Goal: Task Accomplishment & Management: Manage account settings

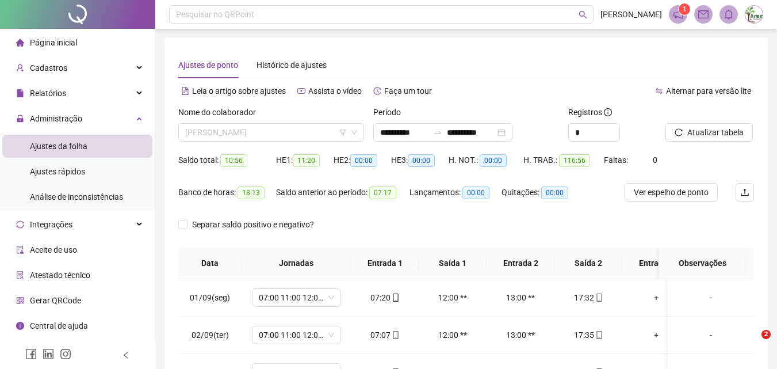
click at [287, 127] on span "[PERSON_NAME]" at bounding box center [271, 132] width 172 height 17
type input "*****"
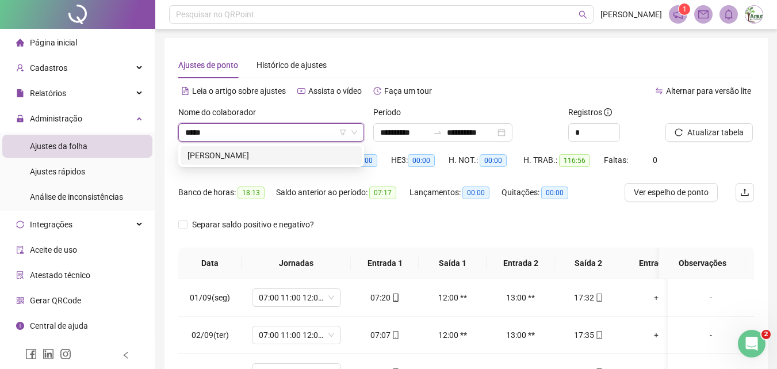
click at [268, 158] on div "[PERSON_NAME]" at bounding box center [271, 155] width 167 height 13
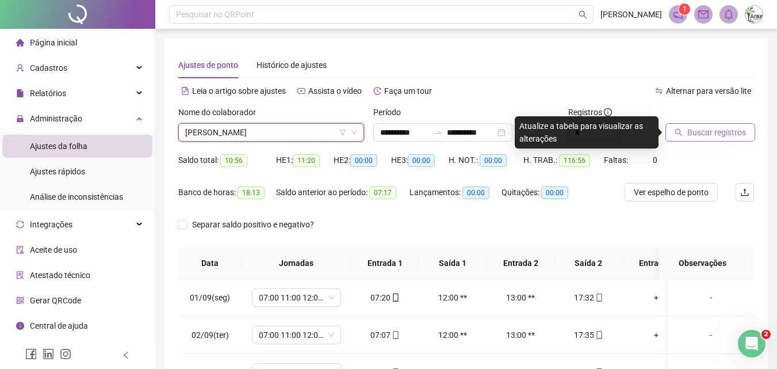
click at [670, 133] on button "Buscar registros" at bounding box center [711, 132] width 90 height 18
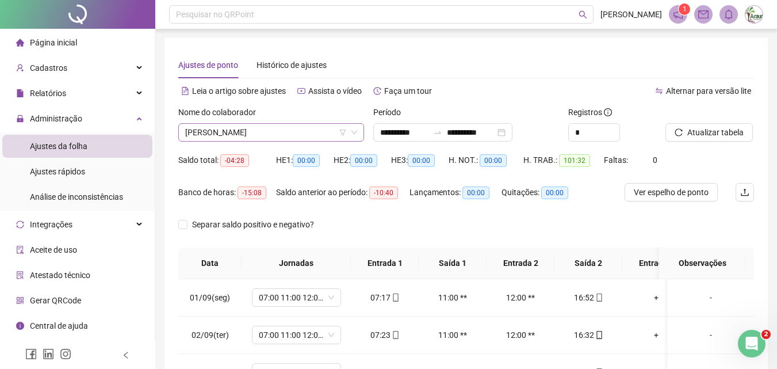
click at [262, 123] on div "[PERSON_NAME]" at bounding box center [271, 132] width 186 height 18
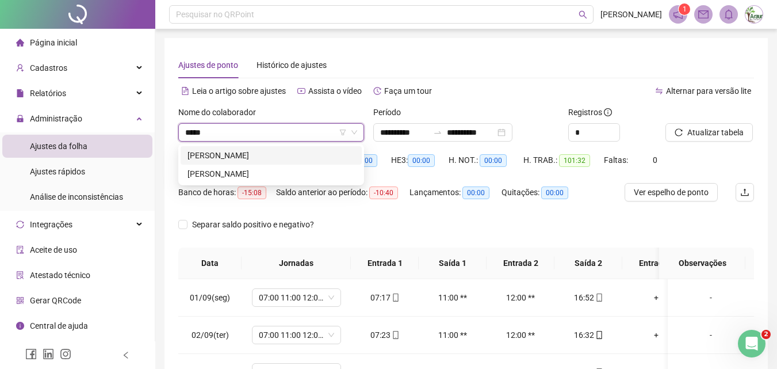
type input "******"
click at [300, 155] on div "[PERSON_NAME]" at bounding box center [271, 155] width 167 height 13
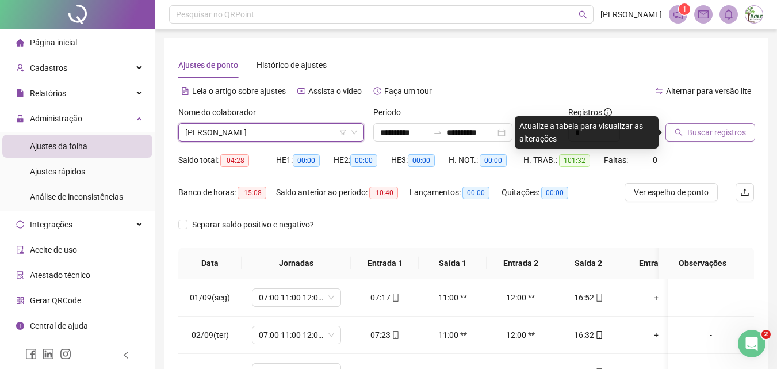
click at [687, 135] on button "Buscar registros" at bounding box center [711, 132] width 90 height 18
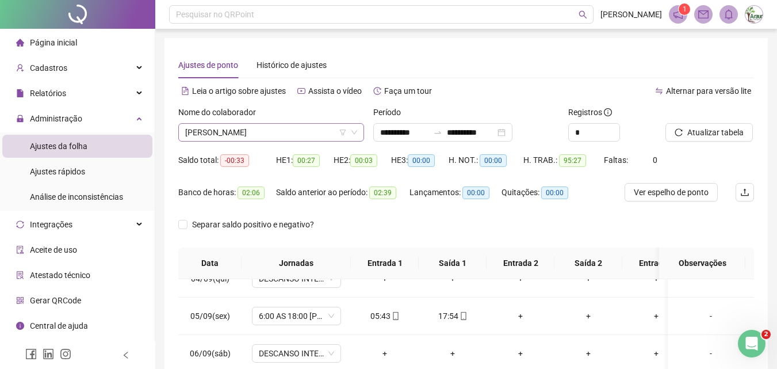
click at [257, 133] on span "[PERSON_NAME]" at bounding box center [271, 132] width 172 height 17
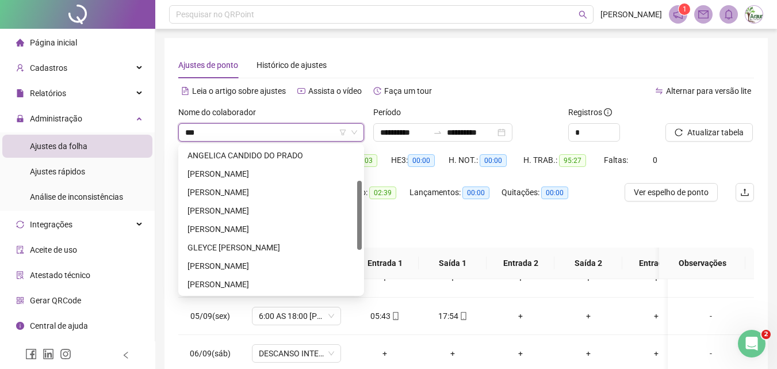
scroll to position [74, 0]
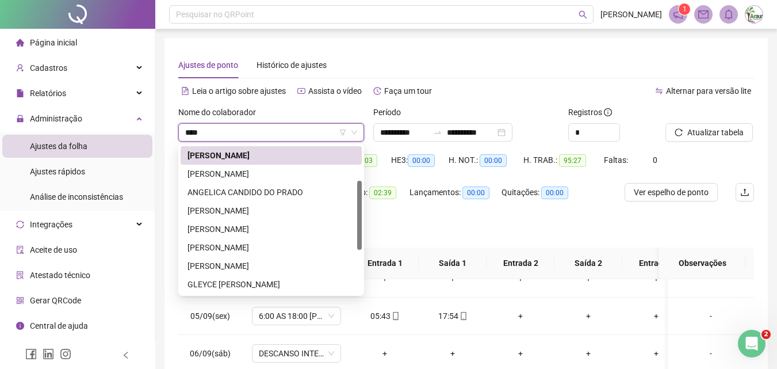
type input "*****"
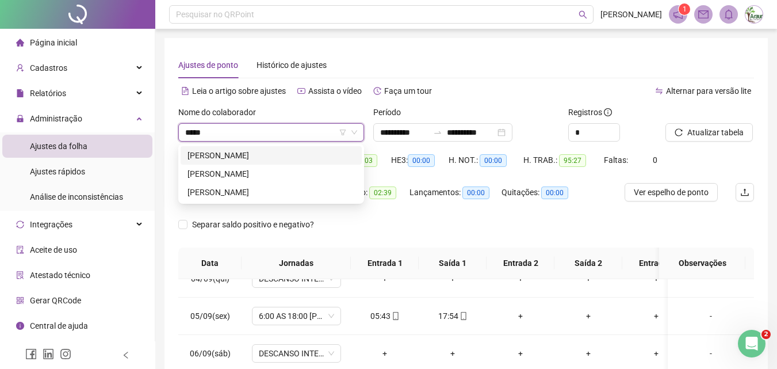
scroll to position [0, 0]
click at [272, 174] on div "[PERSON_NAME]" at bounding box center [271, 173] width 167 height 13
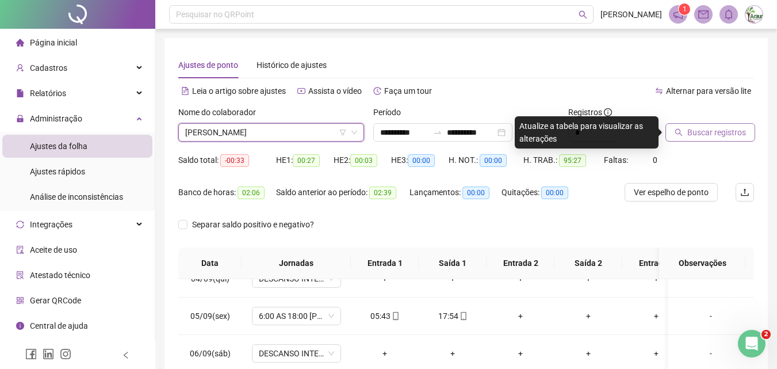
click at [697, 134] on span "Buscar registros" at bounding box center [717, 132] width 59 height 13
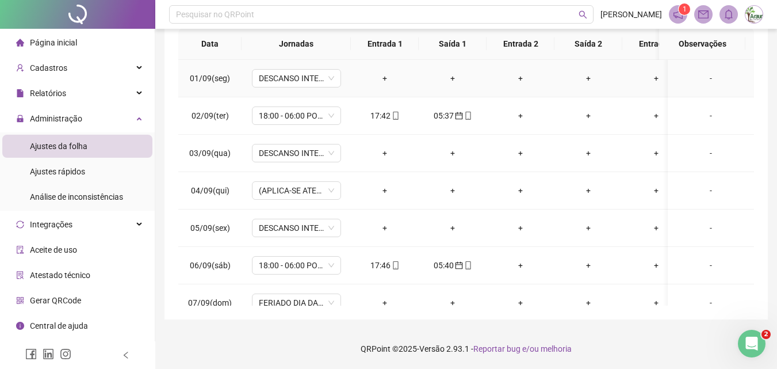
scroll to position [47, 0]
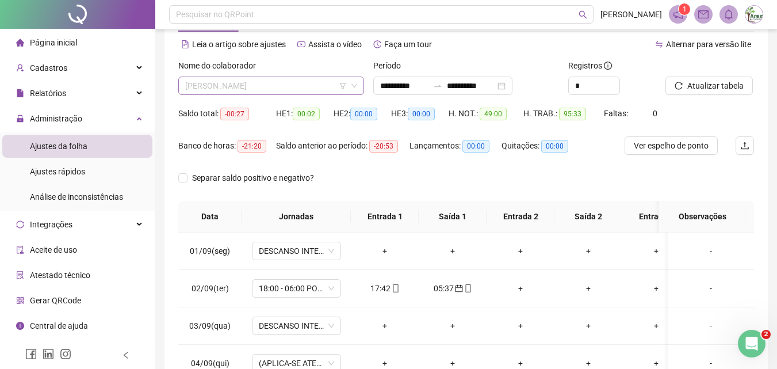
click at [254, 93] on span "[PERSON_NAME]" at bounding box center [271, 85] width 172 height 17
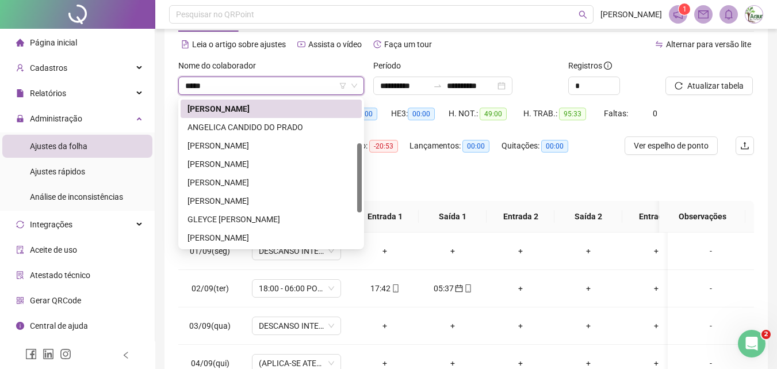
scroll to position [0, 0]
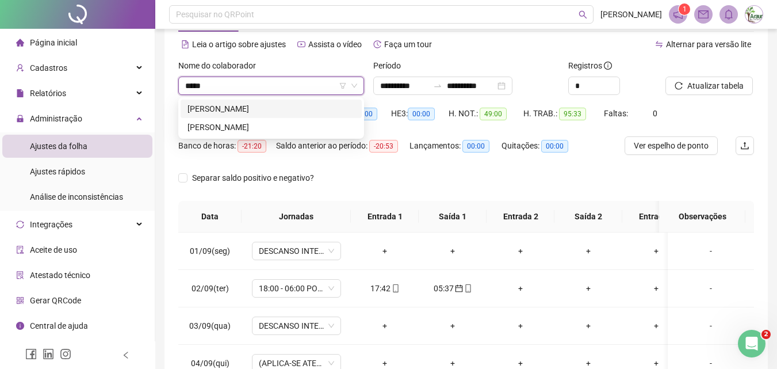
type input "******"
click at [262, 105] on div "[PERSON_NAME]" at bounding box center [271, 108] width 167 height 13
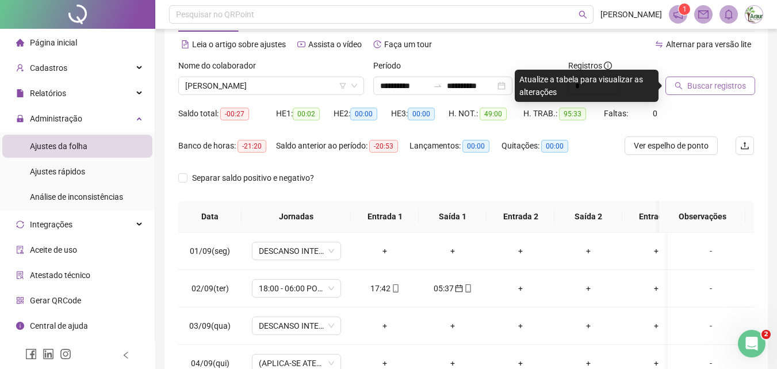
click at [692, 85] on span "Buscar registros" at bounding box center [717, 85] width 59 height 13
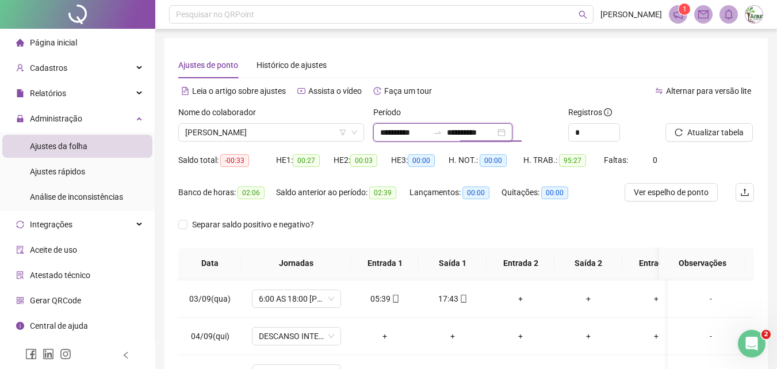
click at [492, 134] on input "**********" at bounding box center [471, 132] width 48 height 13
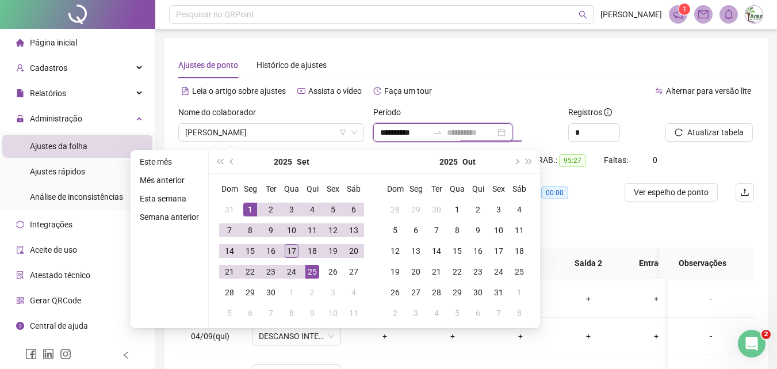
type input "**********"
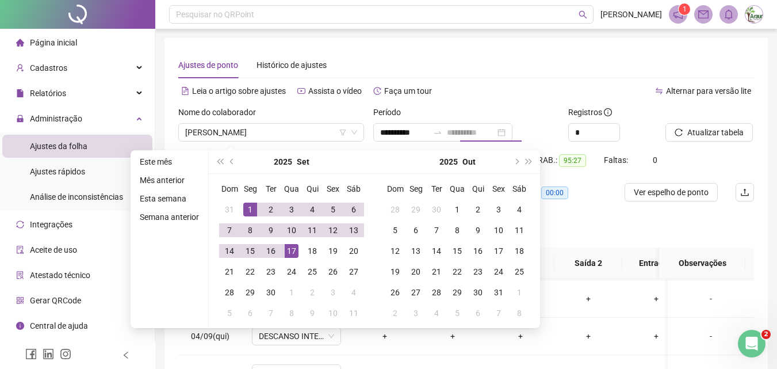
click at [289, 256] on div "17" at bounding box center [292, 251] width 14 height 14
type input "**********"
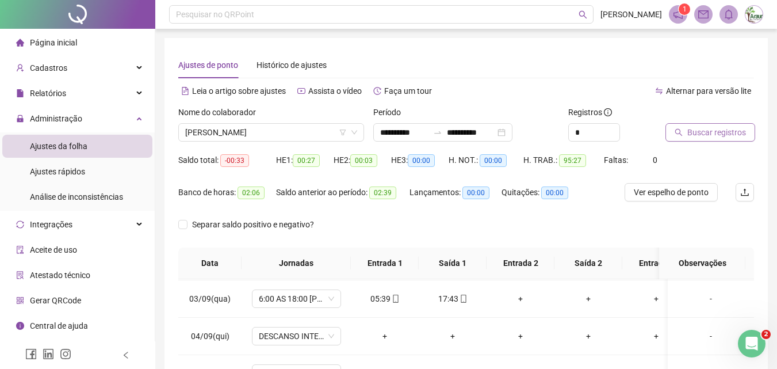
click at [693, 132] on span "Buscar registros" at bounding box center [717, 132] width 59 height 13
click at [287, 137] on span "[PERSON_NAME]" at bounding box center [271, 132] width 172 height 17
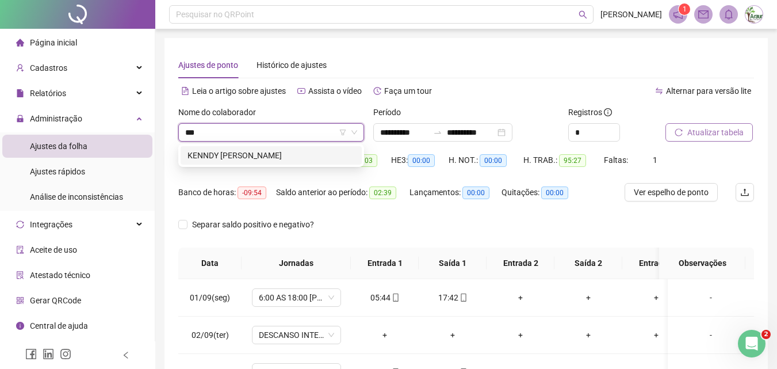
type input "****"
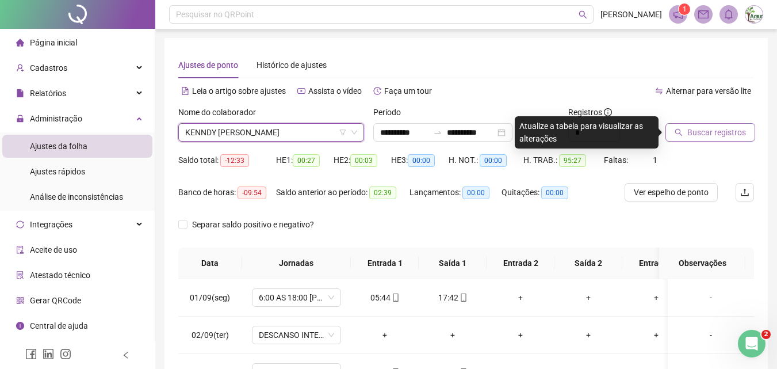
click at [726, 130] on span "Buscar registros" at bounding box center [717, 132] width 59 height 13
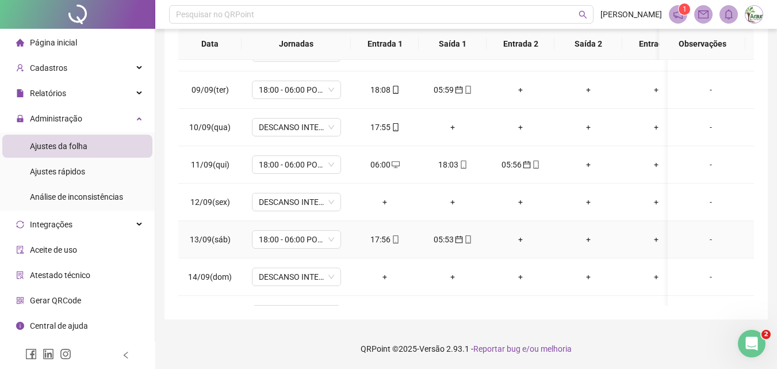
scroll to position [230, 0]
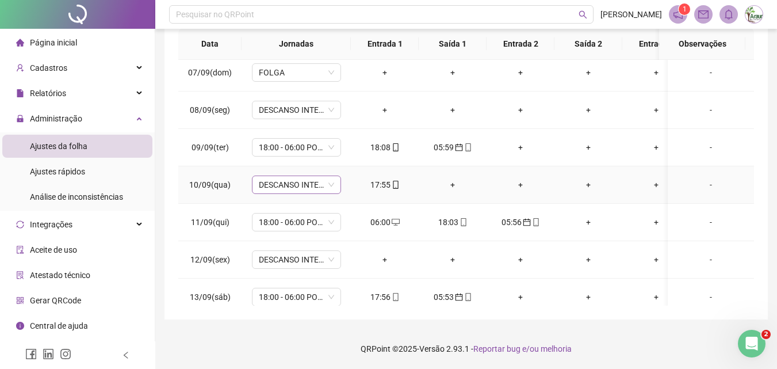
click at [310, 183] on span "DESCANSO INTER-JORNADA" at bounding box center [296, 184] width 75 height 17
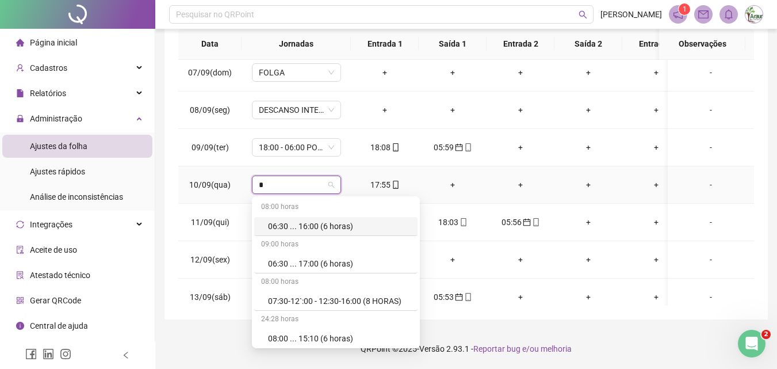
type input "**"
click at [357, 228] on div "18:00 - 06:00 PORTARIA NOITE HU" at bounding box center [339, 226] width 143 height 13
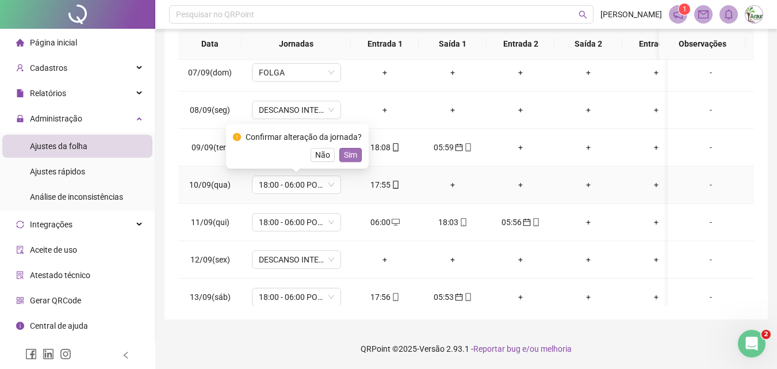
click at [356, 154] on button "Sim" at bounding box center [350, 155] width 22 height 14
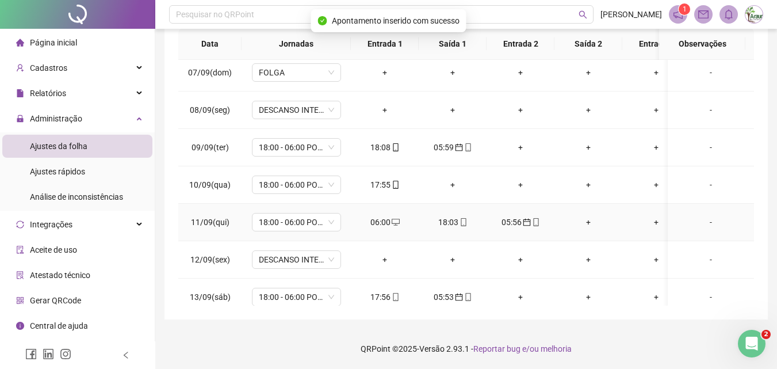
click at [386, 222] on div "06:00" at bounding box center [384, 222] width 49 height 13
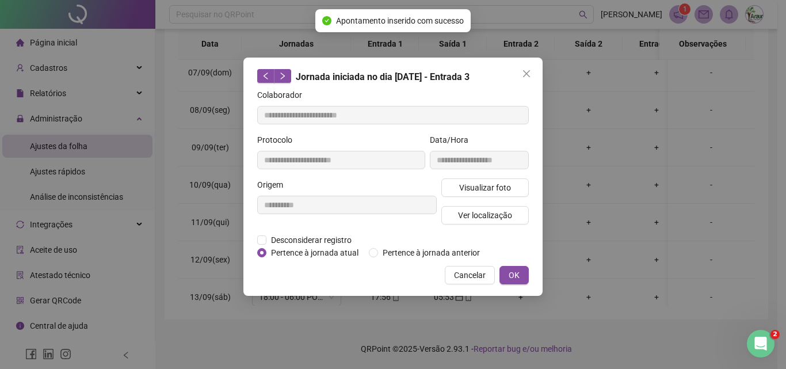
type input "**********"
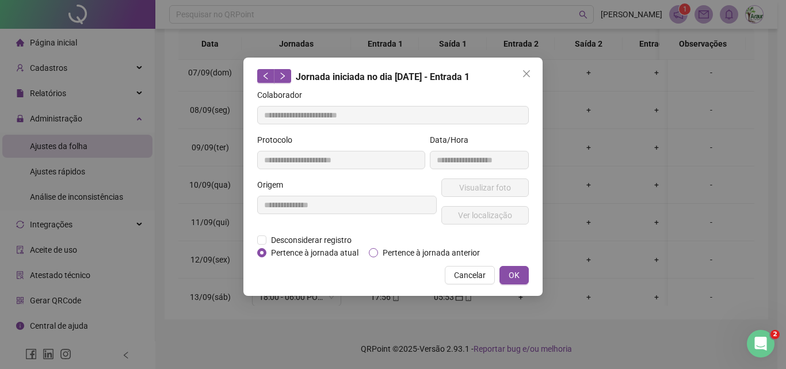
click at [398, 251] on span "Pertence à jornada anterior" at bounding box center [431, 252] width 106 height 13
drag, startPoint x: 514, startPoint y: 276, endPoint x: 567, endPoint y: 207, distance: 87.8
click at [514, 276] on span "OK" at bounding box center [514, 275] width 11 height 13
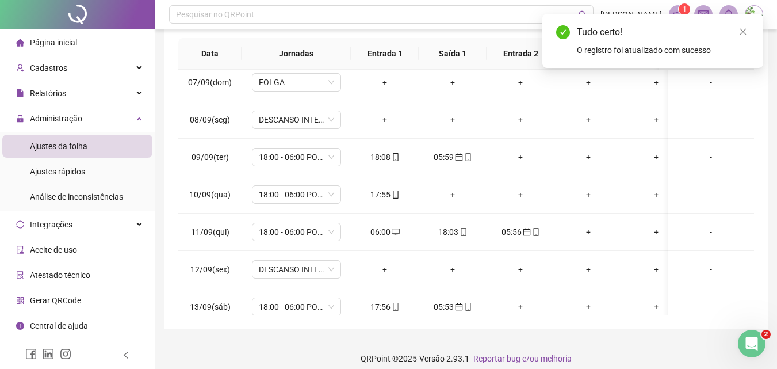
scroll to position [0, 0]
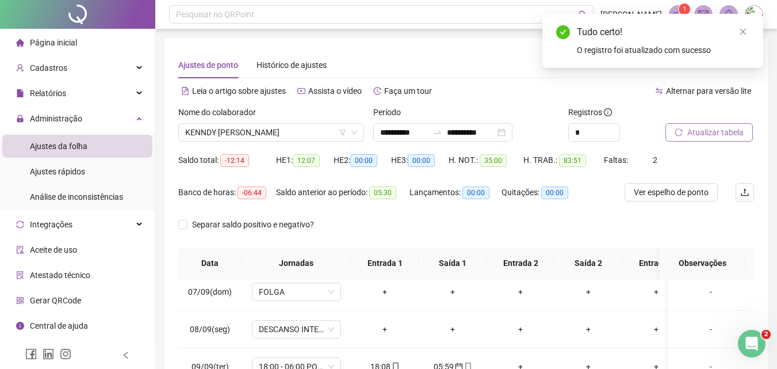
click at [742, 134] on span "Atualizar tabela" at bounding box center [716, 132] width 56 height 13
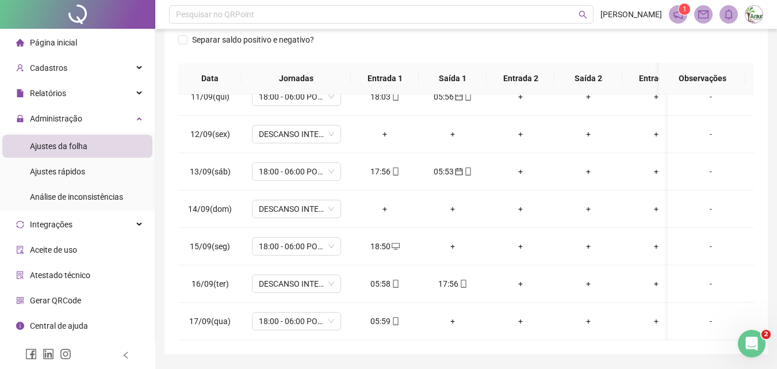
scroll to position [47, 0]
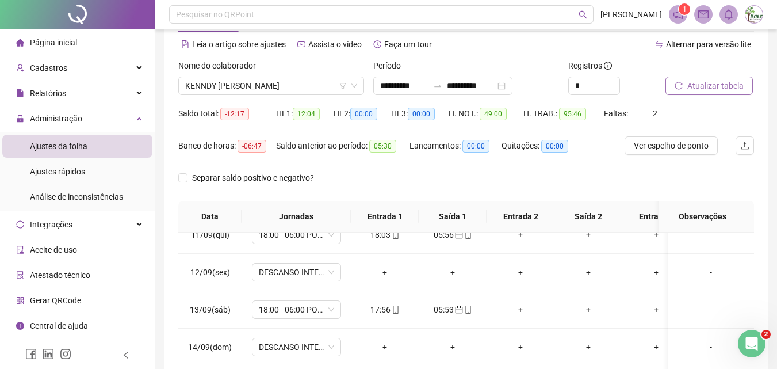
click at [700, 90] on span "Atualizar tabela" at bounding box center [716, 85] width 56 height 13
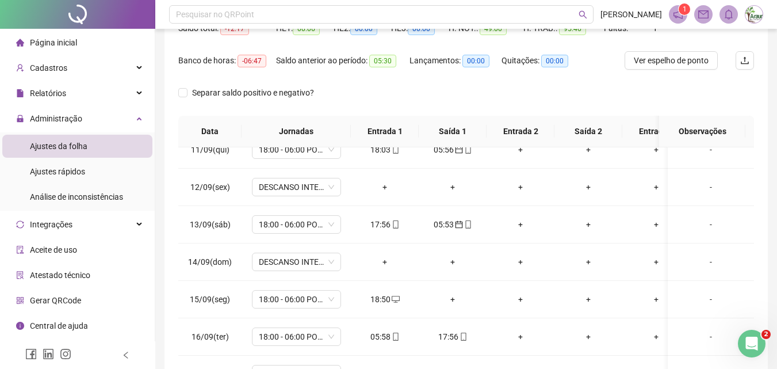
scroll to position [219, 0]
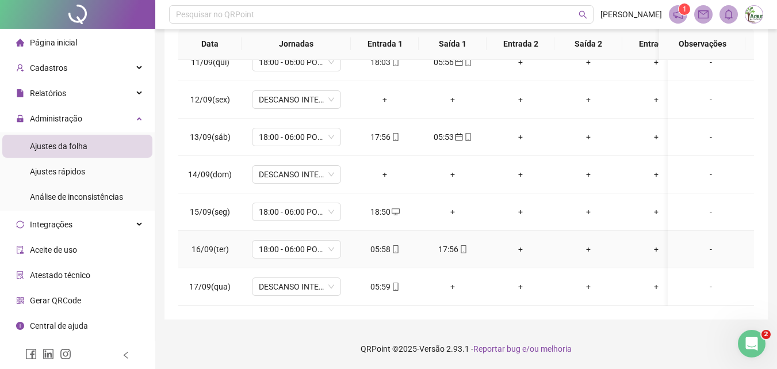
click at [383, 243] on div "05:58" at bounding box center [384, 249] width 49 height 13
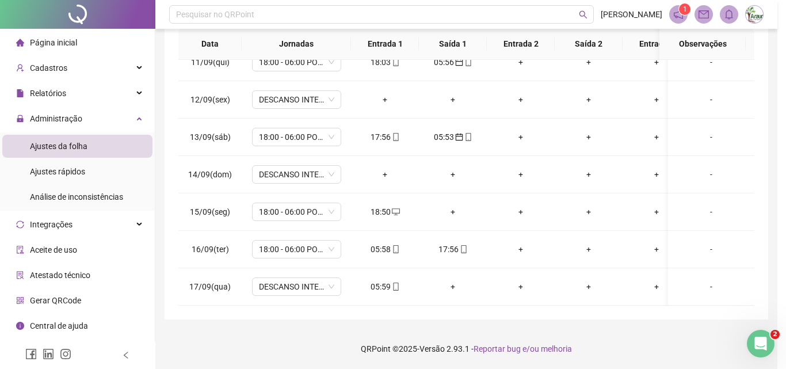
type input "**********"
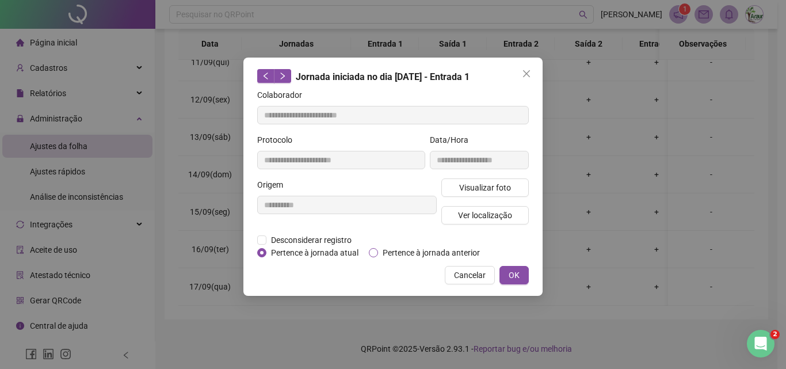
click at [405, 251] on span "Pertence à jornada anterior" at bounding box center [431, 252] width 106 height 13
click at [518, 274] on span "OK" at bounding box center [514, 275] width 11 height 13
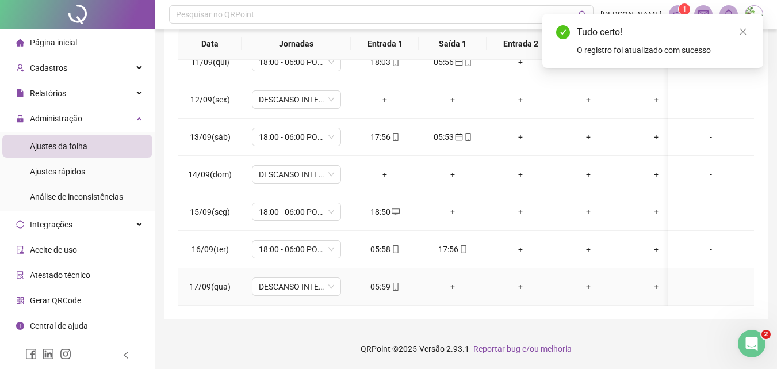
click at [386, 280] on div "05:59" at bounding box center [384, 286] width 49 height 13
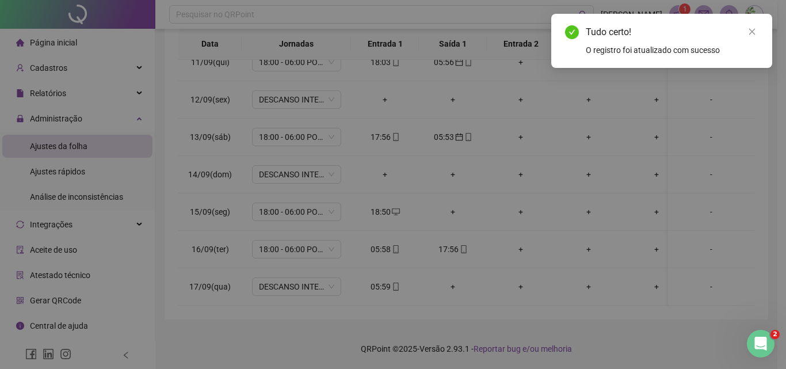
type input "**********"
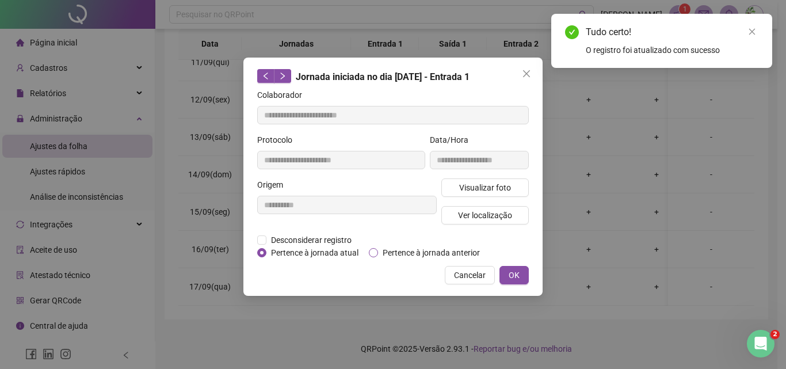
drag, startPoint x: 396, startPoint y: 253, endPoint x: 455, endPoint y: 253, distance: 58.7
click at [396, 252] on span "Pertence à jornada anterior" at bounding box center [431, 252] width 106 height 13
click at [520, 275] on button "OK" at bounding box center [513, 275] width 29 height 18
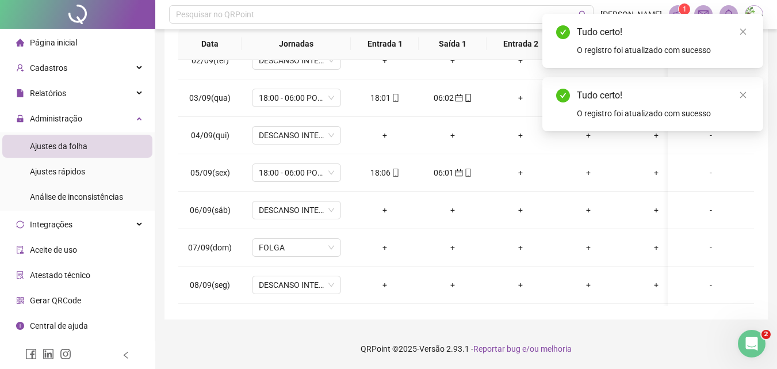
scroll to position [54, 0]
click at [746, 99] on link "Close" at bounding box center [743, 95] width 13 height 13
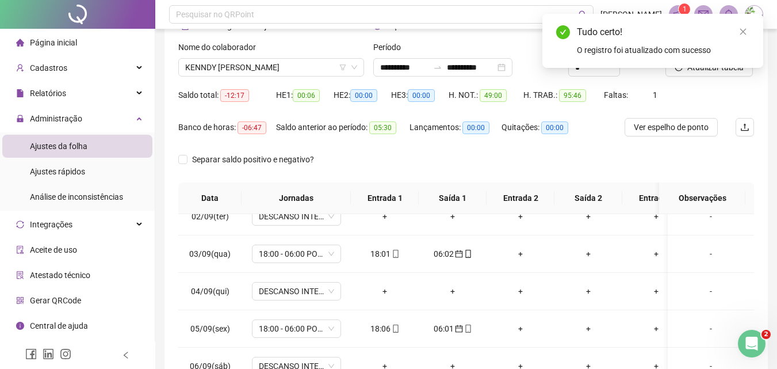
scroll to position [0, 0]
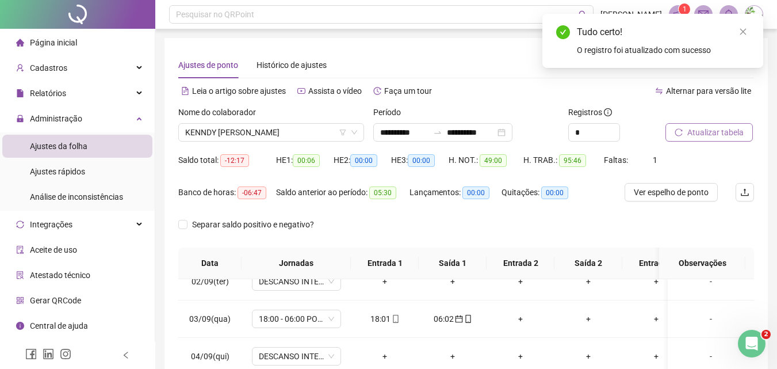
click at [733, 127] on span "Atualizar tabela" at bounding box center [716, 132] width 56 height 13
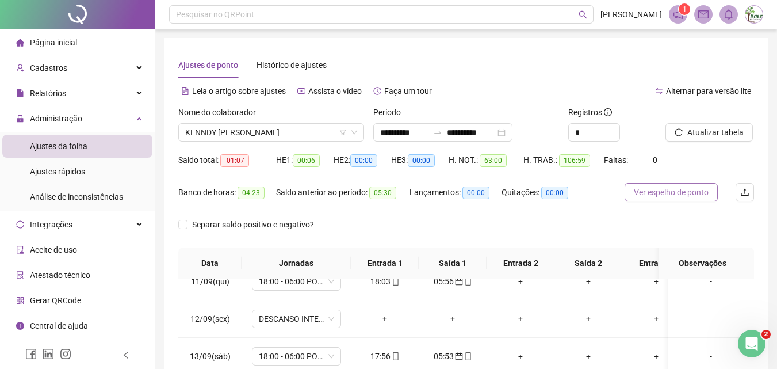
click at [697, 189] on span "Ver espelho de ponto" at bounding box center [671, 192] width 75 height 13
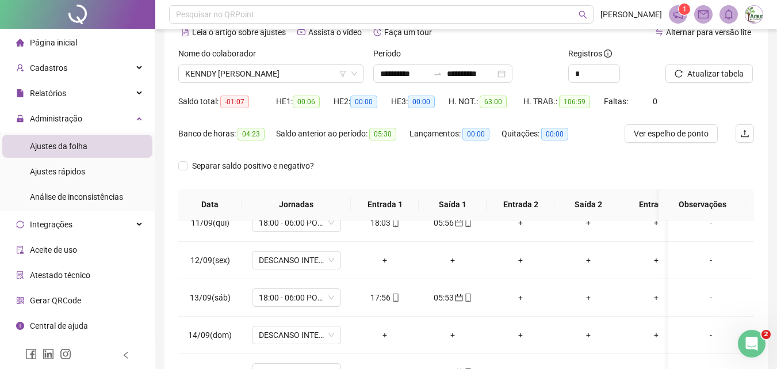
scroll to position [219, 0]
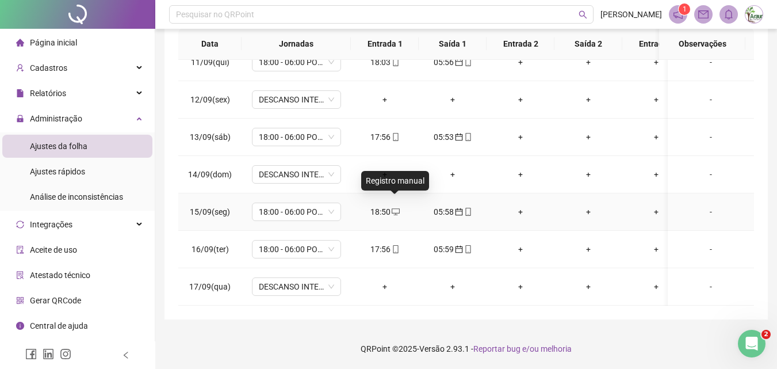
click at [394, 208] on icon "desktop" at bounding box center [396, 212] width 8 height 8
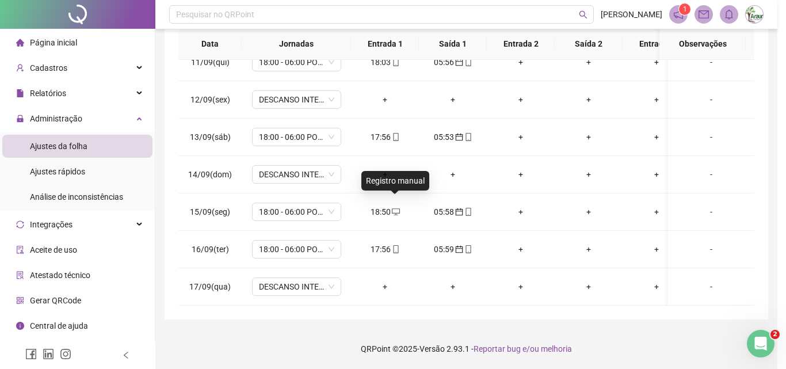
type input "**********"
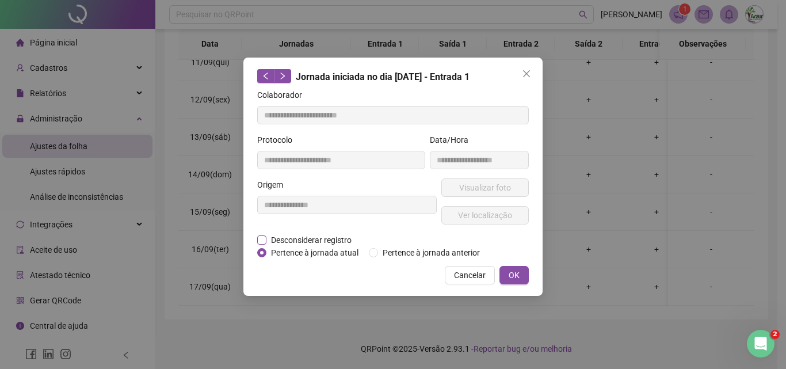
click at [331, 242] on span "Desconsiderar registro" at bounding box center [311, 240] width 90 height 13
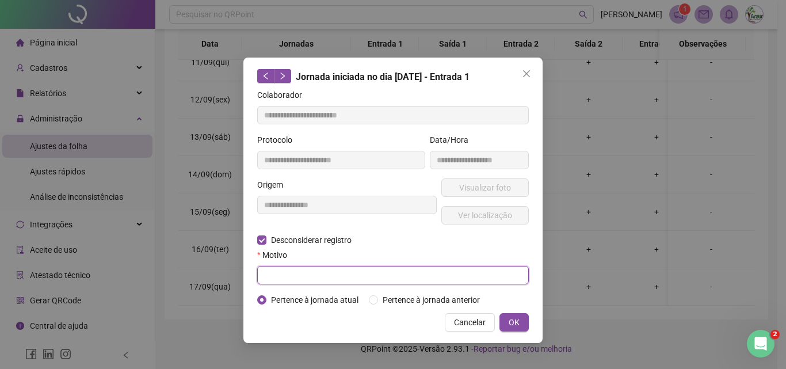
click at [334, 272] on input "text" at bounding box center [393, 275] width 272 height 18
type input "******"
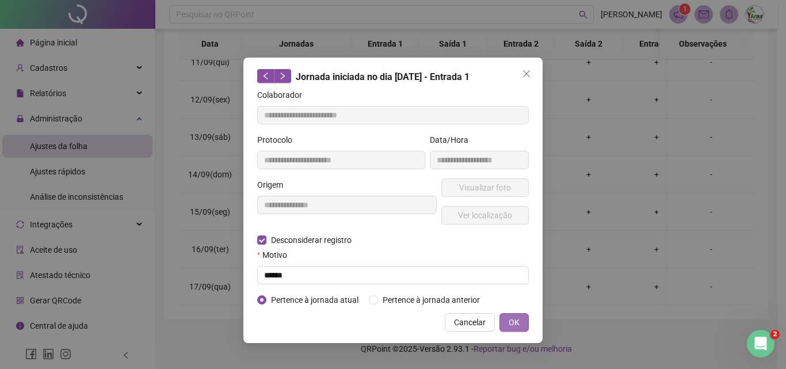
click at [501, 319] on button "OK" at bounding box center [513, 322] width 29 height 18
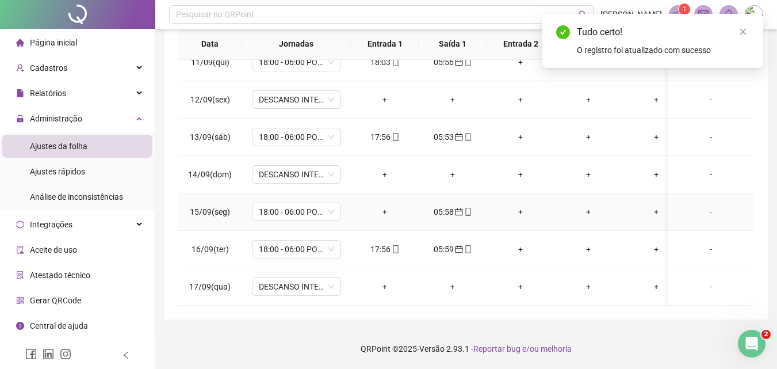
click at [396, 205] on div "+" at bounding box center [384, 211] width 49 height 13
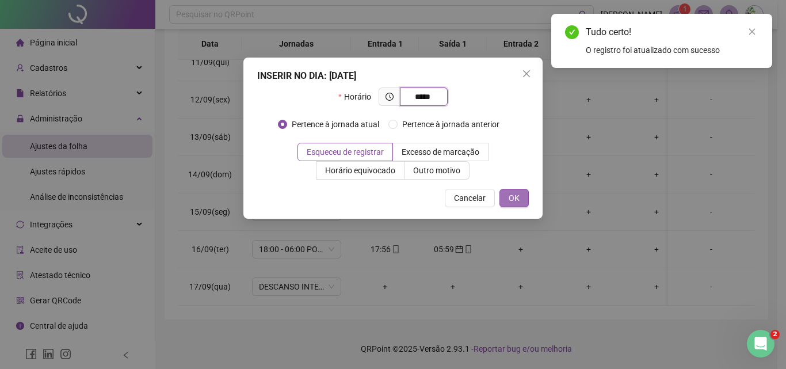
type input "*****"
click at [525, 197] on button "OK" at bounding box center [513, 198] width 29 height 18
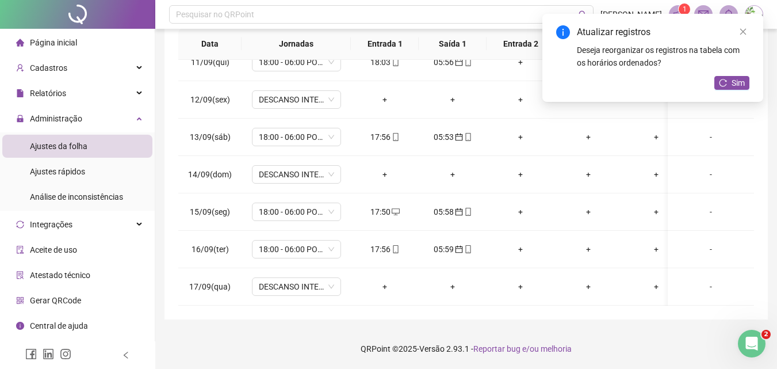
scroll to position [0, 0]
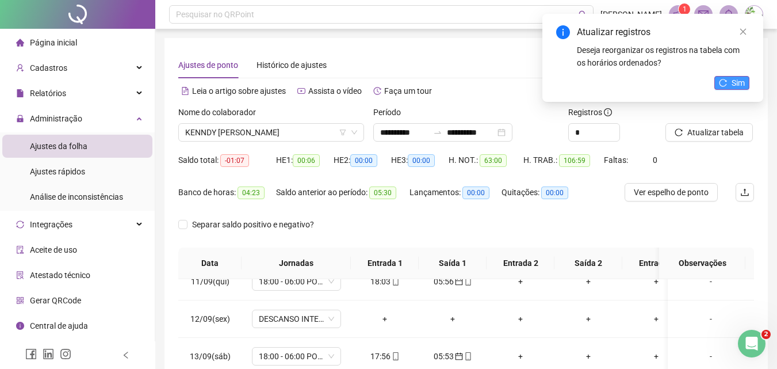
click at [728, 77] on button "Sim" at bounding box center [732, 83] width 35 height 14
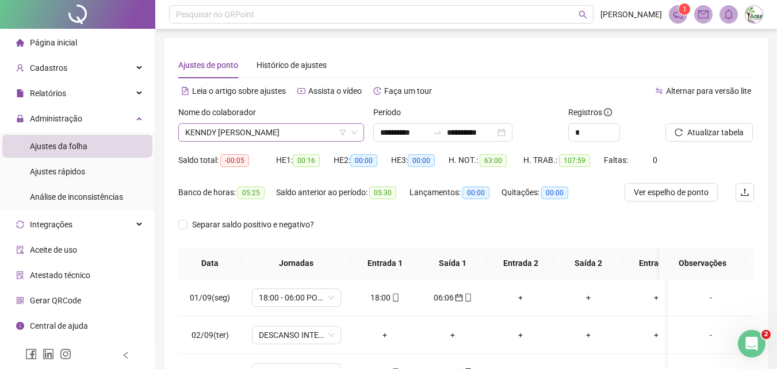
click at [276, 129] on span "KENNDY [PERSON_NAME]" at bounding box center [271, 132] width 172 height 17
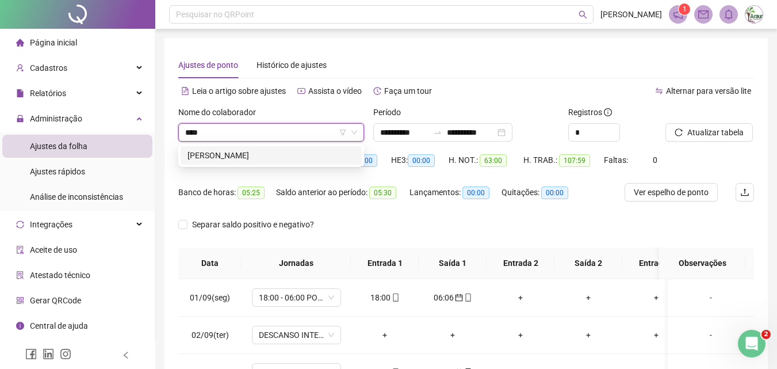
type input "*****"
click at [268, 159] on div "[PERSON_NAME]" at bounding box center [271, 155] width 167 height 13
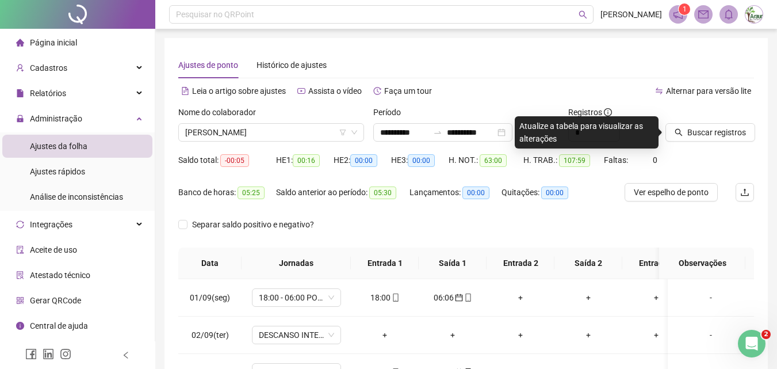
click at [734, 142] on div "Buscar registros" at bounding box center [710, 128] width 98 height 45
click at [731, 136] on span "Buscar registros" at bounding box center [717, 132] width 59 height 13
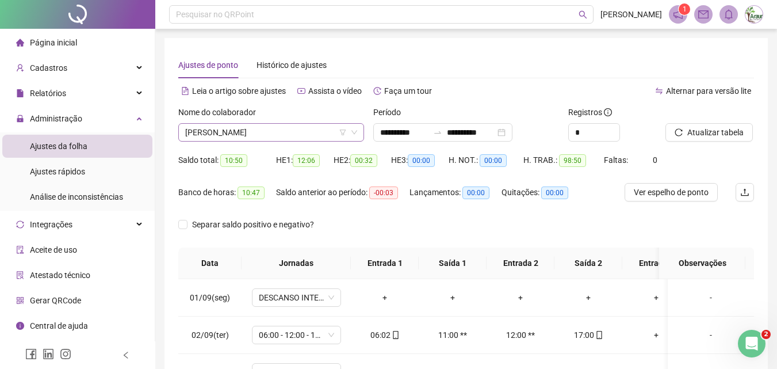
click at [224, 136] on span "[PERSON_NAME]" at bounding box center [271, 132] width 172 height 17
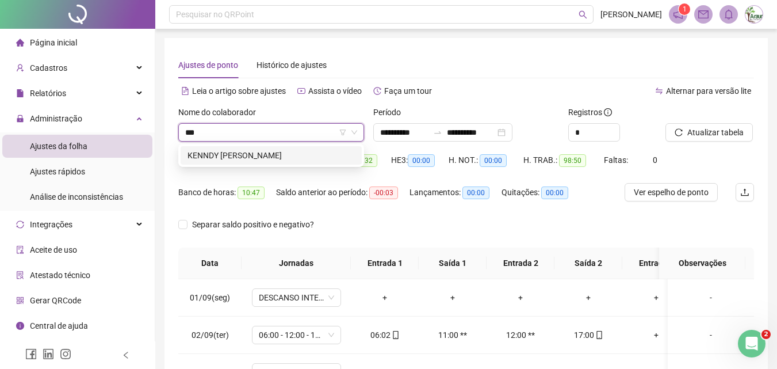
type input "****"
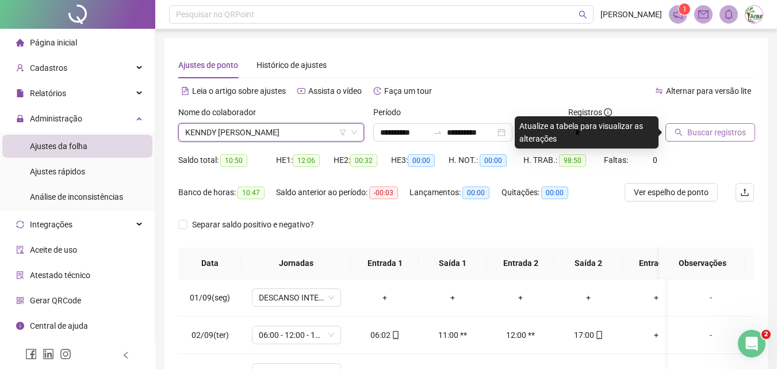
click at [670, 128] on button "Buscar registros" at bounding box center [711, 132] width 90 height 18
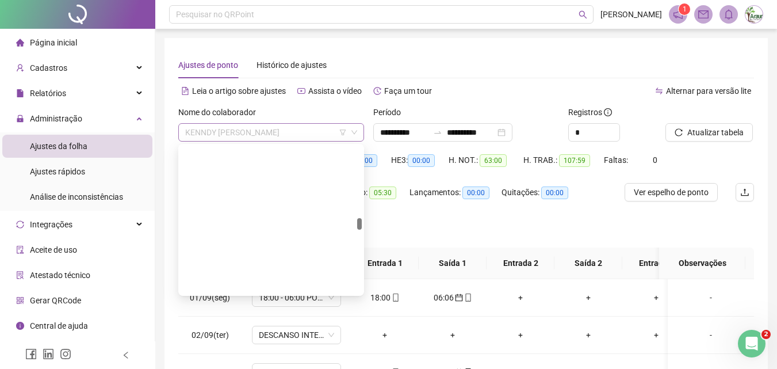
click at [224, 130] on span "KENNDY [PERSON_NAME]" at bounding box center [271, 132] width 172 height 17
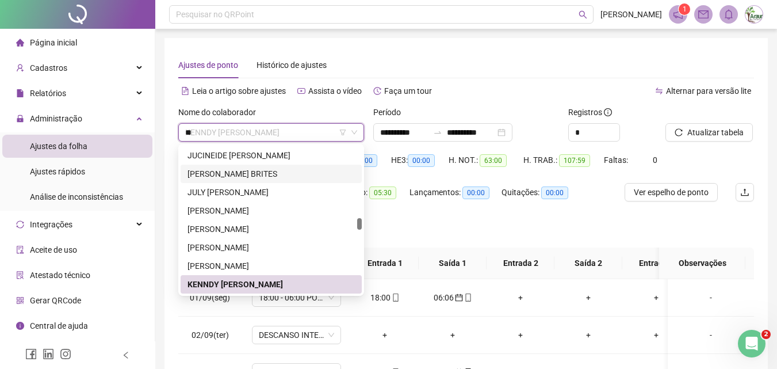
scroll to position [387, 0]
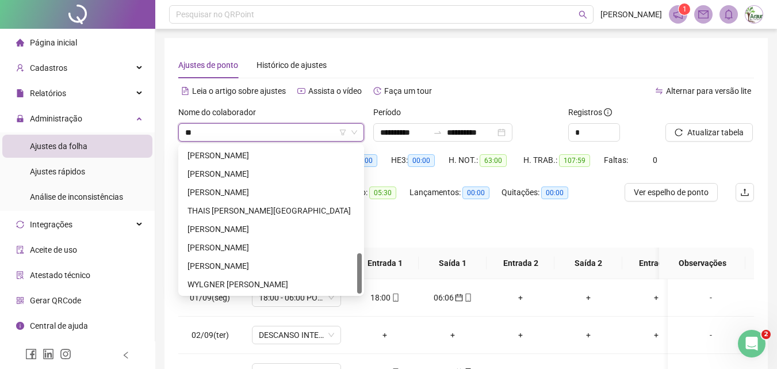
type input "***"
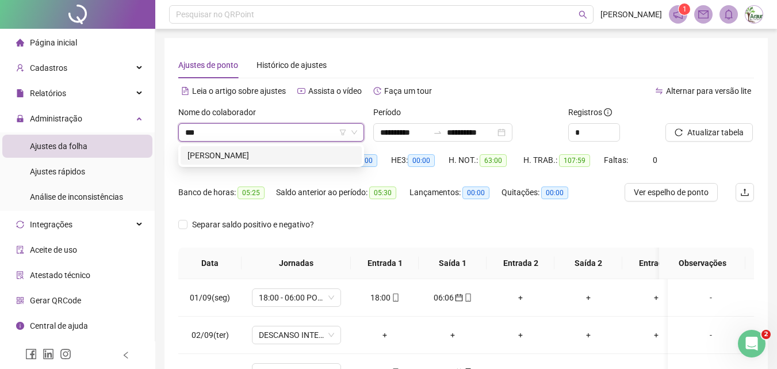
click at [269, 158] on div "[PERSON_NAME]" at bounding box center [271, 155] width 167 height 13
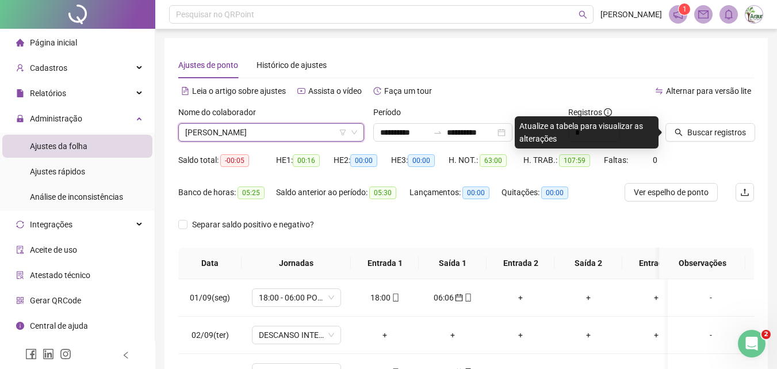
click at [724, 121] on div at bounding box center [696, 114] width 60 height 17
click at [723, 131] on span "Buscar registros" at bounding box center [717, 132] width 59 height 13
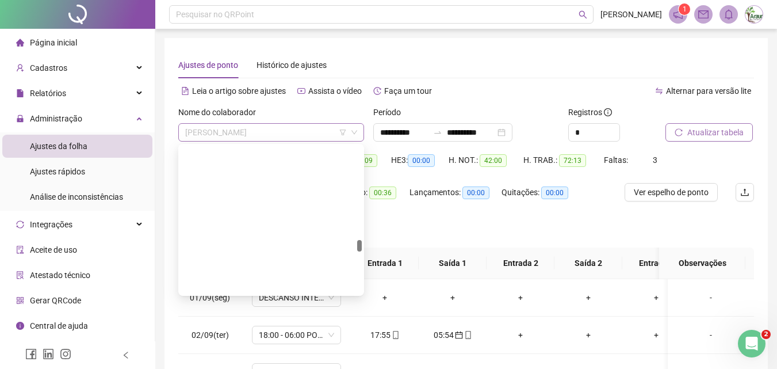
click at [291, 128] on span "[PERSON_NAME]" at bounding box center [271, 132] width 172 height 17
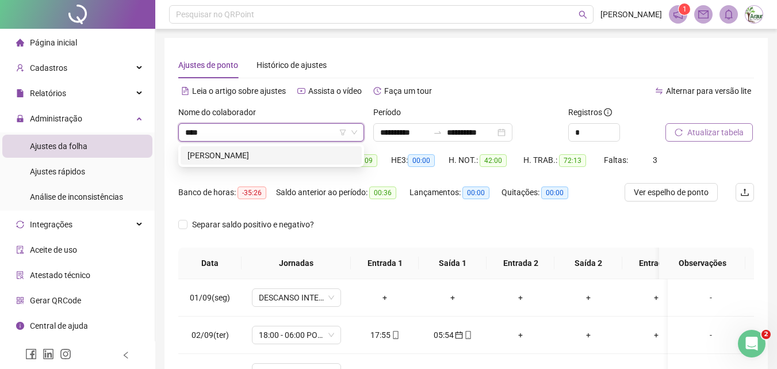
type input "*****"
click at [269, 157] on div "[PERSON_NAME]" at bounding box center [271, 155] width 167 height 13
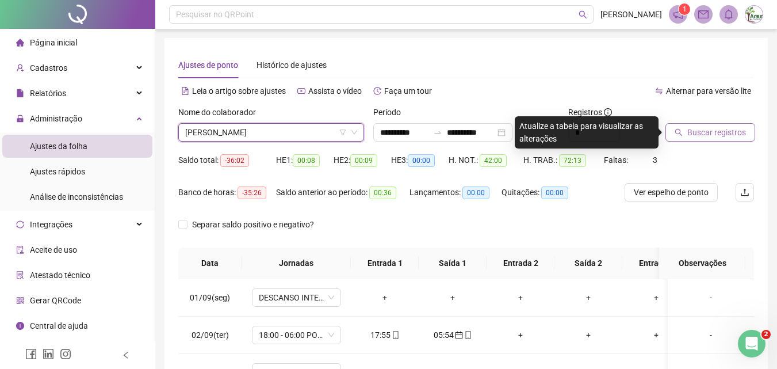
click at [726, 129] on span "Buscar registros" at bounding box center [717, 132] width 59 height 13
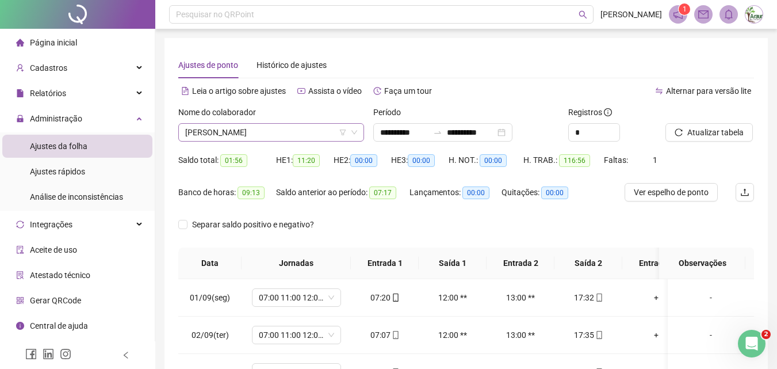
click at [277, 137] on span "[PERSON_NAME]" at bounding box center [271, 132] width 172 height 17
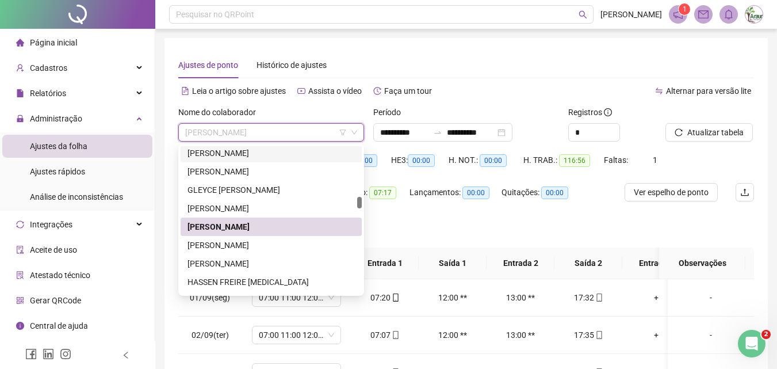
scroll to position [1146, 0]
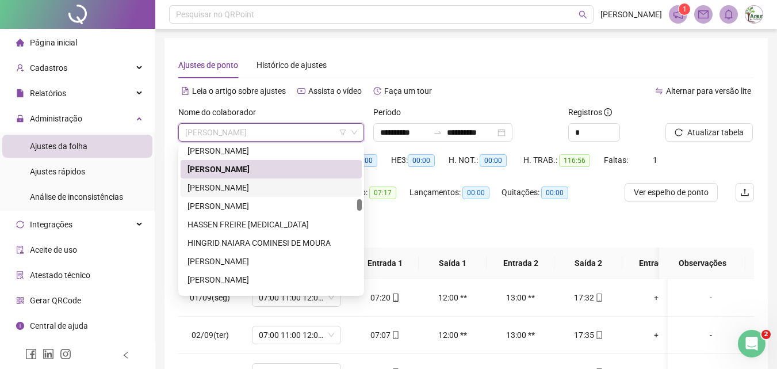
click at [255, 190] on div "[PERSON_NAME]" at bounding box center [271, 187] width 167 height 13
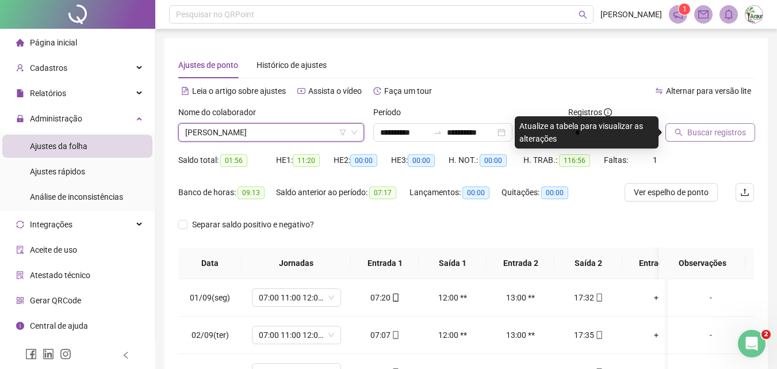
click at [697, 139] on button "Buscar registros" at bounding box center [711, 132] width 90 height 18
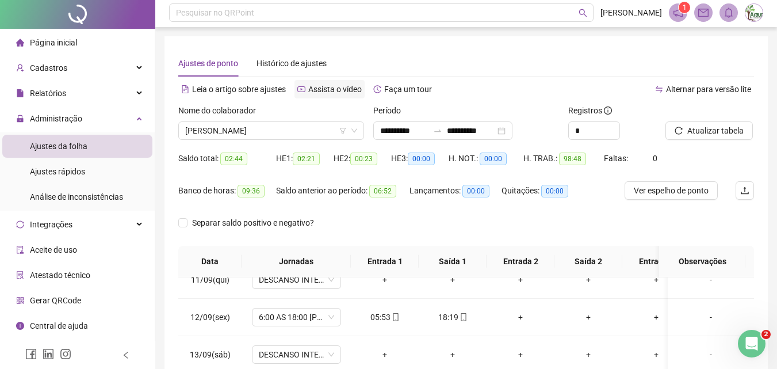
scroll to position [0, 0]
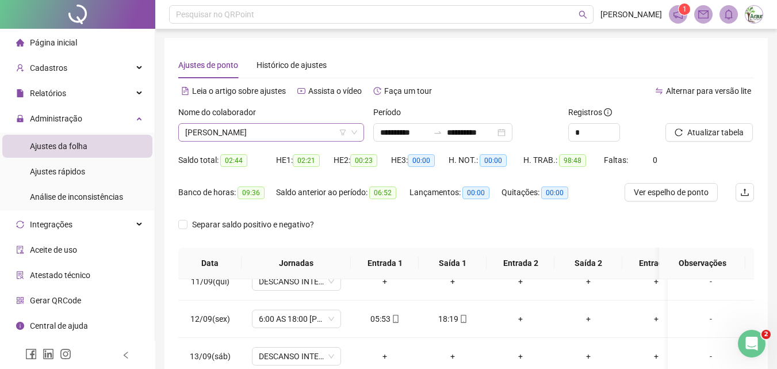
click at [279, 130] on span "[PERSON_NAME]" at bounding box center [271, 132] width 172 height 17
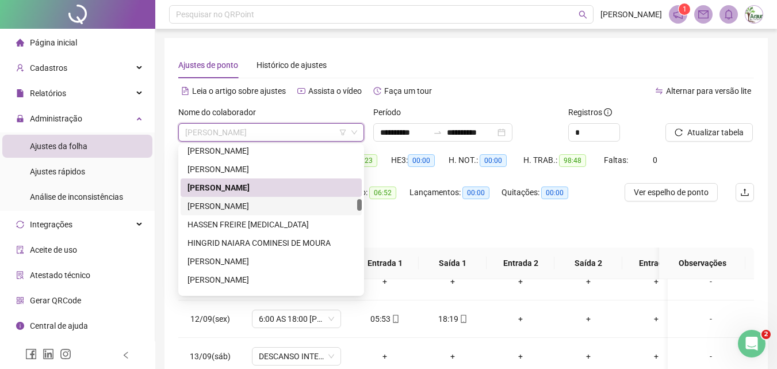
click at [259, 206] on div "[PERSON_NAME]" at bounding box center [271, 206] width 167 height 13
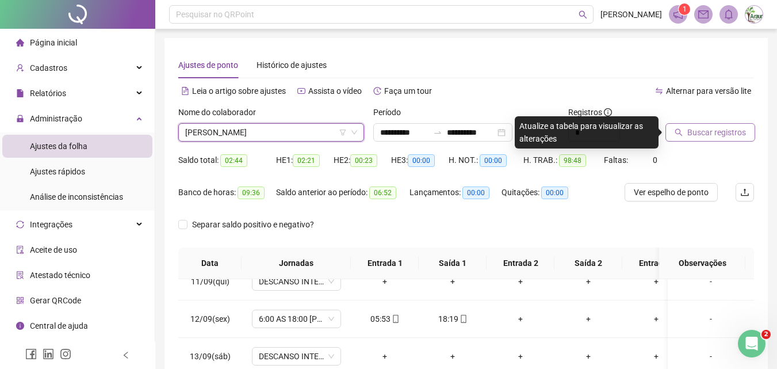
click at [681, 135] on icon "search" at bounding box center [679, 132] width 8 height 8
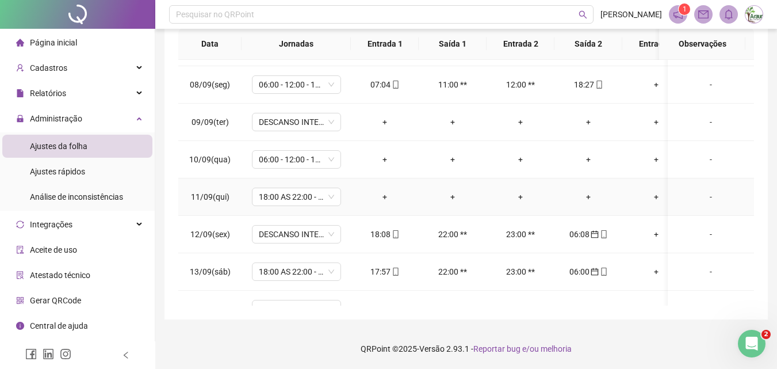
scroll to position [284, 0]
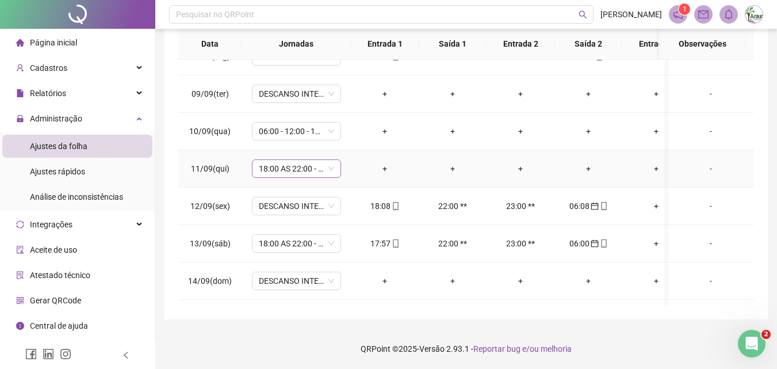
click at [312, 170] on span "18:00 AS 22:00 - 23:00 - 06:00 HU NOITE" at bounding box center [296, 168] width 75 height 17
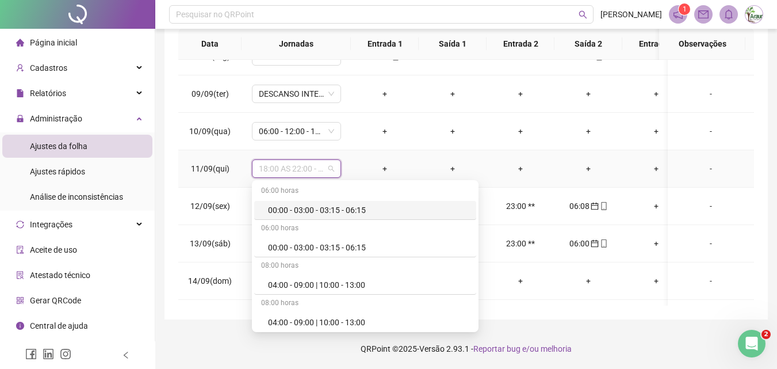
type input "*"
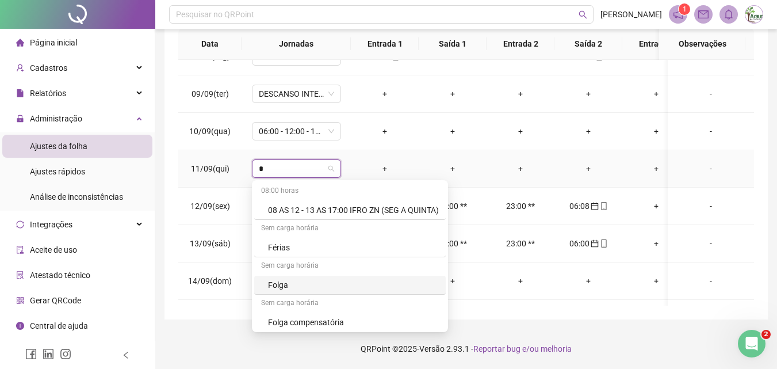
click at [285, 285] on div "Folga" at bounding box center [353, 285] width 171 height 13
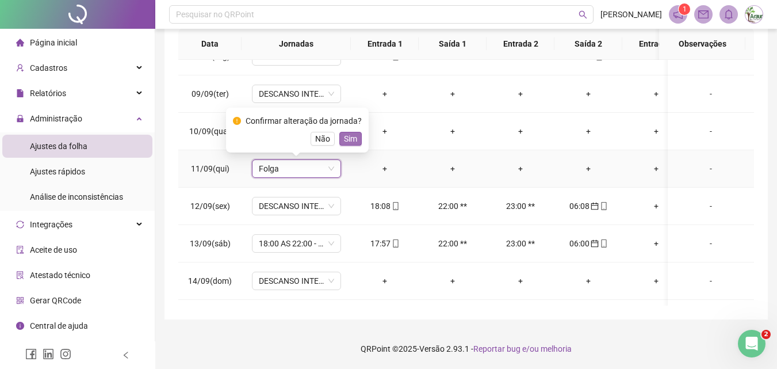
click at [353, 140] on span "Sim" at bounding box center [350, 138] width 13 height 13
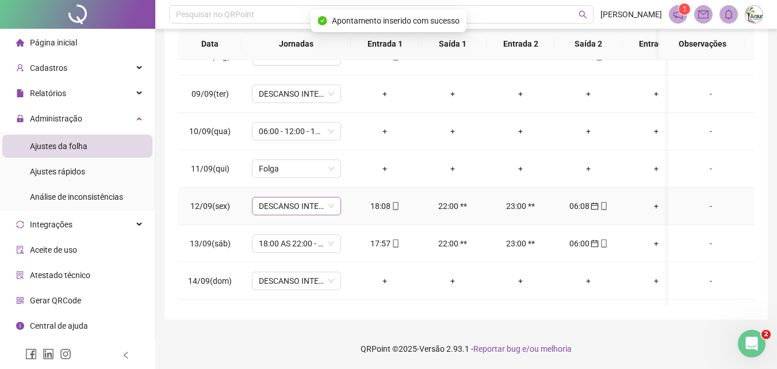
click at [300, 208] on span "DESCANSO INTER-JORNADA" at bounding box center [296, 205] width 75 height 17
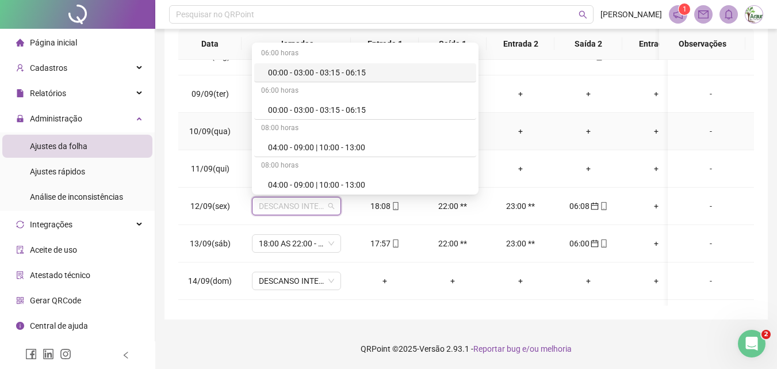
click at [543, 149] on td "+" at bounding box center [521, 131] width 68 height 37
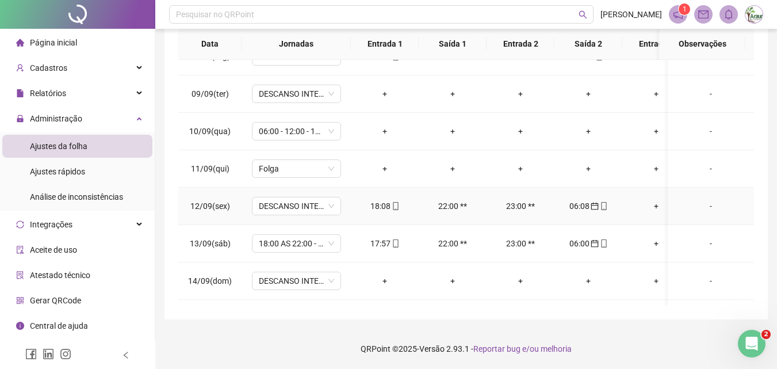
scroll to position [341, 0]
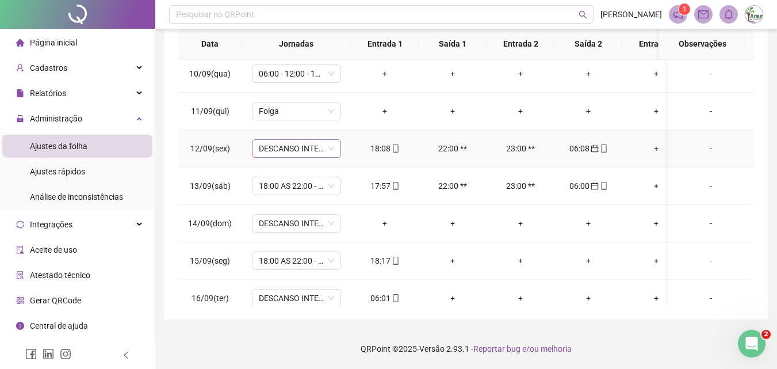
click at [287, 148] on span "DESCANSO INTER-JORNADA" at bounding box center [296, 148] width 75 height 17
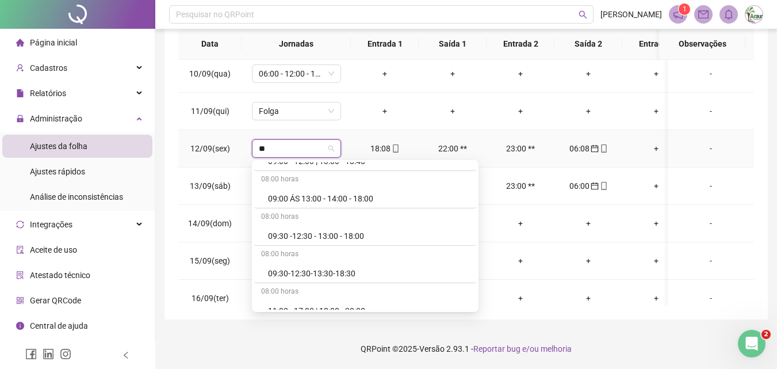
scroll to position [1151, 0]
type input "*"
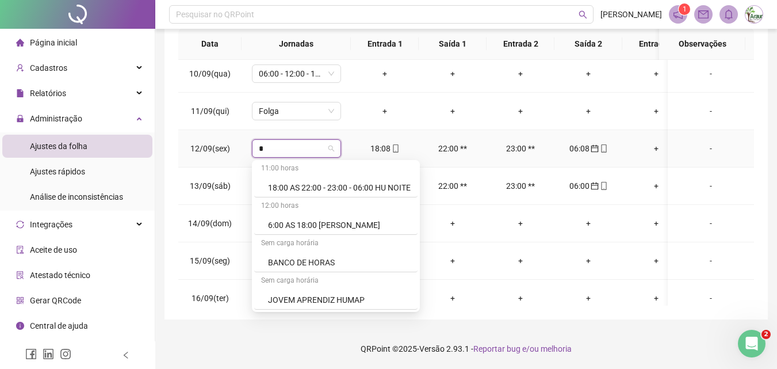
type input "**"
click at [347, 220] on div "18:00 AS 22:00 - 23:00 - 06:00 HU NOITE" at bounding box center [339, 225] width 143 height 13
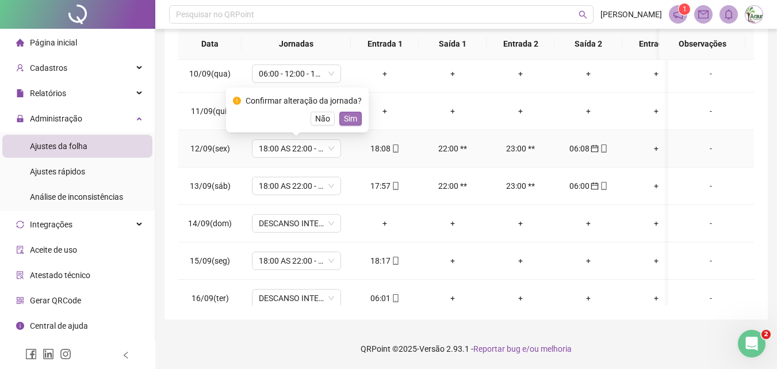
click at [356, 117] on button "Sim" at bounding box center [350, 119] width 22 height 14
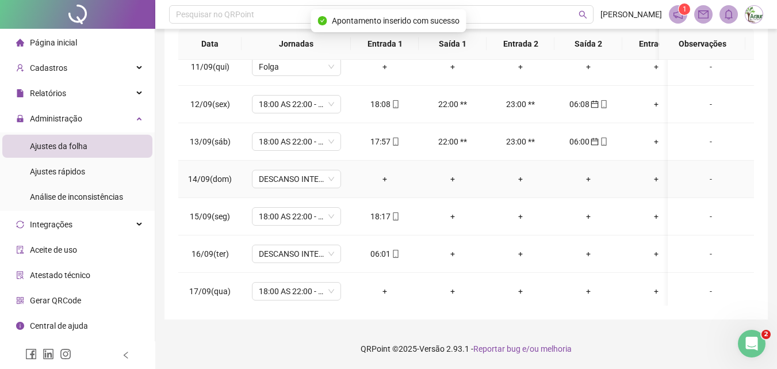
scroll to position [399, 0]
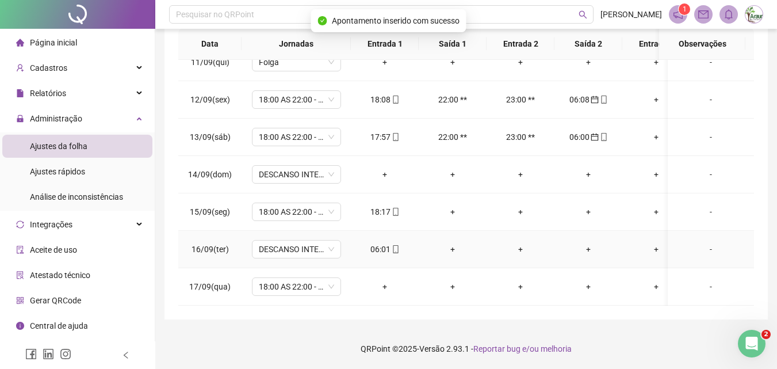
click at [378, 243] on div "06:01" at bounding box center [384, 249] width 49 height 13
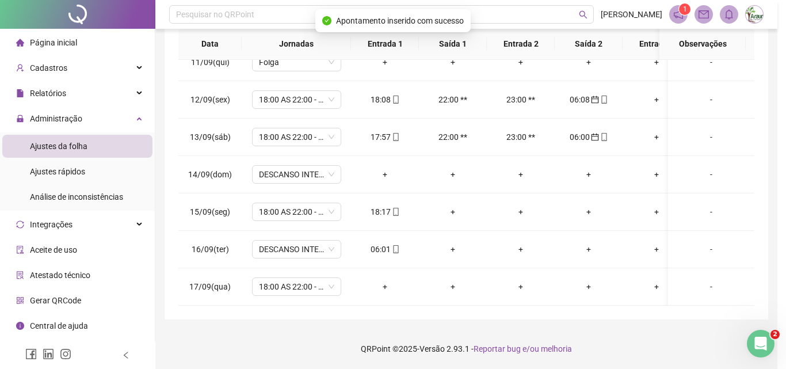
type input "**********"
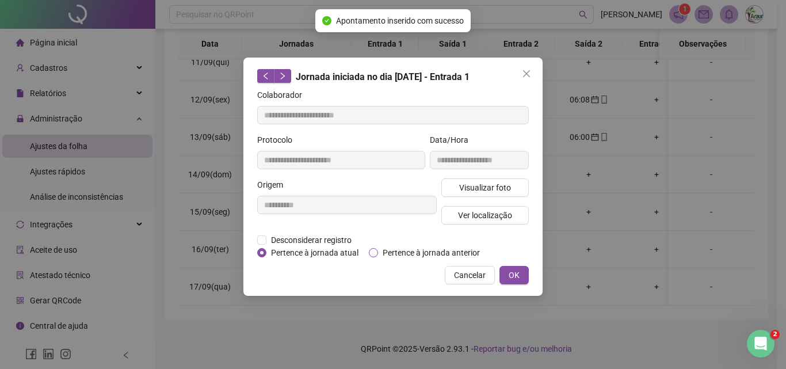
click at [392, 248] on span "Pertence à jornada anterior" at bounding box center [431, 252] width 106 height 13
click at [521, 267] on button "OK" at bounding box center [513, 275] width 29 height 18
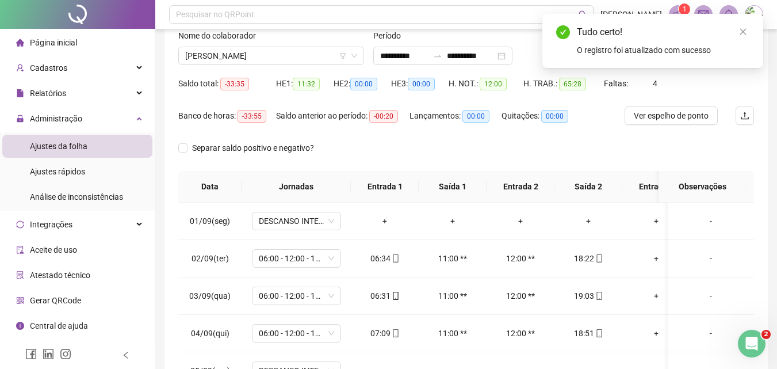
scroll to position [0, 0]
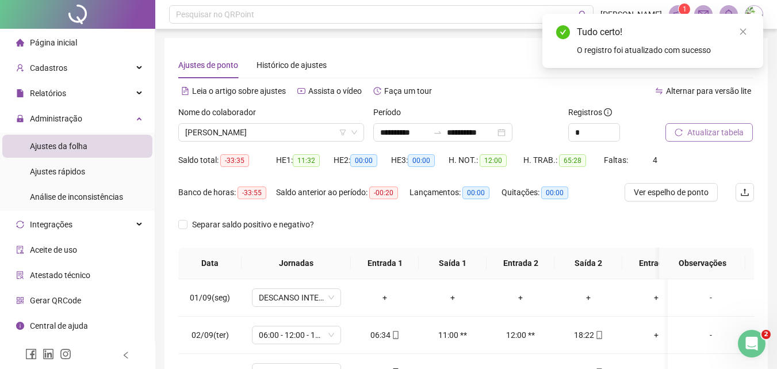
click at [734, 131] on span "Atualizar tabela" at bounding box center [716, 132] width 56 height 13
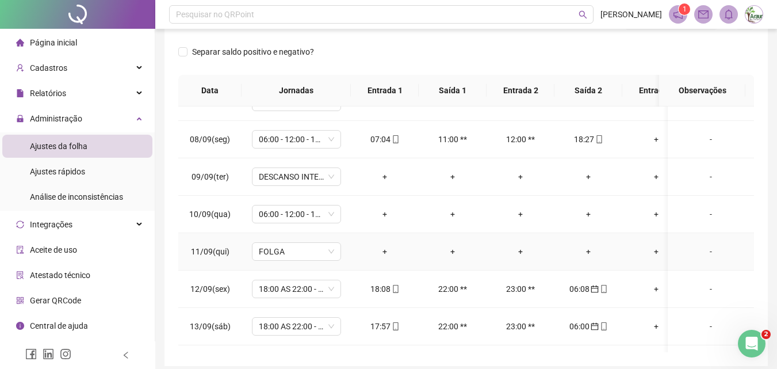
scroll to position [230, 0]
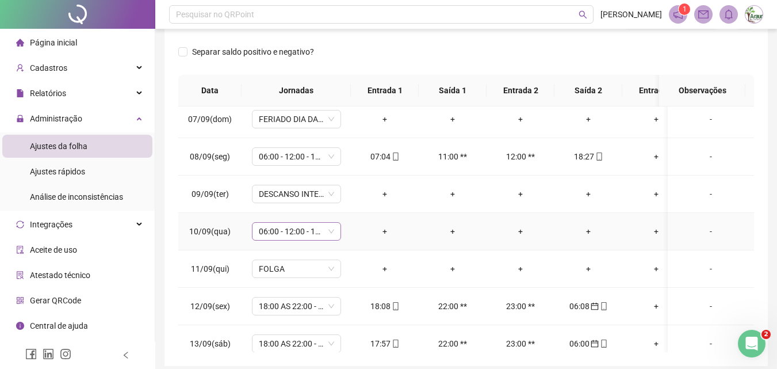
click at [317, 232] on span "06:00 - 12:00 - 13:00 - 18:00" at bounding box center [296, 231] width 75 height 17
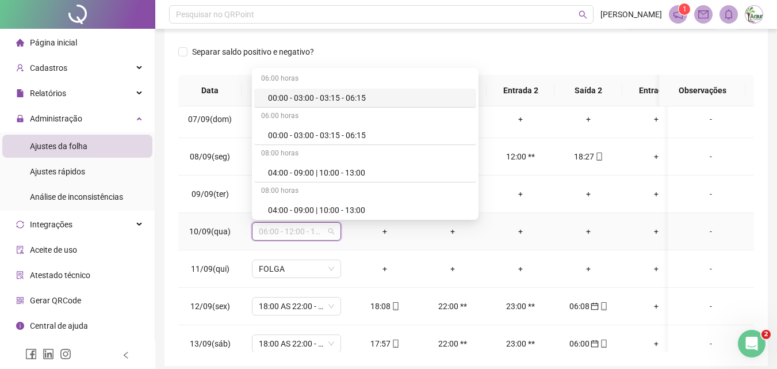
type input "*"
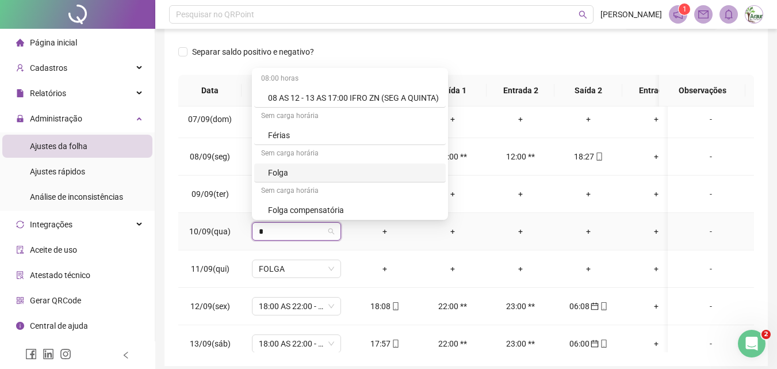
click at [278, 171] on div "Folga" at bounding box center [353, 172] width 171 height 13
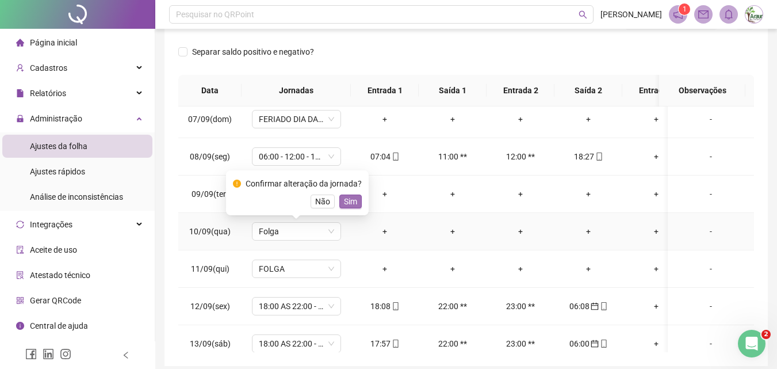
click at [345, 201] on span "Sim" at bounding box center [350, 201] width 13 height 13
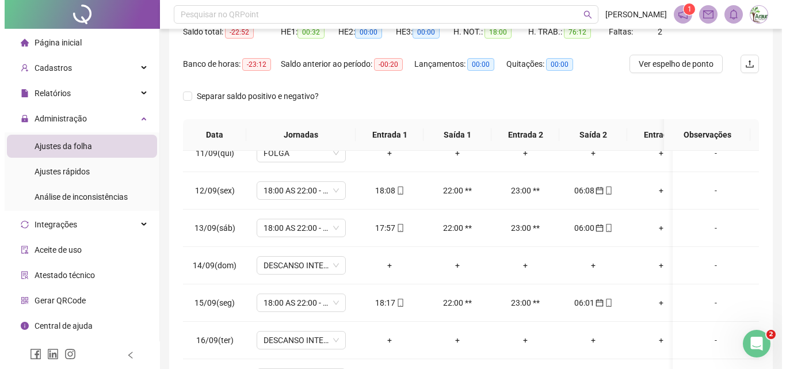
scroll to position [0, 0]
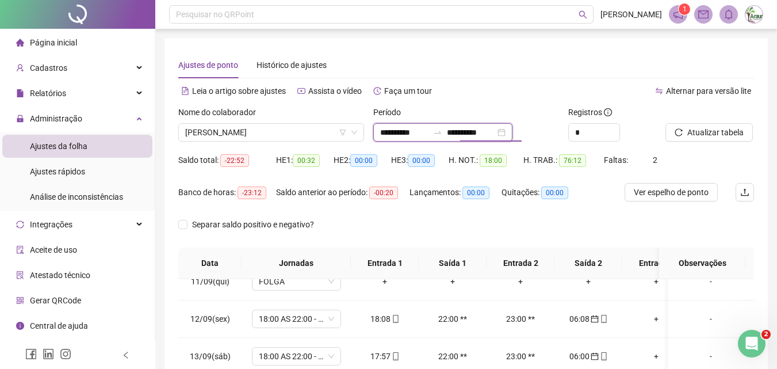
click at [472, 132] on input "**********" at bounding box center [471, 132] width 48 height 13
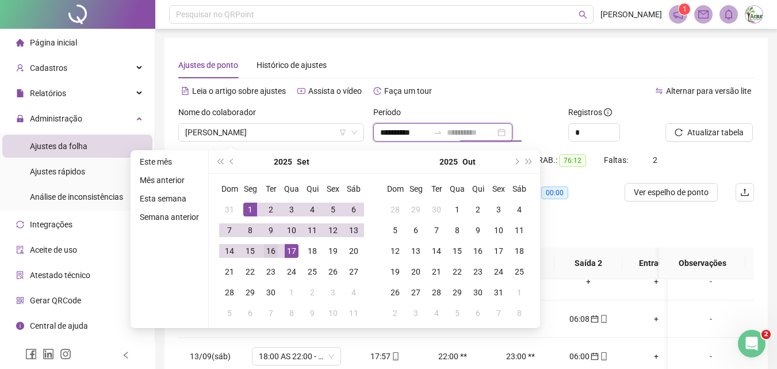
type input "**********"
click at [279, 249] on td "16" at bounding box center [271, 251] width 21 height 21
type input "**********"
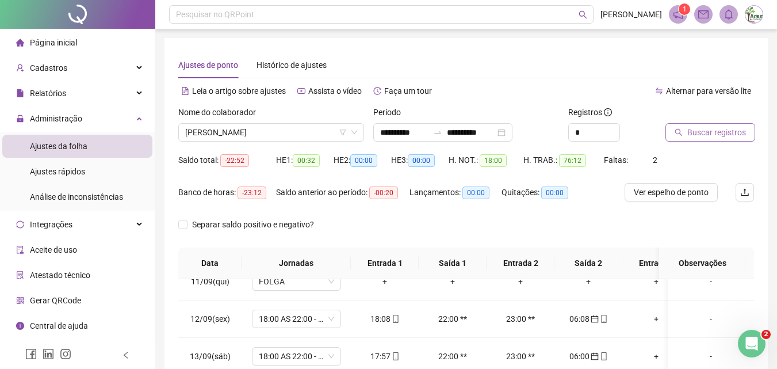
click at [705, 133] on span "Buscar registros" at bounding box center [717, 132] width 59 height 13
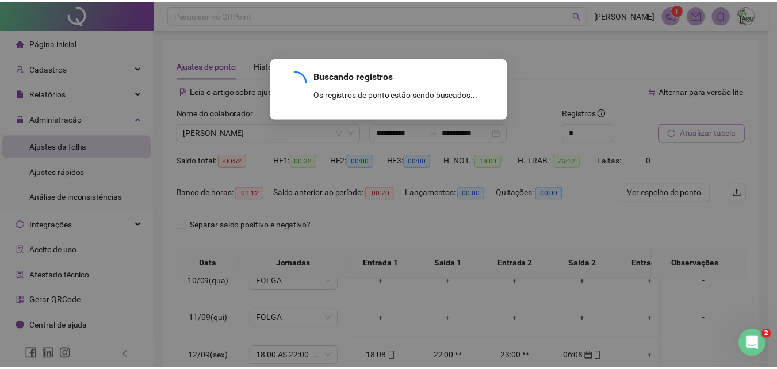
scroll to position [361, 0]
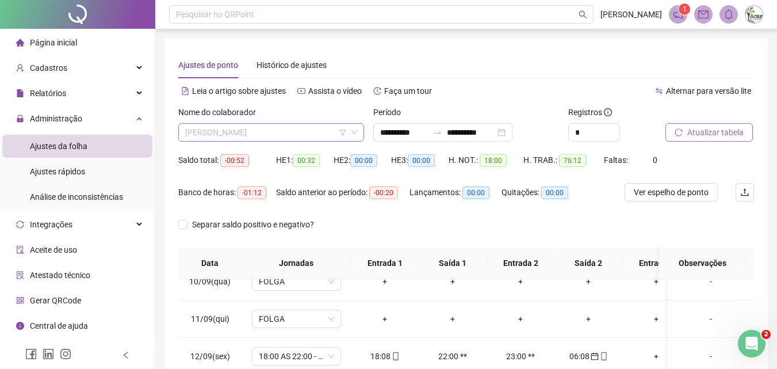
click at [283, 135] on span "[PERSON_NAME]" at bounding box center [271, 132] width 172 height 17
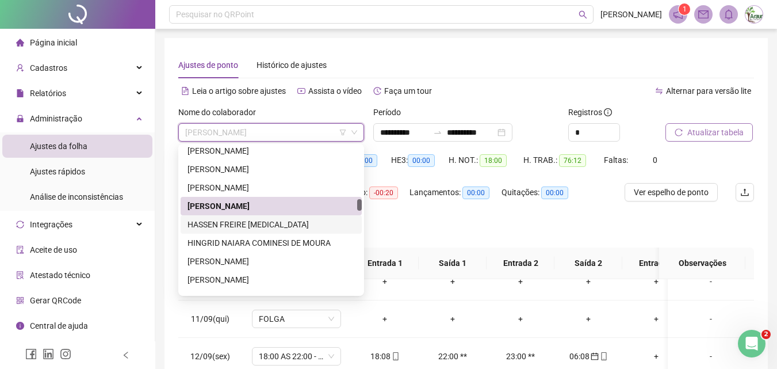
click at [250, 220] on div "HASSEN FREIRE [MEDICAL_DATA]" at bounding box center [271, 224] width 167 height 13
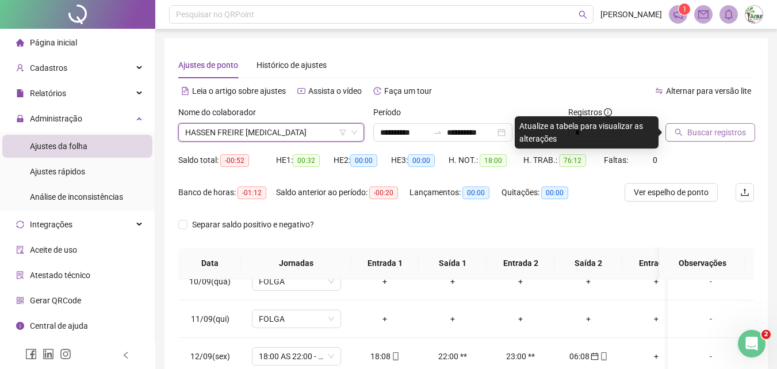
click at [697, 120] on div at bounding box center [696, 114] width 60 height 17
click at [697, 128] on span "Buscar registros" at bounding box center [717, 132] width 59 height 13
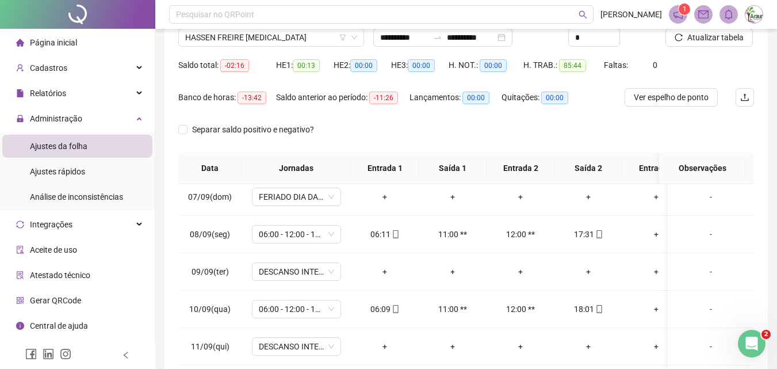
scroll to position [0, 0]
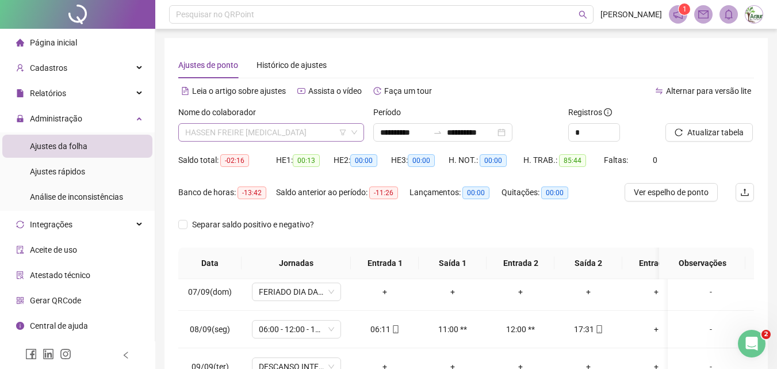
click at [246, 131] on span "HASSEN FREIRE [MEDICAL_DATA]" at bounding box center [271, 132] width 172 height 17
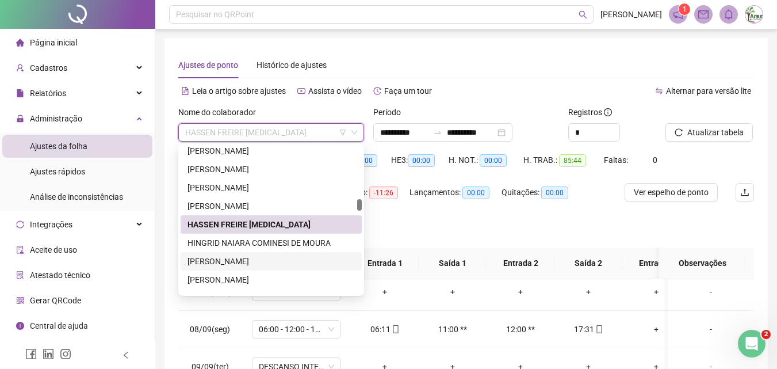
click at [256, 256] on div "[PERSON_NAME]" at bounding box center [271, 261] width 167 height 13
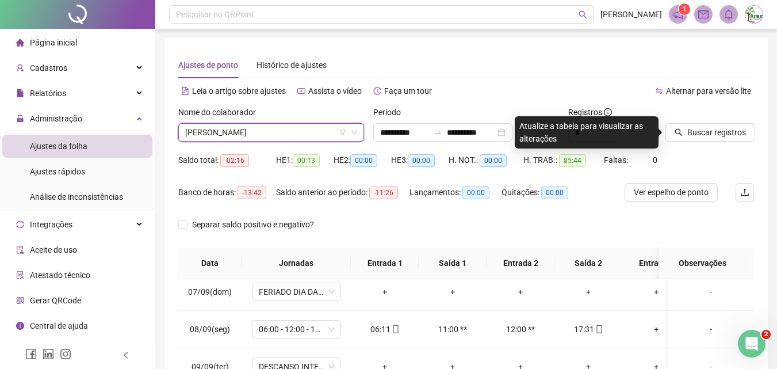
click at [735, 123] on div "Buscar registros" at bounding box center [710, 124] width 89 height 36
click at [693, 142] on div "Buscar registros" at bounding box center [710, 128] width 98 height 45
click at [687, 129] on button "Buscar registros" at bounding box center [711, 132] width 90 height 18
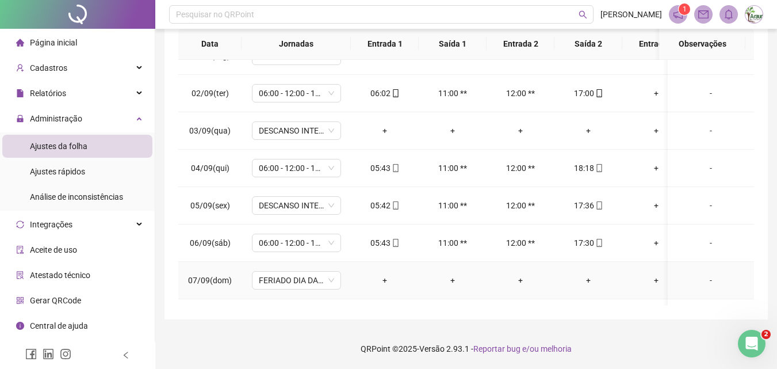
scroll to position [16, 0]
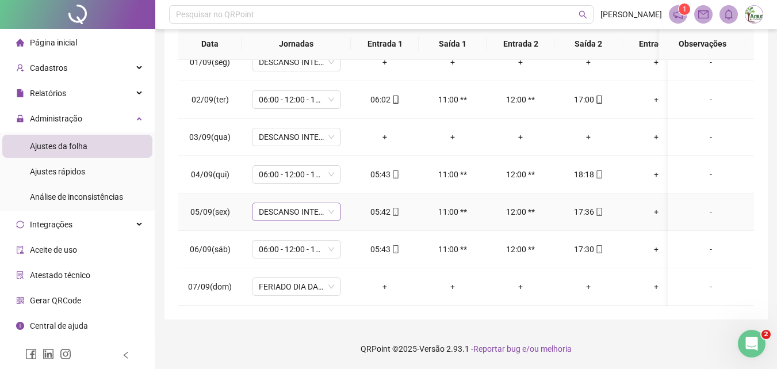
click at [311, 211] on span "DESCANSO INTER-JORNADA" at bounding box center [296, 211] width 75 height 17
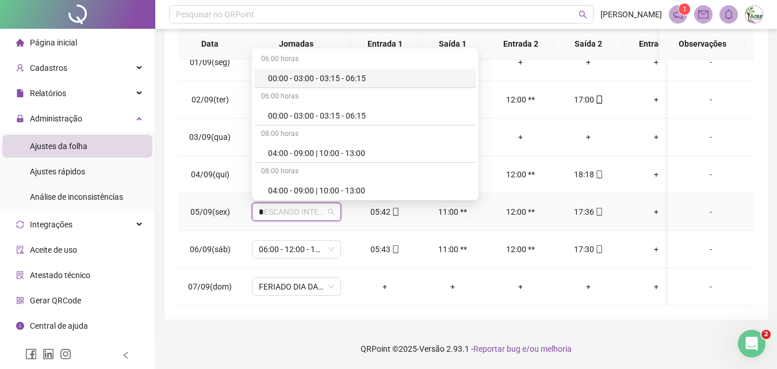
type input "**"
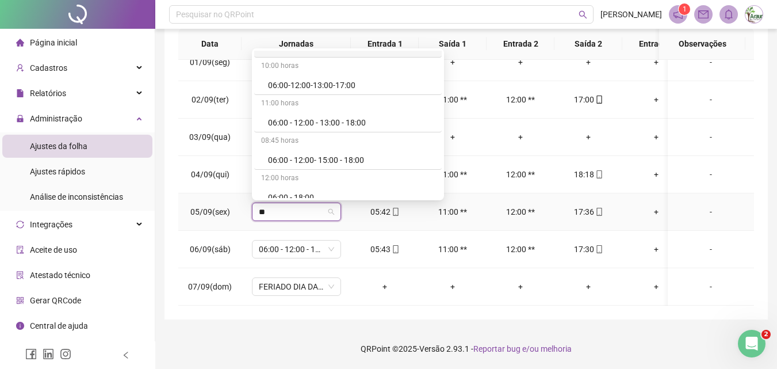
scroll to position [460, 0]
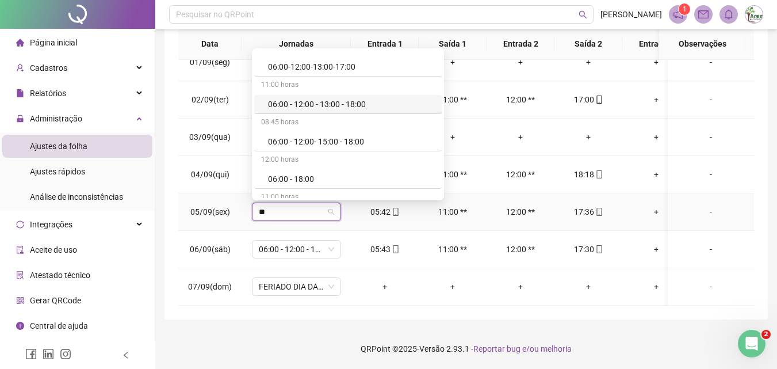
click at [322, 108] on div "06:00 - 12:00 - 13:00 - 18:00" at bounding box center [351, 104] width 167 height 13
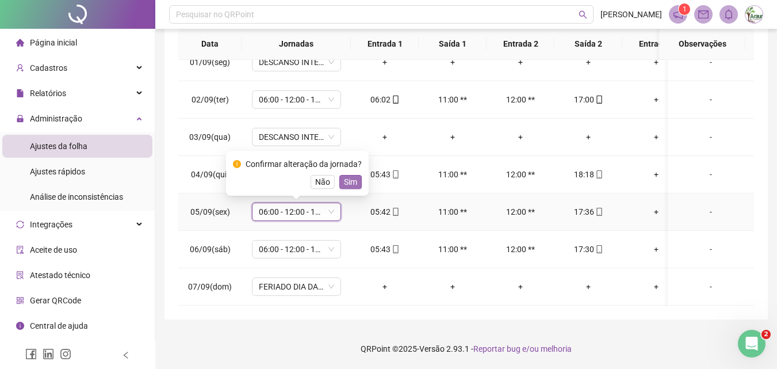
click at [355, 180] on button "Sim" at bounding box center [350, 182] width 22 height 14
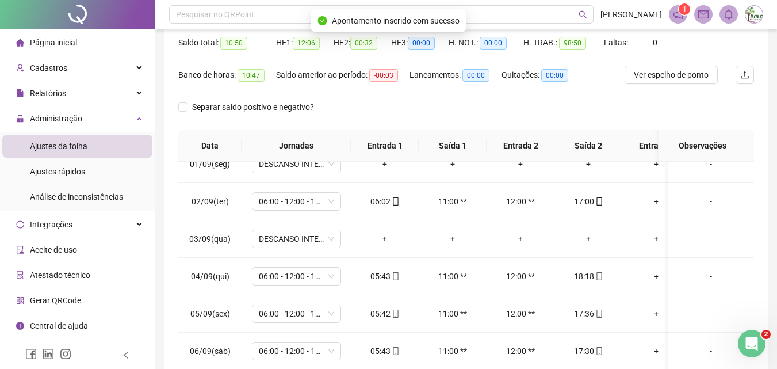
scroll to position [0, 0]
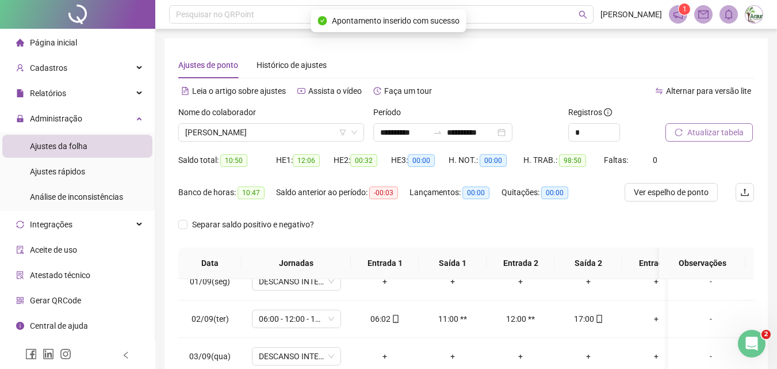
click at [704, 125] on button "Atualizar tabela" at bounding box center [709, 132] width 87 height 18
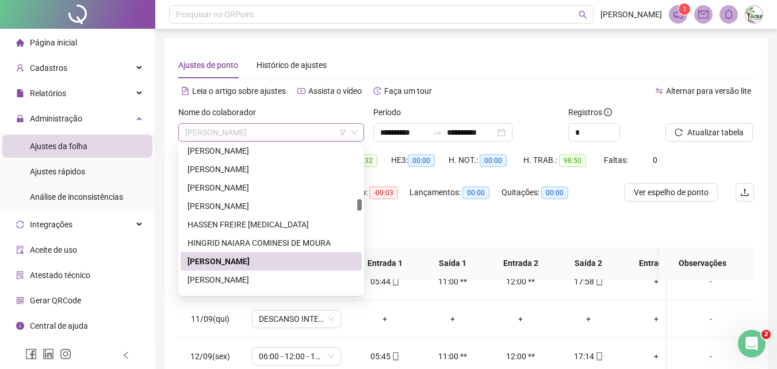
click at [252, 129] on span "[PERSON_NAME]" at bounding box center [271, 132] width 172 height 17
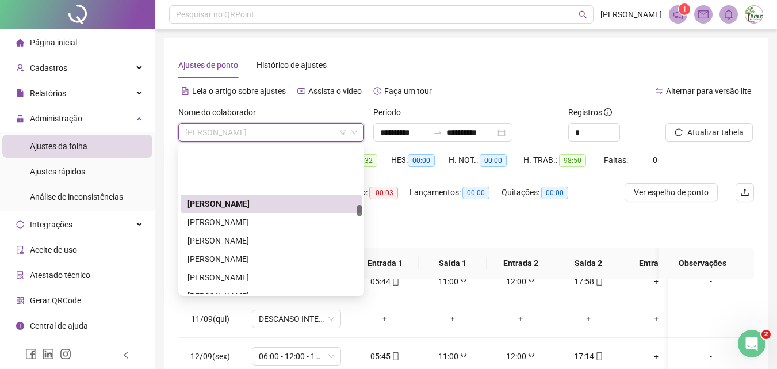
scroll to position [1261, 0]
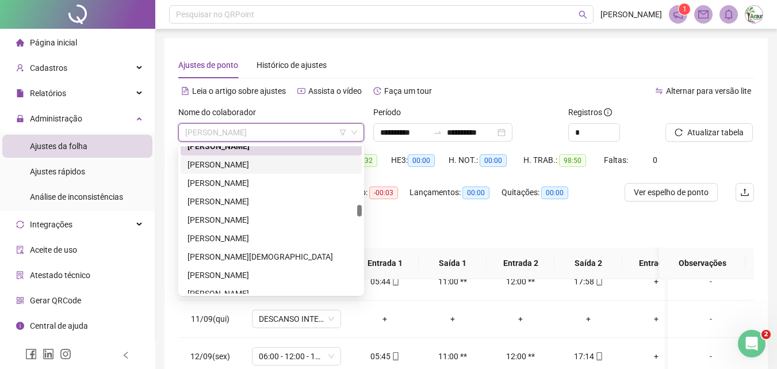
click at [253, 169] on div "[PERSON_NAME]" at bounding box center [271, 164] width 167 height 13
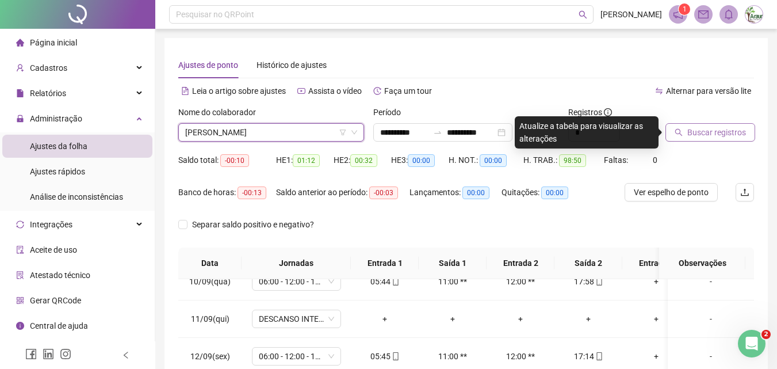
click at [673, 133] on button "Buscar registros" at bounding box center [711, 132] width 90 height 18
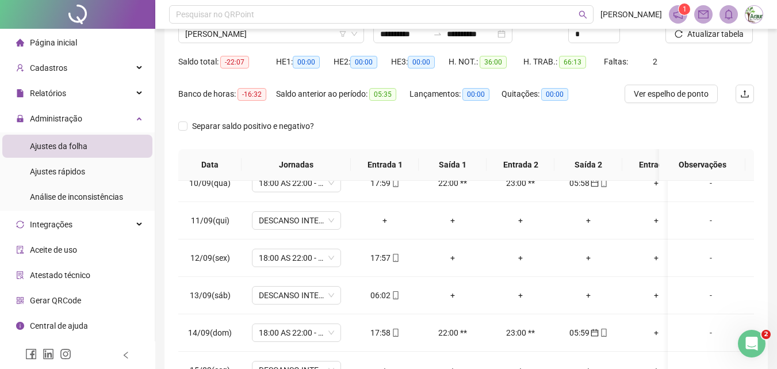
scroll to position [219, 0]
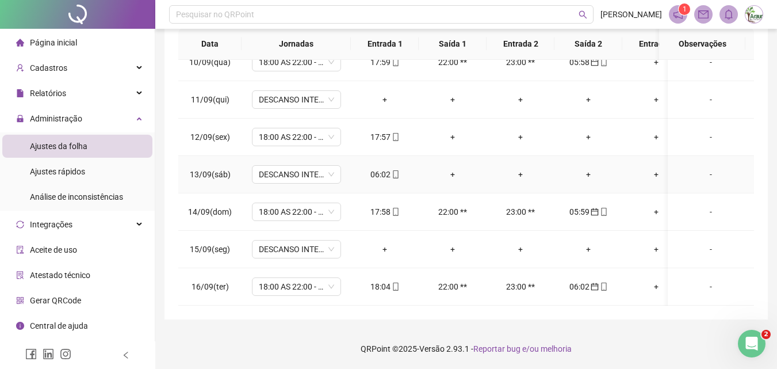
click at [394, 170] on icon "mobile" at bounding box center [395, 174] width 5 height 8
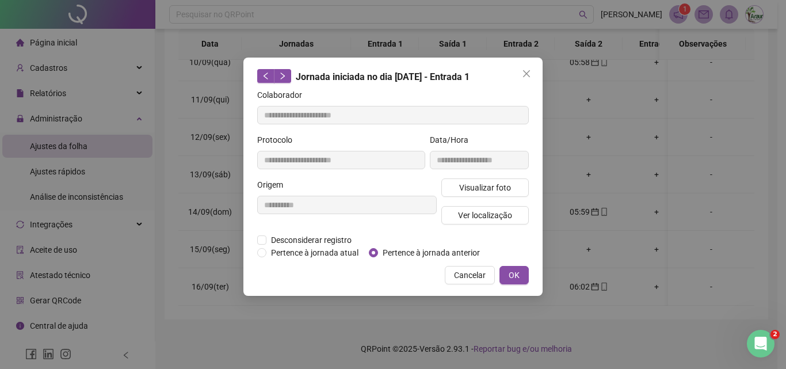
type input "**********"
click at [397, 255] on span "Pertence à jornada anterior" at bounding box center [431, 252] width 106 height 13
click at [506, 276] on button "OK" at bounding box center [513, 275] width 29 height 18
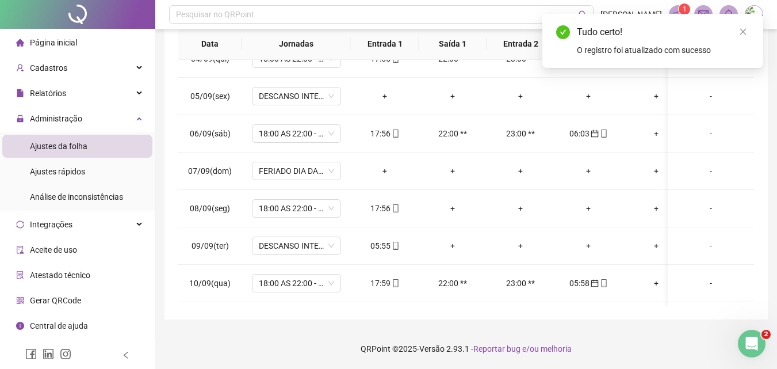
scroll to position [131, 0]
click at [376, 253] on td "05:55" at bounding box center [385, 246] width 68 height 37
click at [392, 244] on icon "mobile" at bounding box center [396, 246] width 8 height 8
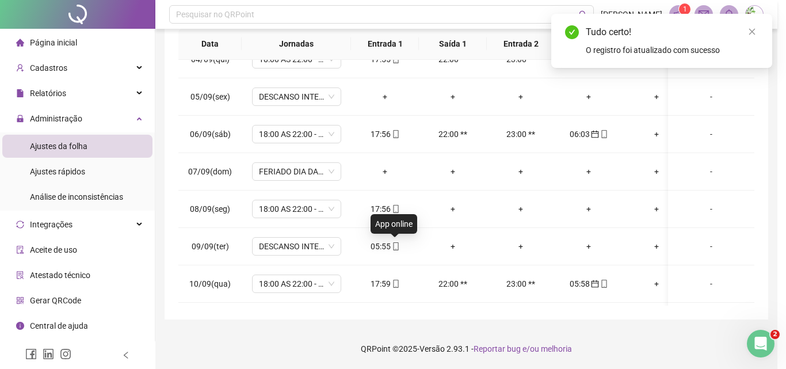
type input "**********"
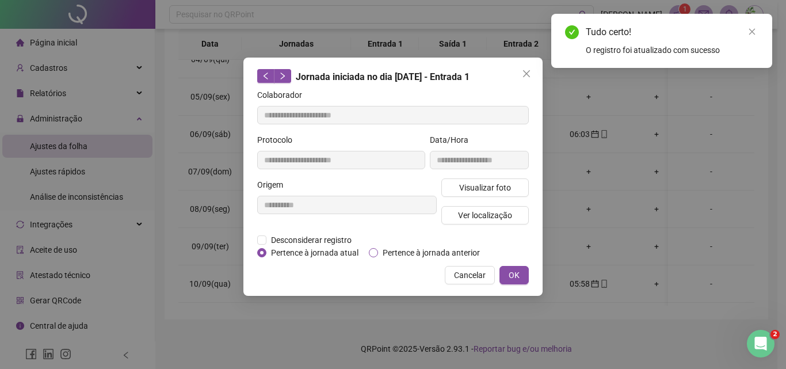
click at [400, 246] on span "Pertence à jornada anterior" at bounding box center [431, 252] width 106 height 13
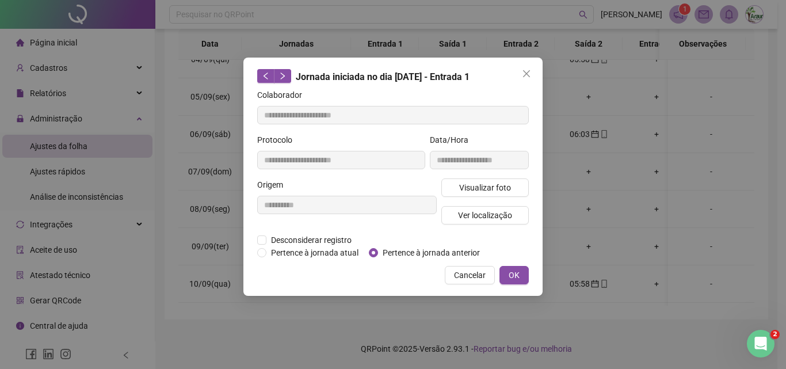
click at [508, 266] on button "OK" at bounding box center [513, 275] width 29 height 18
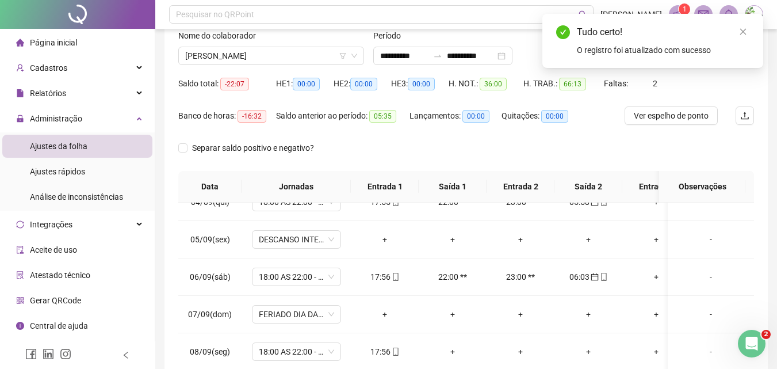
scroll to position [0, 0]
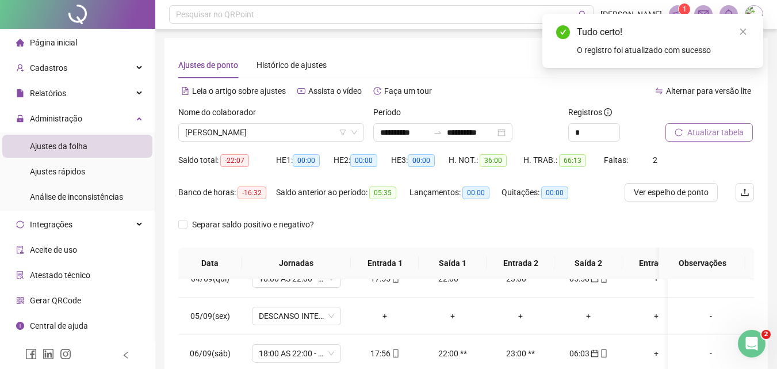
click at [704, 130] on span "Atualizar tabela" at bounding box center [716, 132] width 56 height 13
click at [261, 131] on span "[PERSON_NAME]" at bounding box center [271, 132] width 172 height 17
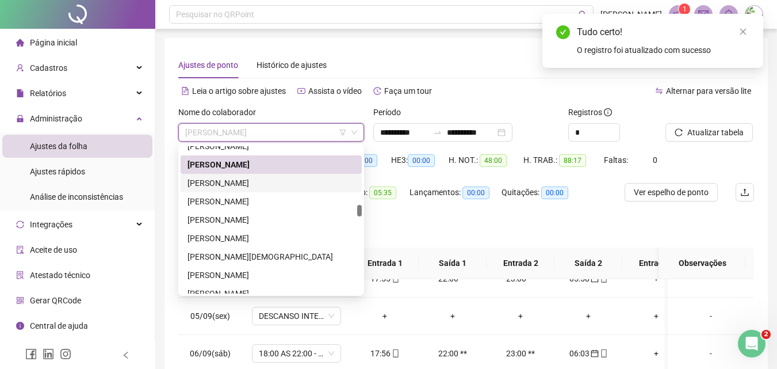
click at [263, 188] on div "[PERSON_NAME]" at bounding box center [271, 183] width 167 height 13
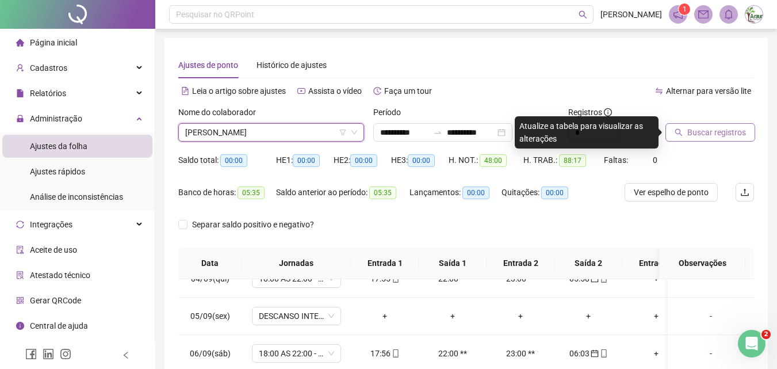
click at [684, 132] on button "Buscar registros" at bounding box center [711, 132] width 90 height 18
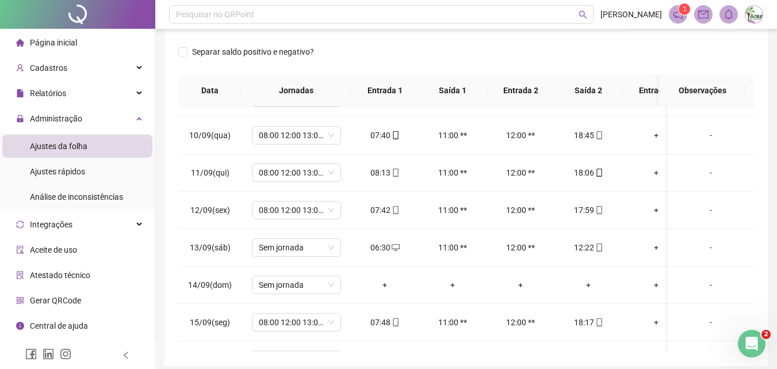
scroll to position [361, 0]
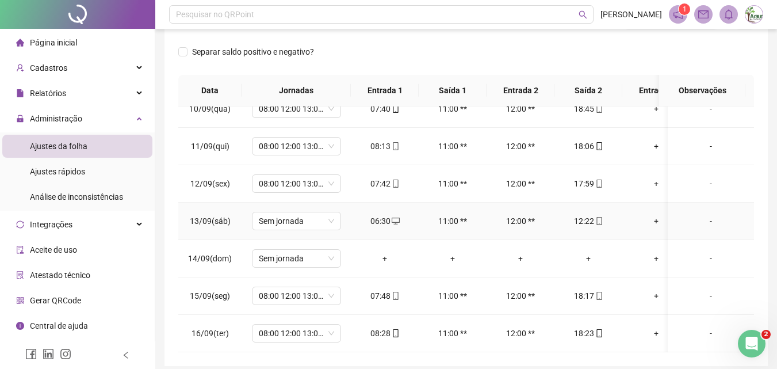
click at [701, 215] on div "-" at bounding box center [711, 221] width 68 height 13
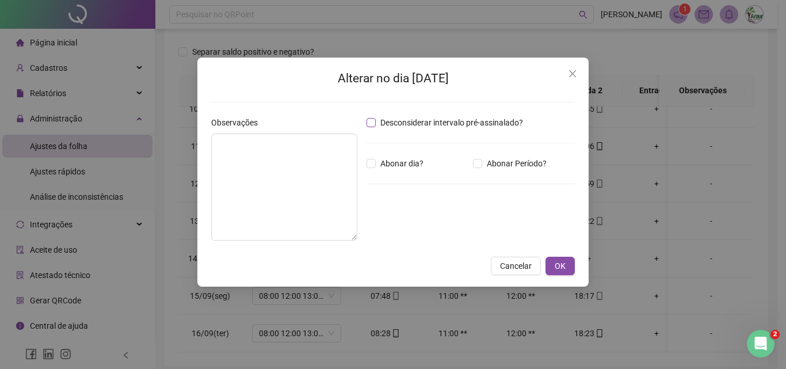
click at [413, 124] on span "Desconsiderar intervalo pré-assinalado?" at bounding box center [452, 122] width 152 height 13
click at [564, 268] on span "OK" at bounding box center [560, 266] width 11 height 13
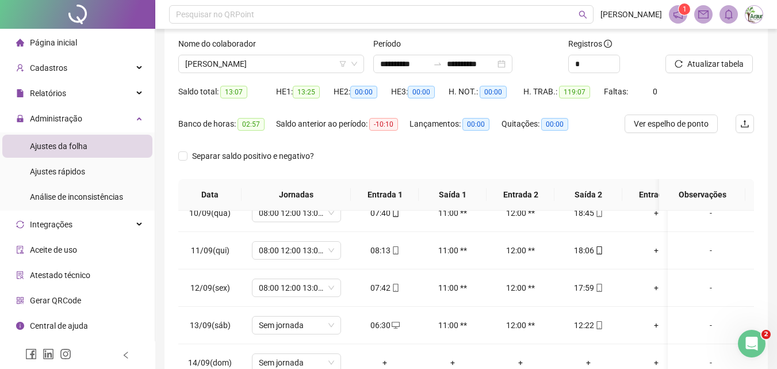
scroll to position [0, 0]
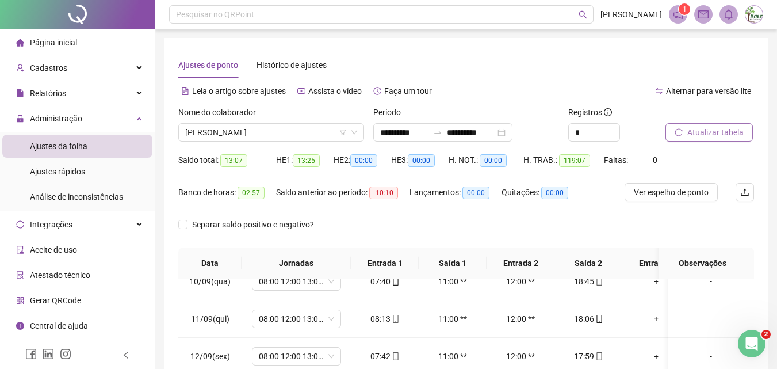
click at [724, 136] on span "Atualizar tabela" at bounding box center [716, 132] width 56 height 13
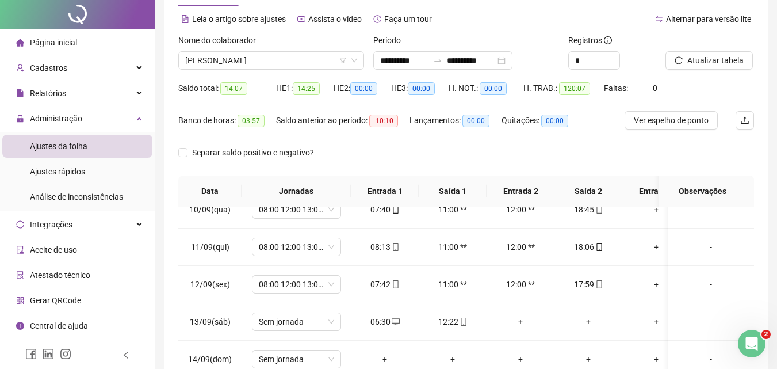
scroll to position [219, 0]
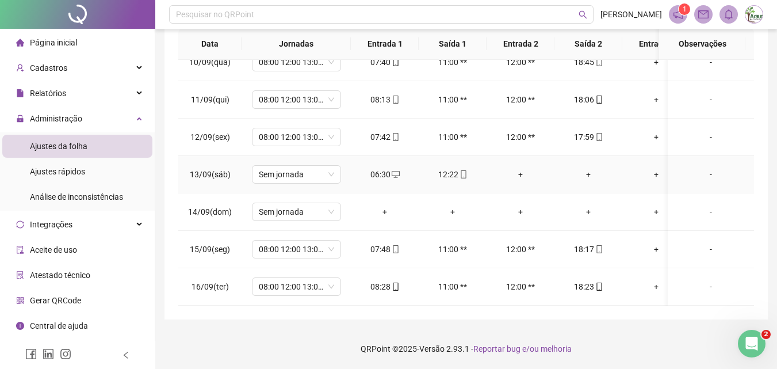
click at [708, 168] on div "-" at bounding box center [711, 174] width 68 height 13
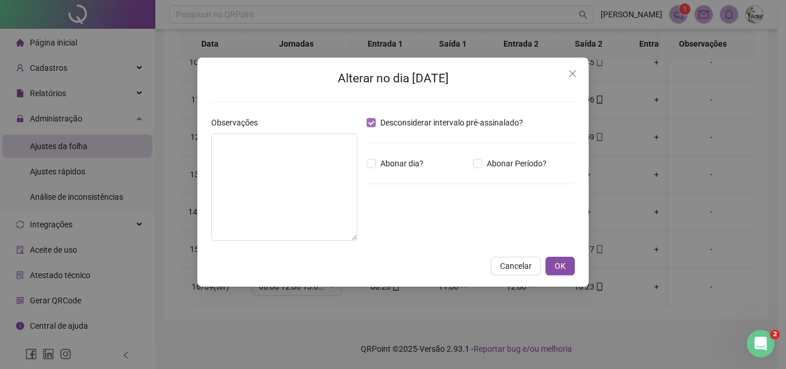
click at [376, 123] on span "Desconsiderar intervalo pré-assinalado?" at bounding box center [452, 122] width 152 height 13
click at [558, 263] on span "OK" at bounding box center [560, 266] width 11 height 13
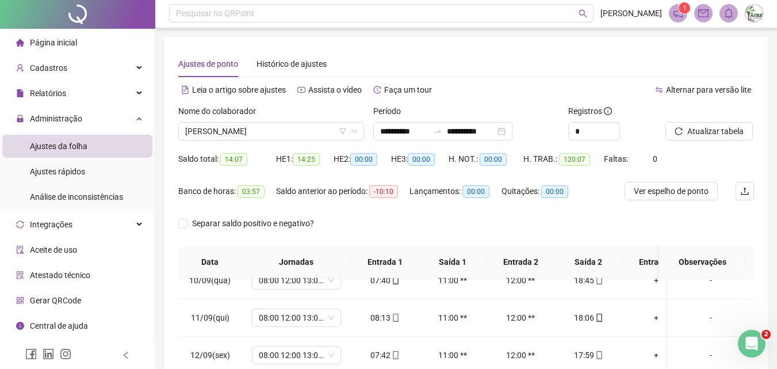
scroll to position [0, 0]
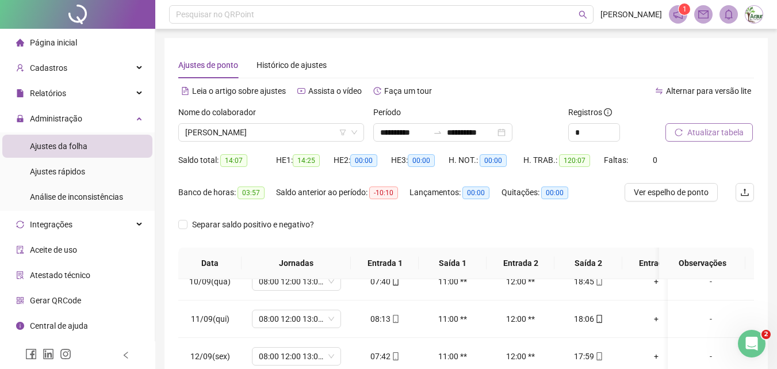
click at [701, 138] on span "Atualizar tabela" at bounding box center [716, 132] width 56 height 13
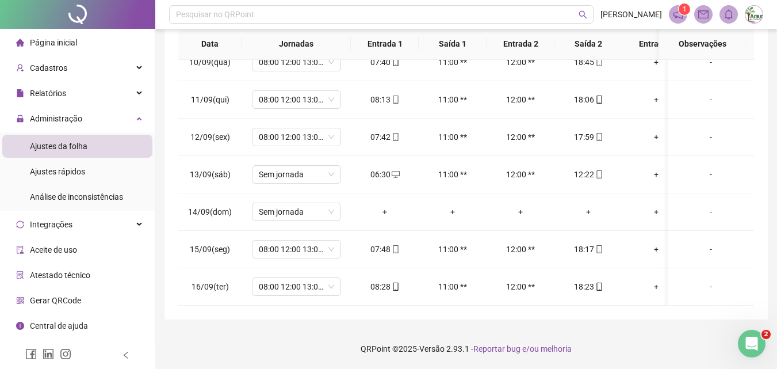
scroll to position [47, 0]
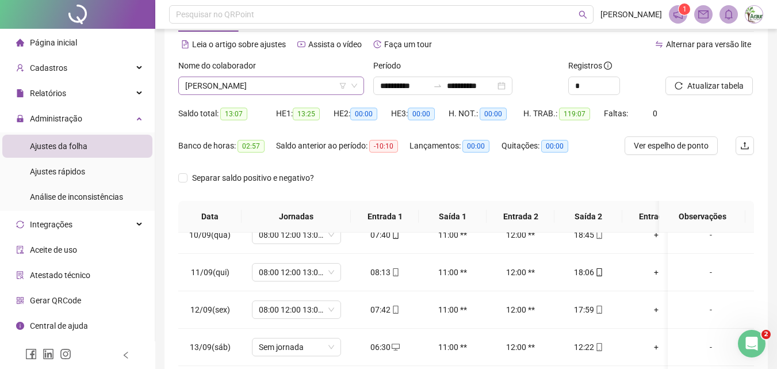
click at [250, 86] on span "[PERSON_NAME]" at bounding box center [271, 85] width 172 height 17
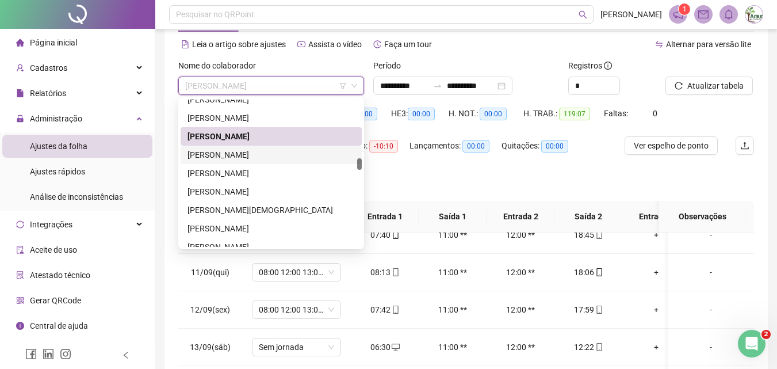
click at [241, 158] on div "[PERSON_NAME]" at bounding box center [271, 154] width 167 height 13
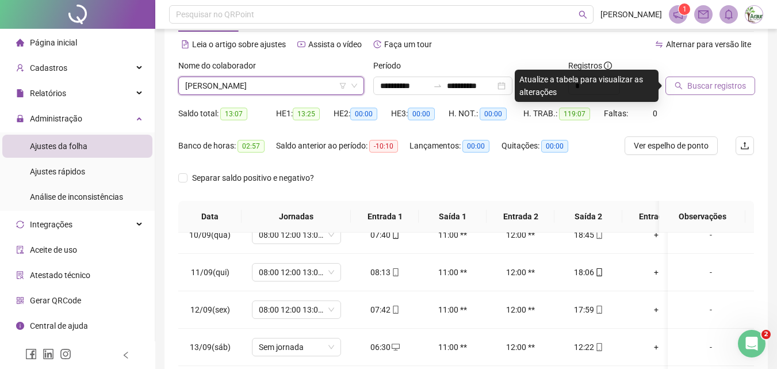
click at [691, 83] on span "Buscar registros" at bounding box center [717, 85] width 59 height 13
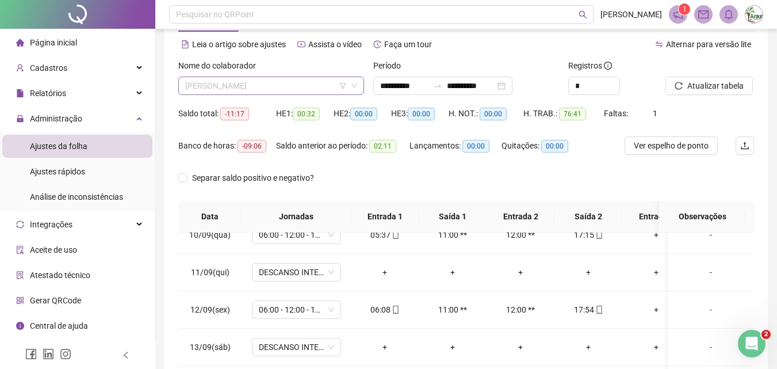
click at [292, 88] on span "[PERSON_NAME]" at bounding box center [271, 85] width 172 height 17
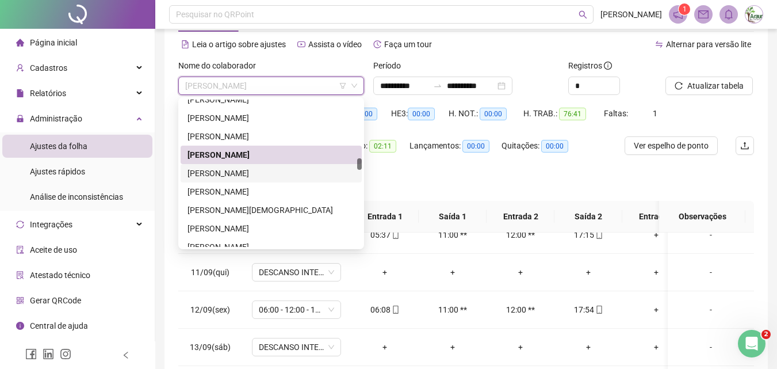
click at [276, 169] on div "[PERSON_NAME]" at bounding box center [271, 173] width 167 height 13
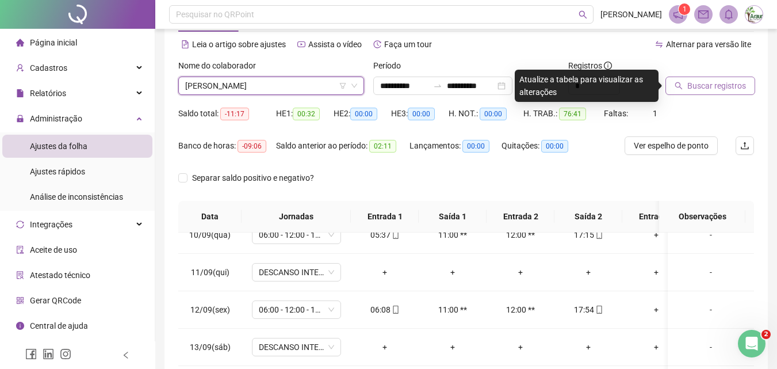
click at [697, 81] on span "Buscar registros" at bounding box center [717, 85] width 59 height 13
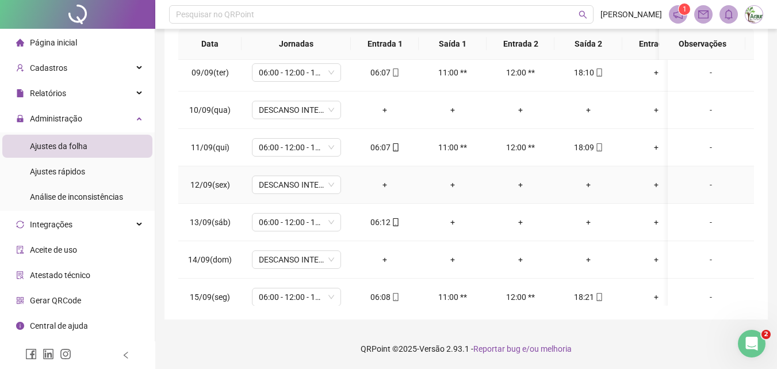
scroll to position [361, 0]
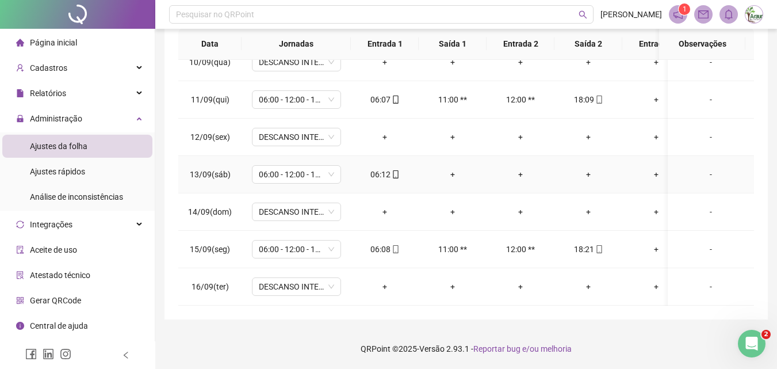
click at [452, 168] on div "+" at bounding box center [452, 174] width 49 height 13
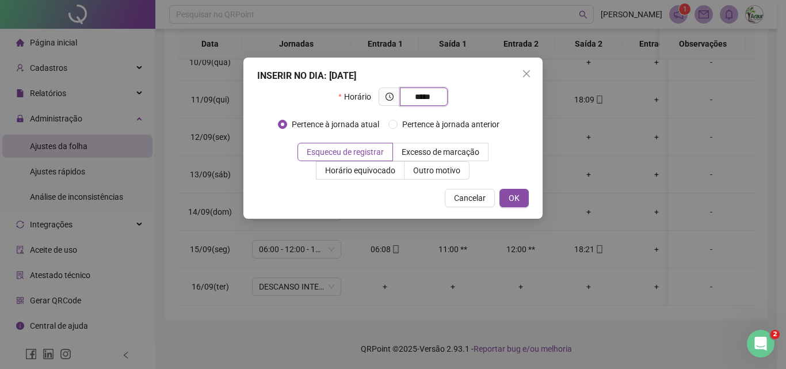
type input "*****"
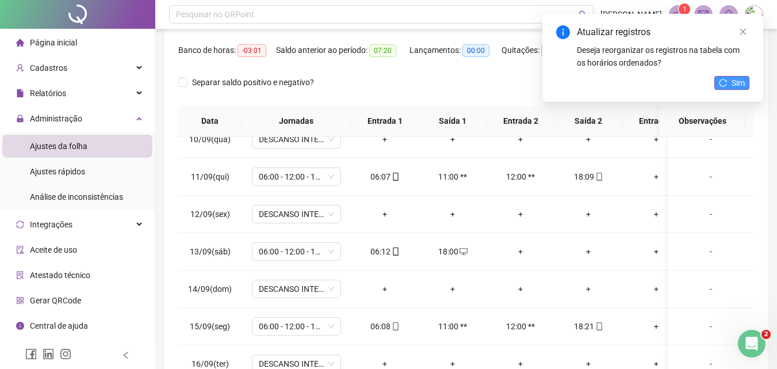
scroll to position [47, 0]
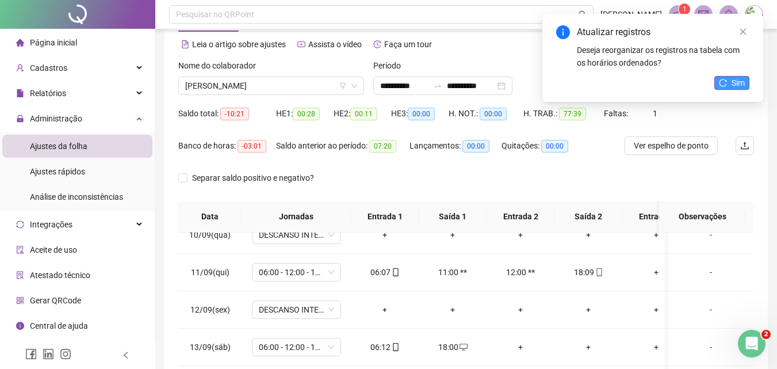
click at [726, 79] on icon "reload" at bounding box center [723, 83] width 8 height 8
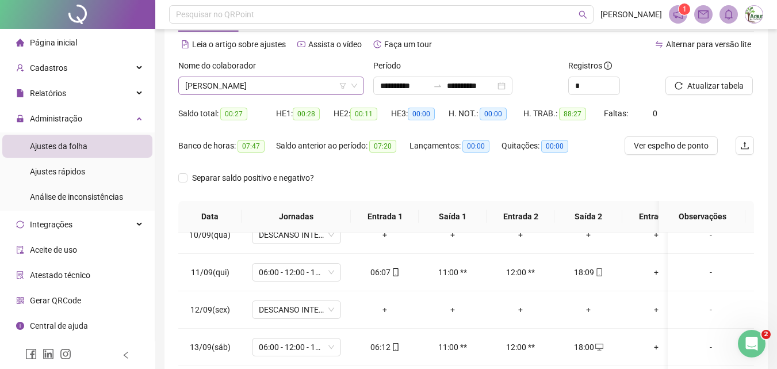
click at [268, 89] on span "[PERSON_NAME]" at bounding box center [271, 85] width 172 height 17
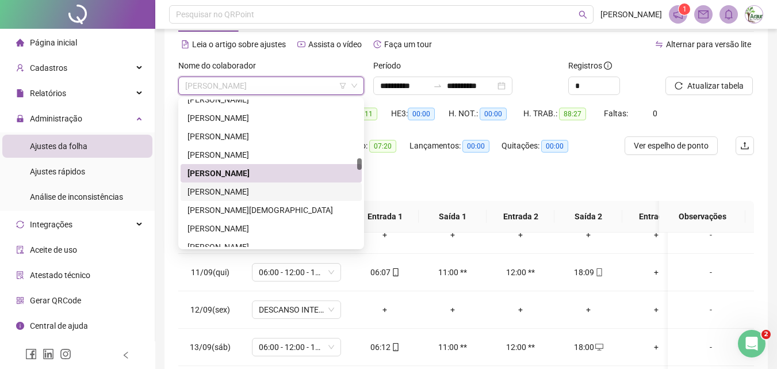
click at [284, 192] on div "[PERSON_NAME]" at bounding box center [271, 191] width 167 height 13
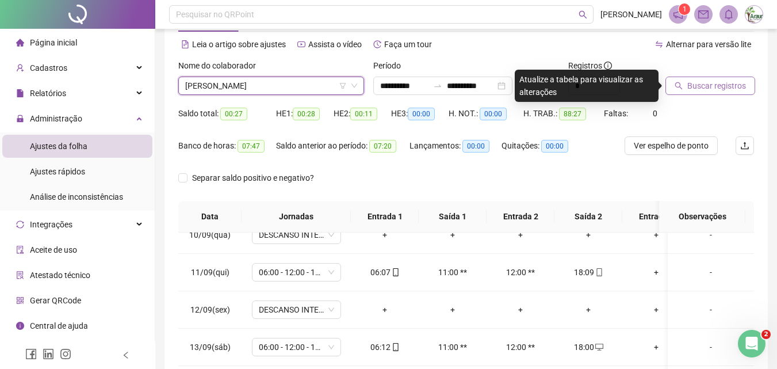
click at [674, 86] on button "Buscar registros" at bounding box center [711, 86] width 90 height 18
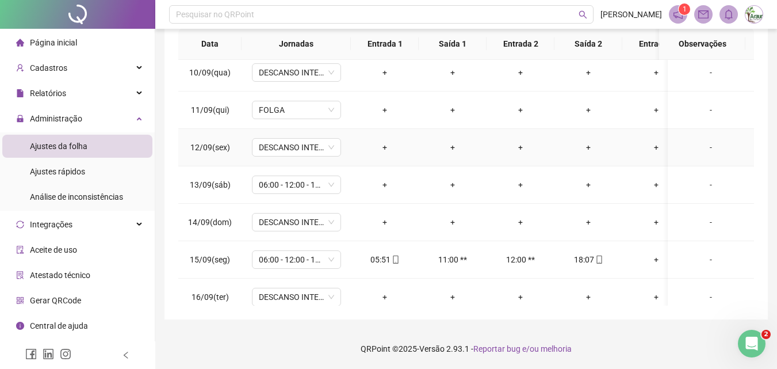
scroll to position [361, 0]
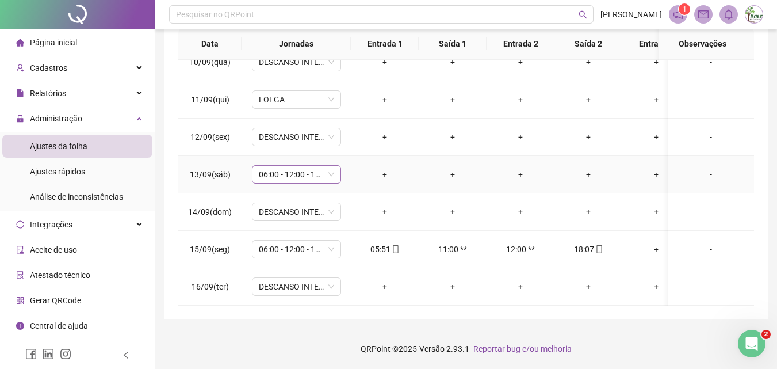
click at [285, 174] on div "06:00 - 12:00 - 13:00 - 18:00" at bounding box center [296, 174] width 89 height 18
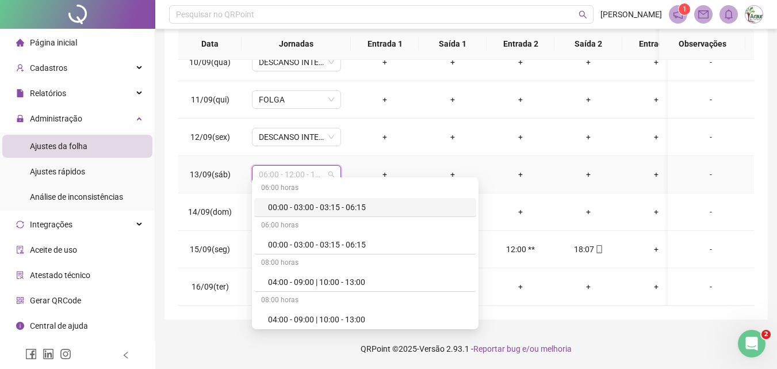
type input "*"
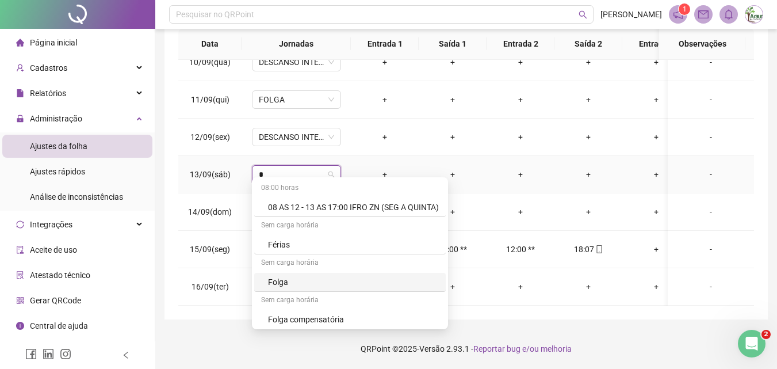
drag, startPoint x: 288, startPoint y: 284, endPoint x: 298, endPoint y: 266, distance: 19.8
click at [288, 284] on div "Folga" at bounding box center [353, 282] width 171 height 13
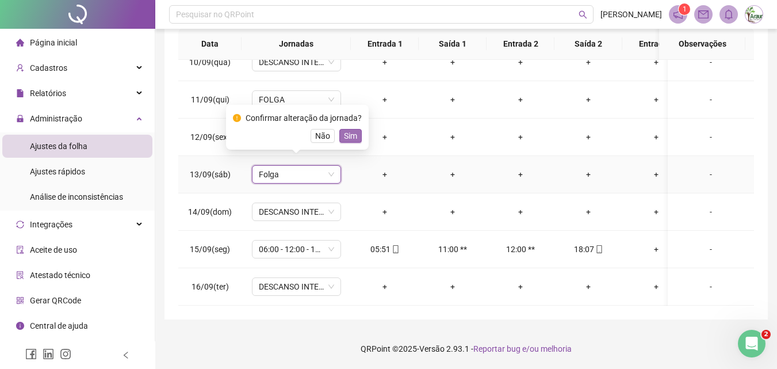
click at [350, 142] on button "Sim" at bounding box center [350, 136] width 22 height 14
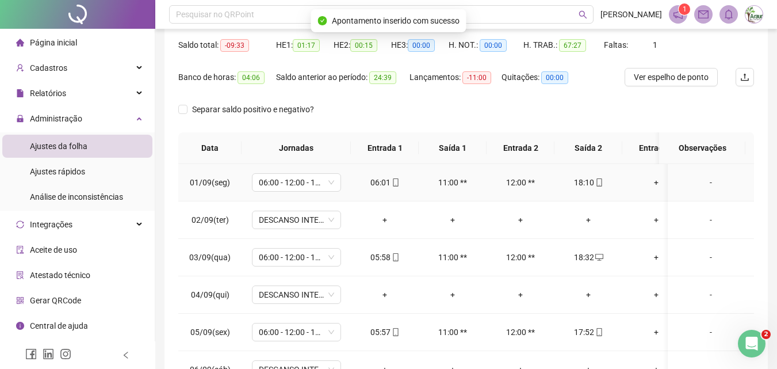
scroll to position [0, 0]
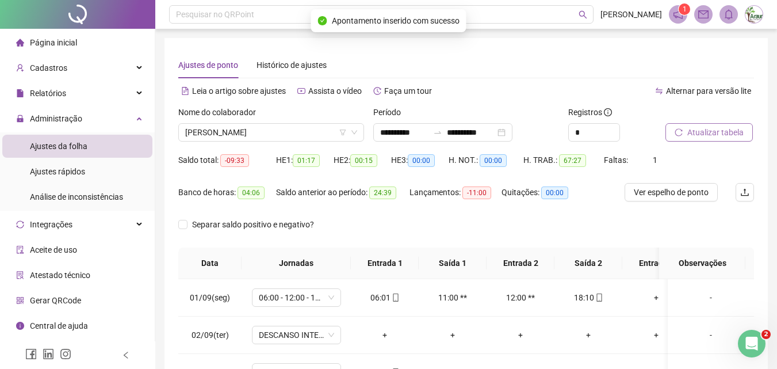
click at [714, 125] on button "Atualizar tabela" at bounding box center [709, 132] width 87 height 18
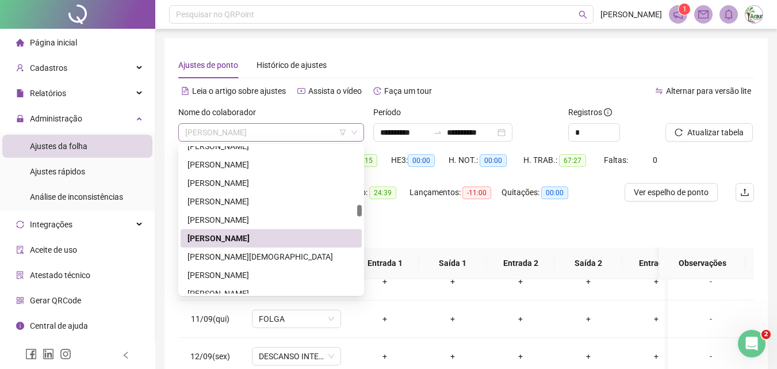
click at [258, 136] on span "[PERSON_NAME]" at bounding box center [271, 132] width 172 height 17
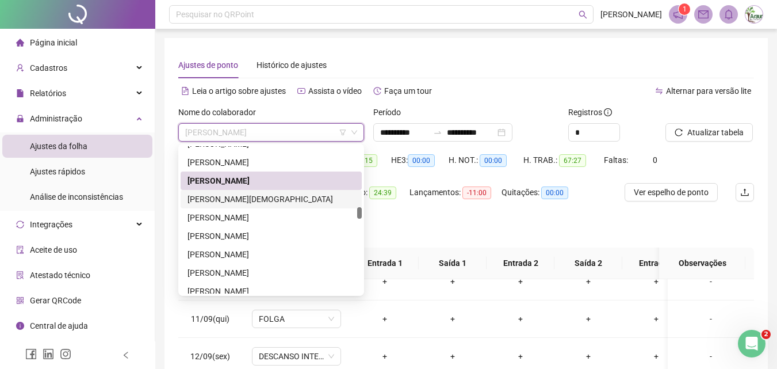
click at [239, 199] on div "[PERSON_NAME][DEMOGRAPHIC_DATA]" at bounding box center [271, 199] width 167 height 13
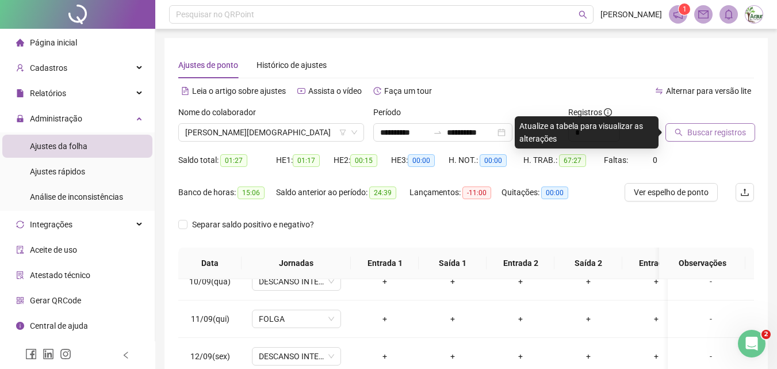
click at [689, 124] on button "Buscar registros" at bounding box center [711, 132] width 90 height 18
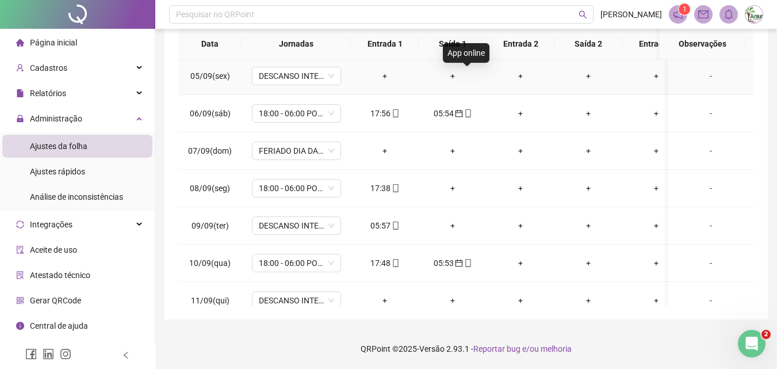
scroll to position [173, 0]
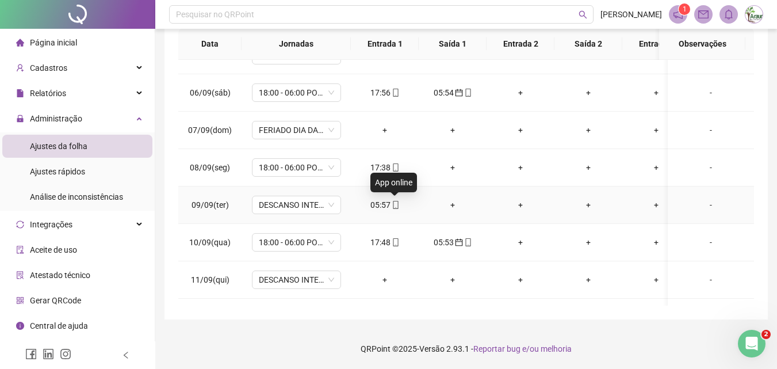
click at [393, 203] on icon "mobile" at bounding box center [395, 205] width 5 height 8
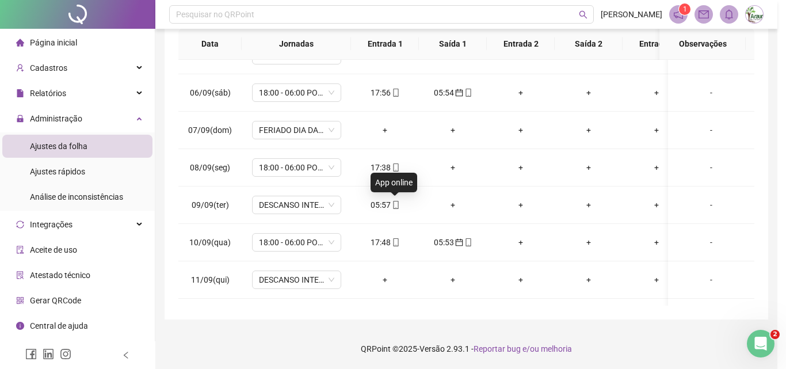
type input "**********"
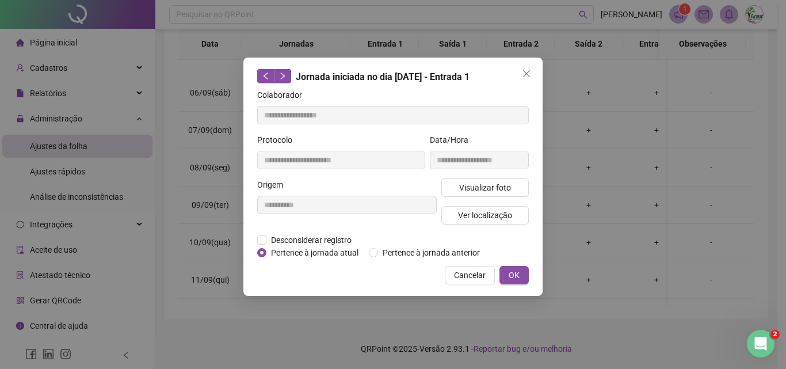
click at [400, 260] on div "**********" at bounding box center [392, 177] width 299 height 238
click at [407, 251] on span "Pertence à jornada anterior" at bounding box center [431, 252] width 106 height 13
click at [508, 267] on button "OK" at bounding box center [513, 275] width 29 height 18
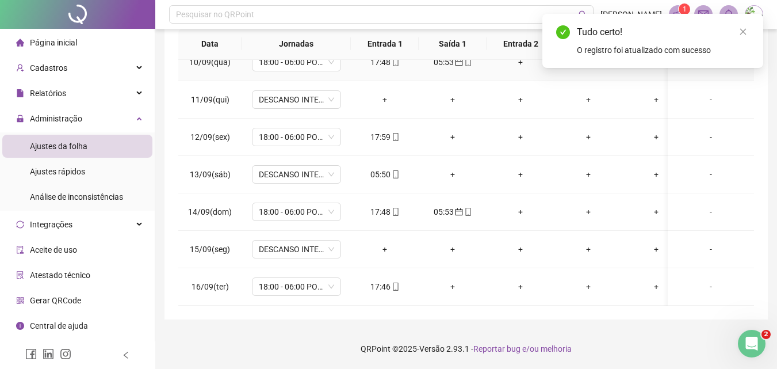
scroll to position [361, 0]
click at [389, 168] on div "05:50" at bounding box center [384, 174] width 49 height 13
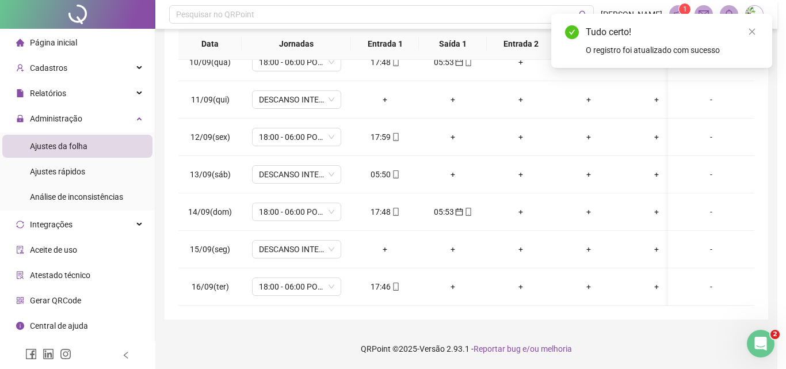
type input "**********"
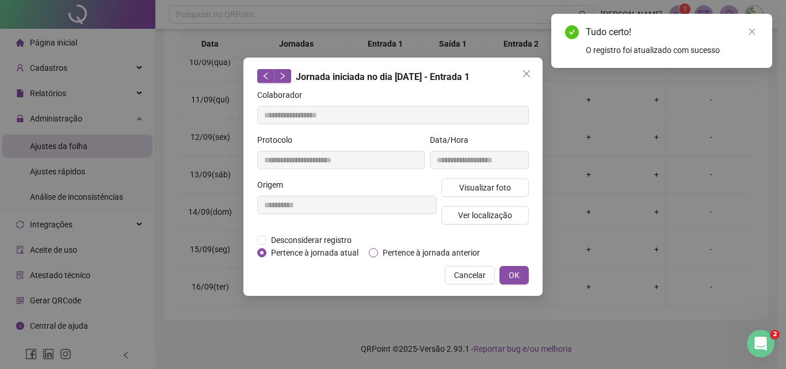
click at [405, 253] on span "Pertence à jornada anterior" at bounding box center [431, 252] width 106 height 13
click at [509, 270] on span "OK" at bounding box center [514, 275] width 11 height 13
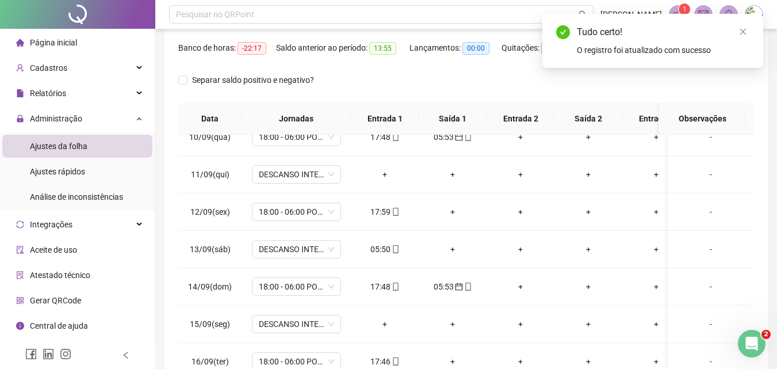
scroll to position [47, 0]
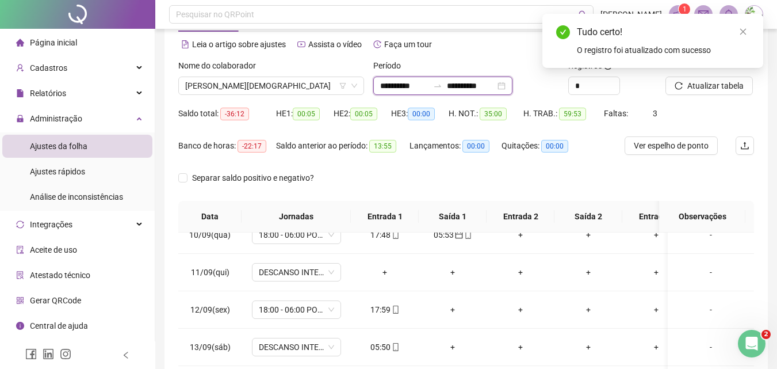
click at [467, 85] on input "**********" at bounding box center [471, 85] width 48 height 13
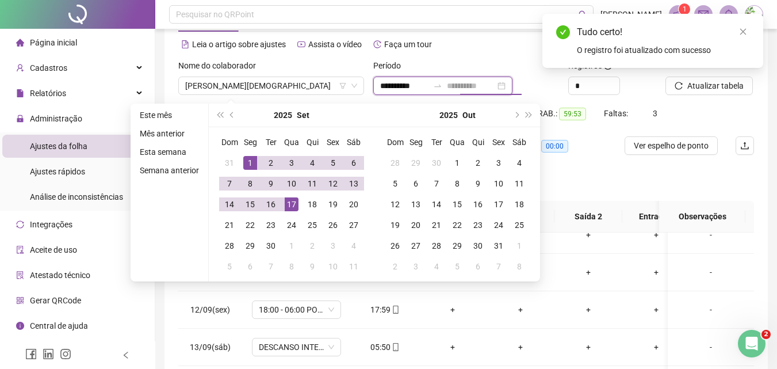
type input "**********"
click at [293, 201] on div "17" at bounding box center [292, 204] width 14 height 14
type input "**********"
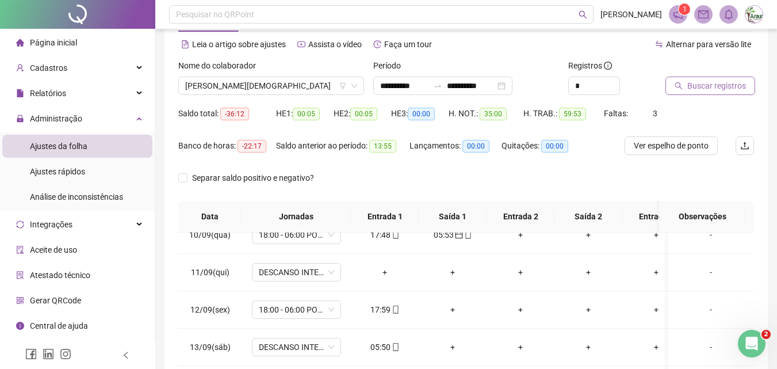
click at [688, 81] on span "Buscar registros" at bounding box center [717, 85] width 59 height 13
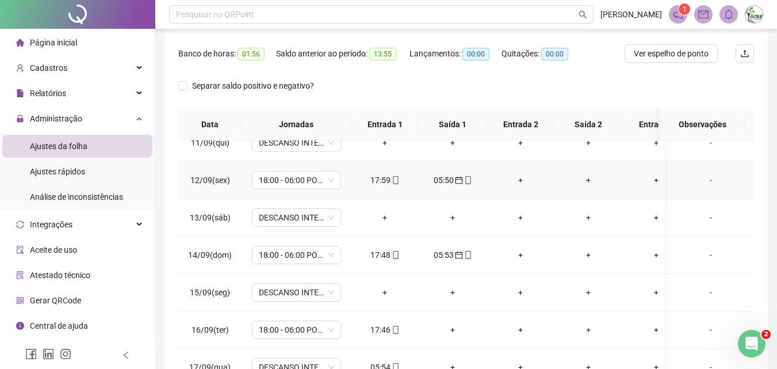
scroll to position [219, 0]
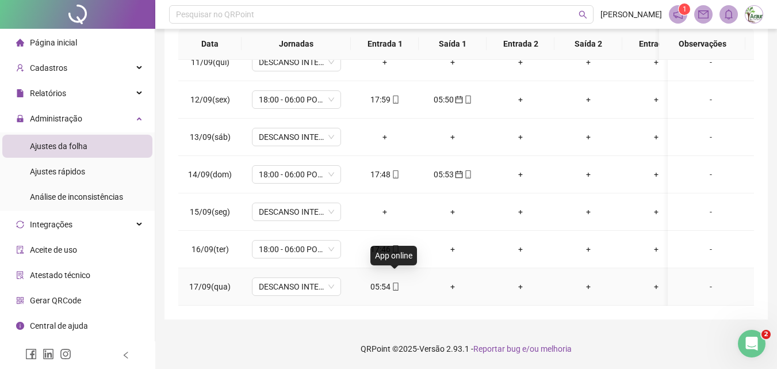
click at [392, 283] on icon "mobile" at bounding box center [396, 287] width 8 height 8
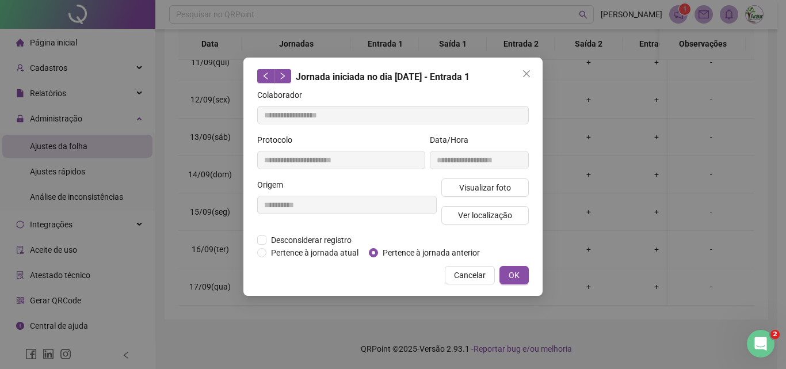
type input "**********"
click at [400, 255] on span "Pertence à jornada anterior" at bounding box center [431, 252] width 106 height 13
click at [506, 272] on button "OK" at bounding box center [513, 275] width 29 height 18
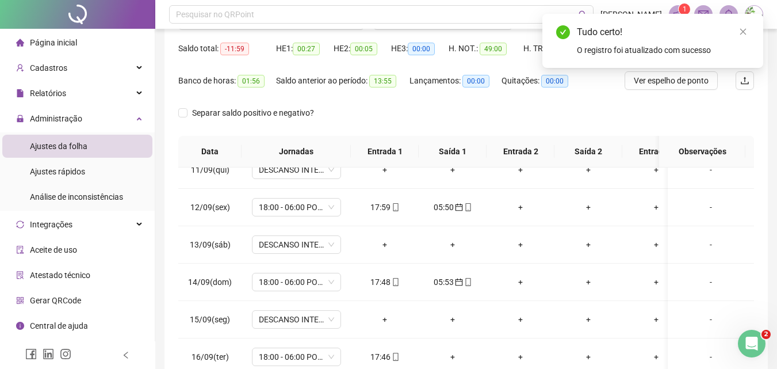
scroll to position [0, 0]
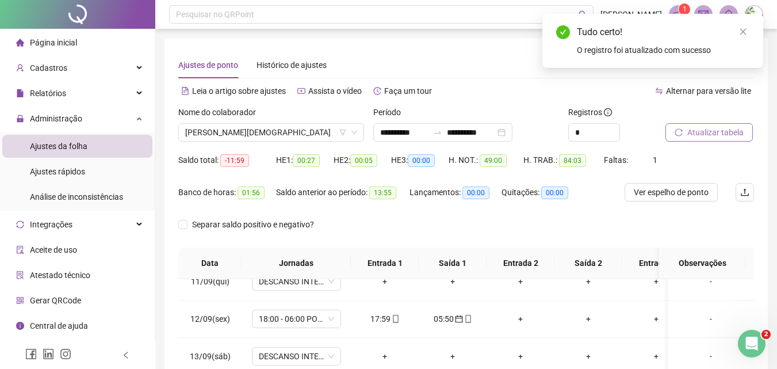
click at [697, 131] on span "Atualizar tabela" at bounding box center [716, 132] width 56 height 13
click at [284, 131] on span "[PERSON_NAME][DEMOGRAPHIC_DATA]" at bounding box center [271, 132] width 172 height 17
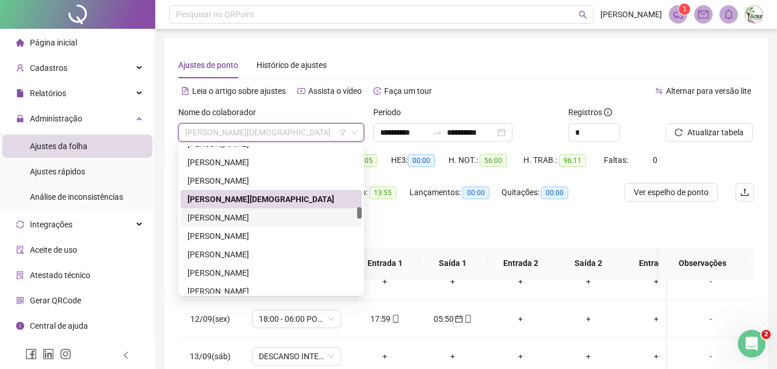
click at [237, 213] on div "[PERSON_NAME]" at bounding box center [271, 217] width 167 height 13
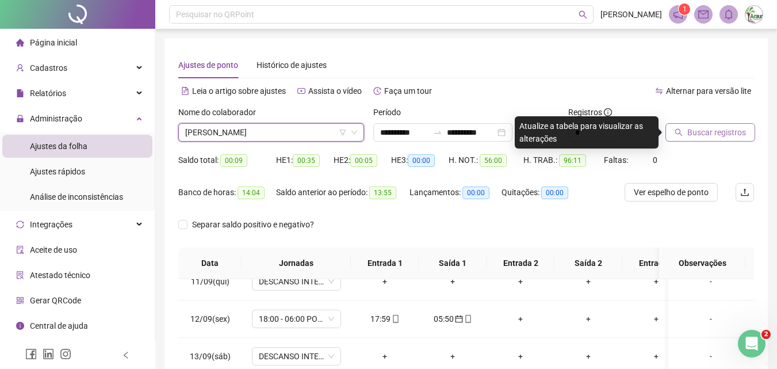
click at [695, 133] on span "Buscar registros" at bounding box center [717, 132] width 59 height 13
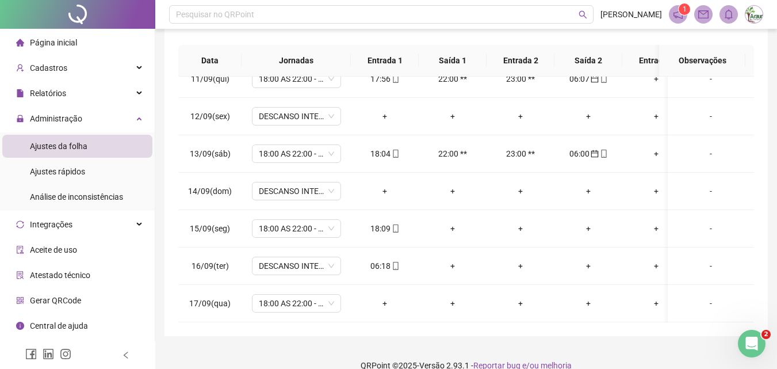
scroll to position [219, 0]
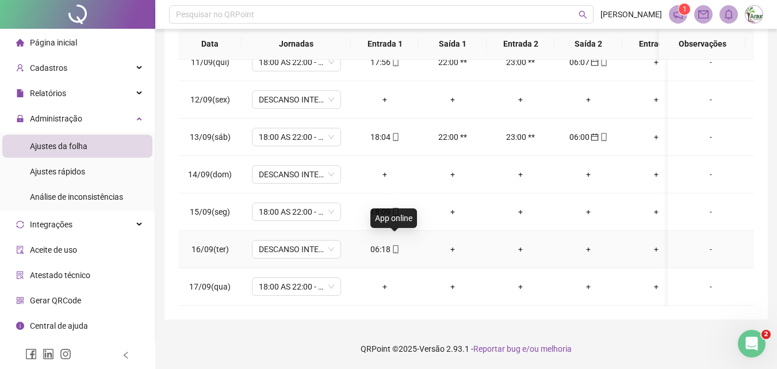
click at [391, 245] on span "mobile" at bounding box center [395, 249] width 9 height 8
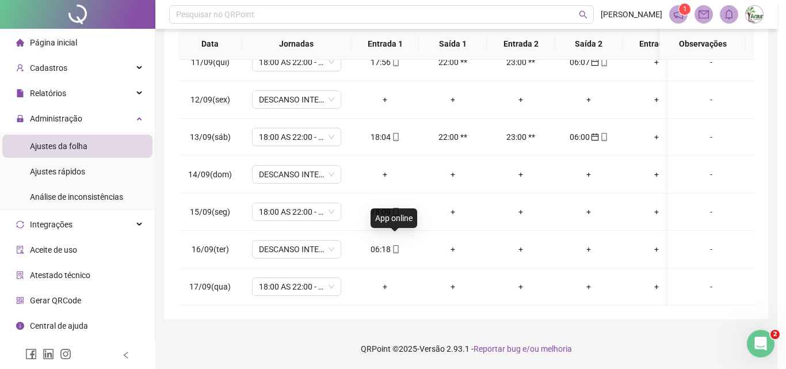
type input "**********"
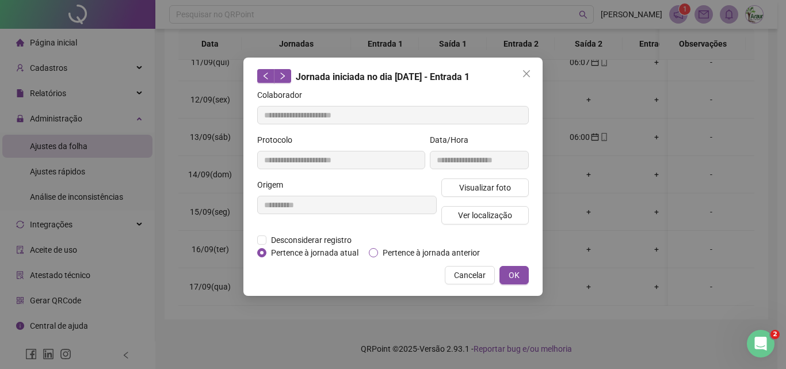
click at [395, 247] on span "Pertence à jornada anterior" at bounding box center [431, 252] width 106 height 13
click at [511, 273] on span "OK" at bounding box center [514, 275] width 11 height 13
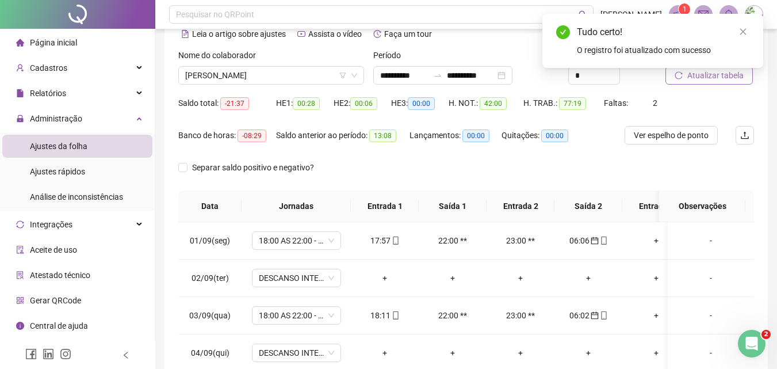
scroll to position [0, 0]
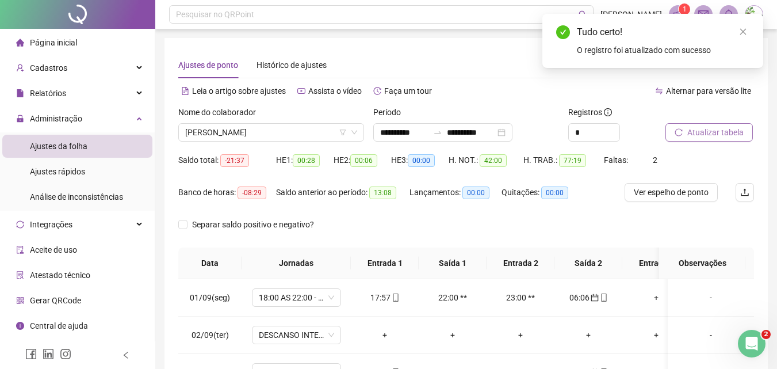
click at [688, 135] on span "Atualizar tabela" at bounding box center [716, 132] width 56 height 13
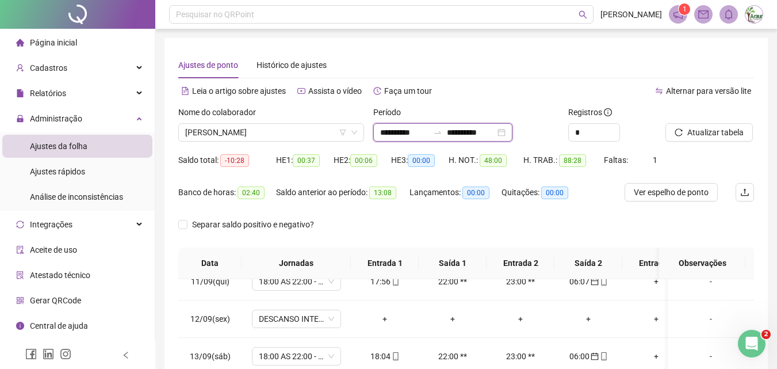
click at [469, 131] on input "**********" at bounding box center [471, 132] width 48 height 13
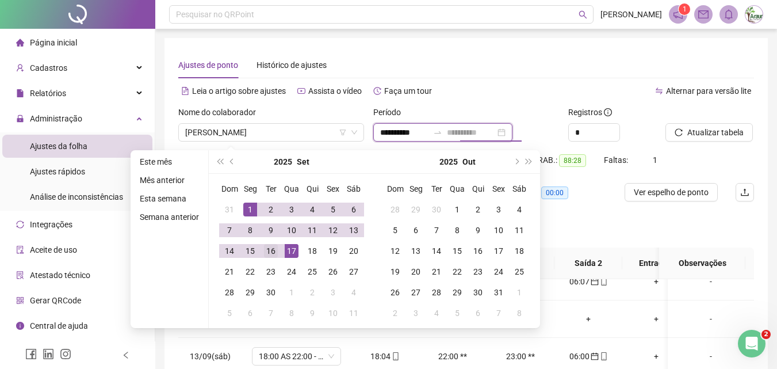
type input "**********"
click at [277, 251] on td "16" at bounding box center [271, 251] width 21 height 21
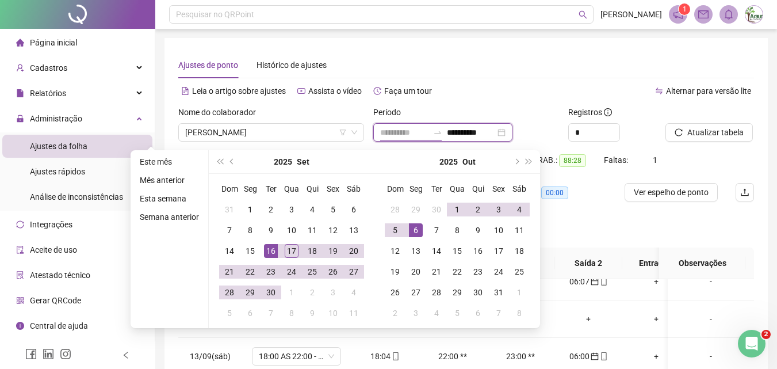
type input "**********"
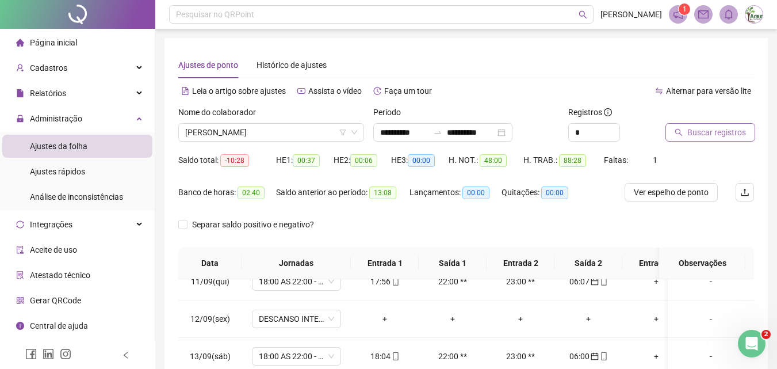
click at [689, 130] on span "Buscar registros" at bounding box center [717, 132] width 59 height 13
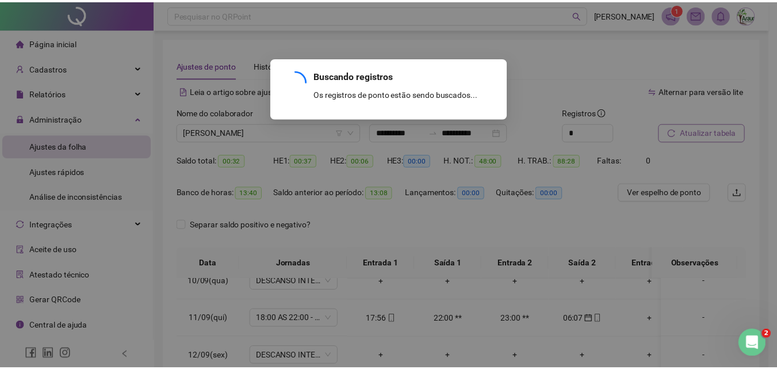
scroll to position [361, 0]
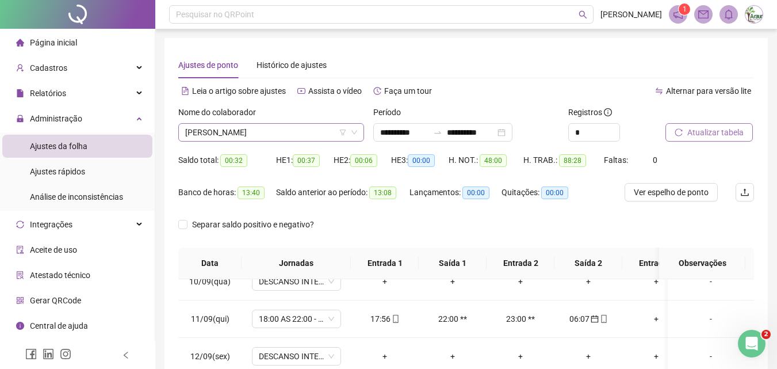
click at [264, 135] on span "[PERSON_NAME]" at bounding box center [271, 132] width 172 height 17
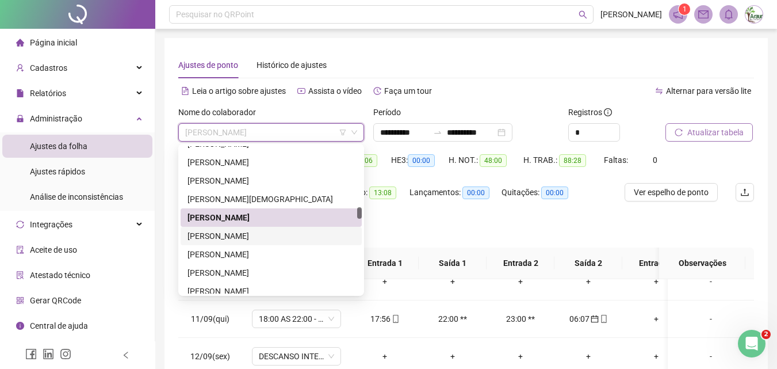
click at [245, 241] on div "[PERSON_NAME]" at bounding box center [271, 236] width 167 height 13
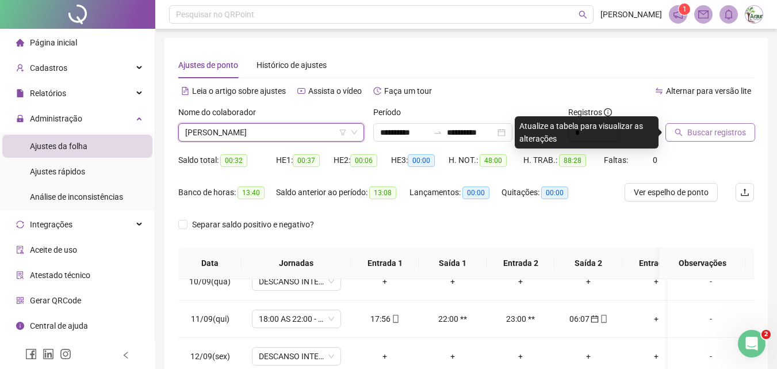
click at [724, 132] on span "Buscar registros" at bounding box center [717, 132] width 59 height 13
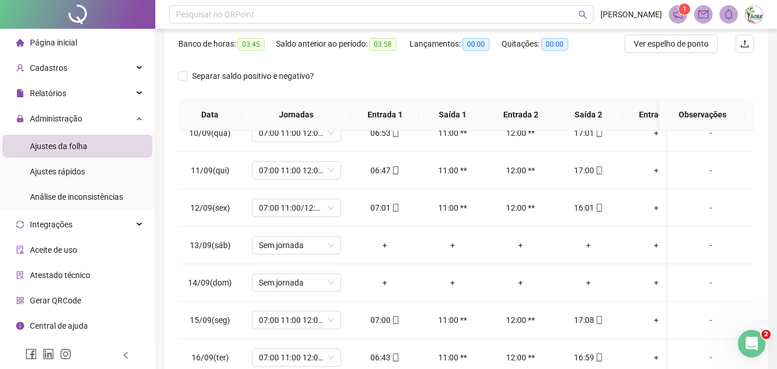
scroll to position [0, 0]
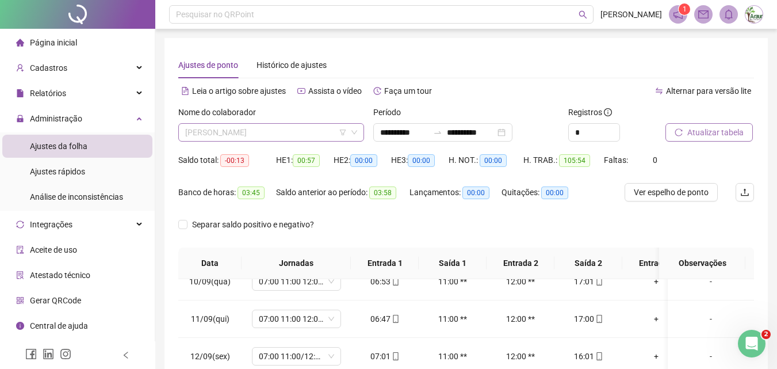
click at [293, 141] on div "[PERSON_NAME]" at bounding box center [271, 132] width 186 height 18
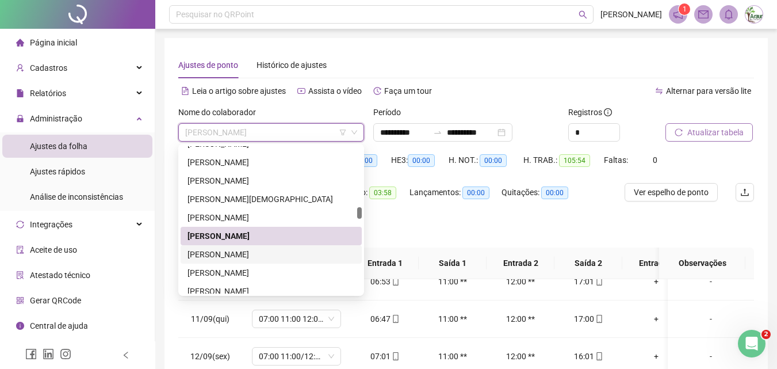
click at [255, 254] on div "[PERSON_NAME]" at bounding box center [271, 254] width 167 height 13
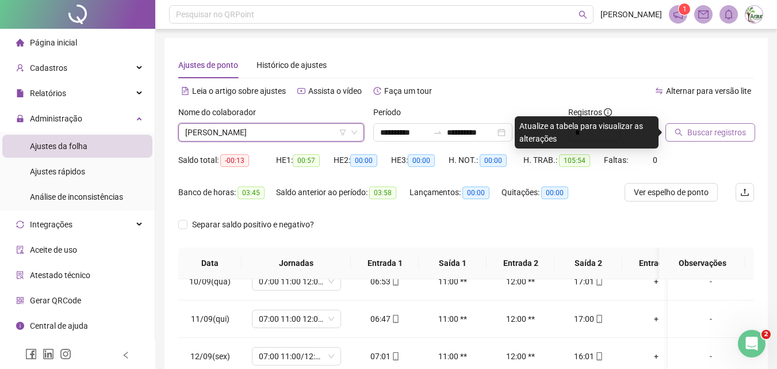
click at [691, 137] on span "Buscar registros" at bounding box center [717, 132] width 59 height 13
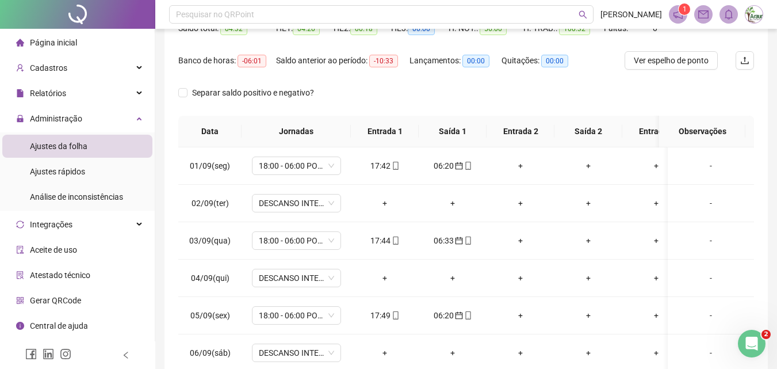
scroll to position [47, 0]
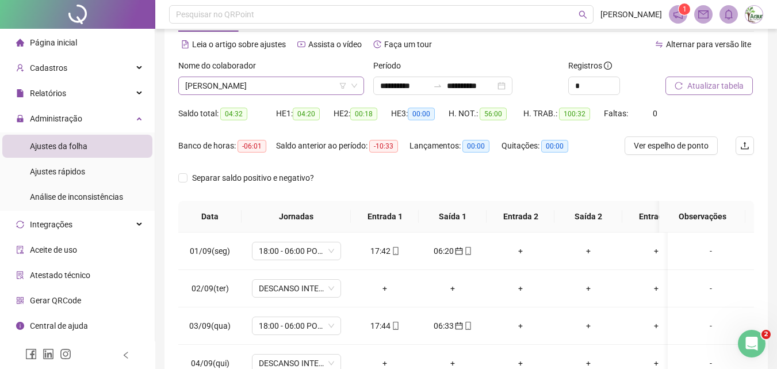
click at [264, 87] on span "[PERSON_NAME]" at bounding box center [271, 85] width 172 height 17
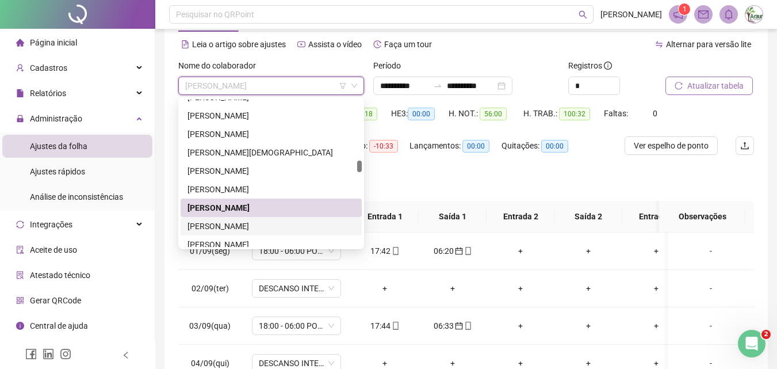
click at [237, 221] on div "[PERSON_NAME]" at bounding box center [271, 226] width 167 height 13
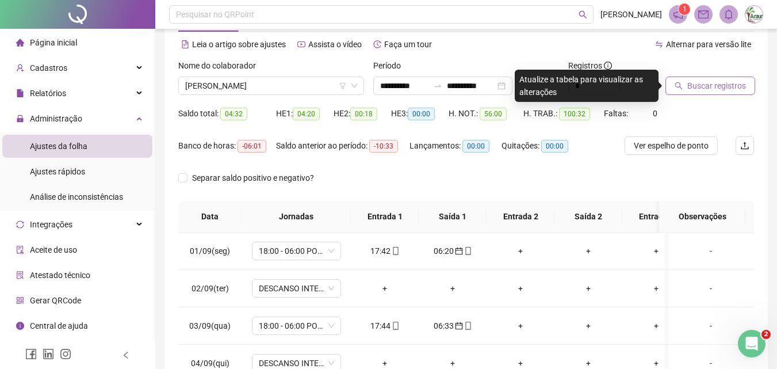
click at [731, 89] on span "Buscar registros" at bounding box center [717, 85] width 59 height 13
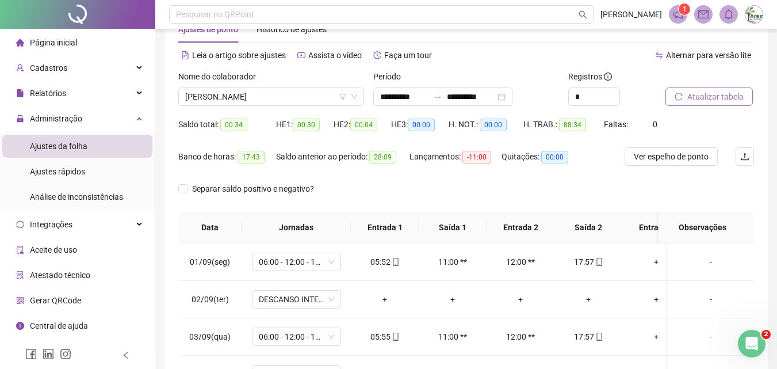
scroll to position [0, 0]
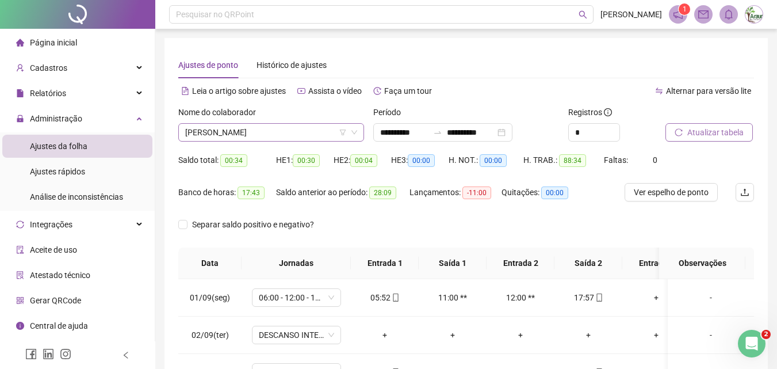
click at [271, 138] on span "[PERSON_NAME]" at bounding box center [271, 132] width 172 height 17
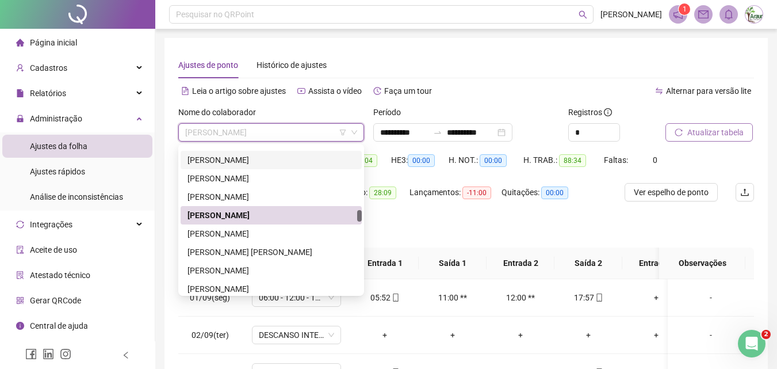
scroll to position [1434, 0]
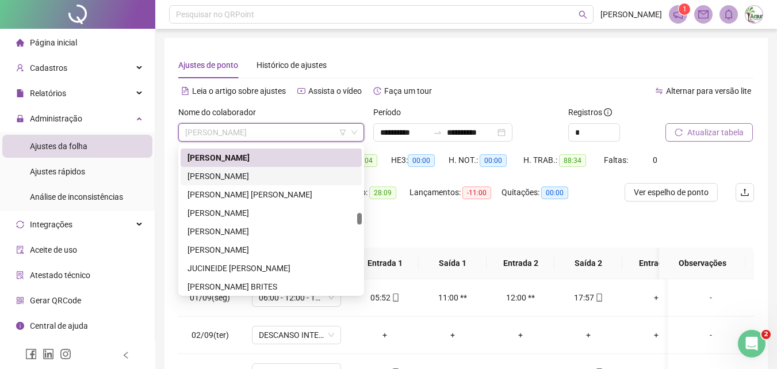
click at [253, 178] on div "[PERSON_NAME]" at bounding box center [271, 176] width 167 height 13
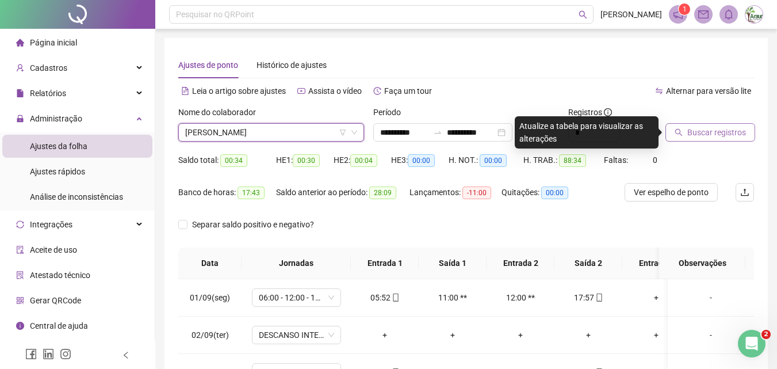
click at [241, 138] on span "[PERSON_NAME]" at bounding box center [271, 132] width 172 height 17
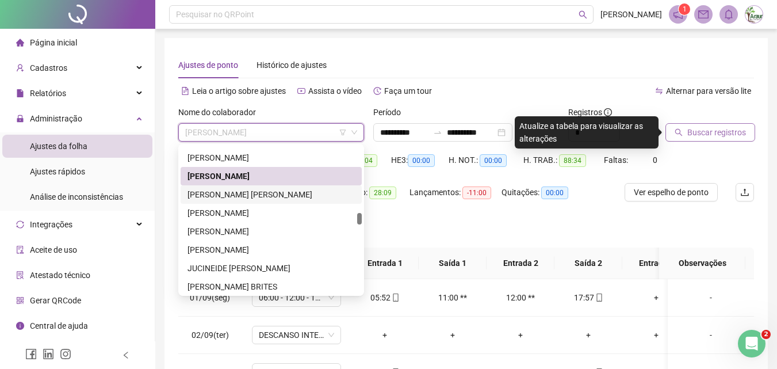
click at [241, 194] on div "[PERSON_NAME] [PERSON_NAME]" at bounding box center [271, 194] width 167 height 13
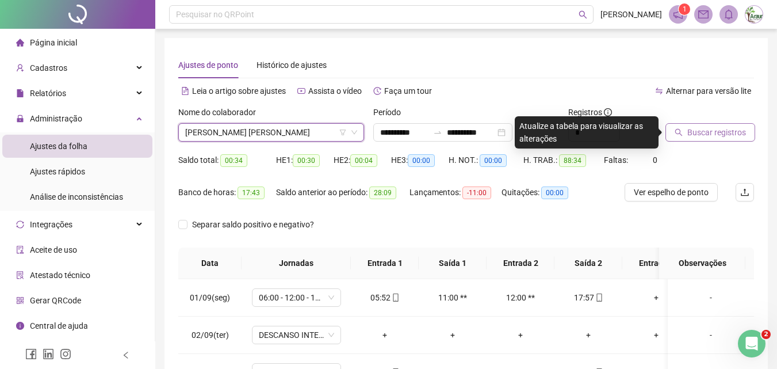
click at [701, 129] on span "Buscar registros" at bounding box center [717, 132] width 59 height 13
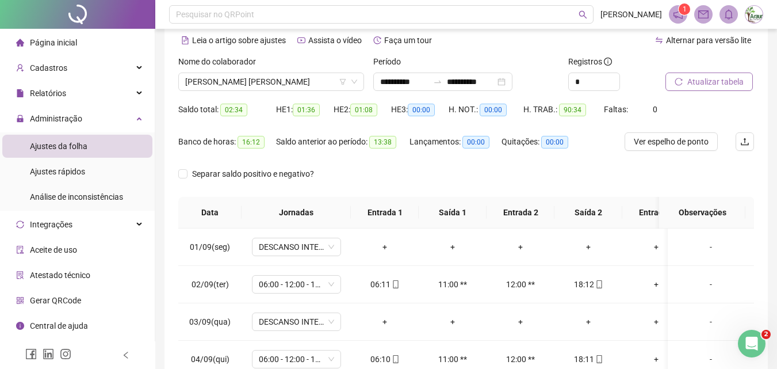
scroll to position [0, 0]
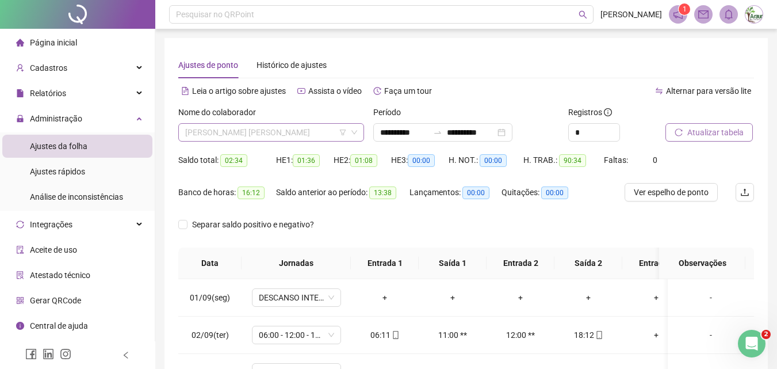
click at [303, 128] on span "[PERSON_NAME] [PERSON_NAME]" at bounding box center [271, 132] width 172 height 17
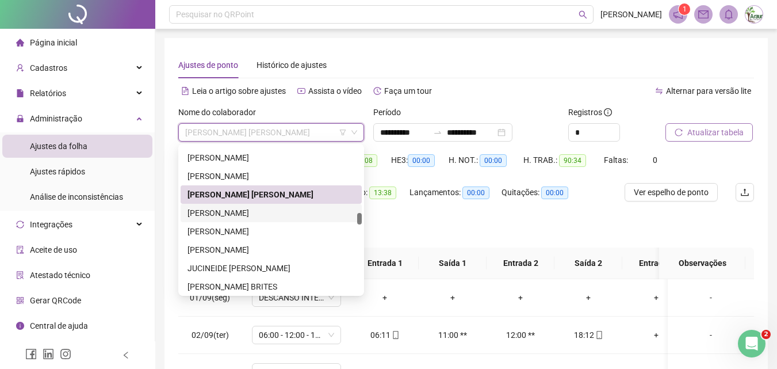
click at [258, 213] on div "[PERSON_NAME]" at bounding box center [271, 213] width 167 height 13
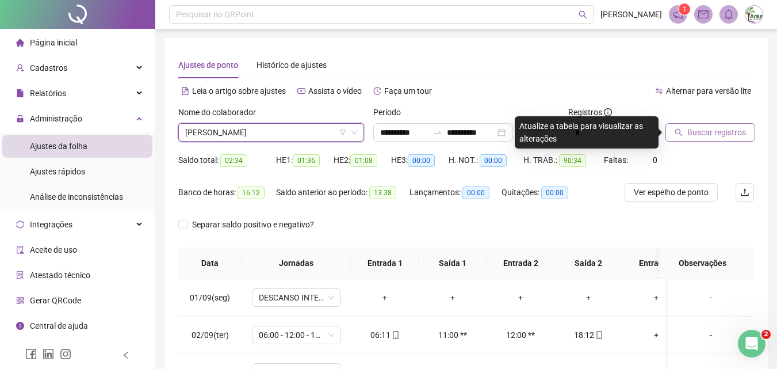
click at [715, 134] on span "Buscar registros" at bounding box center [717, 132] width 59 height 13
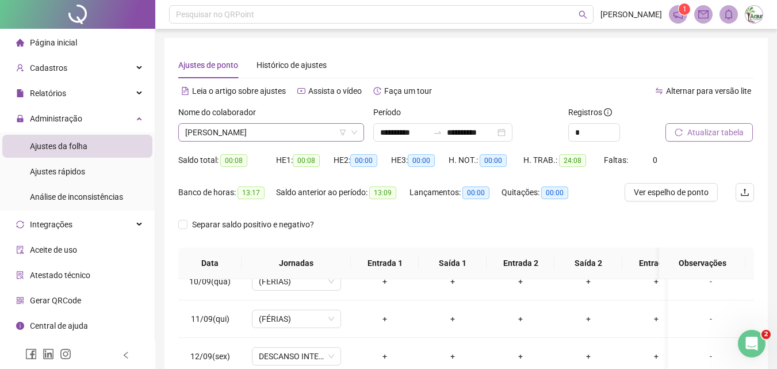
click at [306, 130] on span "[PERSON_NAME]" at bounding box center [271, 132] width 172 height 17
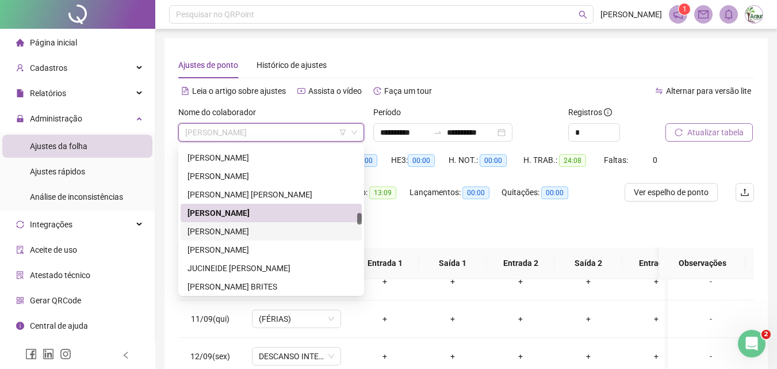
click at [256, 230] on div "[PERSON_NAME]" at bounding box center [271, 231] width 167 height 13
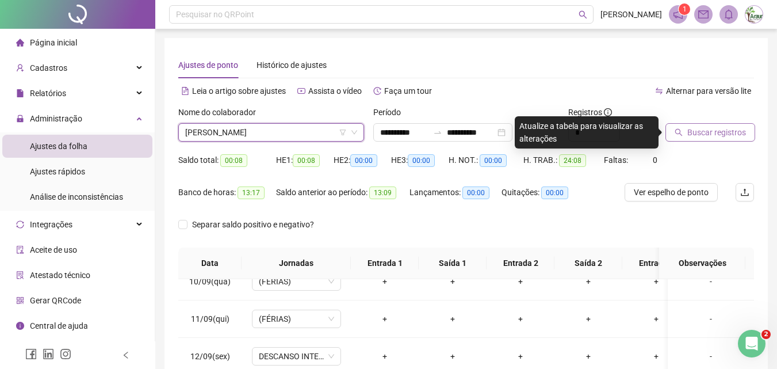
click at [705, 131] on span "Buscar registros" at bounding box center [717, 132] width 59 height 13
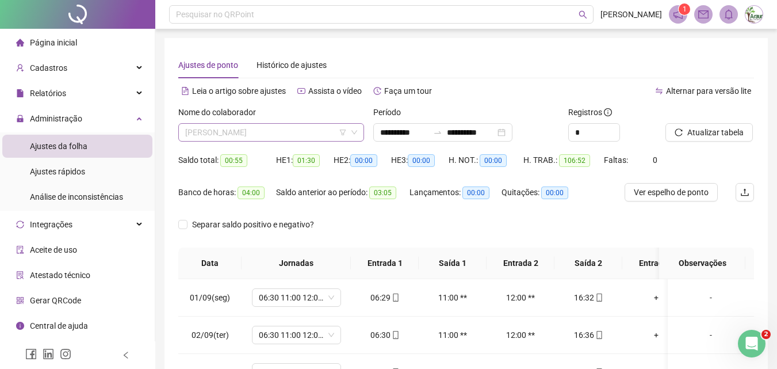
click at [290, 136] on span "[PERSON_NAME]" at bounding box center [271, 132] width 172 height 17
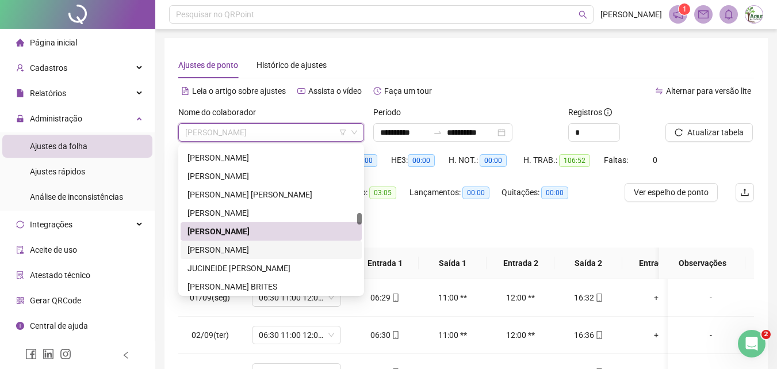
click at [247, 246] on div "[PERSON_NAME]" at bounding box center [271, 249] width 167 height 13
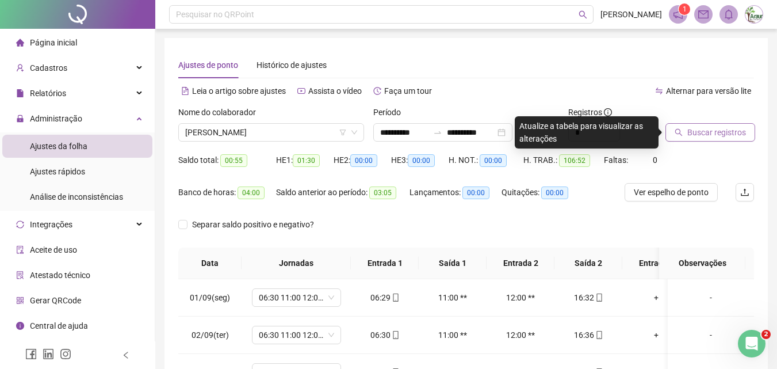
click at [709, 132] on span "Buscar registros" at bounding box center [717, 132] width 59 height 13
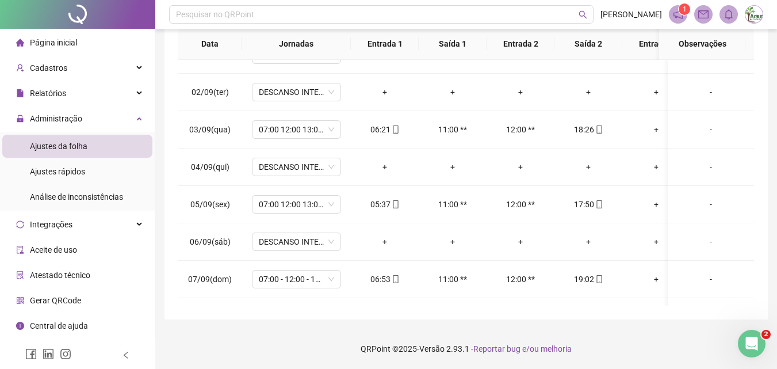
scroll to position [16, 0]
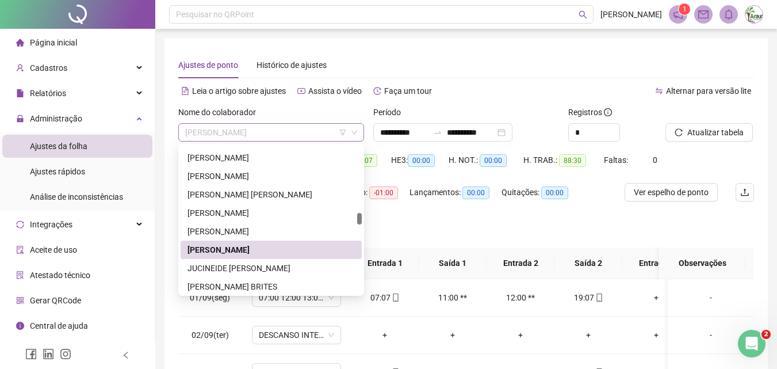
click at [272, 131] on span "[PERSON_NAME]" at bounding box center [271, 132] width 172 height 17
click at [239, 263] on div "JUCINEIDE [PERSON_NAME]" at bounding box center [271, 268] width 167 height 13
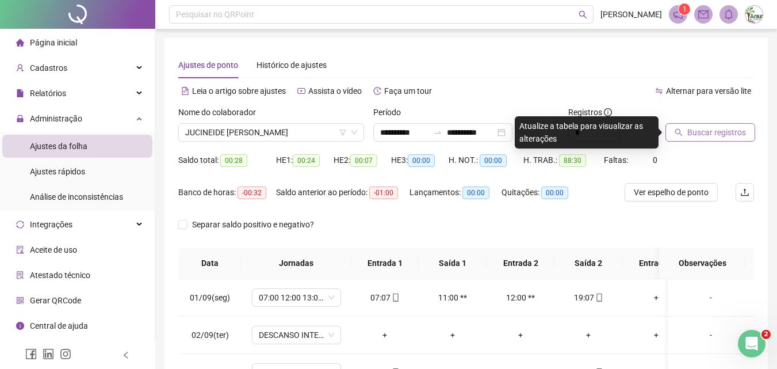
click at [674, 132] on button "Buscar registros" at bounding box center [711, 132] width 90 height 18
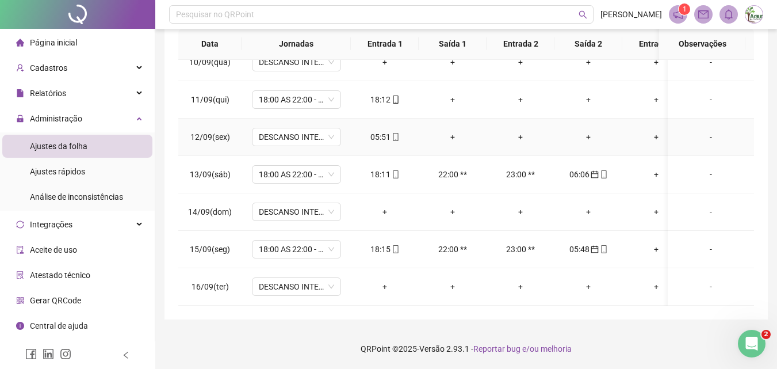
click at [387, 131] on div "05:51" at bounding box center [384, 137] width 49 height 13
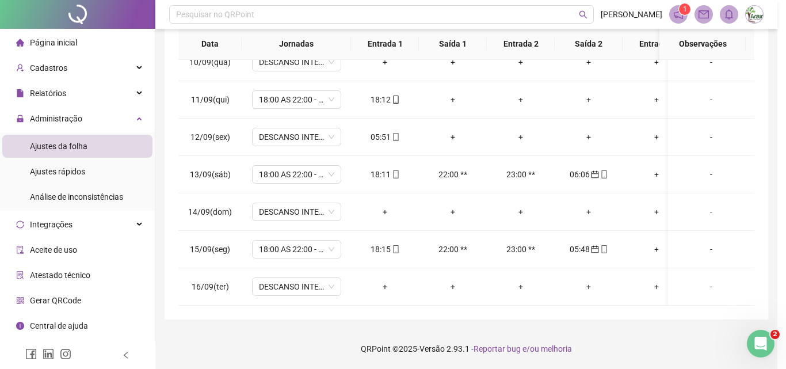
type input "**********"
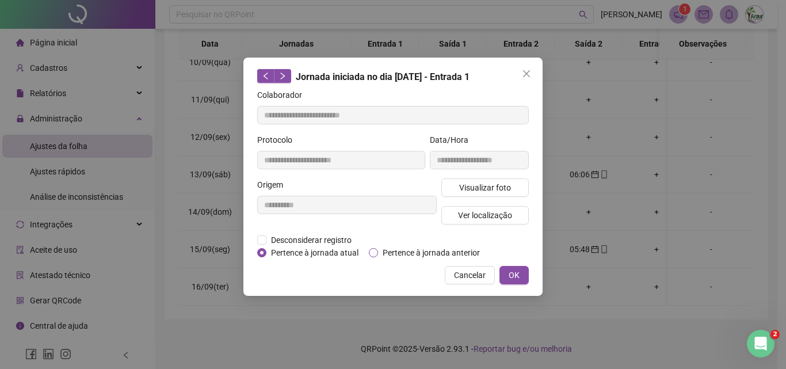
click at [394, 248] on span "Pertence à jornada anterior" at bounding box center [431, 252] width 106 height 13
click at [507, 265] on div "**********" at bounding box center [392, 177] width 299 height 238
click at [508, 266] on button "OK" at bounding box center [513, 275] width 29 height 18
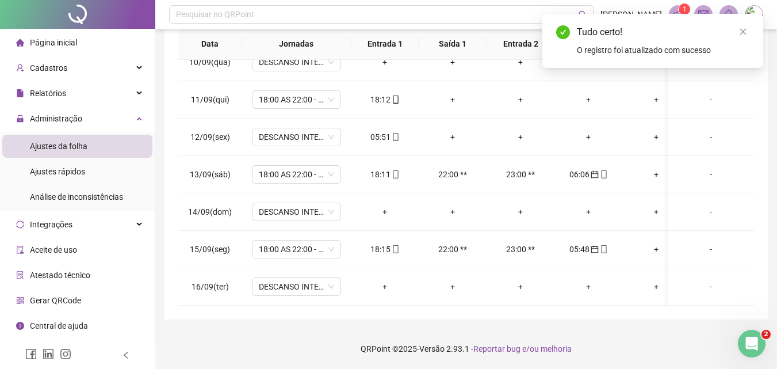
scroll to position [116, 0]
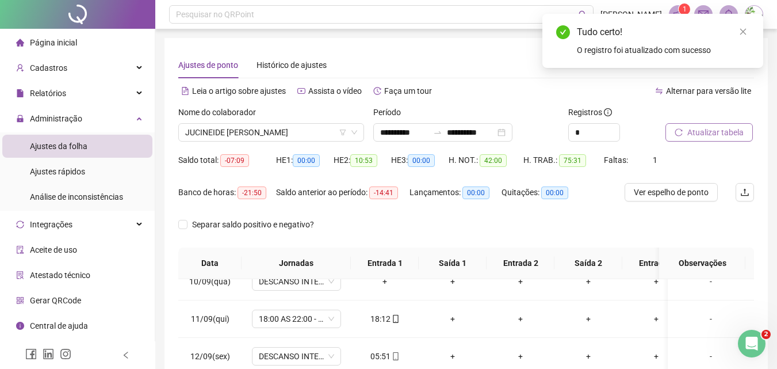
click at [680, 125] on button "Atualizar tabela" at bounding box center [709, 132] width 87 height 18
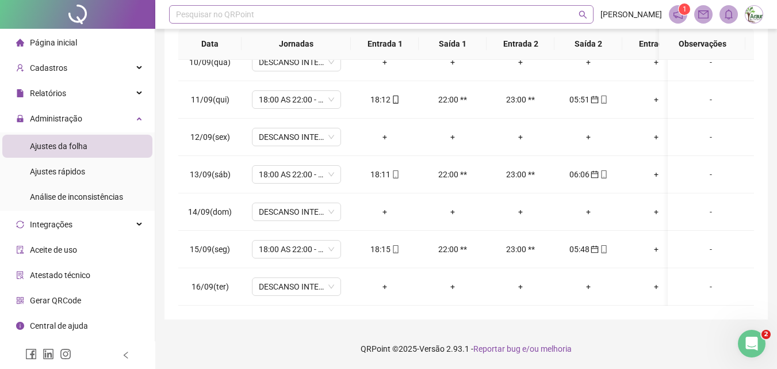
scroll to position [136, 0]
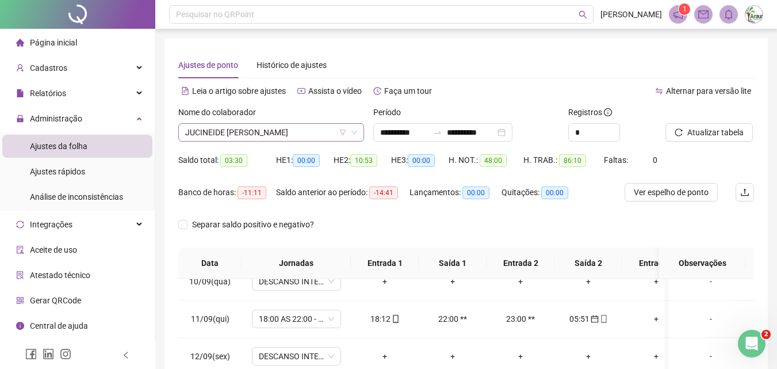
click at [271, 125] on span "JUCINEIDE [PERSON_NAME]" at bounding box center [271, 132] width 172 height 17
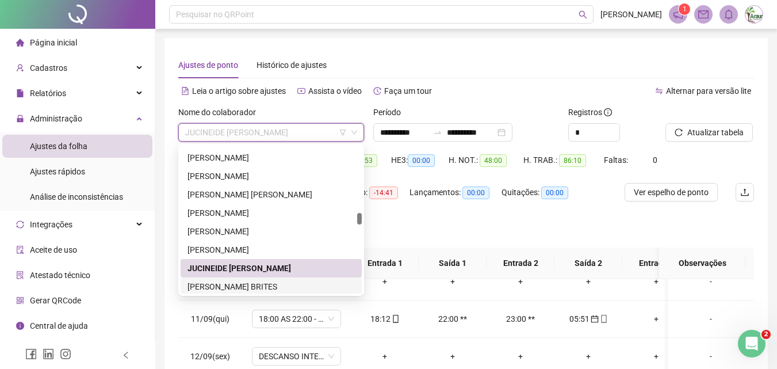
click at [243, 282] on div "[PERSON_NAME] BRITES" at bounding box center [271, 286] width 167 height 13
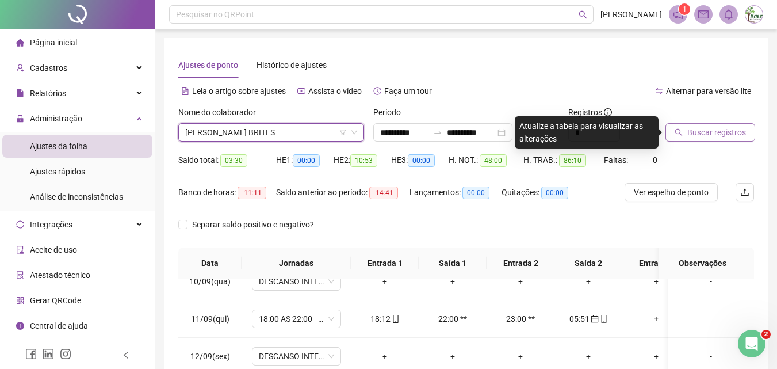
click at [698, 141] on div "Buscar registros" at bounding box center [710, 128] width 98 height 45
click at [697, 135] on span "Buscar registros" at bounding box center [717, 132] width 59 height 13
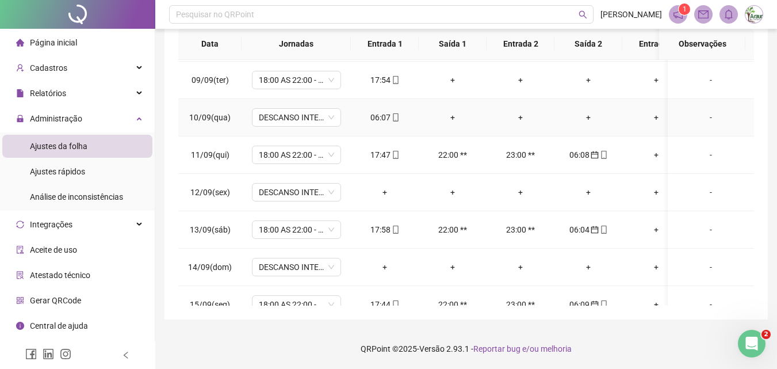
scroll to position [230, 0]
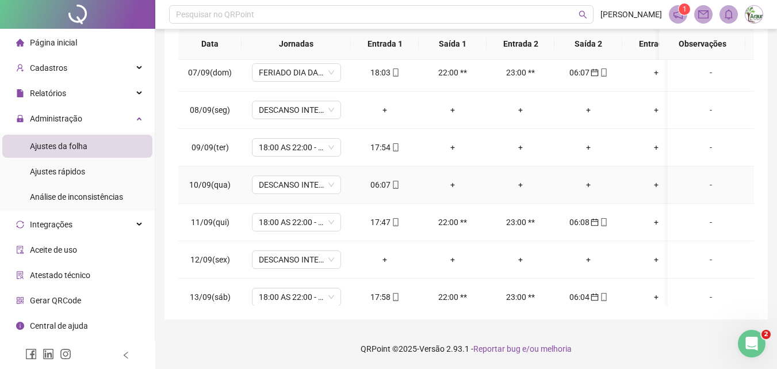
click at [386, 181] on div "06:07" at bounding box center [384, 184] width 49 height 13
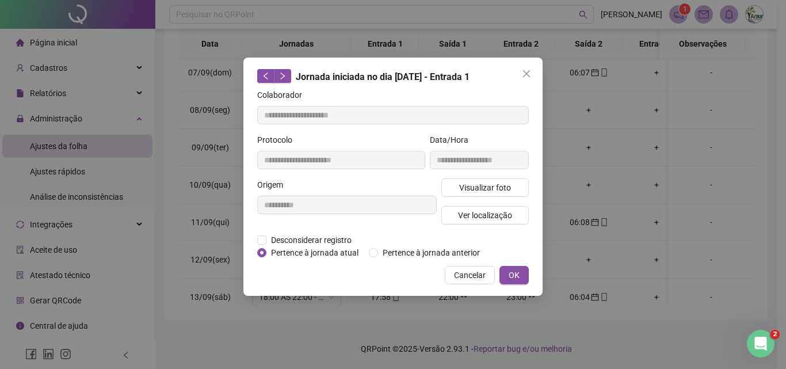
type input "**********"
click at [394, 257] on span "Pertence à jornada anterior" at bounding box center [431, 252] width 106 height 13
click at [509, 268] on button "OK" at bounding box center [513, 275] width 29 height 18
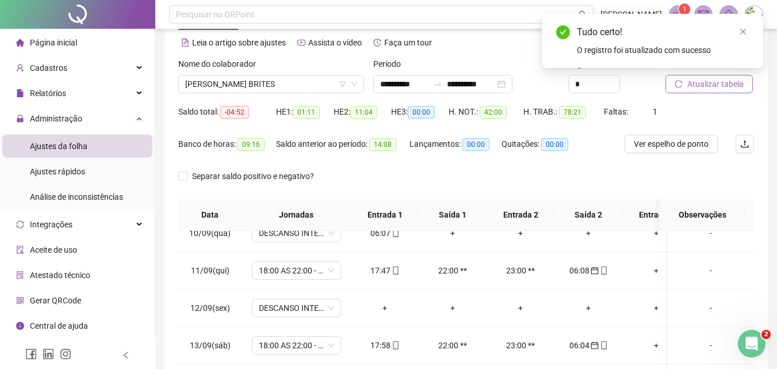
scroll to position [47, 0]
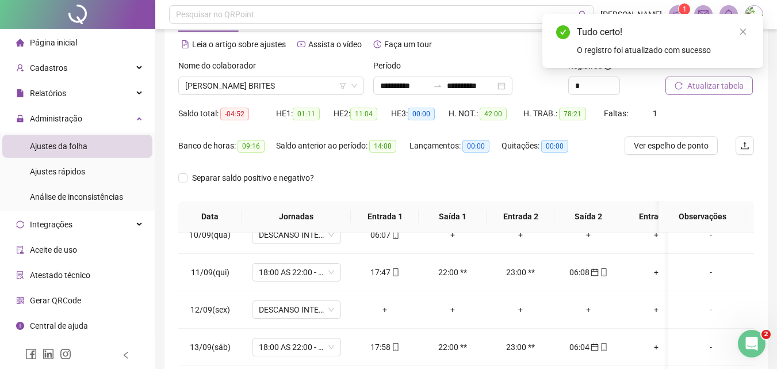
click at [688, 85] on span "Atualizar tabela" at bounding box center [716, 85] width 56 height 13
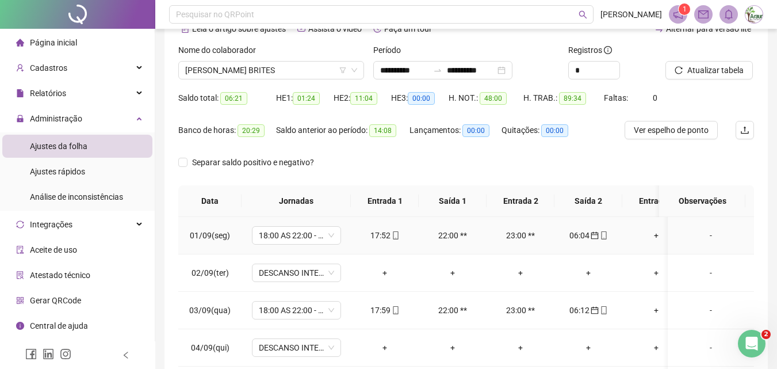
scroll to position [0, 0]
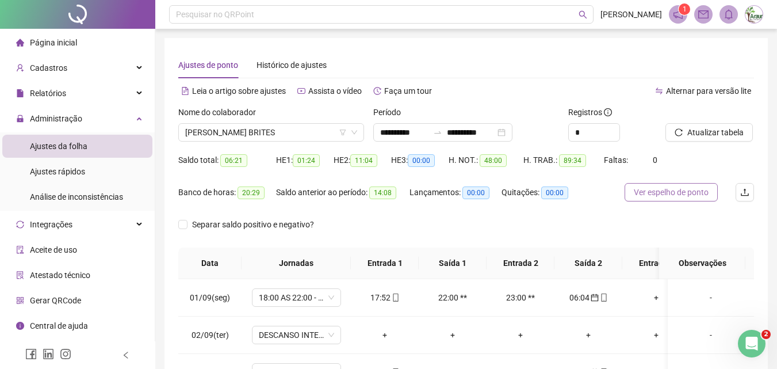
click at [657, 194] on span "Ver espelho de ponto" at bounding box center [671, 192] width 75 height 13
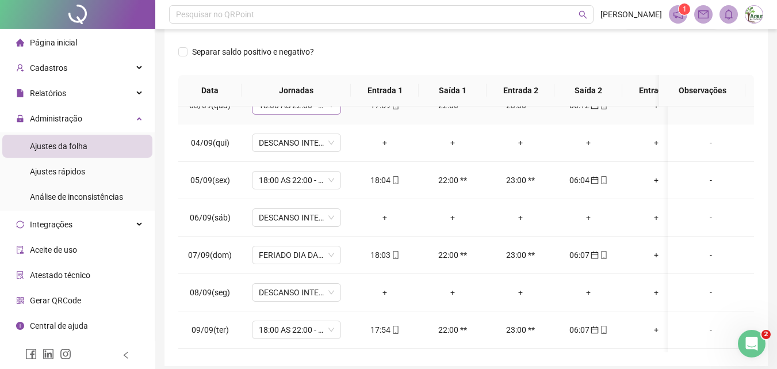
scroll to position [115, 0]
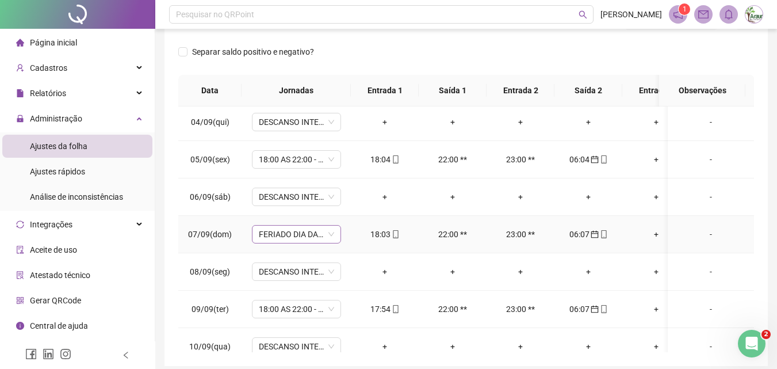
click at [296, 238] on span "FERIADO DIA DA INDEPENDÊNCIA" at bounding box center [296, 234] width 75 height 17
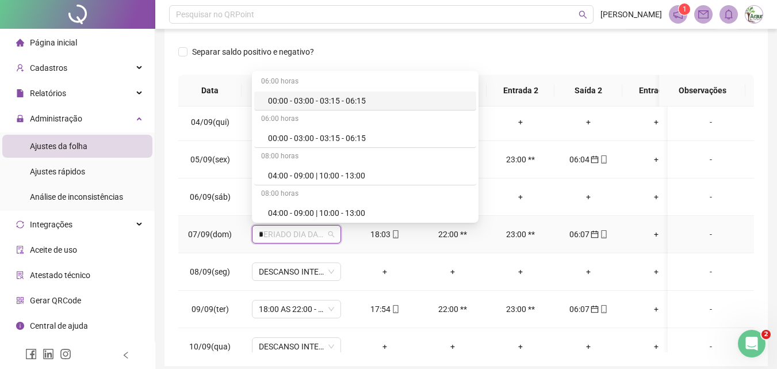
type input "**"
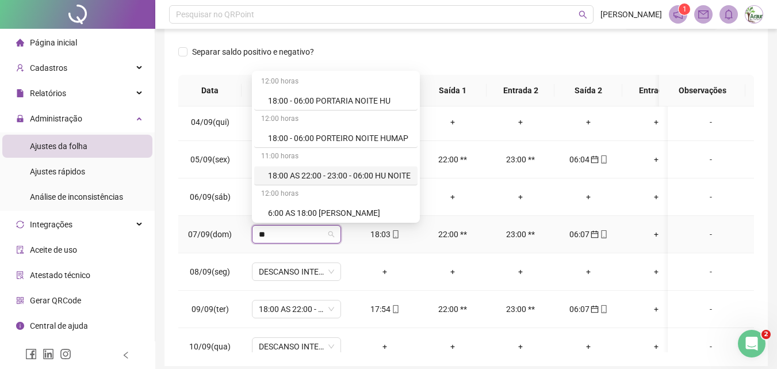
click at [349, 170] on div "18:00 AS 22:00 - 23:00 - 06:00 HU NOITE" at bounding box center [339, 175] width 143 height 13
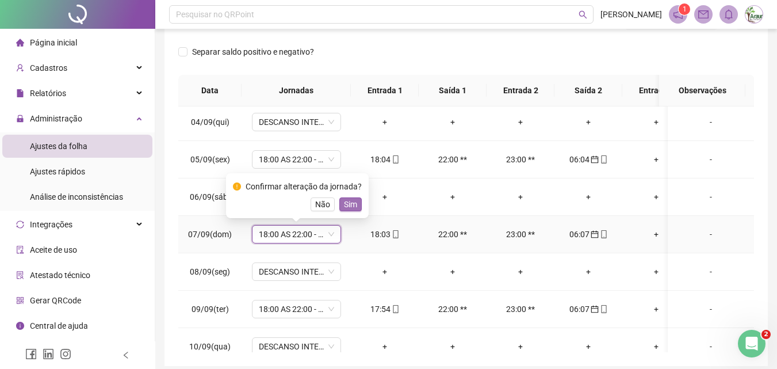
click at [346, 204] on span "Sim" at bounding box center [350, 204] width 13 height 13
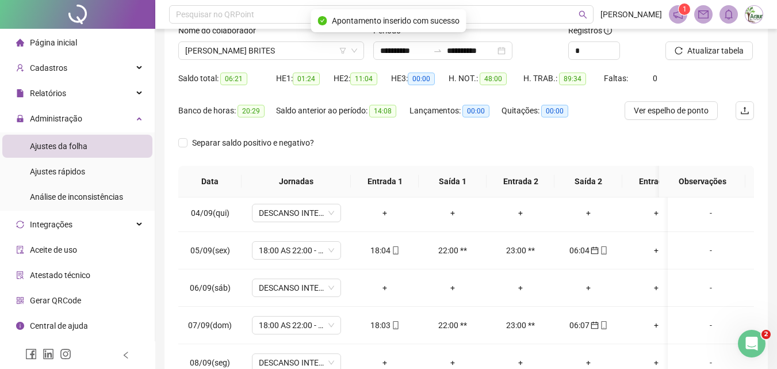
scroll to position [0, 0]
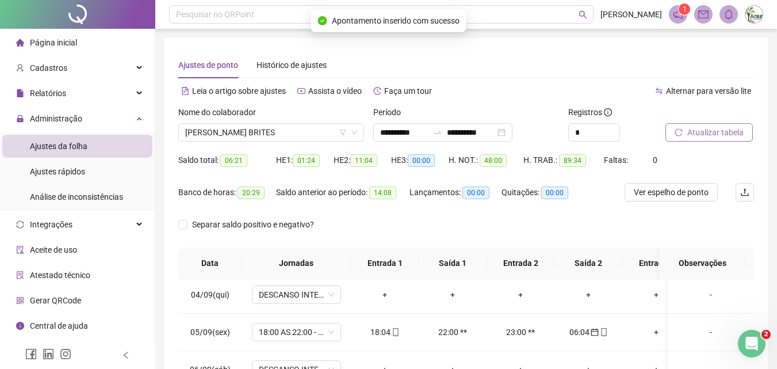
click at [688, 136] on span "Atualizar tabela" at bounding box center [716, 132] width 56 height 13
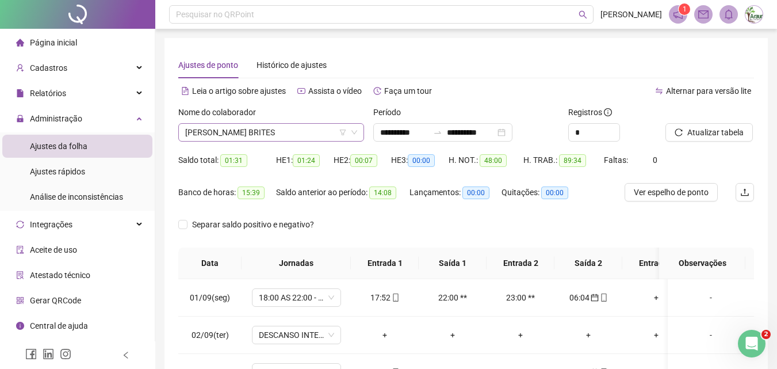
click at [277, 131] on span "[PERSON_NAME] BRITES" at bounding box center [271, 132] width 172 height 17
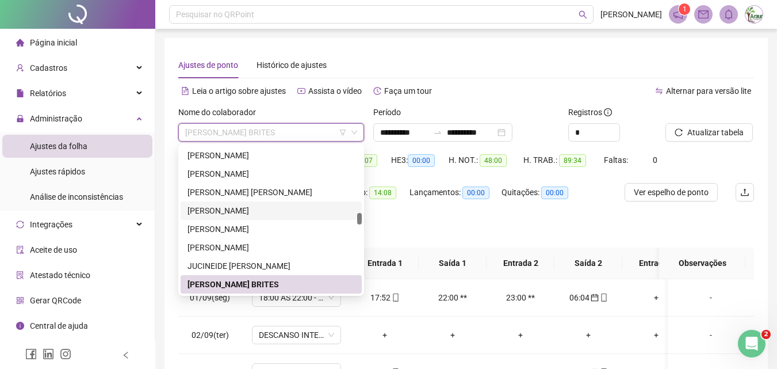
scroll to position [1551, 0]
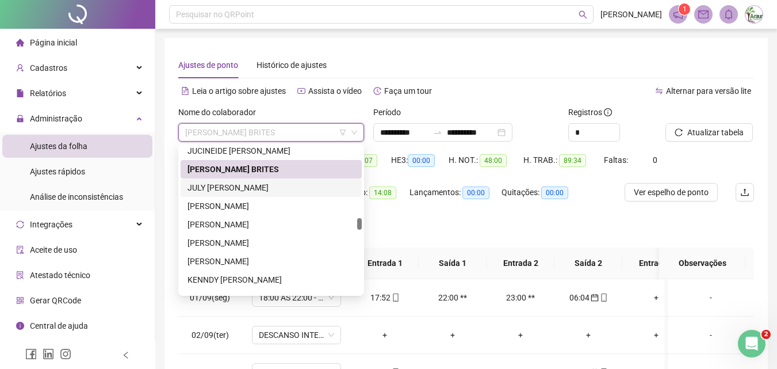
click at [260, 186] on div "JULY [PERSON_NAME]" at bounding box center [271, 187] width 167 height 13
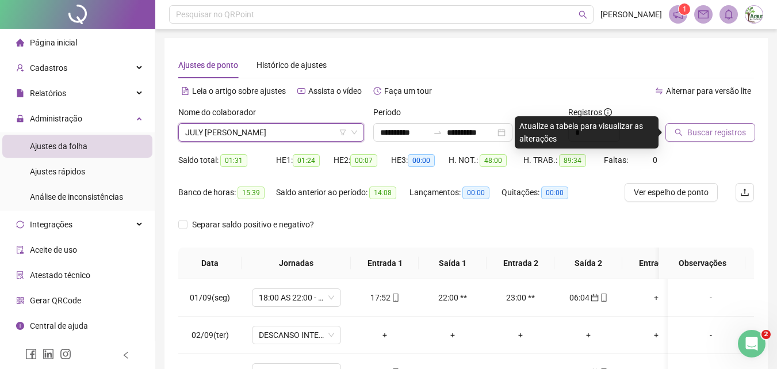
click at [694, 125] on button "Buscar registros" at bounding box center [711, 132] width 90 height 18
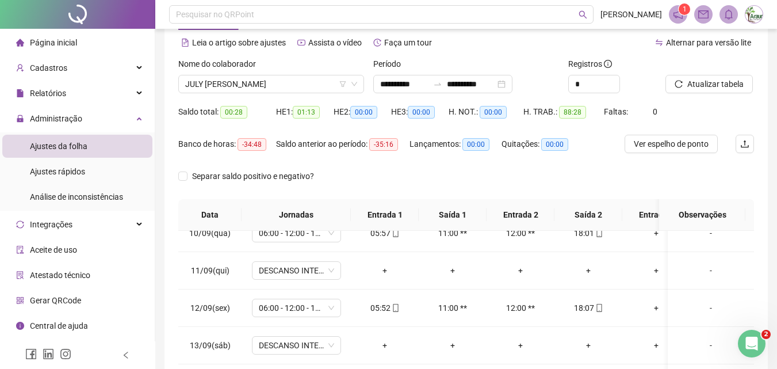
scroll to position [47, 0]
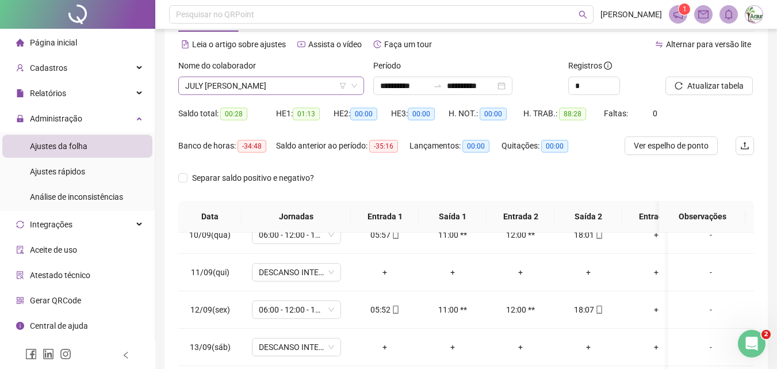
click at [293, 82] on span "JULY [PERSON_NAME]" at bounding box center [271, 85] width 172 height 17
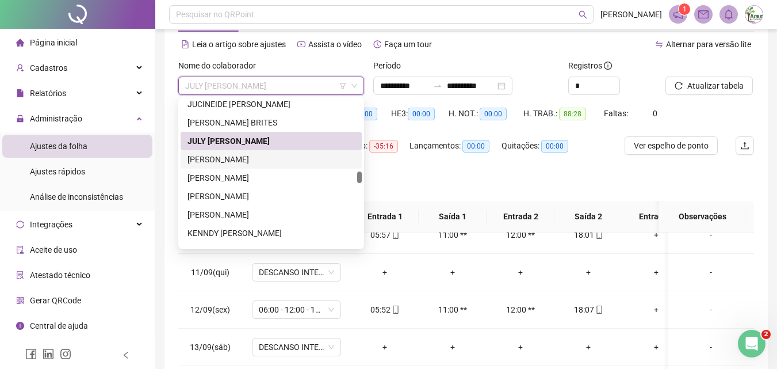
click at [258, 161] on div "[PERSON_NAME]" at bounding box center [271, 159] width 167 height 13
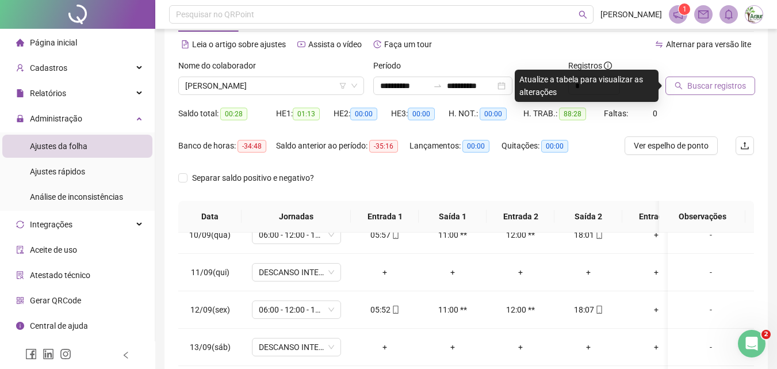
click at [701, 85] on span "Buscar registros" at bounding box center [717, 85] width 59 height 13
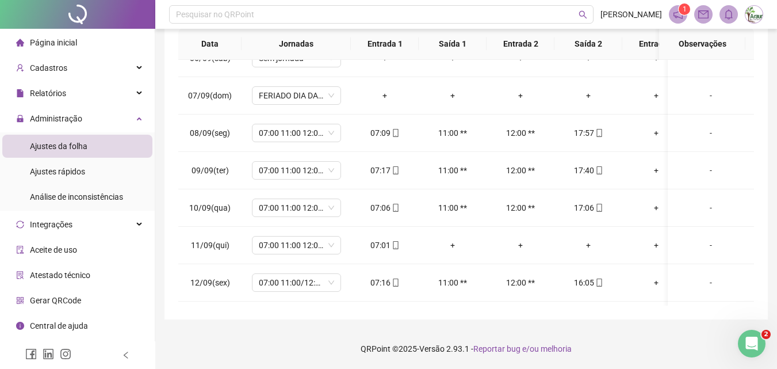
scroll to position [230, 0]
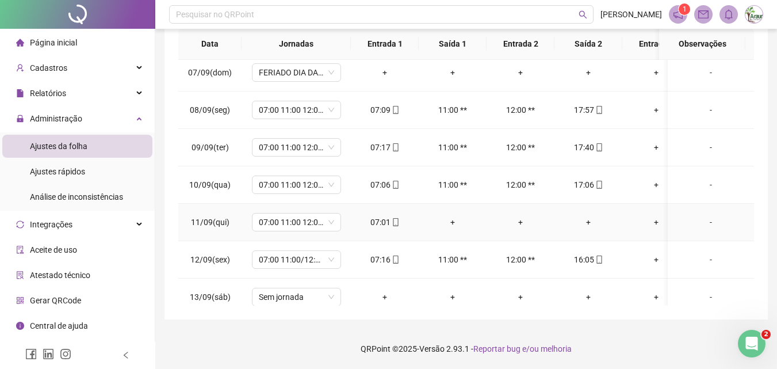
click at [451, 224] on div "+" at bounding box center [452, 222] width 49 height 13
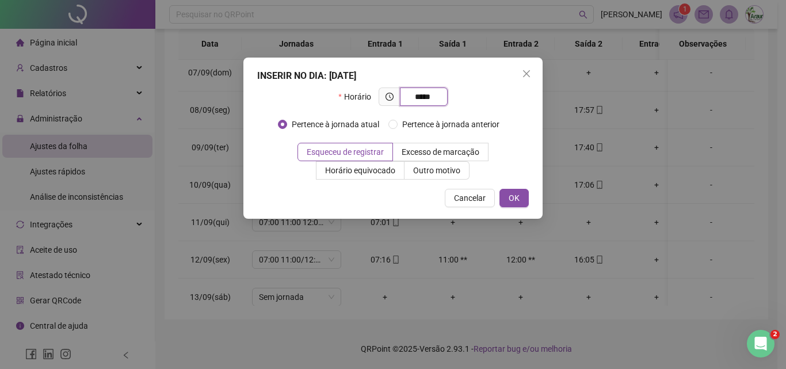
type input "*****"
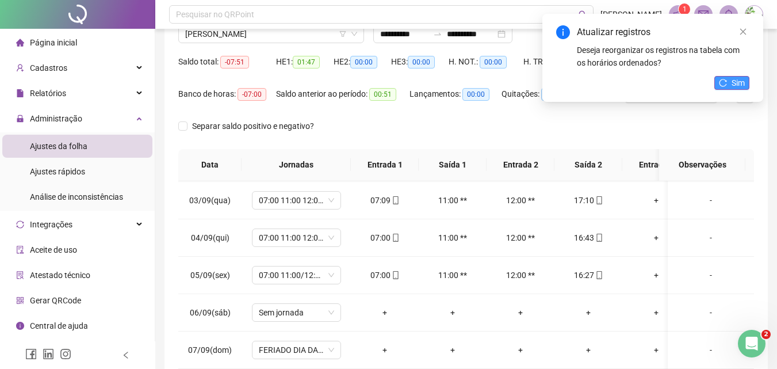
scroll to position [0, 0]
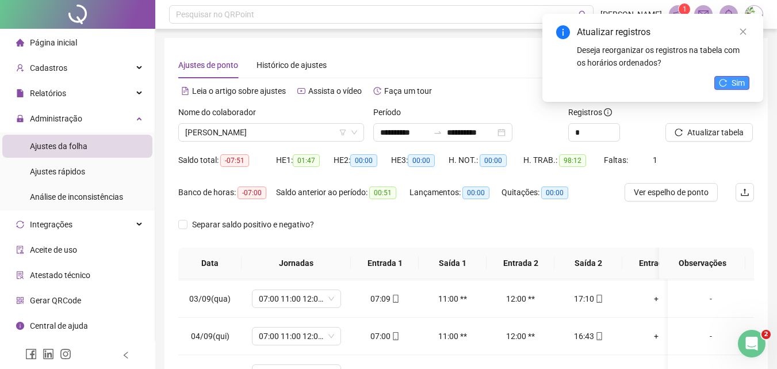
click at [745, 86] on button "Sim" at bounding box center [732, 83] width 35 height 14
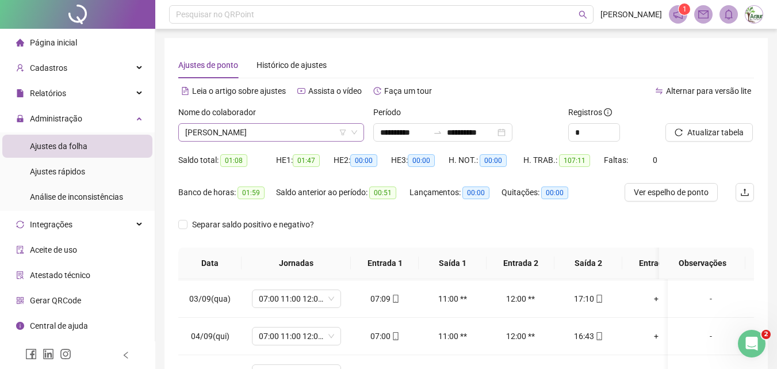
click at [247, 135] on span "[PERSON_NAME]" at bounding box center [271, 132] width 172 height 17
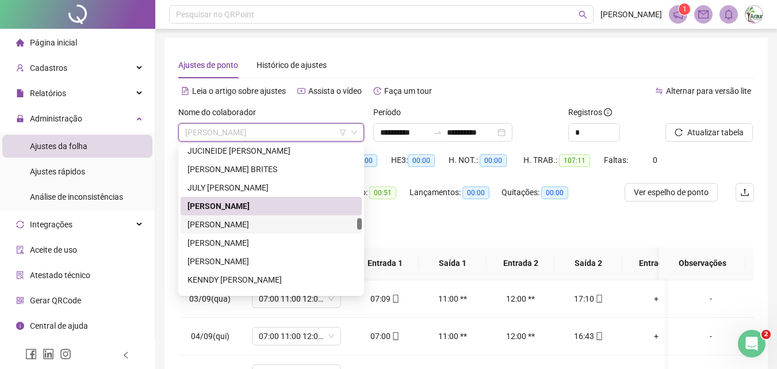
click at [248, 223] on div "[PERSON_NAME]" at bounding box center [271, 224] width 167 height 13
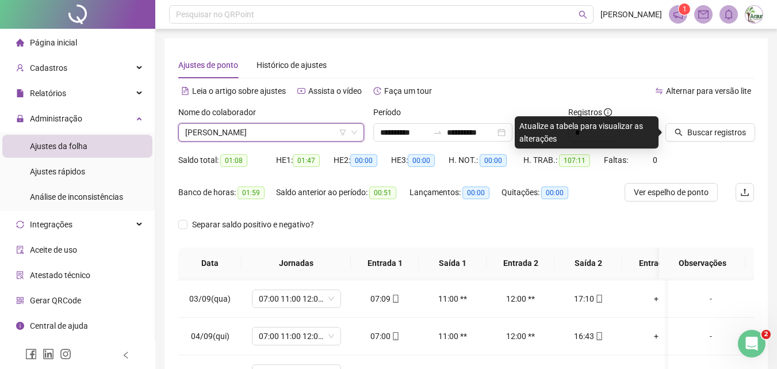
click at [681, 128] on icon "search" at bounding box center [679, 132] width 8 height 8
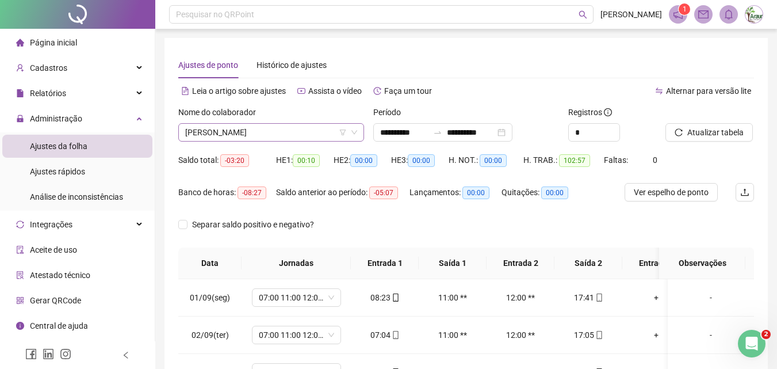
click at [229, 135] on span "[PERSON_NAME]" at bounding box center [271, 132] width 172 height 17
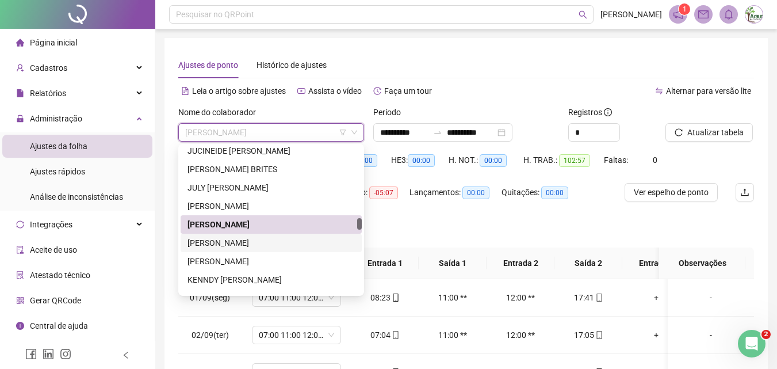
click at [216, 238] on div "[PERSON_NAME]" at bounding box center [271, 242] width 167 height 13
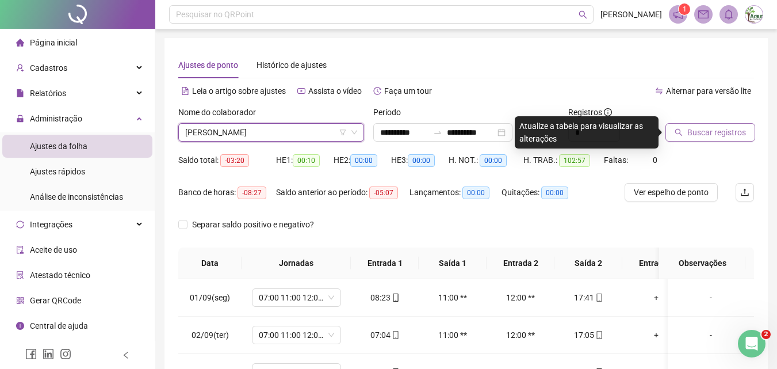
click at [693, 129] on span "Buscar registros" at bounding box center [717, 132] width 59 height 13
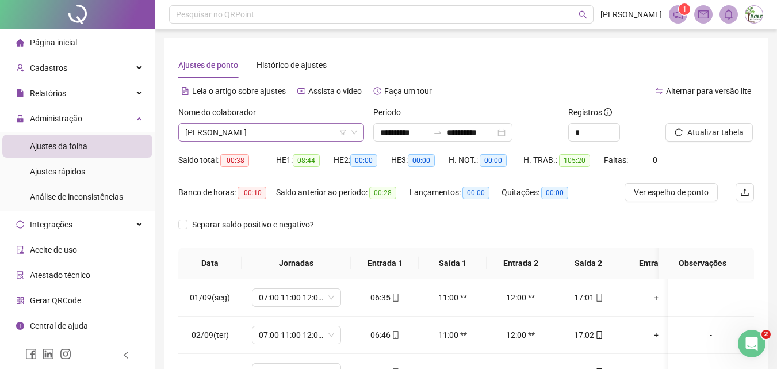
click at [271, 136] on span "[PERSON_NAME]" at bounding box center [271, 132] width 172 height 17
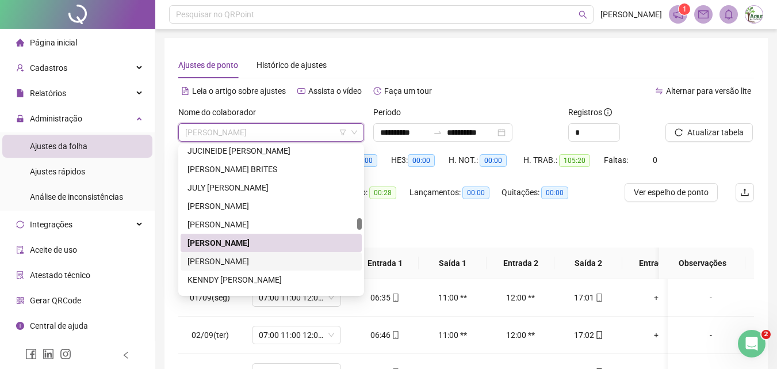
click at [254, 259] on div "[PERSON_NAME]" at bounding box center [271, 261] width 167 height 13
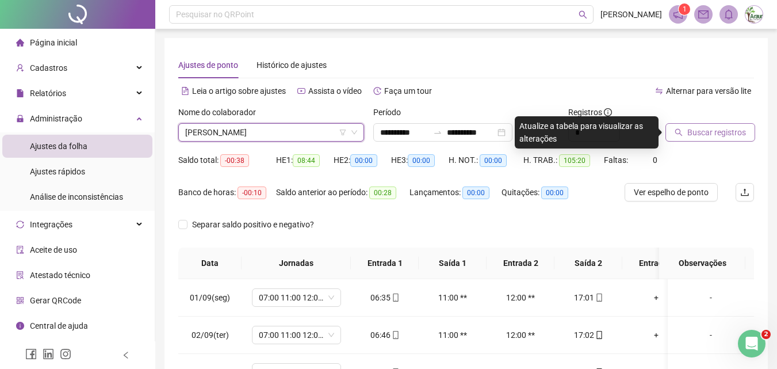
click at [687, 124] on button "Buscar registros" at bounding box center [711, 132] width 90 height 18
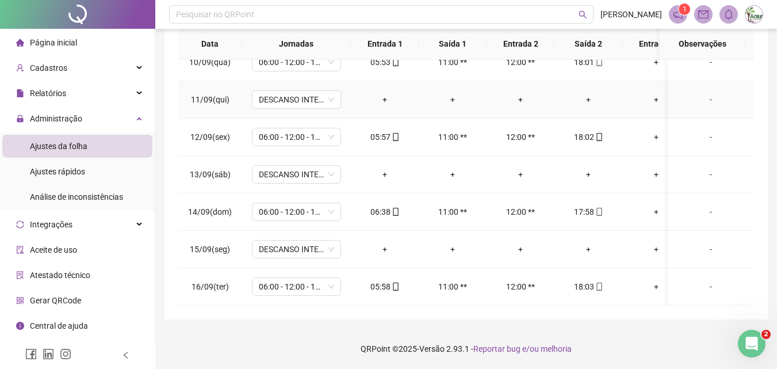
scroll to position [361, 0]
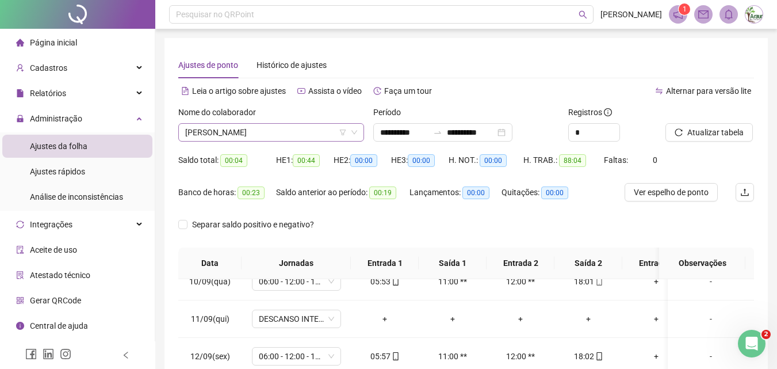
click at [268, 127] on span "[PERSON_NAME]" at bounding box center [271, 132] width 172 height 17
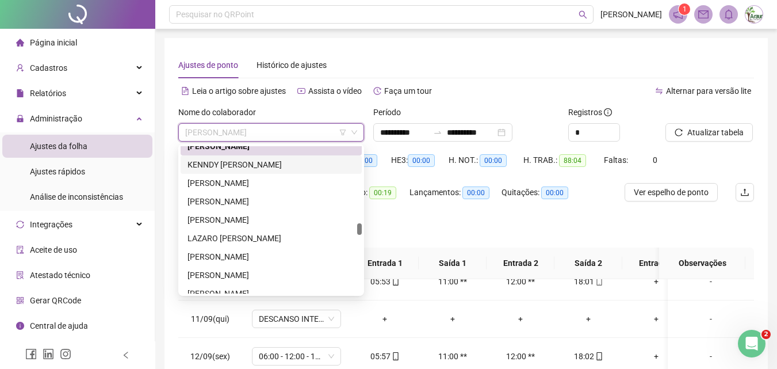
click at [269, 166] on div "KENNDY [PERSON_NAME]" at bounding box center [271, 164] width 167 height 13
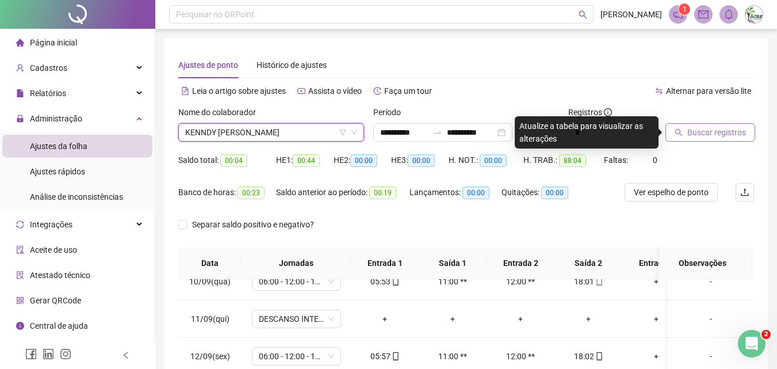
click at [693, 131] on span "Buscar registros" at bounding box center [717, 132] width 59 height 13
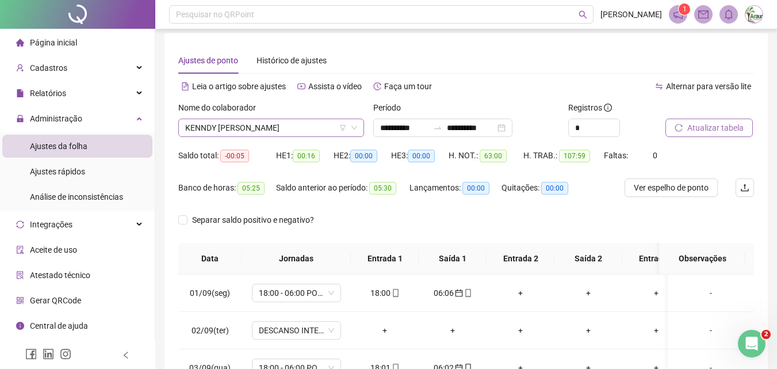
scroll to position [0, 0]
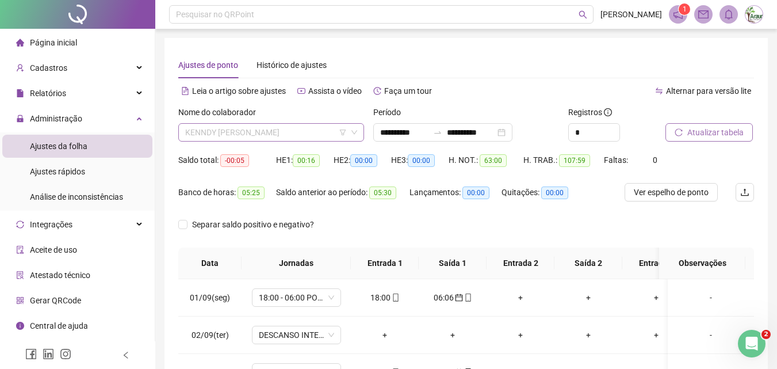
click at [296, 131] on span "KENNDY [PERSON_NAME]" at bounding box center [271, 132] width 172 height 17
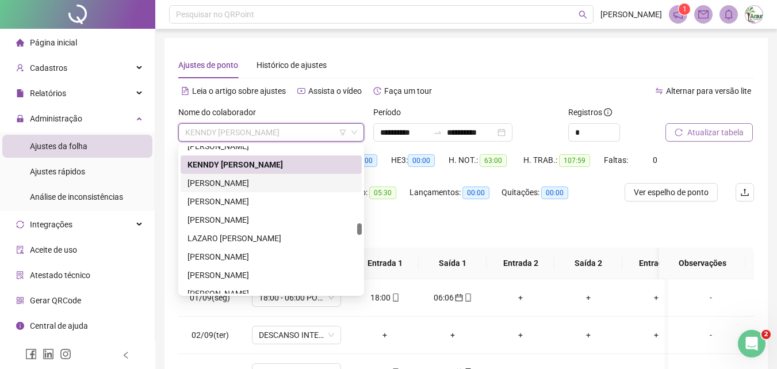
click at [235, 182] on div "[PERSON_NAME]" at bounding box center [271, 183] width 167 height 13
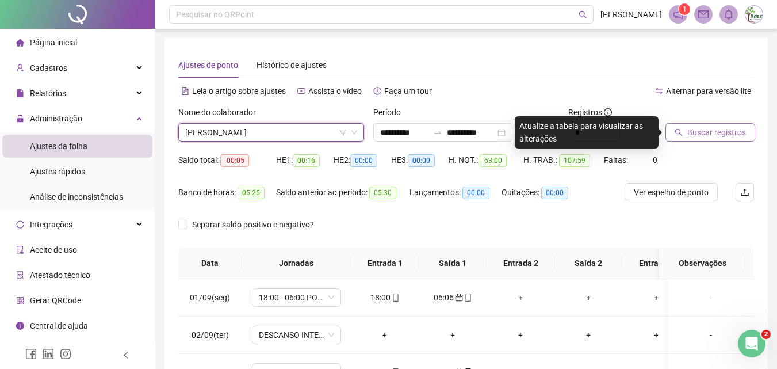
click at [692, 128] on span "Buscar registros" at bounding box center [717, 132] width 59 height 13
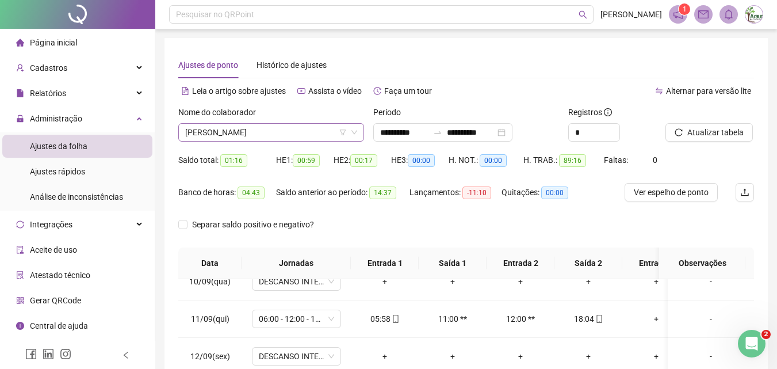
click at [250, 127] on span "[PERSON_NAME]" at bounding box center [271, 132] width 172 height 17
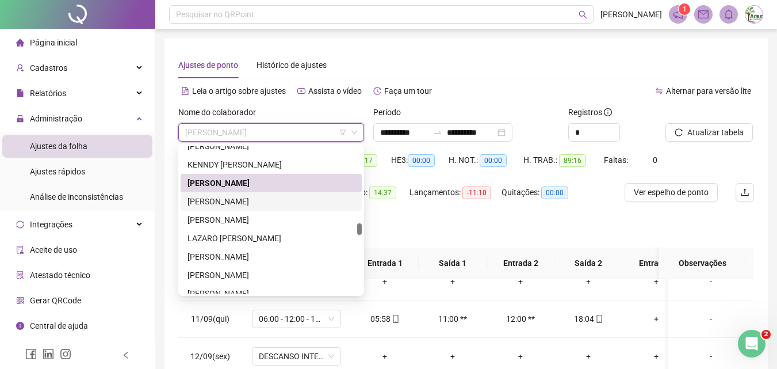
click at [255, 196] on div "[PERSON_NAME]" at bounding box center [271, 201] width 167 height 13
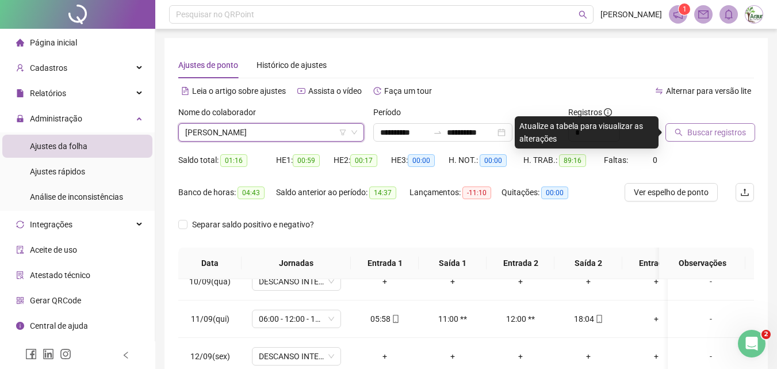
click at [689, 139] on button "Buscar registros" at bounding box center [711, 132] width 90 height 18
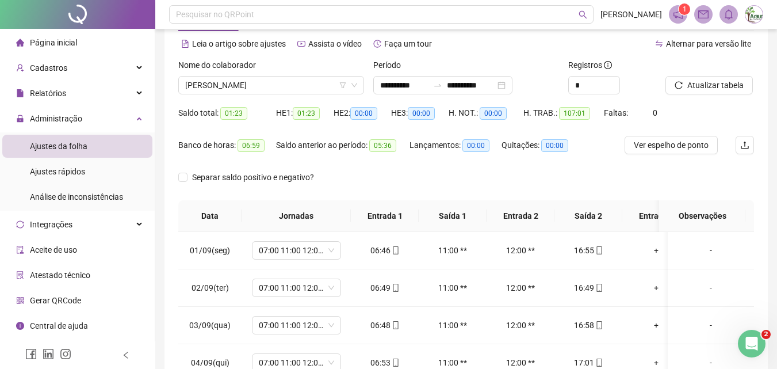
scroll to position [47, 0]
click at [253, 89] on span "[PERSON_NAME]" at bounding box center [271, 85] width 172 height 17
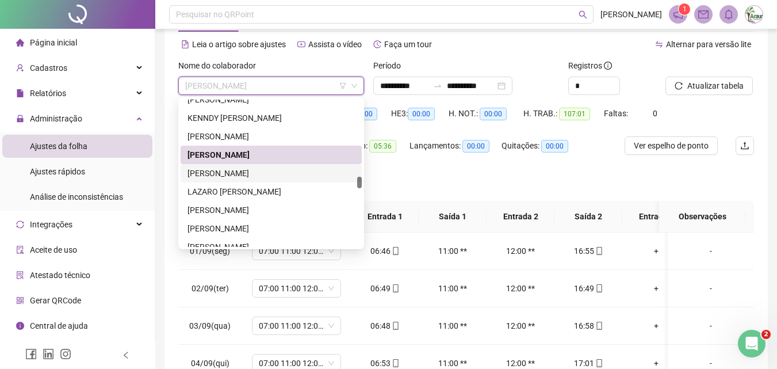
click at [248, 174] on div "[PERSON_NAME]" at bounding box center [271, 173] width 167 height 13
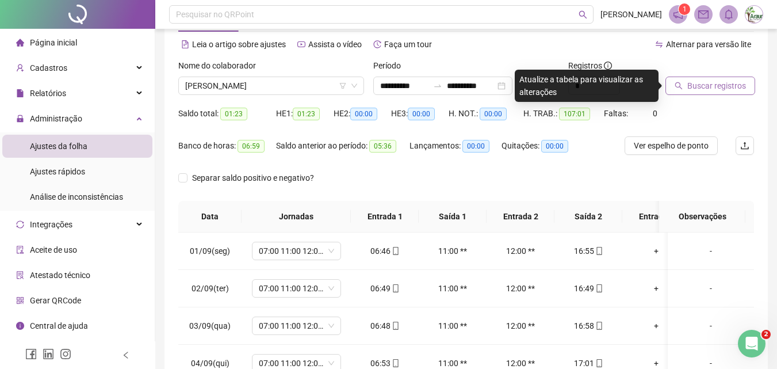
click at [700, 90] on span "Buscar registros" at bounding box center [717, 85] width 59 height 13
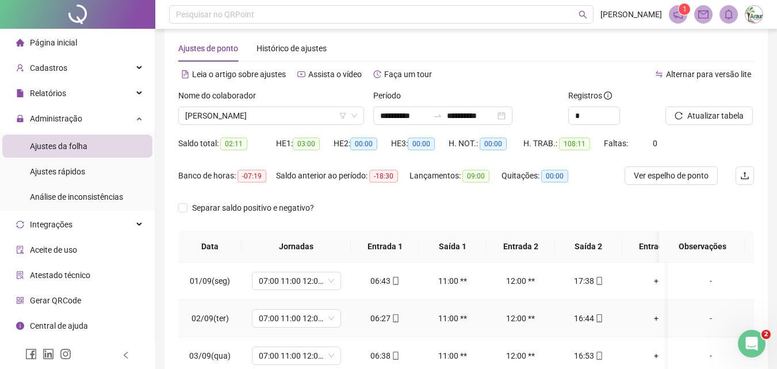
scroll to position [0, 0]
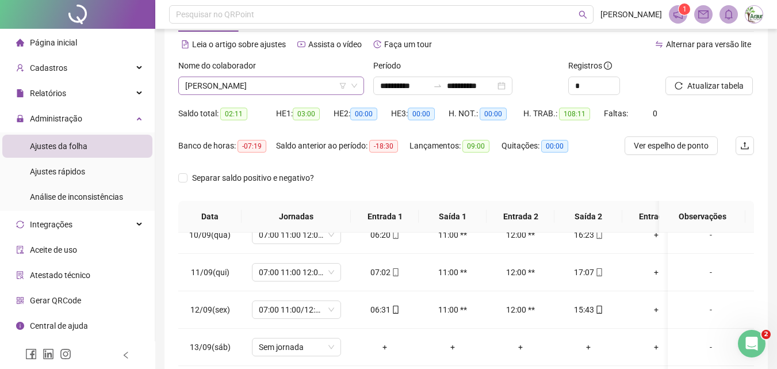
click at [279, 90] on span "[PERSON_NAME]" at bounding box center [271, 85] width 172 height 17
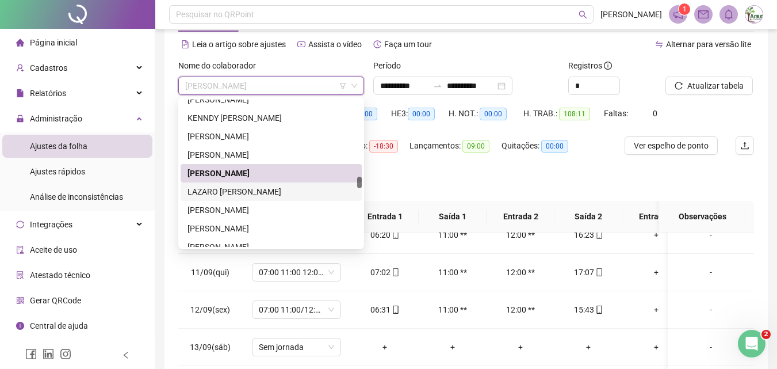
click at [243, 189] on div "LAZARO [PERSON_NAME]" at bounding box center [271, 191] width 167 height 13
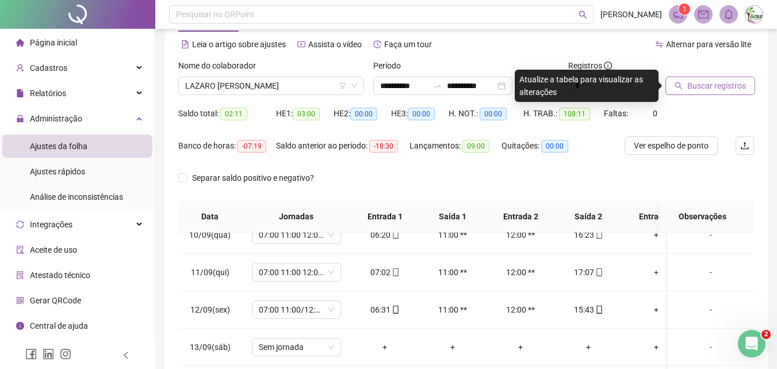
click at [721, 86] on span "Buscar registros" at bounding box center [717, 85] width 59 height 13
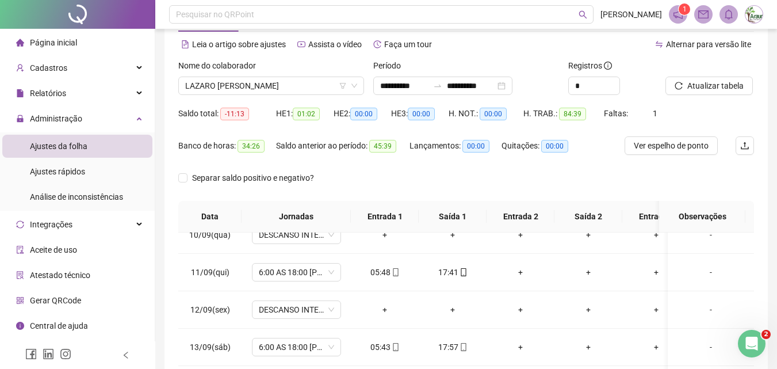
scroll to position [219, 0]
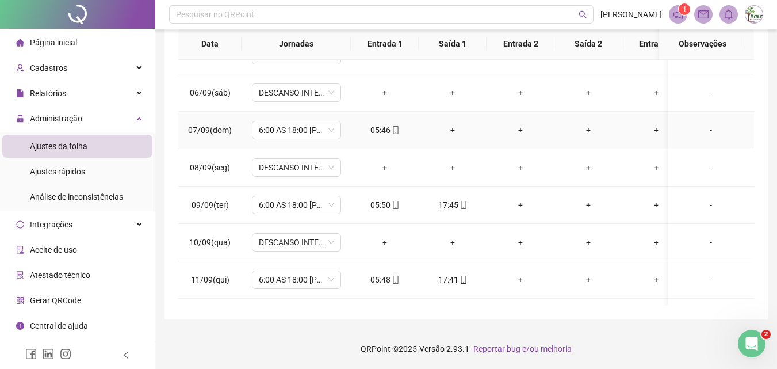
click at [455, 128] on div "+" at bounding box center [452, 130] width 49 height 13
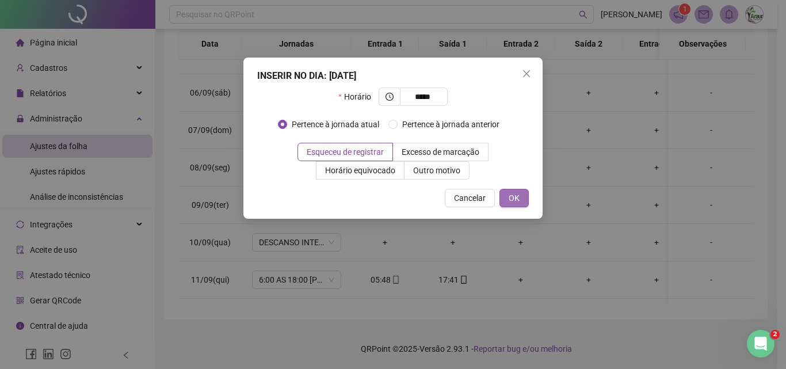
type input "*****"
click at [521, 203] on button "OK" at bounding box center [513, 198] width 29 height 18
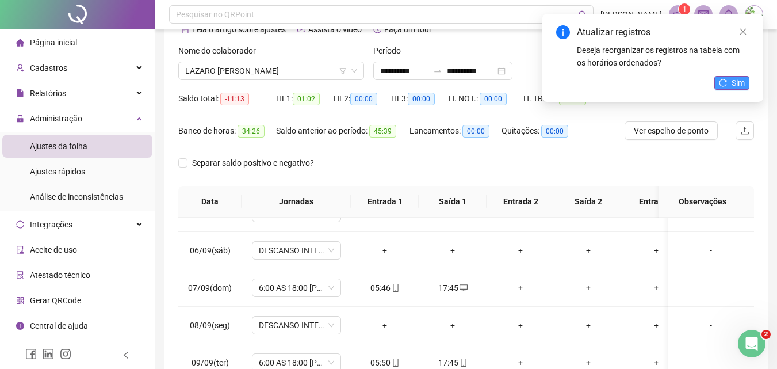
scroll to position [0, 0]
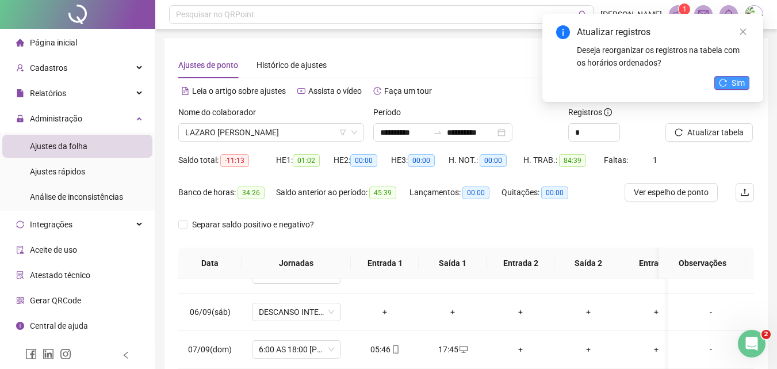
click at [727, 81] on icon "reload" at bounding box center [723, 83] width 8 height 8
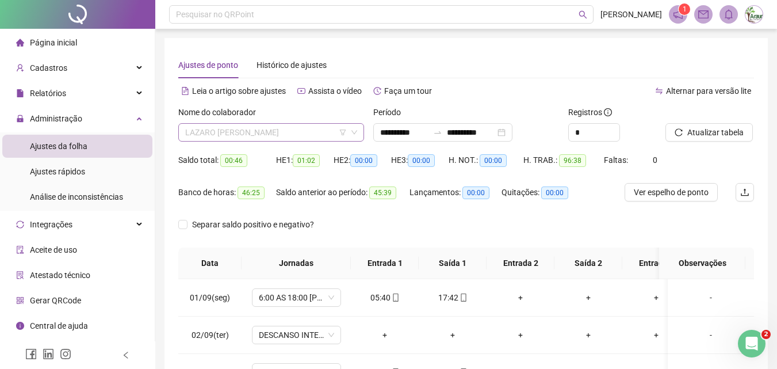
click at [291, 128] on span "LAZARO [PERSON_NAME]" at bounding box center [271, 132] width 172 height 17
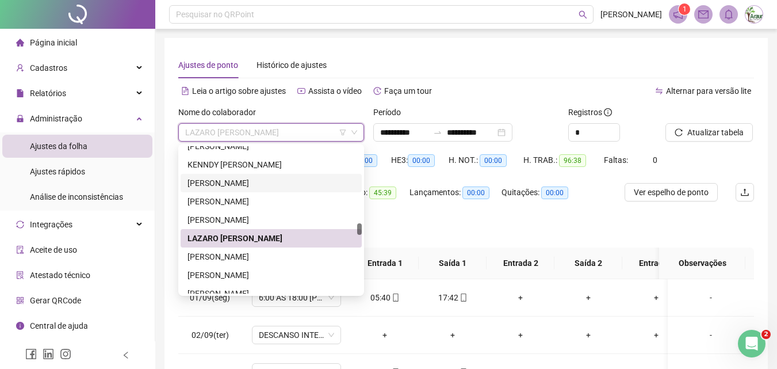
scroll to position [1724, 0]
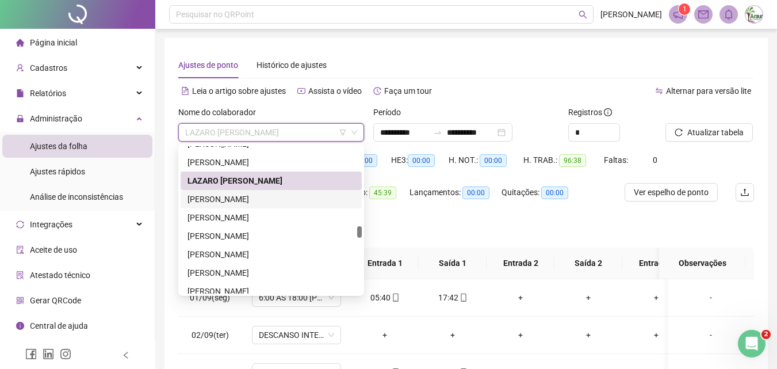
drag, startPoint x: 249, startPoint y: 198, endPoint x: 261, endPoint y: 198, distance: 12.1
click at [249, 198] on div "[PERSON_NAME]" at bounding box center [271, 199] width 167 height 13
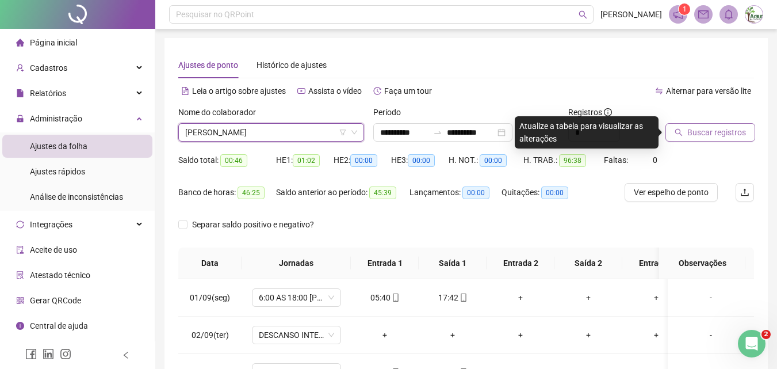
click at [687, 137] on button "Buscar registros" at bounding box center [711, 132] width 90 height 18
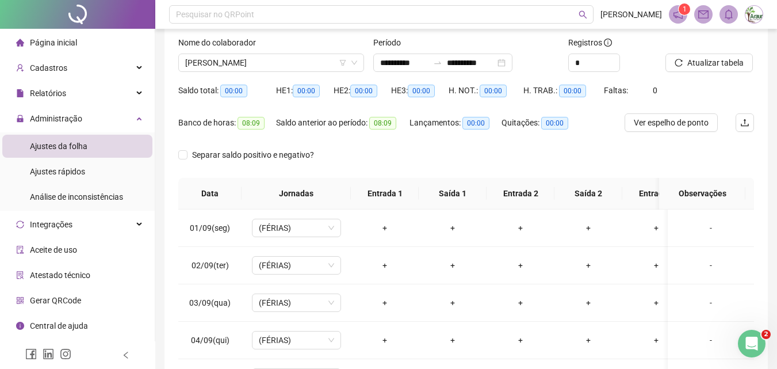
scroll to position [0, 0]
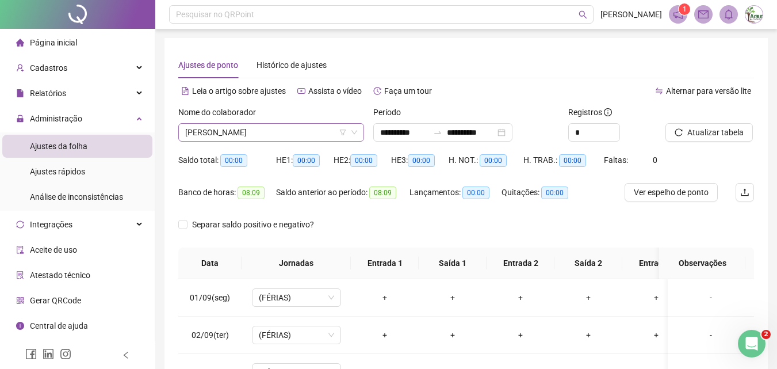
click at [302, 124] on span "[PERSON_NAME]" at bounding box center [271, 132] width 172 height 17
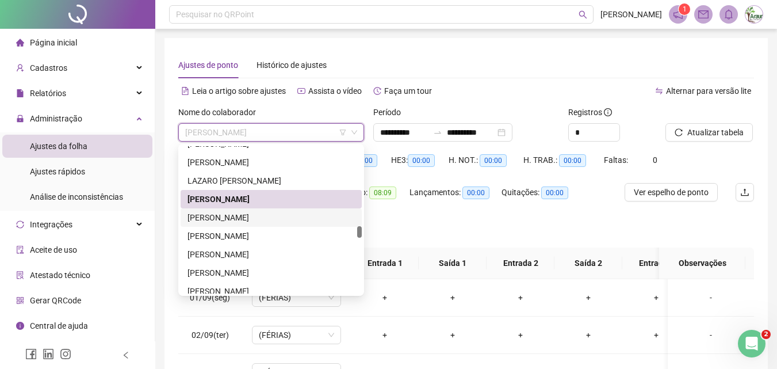
click at [260, 211] on div "[PERSON_NAME]" at bounding box center [271, 217] width 167 height 13
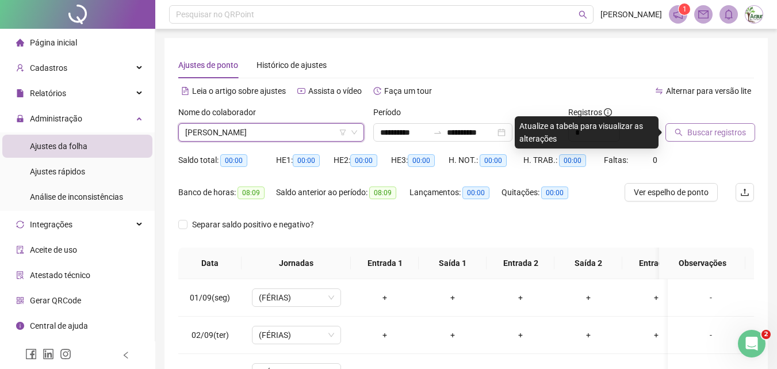
click at [696, 136] on span "Buscar registros" at bounding box center [717, 132] width 59 height 13
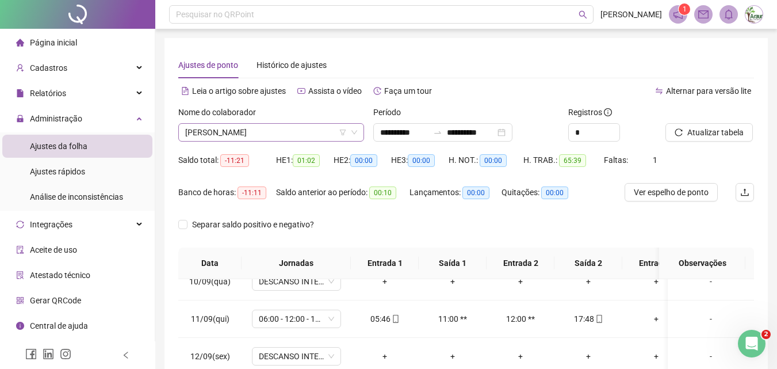
click at [276, 127] on span "[PERSON_NAME]" at bounding box center [271, 132] width 172 height 17
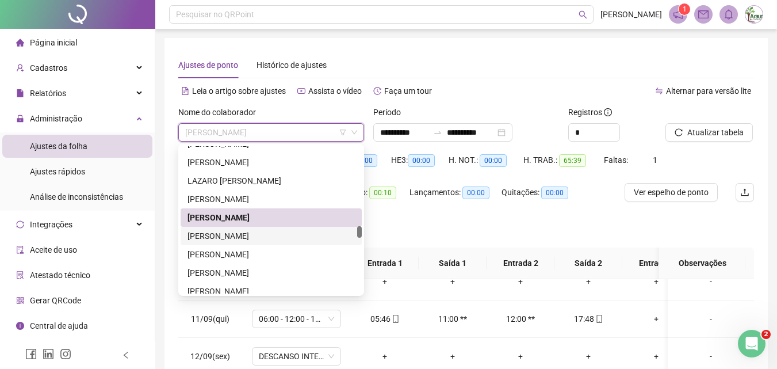
click at [258, 232] on div "[PERSON_NAME]" at bounding box center [271, 236] width 167 height 13
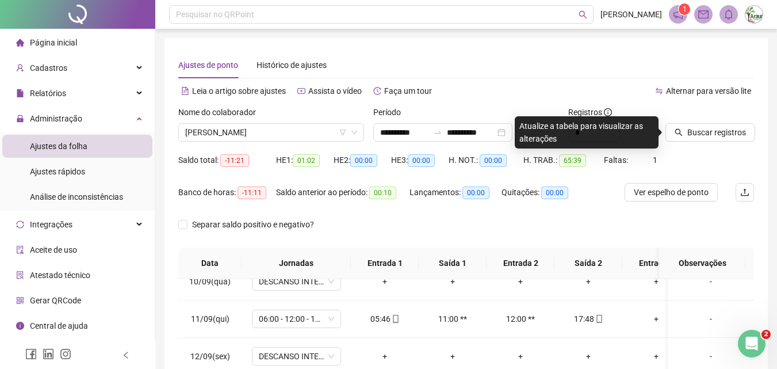
click at [723, 121] on div at bounding box center [696, 114] width 60 height 17
click at [718, 132] on span "Buscar registros" at bounding box center [717, 132] width 59 height 13
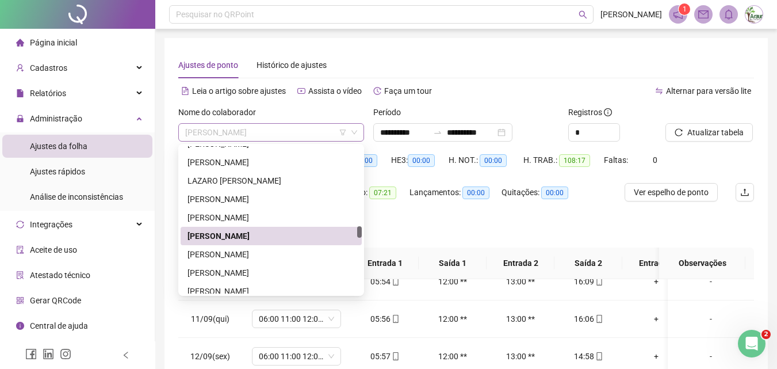
click at [287, 137] on span "[PERSON_NAME]" at bounding box center [271, 132] width 172 height 17
click at [253, 258] on div "[PERSON_NAME]" at bounding box center [271, 254] width 167 height 13
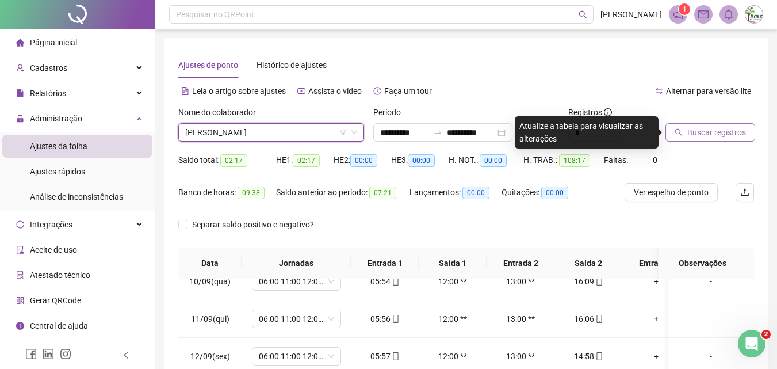
click at [687, 136] on button "Buscar registros" at bounding box center [711, 132] width 90 height 18
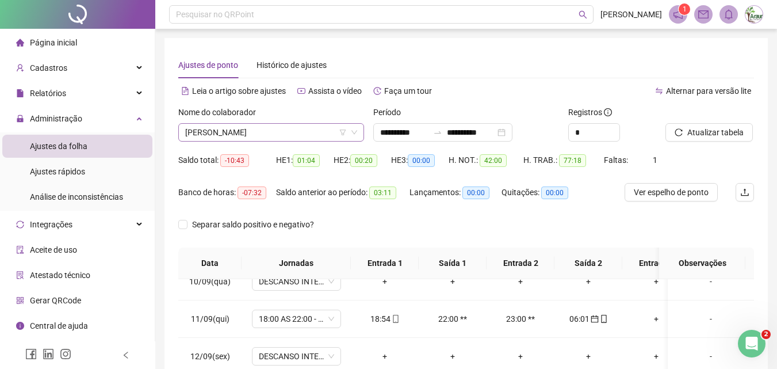
click at [284, 135] on span "[PERSON_NAME]" at bounding box center [271, 132] width 172 height 17
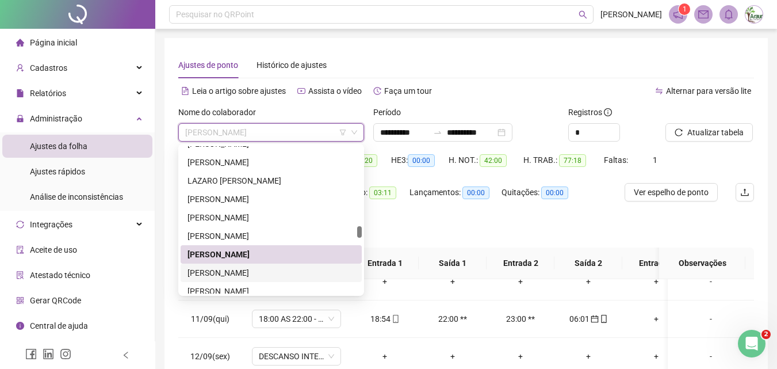
click at [246, 269] on div "[PERSON_NAME]" at bounding box center [271, 272] width 167 height 13
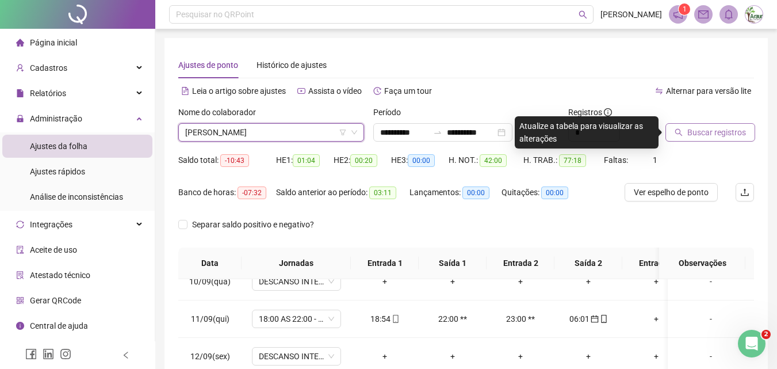
click at [693, 129] on span "Buscar registros" at bounding box center [717, 132] width 59 height 13
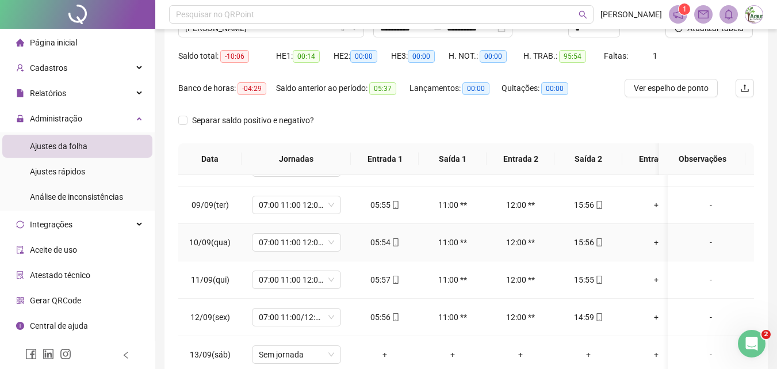
scroll to position [230, 0]
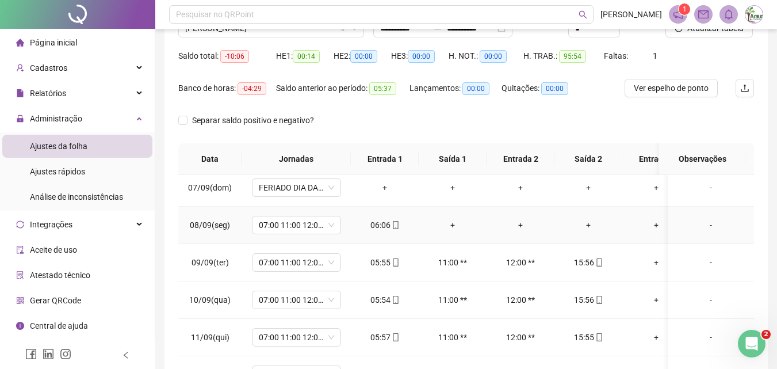
click at [452, 224] on div "+" at bounding box center [452, 225] width 49 height 13
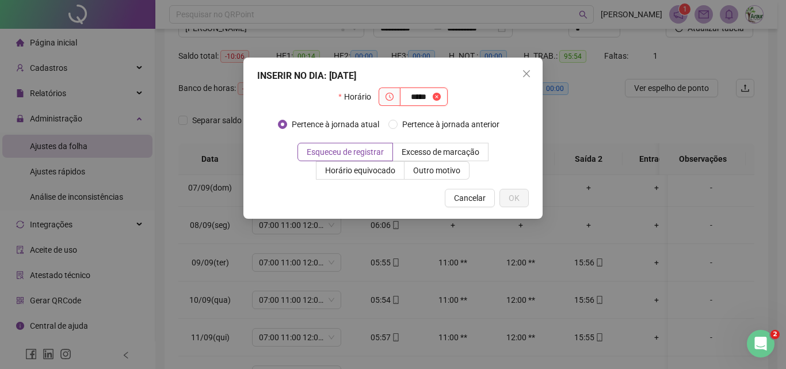
type input "*****"
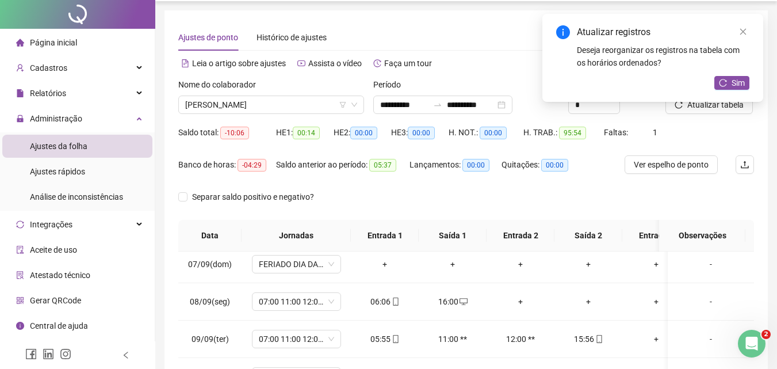
scroll to position [0, 0]
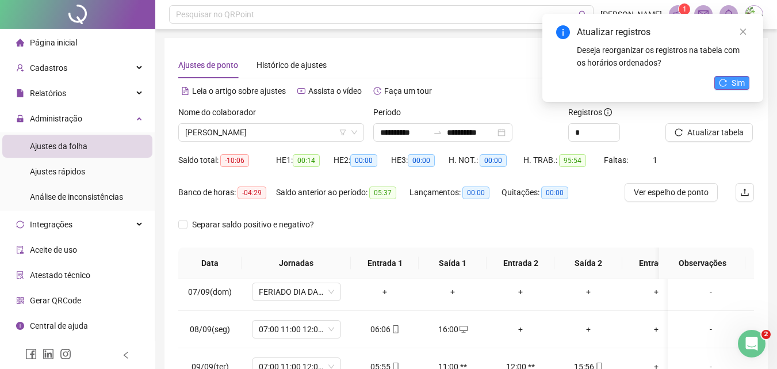
click at [715, 88] on button "Sim" at bounding box center [732, 83] width 35 height 14
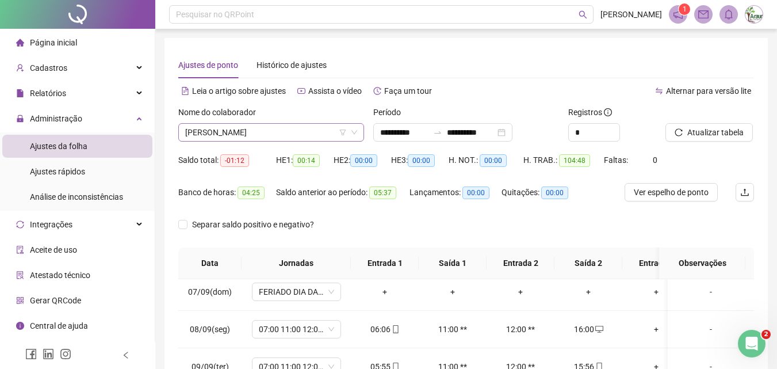
click at [281, 139] on span "[PERSON_NAME]" at bounding box center [271, 132] width 172 height 17
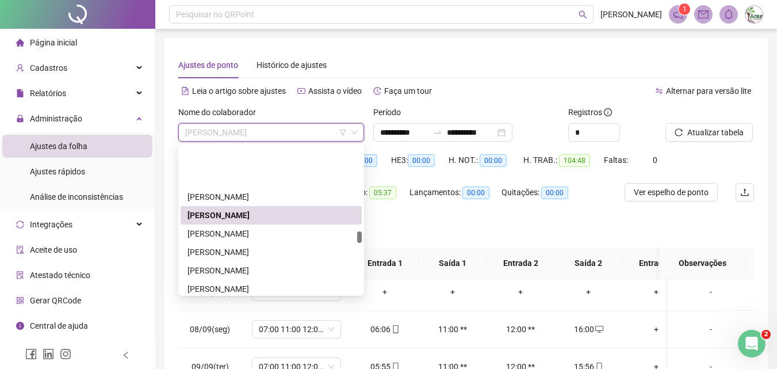
scroll to position [1839, 0]
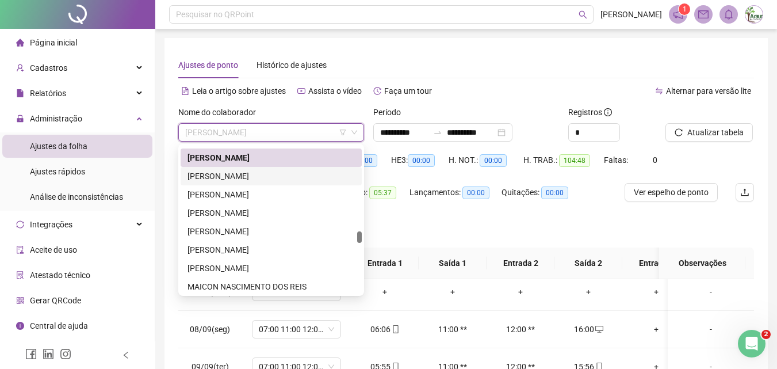
click at [265, 174] on div "[PERSON_NAME]" at bounding box center [271, 176] width 167 height 13
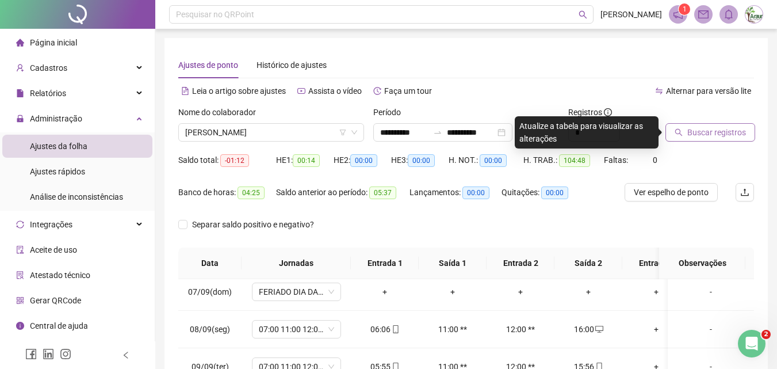
click at [690, 136] on span "Buscar registros" at bounding box center [717, 132] width 59 height 13
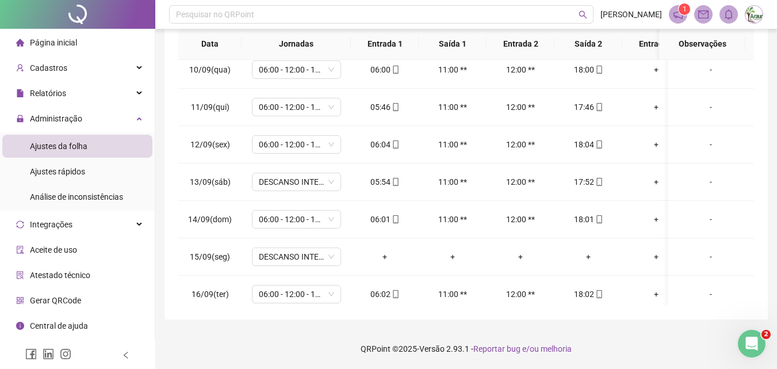
scroll to position [361, 0]
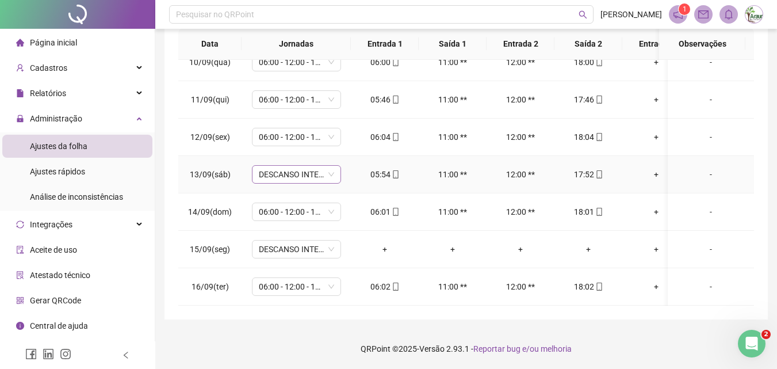
click at [309, 166] on span "DESCANSO INTER-JORNADA" at bounding box center [296, 174] width 75 height 17
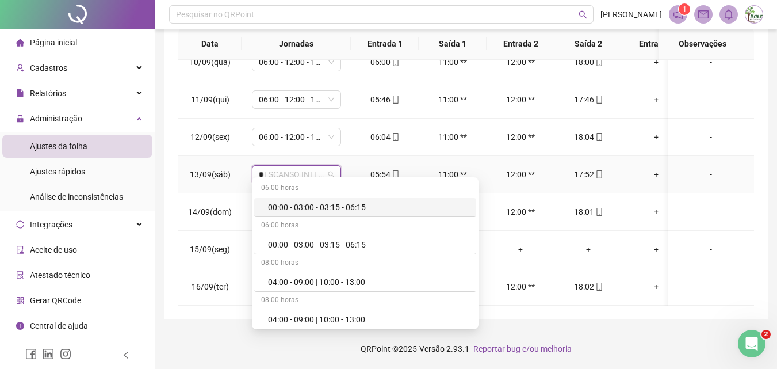
type input "**"
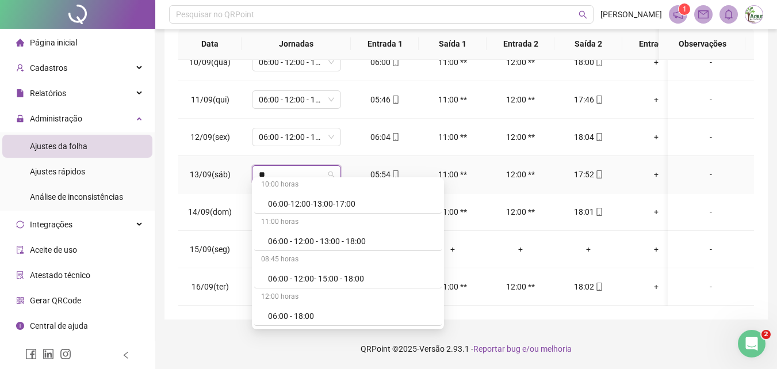
scroll to position [460, 0]
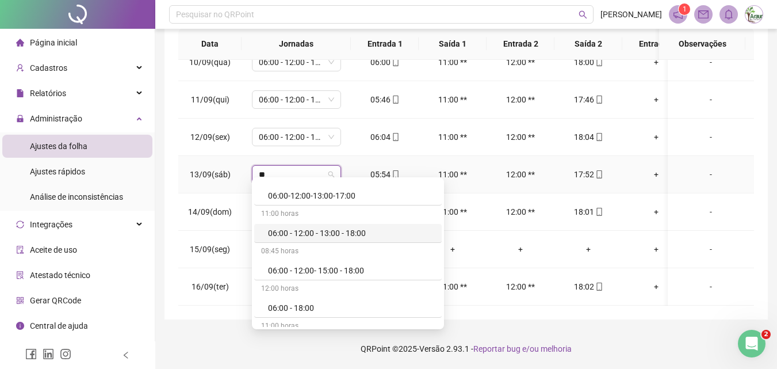
click at [338, 232] on div "06:00 - 12:00 - 13:00 - 18:00" at bounding box center [351, 233] width 167 height 13
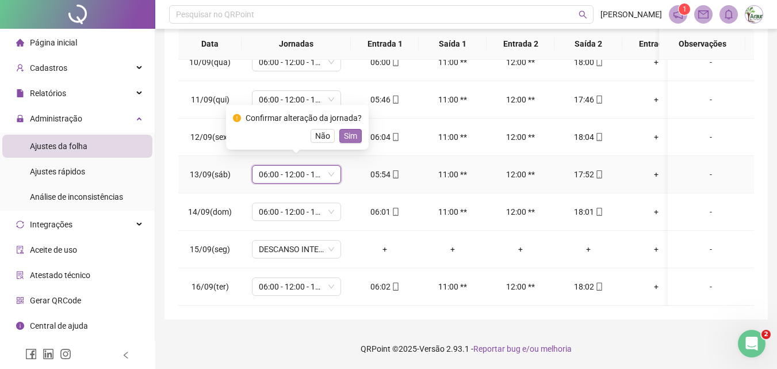
click at [346, 139] on span "Sim" at bounding box center [350, 135] width 13 height 13
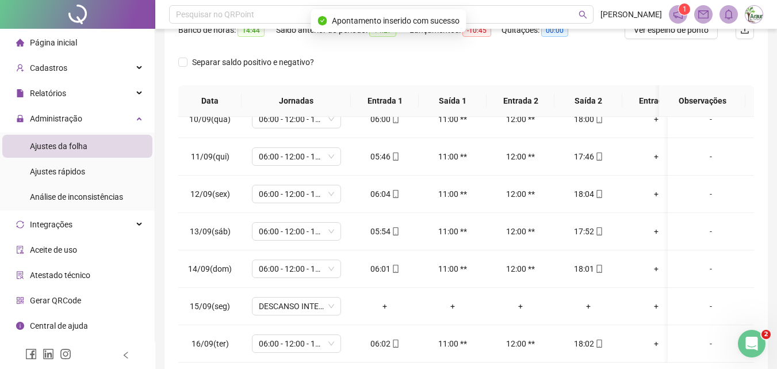
scroll to position [0, 0]
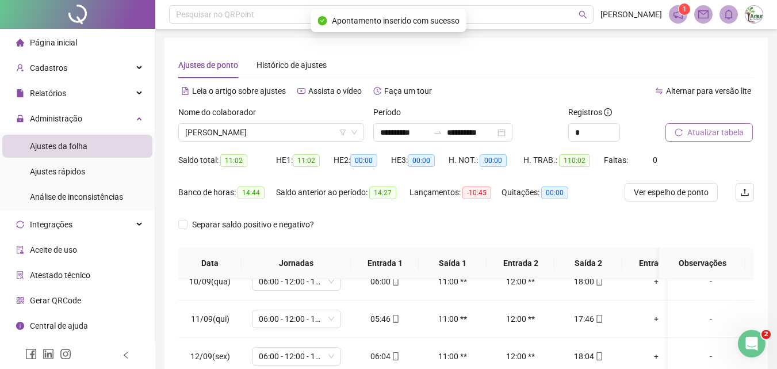
click at [731, 123] on button "Atualizar tabela" at bounding box center [709, 132] width 87 height 18
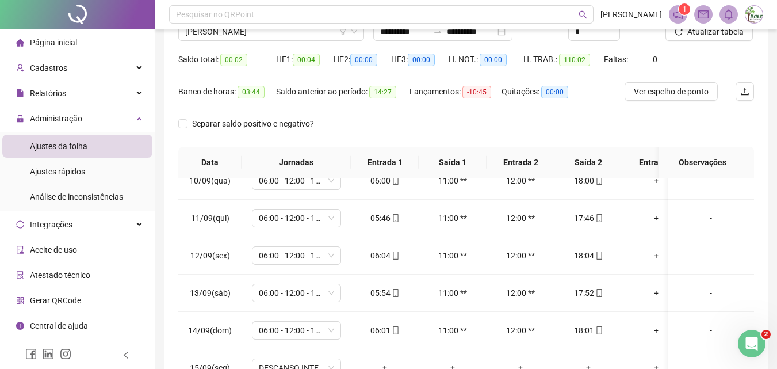
scroll to position [47, 0]
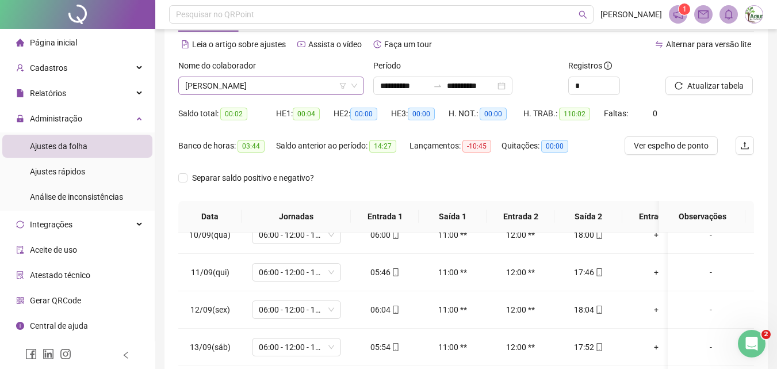
click at [324, 81] on span "[PERSON_NAME]" at bounding box center [271, 85] width 172 height 17
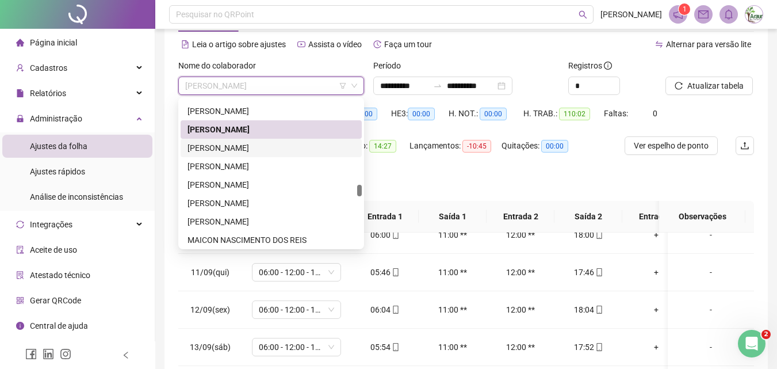
click at [266, 144] on div "[PERSON_NAME]" at bounding box center [271, 148] width 167 height 13
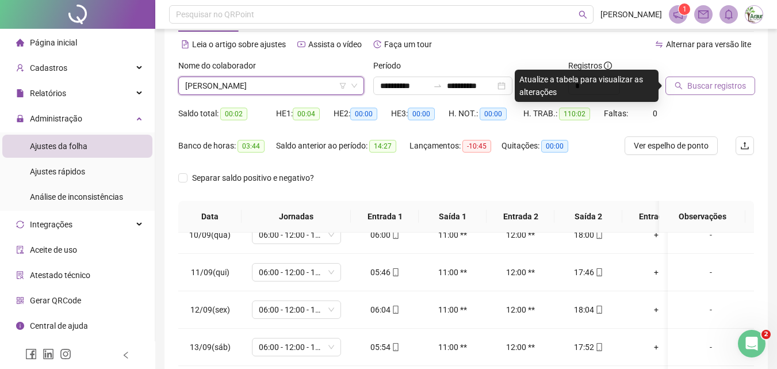
click at [714, 78] on button "Buscar registros" at bounding box center [711, 86] width 90 height 18
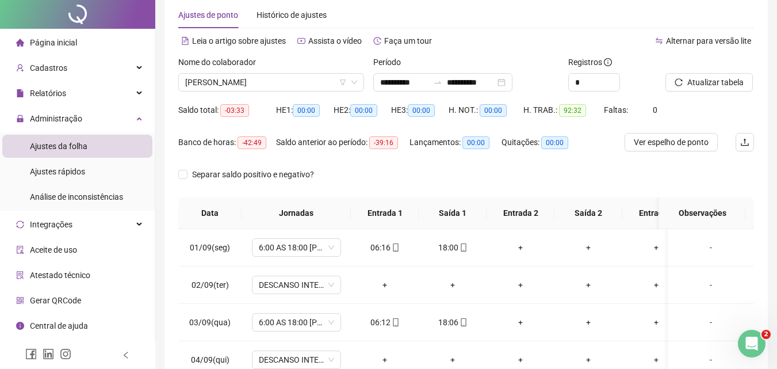
scroll to position [0, 0]
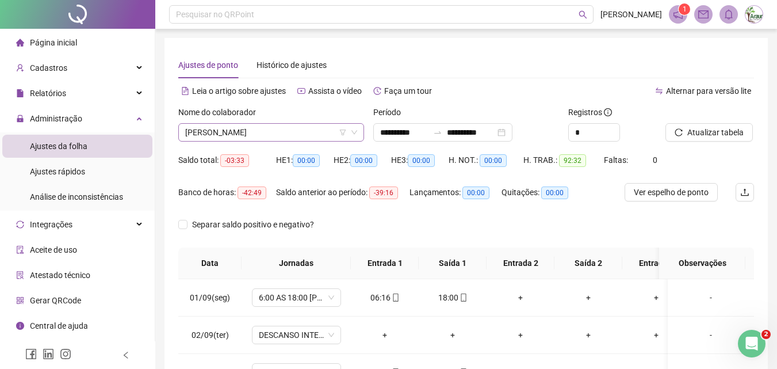
click at [288, 127] on span "[PERSON_NAME]" at bounding box center [271, 132] width 172 height 17
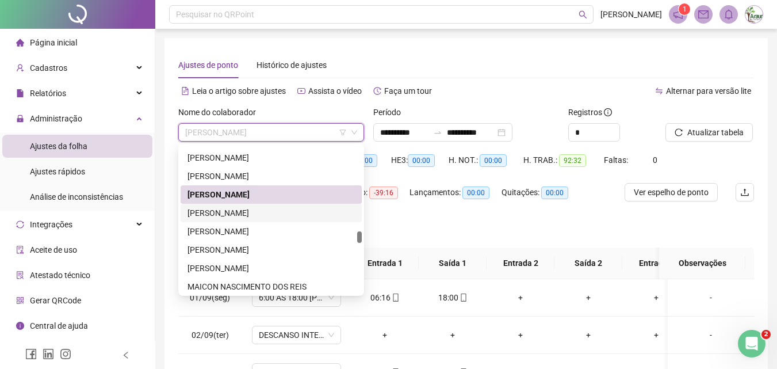
click at [259, 209] on div "[PERSON_NAME]" at bounding box center [271, 213] width 167 height 13
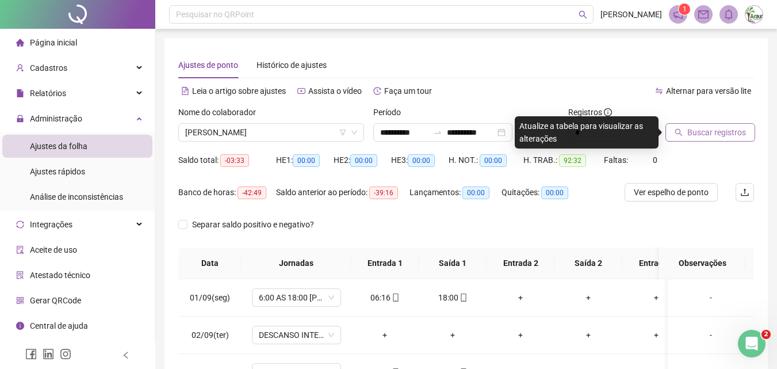
click at [698, 136] on span "Buscar registros" at bounding box center [717, 132] width 59 height 13
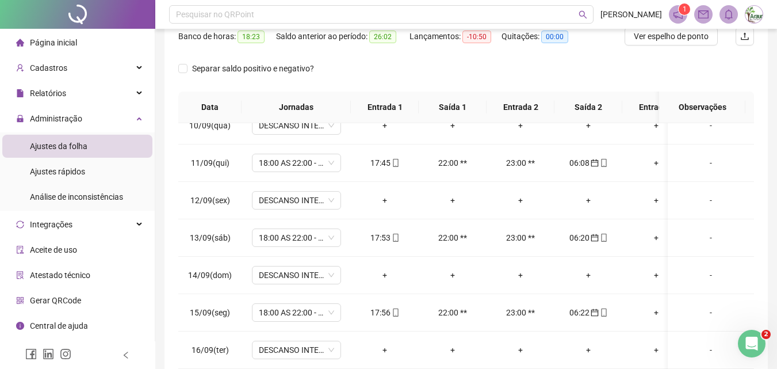
scroll to position [47, 0]
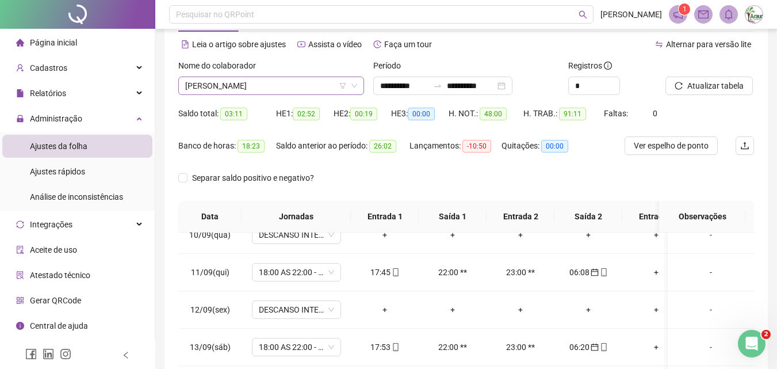
click at [241, 90] on span "[PERSON_NAME]" at bounding box center [271, 85] width 172 height 17
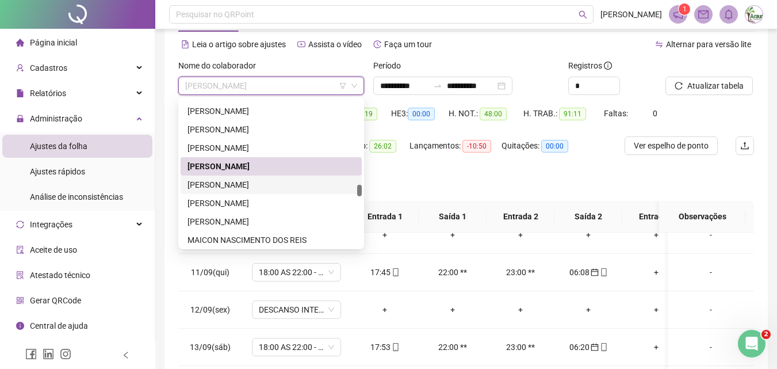
click at [227, 184] on div "[PERSON_NAME]" at bounding box center [271, 184] width 167 height 13
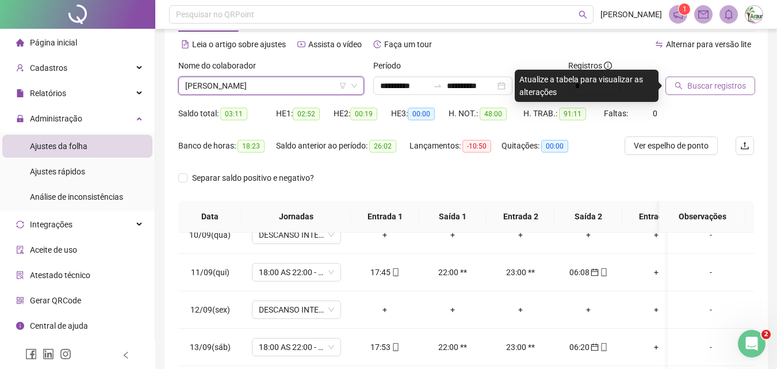
click at [697, 78] on button "Buscar registros" at bounding box center [711, 86] width 90 height 18
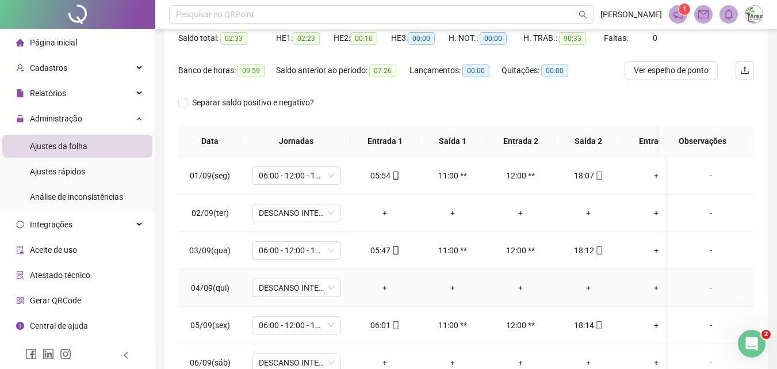
scroll to position [0, 0]
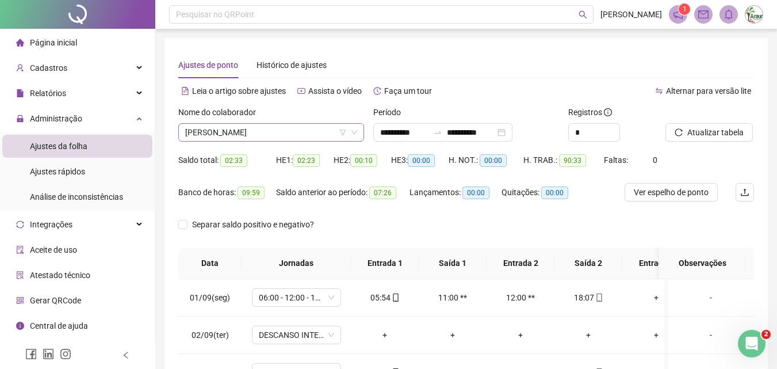
click at [270, 137] on span "[PERSON_NAME]" at bounding box center [271, 132] width 172 height 17
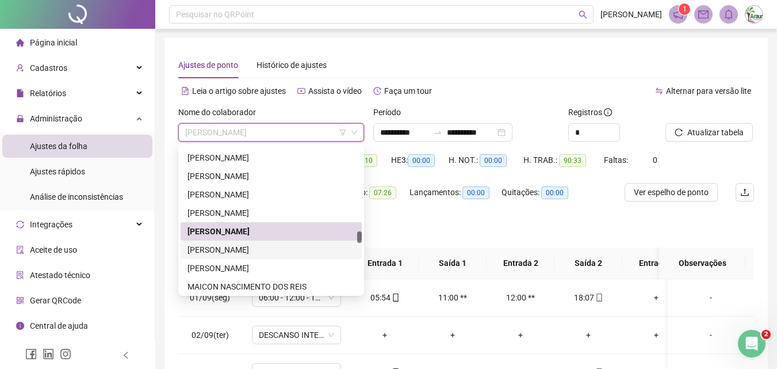
click at [254, 244] on div "[PERSON_NAME]" at bounding box center [271, 249] width 167 height 13
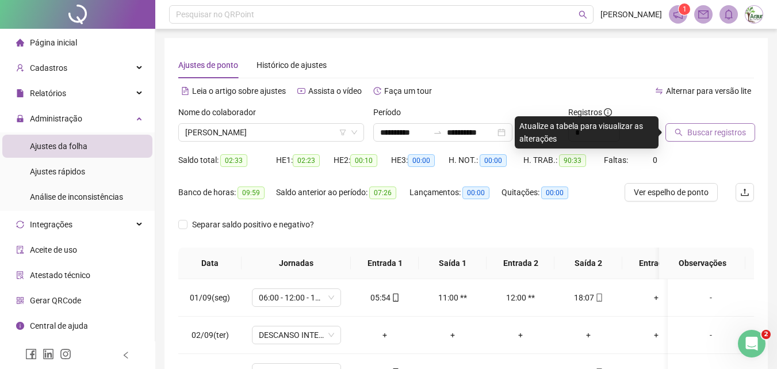
click at [681, 128] on icon "search" at bounding box center [679, 132] width 8 height 8
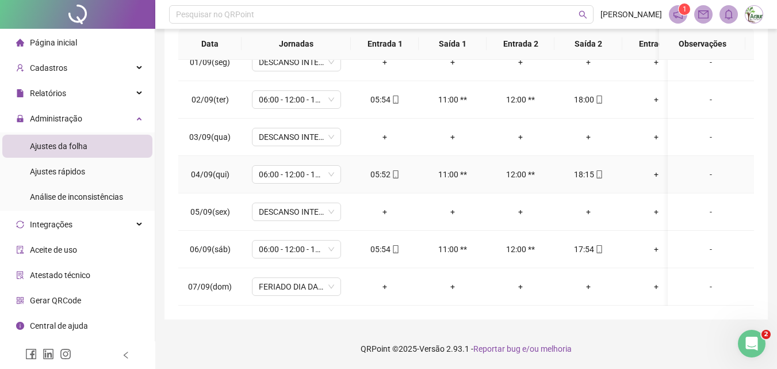
scroll to position [361, 0]
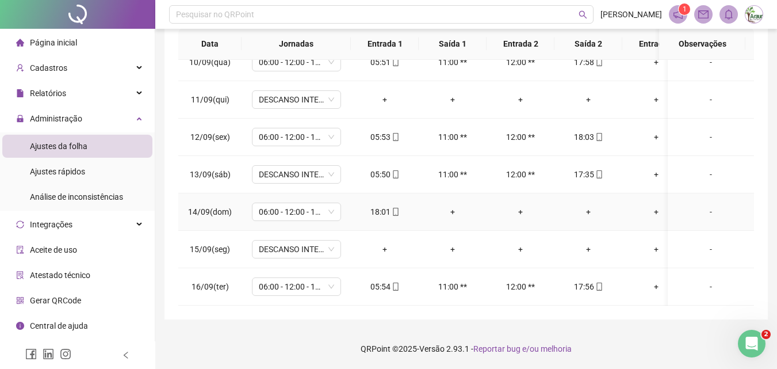
click at [451, 205] on div "+" at bounding box center [452, 211] width 49 height 13
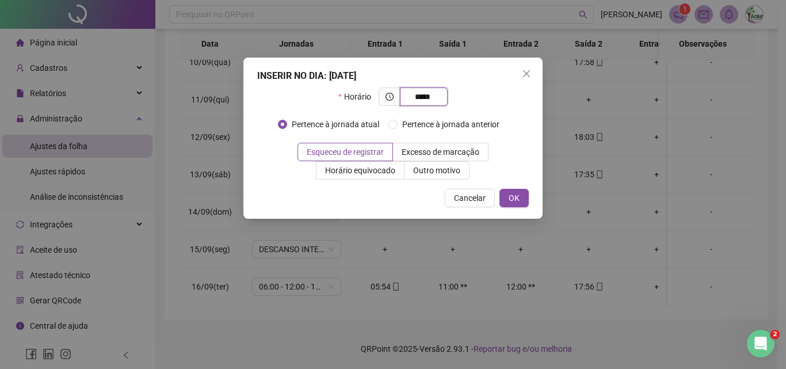
type input "*****"
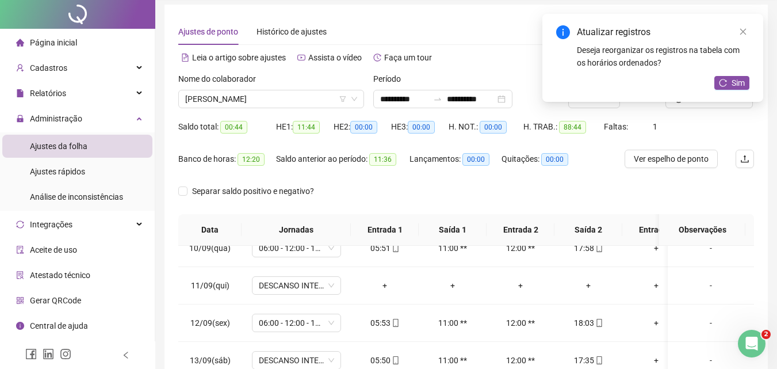
scroll to position [0, 0]
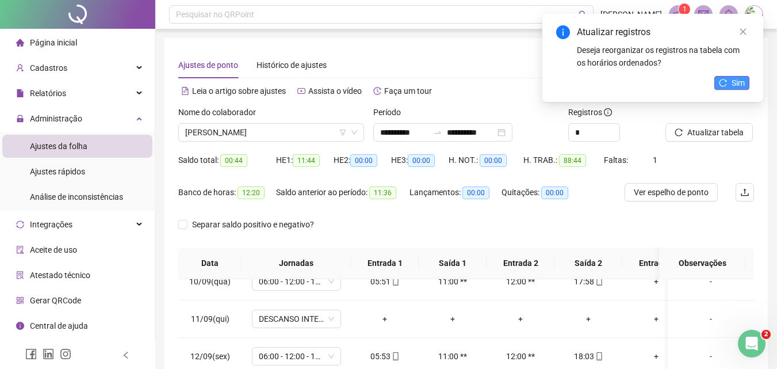
click at [718, 83] on button "Sim" at bounding box center [732, 83] width 35 height 14
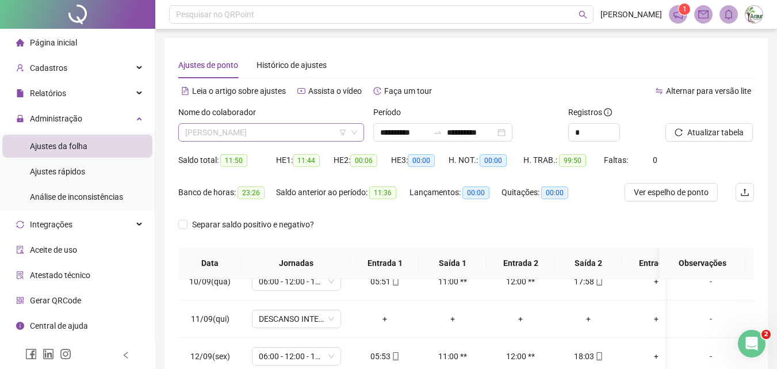
click at [253, 133] on span "[PERSON_NAME]" at bounding box center [271, 132] width 172 height 17
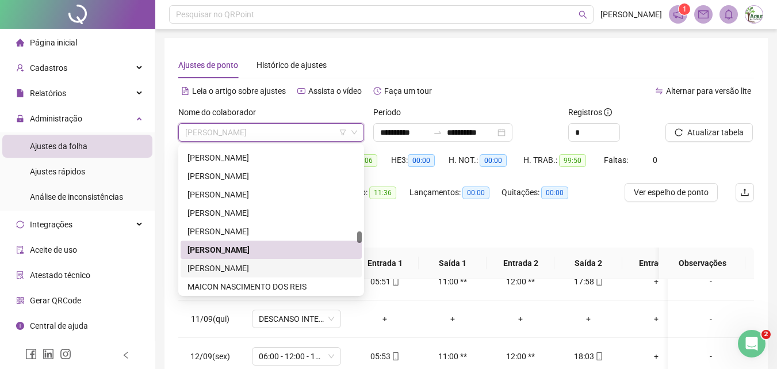
drag, startPoint x: 239, startPoint y: 266, endPoint x: 280, endPoint y: 257, distance: 41.3
click at [239, 266] on div "[PERSON_NAME]" at bounding box center [271, 268] width 167 height 13
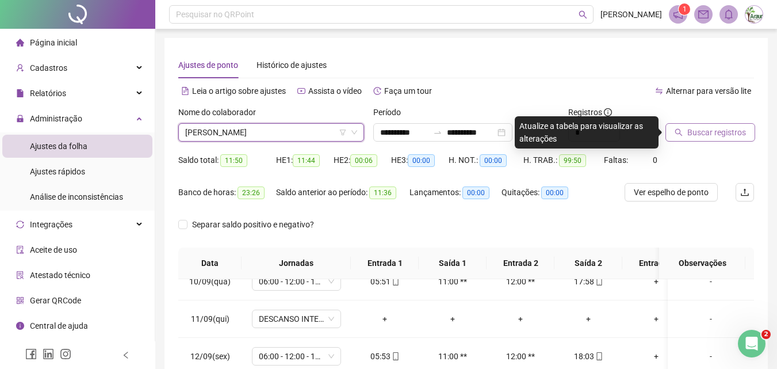
click at [682, 125] on button "Buscar registros" at bounding box center [711, 132] width 90 height 18
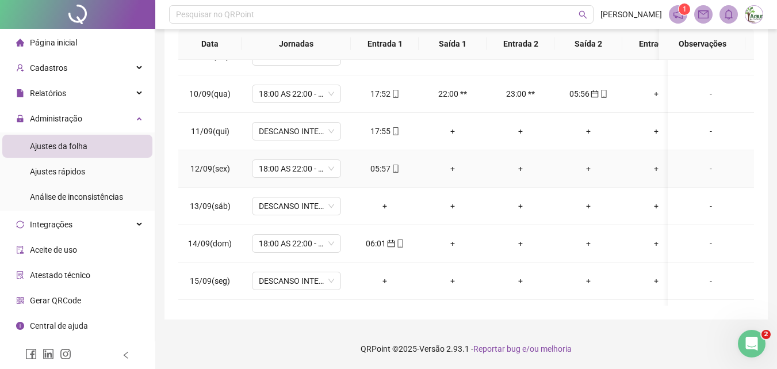
scroll to position [304, 0]
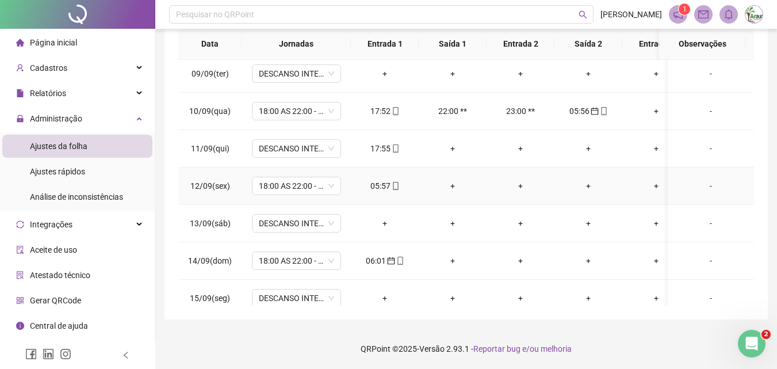
click at [380, 183] on div "05:57" at bounding box center [384, 186] width 49 height 13
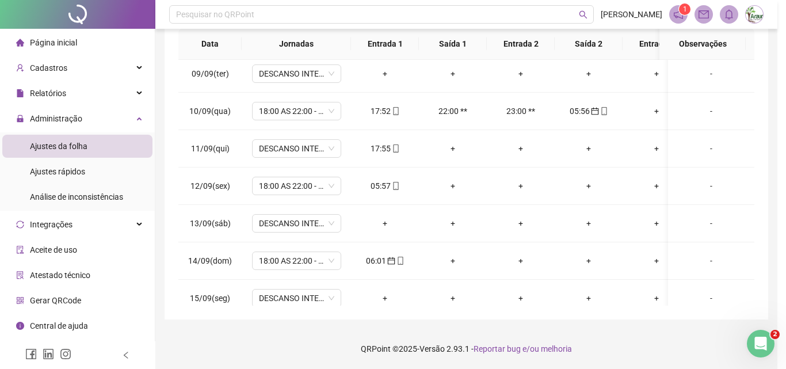
type input "**********"
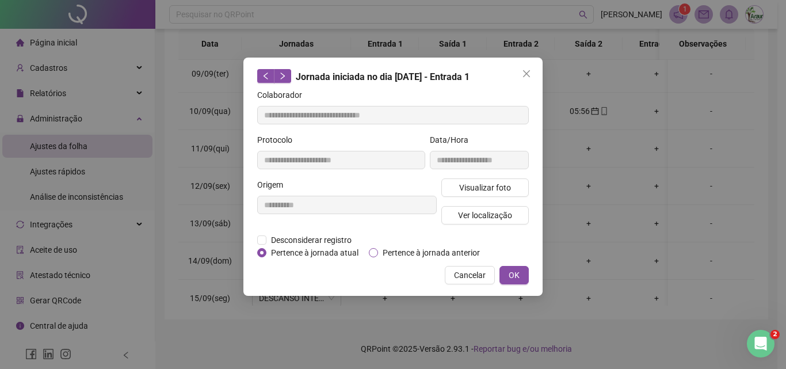
click at [394, 253] on span "Pertence à jornada anterior" at bounding box center [431, 252] width 106 height 13
click at [506, 273] on button "OK" at bounding box center [513, 275] width 29 height 18
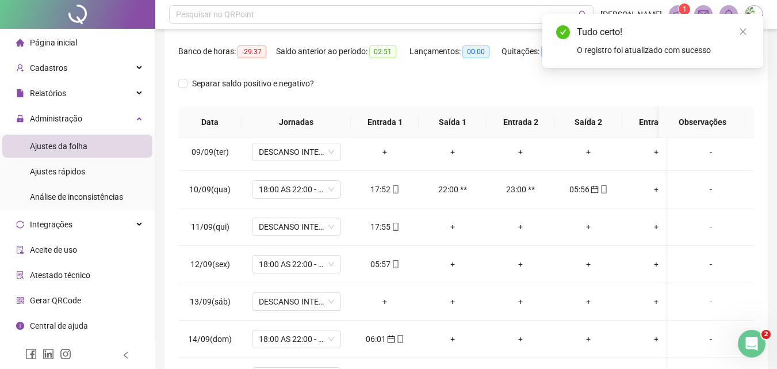
scroll to position [0, 0]
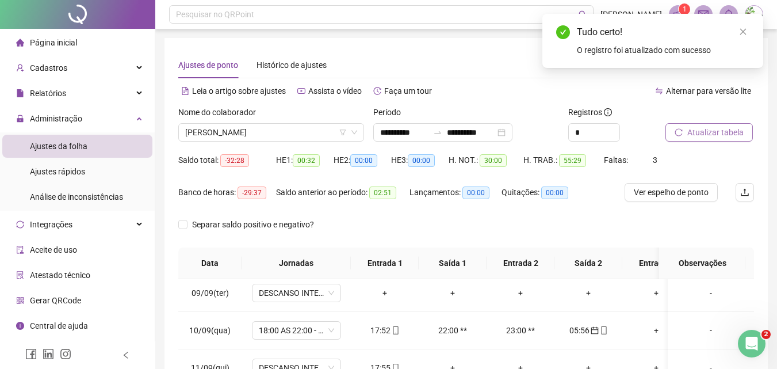
click at [704, 131] on span "Atualizar tabela" at bounding box center [716, 132] width 56 height 13
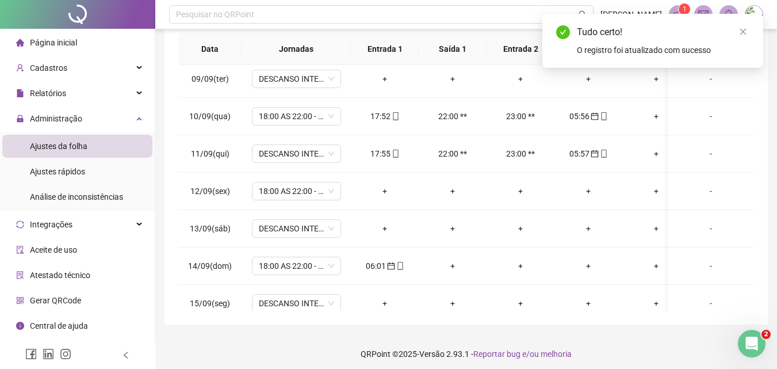
scroll to position [219, 0]
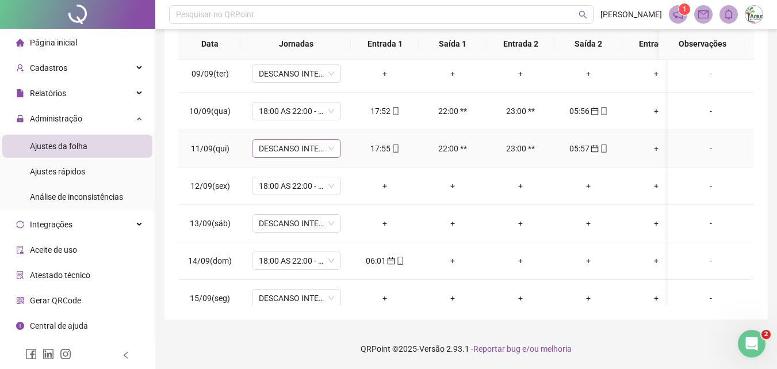
click at [308, 146] on span "DESCANSO INTER-JORNADA" at bounding box center [296, 148] width 75 height 17
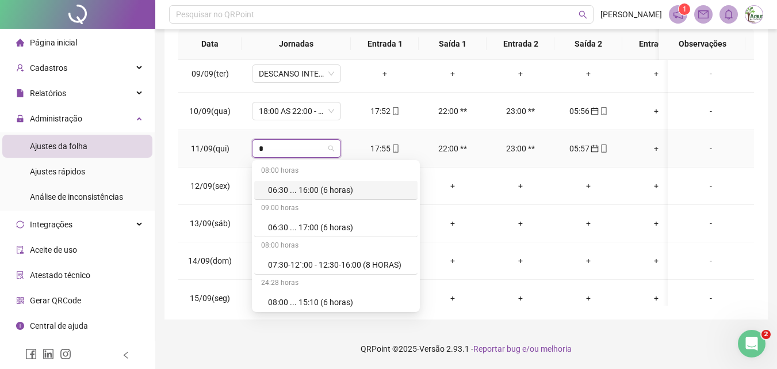
type input "**"
click at [341, 264] on div "18:00 AS 22:00 - 23:00 - 06:00 HU NOITE" at bounding box center [339, 264] width 143 height 13
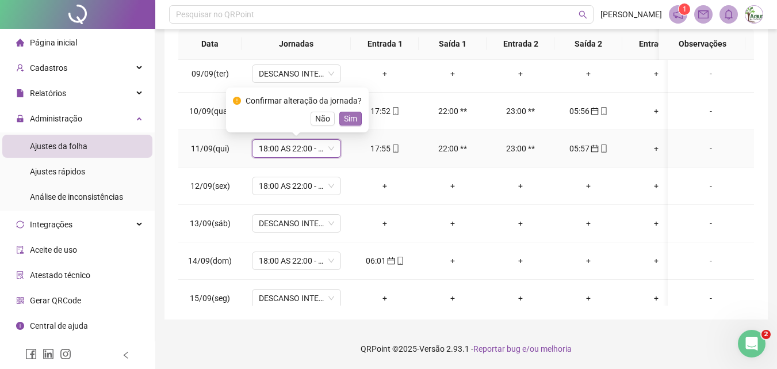
click at [350, 115] on span "Sim" at bounding box center [350, 118] width 13 height 13
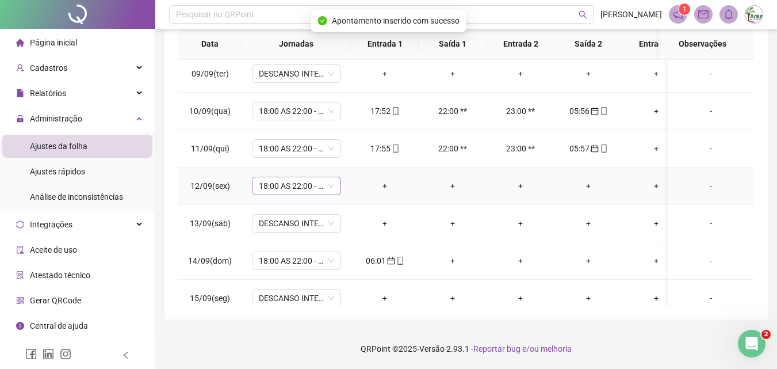
click at [310, 181] on span "18:00 AS 22:00 - 23:00 - 06:00 HU NOITE" at bounding box center [296, 185] width 75 height 17
type input "*"
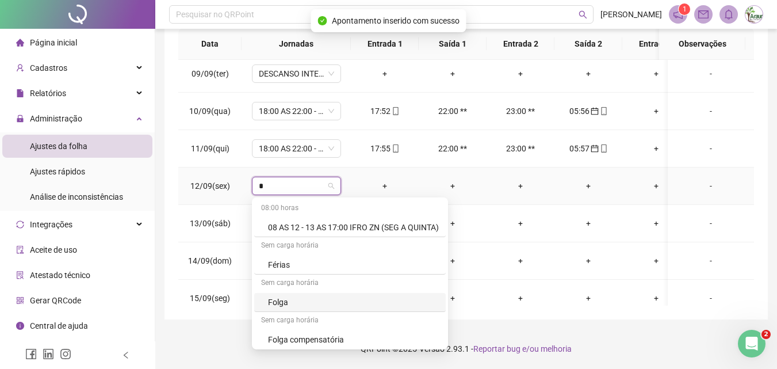
click at [280, 305] on div "Folga" at bounding box center [353, 302] width 171 height 13
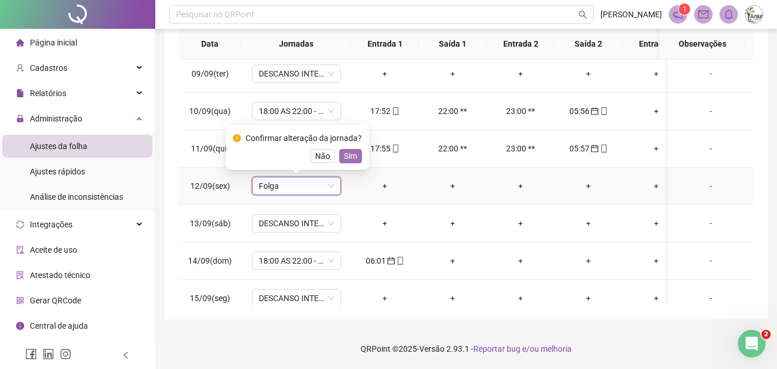
click at [357, 160] on button "Sim" at bounding box center [350, 156] width 22 height 14
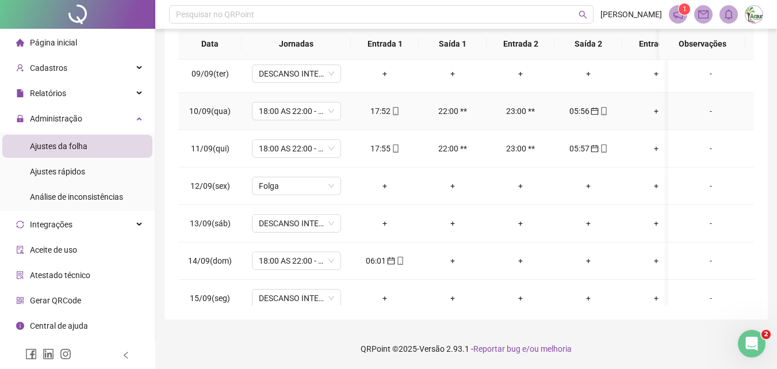
scroll to position [361, 0]
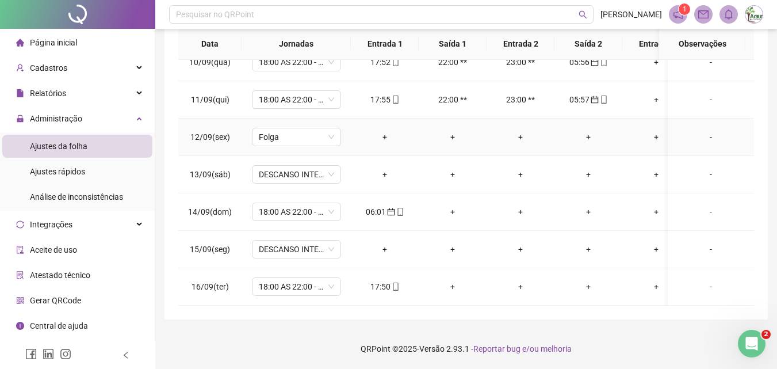
click at [387, 131] on div "+" at bounding box center [384, 137] width 49 height 13
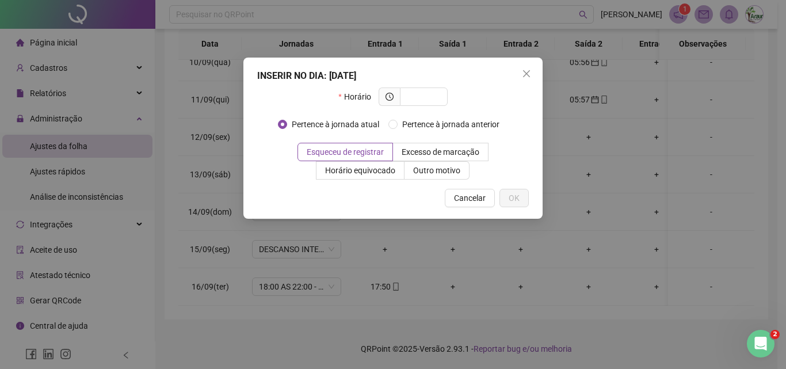
click at [588, 136] on div "INSERIR NO DIA : [DATE] Horário Pertence à jornada atual Pertence à jornada ant…" at bounding box center [393, 184] width 786 height 369
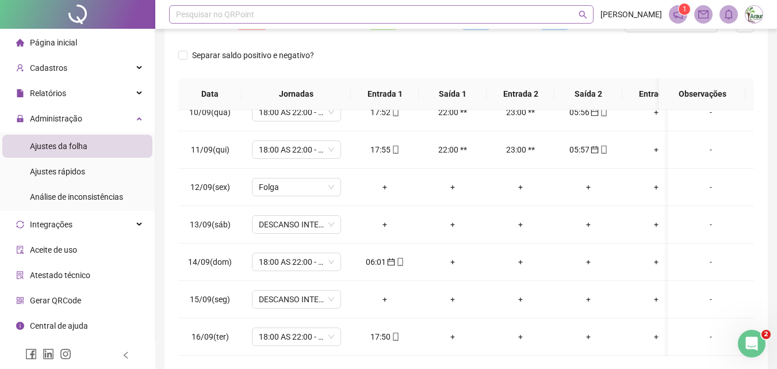
scroll to position [47, 0]
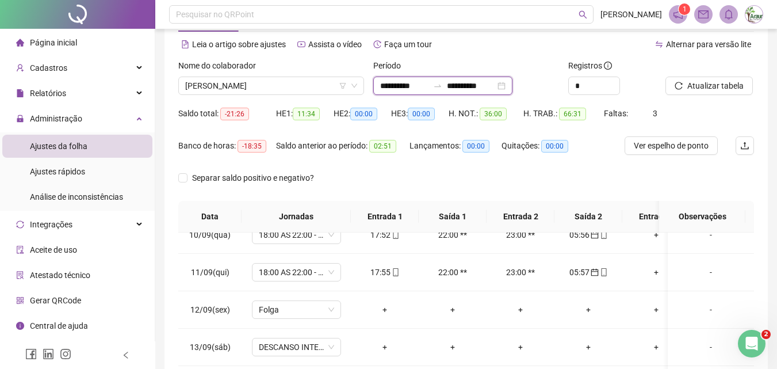
click at [475, 86] on input "**********" at bounding box center [471, 85] width 48 height 13
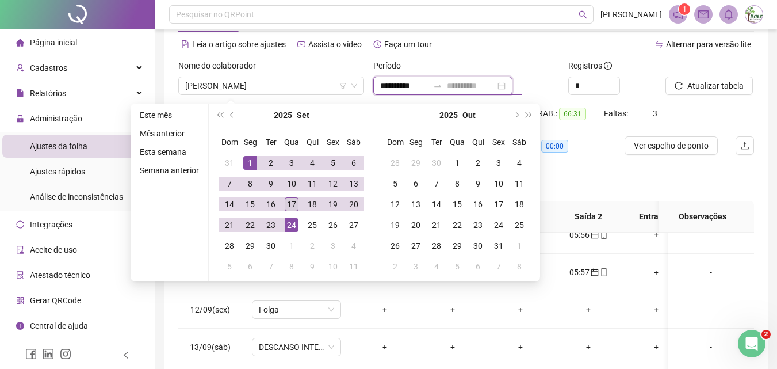
type input "**********"
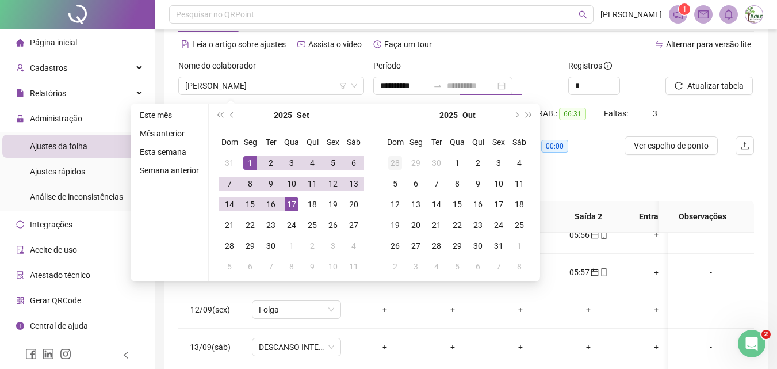
click at [289, 206] on div "17" at bounding box center [292, 204] width 14 height 14
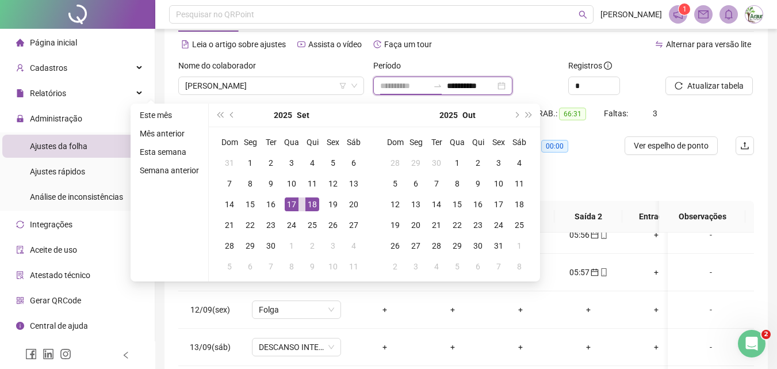
type input "**********"
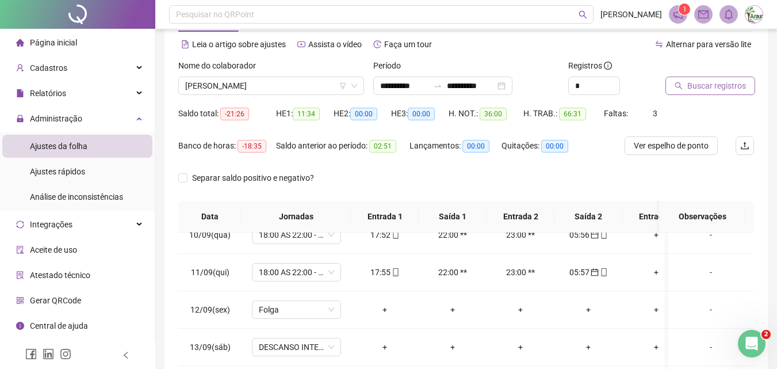
click at [688, 89] on span "Buscar registros" at bounding box center [717, 85] width 59 height 13
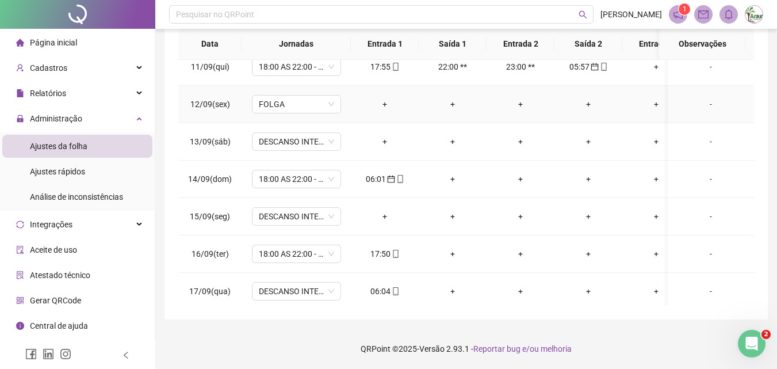
scroll to position [399, 0]
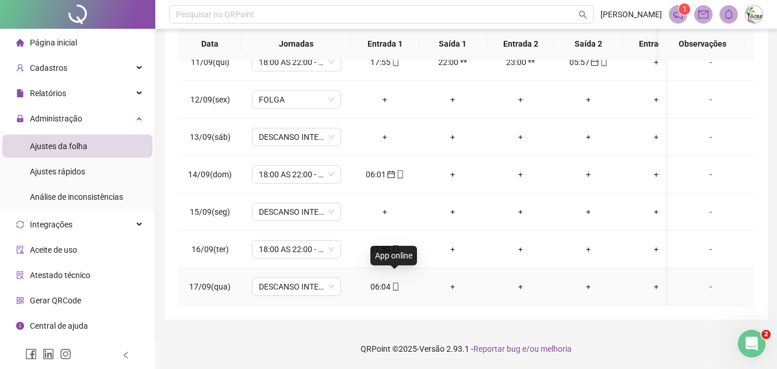
click at [391, 283] on span "mobile" at bounding box center [395, 287] width 9 height 8
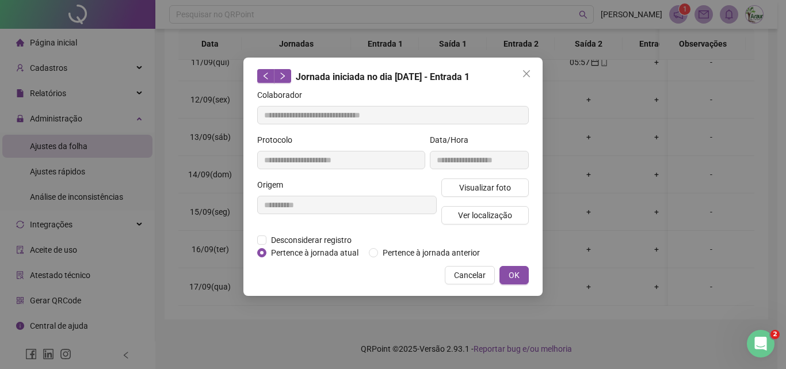
type input "**********"
click at [399, 251] on span "Pertence à jornada anterior" at bounding box center [431, 252] width 106 height 13
click at [525, 272] on button "OK" at bounding box center [513, 275] width 29 height 18
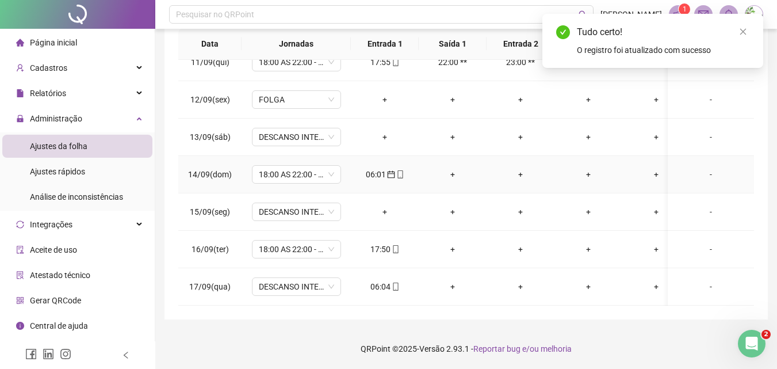
click at [452, 169] on div "+" at bounding box center [452, 174] width 49 height 13
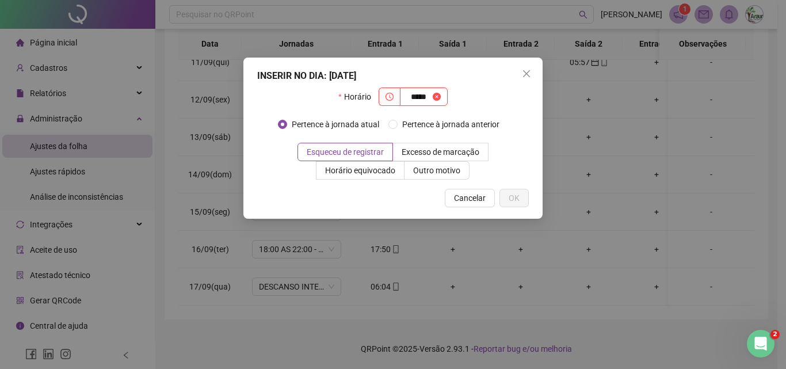
type input "*****"
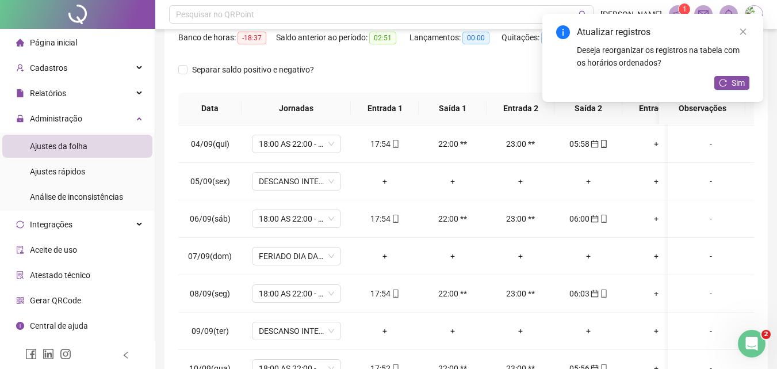
scroll to position [0, 0]
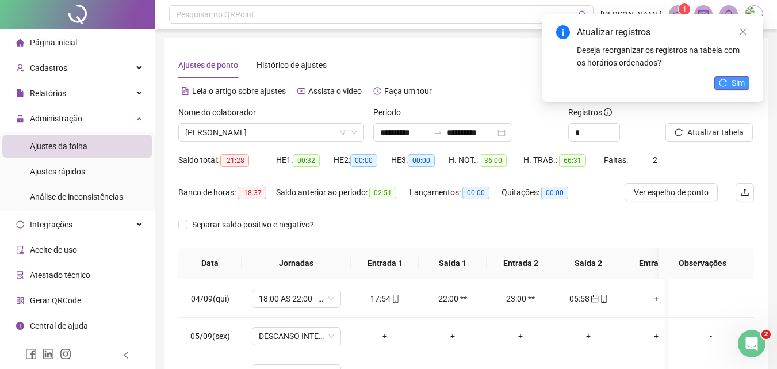
click at [720, 83] on icon "reload" at bounding box center [723, 83] width 8 height 8
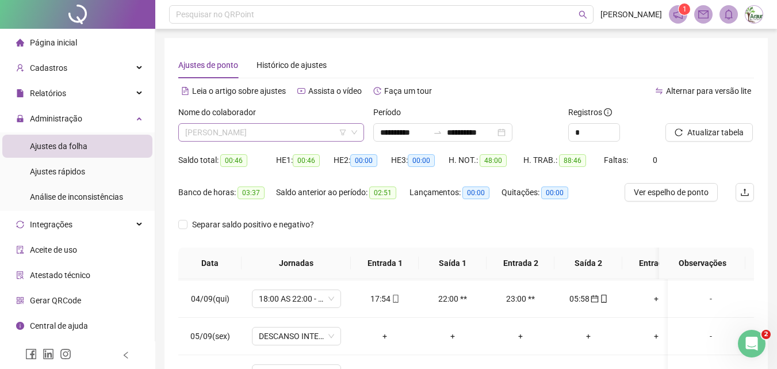
click at [269, 133] on span "[PERSON_NAME]" at bounding box center [271, 132] width 172 height 17
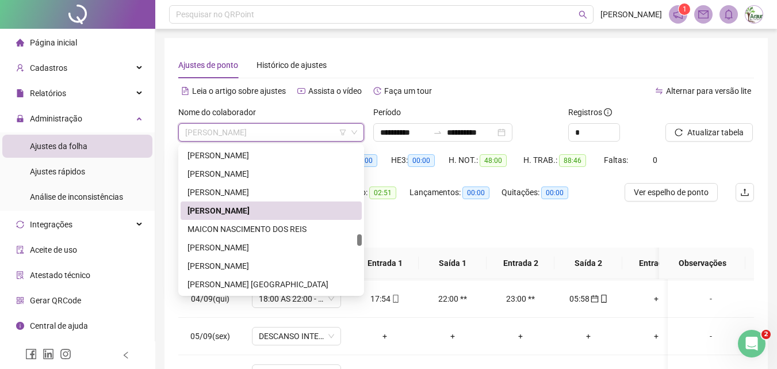
scroll to position [1954, 0]
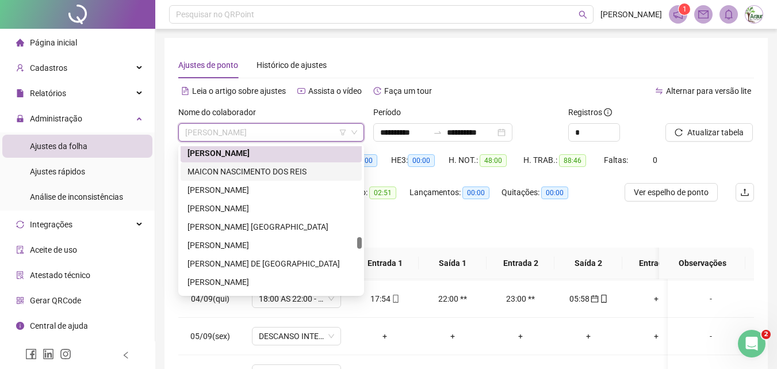
click at [277, 174] on div "MAICON NASCIMENTO DOS REIS" at bounding box center [271, 171] width 167 height 13
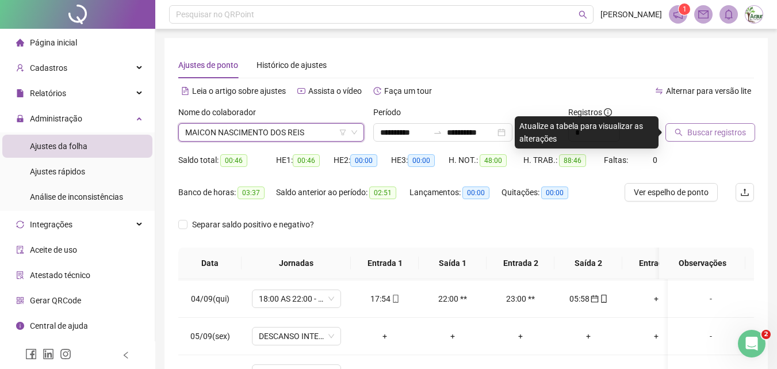
click at [694, 138] on span "Buscar registros" at bounding box center [717, 132] width 59 height 13
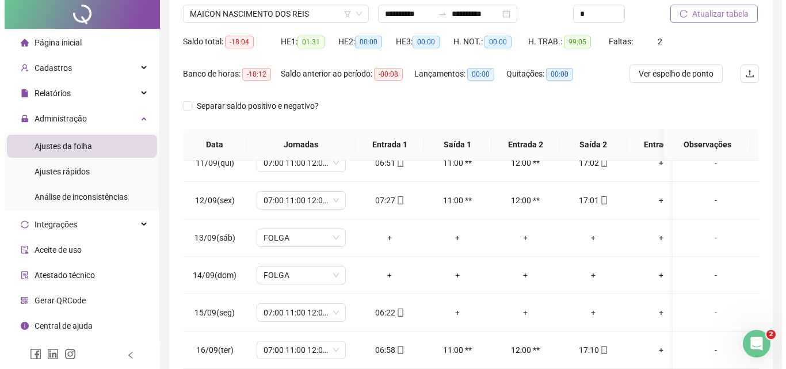
scroll to position [0, 0]
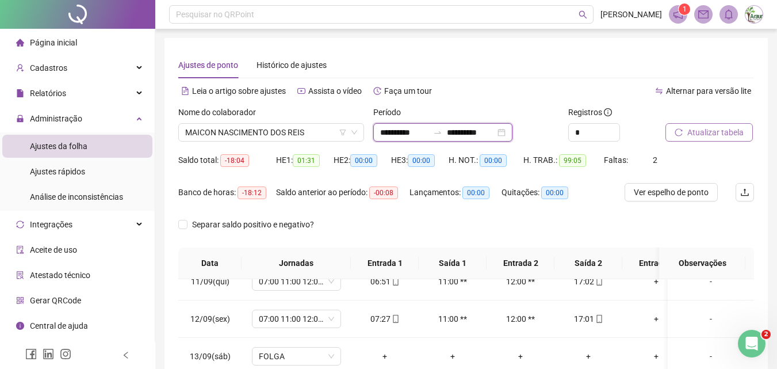
click at [474, 132] on input "**********" at bounding box center [471, 132] width 48 height 13
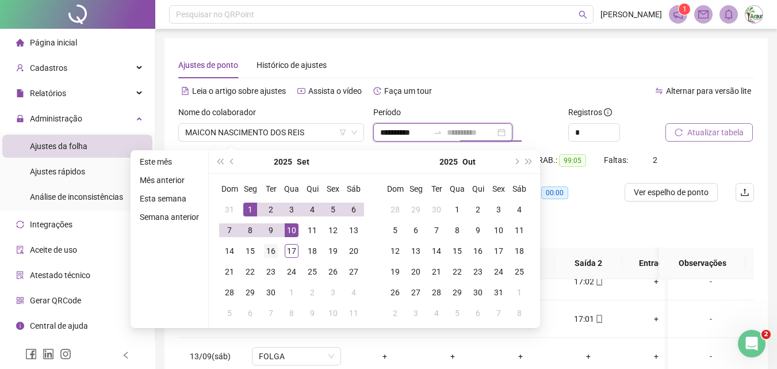
type input "**********"
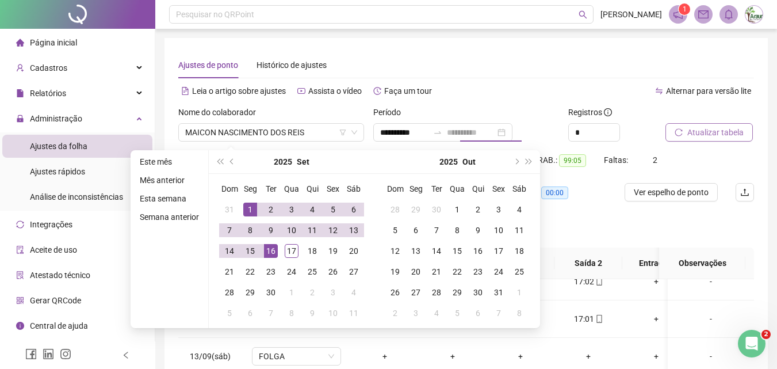
click at [271, 246] on div "16" at bounding box center [271, 251] width 14 height 14
type input "**********"
click at [674, 130] on button "Atualizar tabela" at bounding box center [709, 132] width 87 height 18
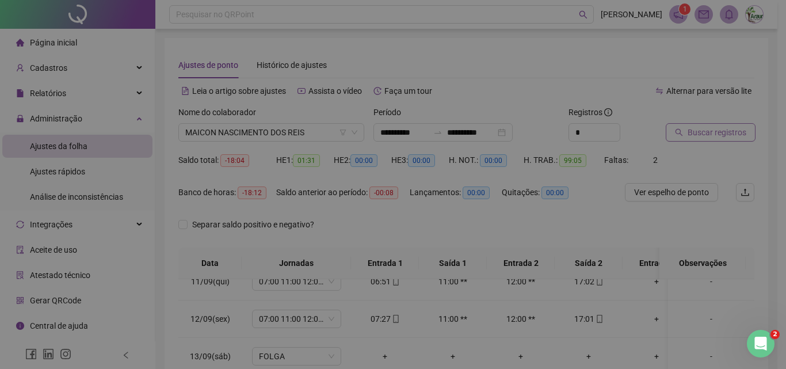
click at [693, 121] on div "Buscando registros Os registros de ponto estão sendo buscados... OK" at bounding box center [393, 184] width 786 height 369
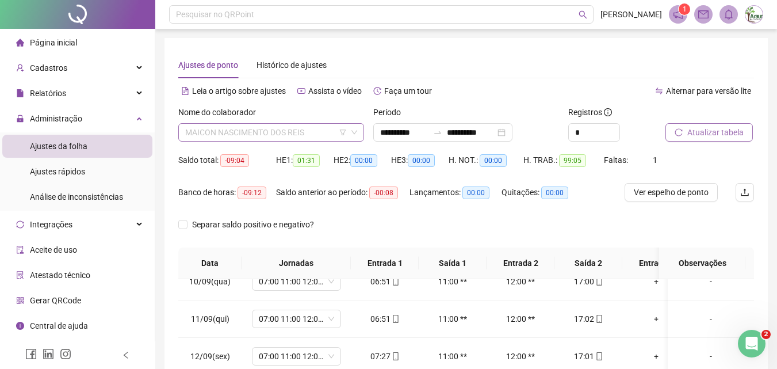
click at [291, 134] on span "MAICON NASCIMENTO DOS REIS" at bounding box center [271, 132] width 172 height 17
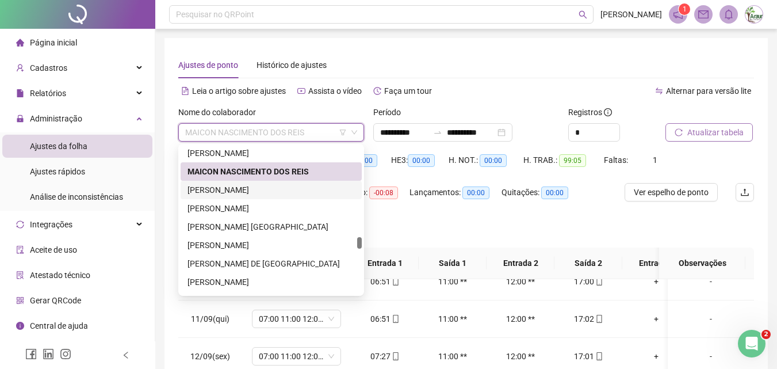
click at [270, 192] on div "[PERSON_NAME]" at bounding box center [271, 190] width 167 height 13
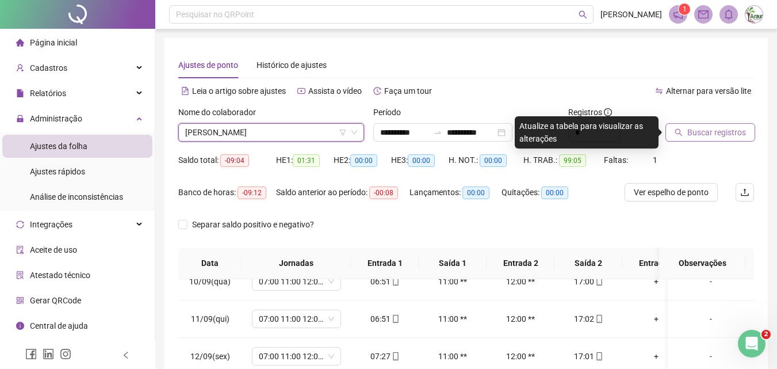
click at [709, 123] on button "Buscar registros" at bounding box center [711, 132] width 90 height 18
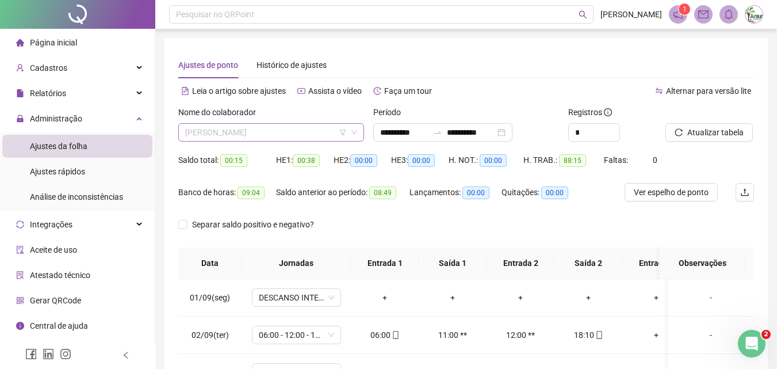
click at [288, 137] on span "[PERSON_NAME]" at bounding box center [271, 132] width 172 height 17
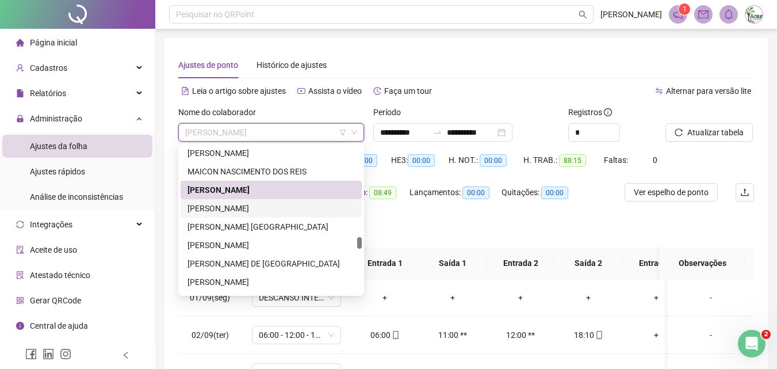
click at [262, 210] on div "[PERSON_NAME]" at bounding box center [271, 208] width 167 height 13
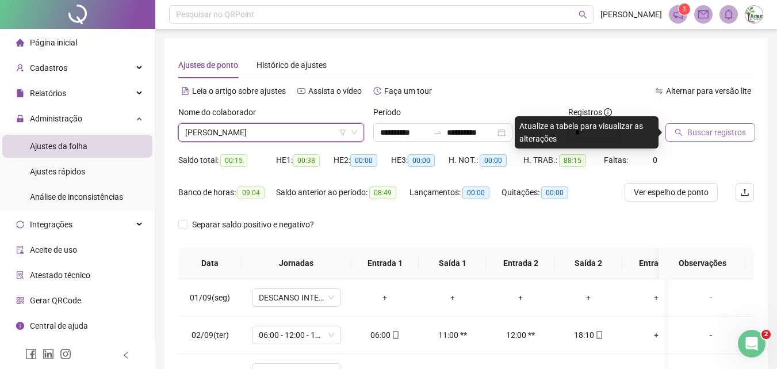
click at [691, 134] on span "Buscar registros" at bounding box center [717, 132] width 59 height 13
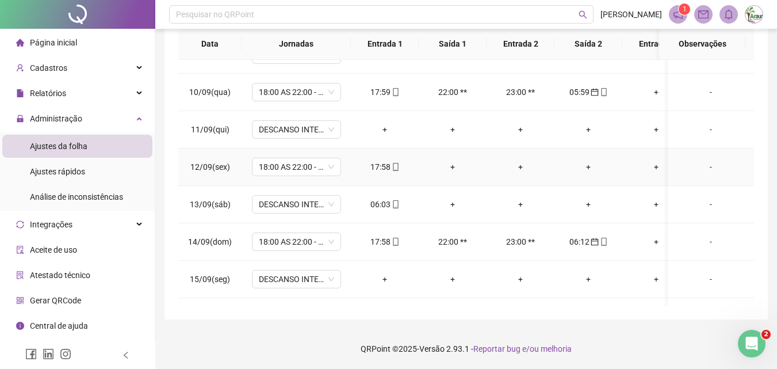
scroll to position [361, 0]
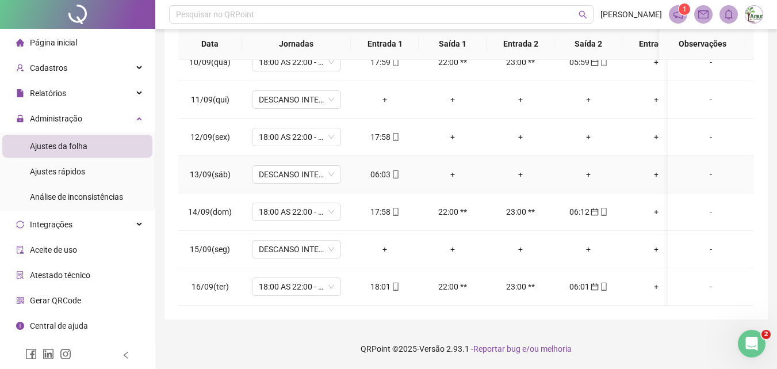
click at [376, 168] on div "06:03" at bounding box center [384, 174] width 49 height 13
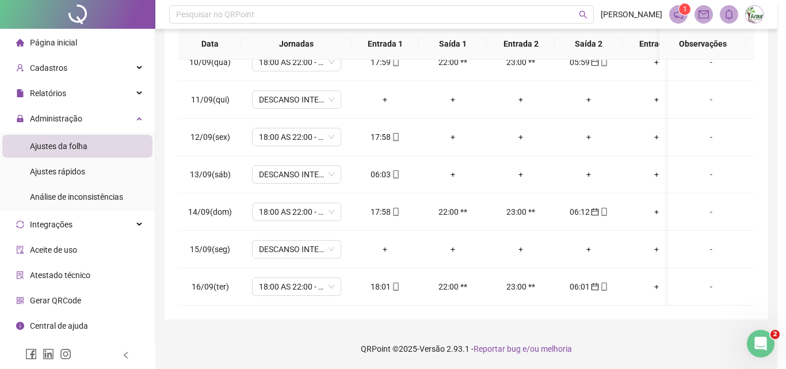
type input "**********"
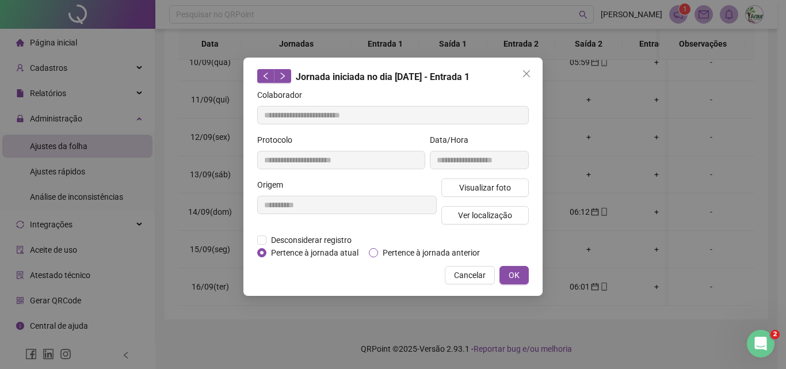
click at [384, 253] on span "Pertence à jornada anterior" at bounding box center [431, 252] width 106 height 13
click at [511, 272] on span "OK" at bounding box center [514, 275] width 11 height 13
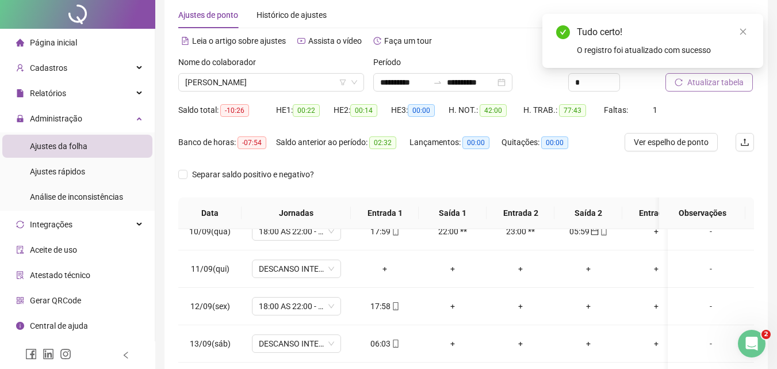
scroll to position [0, 0]
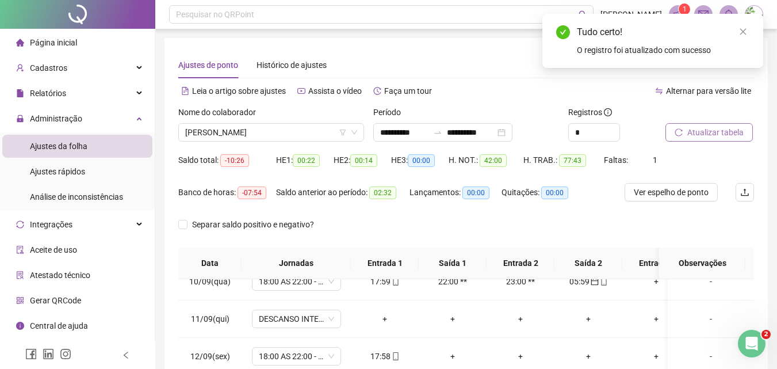
click at [696, 128] on span "Atualizar tabela" at bounding box center [716, 132] width 56 height 13
click at [268, 139] on span "[PERSON_NAME]" at bounding box center [271, 132] width 172 height 17
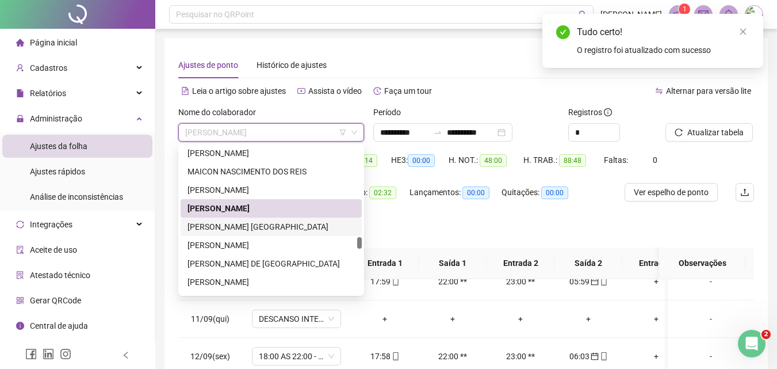
click at [247, 226] on div "[PERSON_NAME] [GEOGRAPHIC_DATA]" at bounding box center [271, 226] width 167 height 13
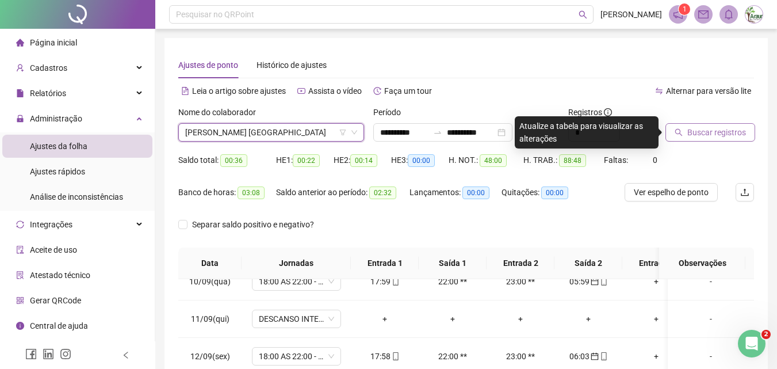
click at [681, 136] on icon "search" at bounding box center [679, 132] width 8 height 8
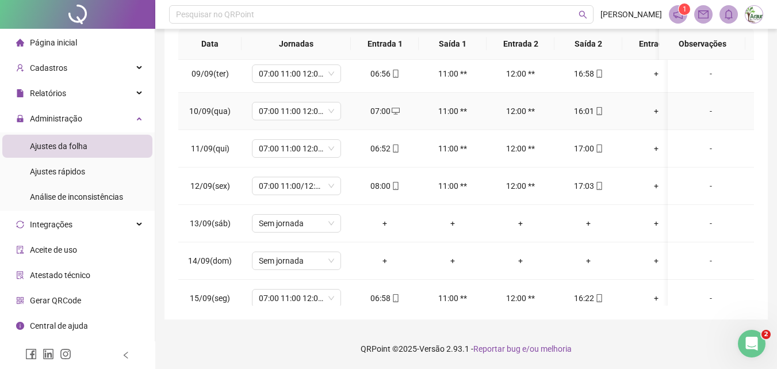
scroll to position [361, 0]
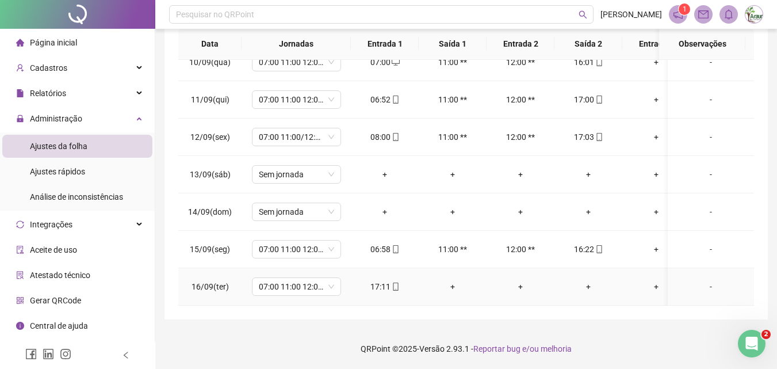
click at [451, 281] on div "+" at bounding box center [452, 286] width 49 height 13
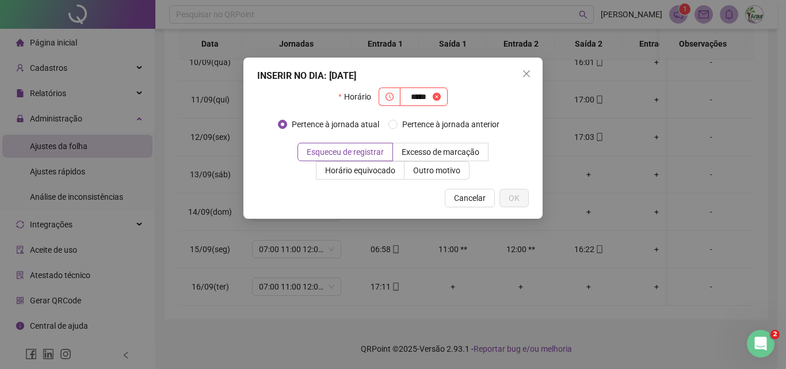
type input "*****"
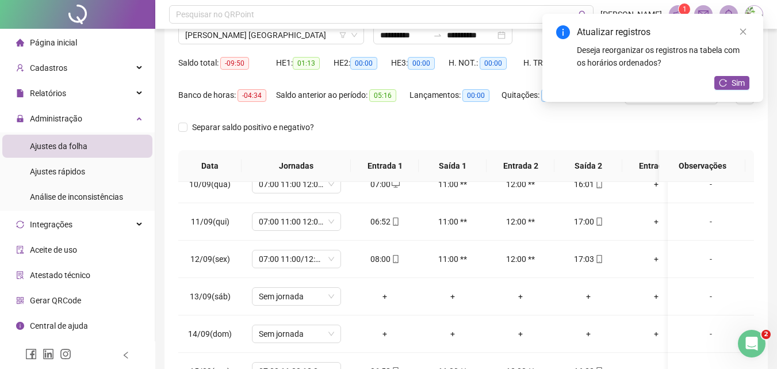
scroll to position [0, 0]
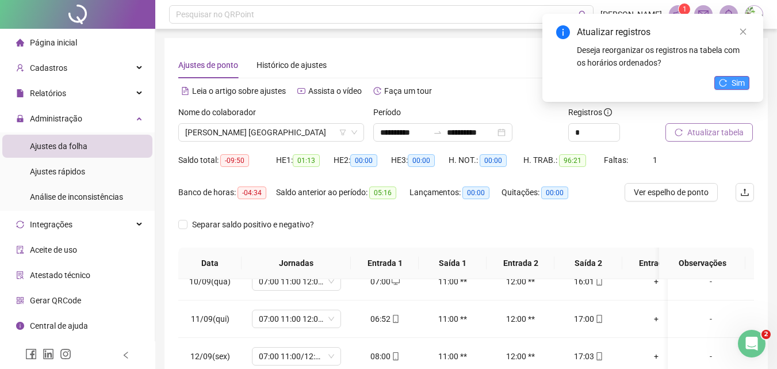
click at [724, 87] on button "Sim" at bounding box center [732, 83] width 35 height 14
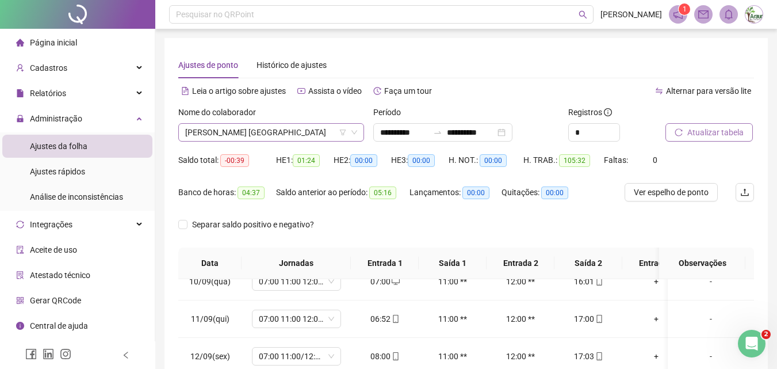
click at [236, 134] on span "[PERSON_NAME] [GEOGRAPHIC_DATA]" at bounding box center [271, 132] width 172 height 17
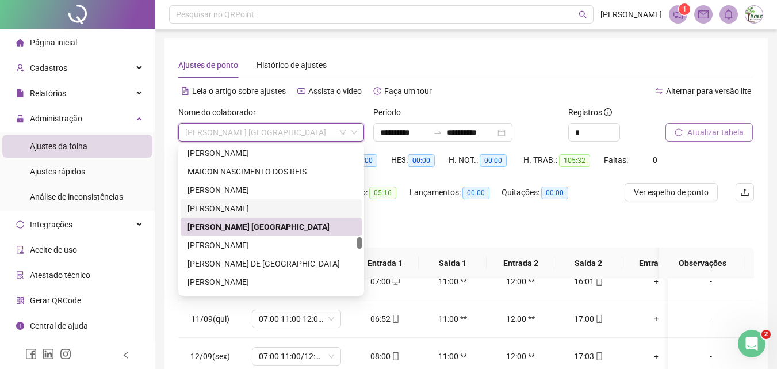
scroll to position [2012, 0]
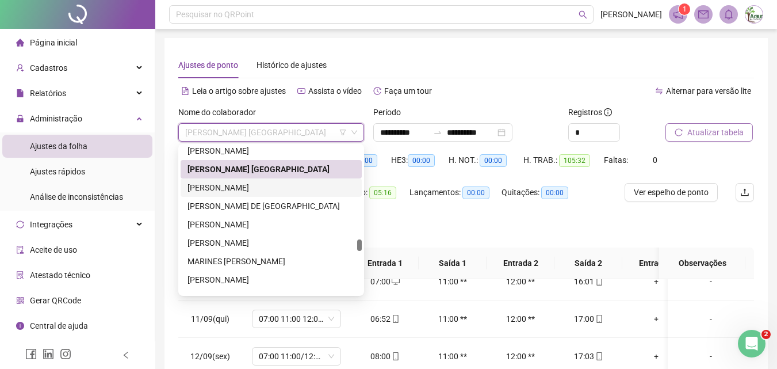
click at [250, 189] on div "[PERSON_NAME]" at bounding box center [271, 187] width 167 height 13
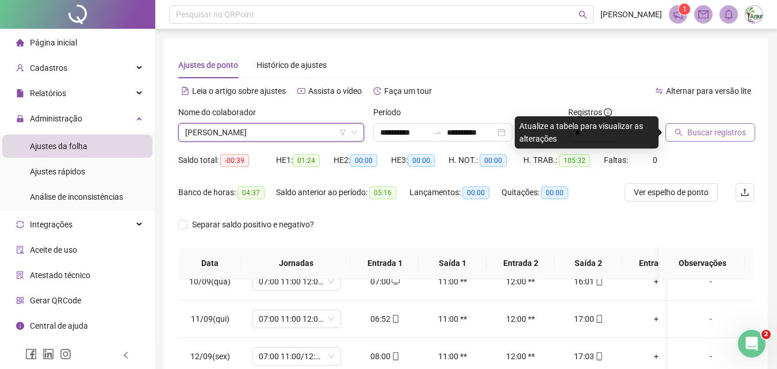
click at [691, 135] on span "Buscar registros" at bounding box center [717, 132] width 59 height 13
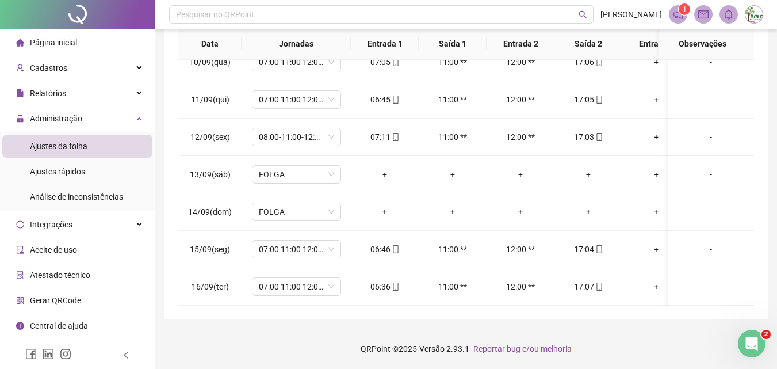
scroll to position [47, 0]
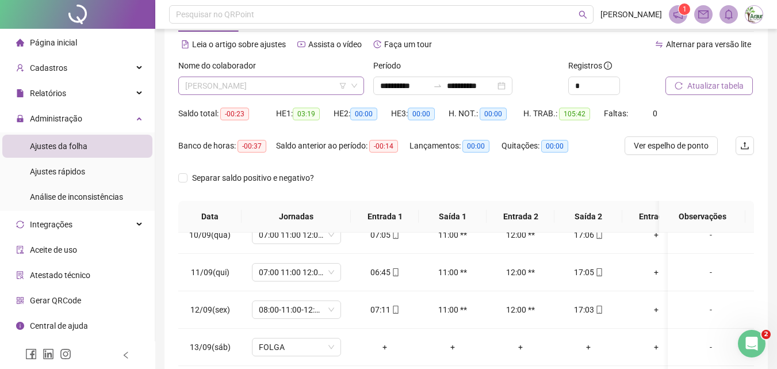
click at [288, 85] on span "[PERSON_NAME]" at bounding box center [271, 85] width 172 height 17
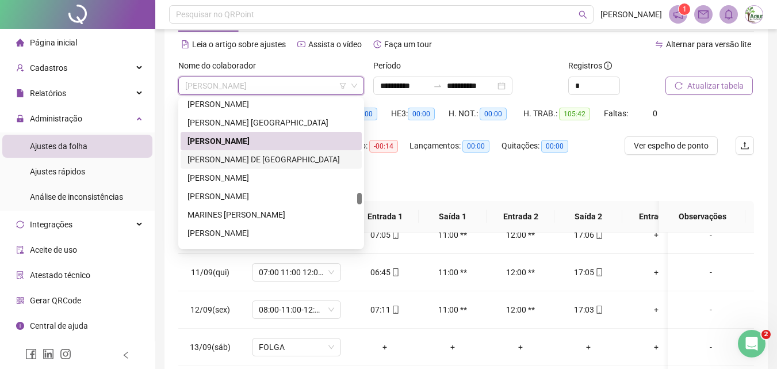
drag, startPoint x: 263, startPoint y: 161, endPoint x: 443, endPoint y: 146, distance: 180.7
click at [263, 161] on div "[PERSON_NAME] DE [GEOGRAPHIC_DATA]" at bounding box center [271, 159] width 167 height 13
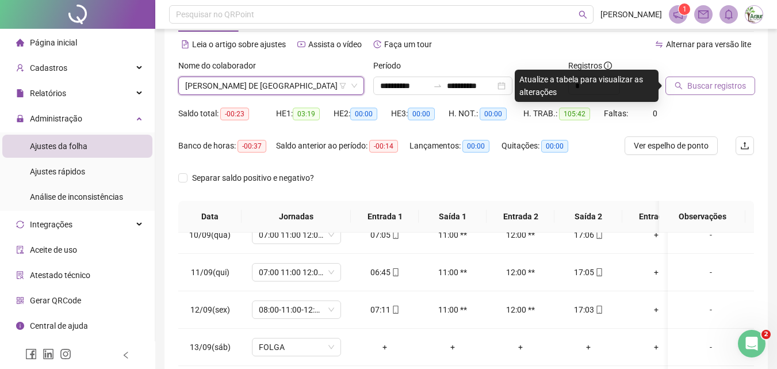
click at [688, 93] on button "Buscar registros" at bounding box center [711, 86] width 90 height 18
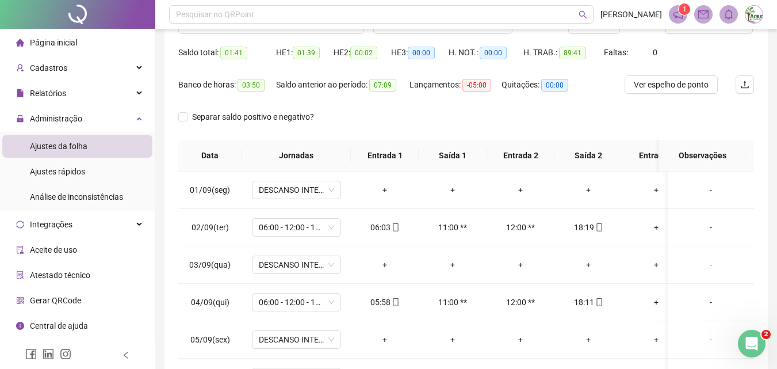
scroll to position [0, 0]
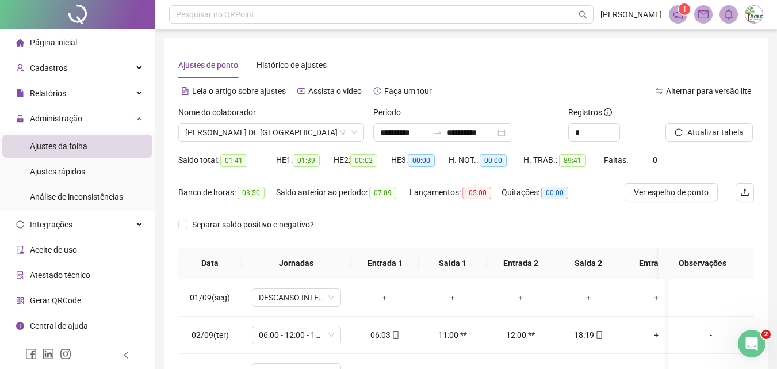
click at [271, 142] on div "Nome do colaborador [PERSON_NAME] DE [GEOGRAPHIC_DATA]" at bounding box center [271, 128] width 195 height 45
click at [266, 136] on span "[PERSON_NAME] DE [GEOGRAPHIC_DATA]" at bounding box center [271, 132] width 172 height 17
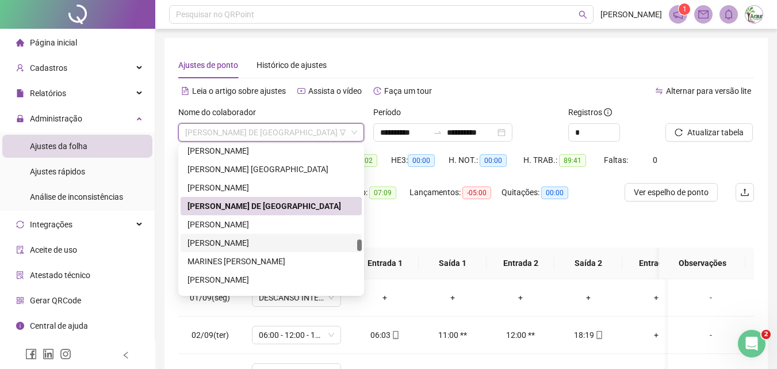
click at [245, 242] on div "[PERSON_NAME]" at bounding box center [271, 242] width 167 height 13
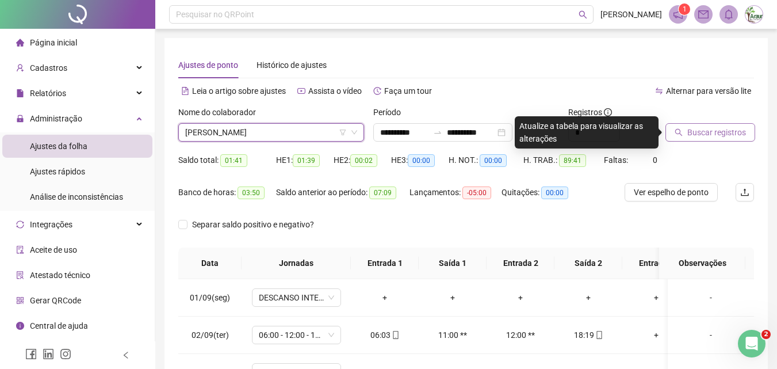
click at [704, 131] on span "Buscar registros" at bounding box center [717, 132] width 59 height 13
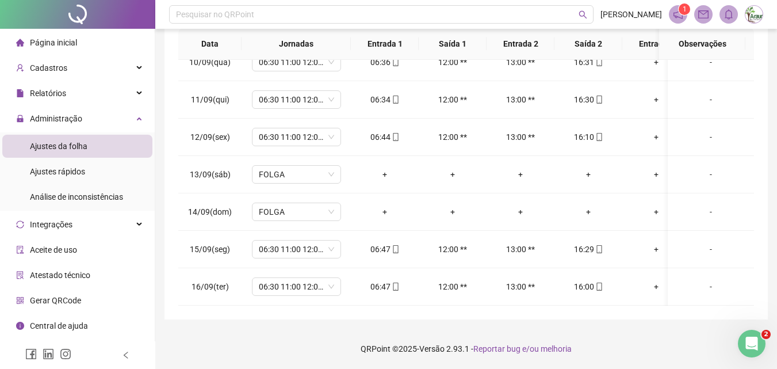
scroll to position [209, 0]
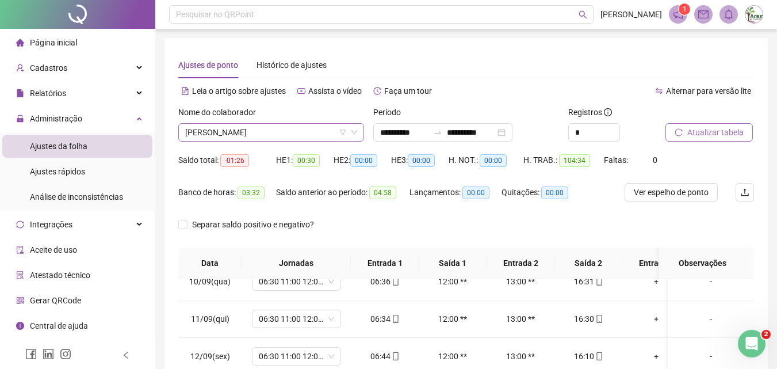
click at [261, 135] on span "[PERSON_NAME]" at bounding box center [271, 132] width 172 height 17
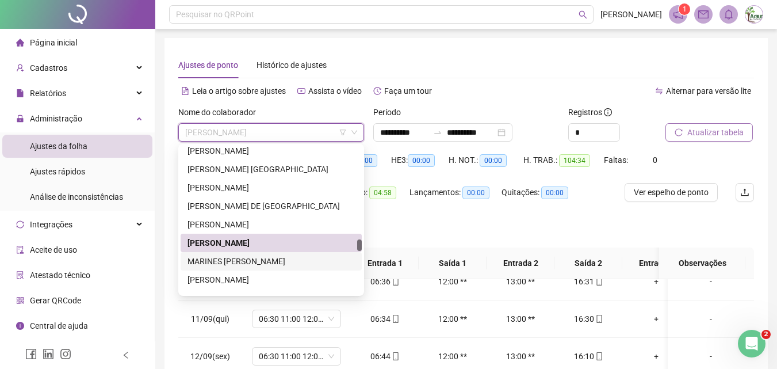
click at [238, 257] on div "MARINES [PERSON_NAME]" at bounding box center [271, 261] width 167 height 13
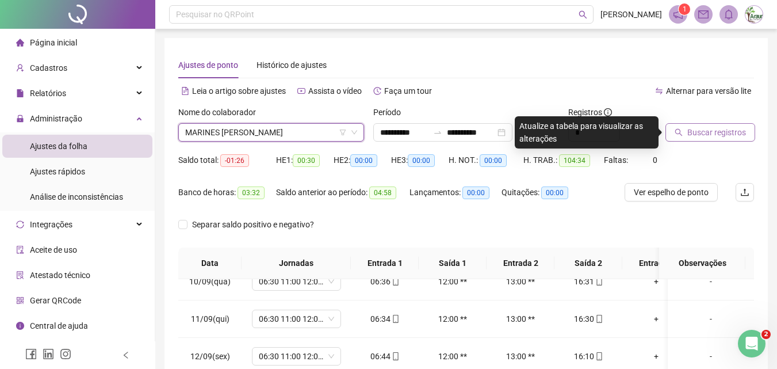
click at [699, 131] on span "Buscar registros" at bounding box center [717, 132] width 59 height 13
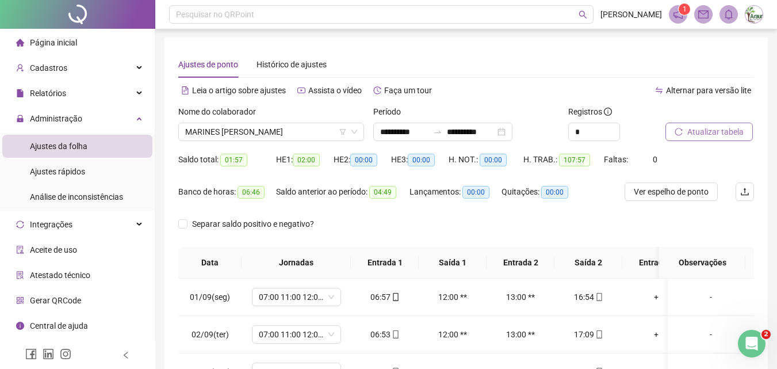
scroll to position [0, 0]
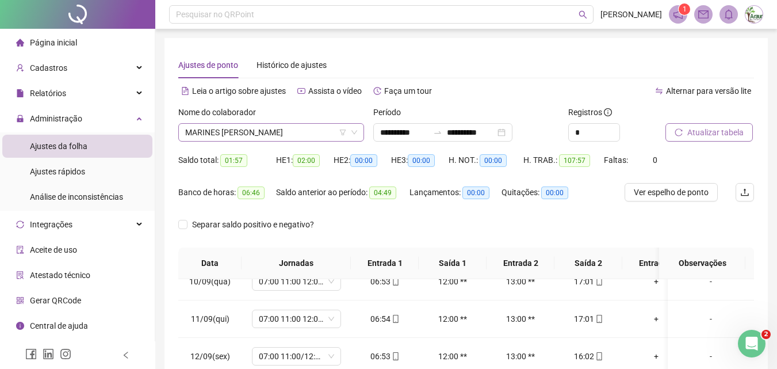
click at [283, 128] on span "MARINES [PERSON_NAME]" at bounding box center [271, 132] width 172 height 17
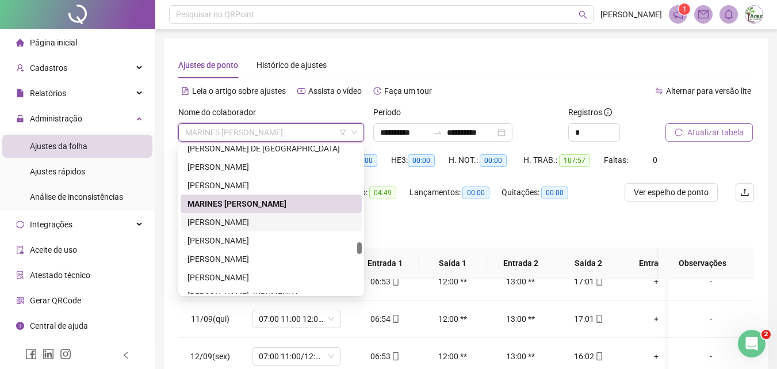
click at [259, 217] on div "[PERSON_NAME]" at bounding box center [271, 222] width 167 height 13
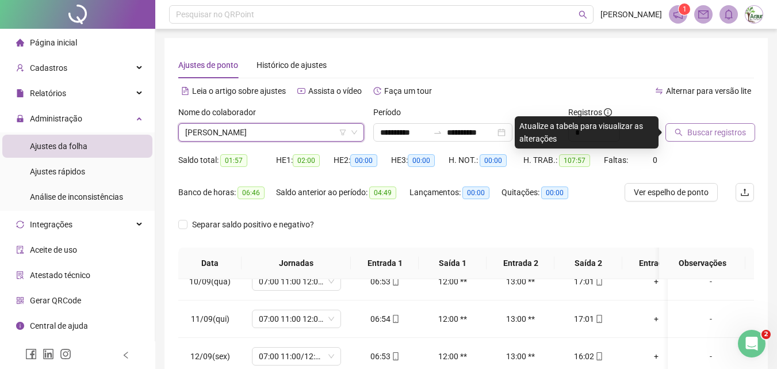
click at [676, 136] on button "Buscar registros" at bounding box center [711, 132] width 90 height 18
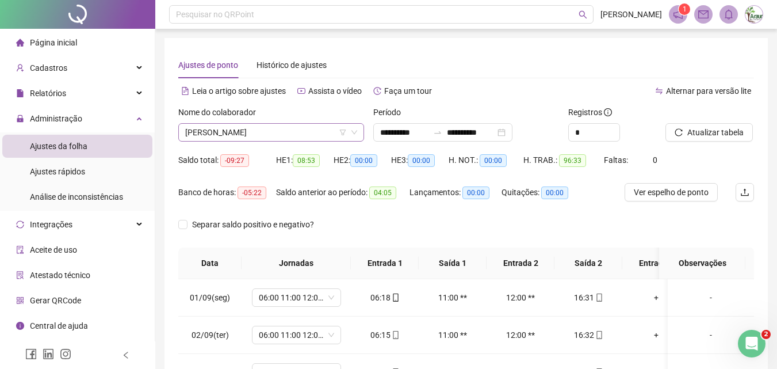
click at [273, 125] on span "[PERSON_NAME]" at bounding box center [271, 132] width 172 height 17
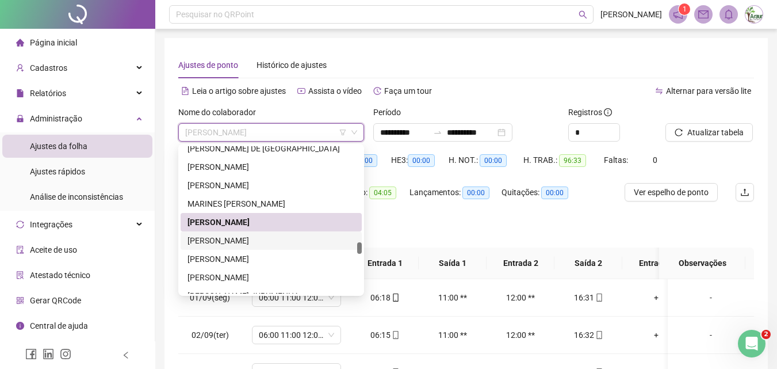
click at [258, 241] on div "[PERSON_NAME]" at bounding box center [271, 240] width 167 height 13
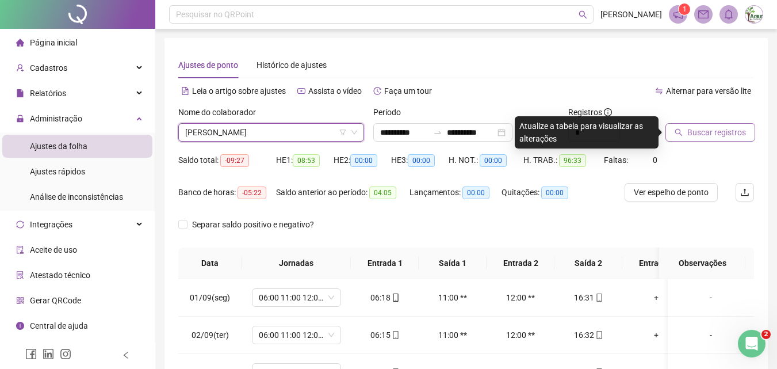
click at [699, 129] on span "Buscar registros" at bounding box center [717, 132] width 59 height 13
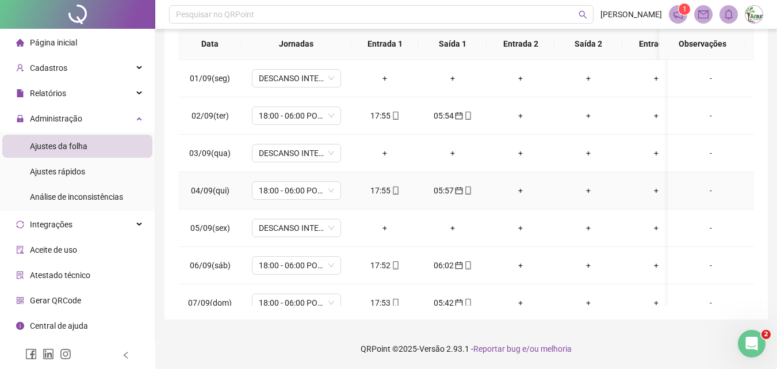
scroll to position [1, 0]
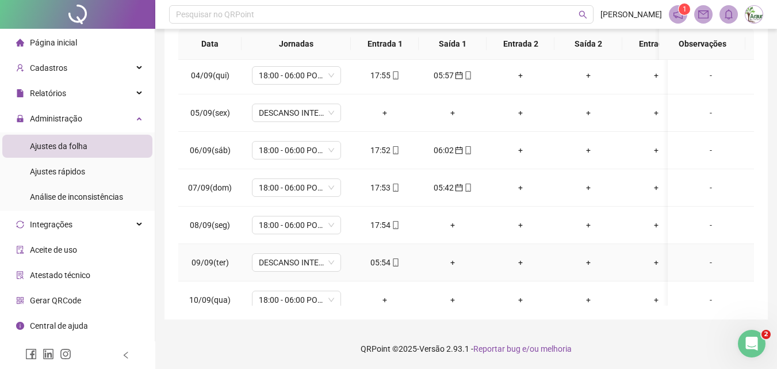
click at [388, 261] on div "05:54" at bounding box center [384, 262] width 49 height 13
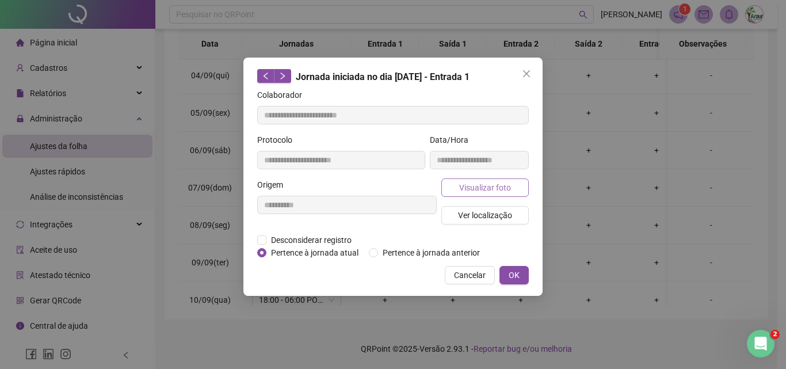
type input "**********"
click at [406, 249] on span "Pertence à jornada anterior" at bounding box center [431, 252] width 106 height 13
click at [501, 269] on button "OK" at bounding box center [513, 275] width 29 height 18
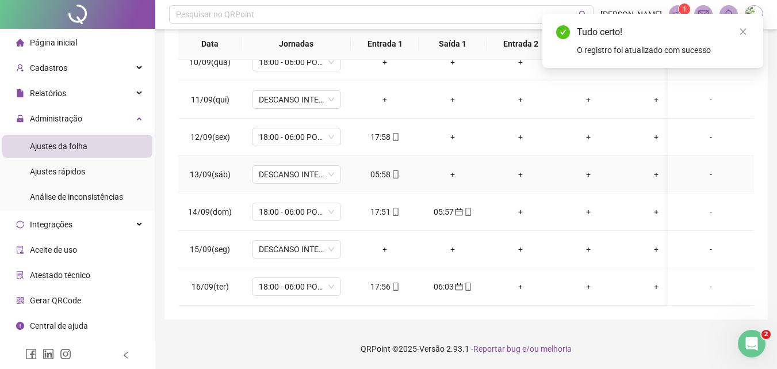
click at [377, 168] on div "05:58" at bounding box center [384, 174] width 49 height 13
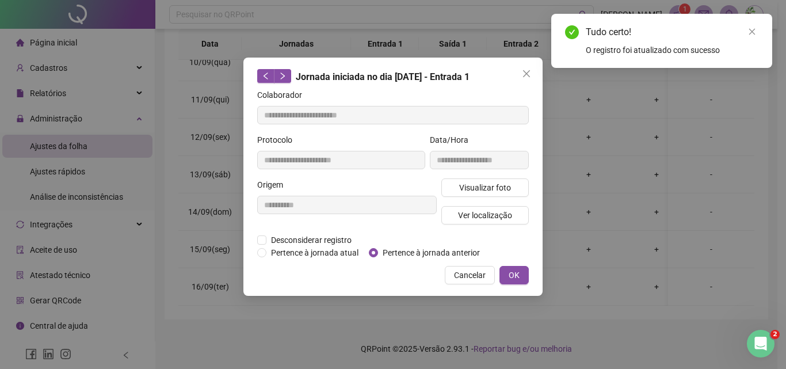
type input "**********"
click at [441, 254] on span "Pertence à jornada anterior" at bounding box center [431, 252] width 106 height 13
click at [507, 269] on button "OK" at bounding box center [513, 275] width 29 height 18
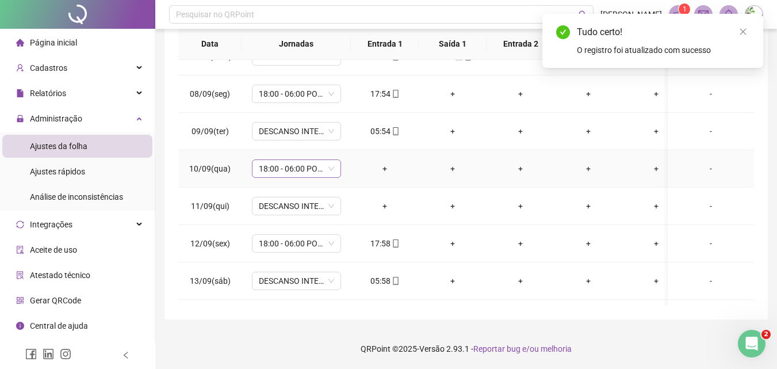
click at [302, 171] on span "18:00 - 06:00 PORTEIRO NOITE HUMAP" at bounding box center [296, 168] width 75 height 17
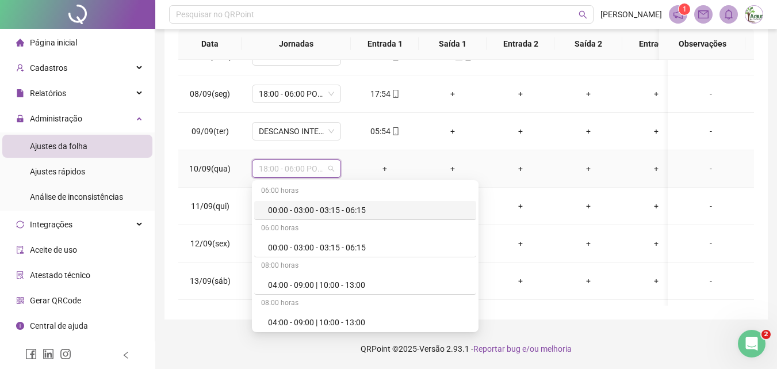
type input "*"
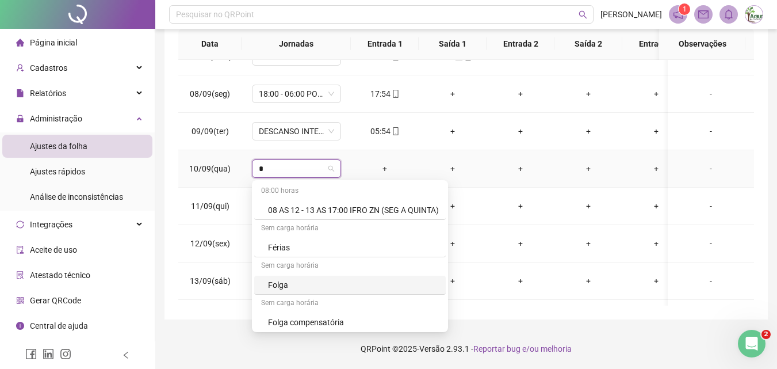
click at [274, 289] on div "Folga" at bounding box center [353, 285] width 171 height 13
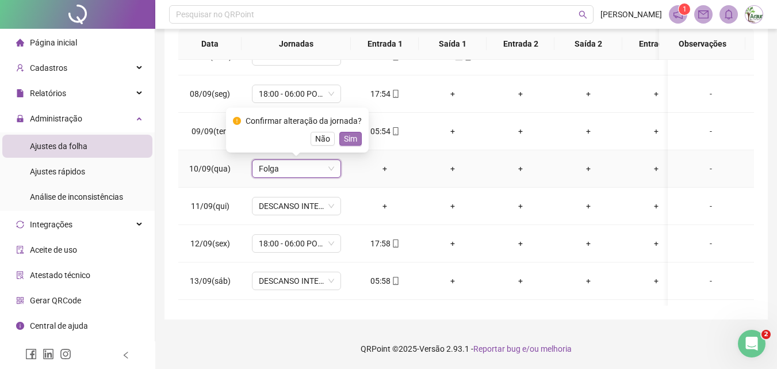
click at [344, 138] on span "Sim" at bounding box center [350, 138] width 13 height 13
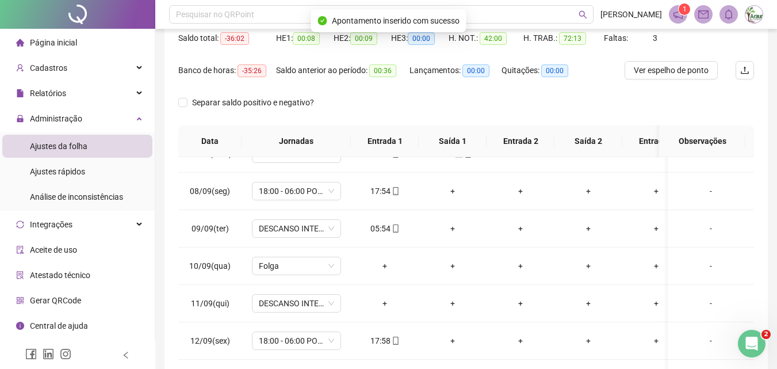
scroll to position [0, 0]
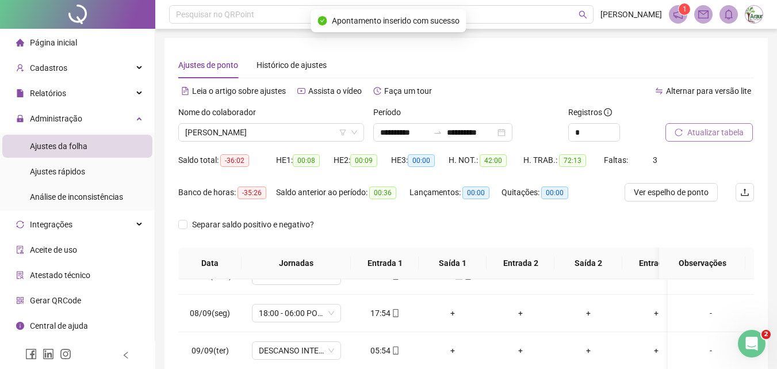
click at [691, 127] on span "Atualizar tabela" at bounding box center [716, 132] width 56 height 13
click at [263, 128] on span "[PERSON_NAME]" at bounding box center [271, 132] width 172 height 17
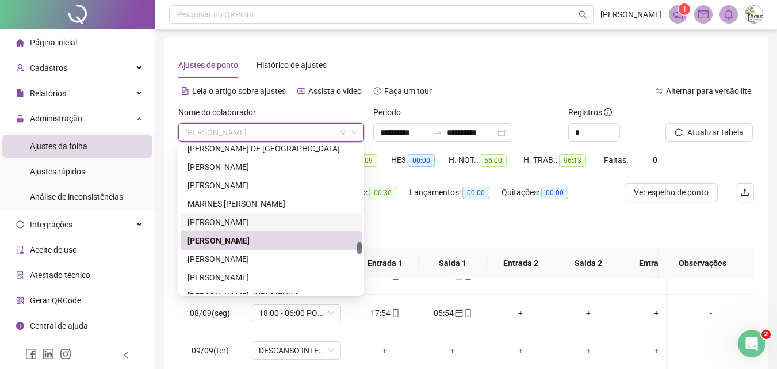
scroll to position [2127, 0]
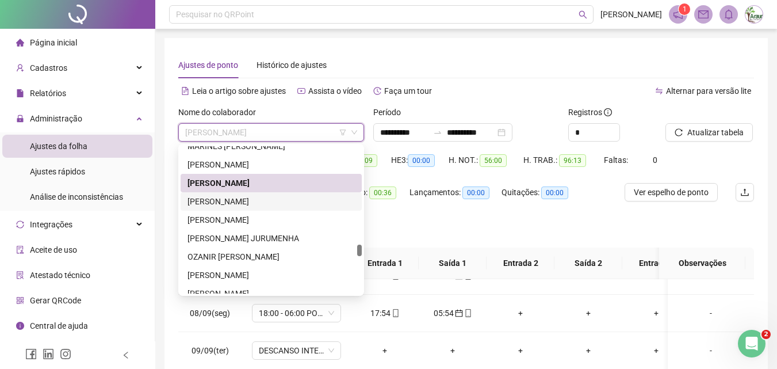
click at [245, 205] on div "[PERSON_NAME]" at bounding box center [271, 201] width 167 height 13
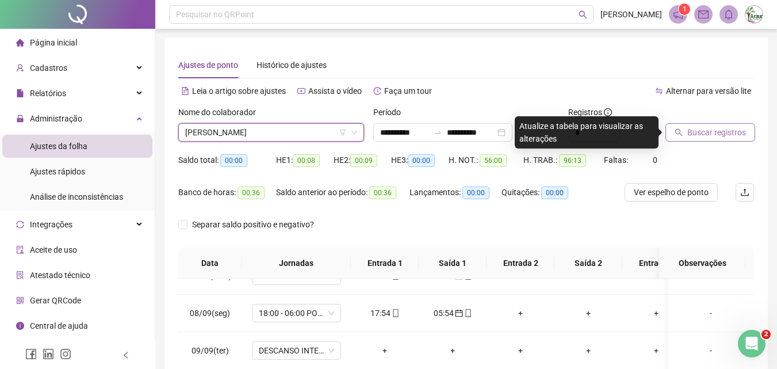
click at [697, 133] on span "Buscar registros" at bounding box center [717, 132] width 59 height 13
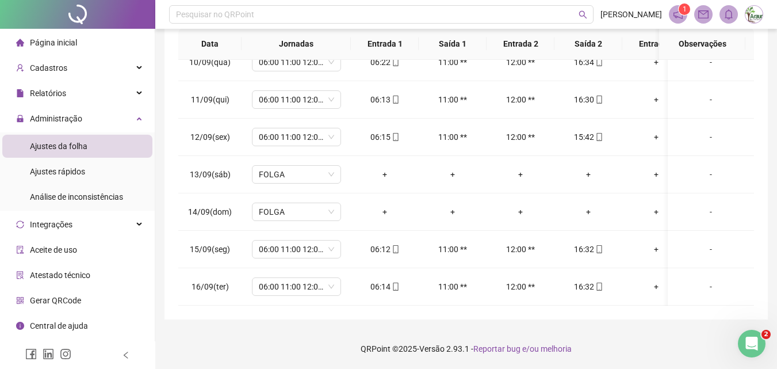
scroll to position [0, 0]
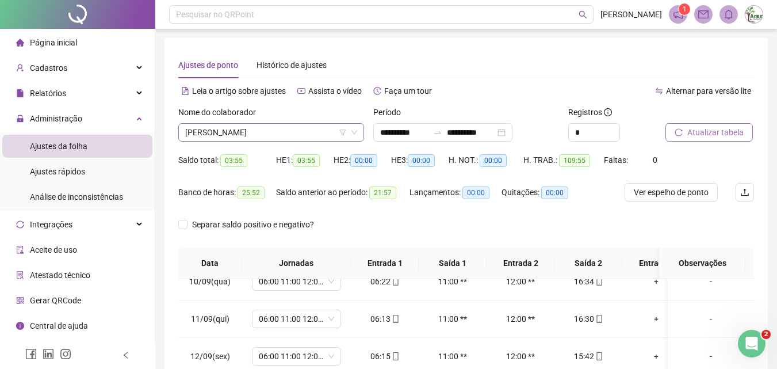
click at [283, 133] on span "[PERSON_NAME]" at bounding box center [271, 132] width 172 height 17
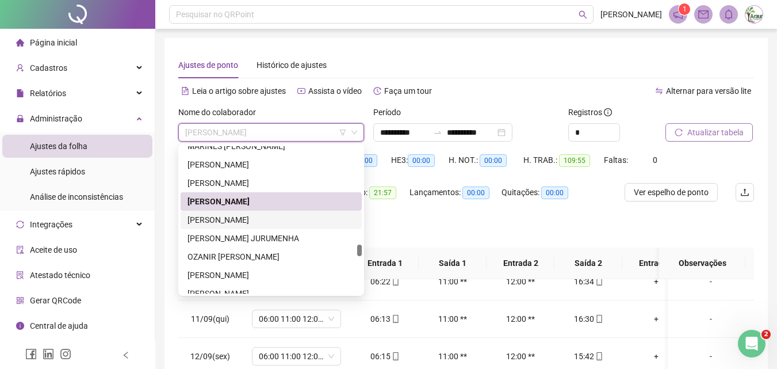
click at [250, 225] on div "[PERSON_NAME]" at bounding box center [271, 219] width 167 height 13
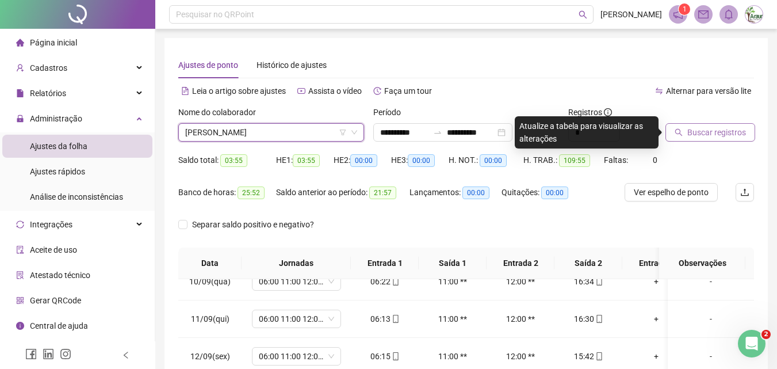
click at [708, 138] on span "Buscar registros" at bounding box center [717, 132] width 59 height 13
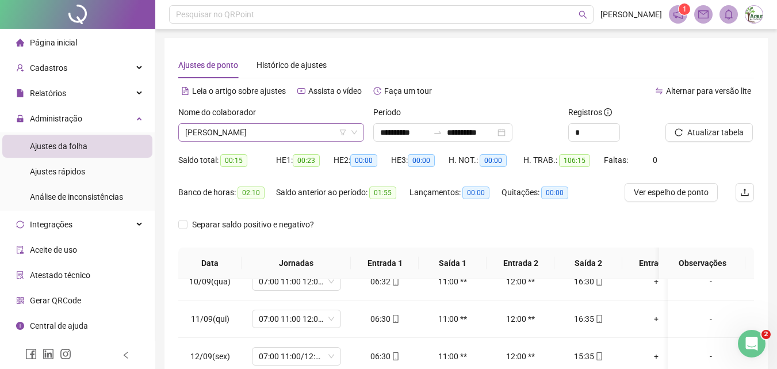
click at [253, 136] on span "[PERSON_NAME]" at bounding box center [271, 132] width 172 height 17
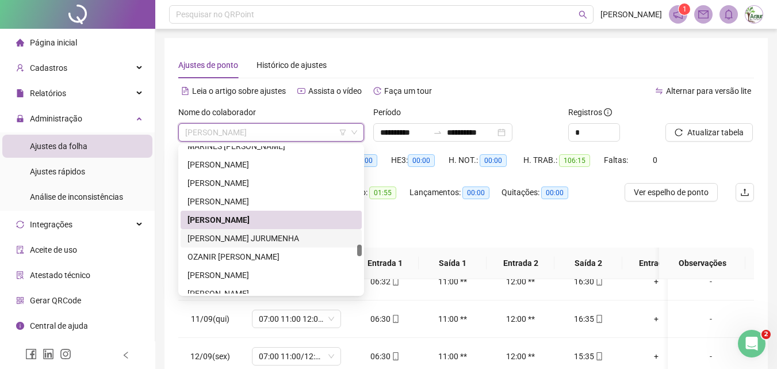
click at [239, 241] on div "[PERSON_NAME] JURUMENHA" at bounding box center [271, 238] width 167 height 13
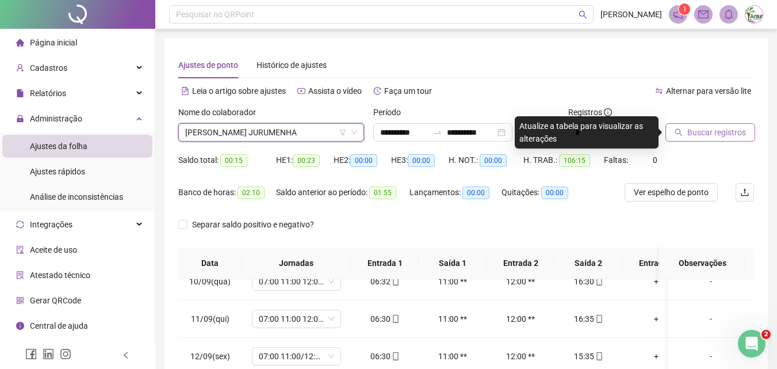
click at [720, 134] on span "Buscar registros" at bounding box center [717, 132] width 59 height 13
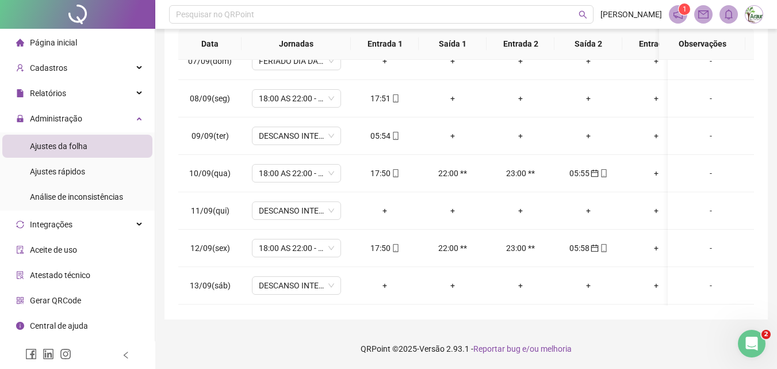
scroll to position [246, 0]
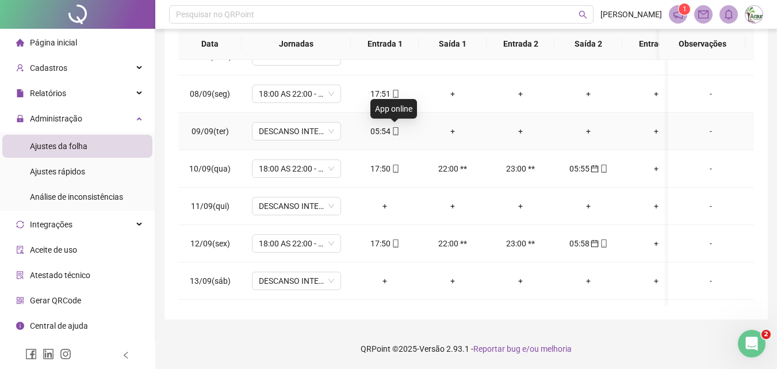
click at [392, 135] on span at bounding box center [395, 131] width 9 height 9
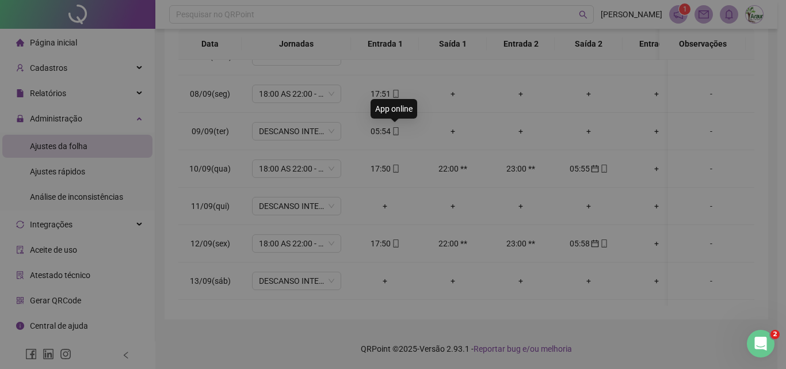
type input "**********"
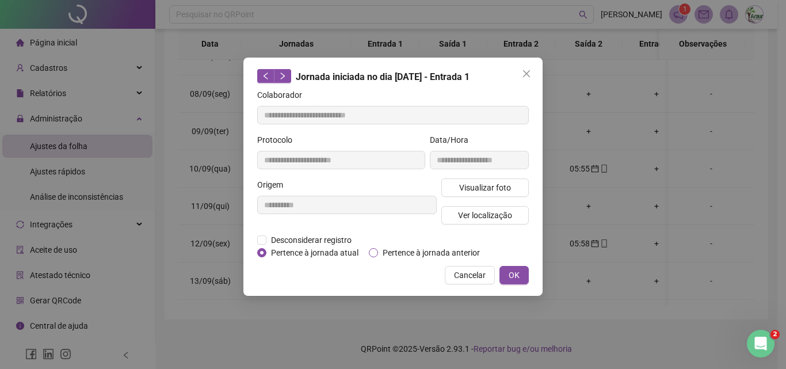
click at [394, 247] on span "Pertence à jornada anterior" at bounding box center [431, 252] width 106 height 13
click at [519, 267] on button "OK" at bounding box center [513, 275] width 29 height 18
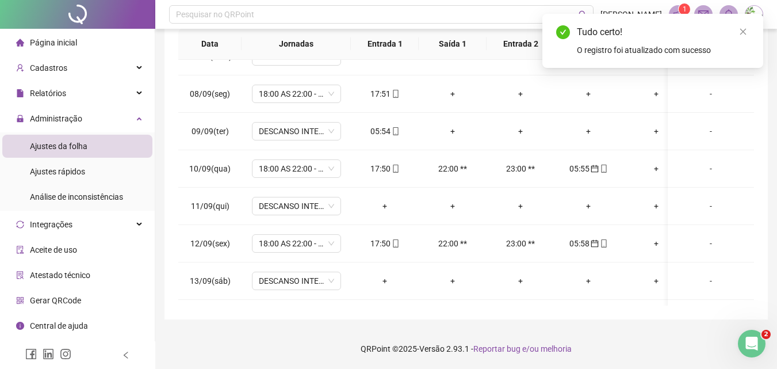
scroll to position [0, 0]
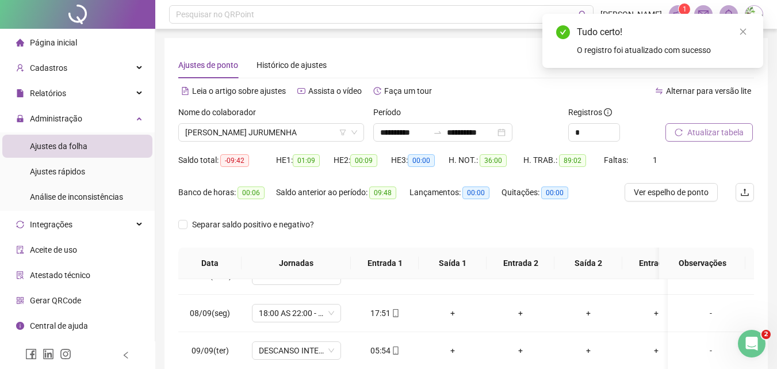
click at [723, 129] on span "Atualizar tabela" at bounding box center [716, 132] width 56 height 13
click at [266, 133] on span "[PERSON_NAME] JURUMENHA" at bounding box center [271, 132] width 172 height 17
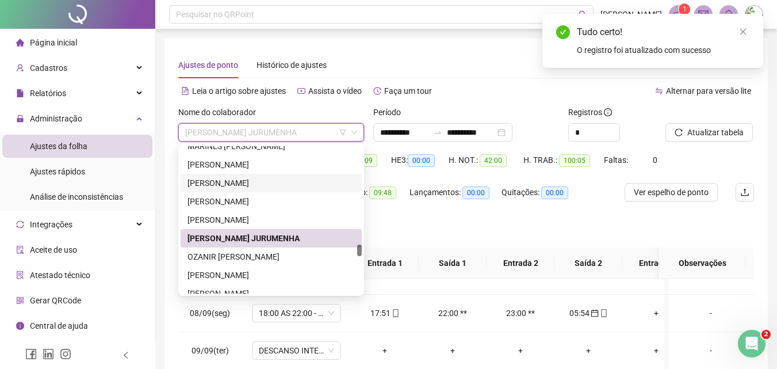
scroll to position [2184, 0]
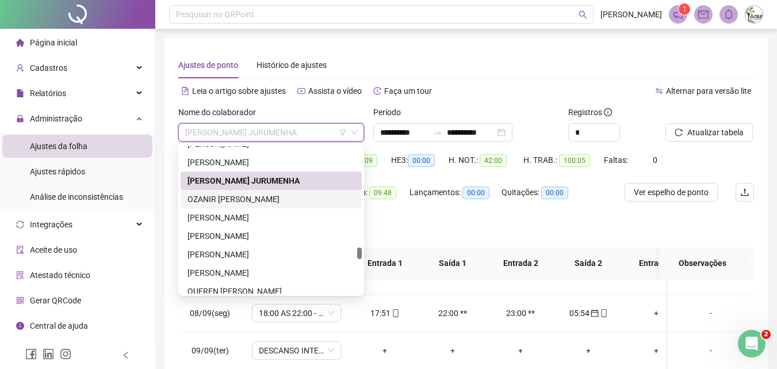
click at [265, 201] on div "OZANIR [PERSON_NAME]" at bounding box center [271, 199] width 167 height 13
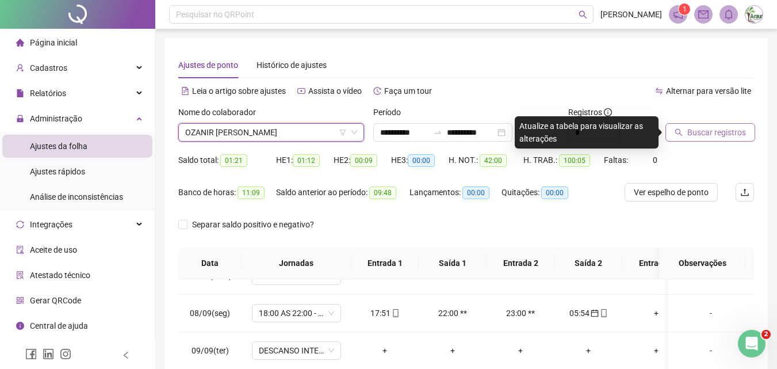
click at [705, 137] on span "Buscar registros" at bounding box center [717, 132] width 59 height 13
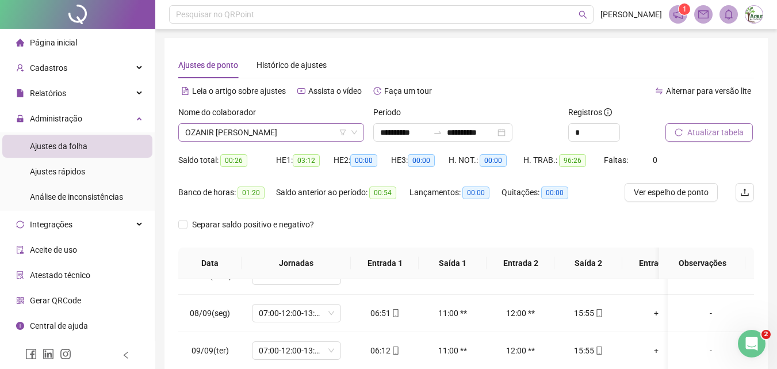
click at [288, 137] on span "OZANIR [PERSON_NAME]" at bounding box center [271, 132] width 172 height 17
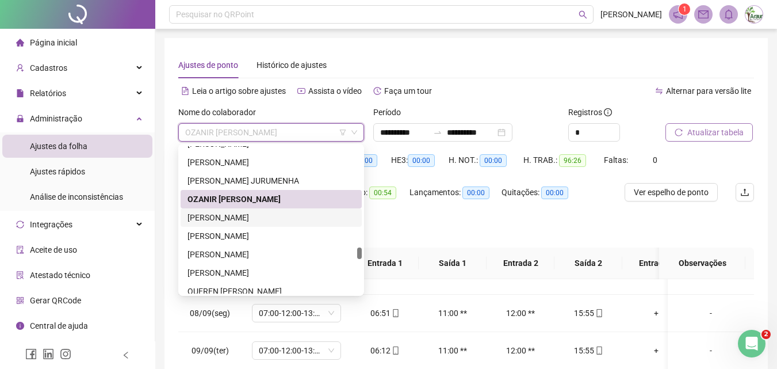
click at [285, 219] on div "[PERSON_NAME]" at bounding box center [271, 217] width 167 height 13
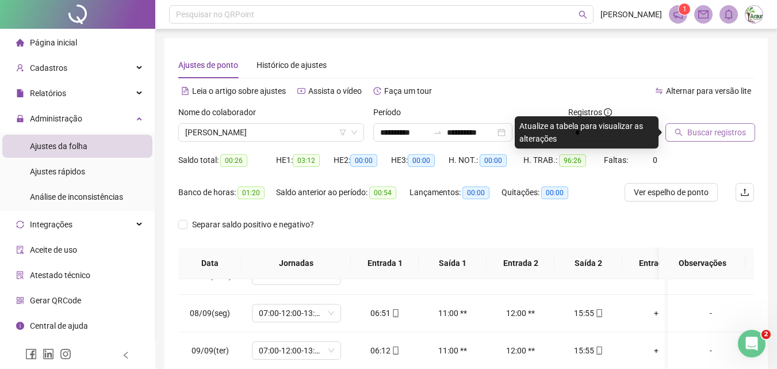
click at [720, 132] on span "Buscar registros" at bounding box center [717, 132] width 59 height 13
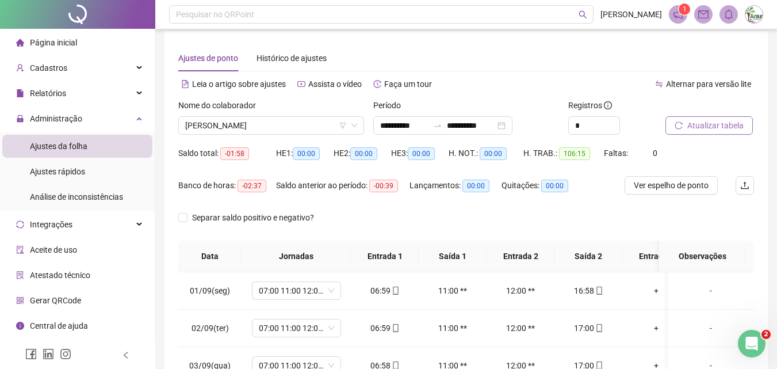
scroll to position [0, 0]
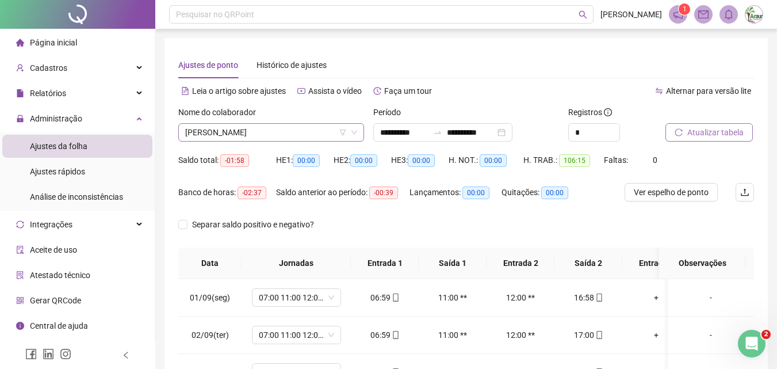
click at [274, 131] on span "[PERSON_NAME]" at bounding box center [271, 132] width 172 height 17
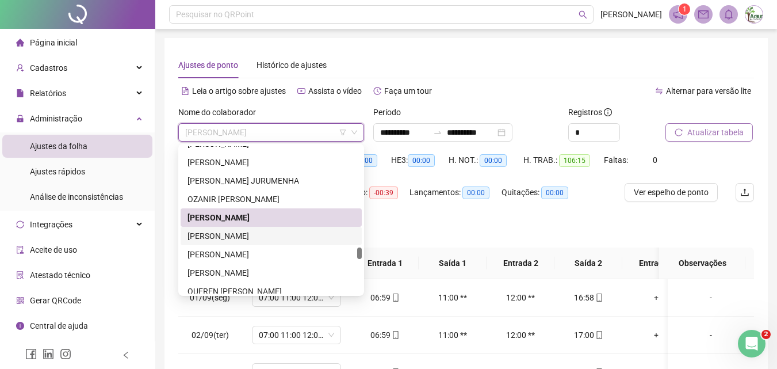
click at [272, 235] on div "[PERSON_NAME]" at bounding box center [271, 236] width 167 height 13
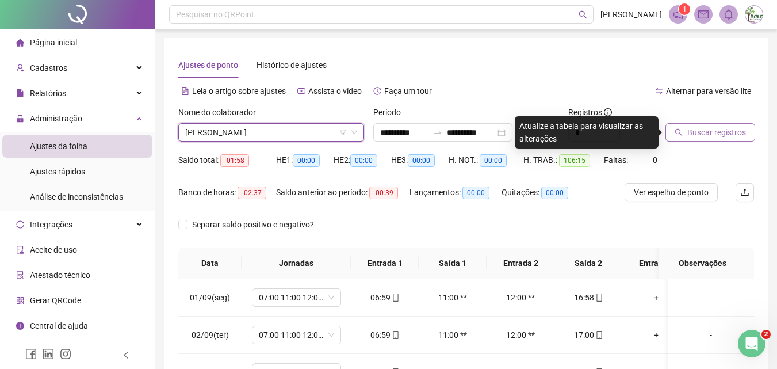
click at [741, 131] on span "Buscar registros" at bounding box center [717, 132] width 59 height 13
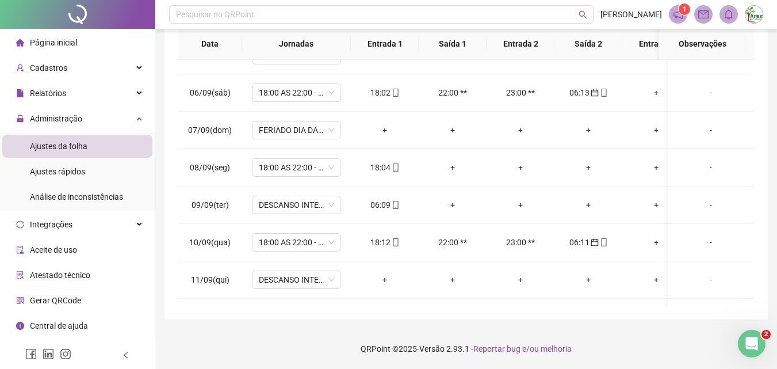
scroll to position [230, 0]
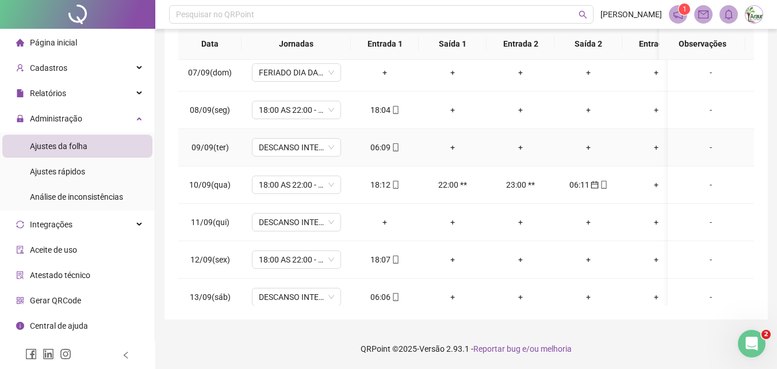
click at [392, 145] on icon "mobile" at bounding box center [396, 147] width 8 height 8
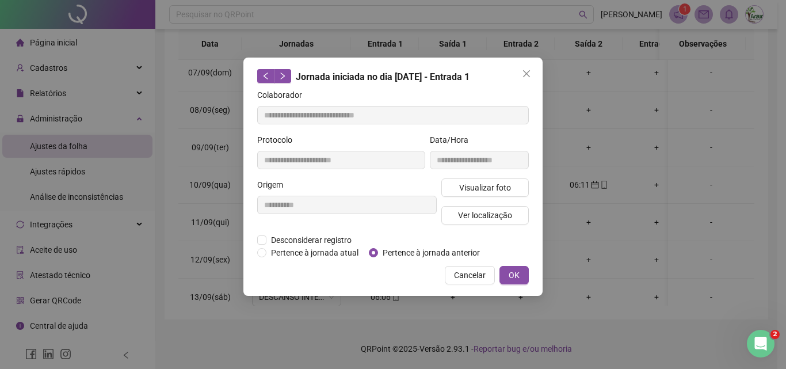
type input "**********"
click at [383, 248] on span "Pertence à jornada anterior" at bounding box center [431, 252] width 106 height 13
click at [517, 272] on span "OK" at bounding box center [514, 275] width 11 height 13
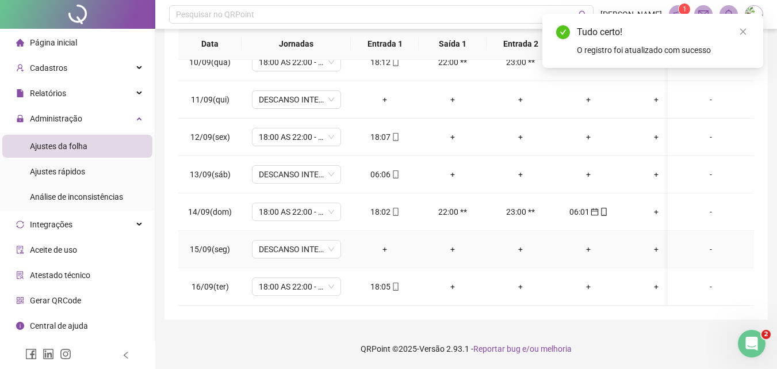
scroll to position [361, 0]
click at [398, 170] on icon "mobile" at bounding box center [396, 174] width 8 height 8
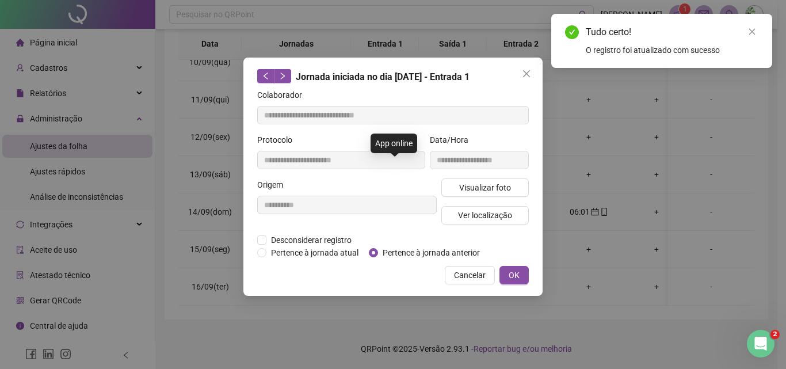
type input "**********"
click at [438, 253] on span "Pertence à jornada anterior" at bounding box center [431, 252] width 106 height 13
click at [525, 269] on button "OK" at bounding box center [513, 275] width 29 height 18
click at [523, 272] on button "OK" at bounding box center [513, 275] width 29 height 18
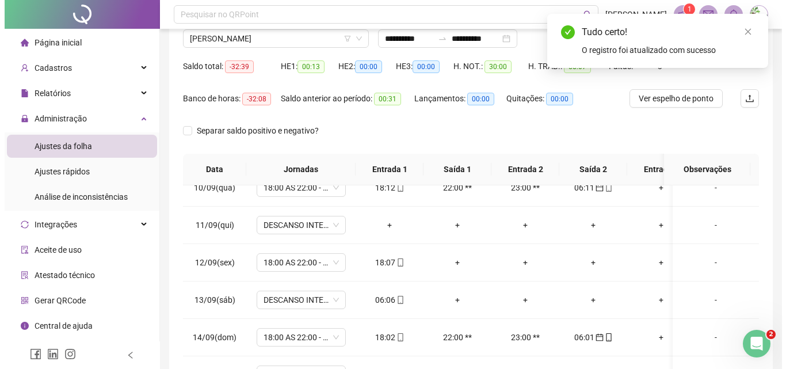
scroll to position [0, 0]
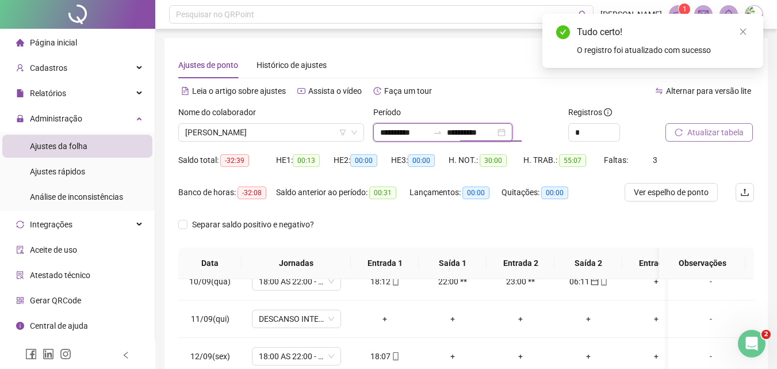
click at [475, 133] on input "**********" at bounding box center [471, 132] width 48 height 13
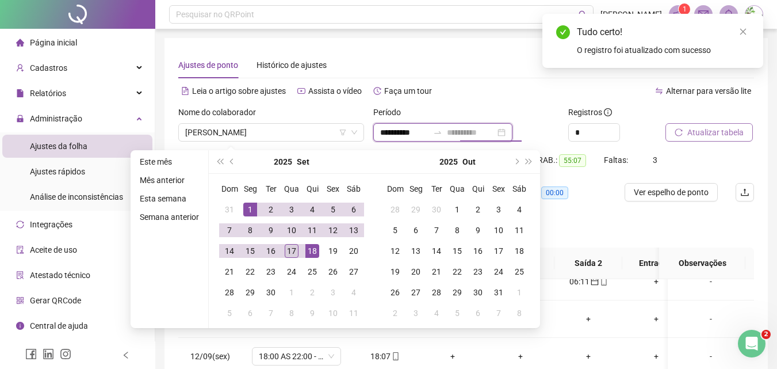
type input "**********"
click at [292, 250] on div "17" at bounding box center [292, 251] width 14 height 14
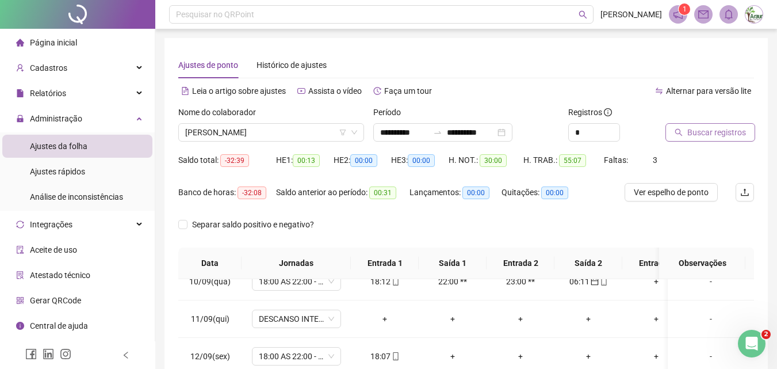
click at [702, 126] on span "Buscar registros" at bounding box center [717, 132] width 59 height 13
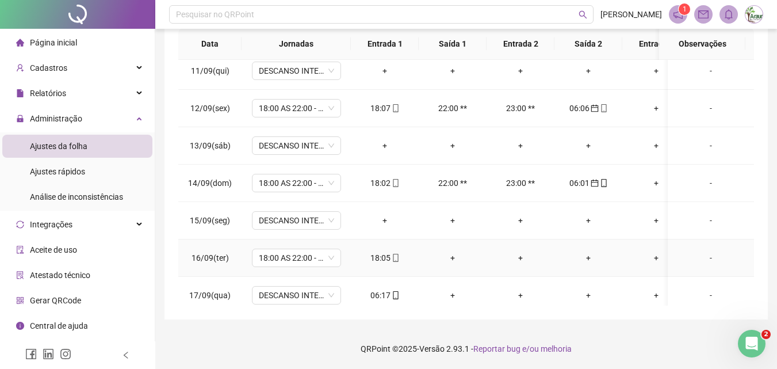
scroll to position [399, 0]
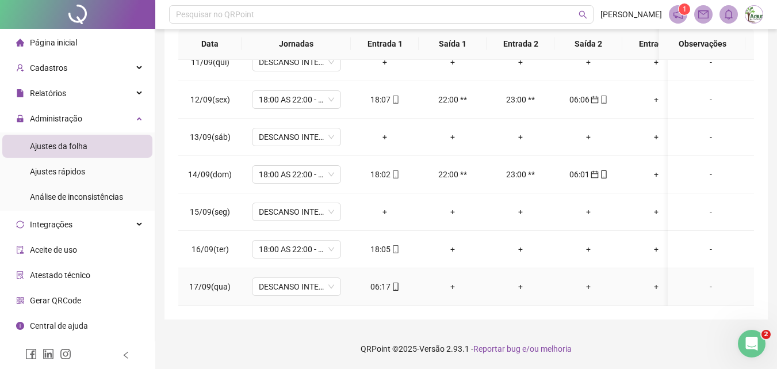
click at [391, 283] on span "mobile" at bounding box center [395, 287] width 9 height 8
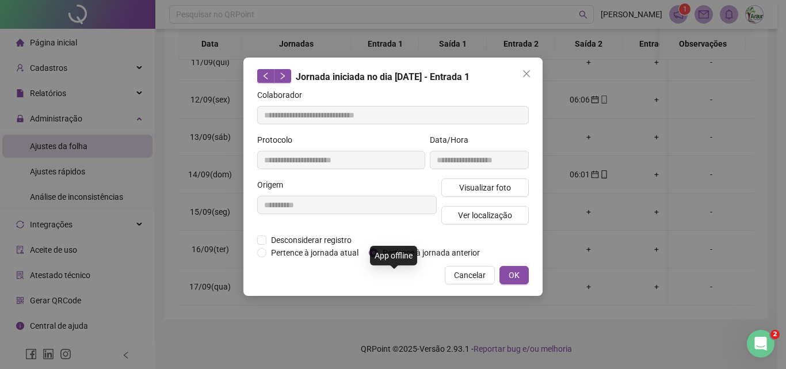
type input "**********"
click at [394, 253] on span "Pertence à jornada anterior" at bounding box center [431, 252] width 106 height 13
click at [503, 270] on button "OK" at bounding box center [513, 275] width 29 height 18
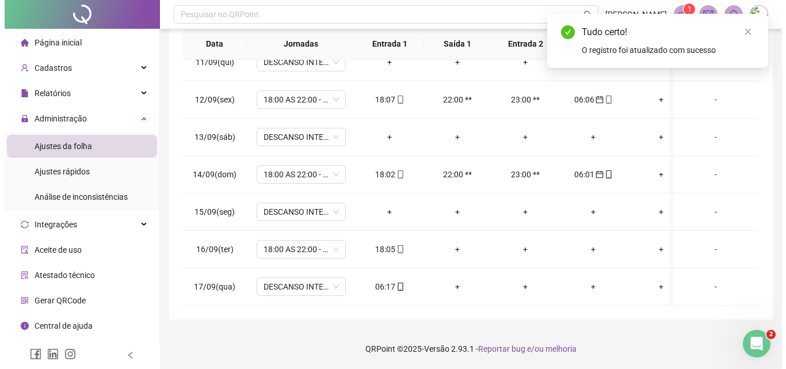
scroll to position [0, 0]
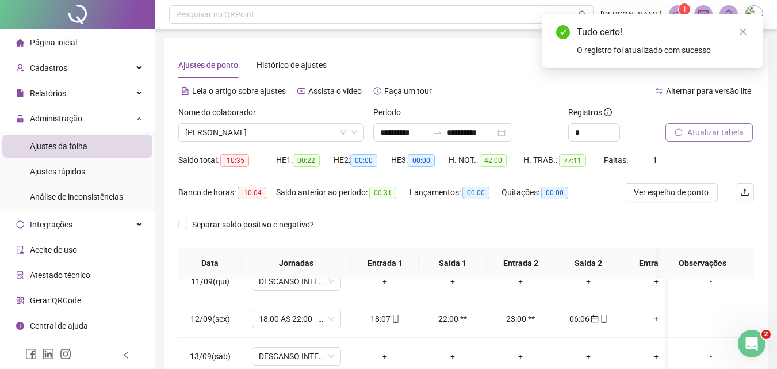
click at [720, 129] on span "Atualizar tabela" at bounding box center [716, 132] width 56 height 13
click at [269, 136] on span "[PERSON_NAME]" at bounding box center [271, 132] width 172 height 17
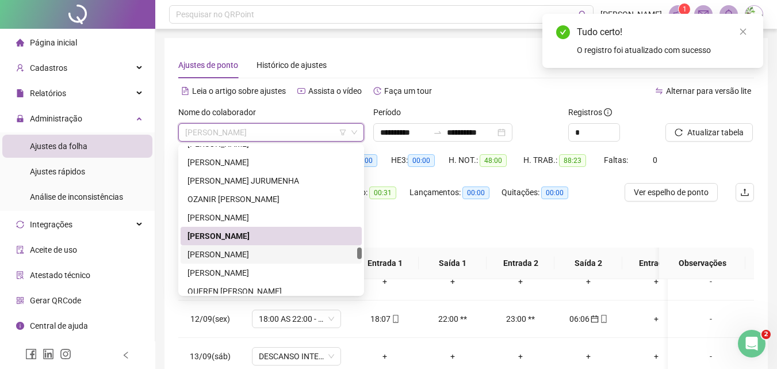
click at [256, 261] on div "[PERSON_NAME]" at bounding box center [271, 254] width 181 height 18
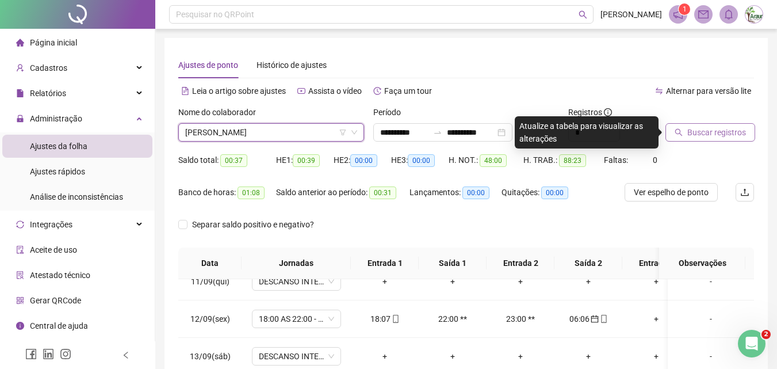
click at [683, 136] on button "Buscar registros" at bounding box center [711, 132] width 90 height 18
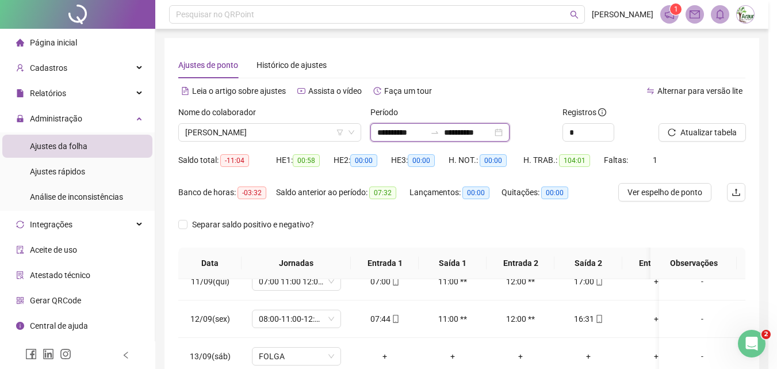
click at [489, 132] on input "**********" at bounding box center [468, 132] width 48 height 13
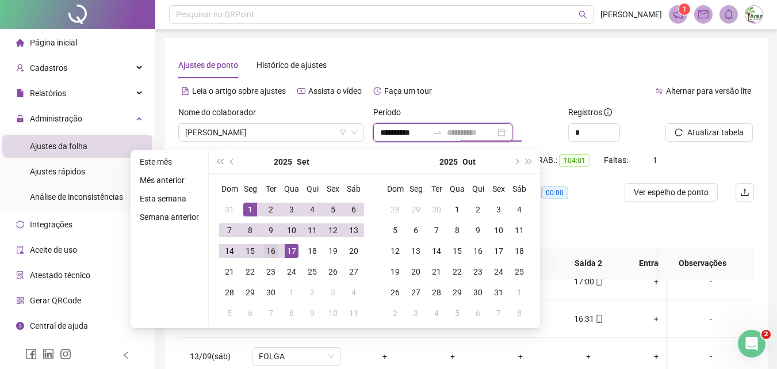
type input "**********"
click at [274, 251] on div "16" at bounding box center [271, 251] width 14 height 14
type input "**********"
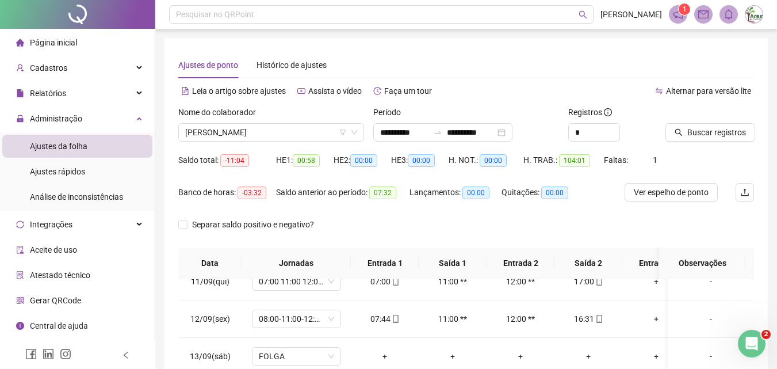
click at [691, 126] on span "Buscar registros" at bounding box center [717, 132] width 59 height 13
click at [295, 131] on span "[PERSON_NAME]" at bounding box center [271, 132] width 172 height 17
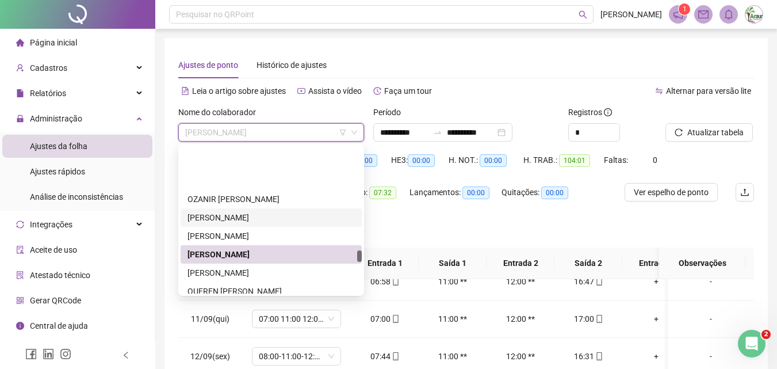
scroll to position [2242, 0]
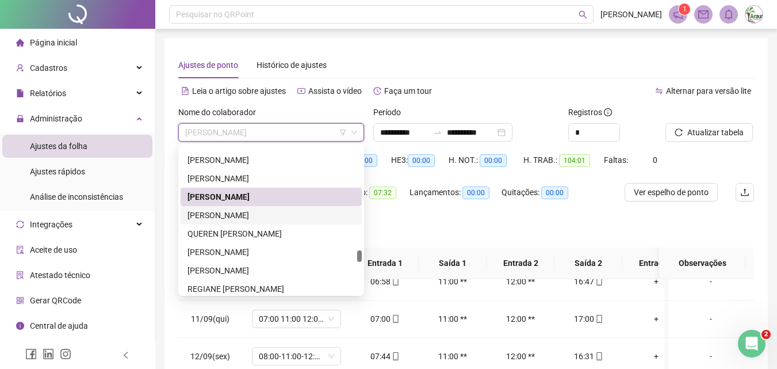
click at [260, 216] on div "[PERSON_NAME]" at bounding box center [271, 215] width 167 height 13
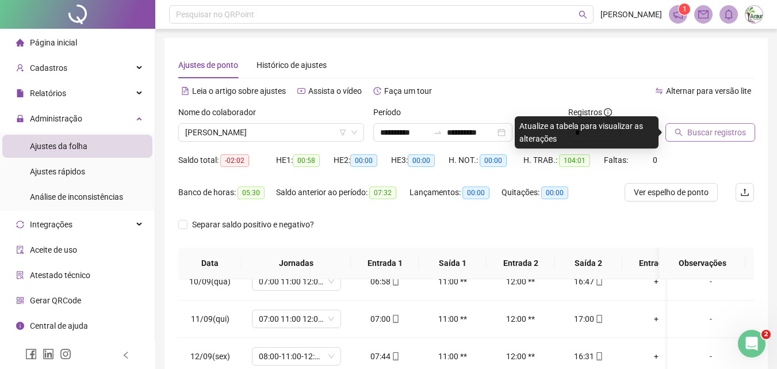
click at [715, 131] on span "Buscar registros" at bounding box center [717, 132] width 59 height 13
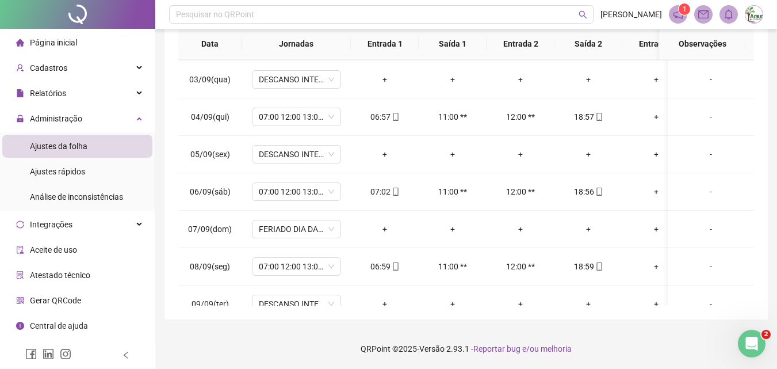
scroll to position [361, 0]
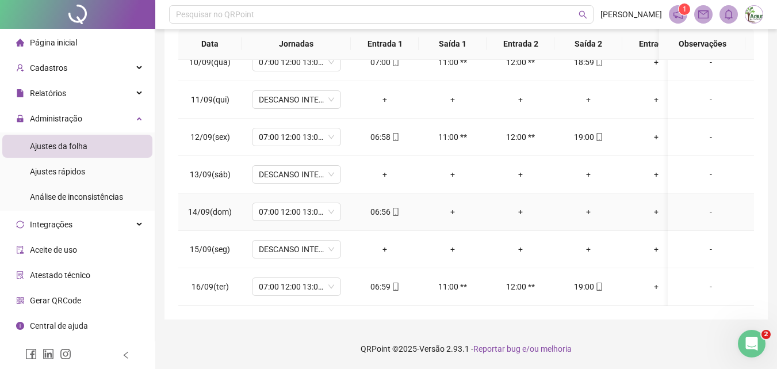
click at [453, 205] on div "+" at bounding box center [452, 211] width 49 height 13
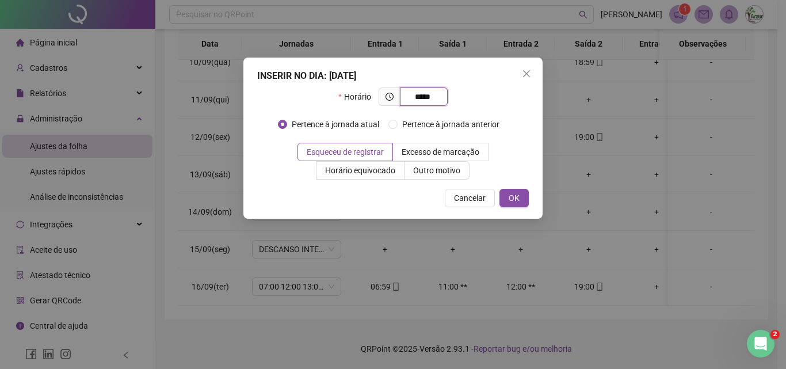
type input "*****"
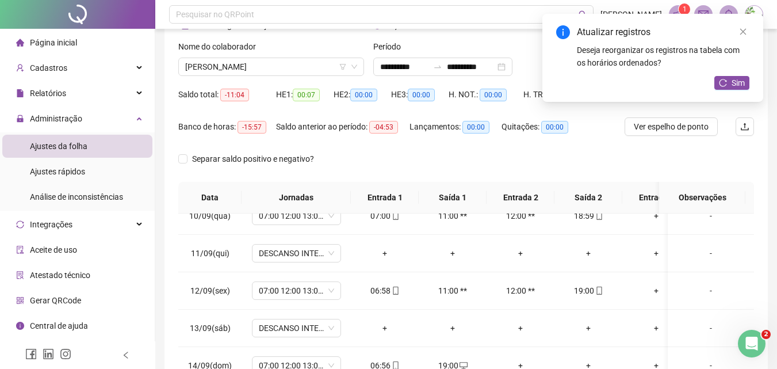
scroll to position [0, 0]
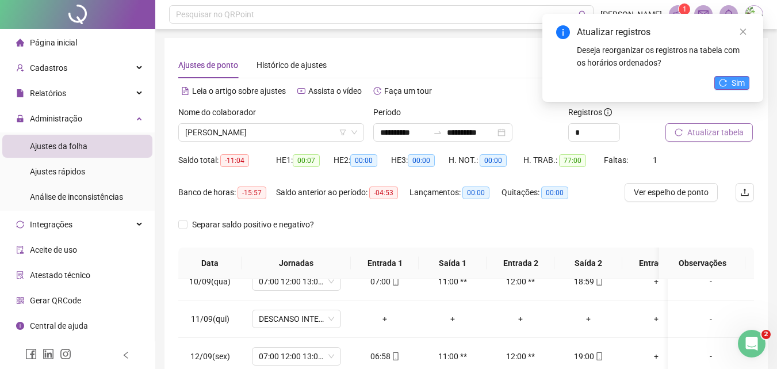
click at [721, 88] on button "Sim" at bounding box center [732, 83] width 35 height 14
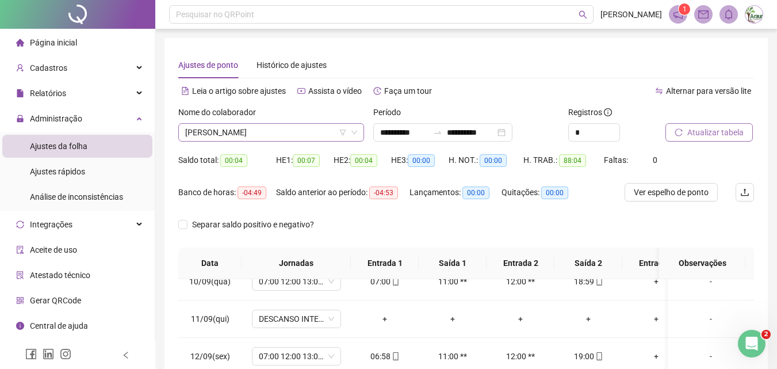
click at [255, 136] on span "[PERSON_NAME]" at bounding box center [271, 132] width 172 height 17
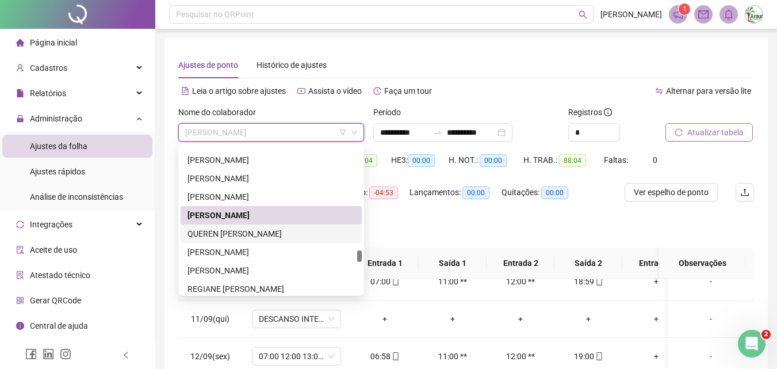
click at [244, 227] on div "QUEREN [PERSON_NAME]" at bounding box center [271, 233] width 167 height 13
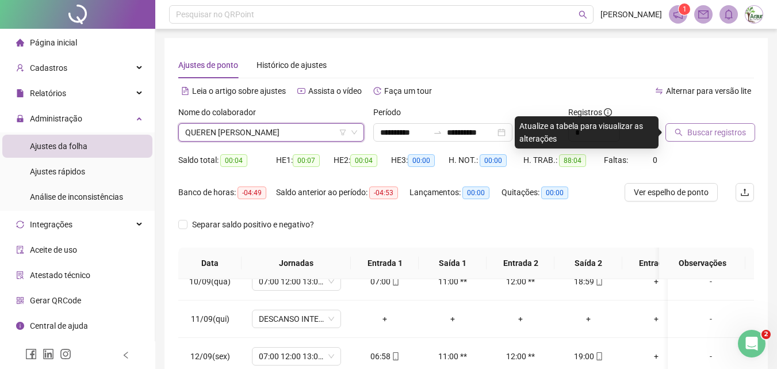
click at [684, 128] on button "Buscar registros" at bounding box center [711, 132] width 90 height 18
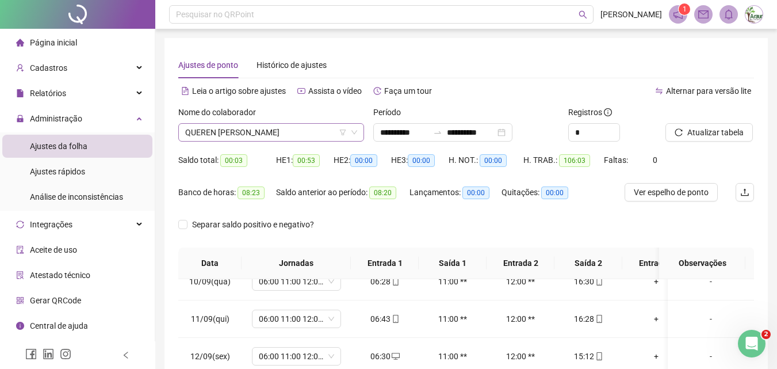
click at [247, 138] on span "QUEREN [PERSON_NAME]" at bounding box center [271, 132] width 172 height 17
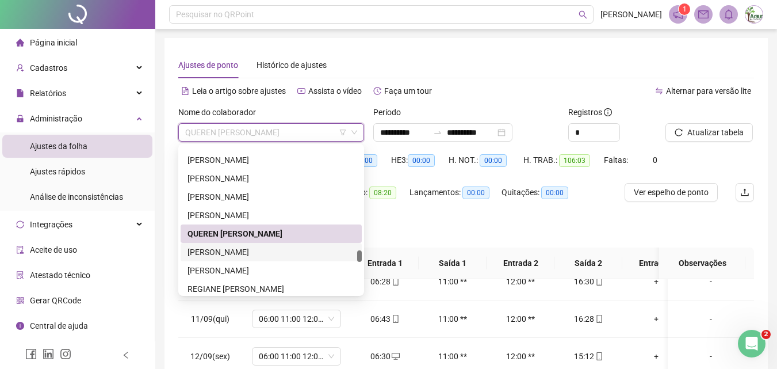
click at [228, 251] on div "[PERSON_NAME]" at bounding box center [271, 252] width 167 height 13
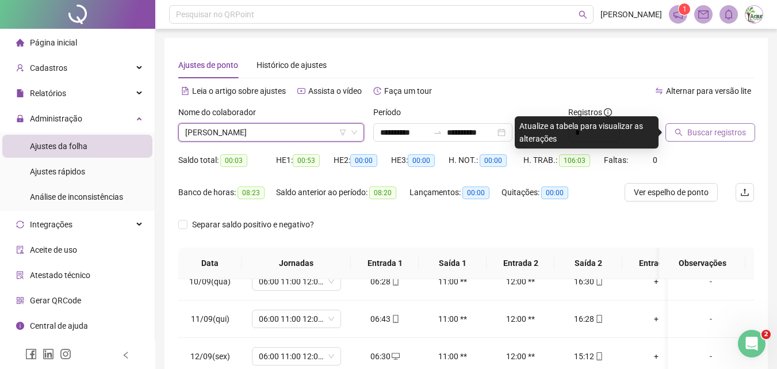
click at [686, 133] on button "Buscar registros" at bounding box center [711, 132] width 90 height 18
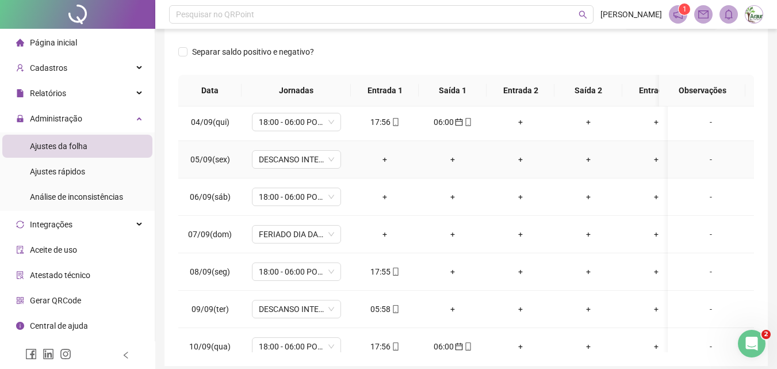
scroll to position [173, 0]
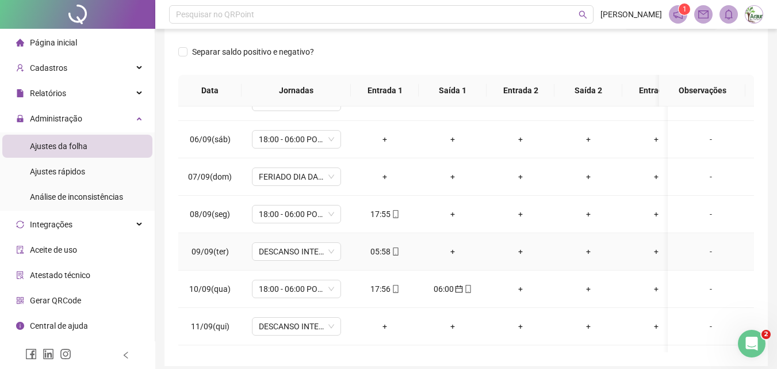
click at [377, 255] on div "05:58" at bounding box center [384, 251] width 49 height 13
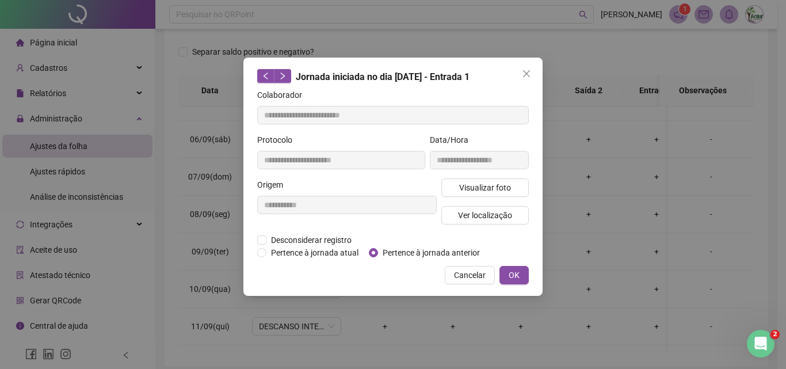
type input "**********"
click at [405, 255] on span "Pertence à jornada anterior" at bounding box center [431, 252] width 106 height 13
click at [526, 268] on button "OK" at bounding box center [513, 275] width 29 height 18
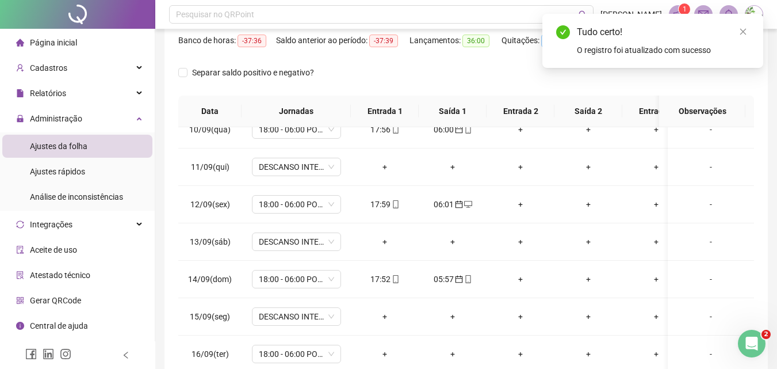
scroll to position [0, 0]
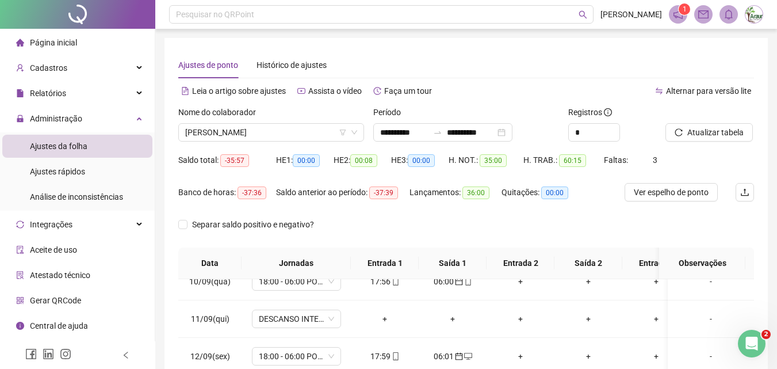
click at [680, 129] on icon "reload" at bounding box center [679, 132] width 8 height 8
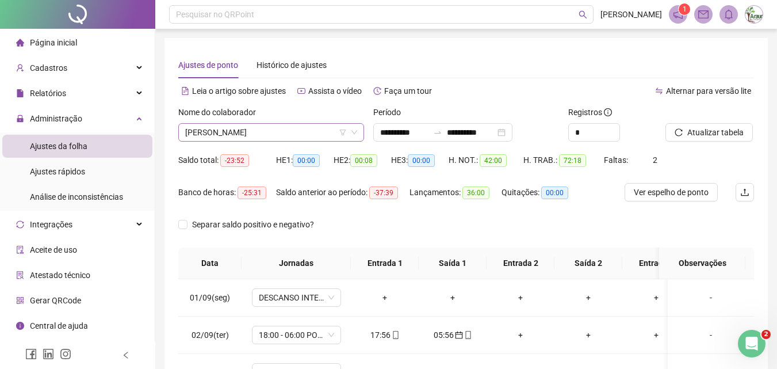
click at [314, 133] on span "[PERSON_NAME]" at bounding box center [271, 132] width 172 height 17
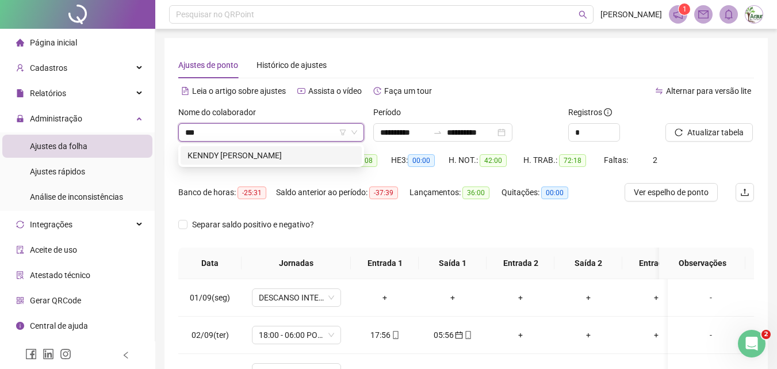
type input "****"
click at [304, 148] on div "KENNDY [PERSON_NAME]" at bounding box center [271, 155] width 181 height 18
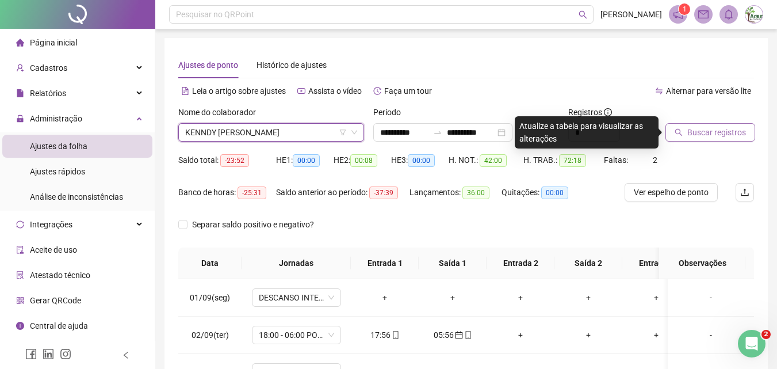
click at [729, 132] on span "Buscar registros" at bounding box center [717, 132] width 59 height 13
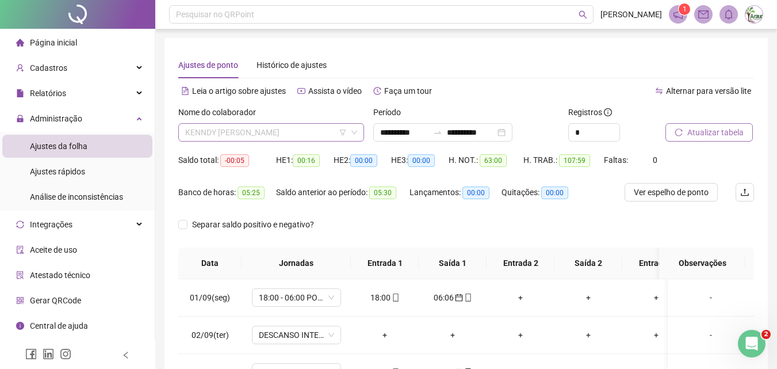
click at [304, 125] on span "KENNDY [PERSON_NAME]" at bounding box center [271, 132] width 172 height 17
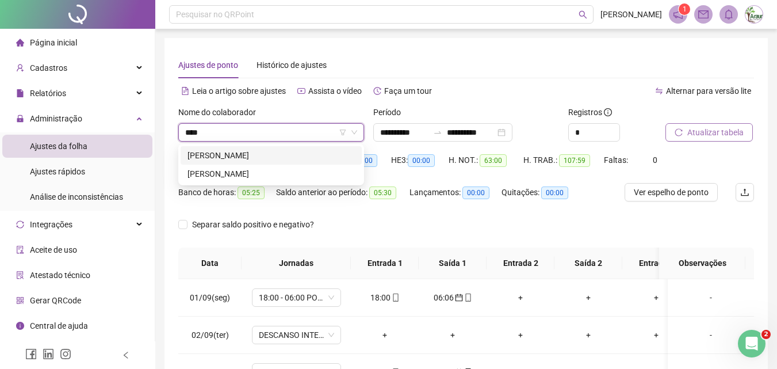
type input "*****"
click at [266, 176] on div "[PERSON_NAME]" at bounding box center [271, 173] width 167 height 13
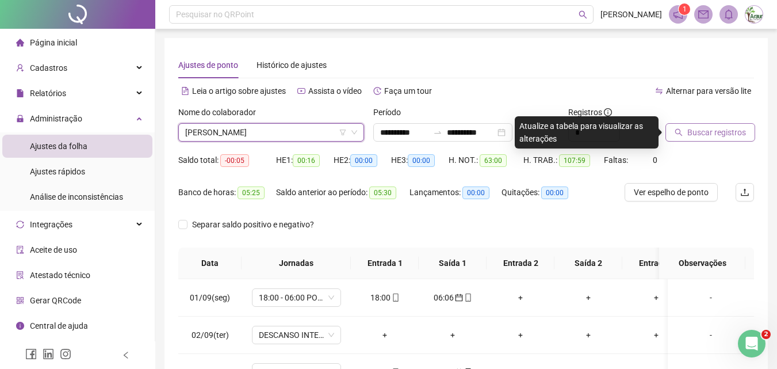
click at [689, 134] on span "Buscar registros" at bounding box center [717, 132] width 59 height 13
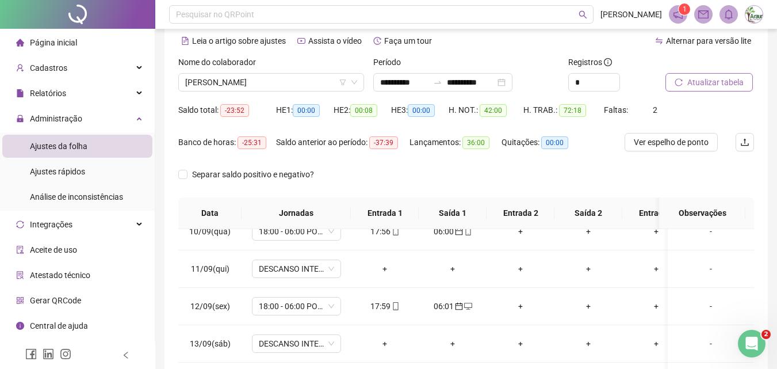
scroll to position [47, 0]
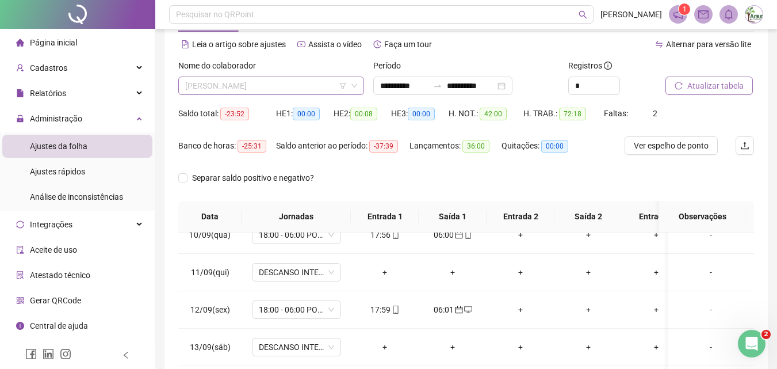
click at [234, 89] on span "[PERSON_NAME]" at bounding box center [271, 85] width 172 height 17
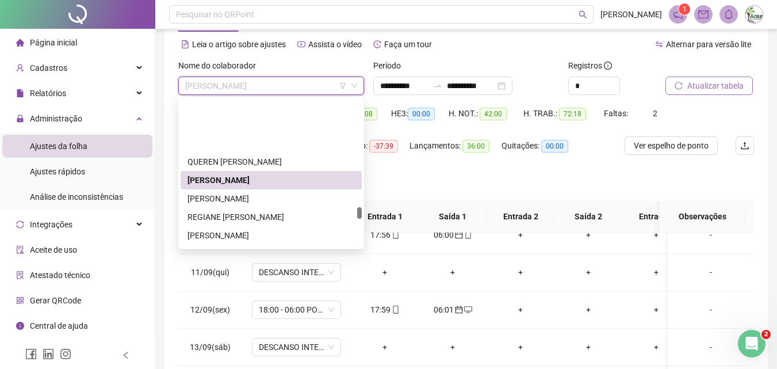
scroll to position [2325, 0]
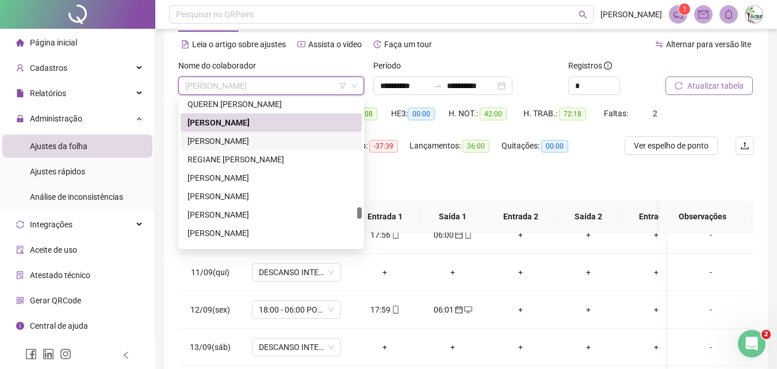
click at [247, 143] on div "[PERSON_NAME]" at bounding box center [271, 141] width 167 height 13
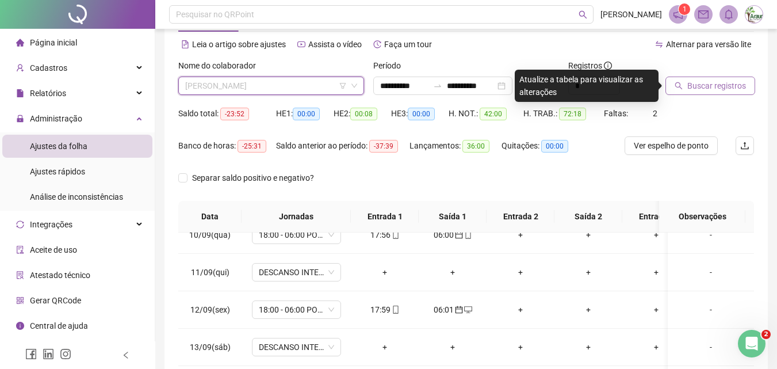
click at [243, 85] on span "[PERSON_NAME]" at bounding box center [271, 85] width 172 height 17
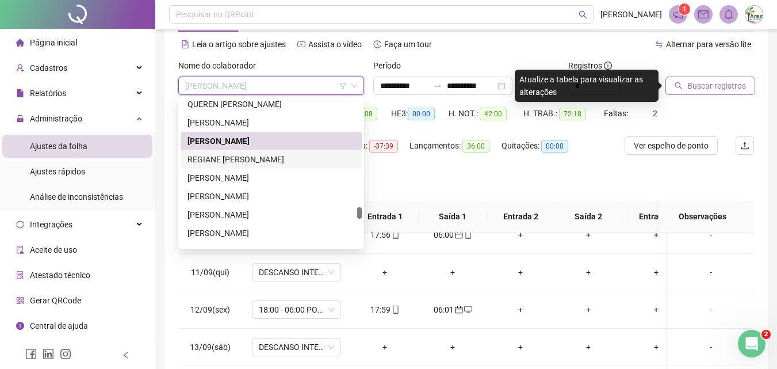
click at [243, 156] on div "REGIANE [PERSON_NAME]" at bounding box center [271, 159] width 167 height 13
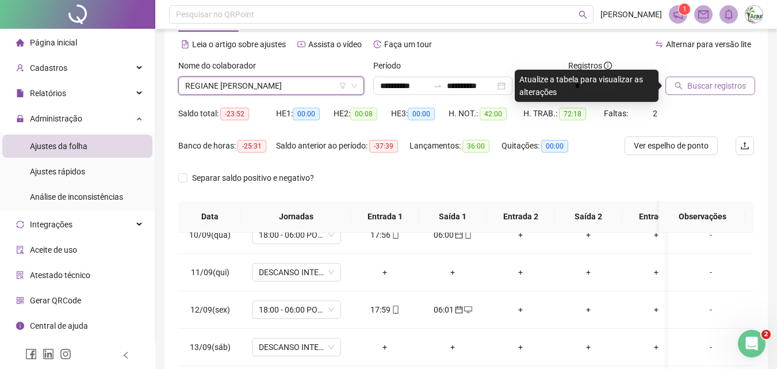
click at [684, 85] on button "Buscar registros" at bounding box center [711, 86] width 90 height 18
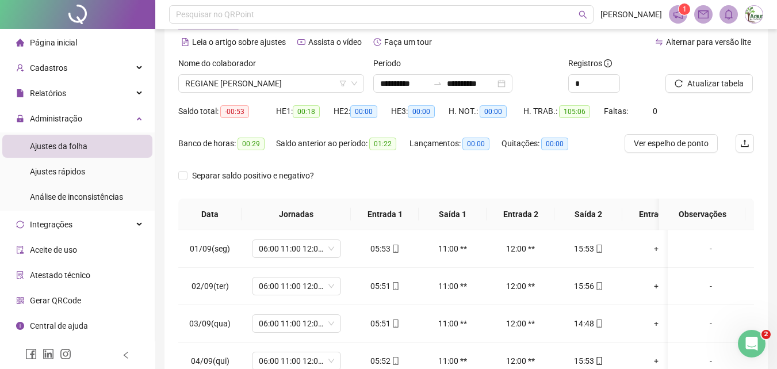
scroll to position [47, 0]
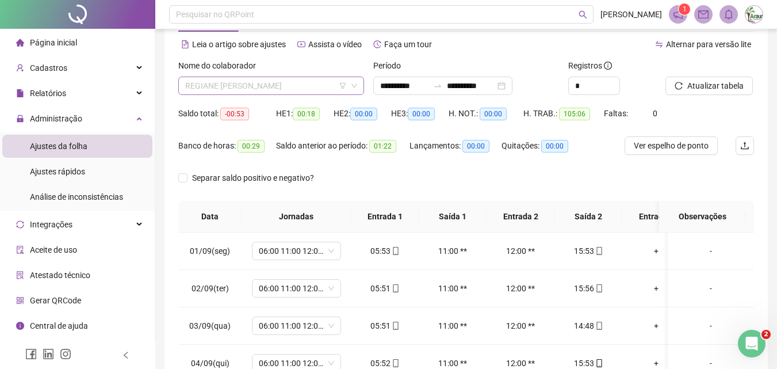
click at [239, 80] on span "REGIANE [PERSON_NAME]" at bounding box center [271, 85] width 172 height 17
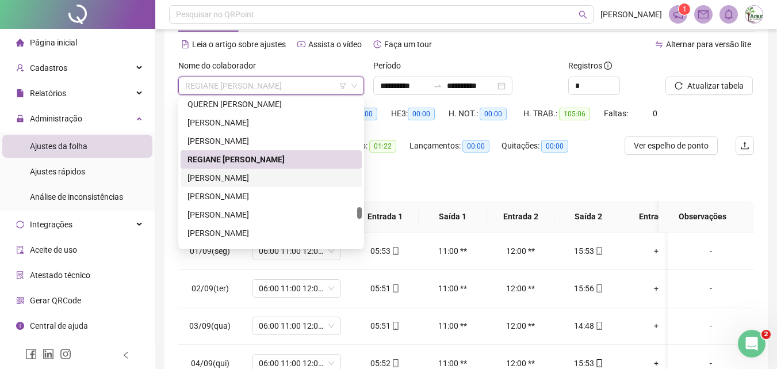
click at [230, 172] on div "[PERSON_NAME]" at bounding box center [271, 177] width 167 height 13
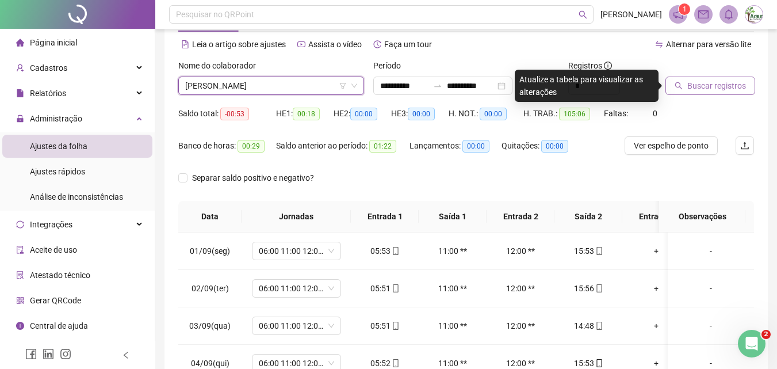
click at [692, 91] on span "Buscar registros" at bounding box center [717, 85] width 59 height 13
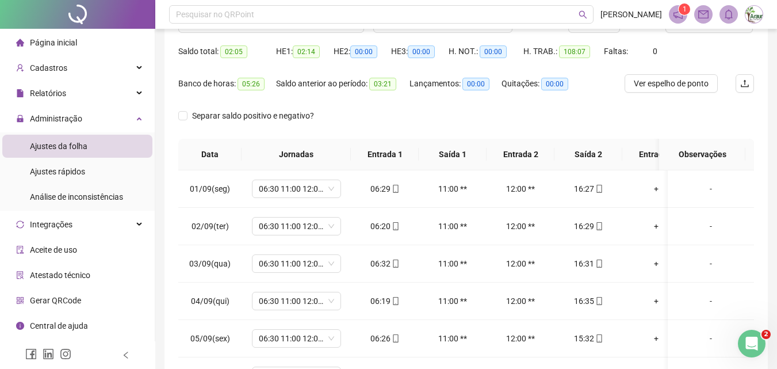
scroll to position [0, 0]
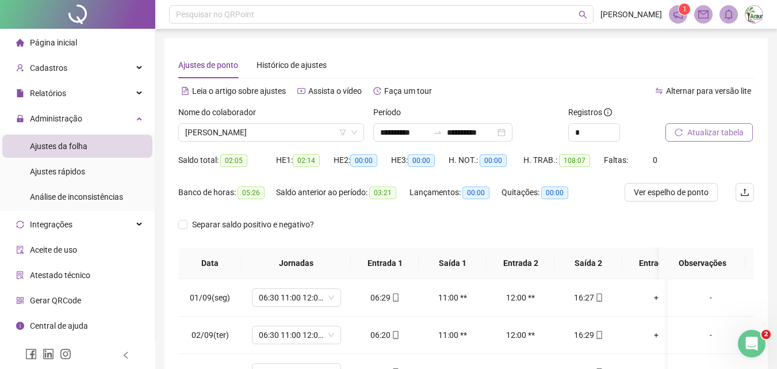
click at [696, 128] on span "Atualizar tabela" at bounding box center [716, 132] width 56 height 13
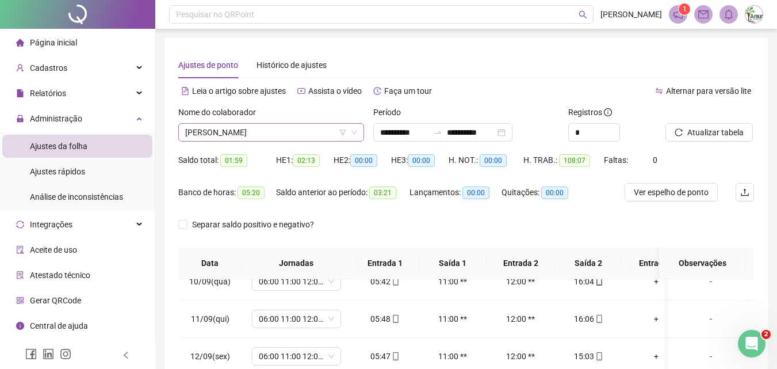
click at [254, 129] on span "[PERSON_NAME]" at bounding box center [271, 132] width 172 height 17
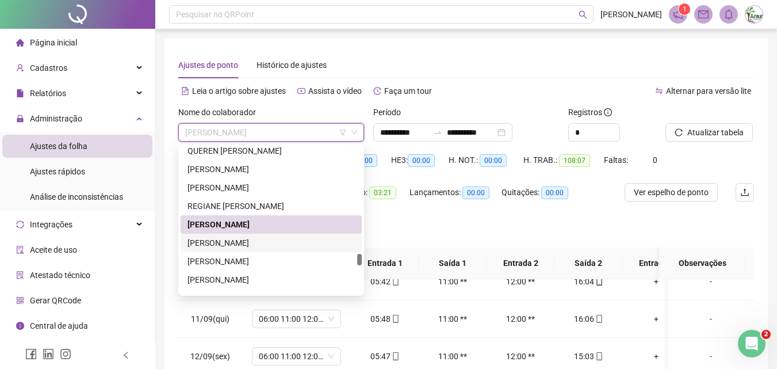
click at [244, 239] on div "[PERSON_NAME]" at bounding box center [271, 242] width 167 height 13
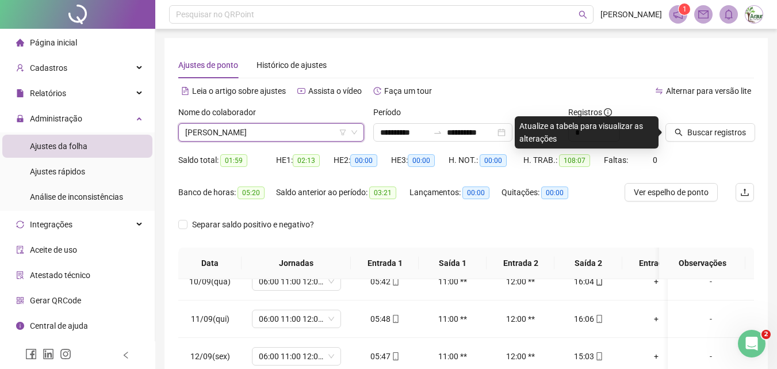
click at [715, 119] on div at bounding box center [696, 114] width 60 height 17
click at [709, 136] on span "Buscar registros" at bounding box center [717, 132] width 59 height 13
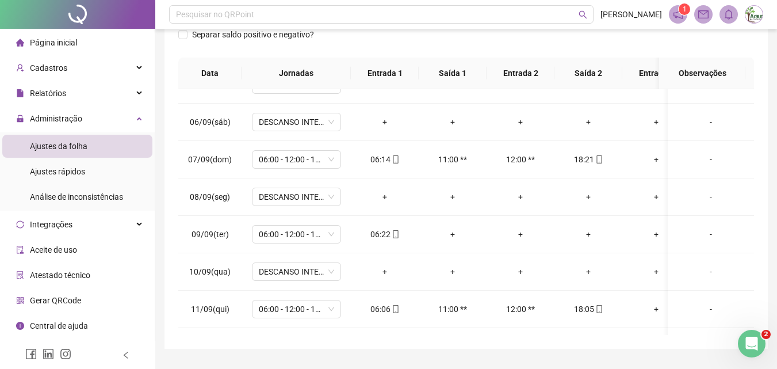
scroll to position [219, 0]
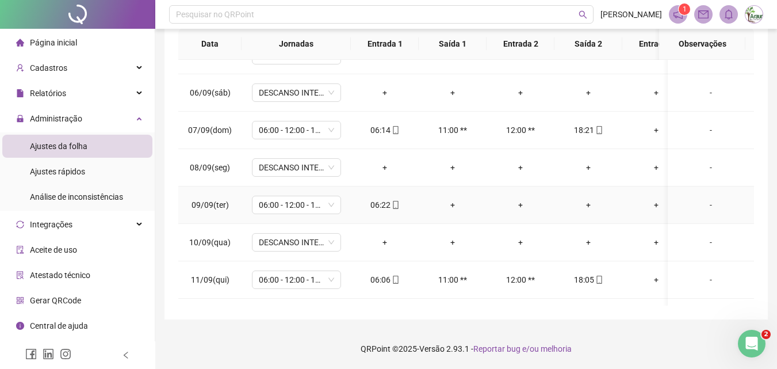
click at [446, 204] on div "+" at bounding box center [452, 205] width 49 height 13
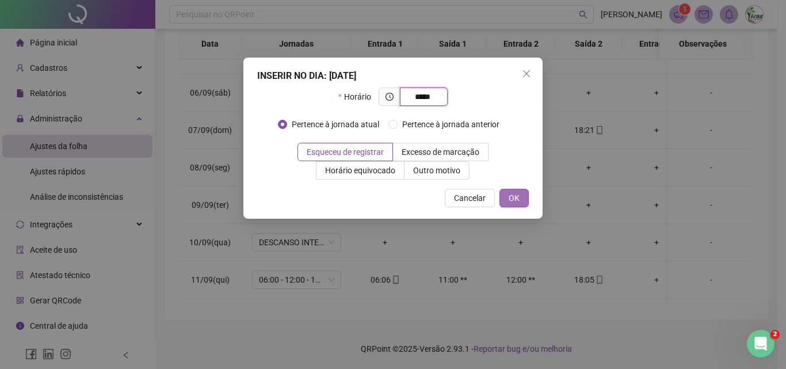
type input "*****"
click at [523, 194] on button "OK" at bounding box center [513, 198] width 29 height 18
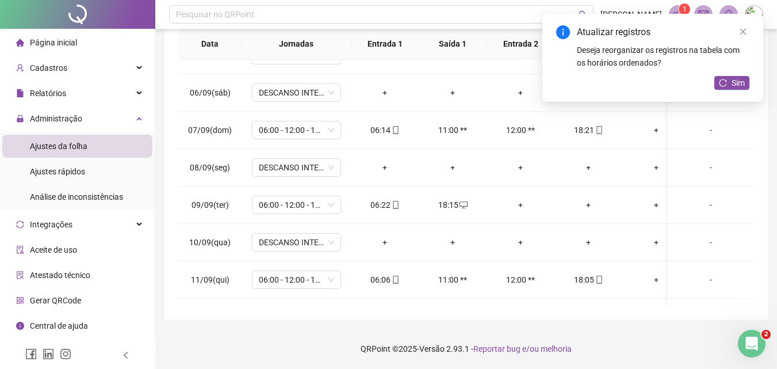
scroll to position [0, 0]
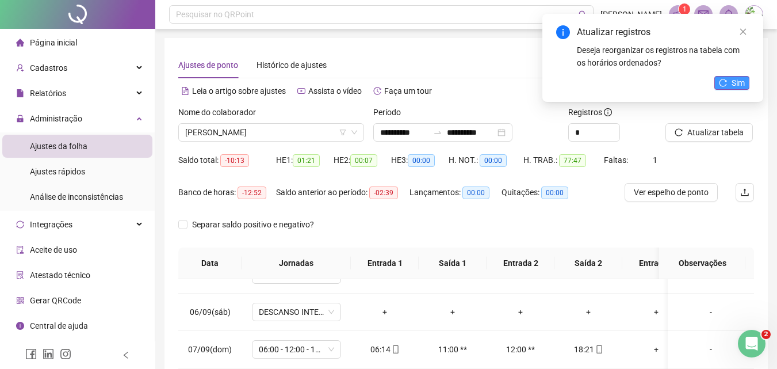
click at [737, 84] on span "Sim" at bounding box center [738, 83] width 13 height 13
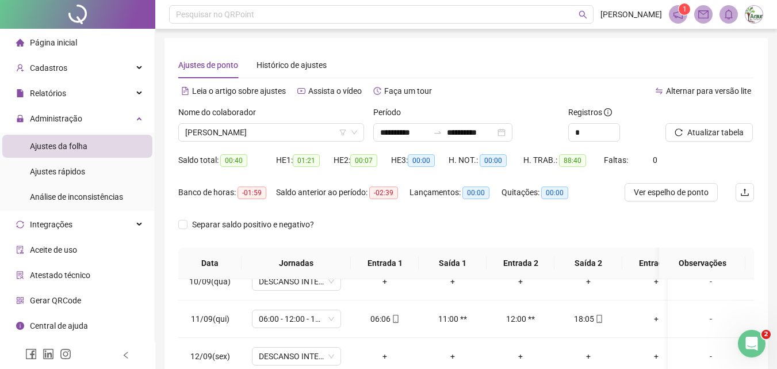
click at [298, 123] on div "Nome do colaborador" at bounding box center [271, 114] width 186 height 17
click at [298, 140] on span "[PERSON_NAME]" at bounding box center [271, 132] width 172 height 17
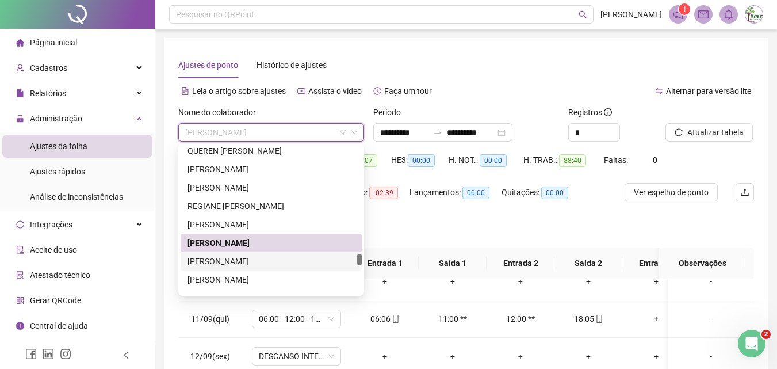
click at [258, 258] on div "[PERSON_NAME]" at bounding box center [271, 261] width 167 height 13
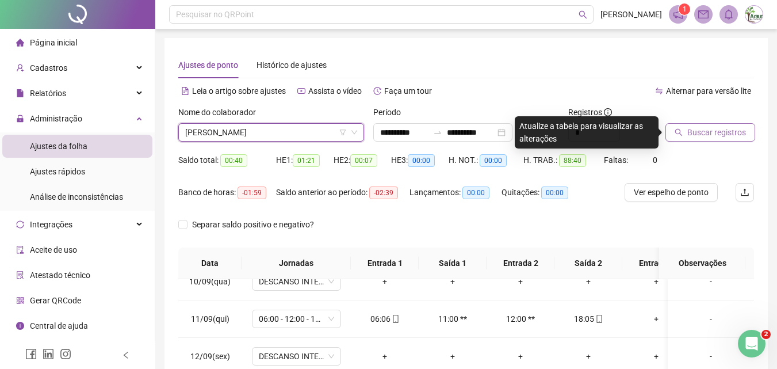
click at [674, 131] on button "Buscar registros" at bounding box center [711, 132] width 90 height 18
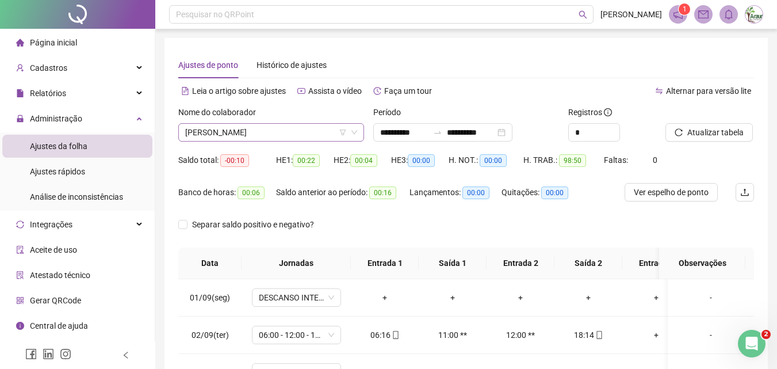
click at [296, 131] on span "[PERSON_NAME]" at bounding box center [271, 132] width 172 height 17
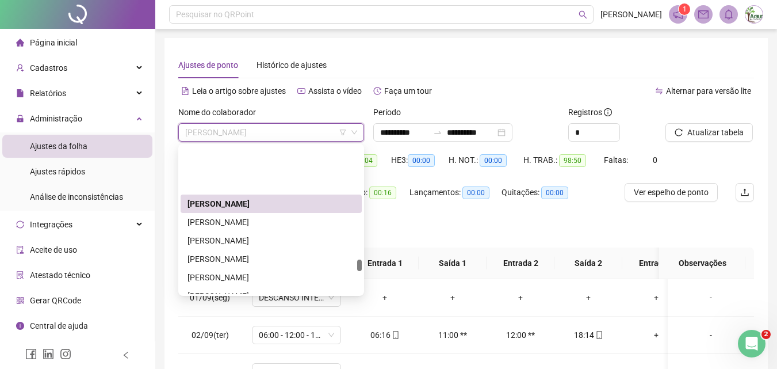
scroll to position [2440, 0]
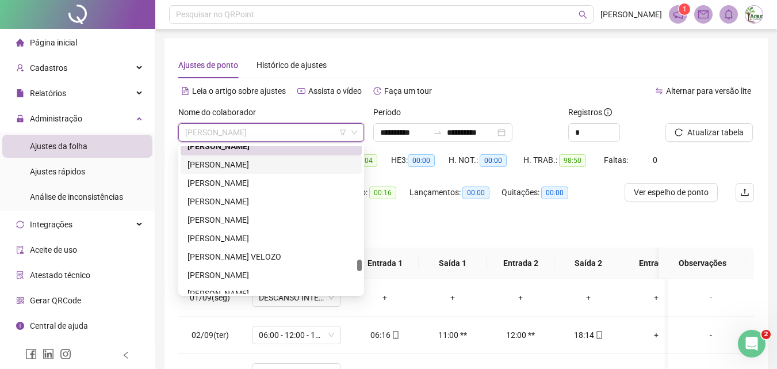
click at [263, 167] on div "[PERSON_NAME]" at bounding box center [271, 164] width 167 height 13
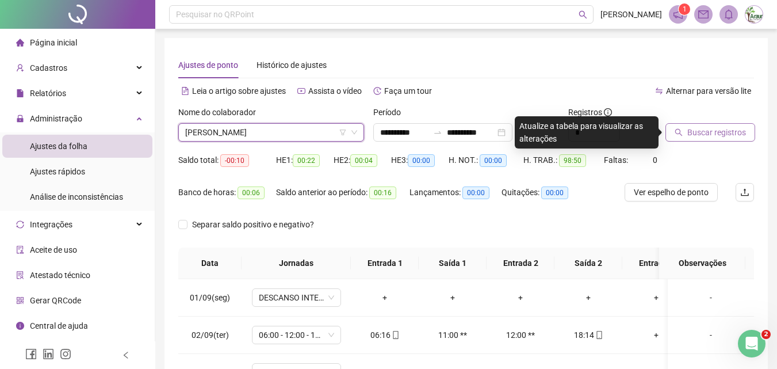
click at [676, 135] on icon "search" at bounding box center [679, 132] width 8 height 8
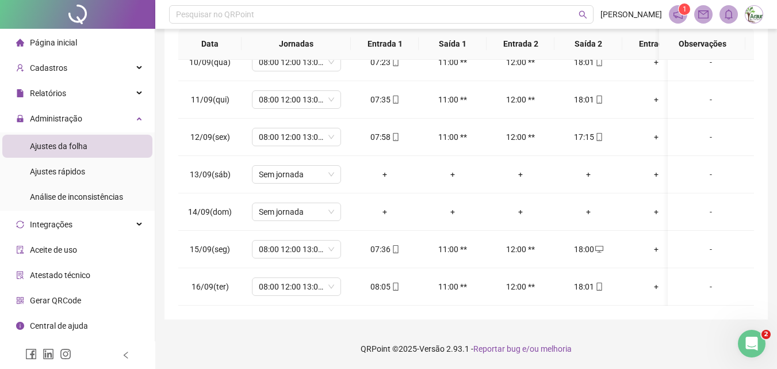
scroll to position [47, 0]
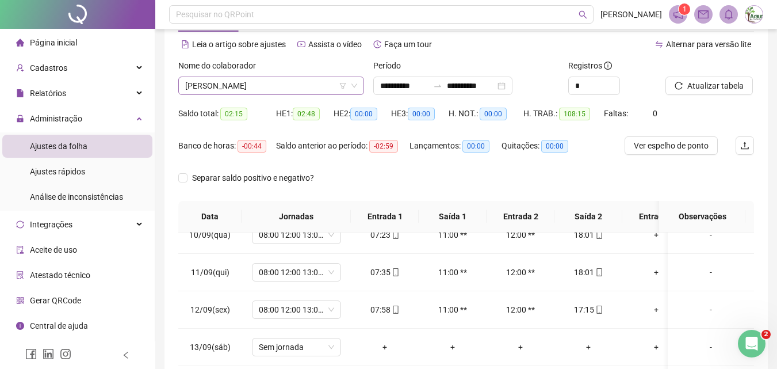
click at [297, 87] on span "[PERSON_NAME]" at bounding box center [271, 85] width 172 height 17
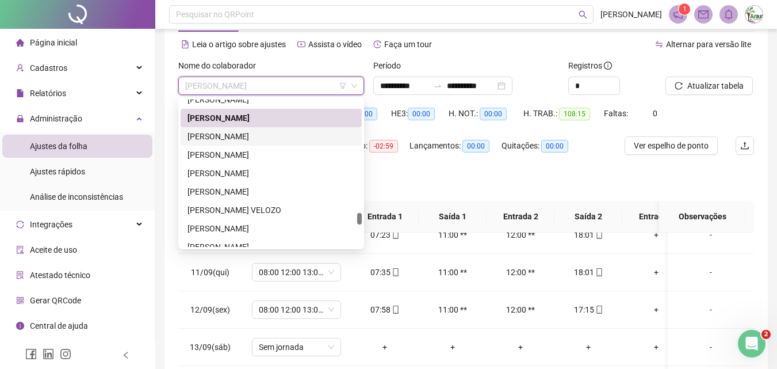
click at [255, 140] on div "[PERSON_NAME]" at bounding box center [271, 136] width 167 height 13
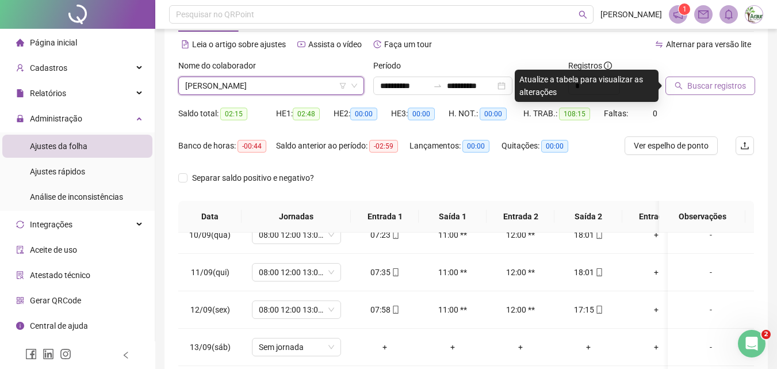
click at [680, 87] on icon "search" at bounding box center [679, 86] width 8 height 8
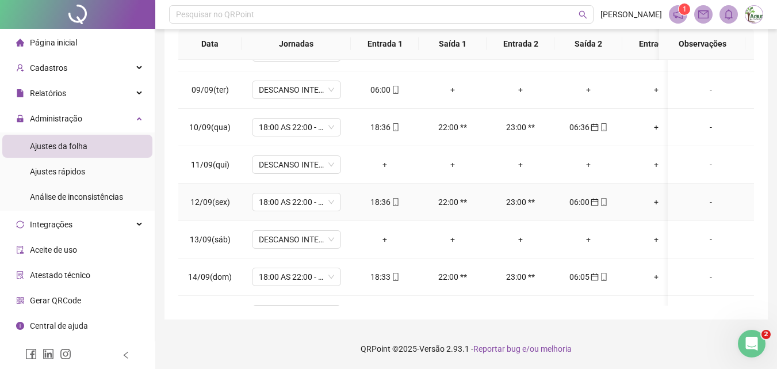
scroll to position [173, 0]
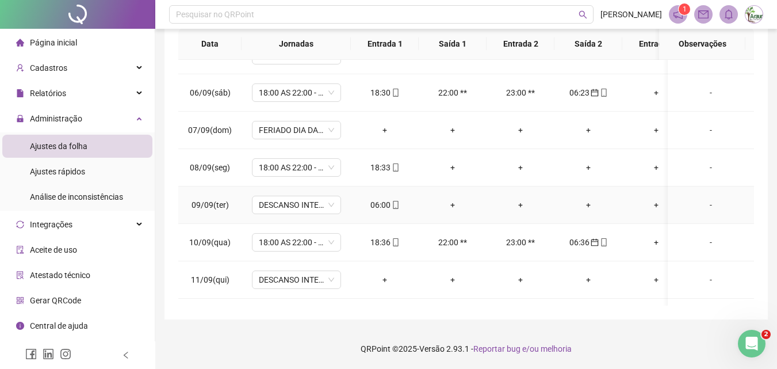
click at [396, 200] on span at bounding box center [395, 204] width 9 height 9
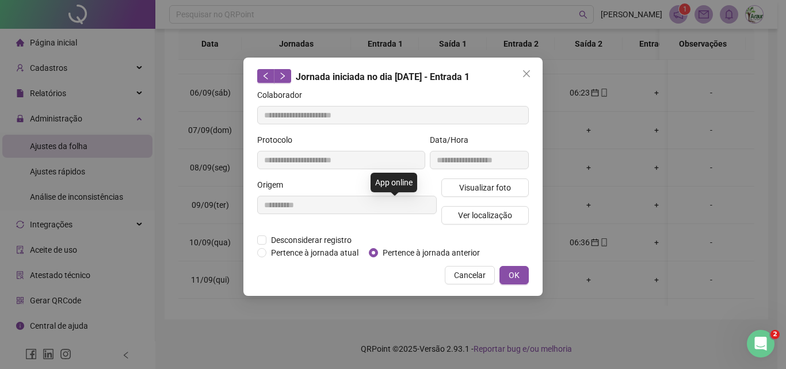
type input "**********"
click at [399, 246] on span "Pertence à jornada anterior" at bounding box center [431, 252] width 106 height 13
click at [528, 268] on button "OK" at bounding box center [513, 275] width 29 height 18
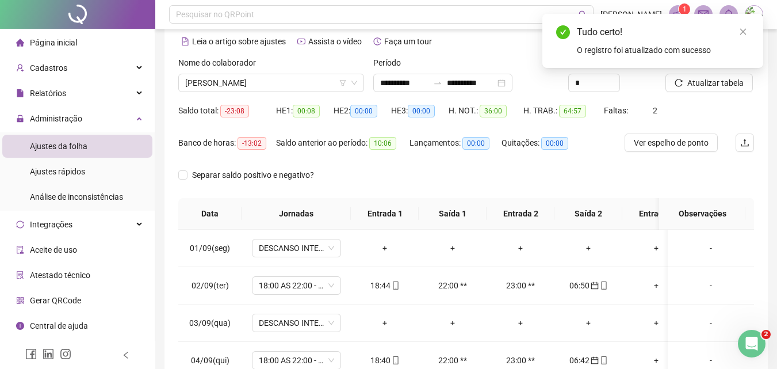
scroll to position [47, 0]
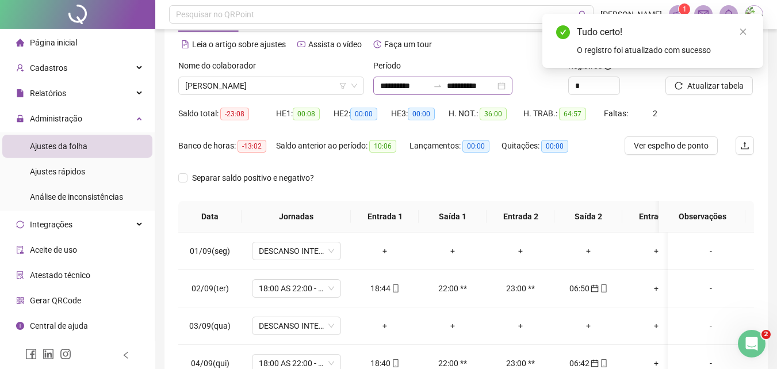
click at [490, 93] on div "**********" at bounding box center [442, 86] width 139 height 18
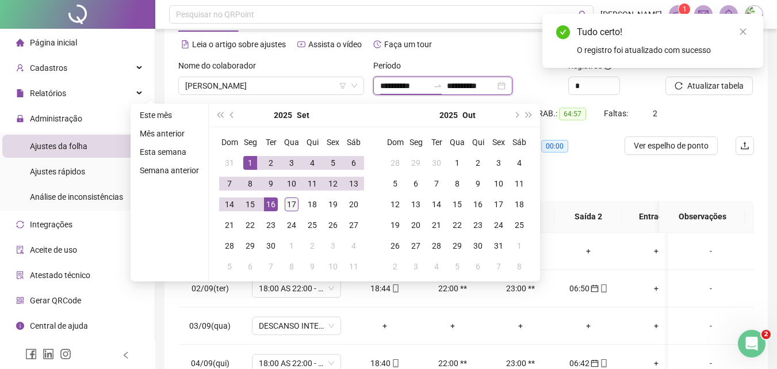
type input "**********"
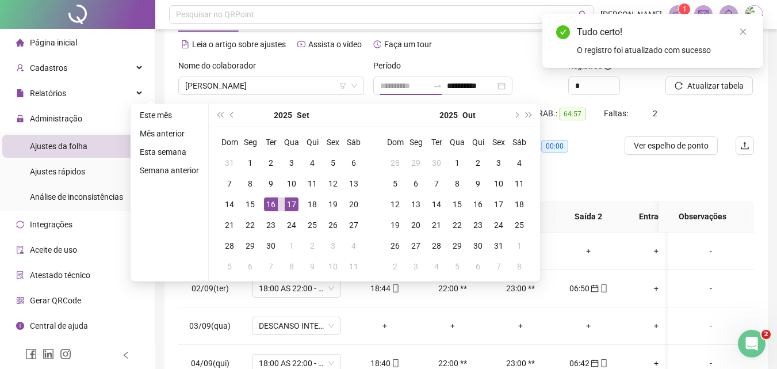
click at [292, 198] on div "17" at bounding box center [292, 204] width 14 height 14
type input "**********"
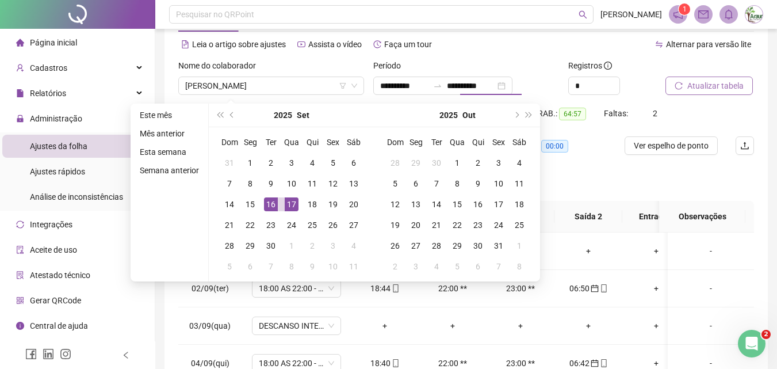
type input "**********"
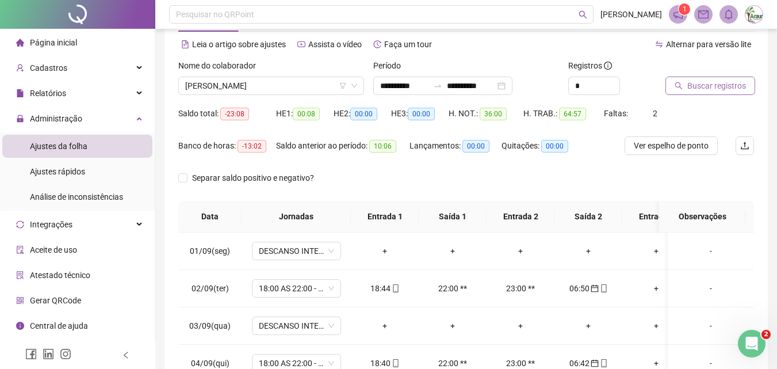
click at [682, 93] on button "Buscar registros" at bounding box center [711, 86] width 90 height 18
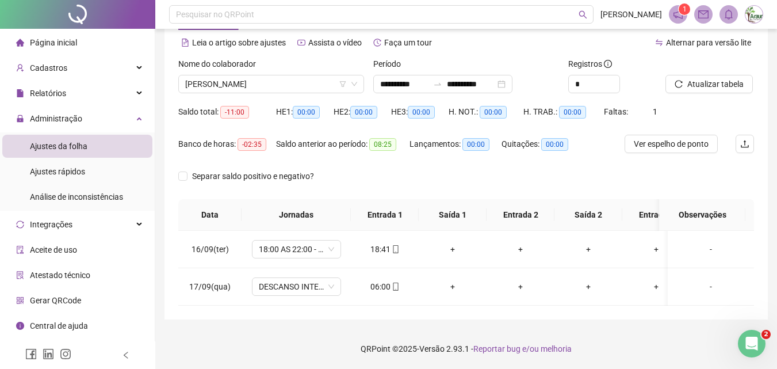
scroll to position [57, 0]
click at [389, 280] on div "06:00" at bounding box center [384, 286] width 49 height 13
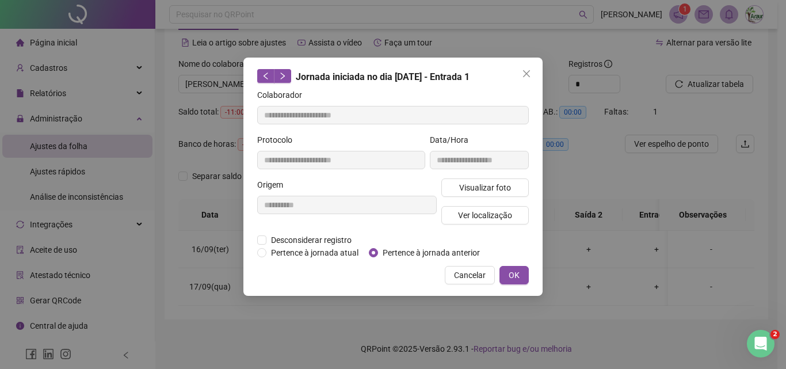
type input "**********"
click at [382, 250] on span "Pertence à jornada anterior" at bounding box center [431, 252] width 106 height 13
click at [508, 273] on button "OK" at bounding box center [513, 275] width 29 height 18
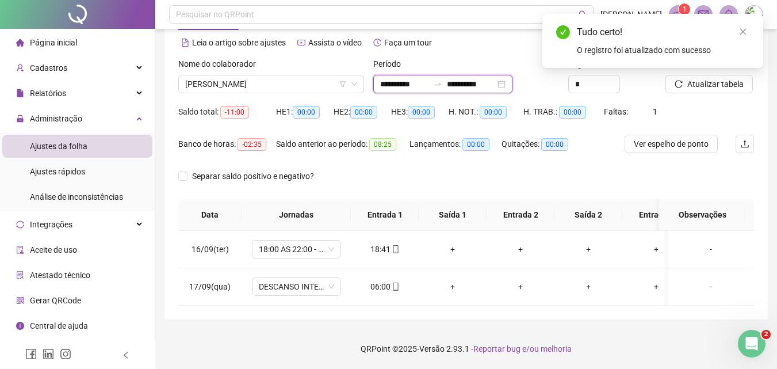
click at [405, 78] on input "**********" at bounding box center [404, 84] width 48 height 13
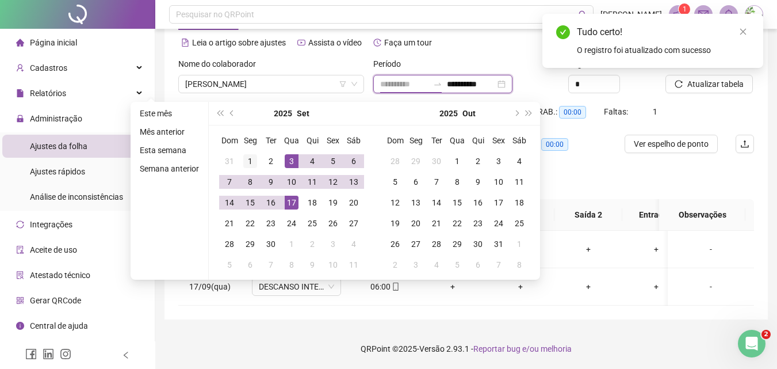
type input "**********"
click at [254, 154] on div "1" at bounding box center [250, 161] width 14 height 14
type input "**********"
click at [712, 82] on button "Atualizar tabela" at bounding box center [709, 84] width 87 height 18
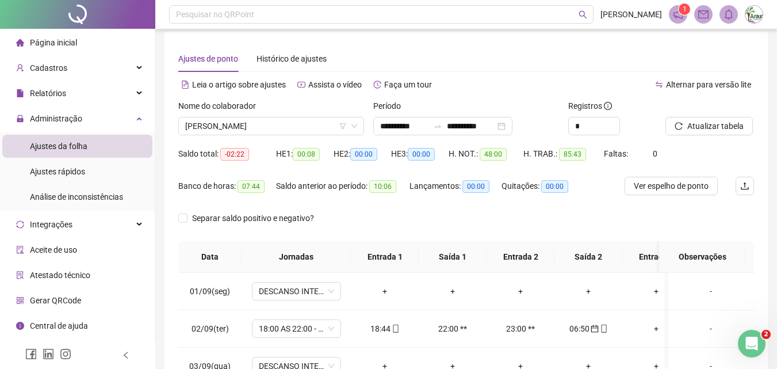
scroll to position [0, 0]
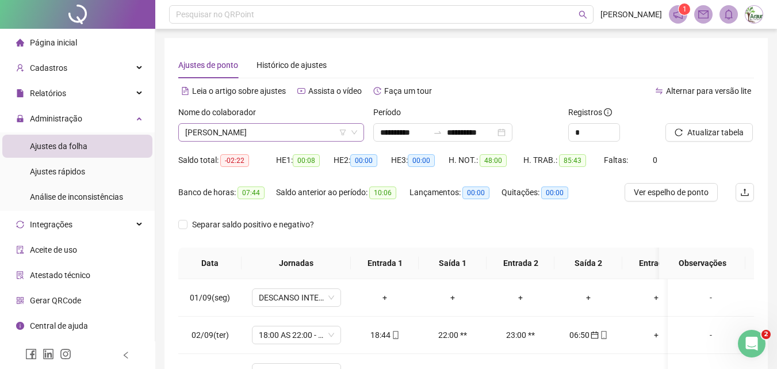
click at [251, 136] on span "[PERSON_NAME]" at bounding box center [271, 132] width 172 height 17
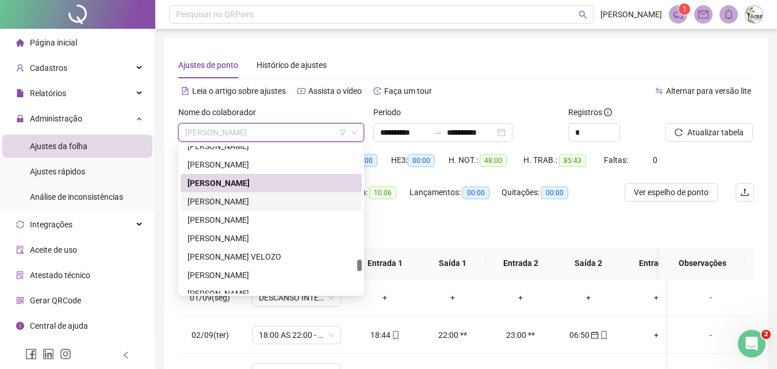
click at [255, 200] on div "[PERSON_NAME]" at bounding box center [271, 201] width 167 height 13
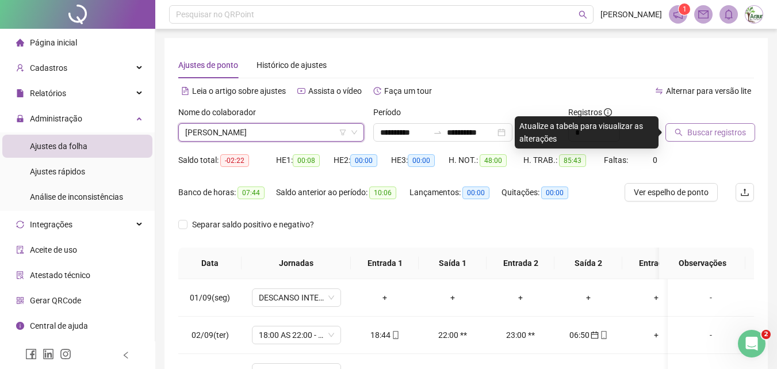
click at [681, 129] on icon "search" at bounding box center [679, 132] width 8 height 8
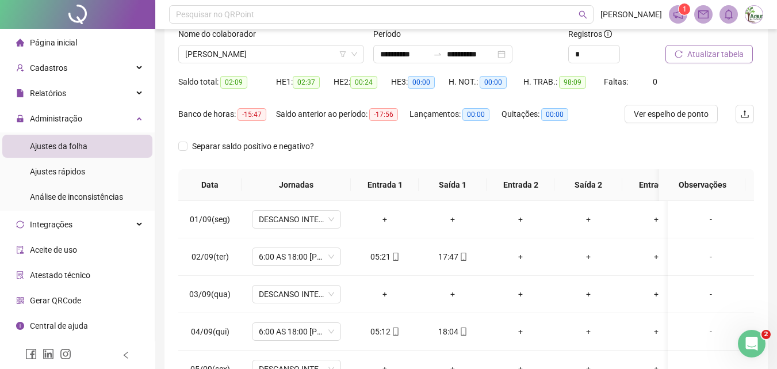
scroll to position [47, 0]
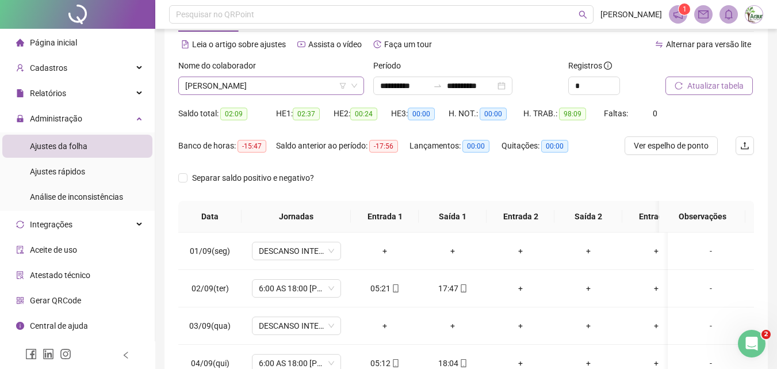
click at [211, 89] on span "[PERSON_NAME]" at bounding box center [271, 85] width 172 height 17
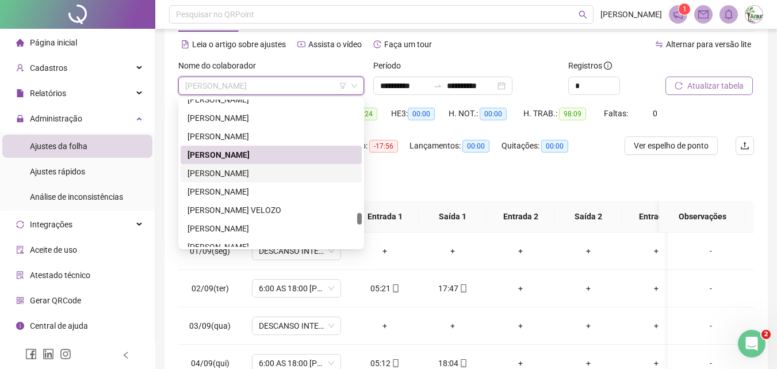
click at [227, 170] on div "[PERSON_NAME]" at bounding box center [271, 173] width 167 height 13
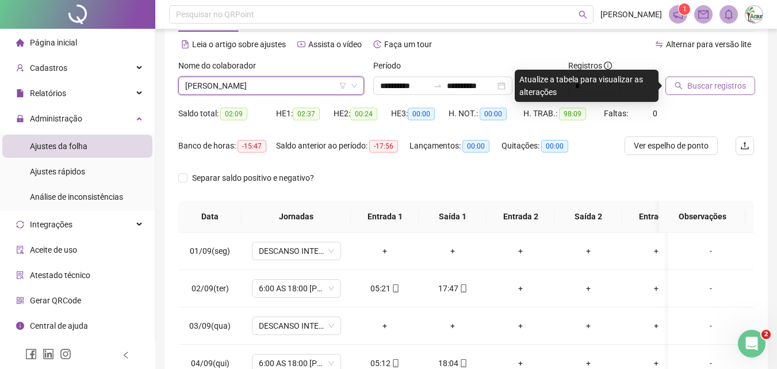
click at [678, 90] on button "Buscar registros" at bounding box center [711, 86] width 90 height 18
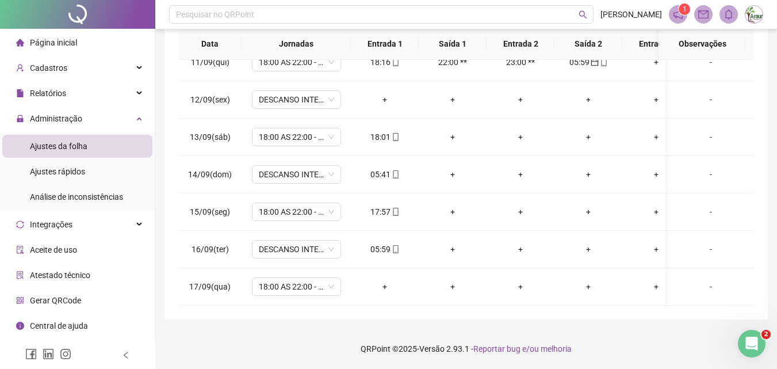
scroll to position [399, 0]
click at [385, 168] on div "05:41" at bounding box center [384, 174] width 49 height 13
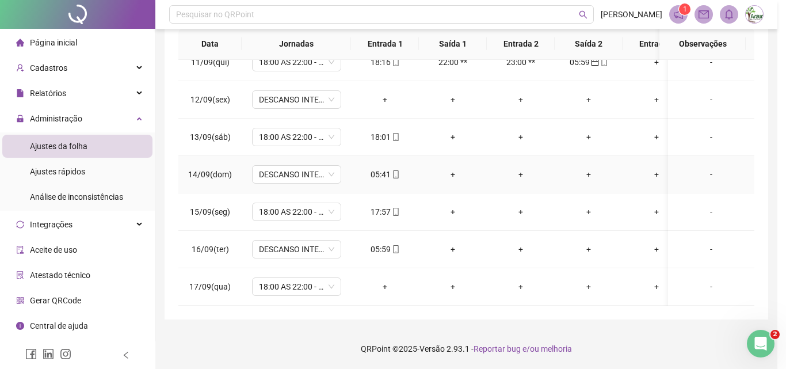
type input "**********"
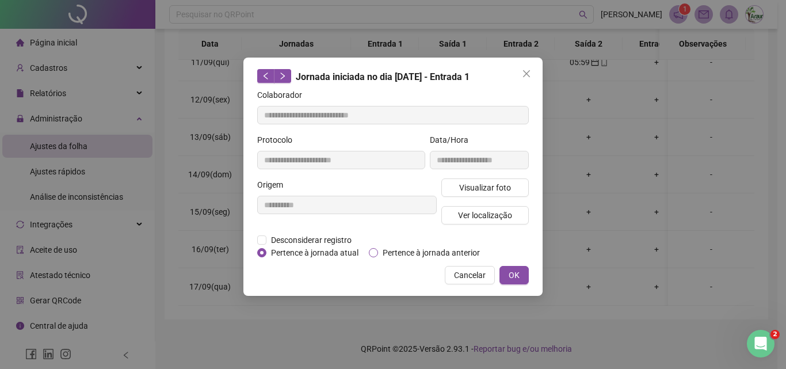
click at [390, 250] on span "Pertence à jornada anterior" at bounding box center [431, 252] width 106 height 13
click at [529, 274] on div "**********" at bounding box center [392, 177] width 299 height 238
click at [519, 275] on span "OK" at bounding box center [514, 275] width 11 height 13
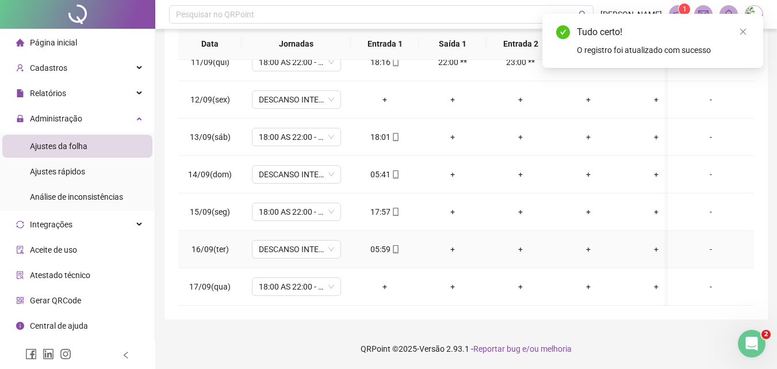
click at [389, 243] on div "05:59" at bounding box center [384, 249] width 49 height 13
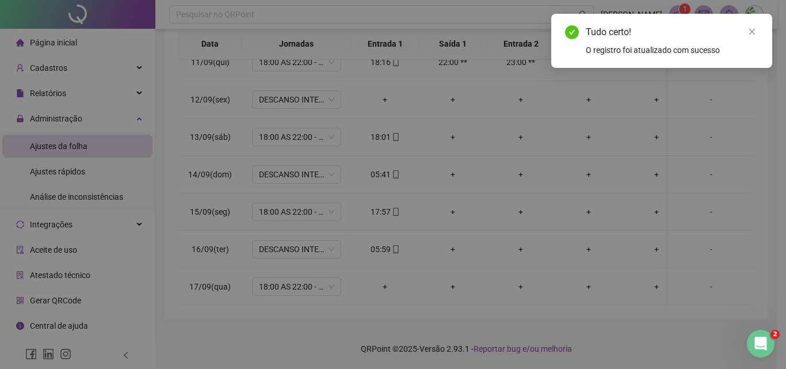
type input "**********"
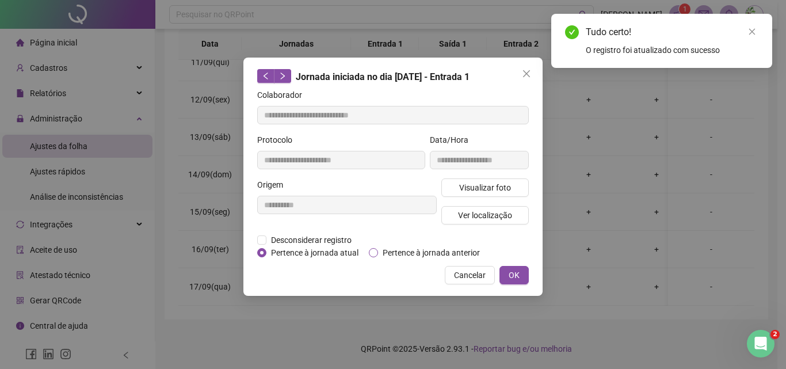
click at [409, 253] on span "Pertence à jornada anterior" at bounding box center [431, 252] width 106 height 13
click at [513, 273] on span "OK" at bounding box center [514, 275] width 11 height 13
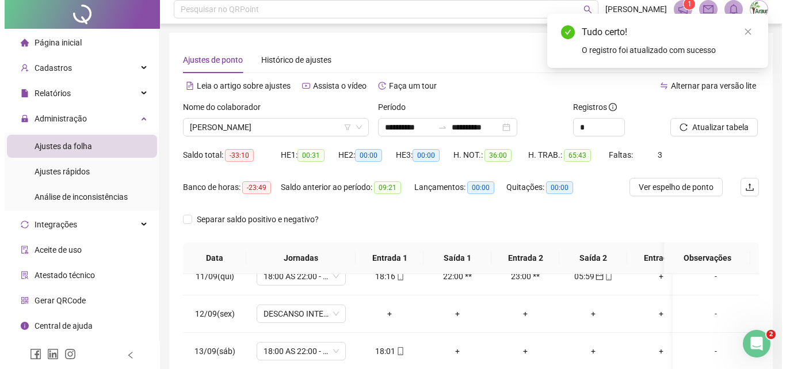
scroll to position [0, 0]
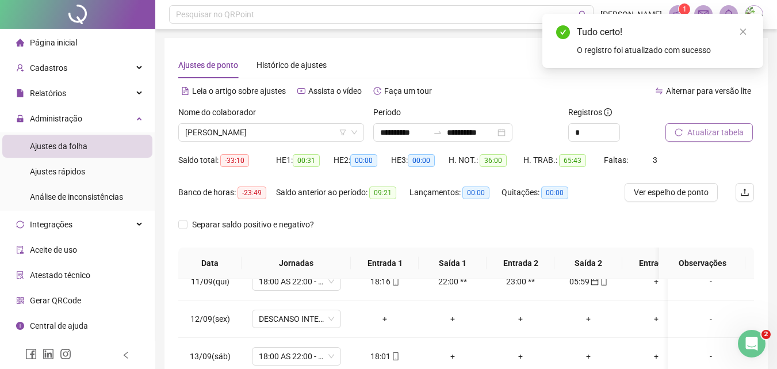
click at [693, 127] on span "Atualizar tabela" at bounding box center [716, 132] width 56 height 13
click at [470, 136] on input "**********" at bounding box center [471, 132] width 48 height 13
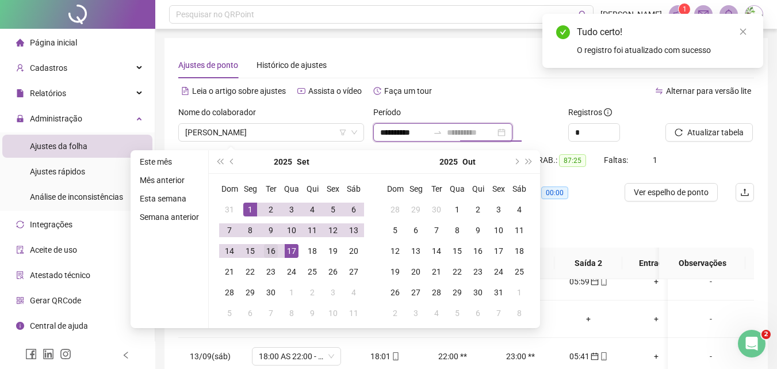
type input "**********"
click at [272, 251] on div "16" at bounding box center [271, 251] width 14 height 14
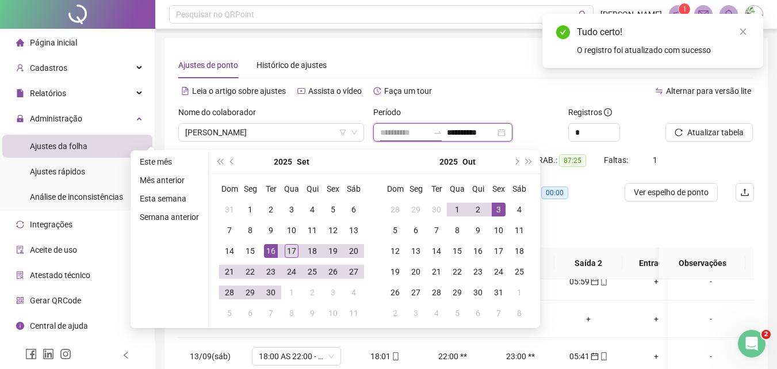
type input "**********"
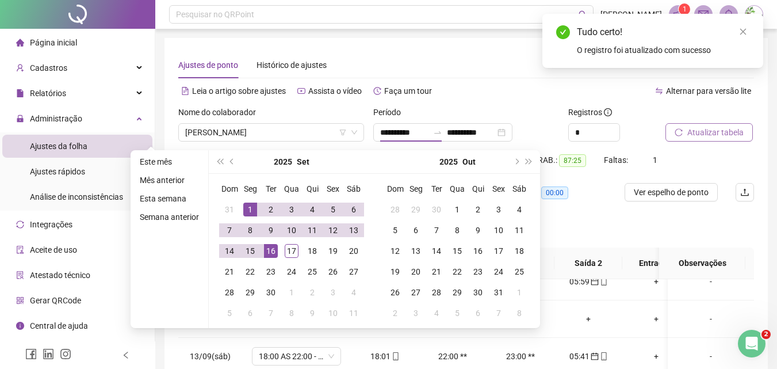
click at [673, 132] on button "Atualizar tabela" at bounding box center [709, 132] width 87 height 18
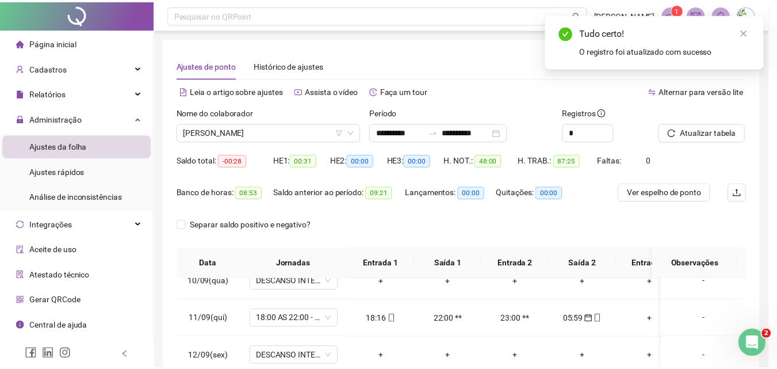
scroll to position [361, 0]
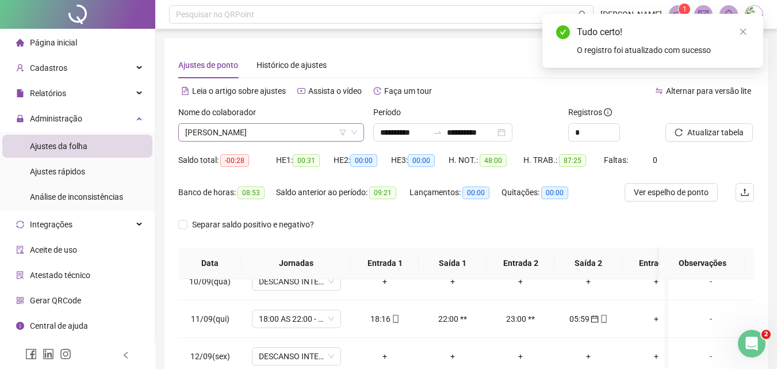
click at [288, 129] on span "[PERSON_NAME]" at bounding box center [271, 132] width 172 height 17
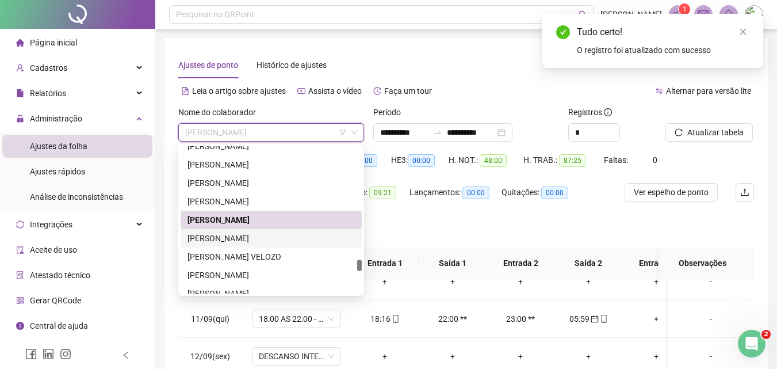
click at [260, 238] on div "[PERSON_NAME]" at bounding box center [271, 238] width 167 height 13
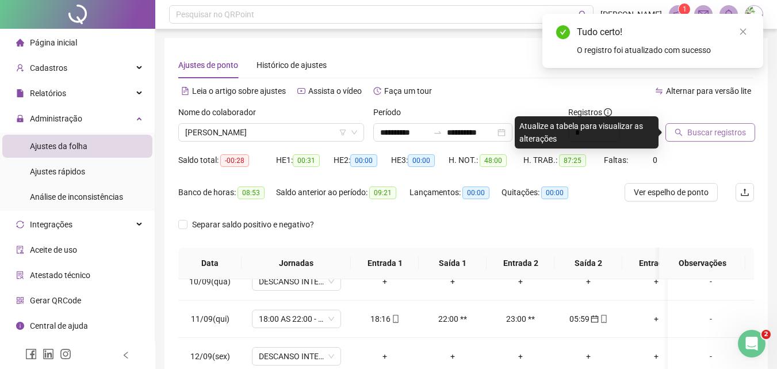
click at [703, 131] on span "Buscar registros" at bounding box center [717, 132] width 59 height 13
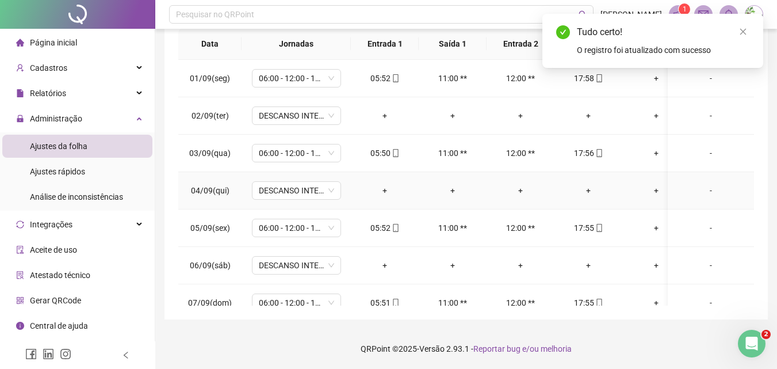
scroll to position [0, 0]
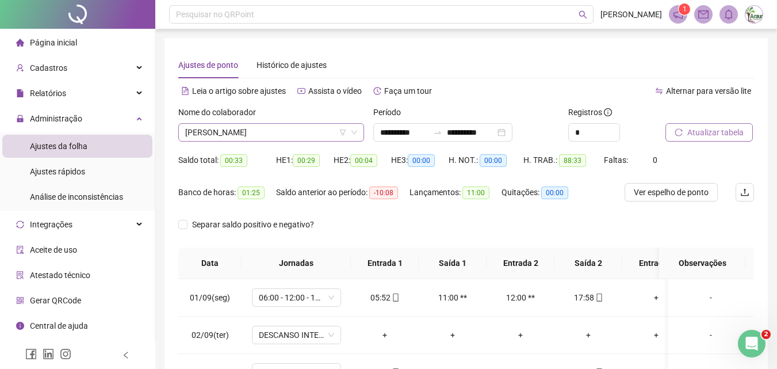
click at [281, 139] on span "[PERSON_NAME]" at bounding box center [271, 132] width 172 height 17
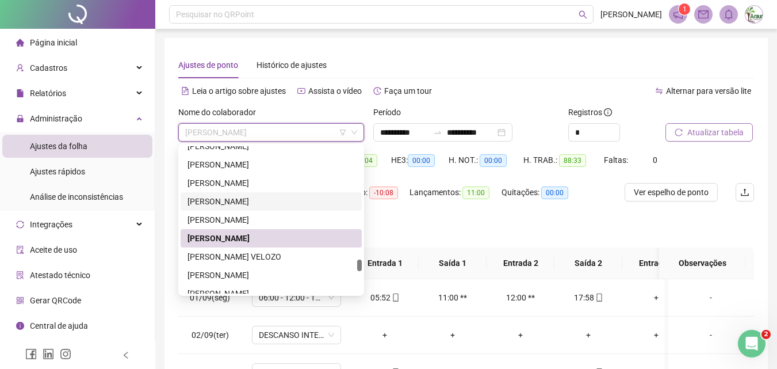
scroll to position [2497, 0]
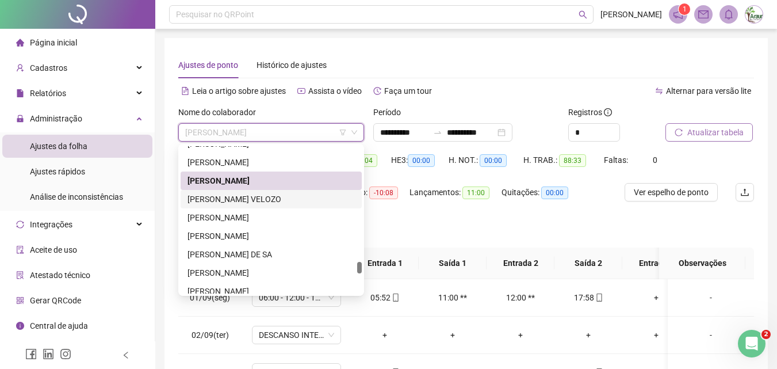
click at [262, 199] on div "[PERSON_NAME] VELOZO" at bounding box center [271, 199] width 167 height 13
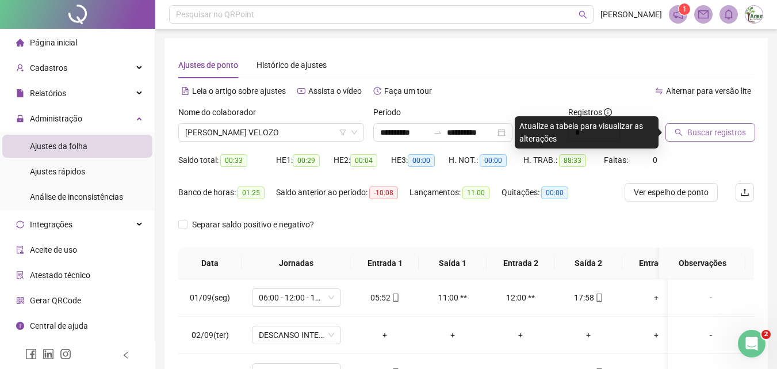
click at [693, 131] on span "Buscar registros" at bounding box center [717, 132] width 59 height 13
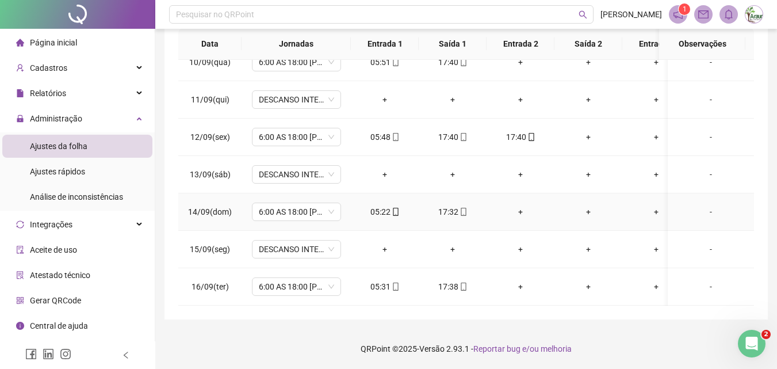
scroll to position [361, 0]
click at [521, 133] on div "17:40" at bounding box center [520, 137] width 49 height 13
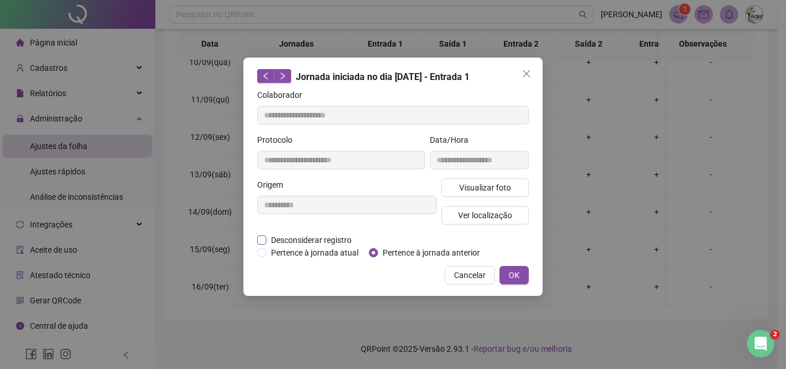
type input "**********"
click at [338, 240] on span "Desconsiderar registro" at bounding box center [311, 240] width 90 height 13
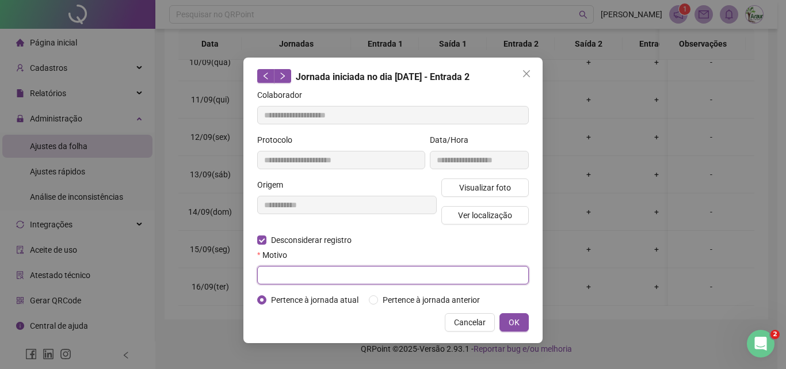
click at [329, 278] on input "text" at bounding box center [393, 275] width 272 height 18
click at [315, 279] on input "text" at bounding box center [393, 275] width 272 height 18
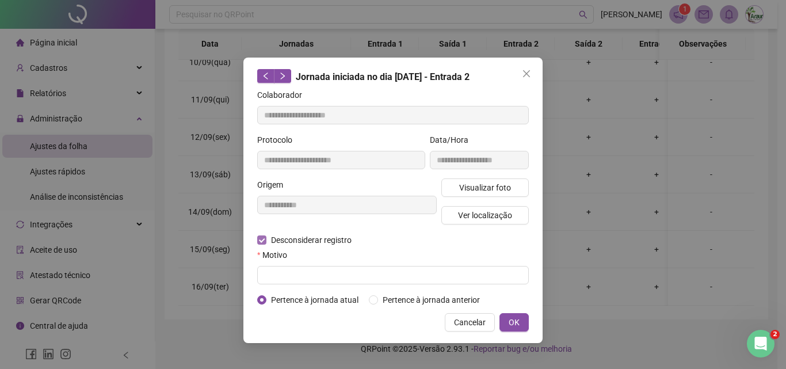
click at [328, 241] on span "Desconsiderar registro" at bounding box center [311, 240] width 90 height 13
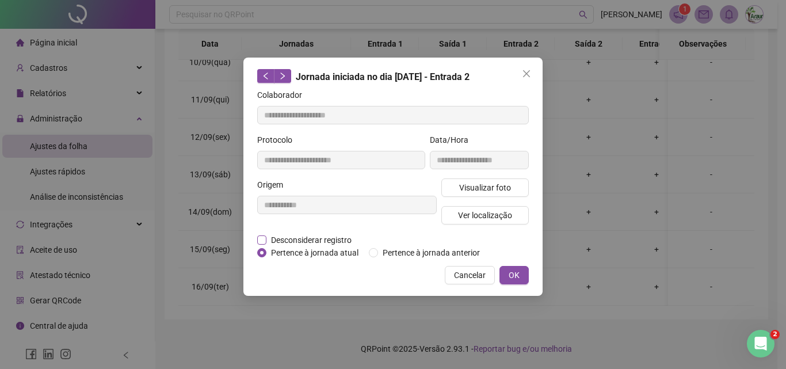
click at [319, 240] on span "Desconsiderar registro" at bounding box center [311, 240] width 90 height 13
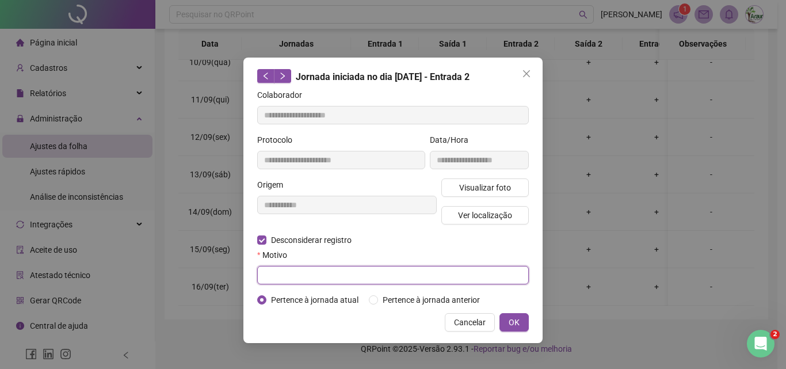
click at [316, 274] on input "text" at bounding box center [393, 275] width 272 height 18
type input "*"
type input "*********"
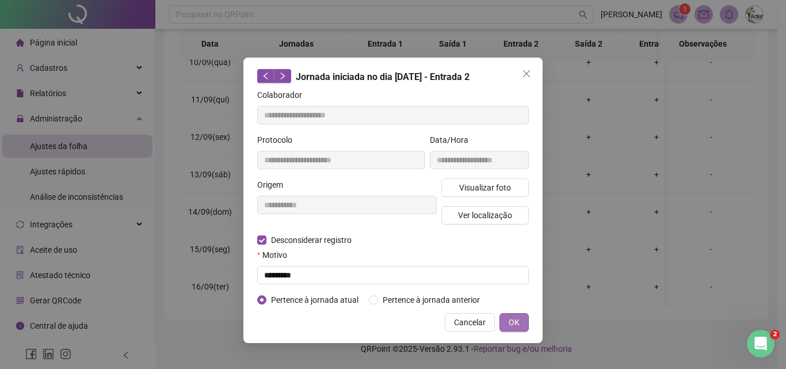
click at [528, 316] on button "OK" at bounding box center [513, 322] width 29 height 18
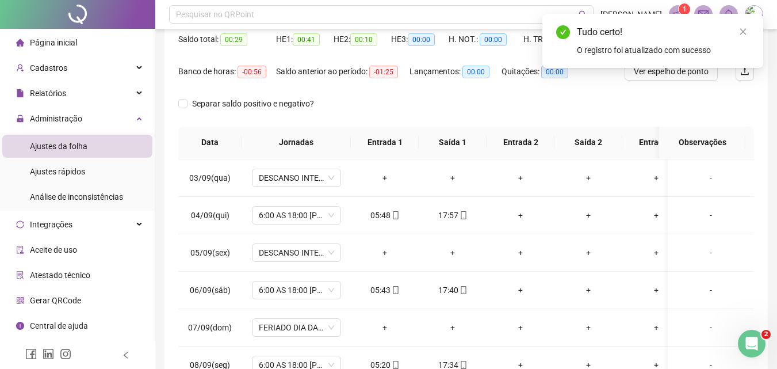
scroll to position [0, 0]
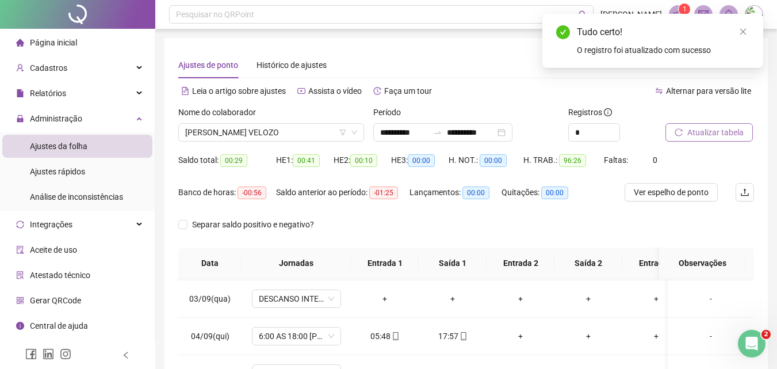
click at [728, 124] on button "Atualizar tabela" at bounding box center [709, 132] width 87 height 18
click at [235, 139] on span "[PERSON_NAME] VELOZO" at bounding box center [271, 132] width 172 height 17
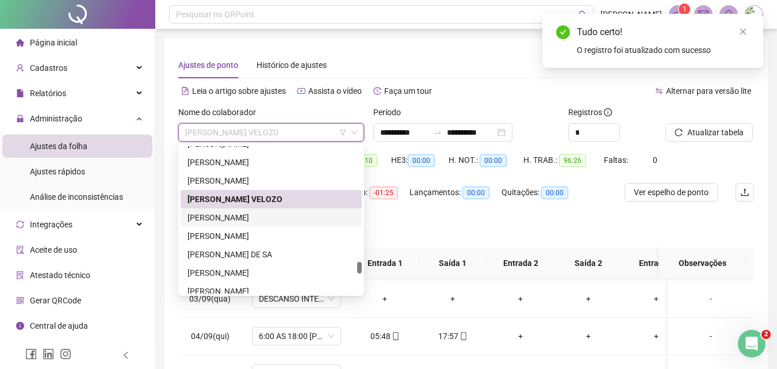
click at [236, 215] on div "[PERSON_NAME]" at bounding box center [271, 217] width 167 height 13
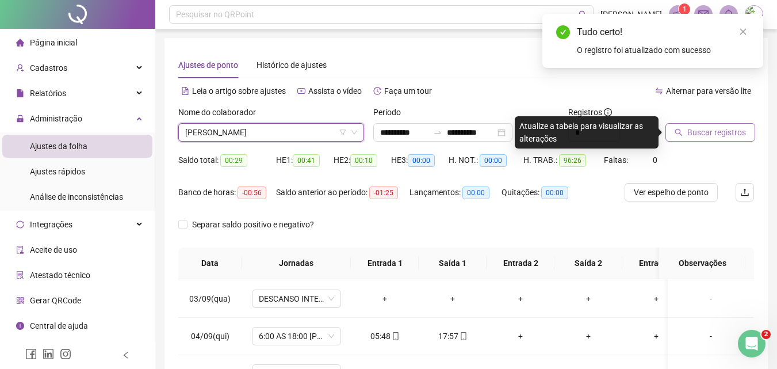
click at [697, 137] on span "Buscar registros" at bounding box center [717, 132] width 59 height 13
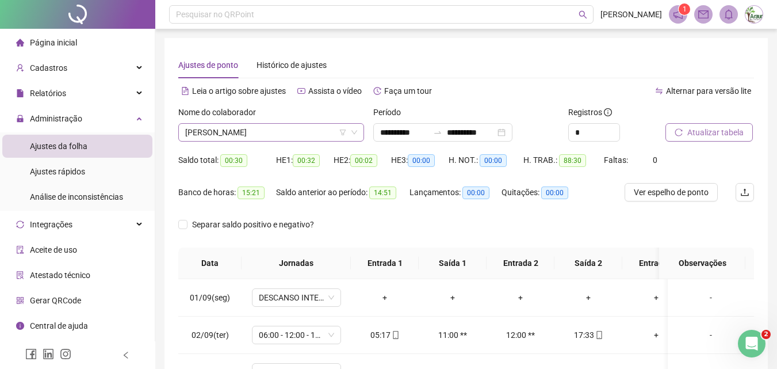
click at [209, 132] on span "[PERSON_NAME]" at bounding box center [271, 132] width 172 height 17
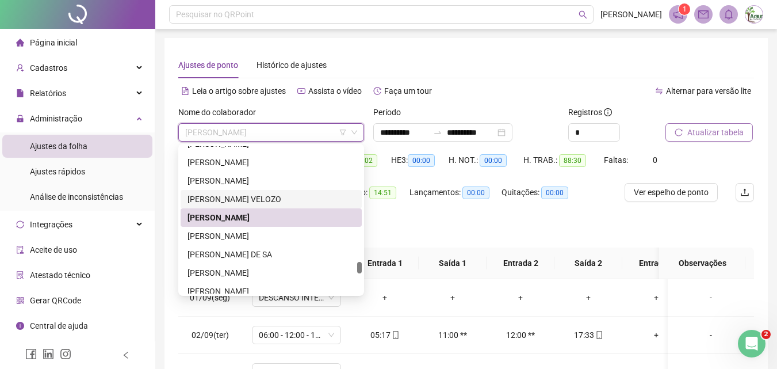
scroll to position [2555, 0]
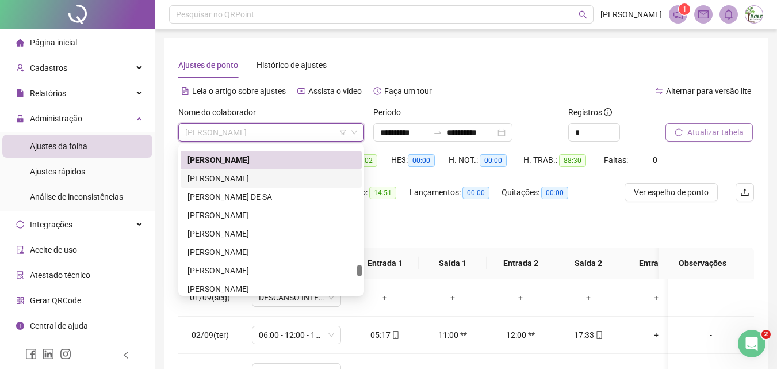
click at [234, 181] on div "[PERSON_NAME]" at bounding box center [271, 178] width 167 height 13
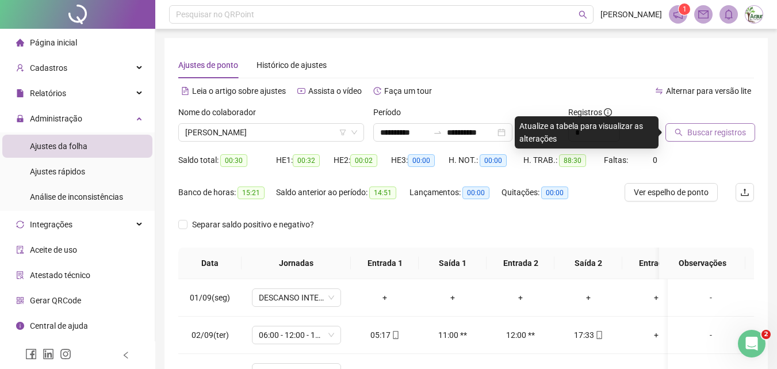
click at [697, 131] on span "Buscar registros" at bounding box center [717, 132] width 59 height 13
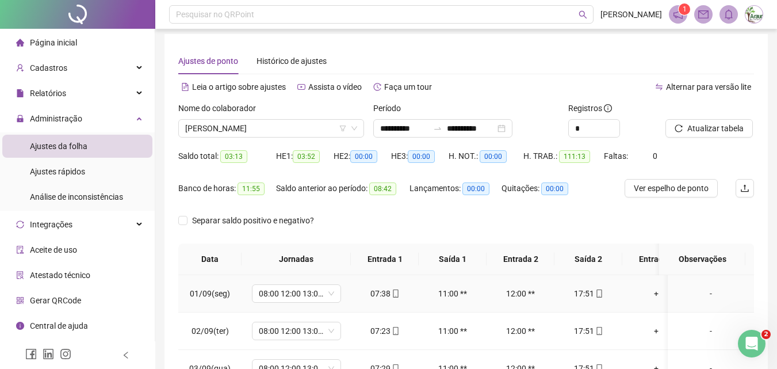
scroll to position [0, 0]
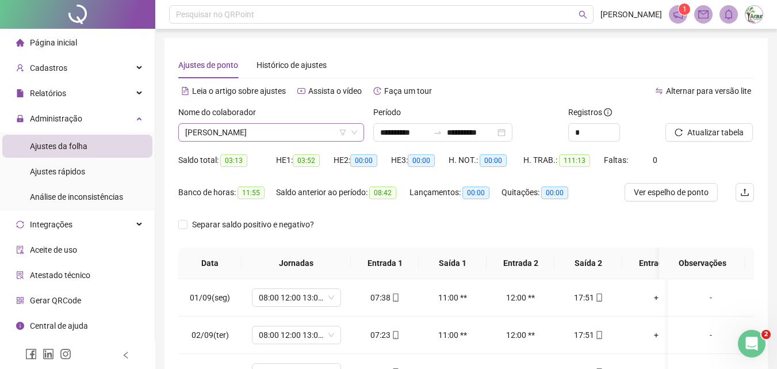
click at [255, 135] on span "[PERSON_NAME]" at bounding box center [271, 132] width 172 height 17
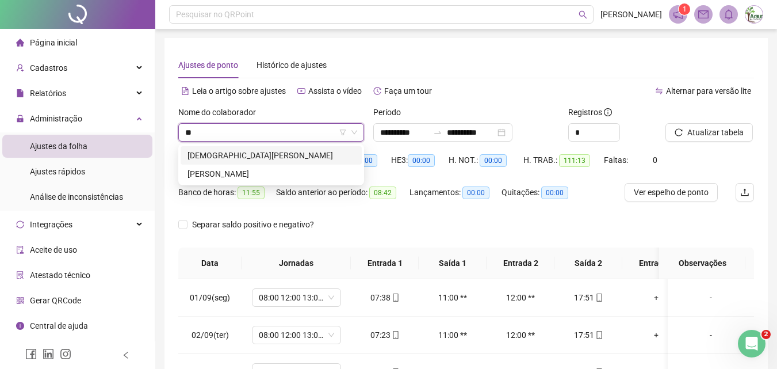
type input "*"
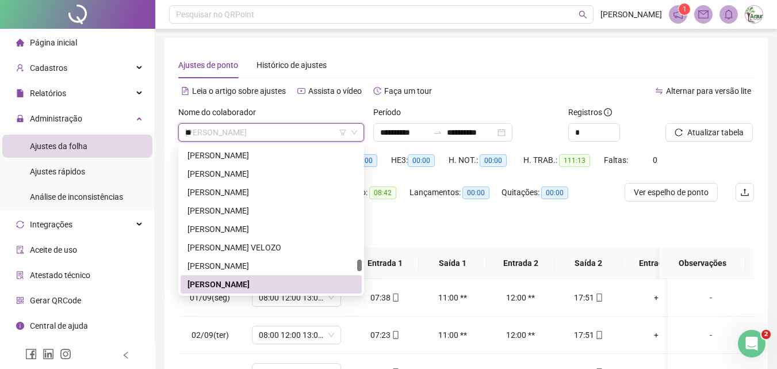
scroll to position [644, 0]
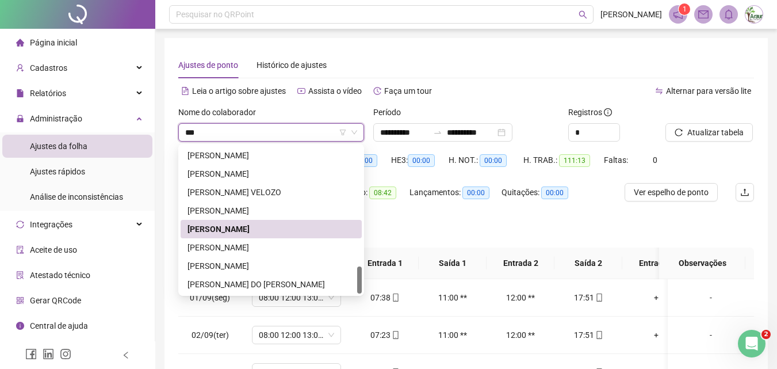
type input "****"
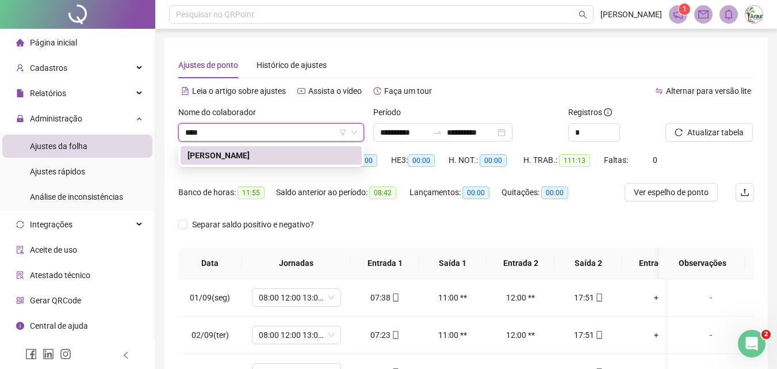
click at [227, 161] on div "[PERSON_NAME]" at bounding box center [271, 155] width 167 height 13
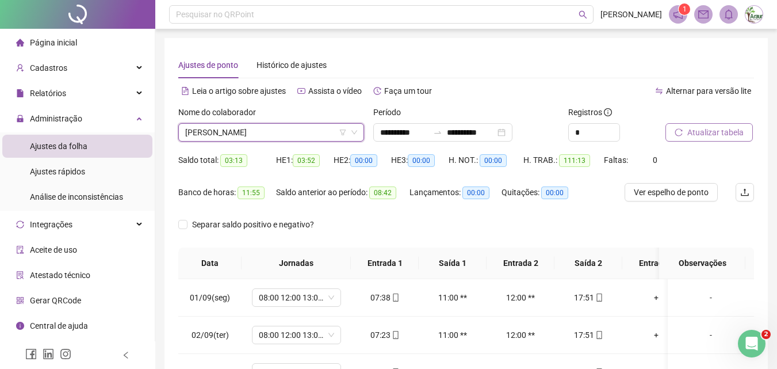
click at [702, 128] on span "Atualizar tabela" at bounding box center [716, 132] width 56 height 13
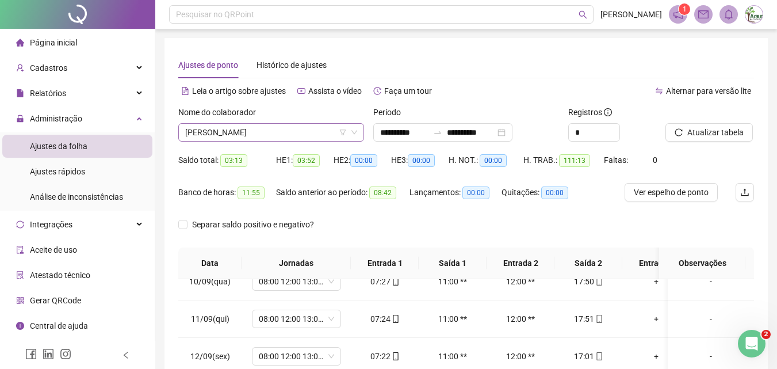
click at [263, 135] on span "[PERSON_NAME]" at bounding box center [271, 132] width 172 height 17
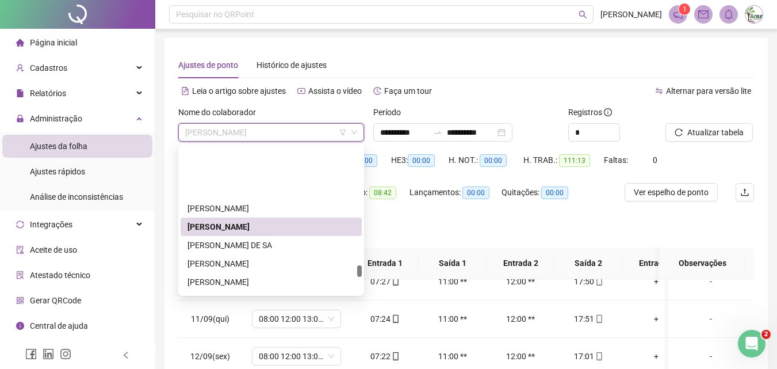
scroll to position [2564, 0]
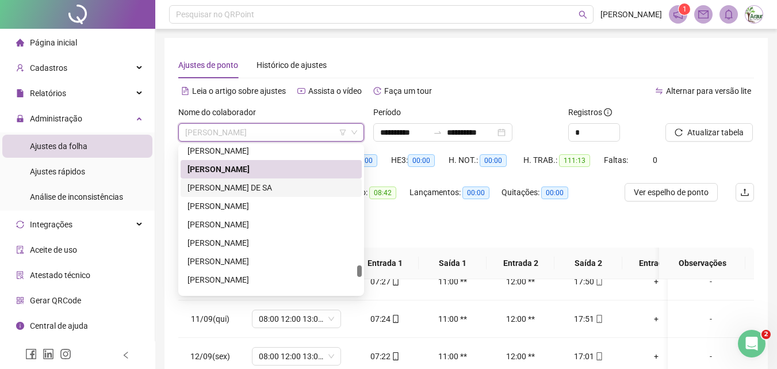
click at [251, 185] on div "[PERSON_NAME] DE SA" at bounding box center [271, 187] width 167 height 13
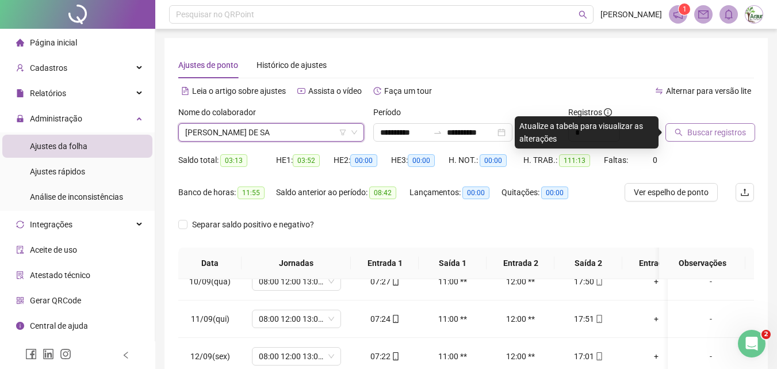
click at [715, 135] on span "Buscar registros" at bounding box center [717, 132] width 59 height 13
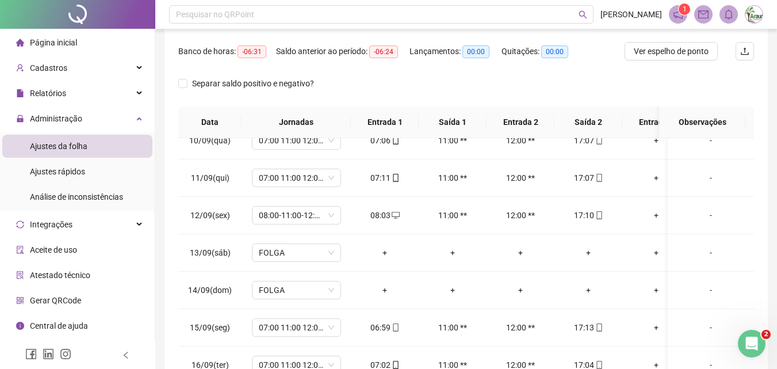
scroll to position [0, 0]
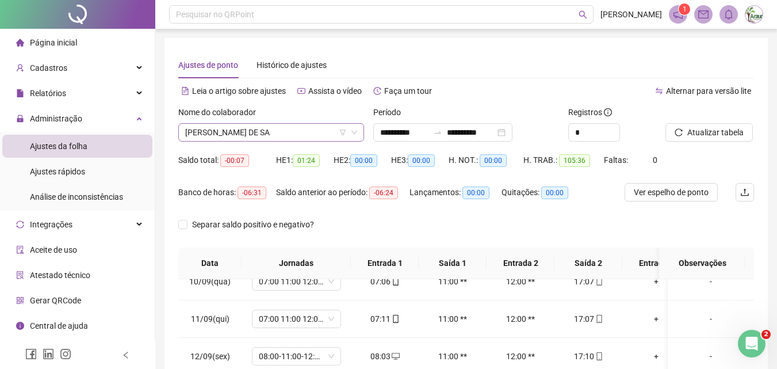
click at [273, 132] on span "[PERSON_NAME] DE SA" at bounding box center [271, 132] width 172 height 17
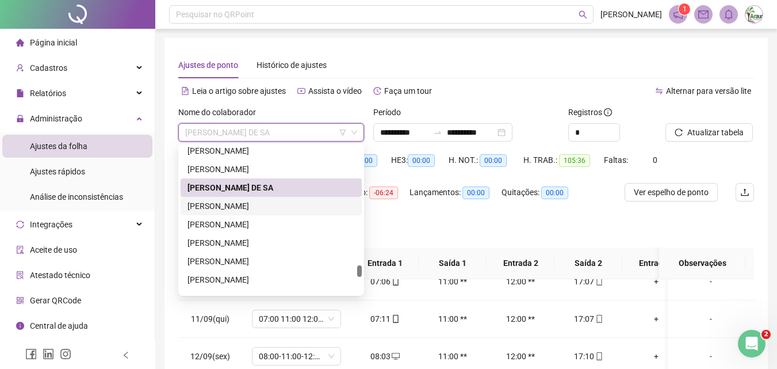
click at [245, 207] on div "[PERSON_NAME]" at bounding box center [271, 206] width 167 height 13
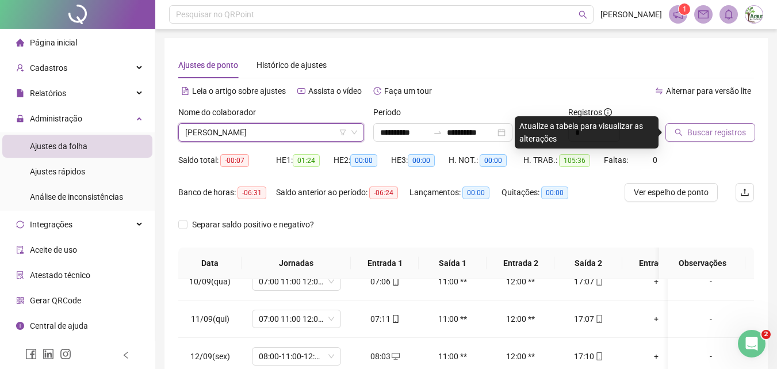
click at [704, 133] on span "Buscar registros" at bounding box center [717, 132] width 59 height 13
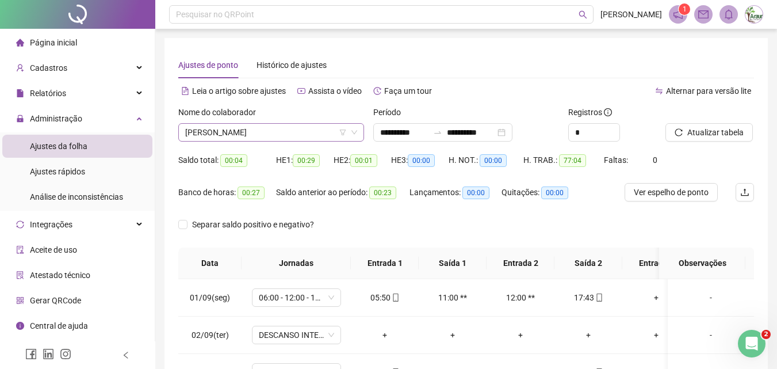
click at [272, 129] on span "[PERSON_NAME]" at bounding box center [271, 132] width 172 height 17
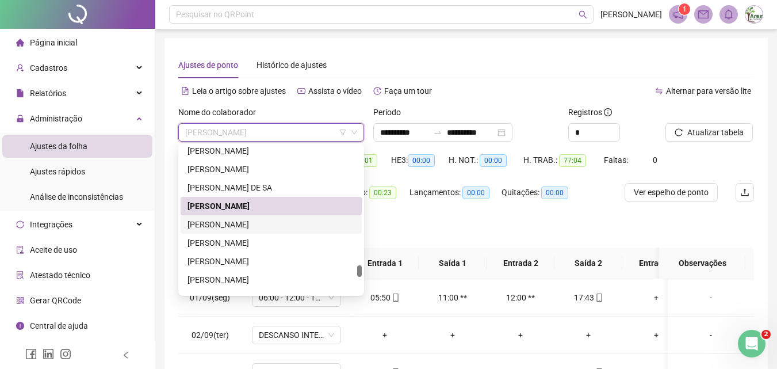
click at [243, 224] on div "[PERSON_NAME]" at bounding box center [271, 224] width 167 height 13
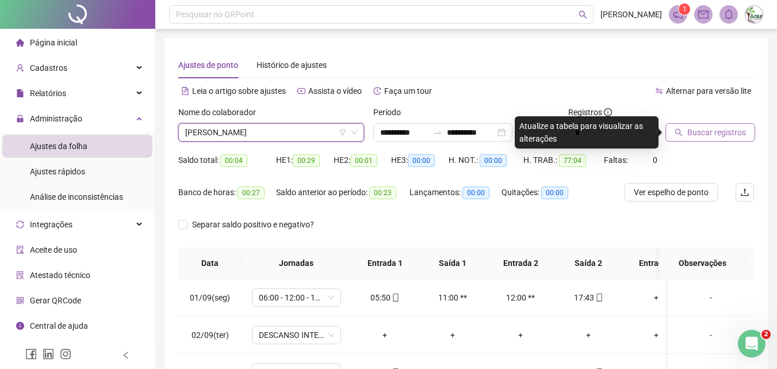
click at [739, 132] on span "Buscar registros" at bounding box center [717, 132] width 59 height 13
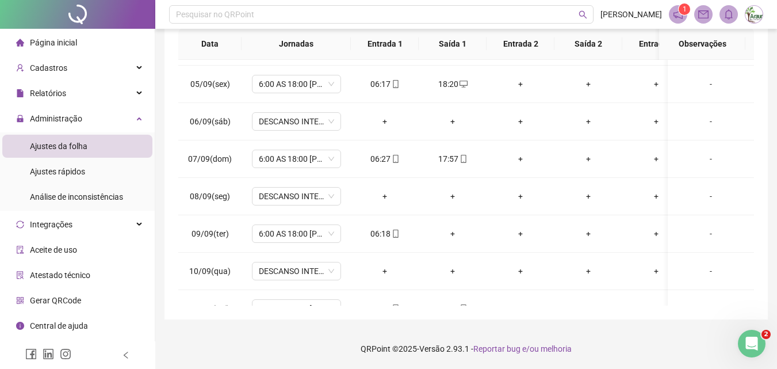
scroll to position [131, 0]
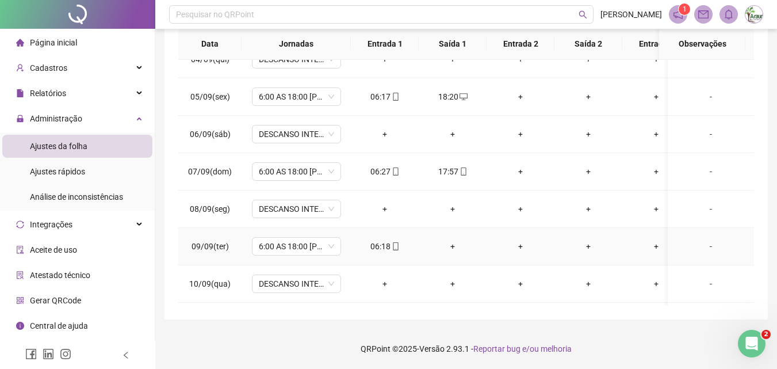
click at [453, 244] on div "+" at bounding box center [452, 246] width 49 height 13
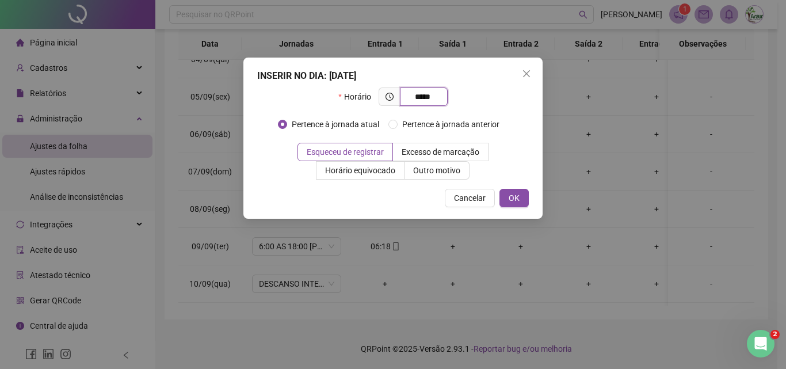
type input "*****"
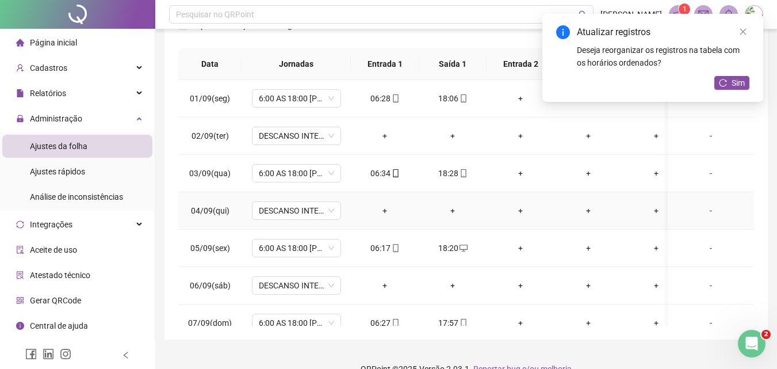
scroll to position [0, 0]
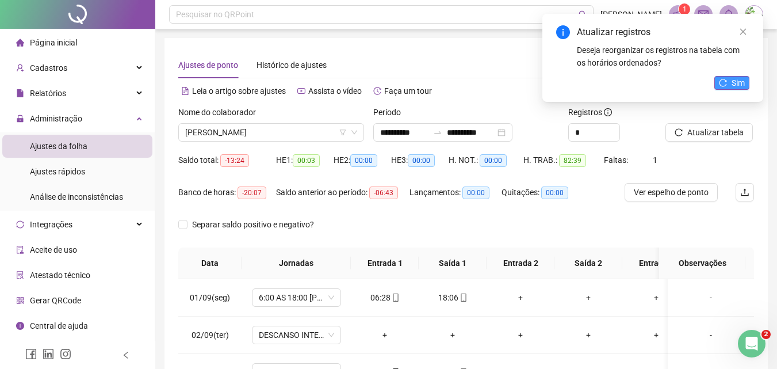
click at [743, 82] on span "Sim" at bounding box center [738, 83] width 13 height 13
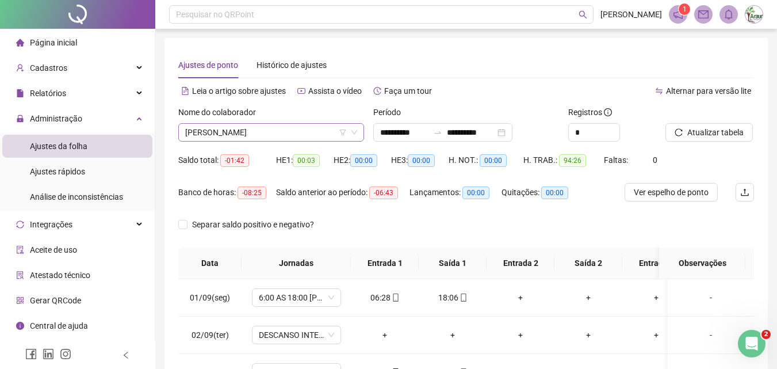
click at [228, 134] on span "[PERSON_NAME]" at bounding box center [271, 132] width 172 height 17
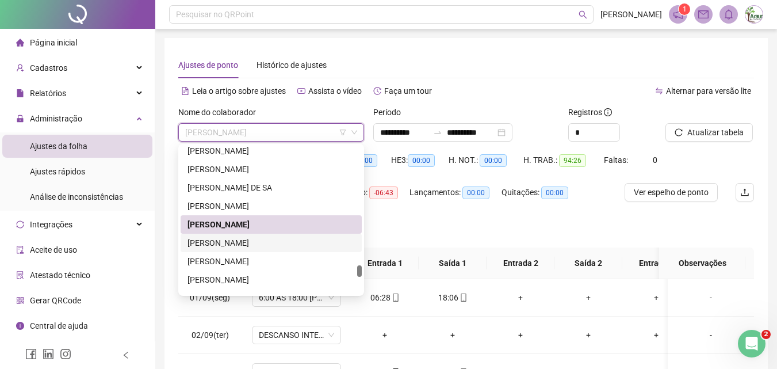
click at [225, 238] on div "[PERSON_NAME]" at bounding box center [271, 242] width 167 height 13
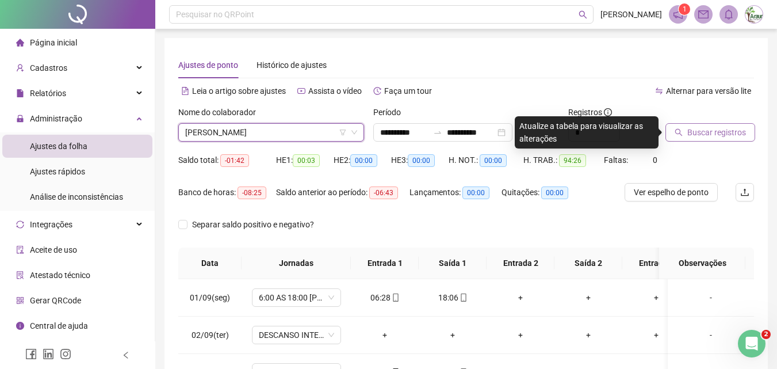
click at [671, 130] on button "Buscar registros" at bounding box center [711, 132] width 90 height 18
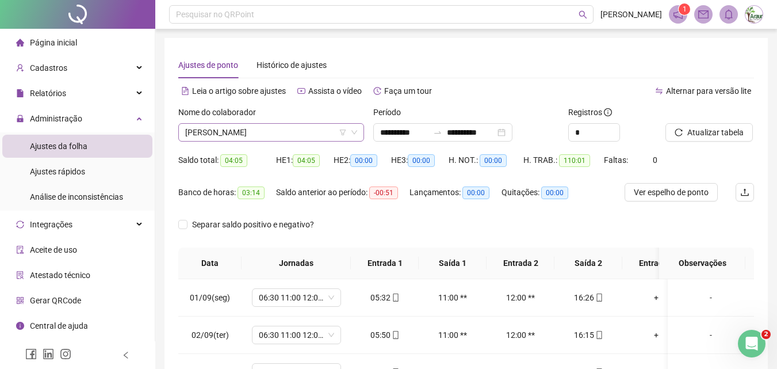
click at [285, 140] on span "[PERSON_NAME]" at bounding box center [271, 132] width 172 height 17
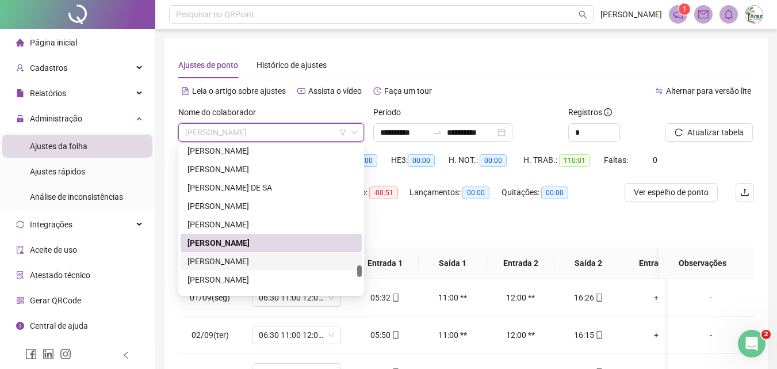
click at [231, 263] on div "[PERSON_NAME]" at bounding box center [271, 261] width 167 height 13
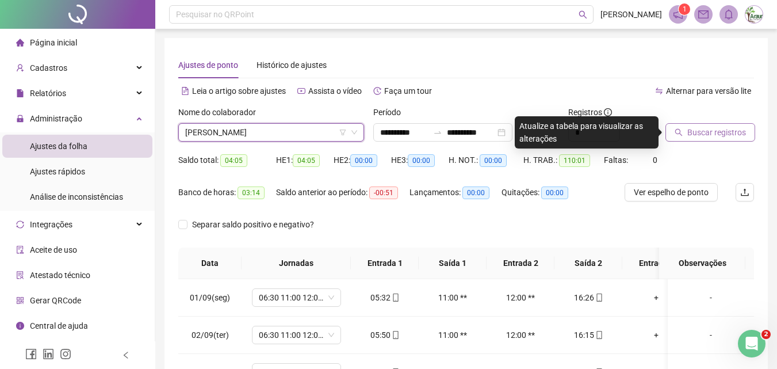
click at [710, 131] on span "Buscar registros" at bounding box center [717, 132] width 59 height 13
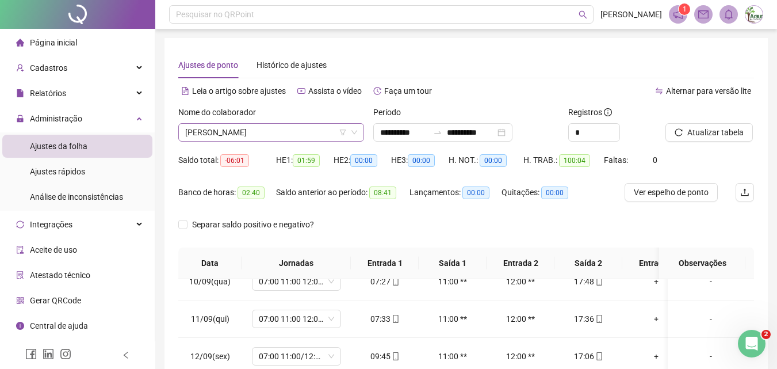
click at [241, 128] on span "[PERSON_NAME]" at bounding box center [271, 132] width 172 height 17
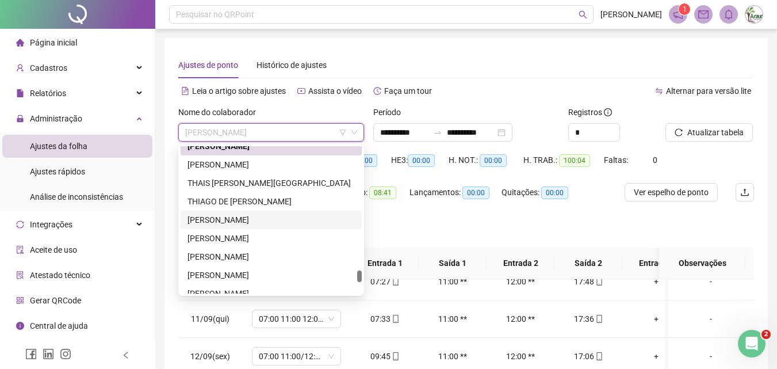
scroll to position [2679, 0]
click at [232, 164] on div "[PERSON_NAME]" at bounding box center [271, 164] width 167 height 13
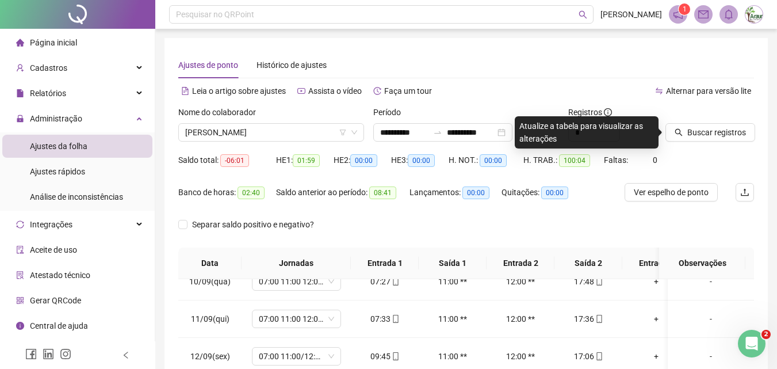
click at [681, 131] on icon "search" at bounding box center [679, 132] width 7 height 7
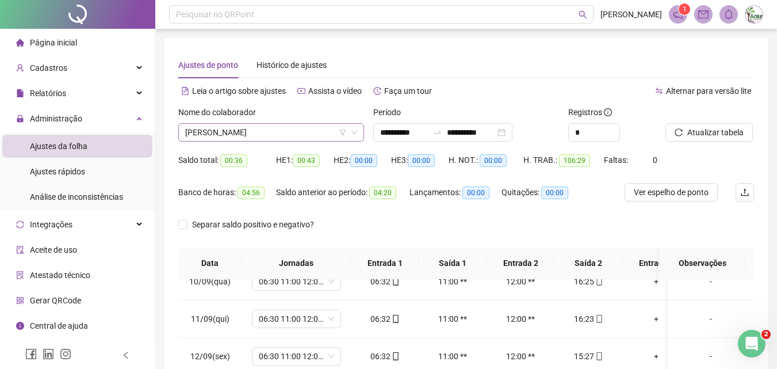
click at [263, 134] on span "[PERSON_NAME]" at bounding box center [271, 132] width 172 height 17
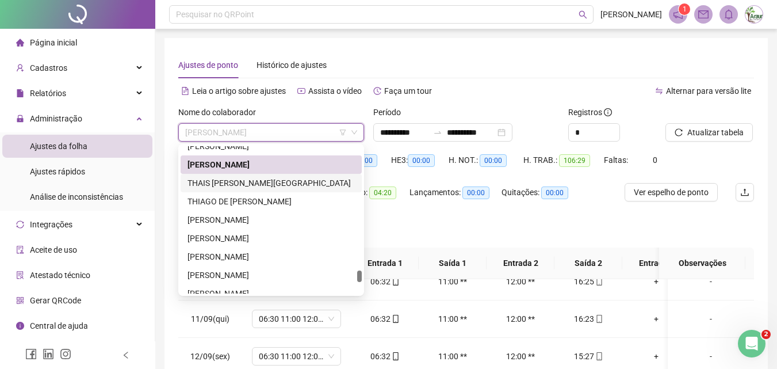
click at [256, 184] on div "THAIS [PERSON_NAME][GEOGRAPHIC_DATA]" at bounding box center [271, 183] width 167 height 13
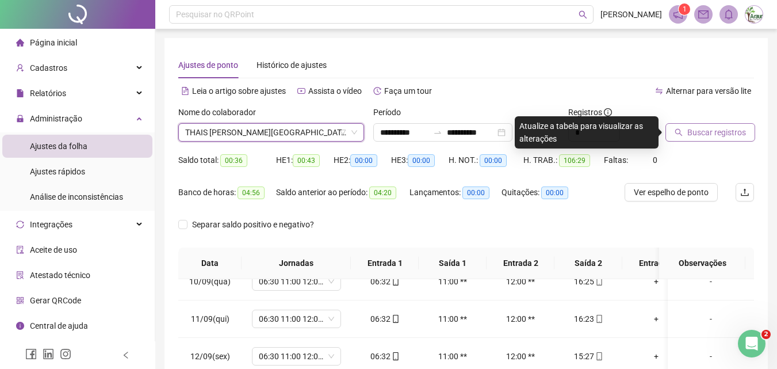
click at [709, 132] on span "Buscar registros" at bounding box center [717, 132] width 59 height 13
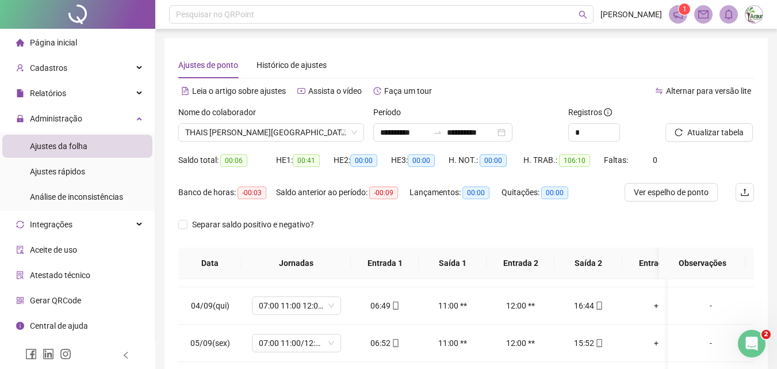
scroll to position [0, 0]
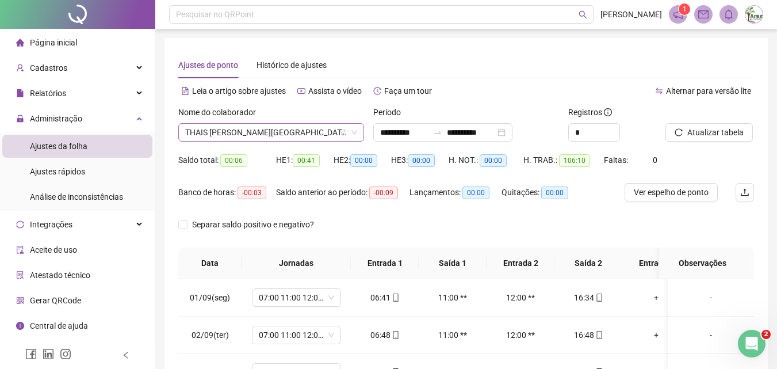
click at [262, 131] on span "THAIS [PERSON_NAME][GEOGRAPHIC_DATA]" at bounding box center [271, 132] width 172 height 17
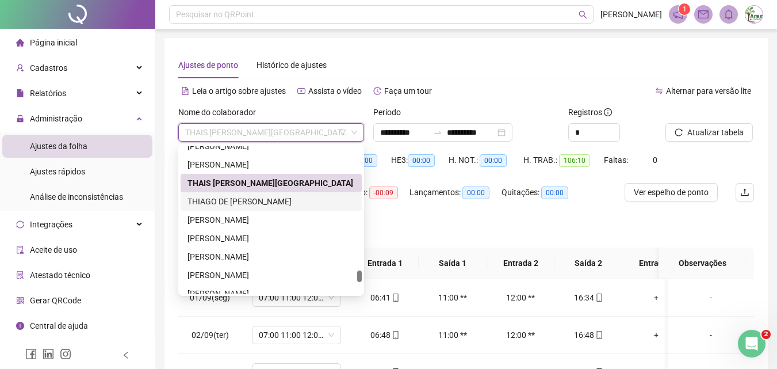
click at [254, 209] on div "THIAGO DE [PERSON_NAME]" at bounding box center [271, 201] width 181 height 18
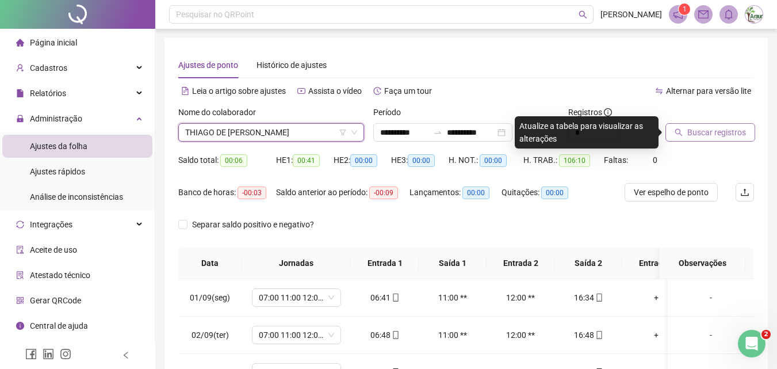
click at [695, 138] on span "Buscar registros" at bounding box center [717, 132] width 59 height 13
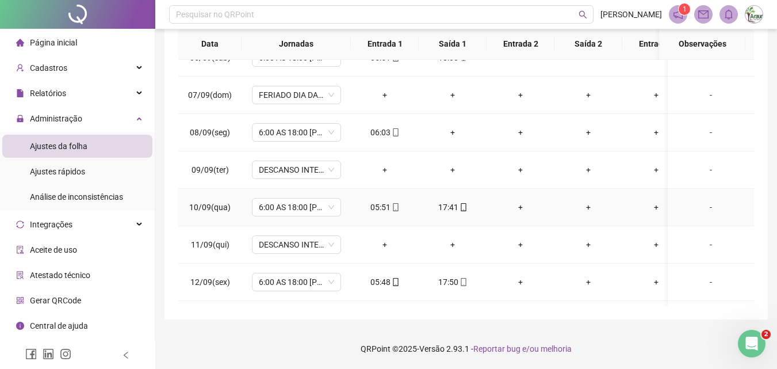
scroll to position [189, 0]
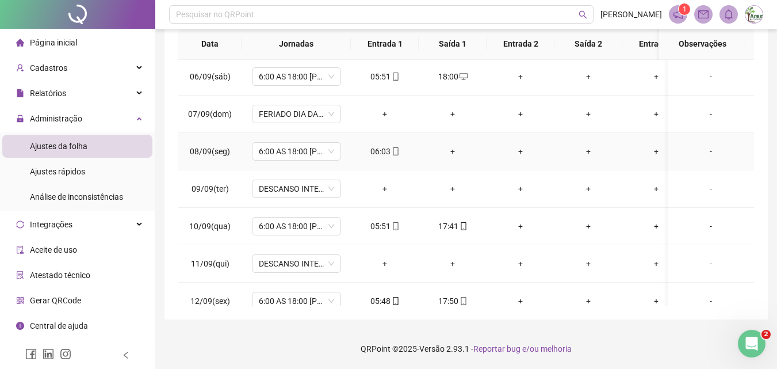
click at [450, 151] on div "+" at bounding box center [452, 151] width 49 height 13
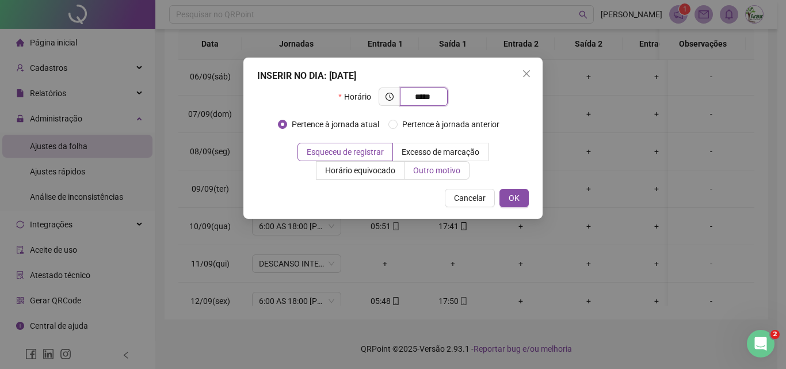
type input "*****"
click at [434, 176] on label "Outro motivo" at bounding box center [437, 170] width 65 height 18
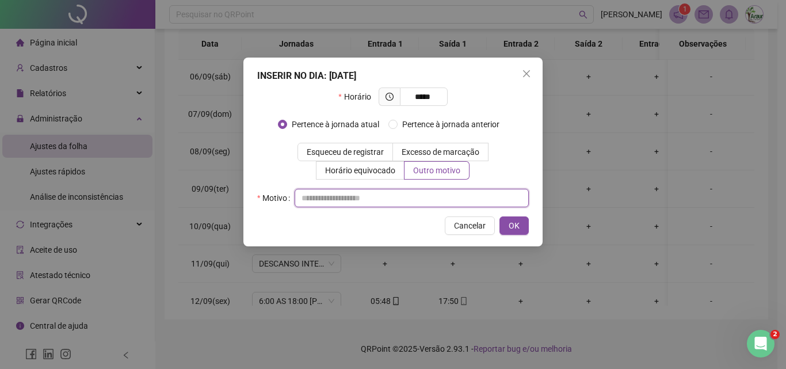
click at [374, 207] on input "text" at bounding box center [412, 198] width 234 height 18
type input "*"
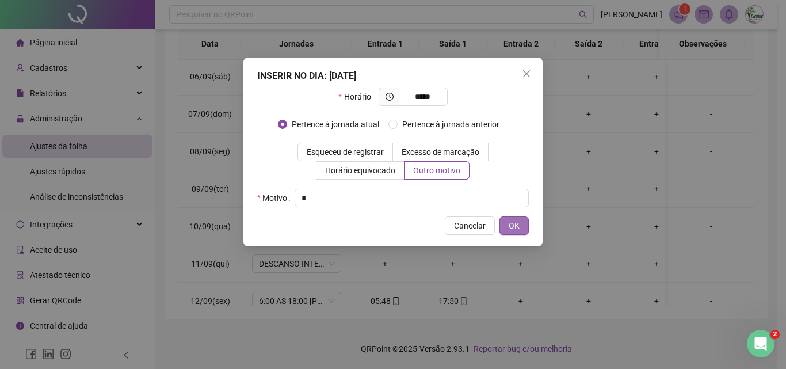
click at [507, 228] on button "OK" at bounding box center [513, 225] width 29 height 18
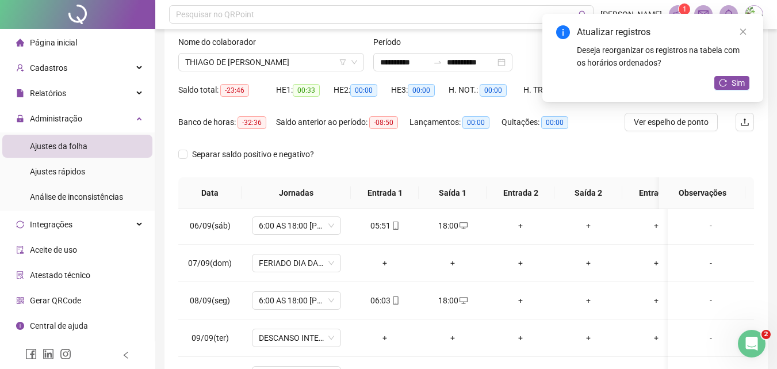
scroll to position [0, 0]
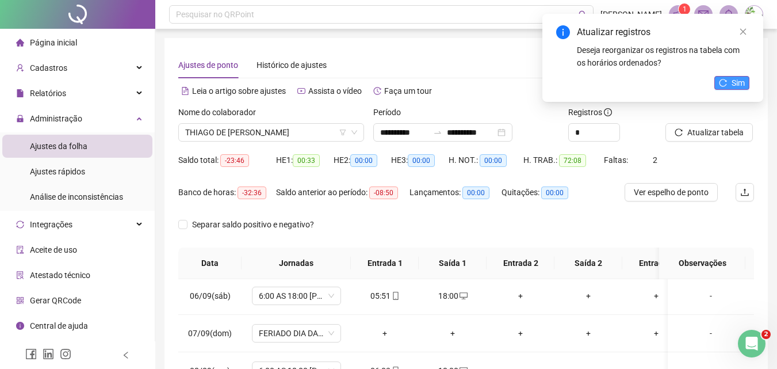
click at [725, 80] on icon "reload" at bounding box center [723, 82] width 7 height 7
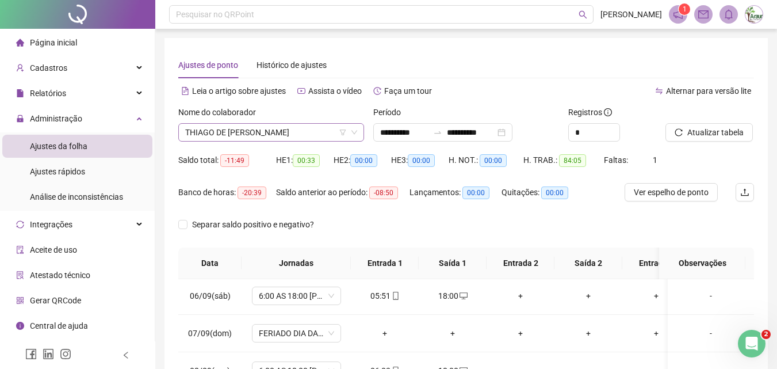
click at [251, 131] on span "THIAGO DE [PERSON_NAME]" at bounding box center [271, 132] width 172 height 17
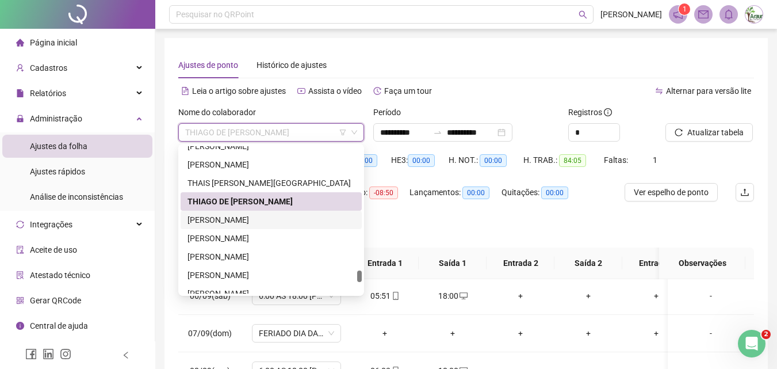
click at [258, 219] on div "[PERSON_NAME]" at bounding box center [271, 219] width 167 height 13
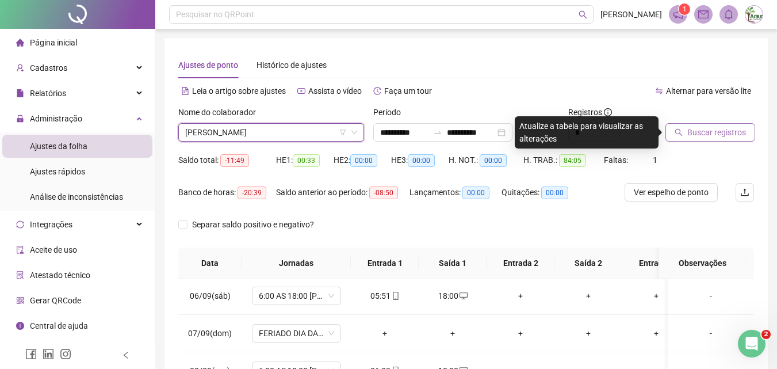
click at [667, 129] on button "Buscar registros" at bounding box center [711, 132] width 90 height 18
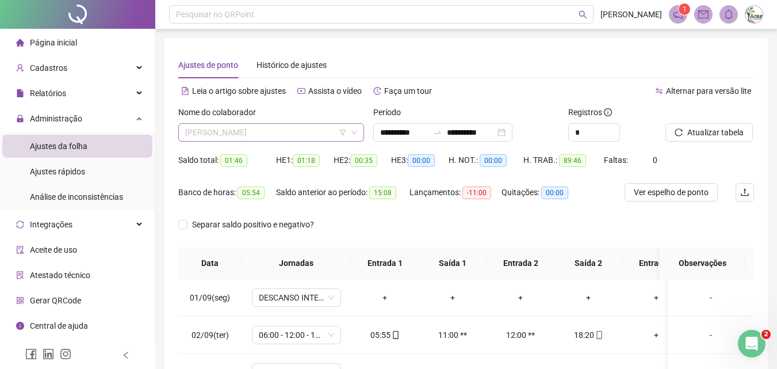
click at [266, 126] on span "[PERSON_NAME]" at bounding box center [271, 132] width 172 height 17
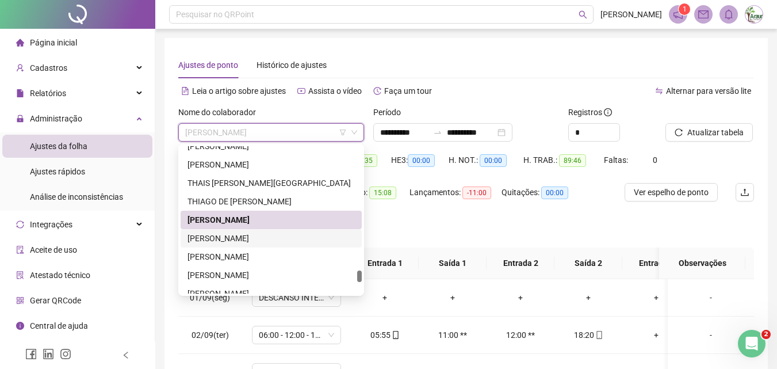
click at [243, 235] on div "[PERSON_NAME]" at bounding box center [271, 238] width 167 height 13
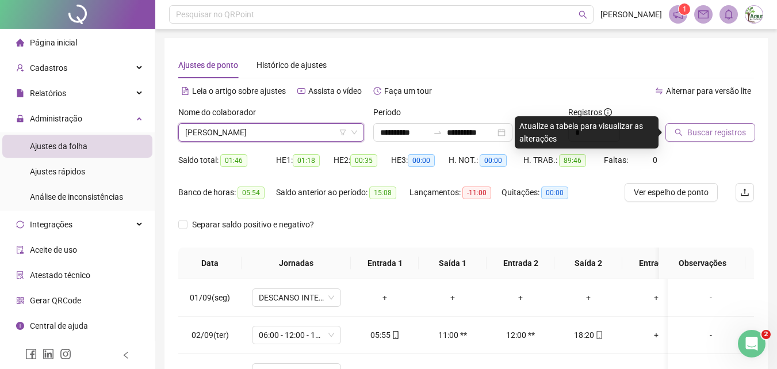
click at [679, 131] on icon "search" at bounding box center [679, 132] width 8 height 8
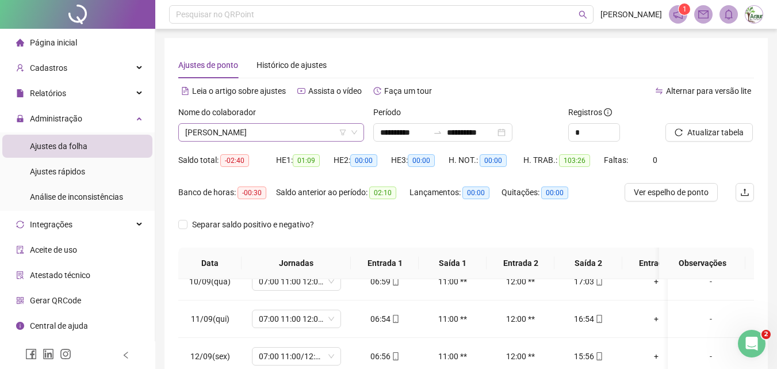
click at [294, 131] on span "[PERSON_NAME]" at bounding box center [271, 132] width 172 height 17
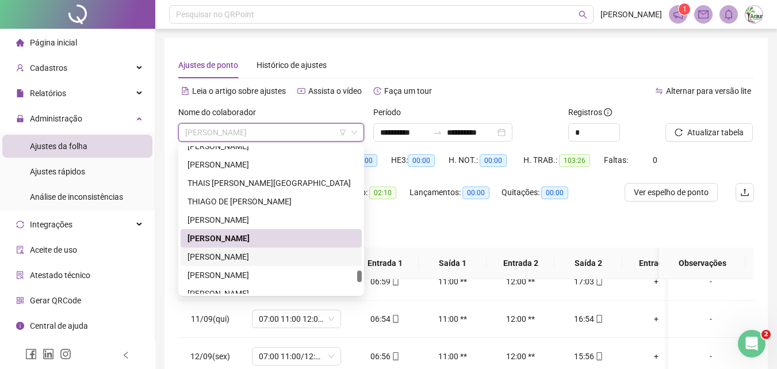
click at [240, 250] on div "[PERSON_NAME]" at bounding box center [271, 256] width 167 height 13
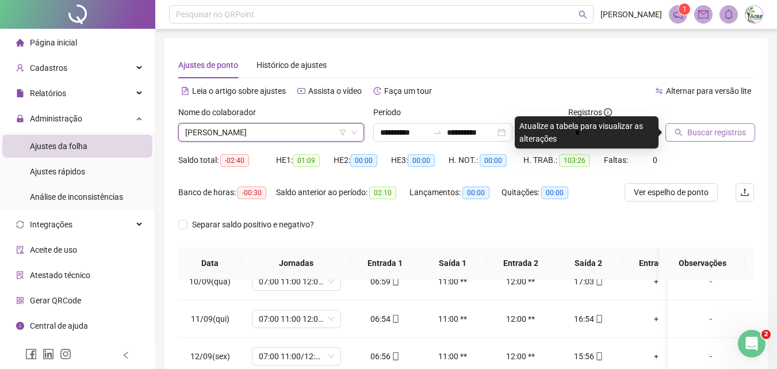
click at [707, 134] on span "Buscar registros" at bounding box center [717, 132] width 59 height 13
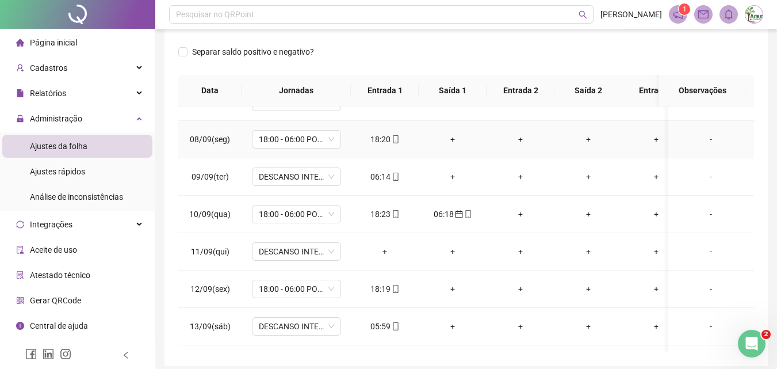
scroll to position [230, 0]
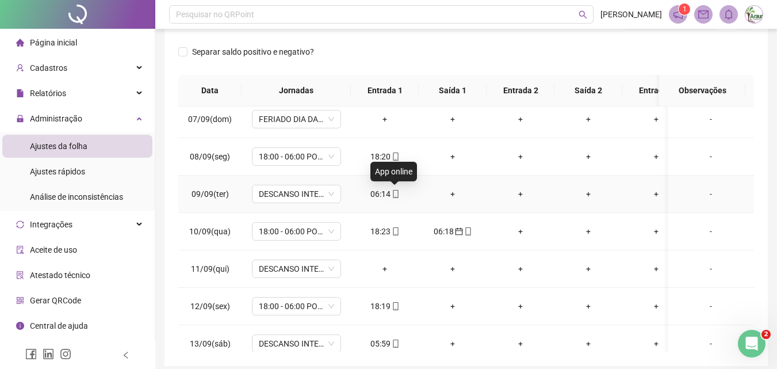
click at [386, 196] on div "06:14" at bounding box center [384, 194] width 49 height 13
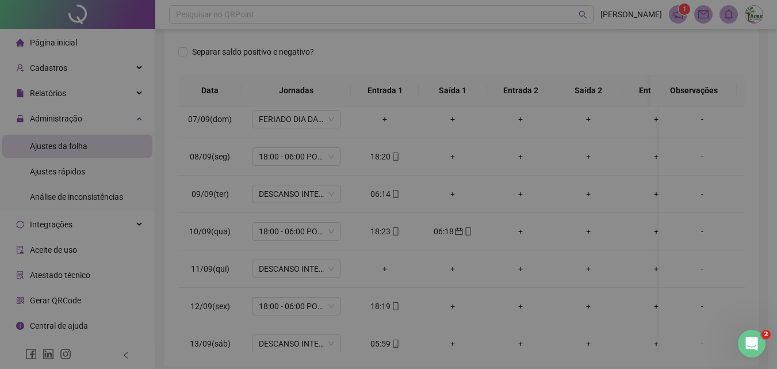
type input "**********"
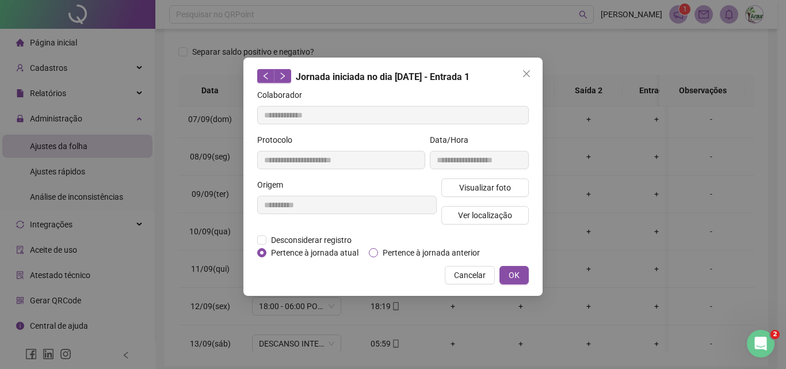
click at [389, 258] on span "Pertence à jornada anterior" at bounding box center [431, 252] width 106 height 13
click at [517, 271] on span "OK" at bounding box center [514, 275] width 11 height 13
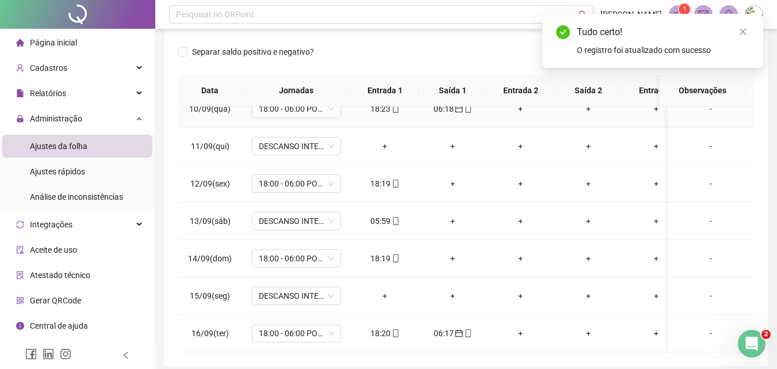
scroll to position [361, 0]
click at [387, 215] on div "05:59" at bounding box center [384, 221] width 49 height 13
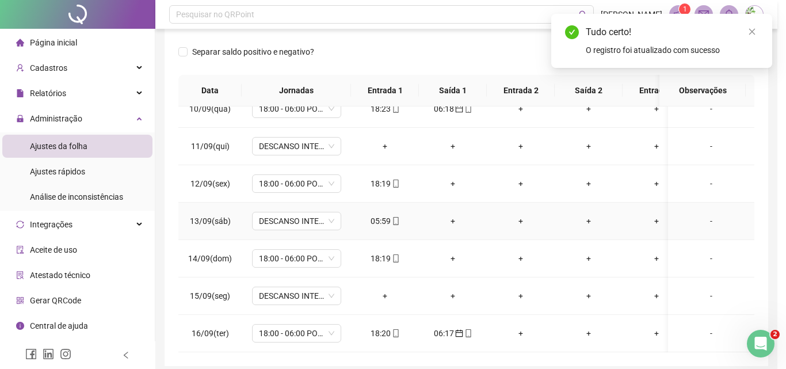
type input "**********"
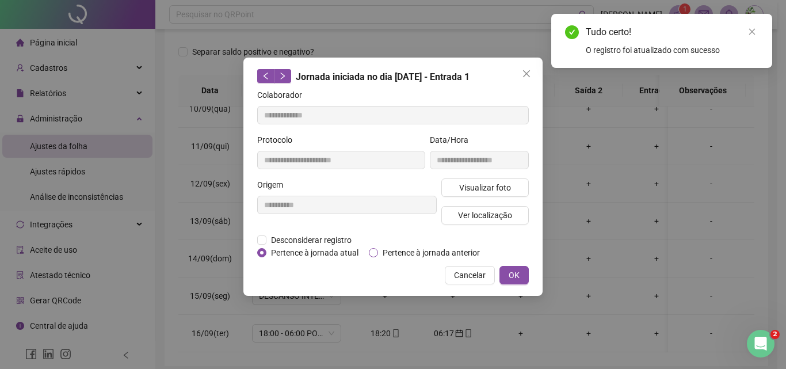
click at [411, 255] on span "Pertence à jornada anterior" at bounding box center [431, 252] width 106 height 13
click at [513, 272] on span "OK" at bounding box center [514, 275] width 11 height 13
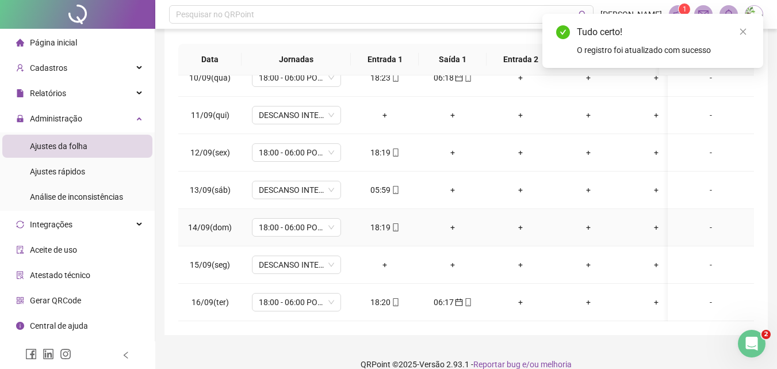
scroll to position [219, 0]
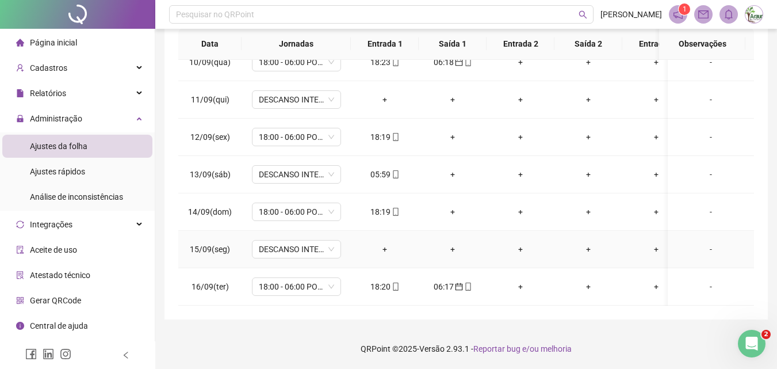
click at [388, 243] on div "+" at bounding box center [384, 249] width 49 height 13
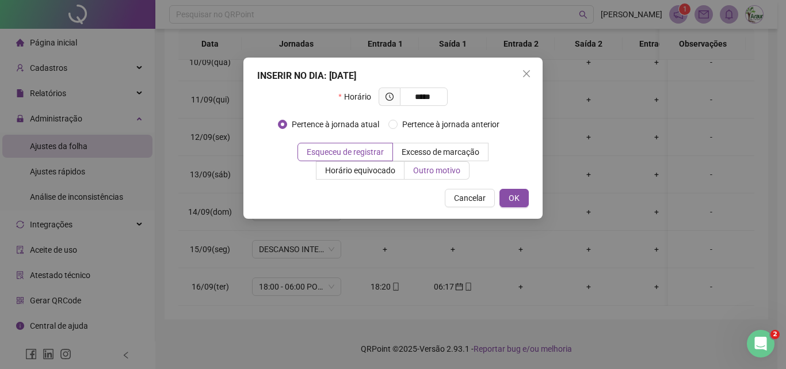
type input "*****"
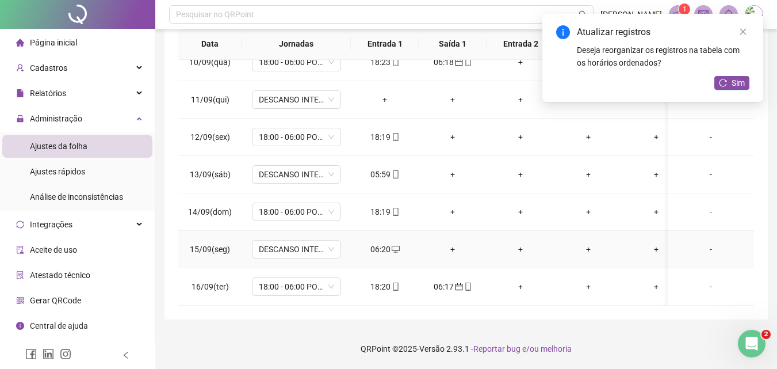
click at [392, 246] on icon "desktop" at bounding box center [396, 249] width 8 height 7
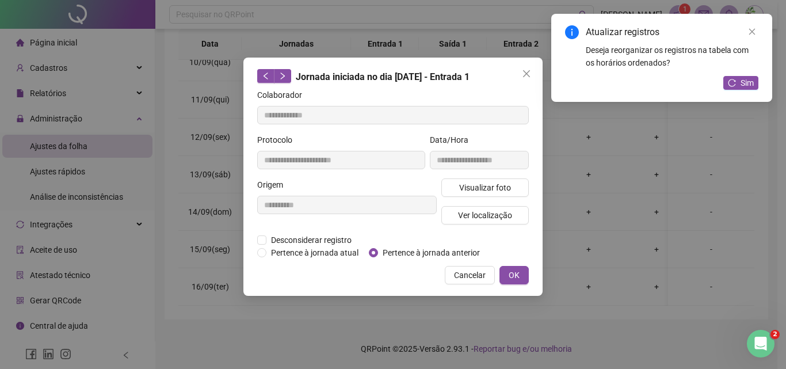
type input "**********"
click at [402, 252] on span "Pertence à jornada anterior" at bounding box center [431, 252] width 106 height 13
click at [525, 279] on button "OK" at bounding box center [513, 275] width 29 height 18
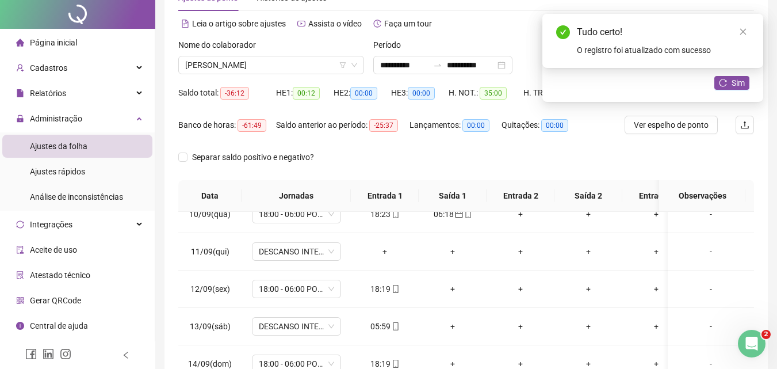
scroll to position [0, 0]
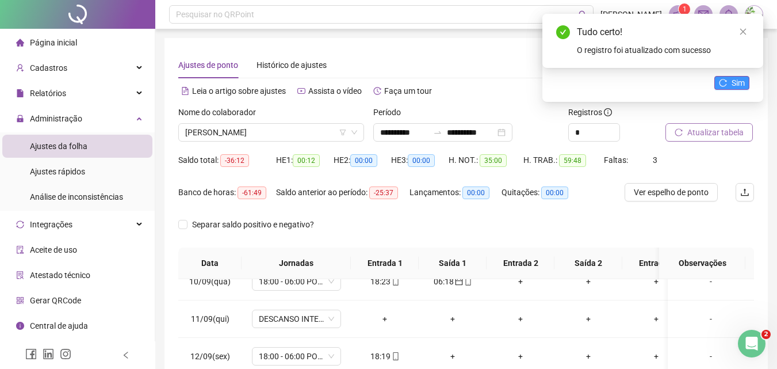
click at [721, 82] on icon "reload" at bounding box center [723, 83] width 8 height 8
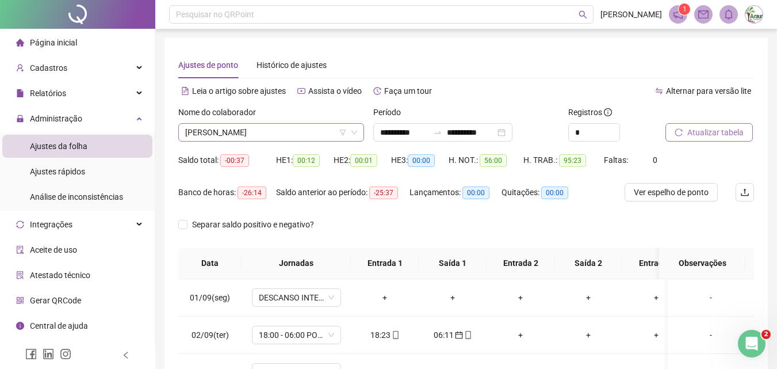
click at [277, 128] on span "[PERSON_NAME]" at bounding box center [271, 132] width 172 height 17
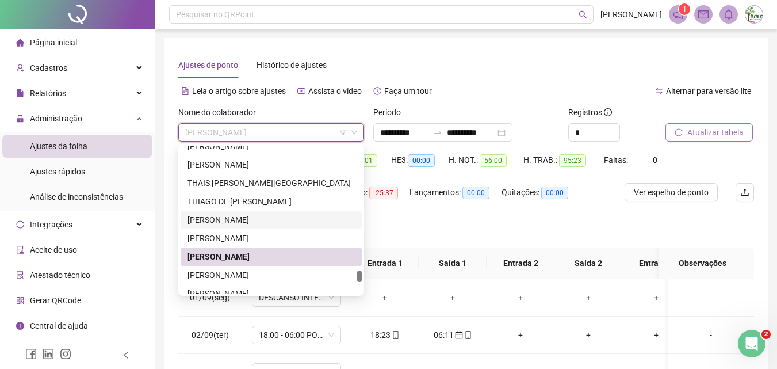
scroll to position [2737, 0]
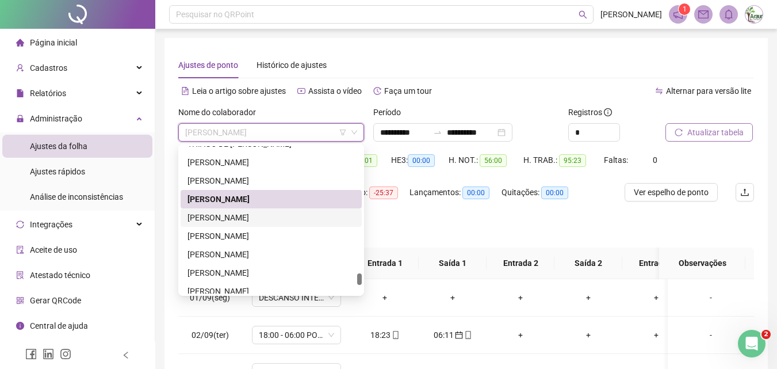
click at [245, 218] on div "[PERSON_NAME]" at bounding box center [271, 217] width 167 height 13
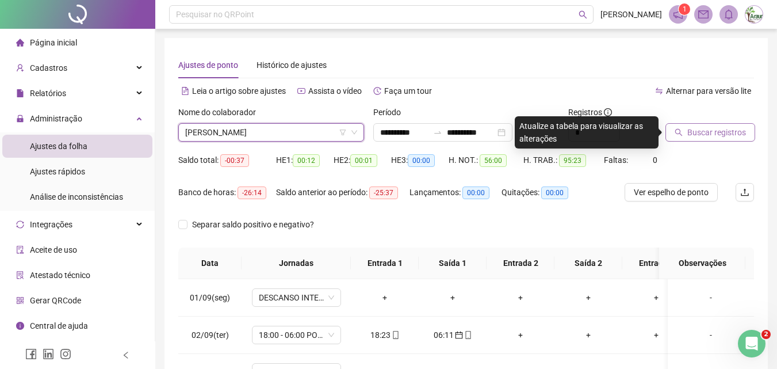
click at [714, 135] on span "Buscar registros" at bounding box center [717, 132] width 59 height 13
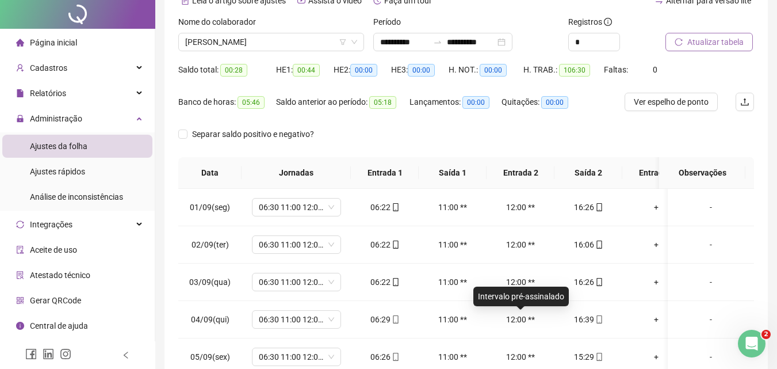
scroll to position [0, 0]
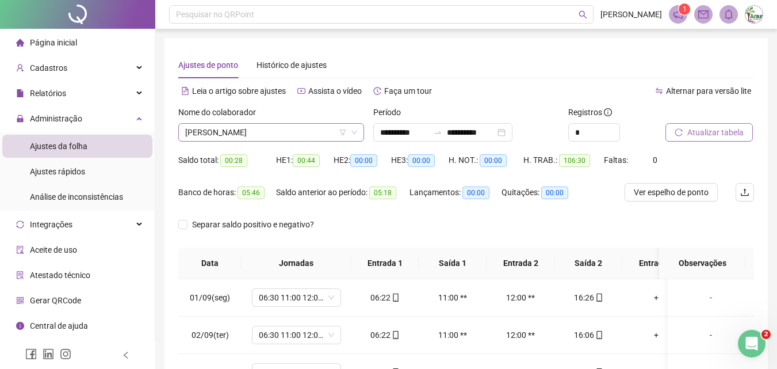
click at [307, 129] on span "[PERSON_NAME]" at bounding box center [271, 132] width 172 height 17
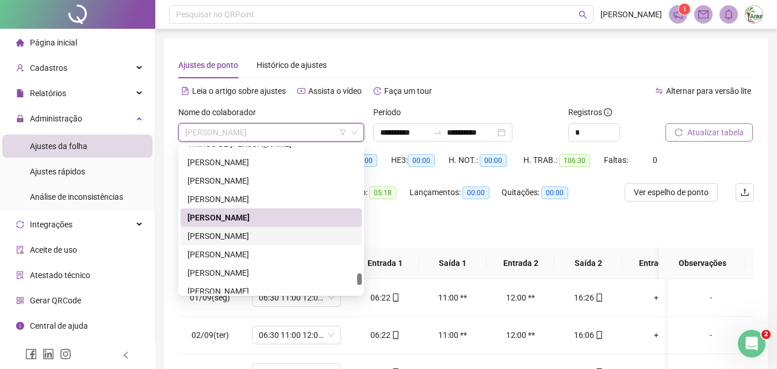
click at [235, 232] on div "[PERSON_NAME]" at bounding box center [271, 236] width 167 height 13
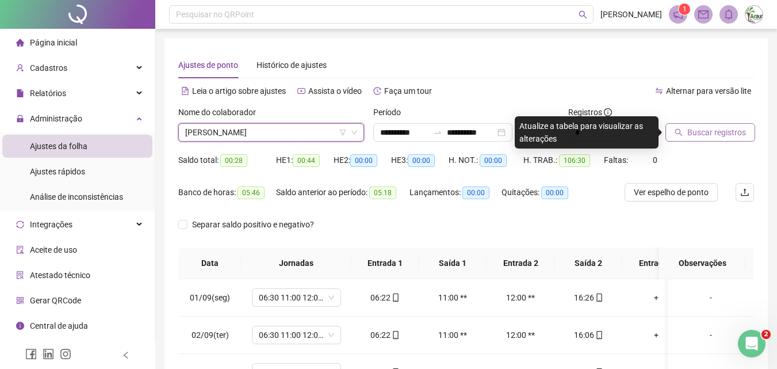
click at [693, 136] on span "Buscar registros" at bounding box center [717, 132] width 59 height 13
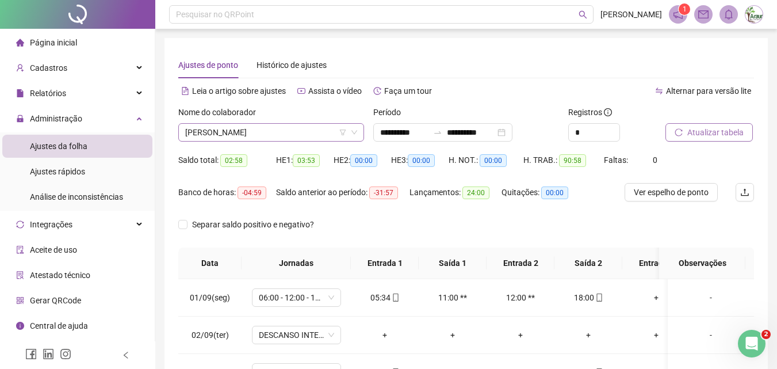
click at [274, 133] on span "[PERSON_NAME]" at bounding box center [271, 132] width 172 height 17
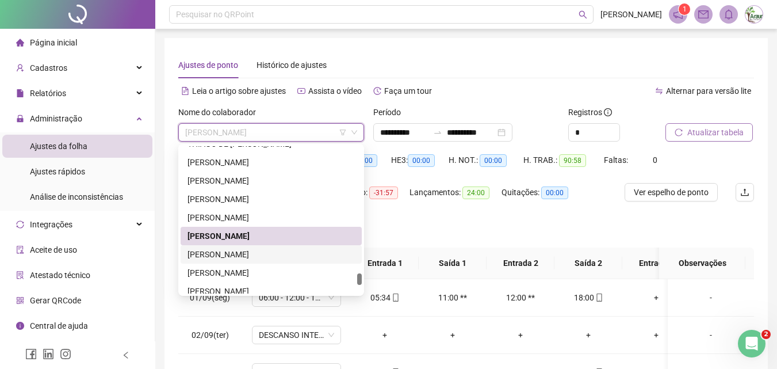
click at [250, 251] on div "[PERSON_NAME]" at bounding box center [271, 254] width 167 height 13
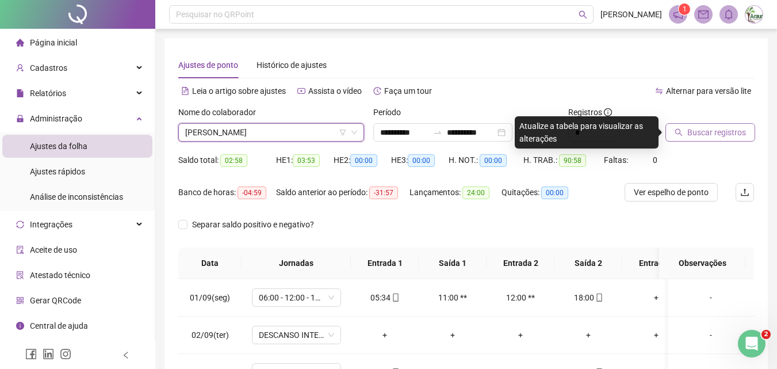
click at [687, 128] on button "Buscar registros" at bounding box center [711, 132] width 90 height 18
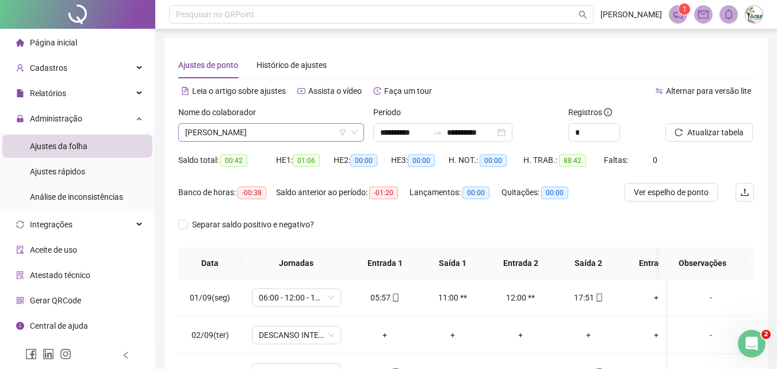
click at [285, 138] on span "[PERSON_NAME]" at bounding box center [271, 132] width 172 height 17
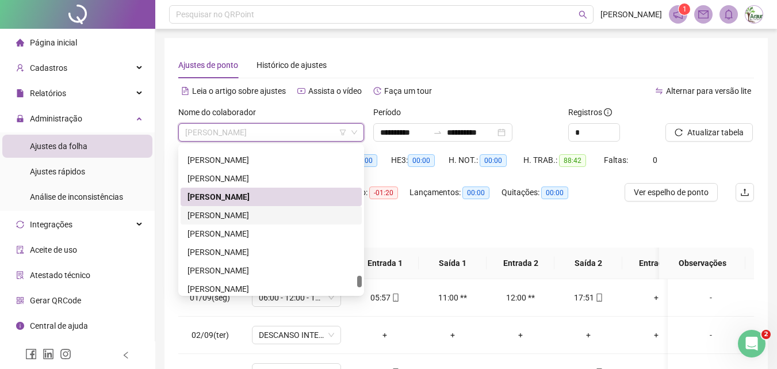
click at [248, 215] on div "[PERSON_NAME]" at bounding box center [271, 215] width 167 height 13
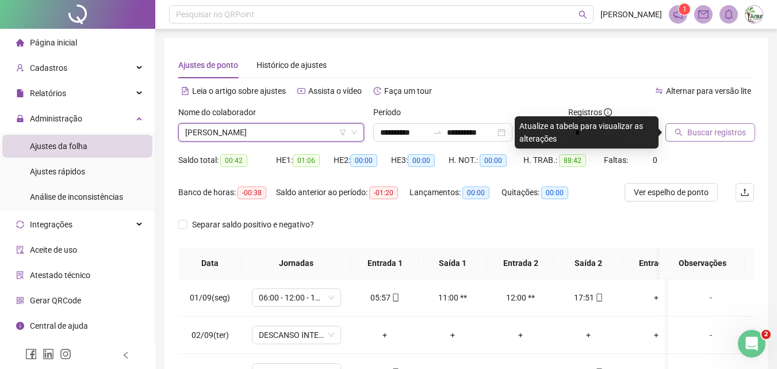
click at [713, 129] on span "Buscar registros" at bounding box center [717, 132] width 59 height 13
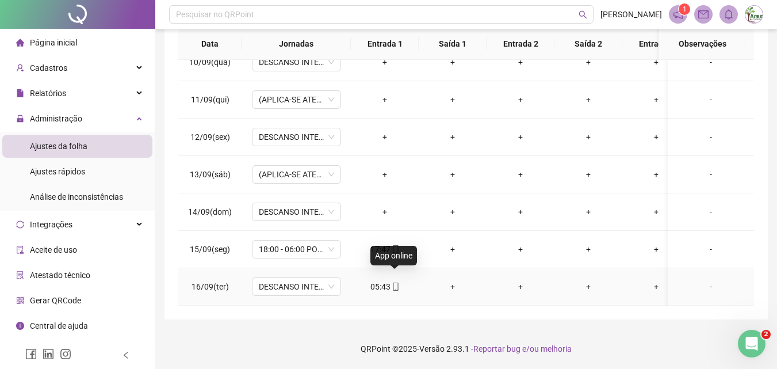
click at [394, 283] on icon "mobile" at bounding box center [396, 287] width 8 height 8
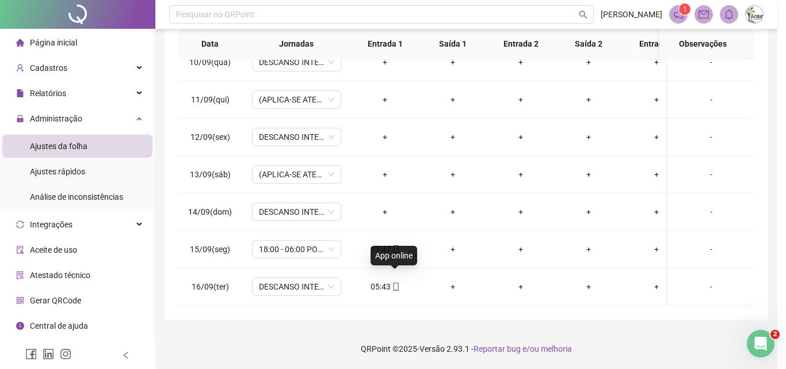
type input "**********"
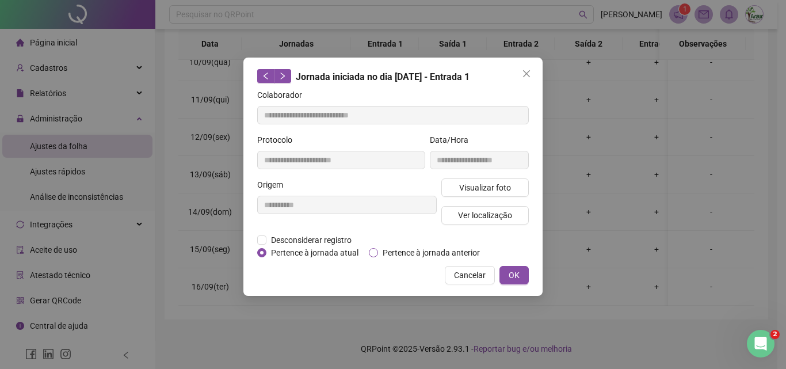
click at [410, 254] on span "Pertence à jornada anterior" at bounding box center [431, 252] width 106 height 13
click at [518, 281] on button "OK" at bounding box center [513, 275] width 29 height 18
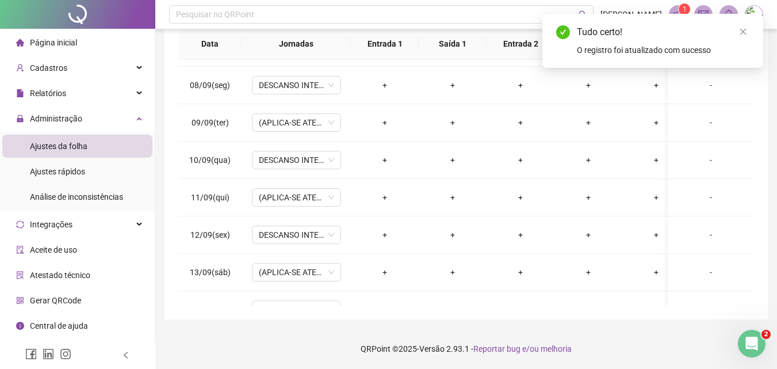
scroll to position [74, 0]
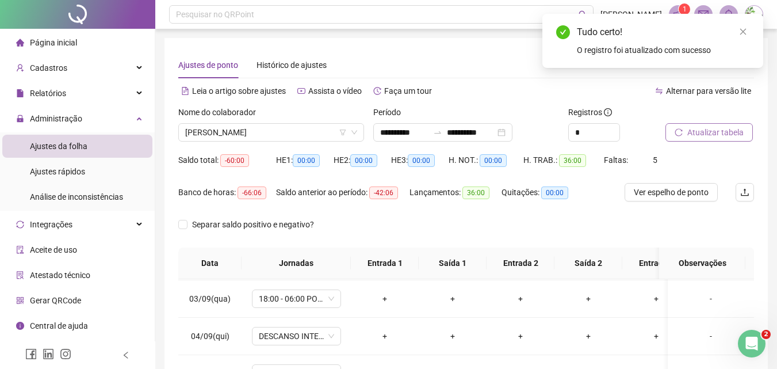
click at [700, 129] on span "Atualizar tabela" at bounding box center [716, 132] width 56 height 13
click at [276, 135] on span "[PERSON_NAME]" at bounding box center [271, 132] width 172 height 17
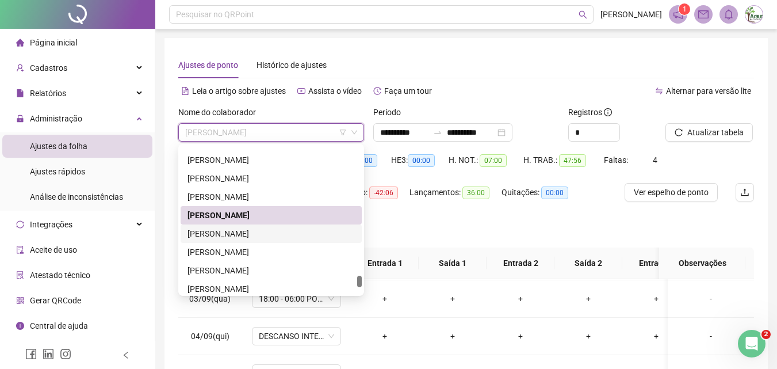
click at [265, 232] on div "[PERSON_NAME]" at bounding box center [271, 233] width 167 height 13
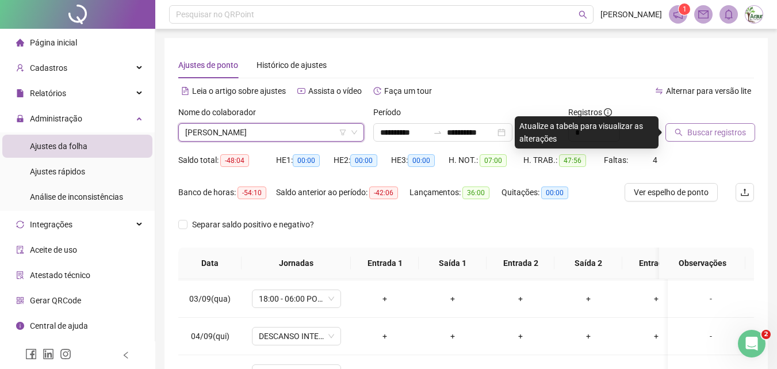
click at [715, 132] on span "Buscar registros" at bounding box center [717, 132] width 59 height 13
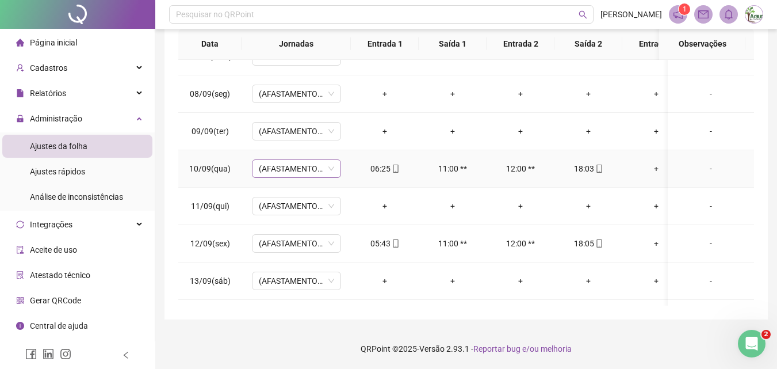
click at [303, 171] on span "(AFASTAMENTO INSS)" at bounding box center [296, 168] width 75 height 17
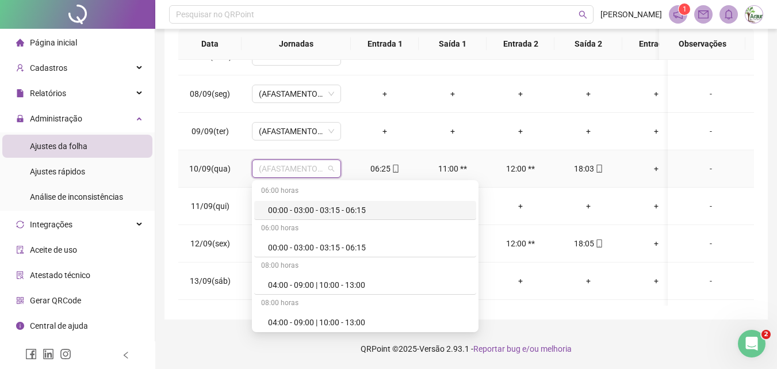
click at [710, 158] on td "-" at bounding box center [711, 168] width 86 height 37
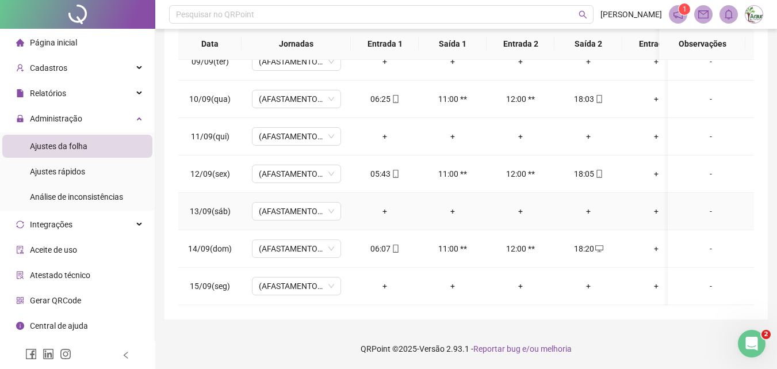
scroll to position [246, 0]
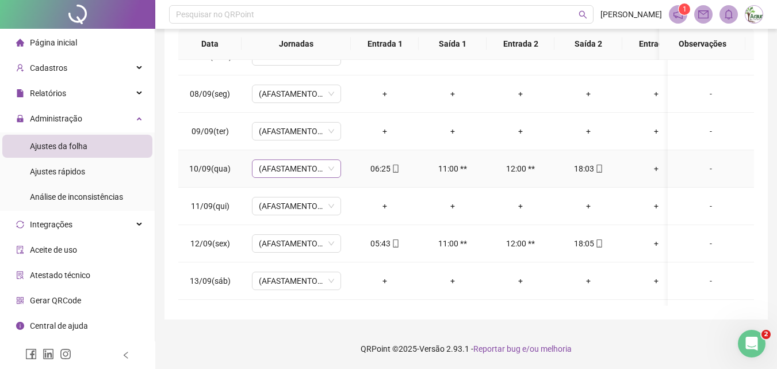
click at [306, 172] on span "(AFASTAMENTO INSS)" at bounding box center [296, 168] width 75 height 17
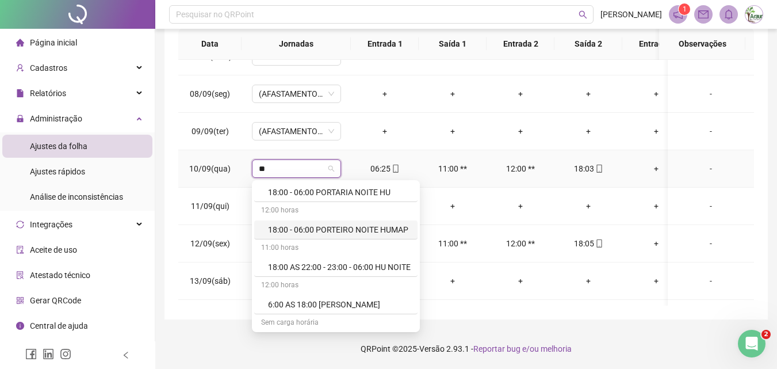
scroll to position [0, 0]
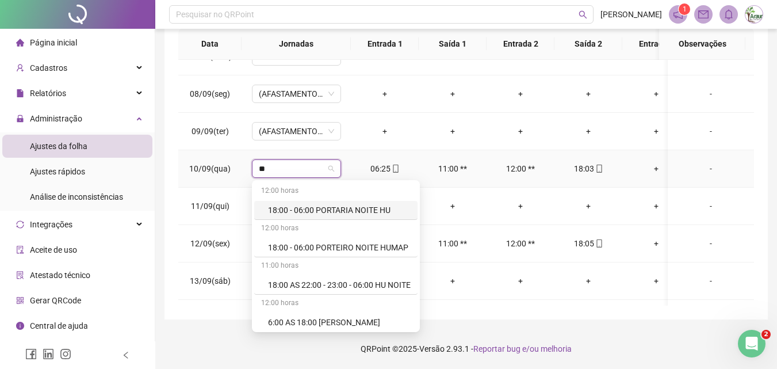
type input "*"
type input "**"
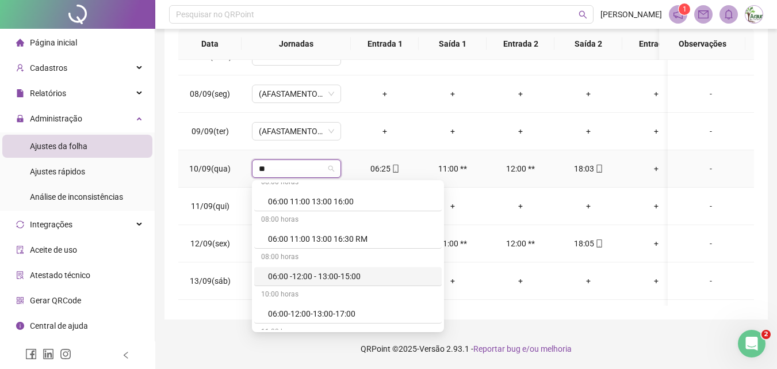
scroll to position [403, 0]
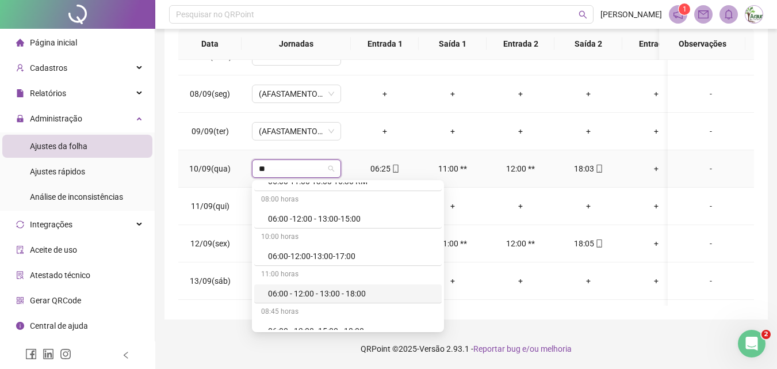
click at [350, 294] on div "06:00 - 12:00 - 13:00 - 18:00" at bounding box center [351, 293] width 167 height 13
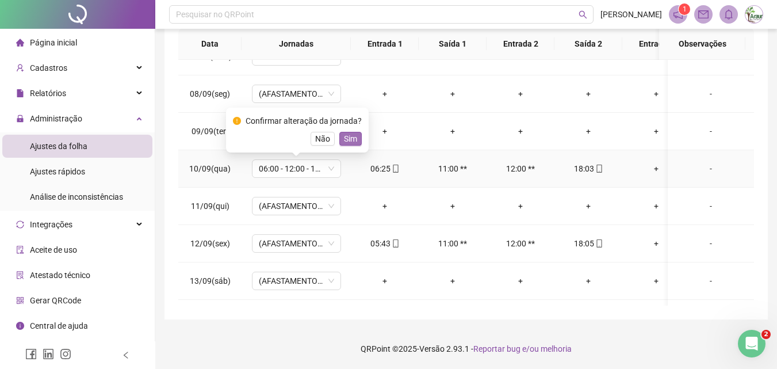
click at [348, 135] on span "Sim" at bounding box center [350, 138] width 13 height 13
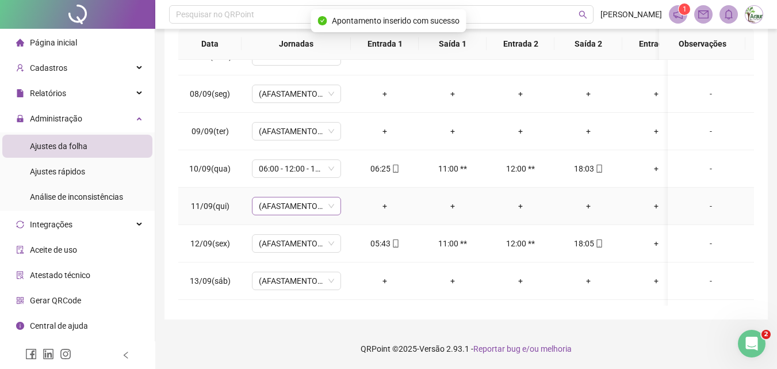
click at [306, 211] on span "(AFASTAMENTO INSS)" at bounding box center [296, 205] width 75 height 17
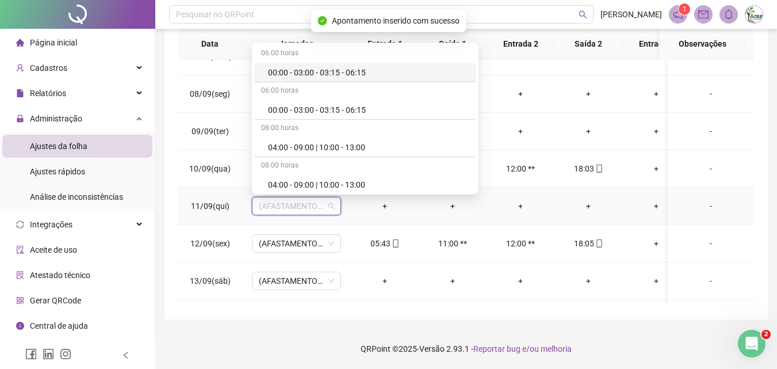
type input "*"
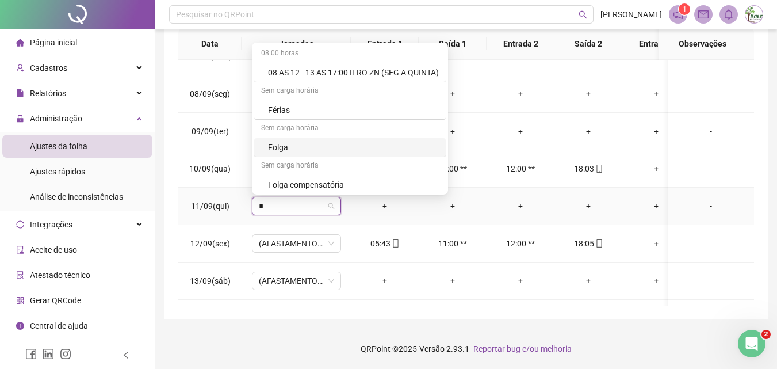
click at [287, 152] on div "Folga" at bounding box center [353, 147] width 171 height 13
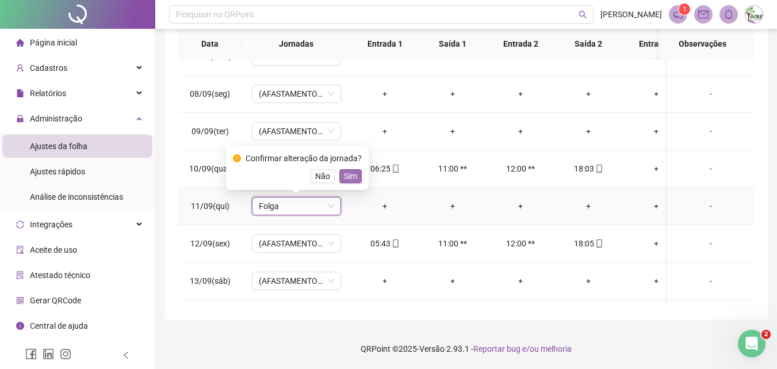
click at [345, 180] on span "Sim" at bounding box center [350, 176] width 13 height 13
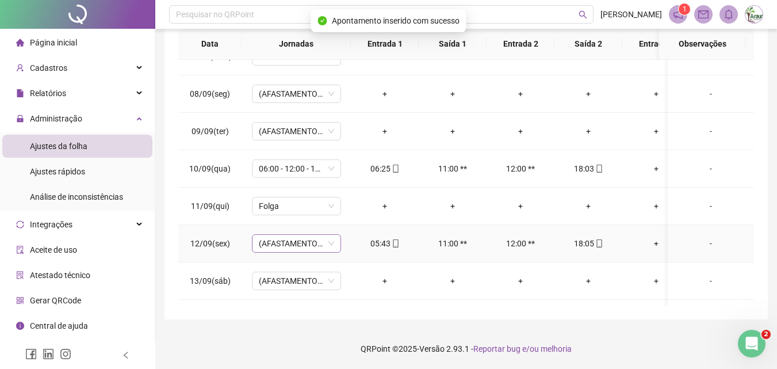
click at [302, 241] on span "(AFASTAMENTO INSS)" at bounding box center [296, 243] width 75 height 17
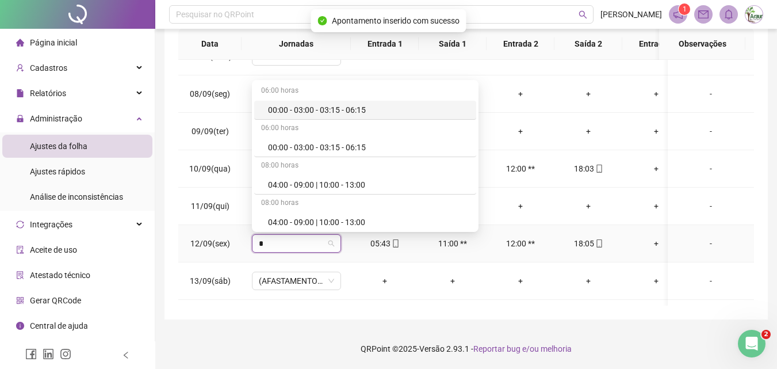
type input "**"
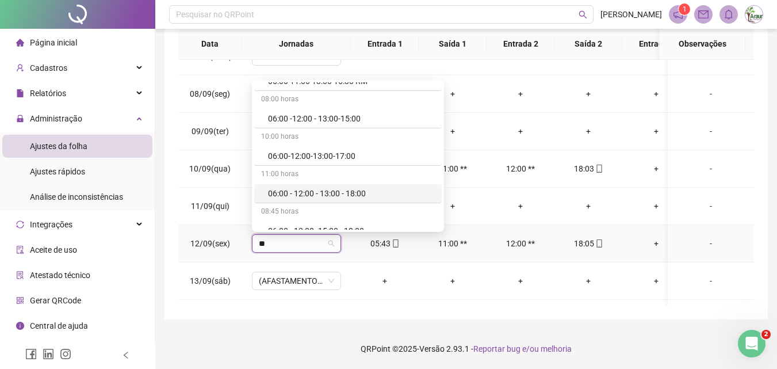
click at [318, 191] on div "06:00 - 12:00 - 13:00 - 18:00" at bounding box center [351, 193] width 167 height 13
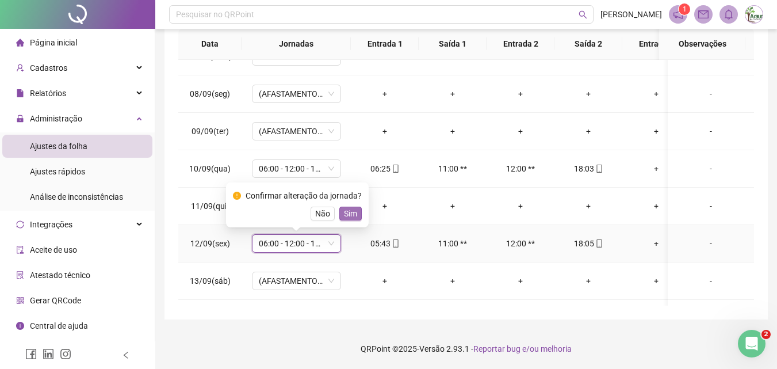
click at [352, 216] on span "Sim" at bounding box center [350, 213] width 13 height 13
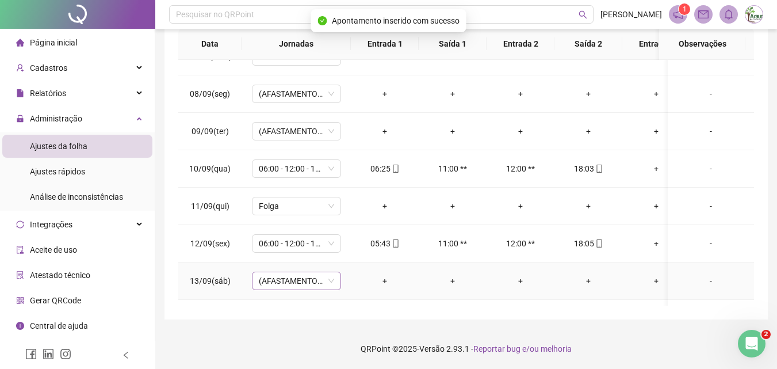
click at [303, 281] on span "(AFASTAMENTO INSS)" at bounding box center [296, 280] width 75 height 17
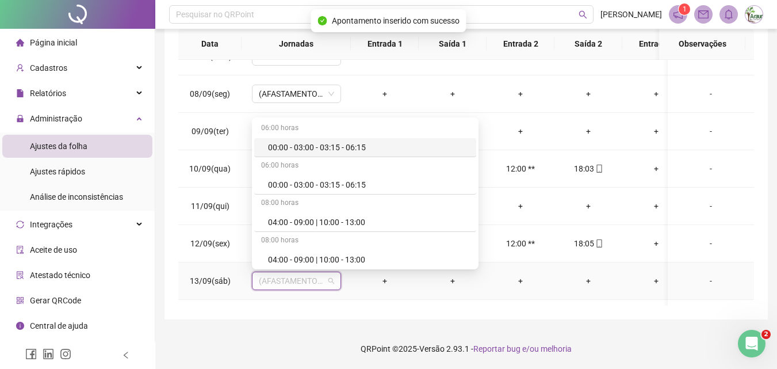
type input "*"
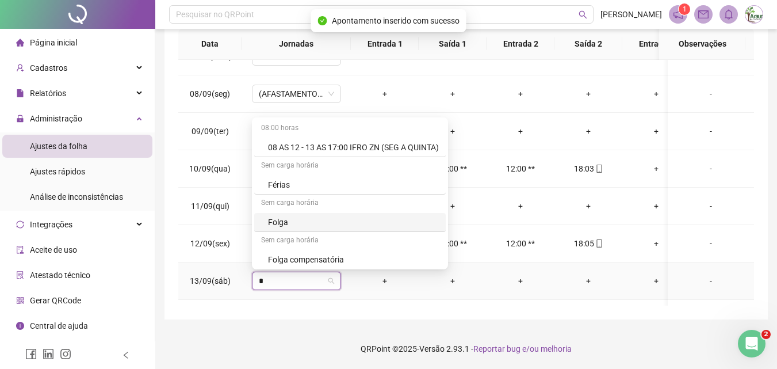
click at [297, 226] on div "Folga" at bounding box center [353, 222] width 171 height 13
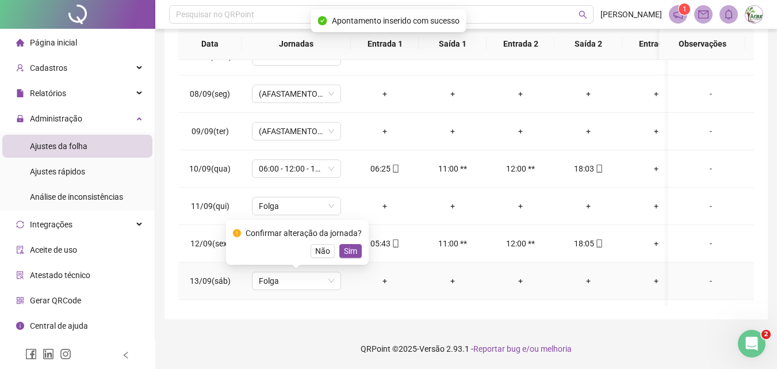
click at [349, 242] on div "Confirmar alteração da jornada? Não Sim" at bounding box center [297, 242] width 129 height 31
click at [348, 246] on span "Sim" at bounding box center [350, 251] width 13 height 13
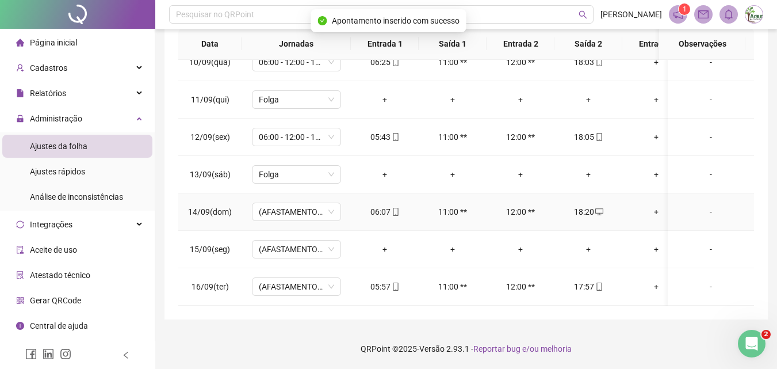
scroll to position [361, 0]
click at [306, 203] on span "(AFASTAMENTO INSS)" at bounding box center [296, 211] width 75 height 17
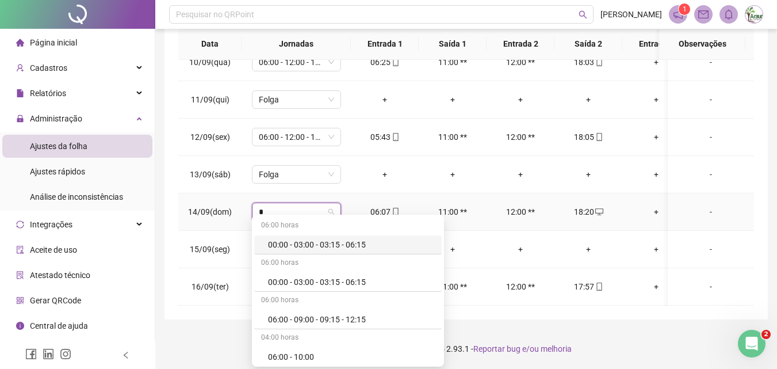
type input "**"
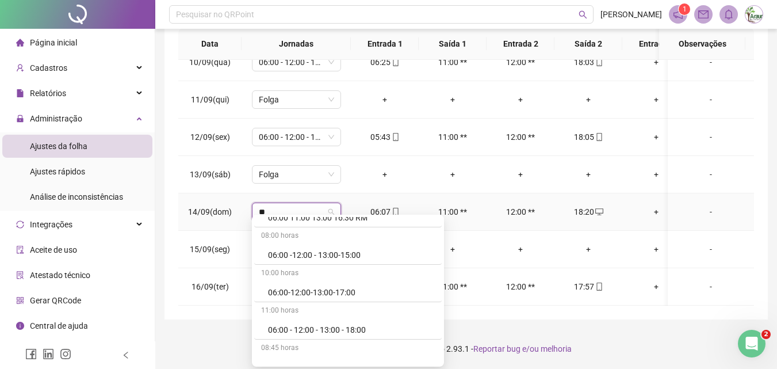
scroll to position [403, 0]
click at [337, 325] on div "06:00 - 12:00 - 13:00 - 18:00" at bounding box center [351, 328] width 167 height 13
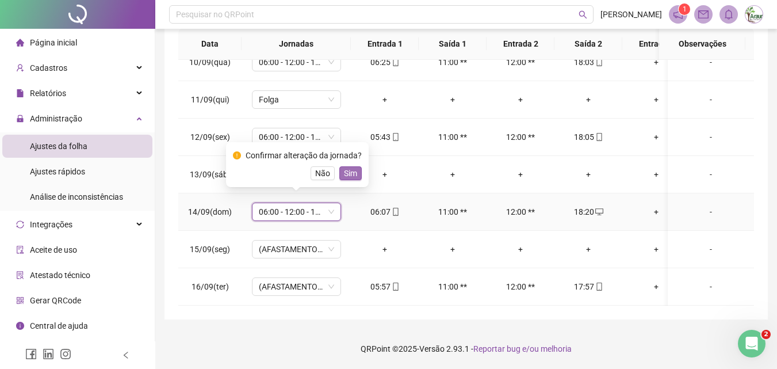
click at [345, 174] on span "Sim" at bounding box center [350, 173] width 13 height 13
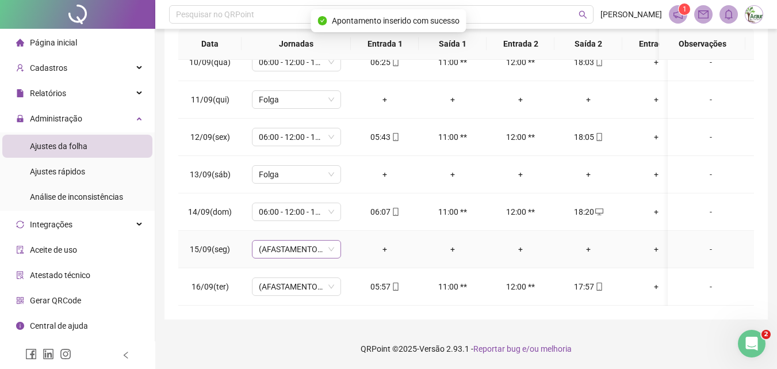
click at [291, 247] on span "(AFASTAMENTO INSS)" at bounding box center [296, 249] width 75 height 17
type input "*"
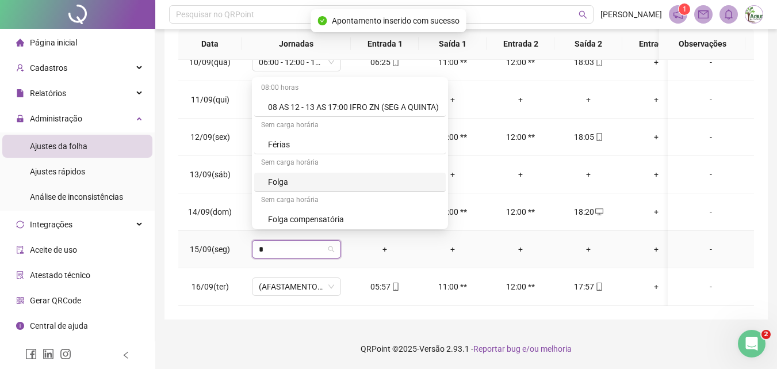
click at [280, 179] on div "Folga" at bounding box center [353, 182] width 171 height 13
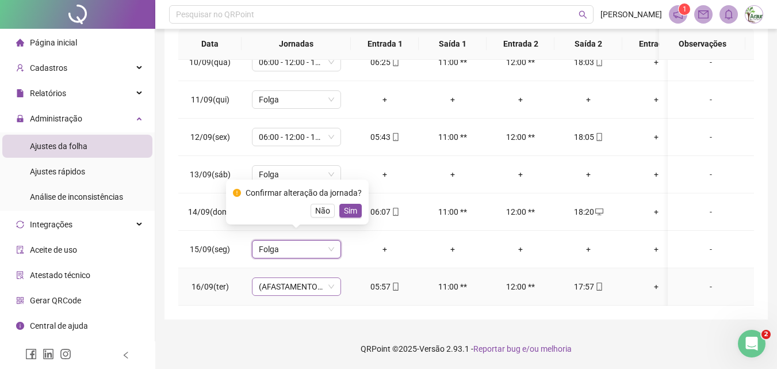
click at [299, 278] on span "(AFASTAMENTO INSS)" at bounding box center [296, 286] width 75 height 17
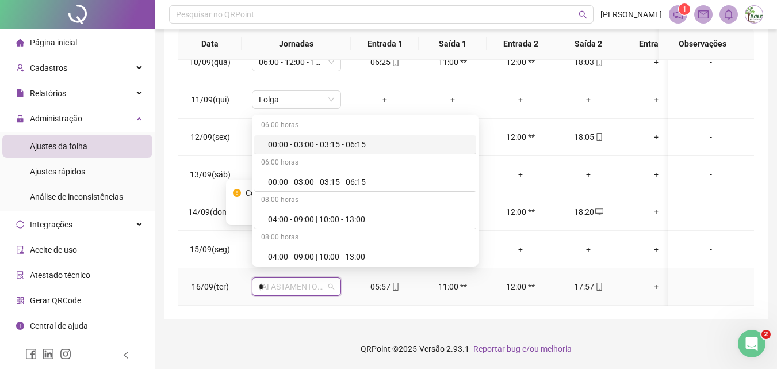
type input "**"
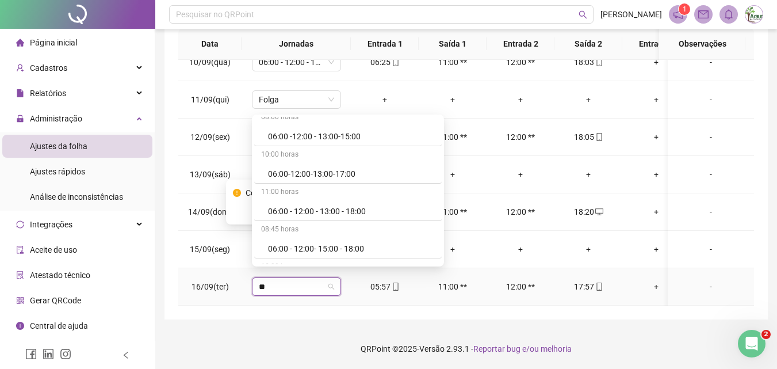
scroll to position [518, 0]
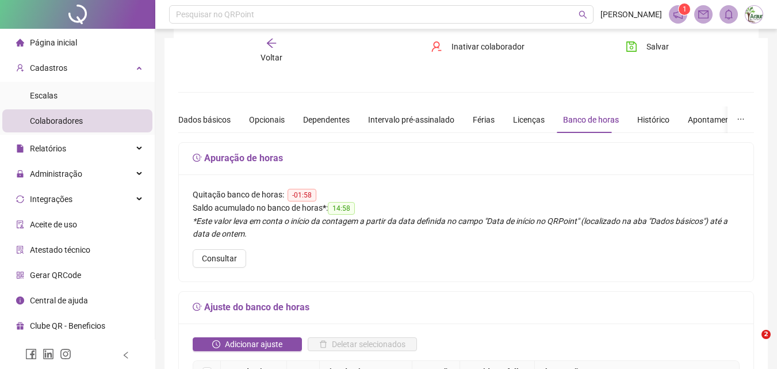
scroll to position [173, 0]
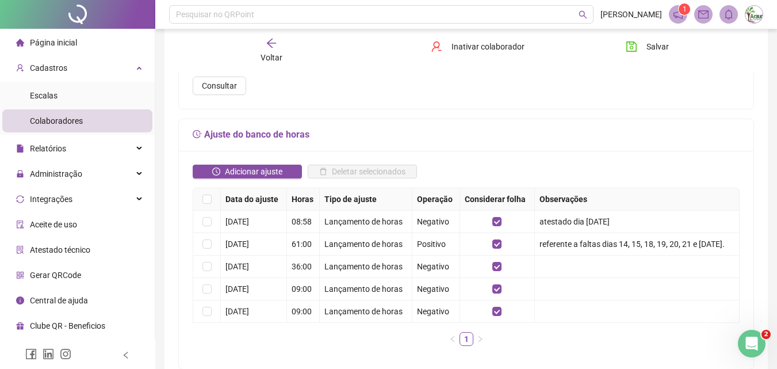
click at [273, 54] on span "Voltar" at bounding box center [272, 57] width 22 height 9
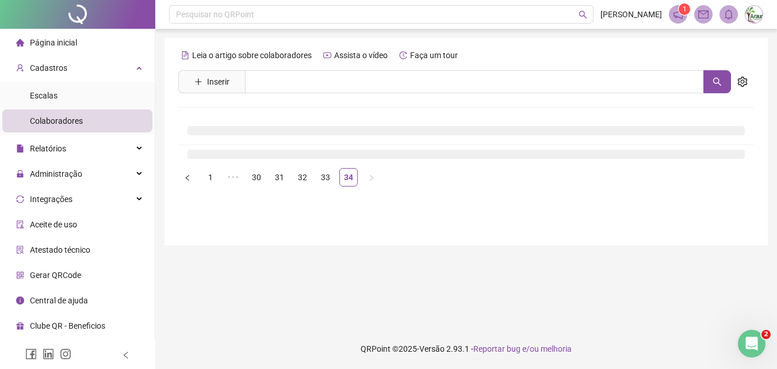
scroll to position [0, 0]
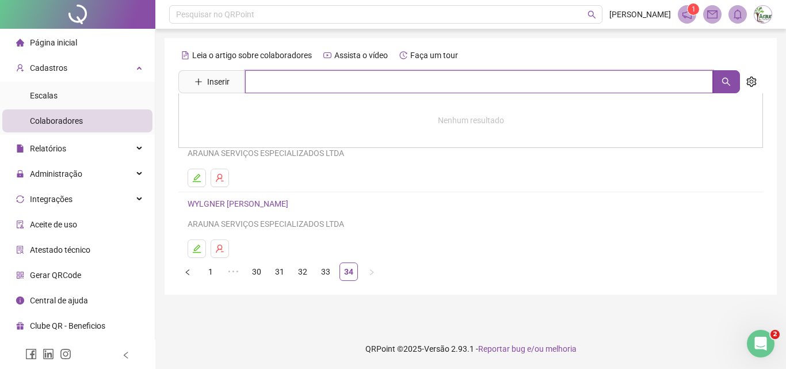
drag, startPoint x: 276, startPoint y: 74, endPoint x: 339, endPoint y: 163, distance: 109.0
click at [276, 74] on input "text" at bounding box center [479, 81] width 468 height 23
type input "******"
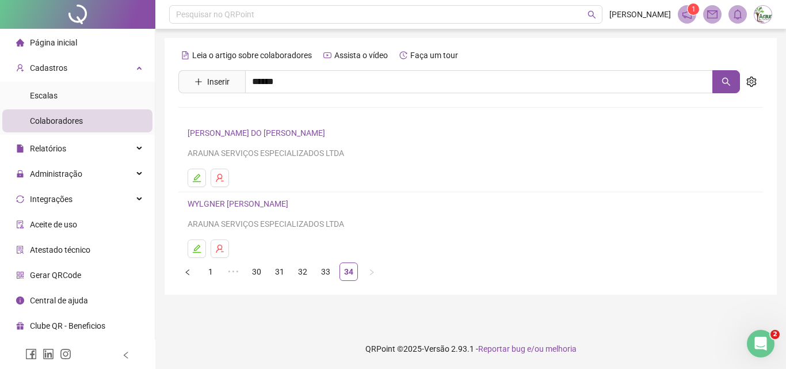
click at [280, 133] on div "ANDERSON ALVES DIAS Inativo ANDERSON DE ALBUQUERQUE CASSIANO" at bounding box center [470, 129] width 585 height 73
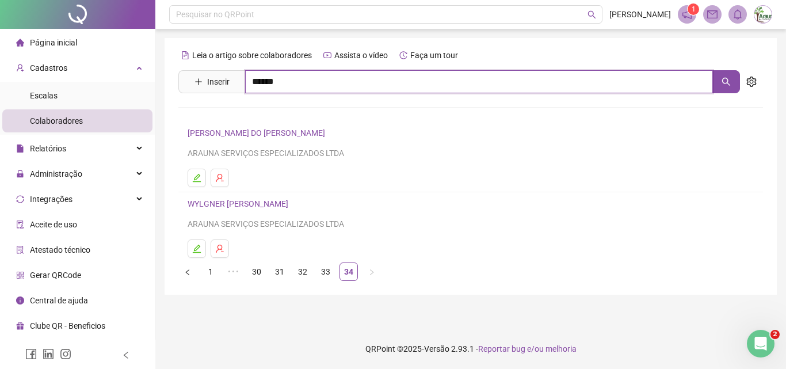
click at [288, 83] on input "******" at bounding box center [479, 81] width 468 height 23
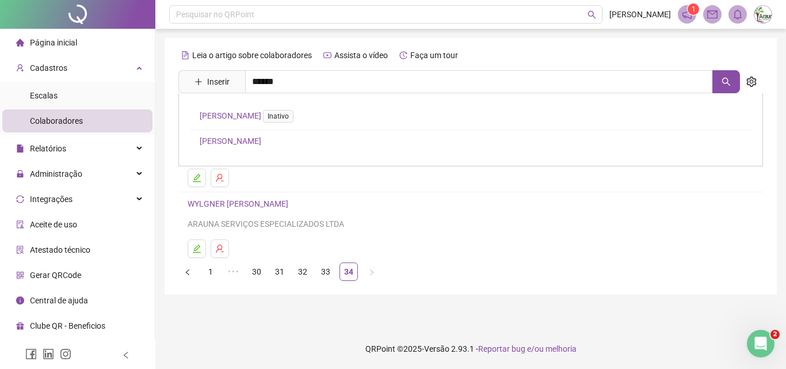
click at [261, 141] on link "[PERSON_NAME]" at bounding box center [231, 140] width 62 height 9
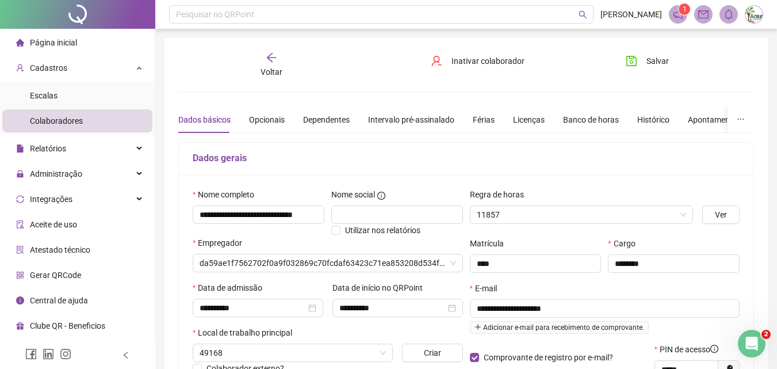
type input "**********"
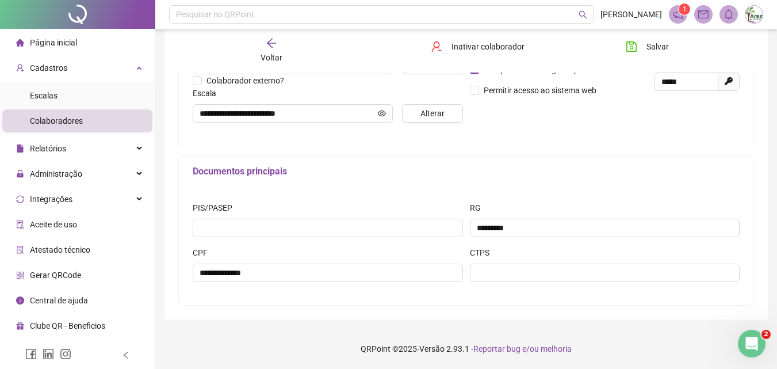
scroll to position [173, 0]
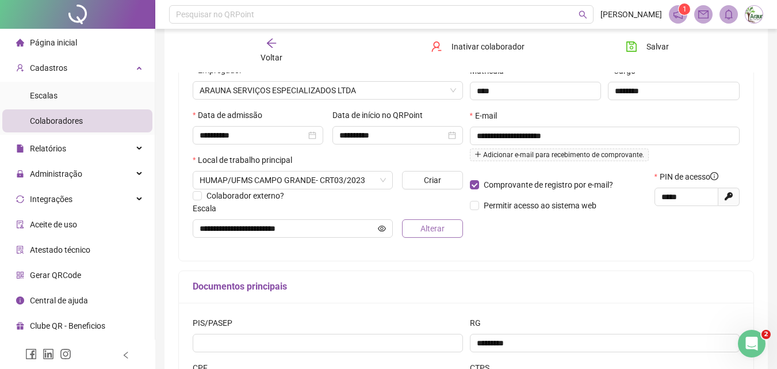
click at [429, 222] on span "Alterar" at bounding box center [433, 228] width 24 height 13
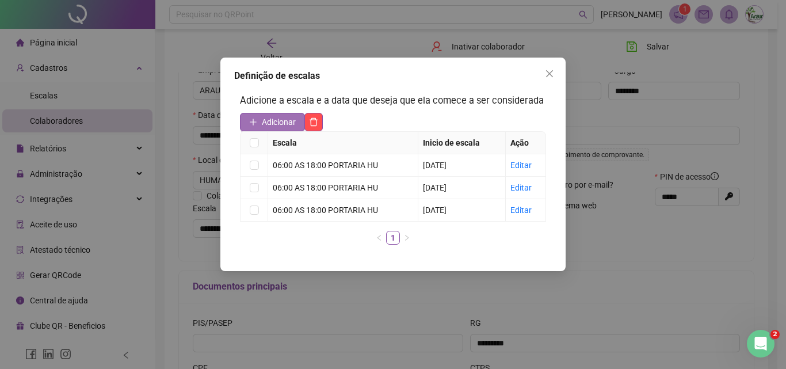
click at [287, 124] on span "Adicionar" at bounding box center [279, 122] width 34 height 13
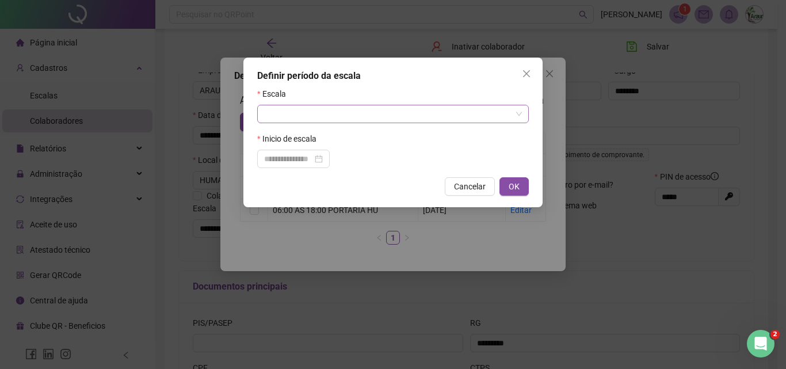
click at [295, 120] on input "search" at bounding box center [387, 113] width 247 height 17
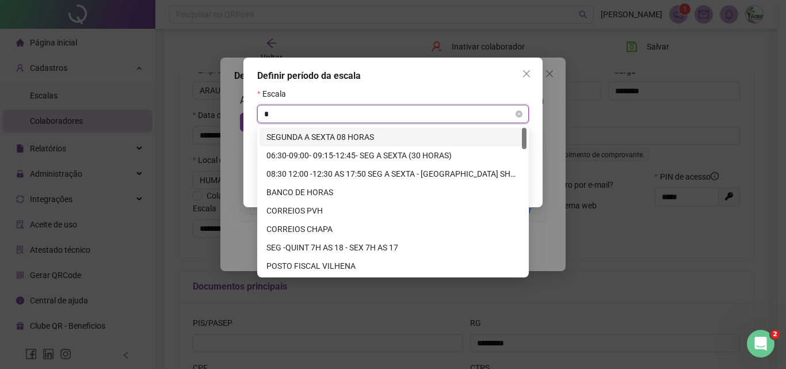
type input "**"
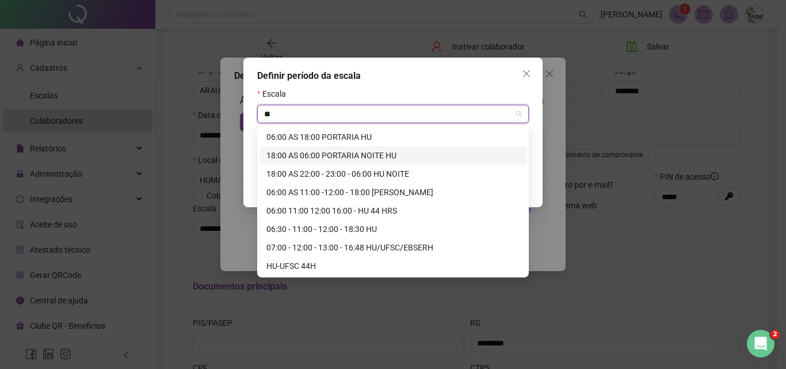
click at [320, 159] on div "18:00 AS 06:00 PORTARIA NOITE HU" at bounding box center [392, 155] width 253 height 13
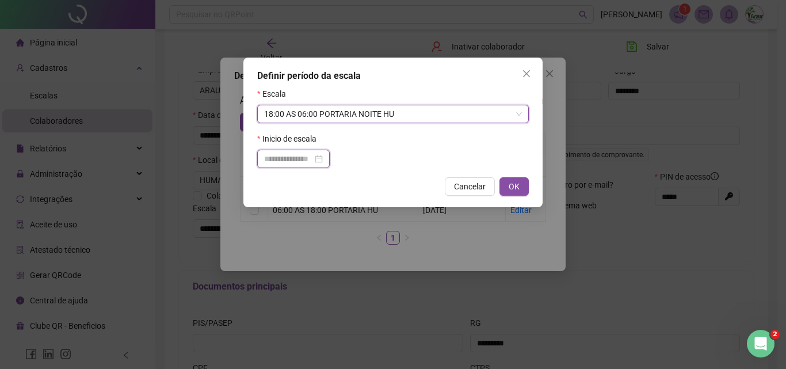
click at [307, 158] on input at bounding box center [288, 158] width 48 height 13
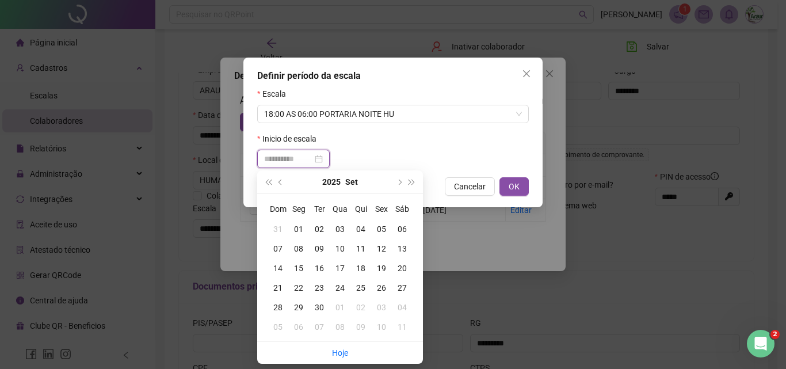
type input "**********"
click at [341, 272] on div "17" at bounding box center [340, 268] width 21 height 13
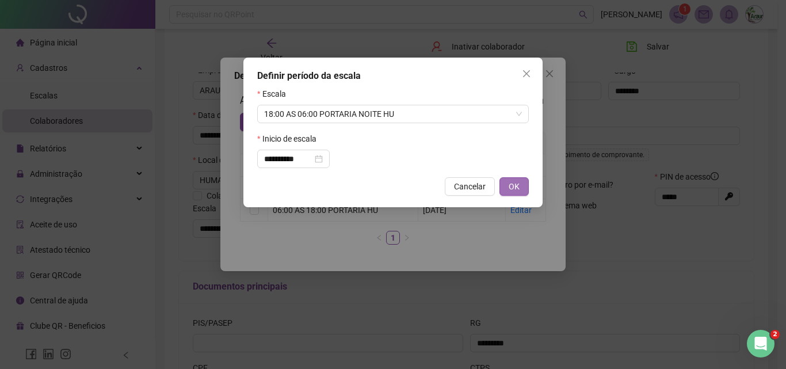
click at [510, 186] on span "OK" at bounding box center [514, 186] width 11 height 13
type input "**********"
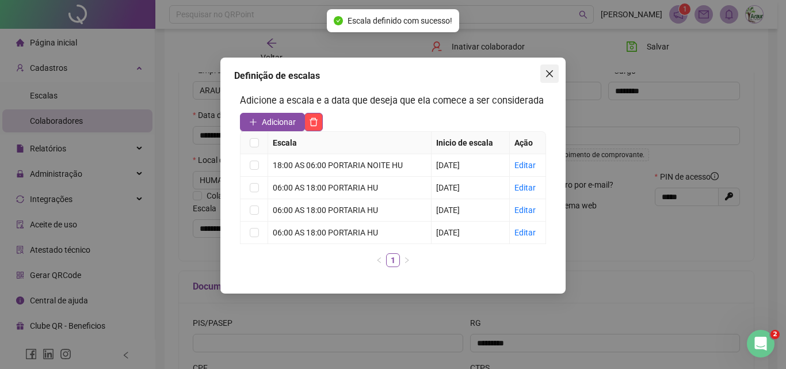
click at [544, 77] on span "Close" at bounding box center [549, 73] width 18 height 9
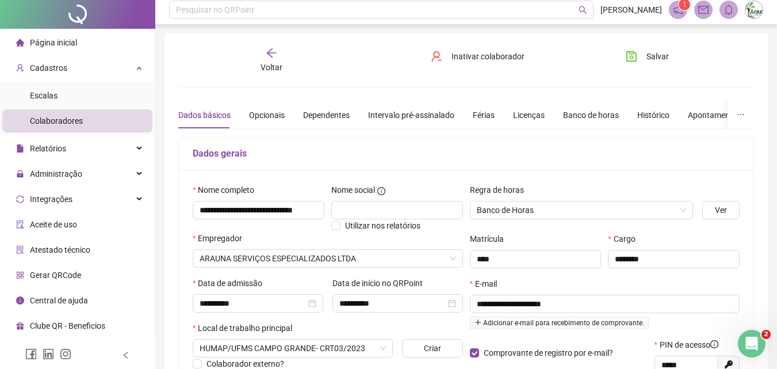
scroll to position [0, 0]
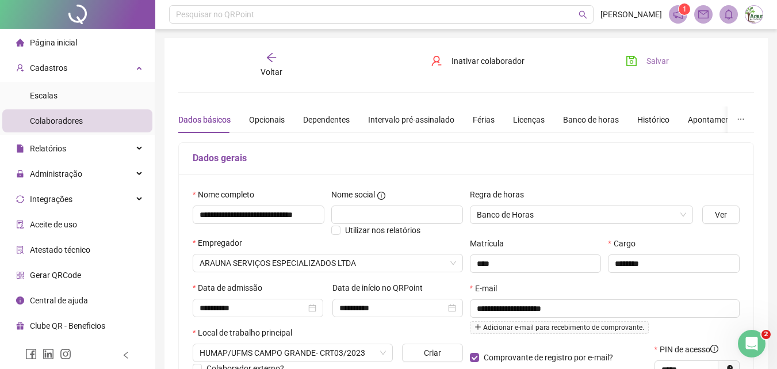
click at [650, 61] on span "Salvar" at bounding box center [658, 61] width 22 height 13
click at [274, 65] on div "Voltar" at bounding box center [271, 65] width 89 height 26
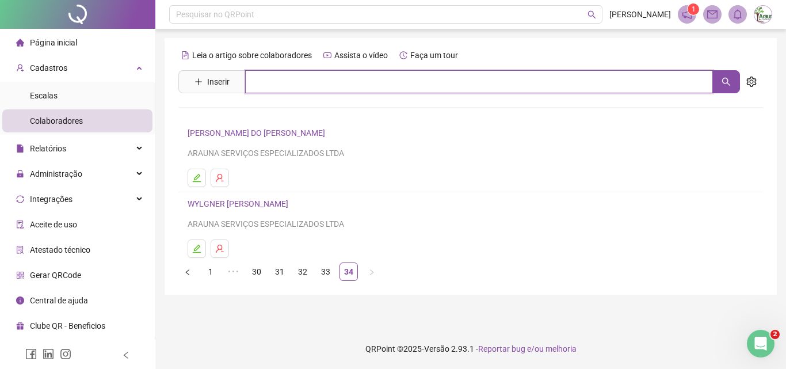
click at [306, 91] on input "text" at bounding box center [479, 81] width 468 height 23
type input "*****"
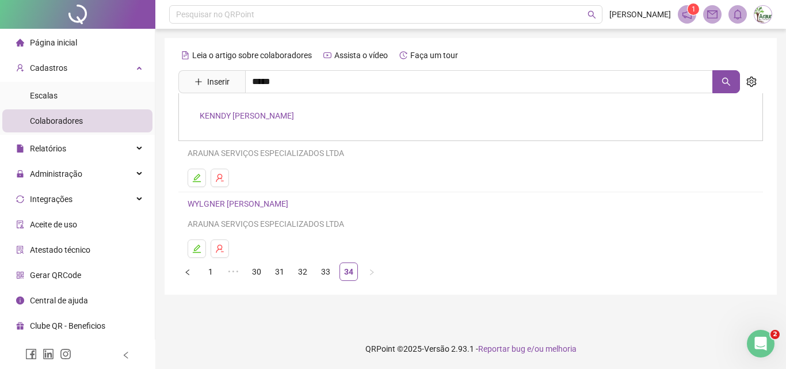
click at [294, 113] on link "KENNDY [PERSON_NAME]" at bounding box center [247, 115] width 94 height 9
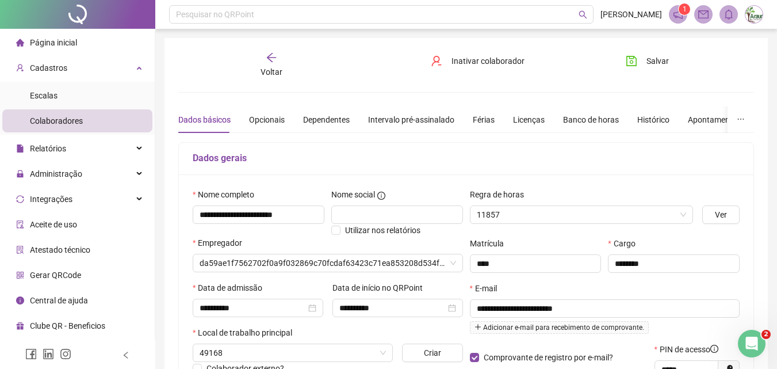
type input "**********"
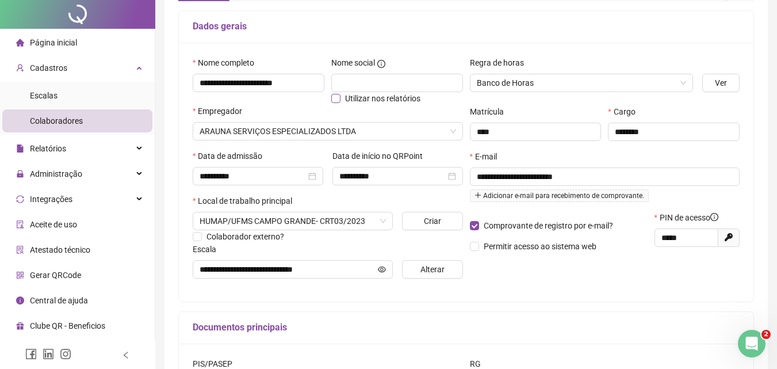
scroll to position [288, 0]
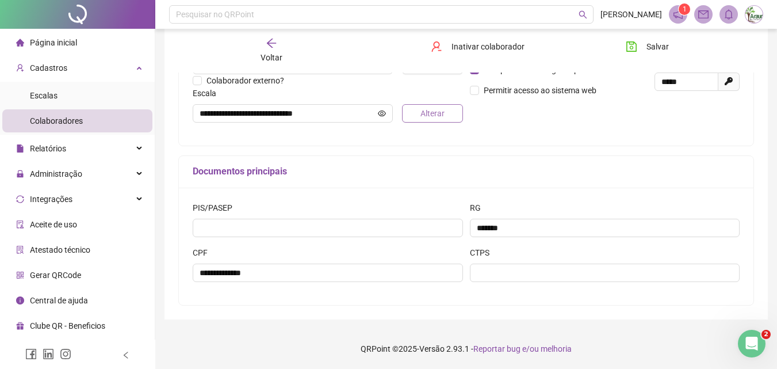
click at [430, 116] on span "Alterar" at bounding box center [433, 113] width 24 height 13
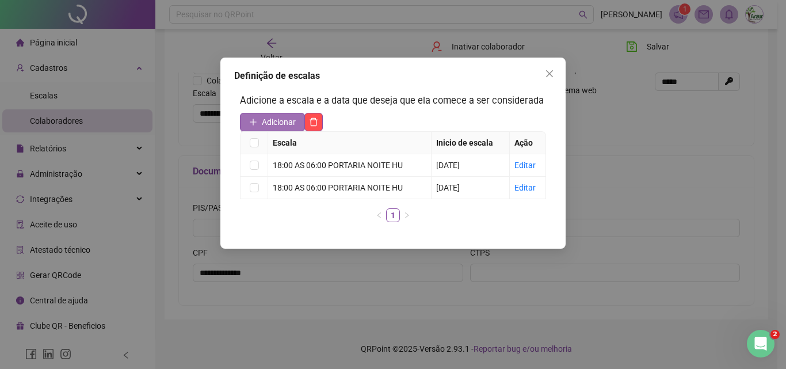
click at [283, 121] on span "Adicionar" at bounding box center [279, 122] width 34 height 13
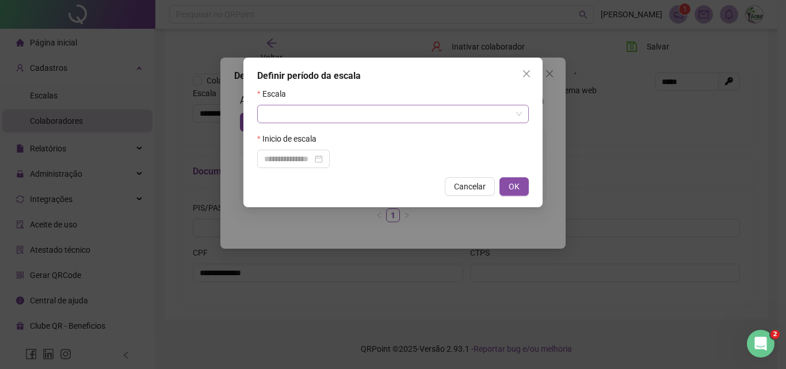
click at [283, 110] on input "search" at bounding box center [387, 113] width 247 height 17
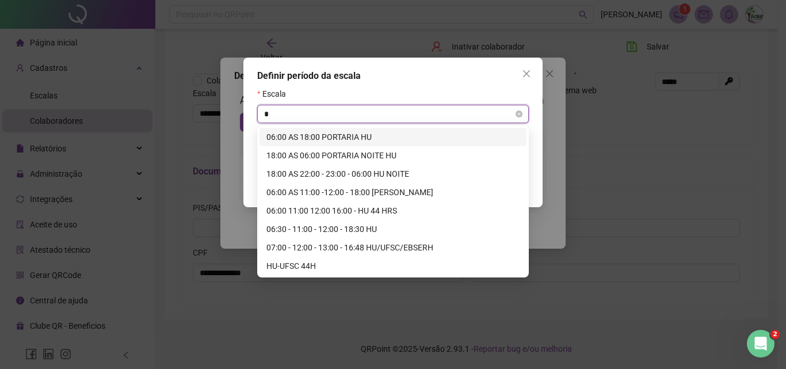
type input "**"
click at [327, 158] on div "18:00 AS 06:00 PORTARIA NOITE HU" at bounding box center [392, 155] width 253 height 13
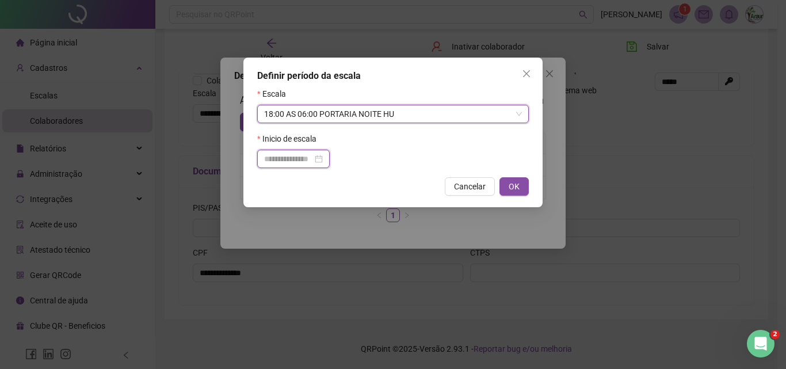
click at [312, 160] on input at bounding box center [288, 158] width 48 height 13
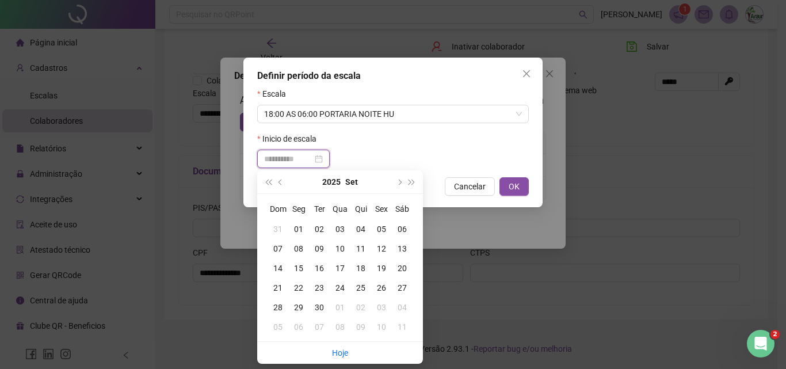
type input "**********"
click at [319, 266] on div "16" at bounding box center [319, 268] width 21 height 13
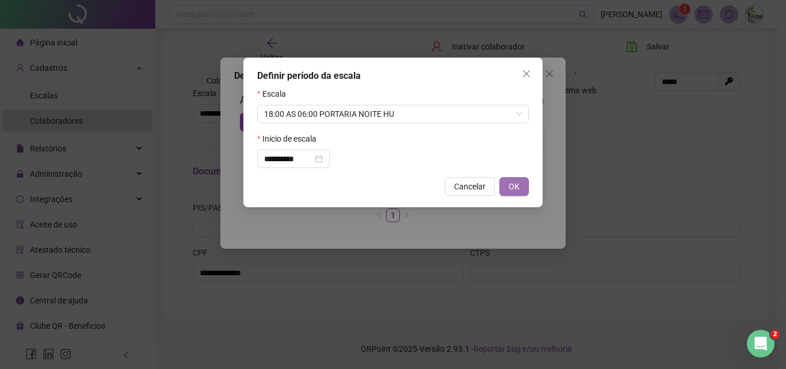
click at [514, 180] on button "OK" at bounding box center [513, 186] width 29 height 18
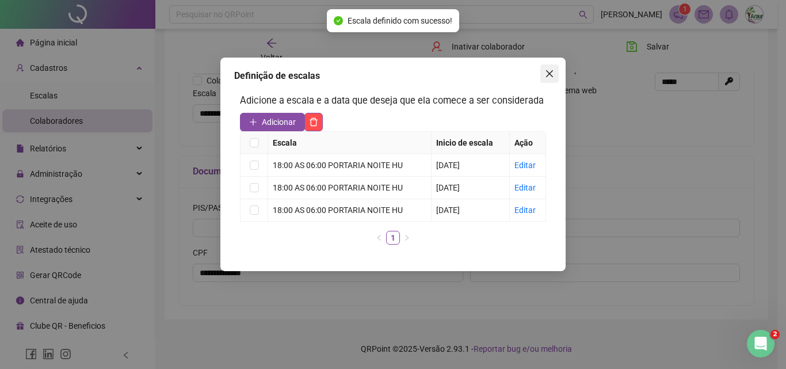
click at [548, 74] on icon "close" at bounding box center [549, 73] width 9 height 9
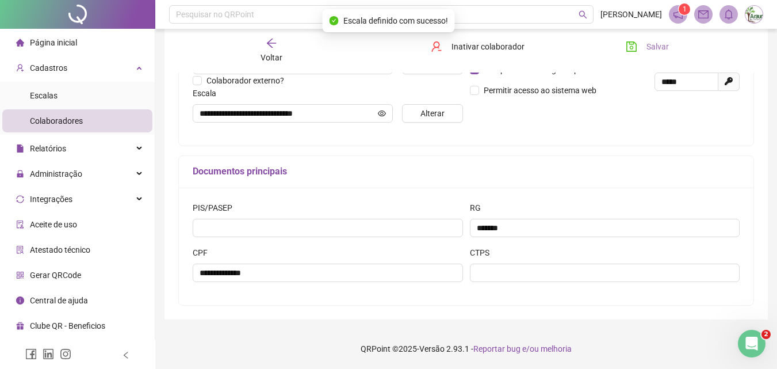
click at [637, 47] on icon "save" at bounding box center [632, 47] width 12 height 12
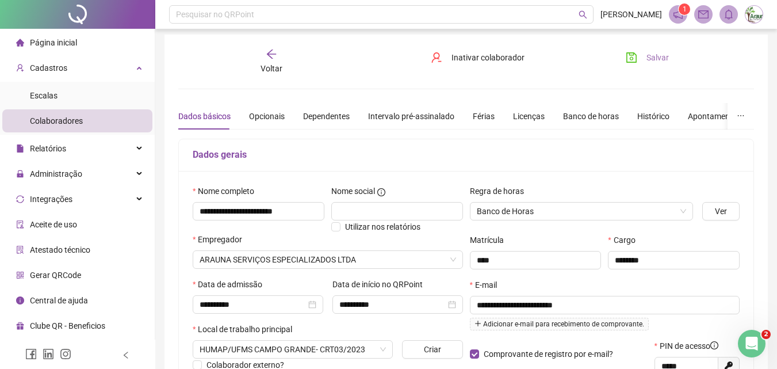
scroll to position [0, 0]
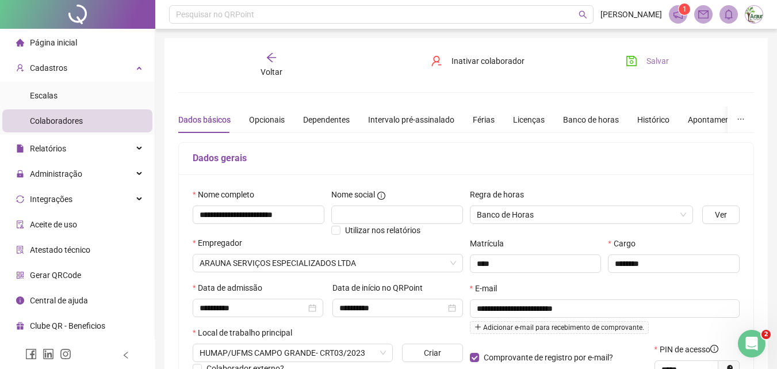
click at [274, 67] on span "Voltar" at bounding box center [272, 71] width 22 height 9
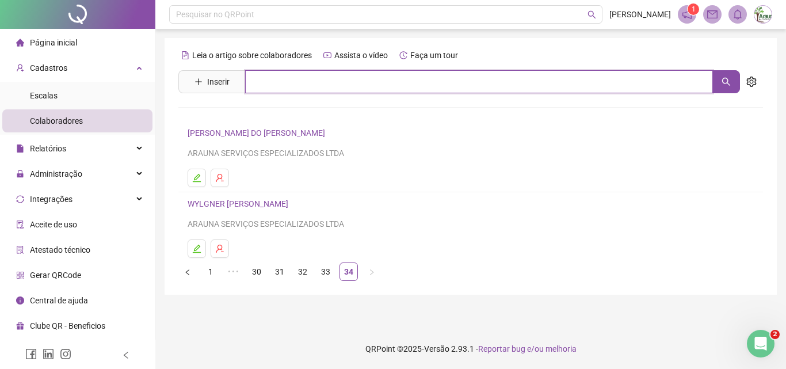
click at [273, 79] on input "text" at bounding box center [479, 81] width 468 height 23
type input "******"
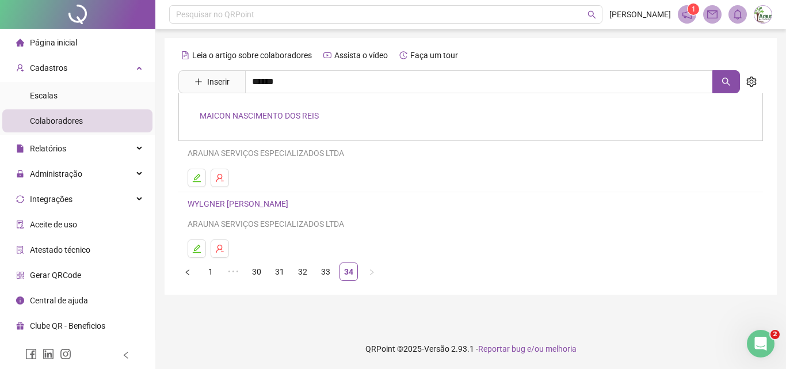
click at [243, 113] on link "MAICON NASCIMENTO DOS REIS" at bounding box center [259, 115] width 119 height 9
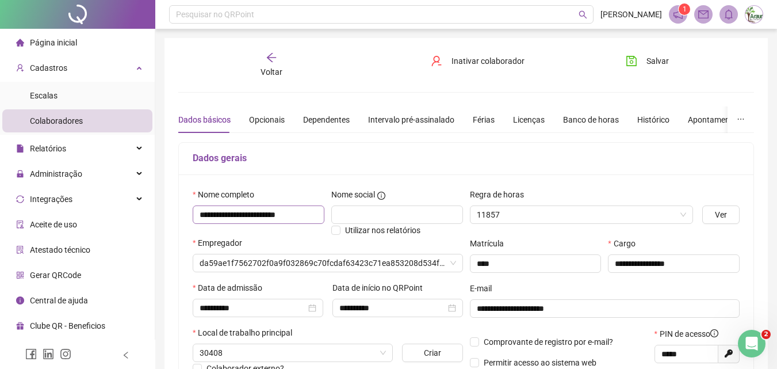
type input "**********"
drag, startPoint x: 201, startPoint y: 212, endPoint x: 329, endPoint y: 212, distance: 128.3
click at [329, 212] on div "**********" at bounding box center [327, 212] width 277 height 48
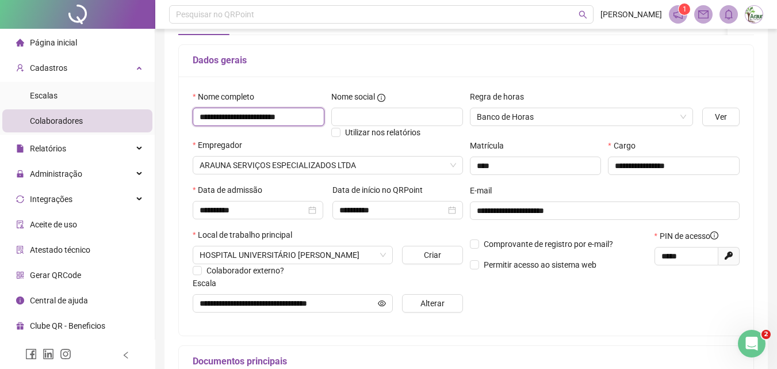
scroll to position [0, 0]
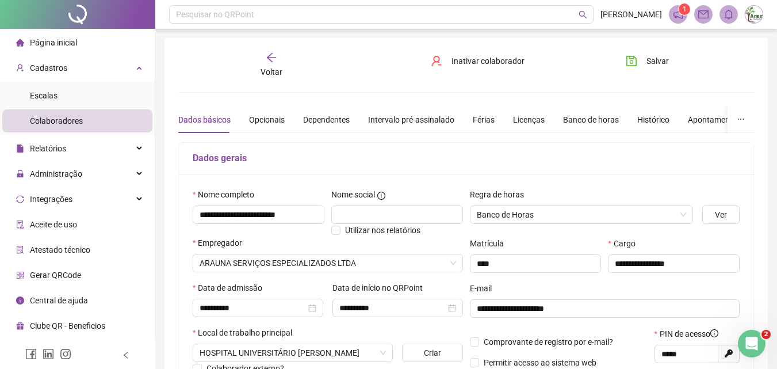
click at [266, 57] on icon "arrow-left" at bounding box center [272, 58] width 12 height 12
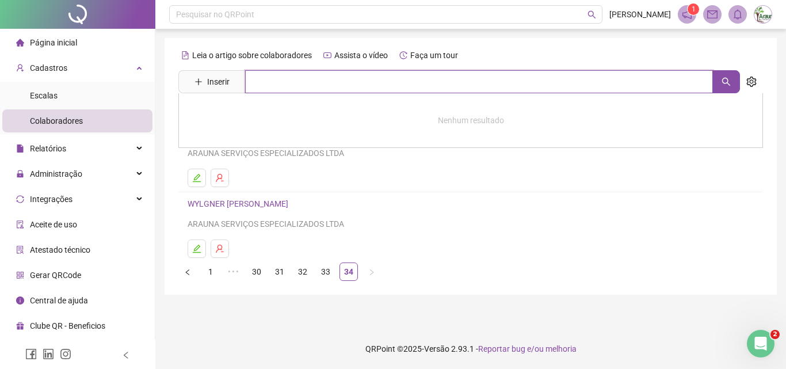
click at [342, 86] on input "text" at bounding box center [479, 81] width 468 height 23
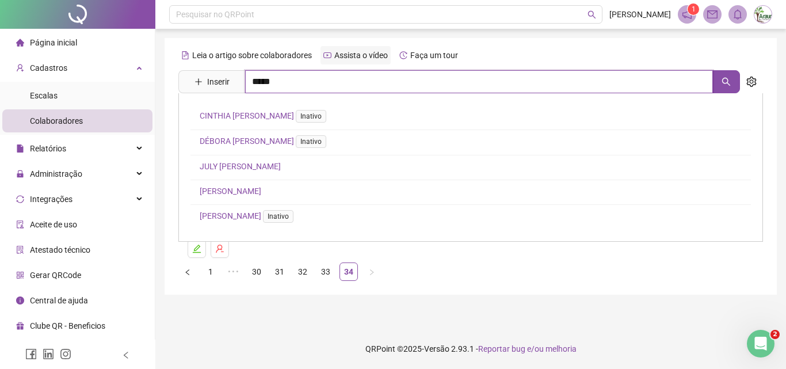
type input "*****"
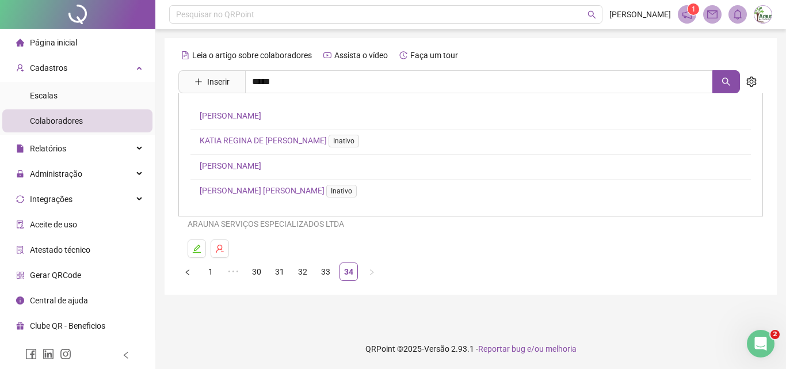
click at [278, 170] on div "ADRIANA REGINA COSTA DA SILVA NUGOLI KATIA REGINA DE JESUS SILVA MOTA Inativo R…" at bounding box center [470, 154] width 585 height 123
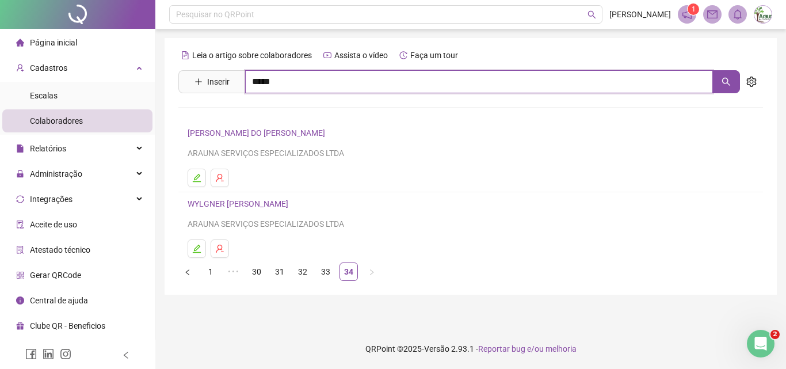
click at [308, 86] on input "*****" at bounding box center [479, 81] width 468 height 23
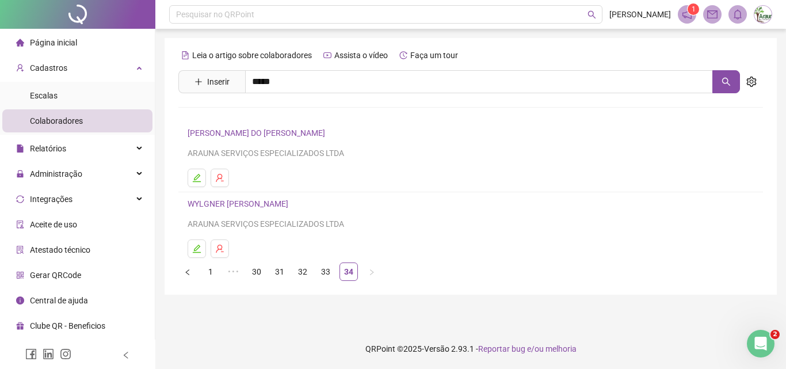
click at [261, 168] on link "[PERSON_NAME]" at bounding box center [231, 165] width 62 height 9
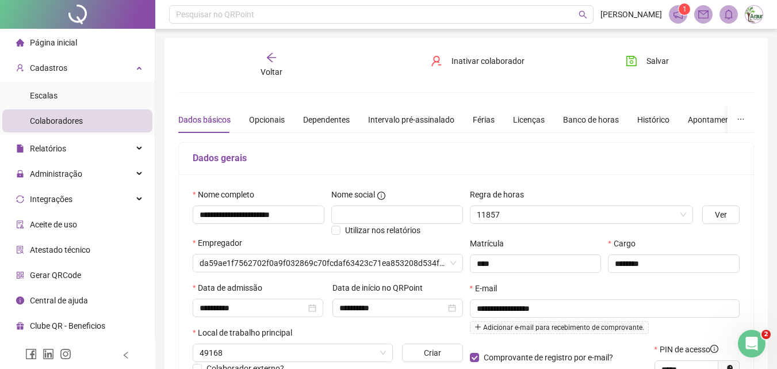
type input "**********"
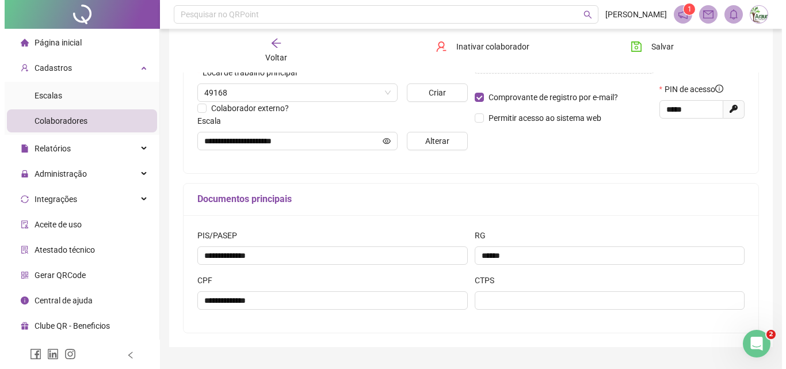
scroll to position [288, 0]
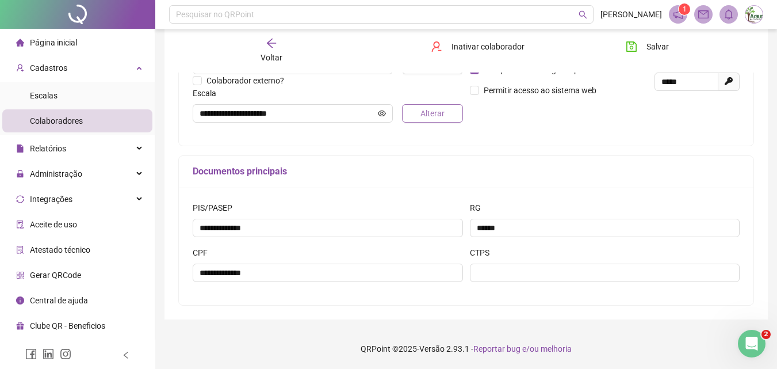
click at [424, 109] on span "Alterar" at bounding box center [433, 113] width 24 height 13
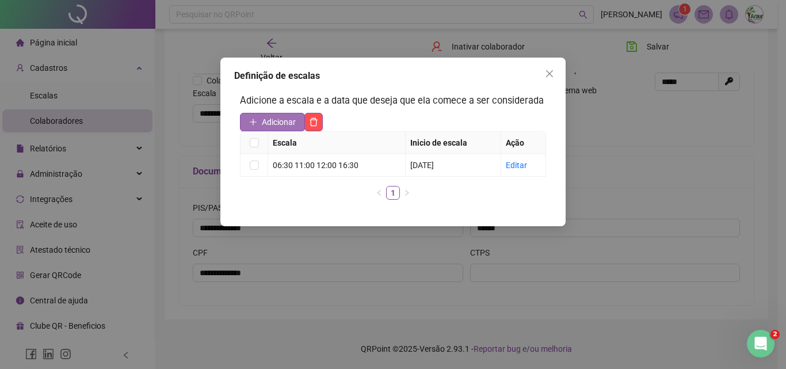
click at [273, 118] on span "Adicionar" at bounding box center [279, 122] width 34 height 13
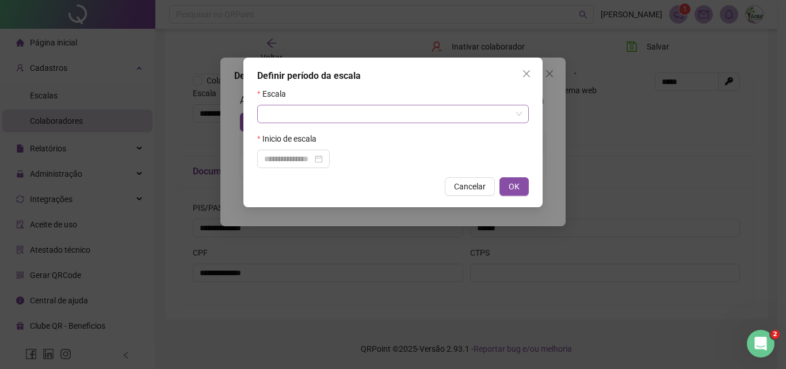
click at [302, 112] on input "search" at bounding box center [387, 113] width 247 height 17
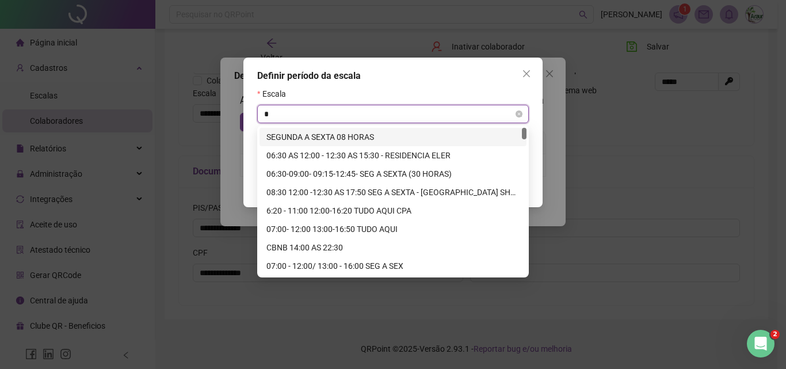
type input "**"
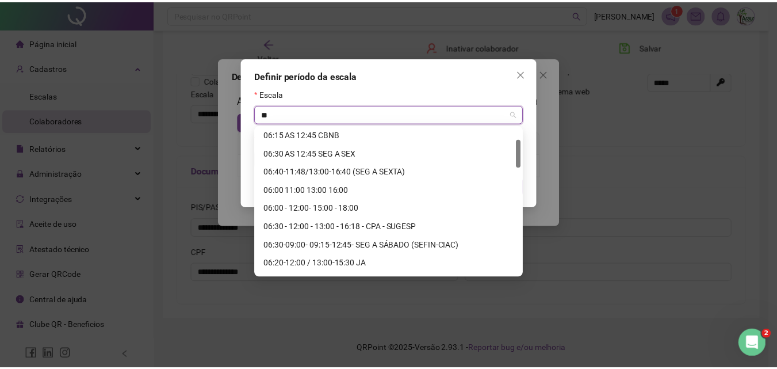
scroll to position [115, 0]
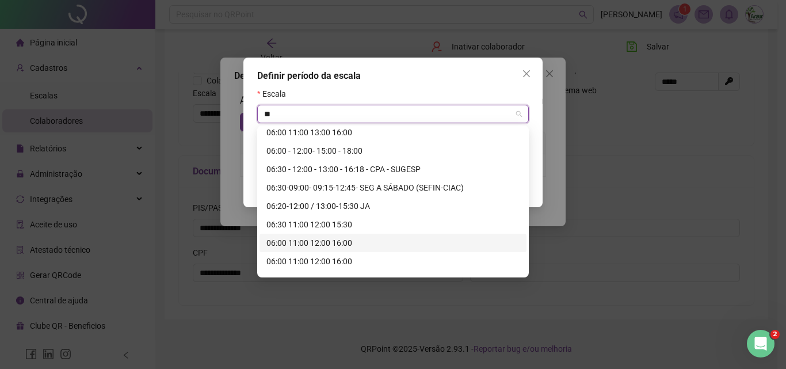
click at [320, 243] on div "06:00 11:00 12:00 16:00" at bounding box center [392, 242] width 253 height 13
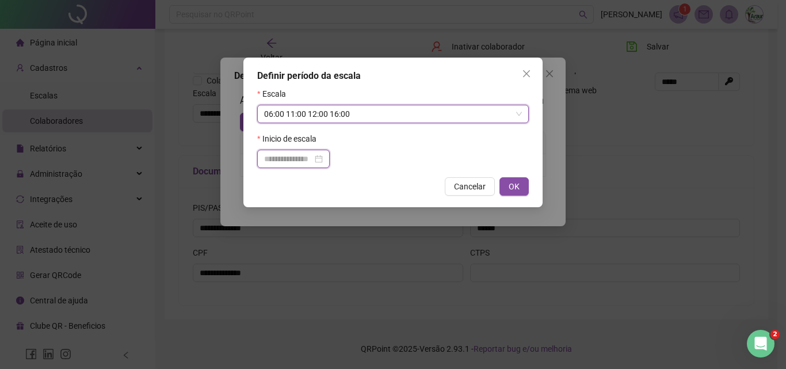
click at [307, 158] on input at bounding box center [288, 158] width 48 height 13
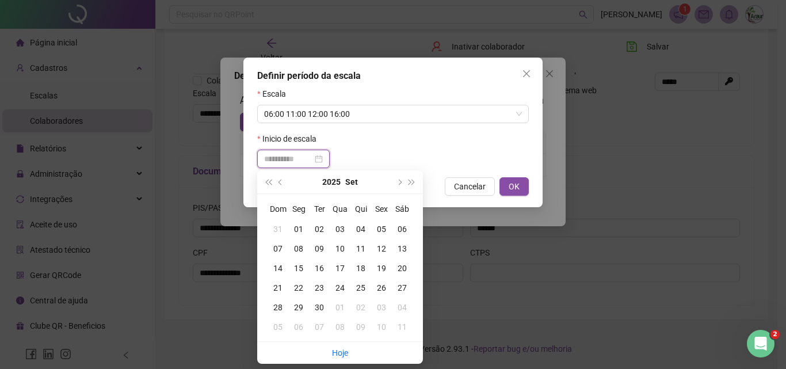
type input "**********"
click at [296, 247] on div "08" at bounding box center [298, 248] width 21 height 13
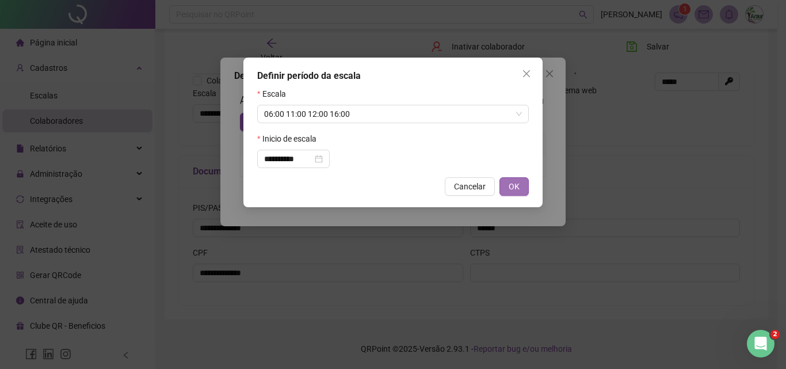
click at [508, 179] on button "OK" at bounding box center [513, 186] width 29 height 18
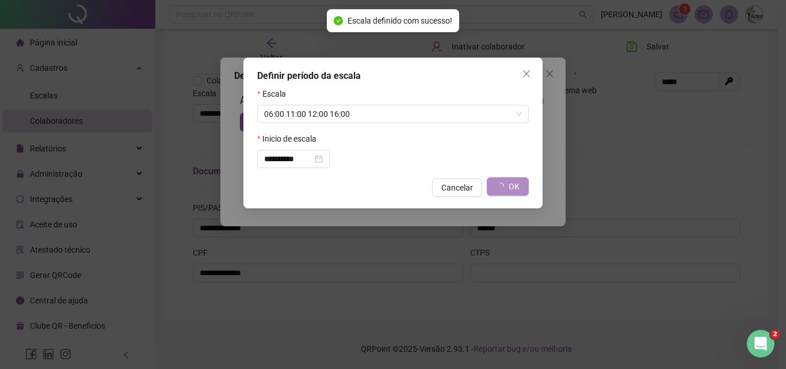
type input "**********"
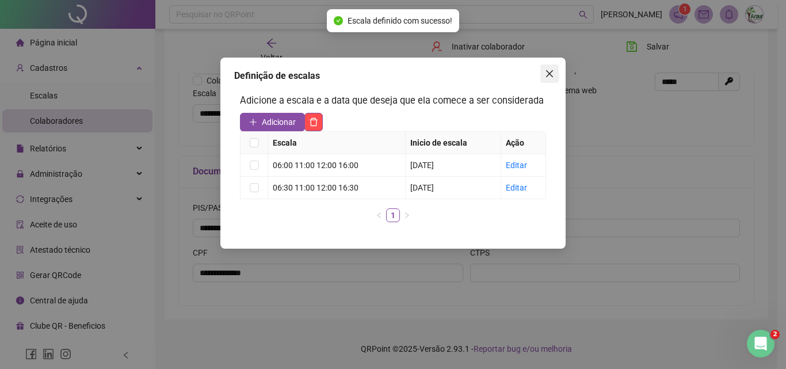
click at [548, 70] on icon "close" at bounding box center [549, 73] width 9 height 9
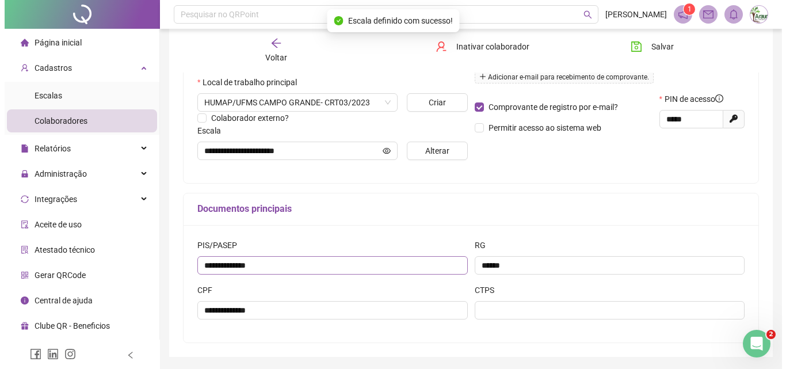
scroll to position [230, 0]
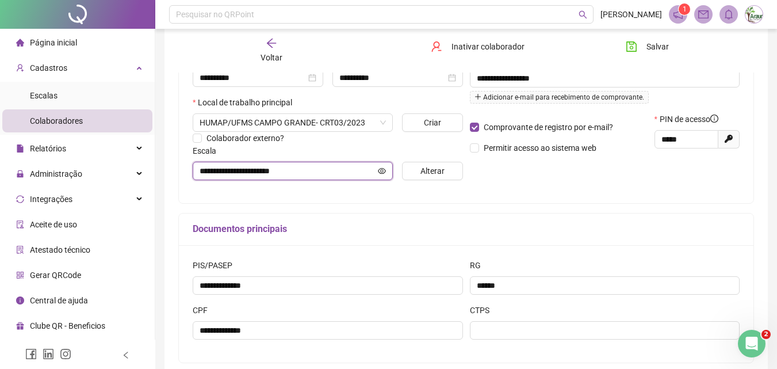
click at [383, 170] on icon "eye" at bounding box center [382, 170] width 8 height 6
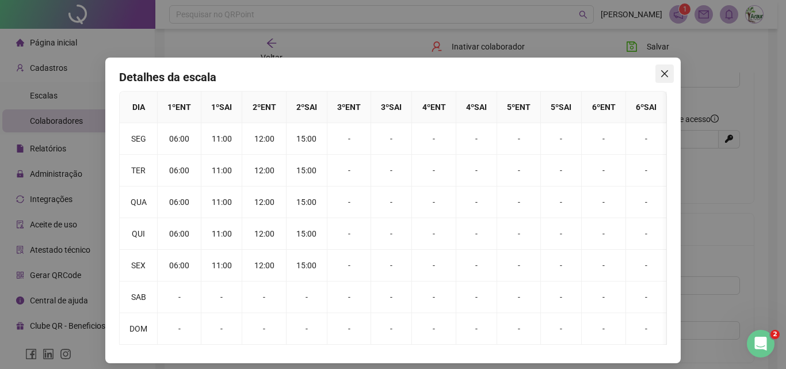
click at [662, 77] on icon "close" at bounding box center [664, 73] width 9 height 9
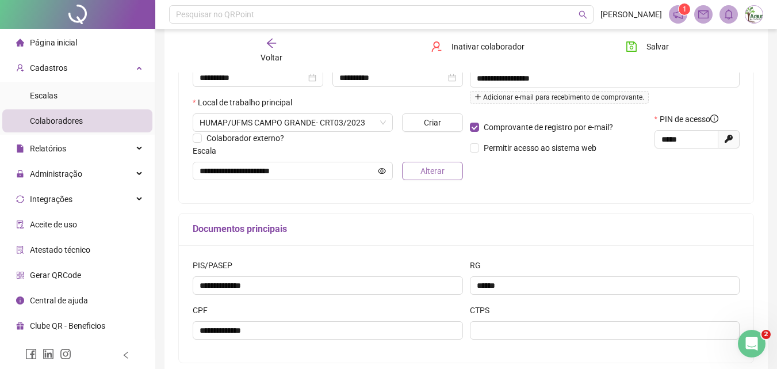
click at [425, 172] on span "Alterar" at bounding box center [433, 171] width 24 height 13
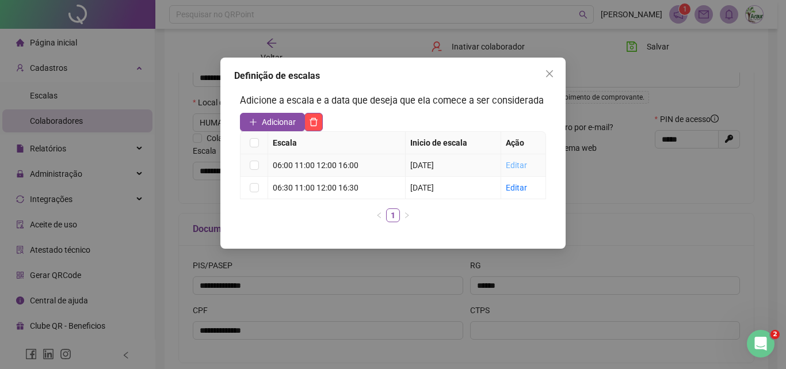
click at [514, 168] on link "Editar" at bounding box center [516, 165] width 21 height 9
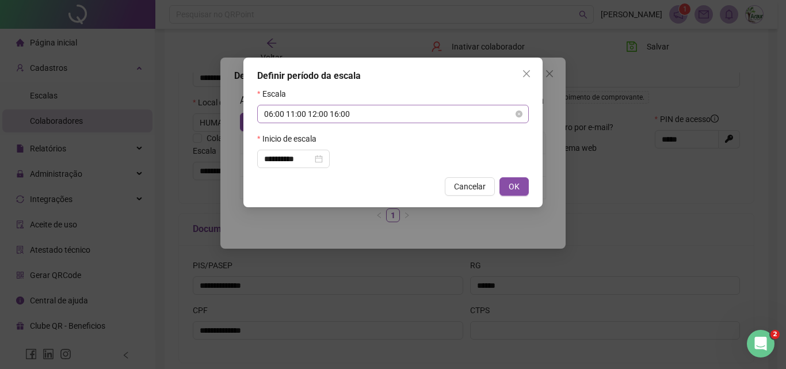
click at [335, 111] on span "06:00 11:00 12:00 16:00" at bounding box center [393, 113] width 258 height 17
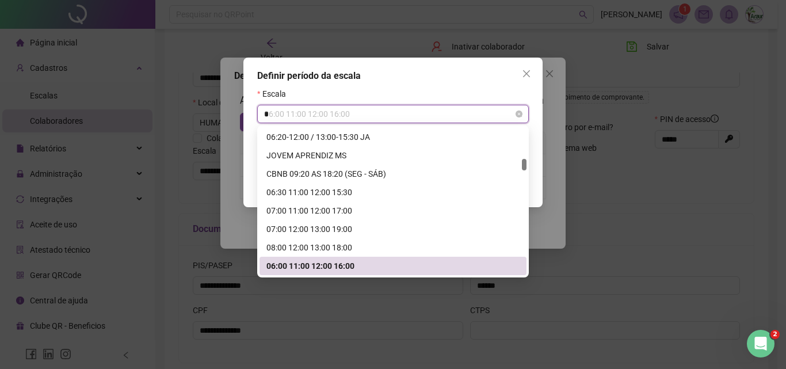
type input "**"
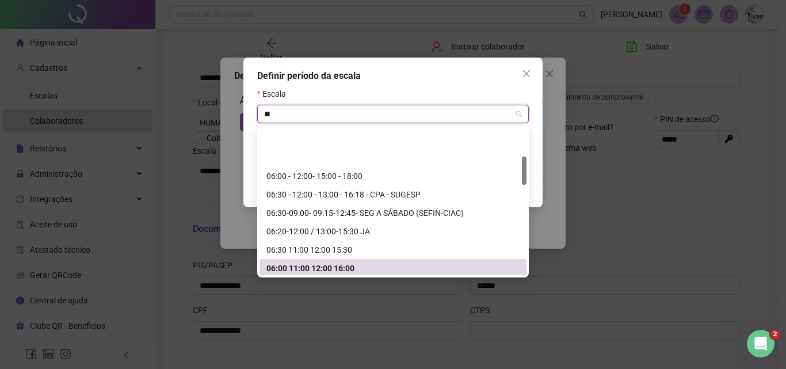
scroll to position [147, 0]
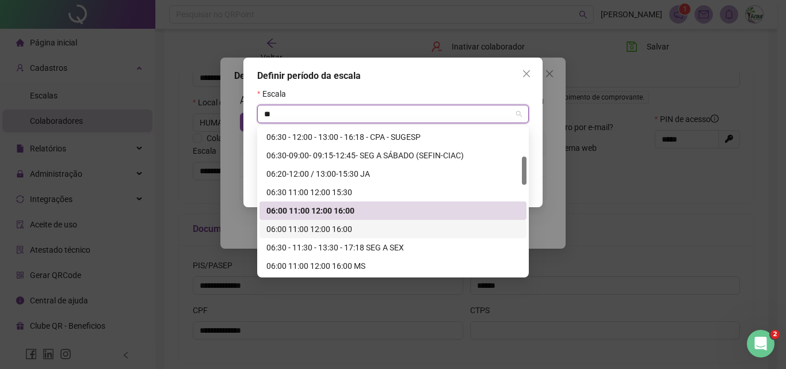
click at [331, 225] on div "06:00 11:00 12:00 16:00" at bounding box center [392, 229] width 253 height 13
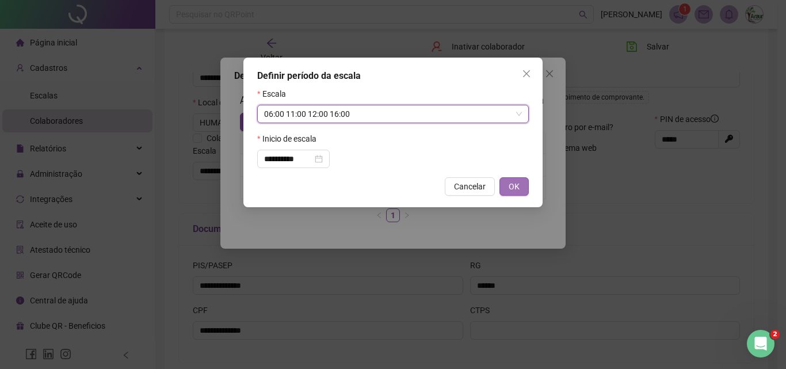
click at [521, 185] on button "OK" at bounding box center [513, 186] width 29 height 18
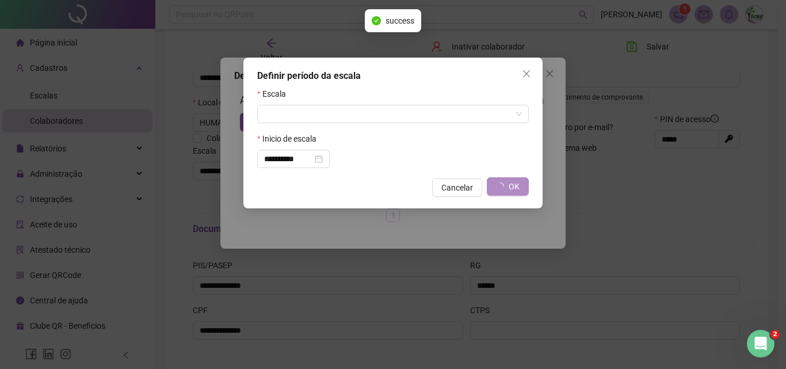
type input "**********"
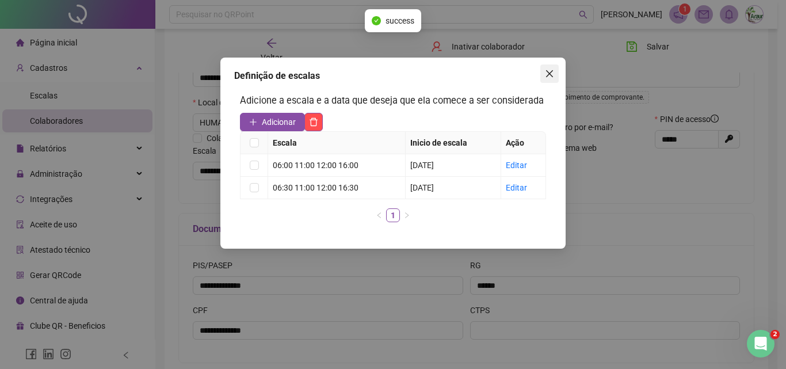
click at [554, 71] on span "Close" at bounding box center [549, 73] width 18 height 9
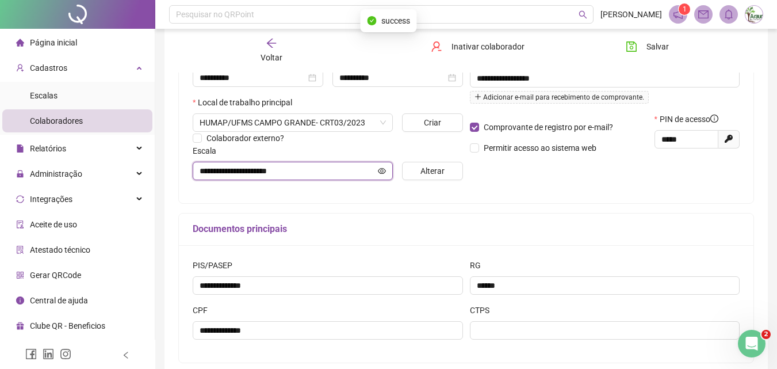
click at [378, 168] on icon "eye" at bounding box center [382, 171] width 8 height 8
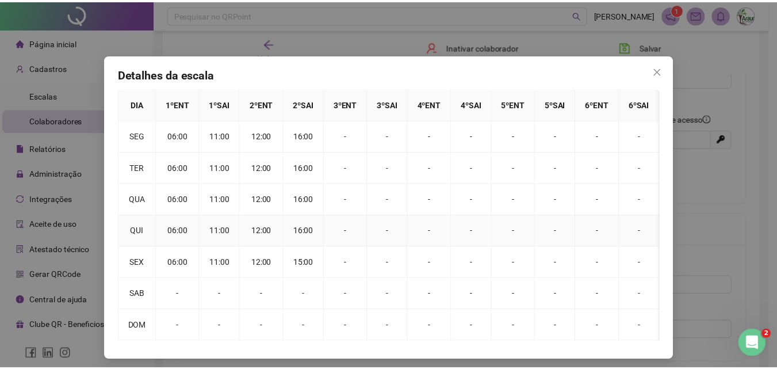
scroll to position [0, 0]
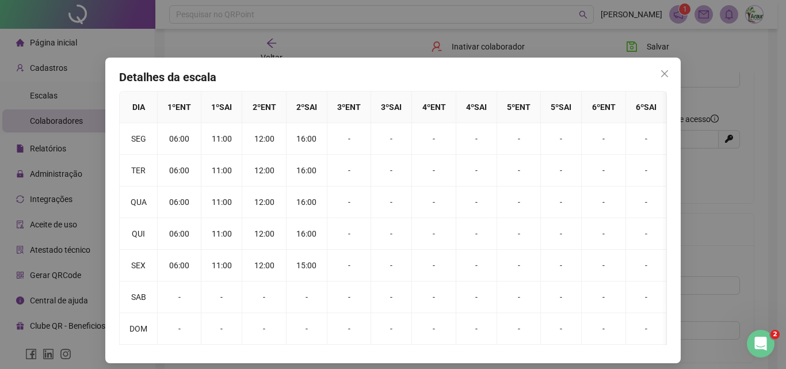
click at [661, 74] on icon "close" at bounding box center [664, 73] width 9 height 9
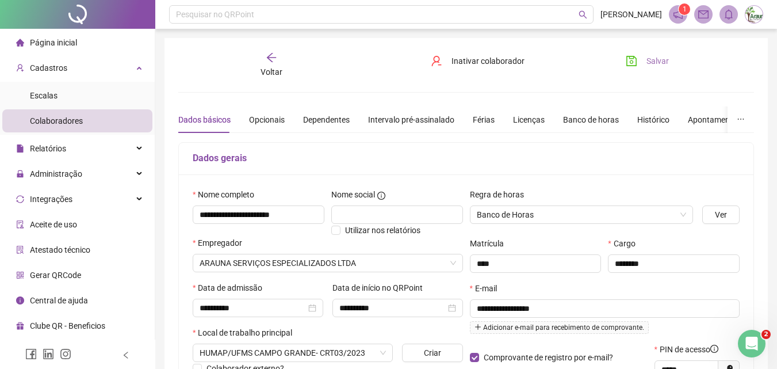
click at [638, 58] on button "Salvar" at bounding box center [647, 61] width 60 height 18
click at [267, 67] on span "Voltar" at bounding box center [272, 71] width 22 height 9
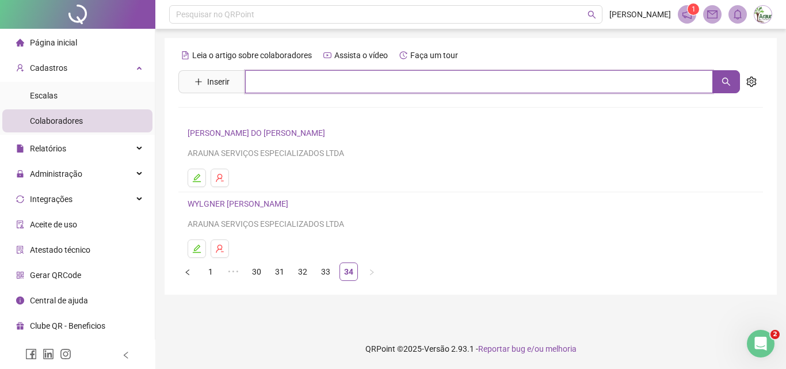
click at [306, 85] on input "text" at bounding box center [479, 81] width 468 height 23
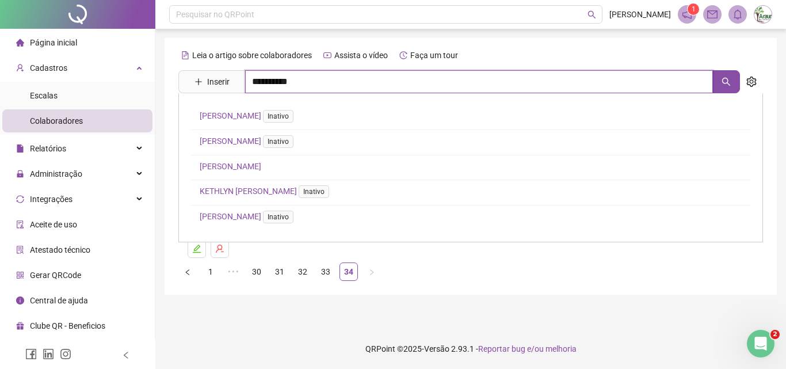
type input "**********"
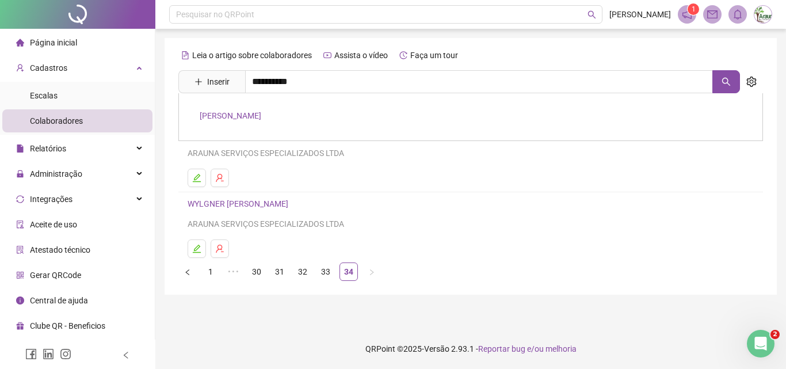
click at [262, 109] on div "[PERSON_NAME]" at bounding box center [470, 117] width 585 height 48
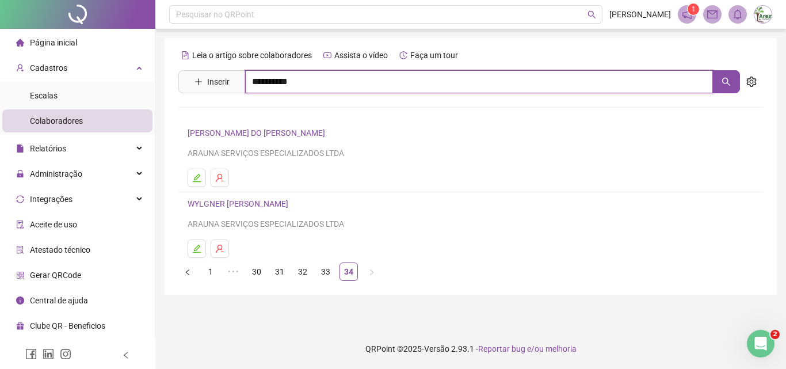
click at [269, 84] on input "**********" at bounding box center [479, 81] width 468 height 23
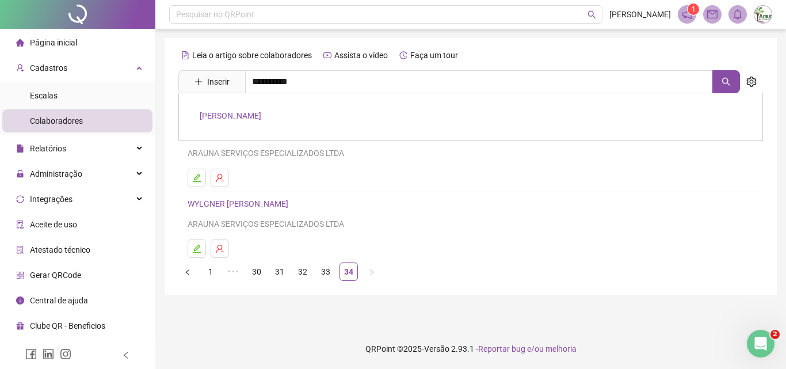
click at [261, 111] on link "[PERSON_NAME]" at bounding box center [231, 115] width 62 height 9
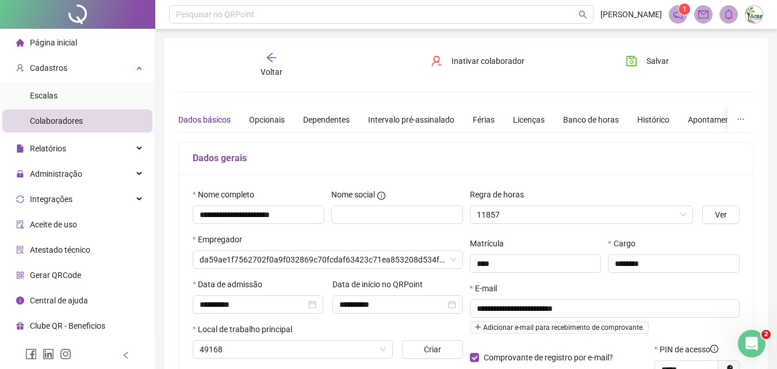
type input "**********"
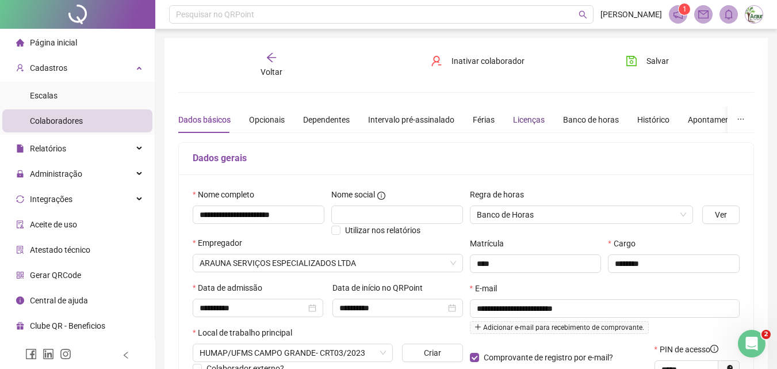
click at [513, 124] on div "Licenças" at bounding box center [529, 119] width 32 height 13
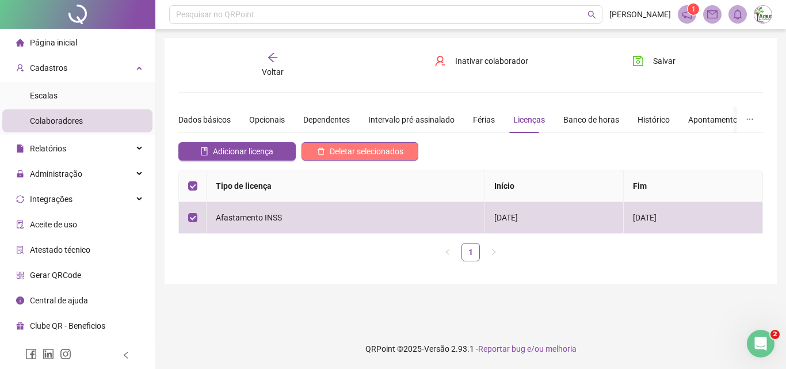
click at [382, 153] on span "Deletar selecionados" at bounding box center [367, 151] width 74 height 13
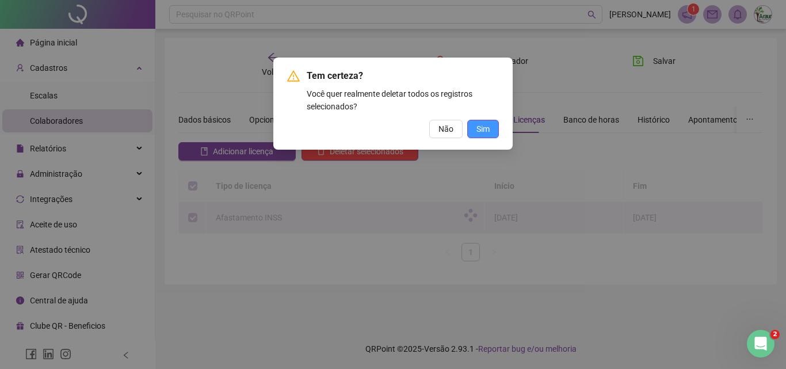
click at [481, 129] on span "Sim" at bounding box center [482, 129] width 13 height 13
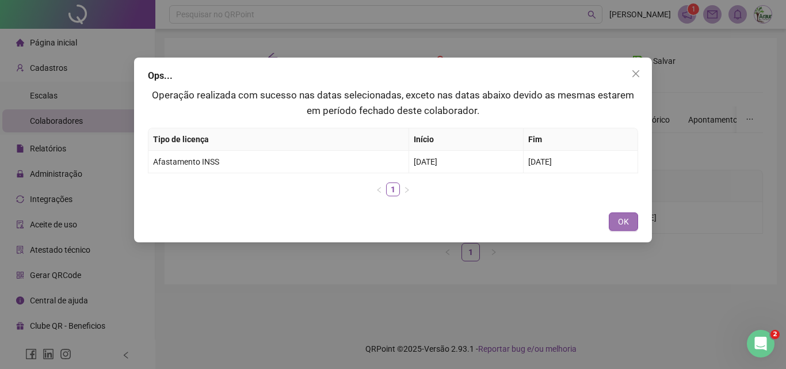
click at [617, 218] on button "OK" at bounding box center [623, 221] width 29 height 18
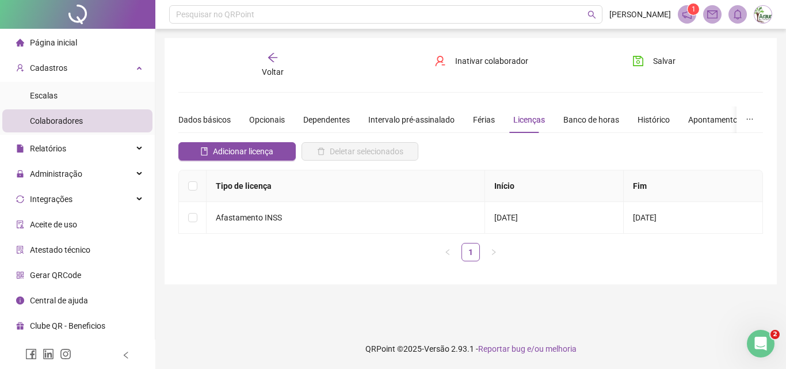
click at [273, 77] on div "Voltar" at bounding box center [273, 65] width 90 height 26
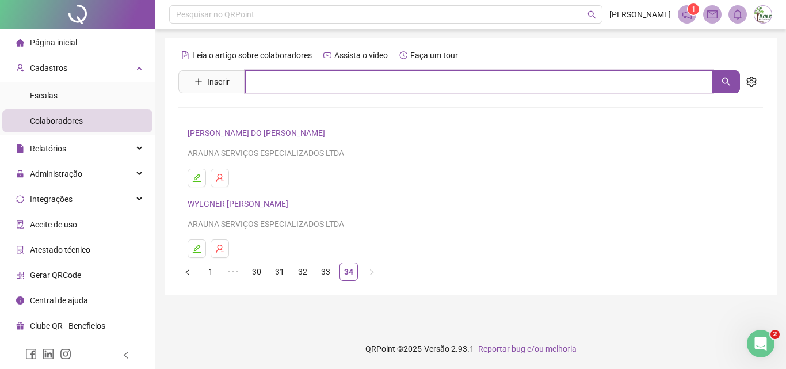
click at [305, 89] on input "text" at bounding box center [479, 81] width 468 height 23
type input "**********"
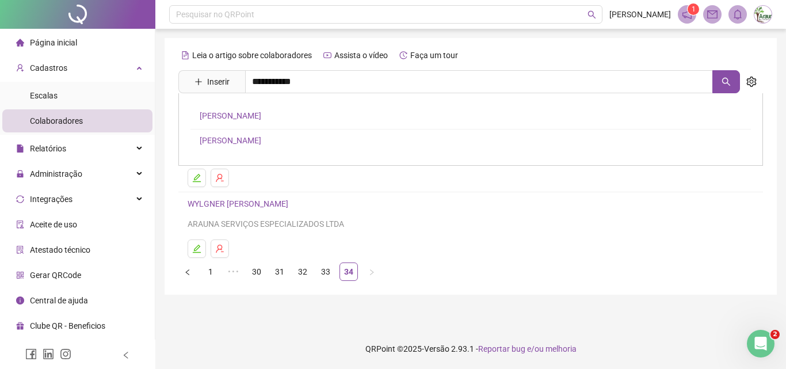
click at [261, 138] on link "[PERSON_NAME]" at bounding box center [231, 140] width 62 height 9
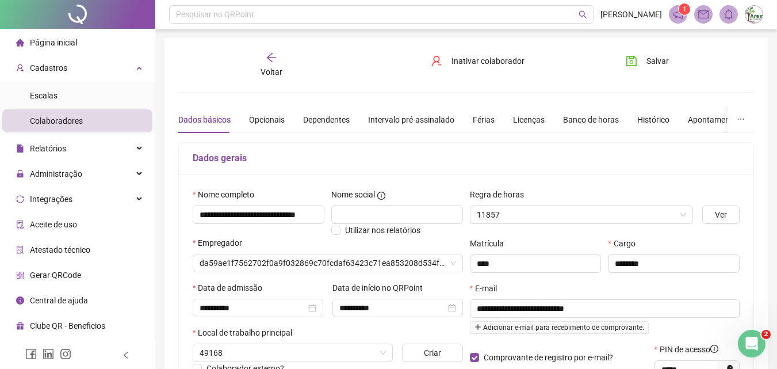
type input "**********"
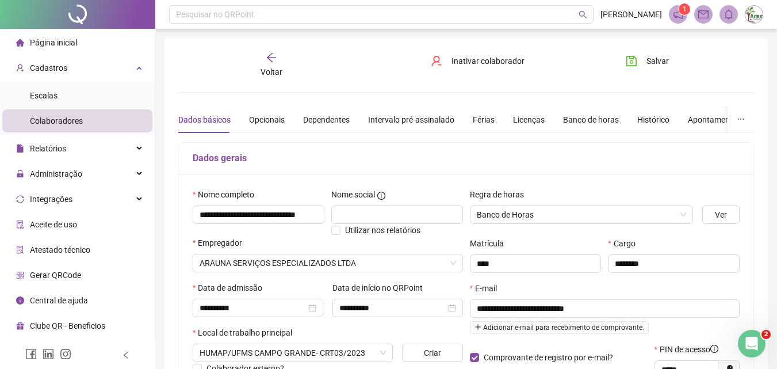
click at [278, 73] on span "Voltar" at bounding box center [272, 71] width 22 height 9
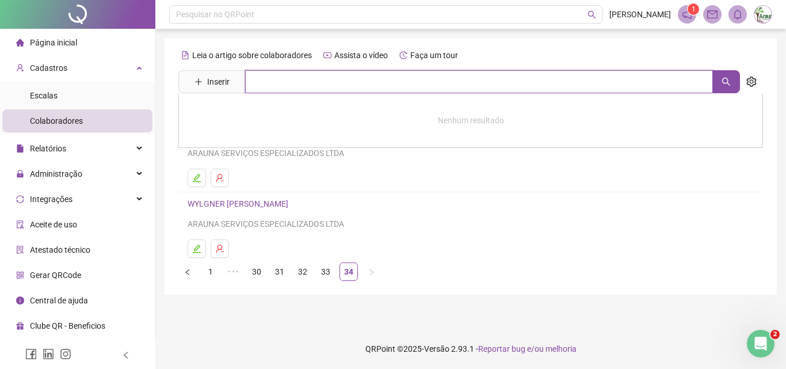
click at [282, 76] on input "text" at bounding box center [479, 81] width 468 height 23
type input "**********"
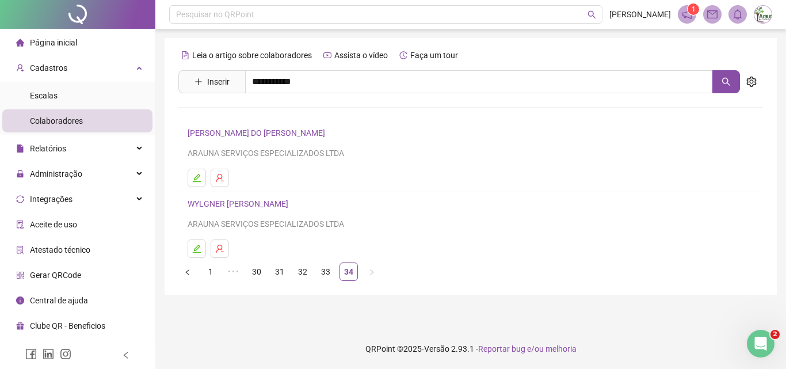
click at [261, 117] on link "[PERSON_NAME]" at bounding box center [231, 115] width 62 height 9
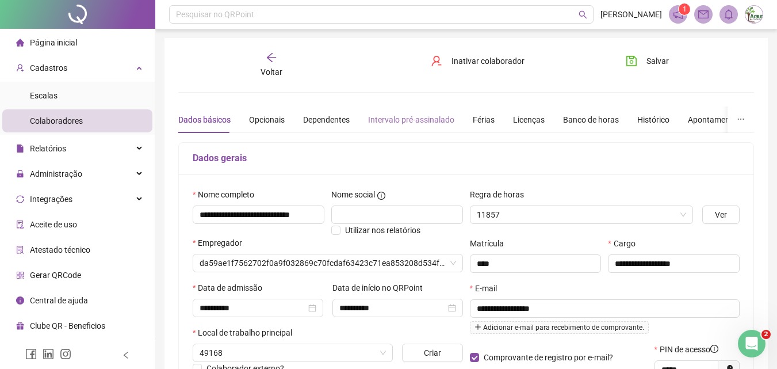
type input "**********"
click at [471, 121] on div "Dados básicos Opcionais Dependentes Intervalo pré-assinalado Férias Licenças Ba…" at bounding box center [522, 119] width 688 height 26
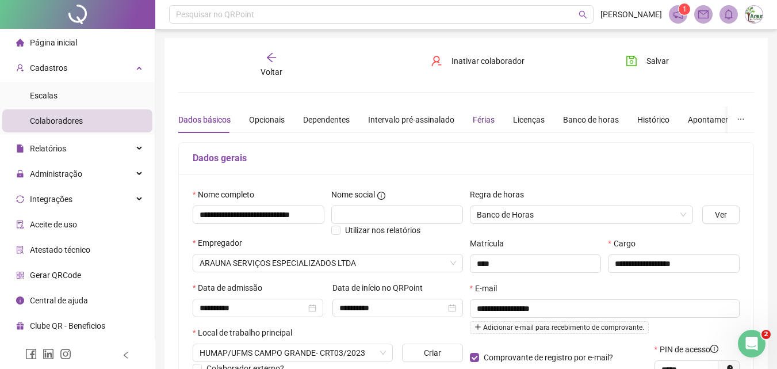
click at [478, 123] on div "Férias" at bounding box center [484, 119] width 22 height 13
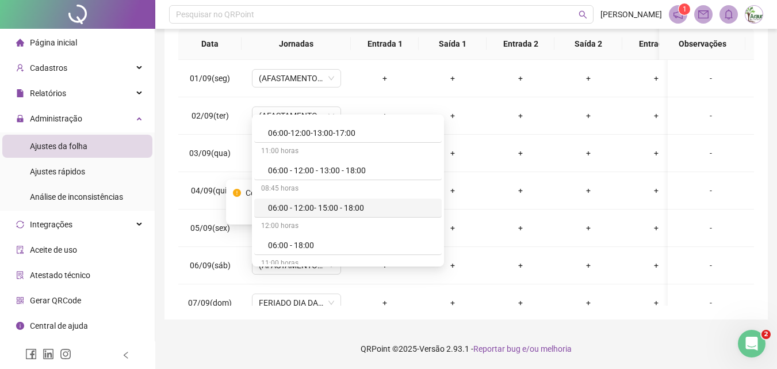
scroll to position [361, 0]
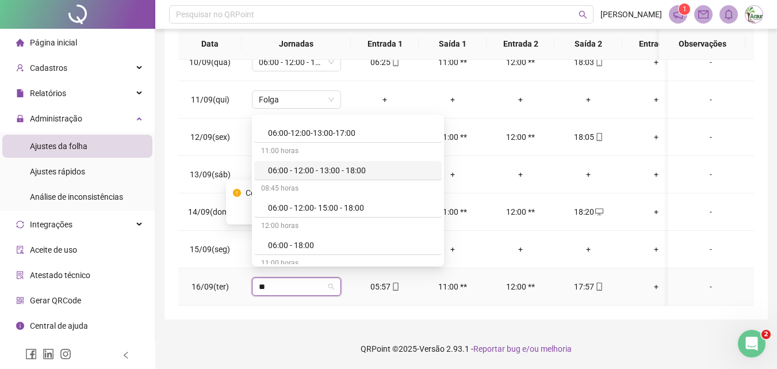
click at [328, 171] on div "06:00 - 12:00 - 13:00 - 18:00" at bounding box center [351, 170] width 167 height 13
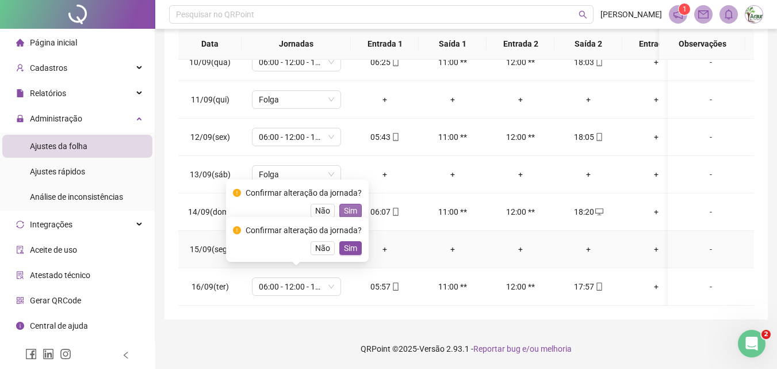
click at [348, 212] on span "Sim" at bounding box center [350, 210] width 13 height 13
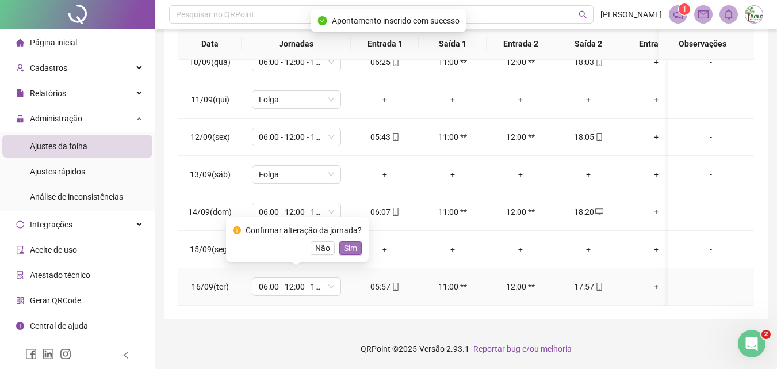
click at [350, 243] on span "Sim" at bounding box center [350, 248] width 13 height 13
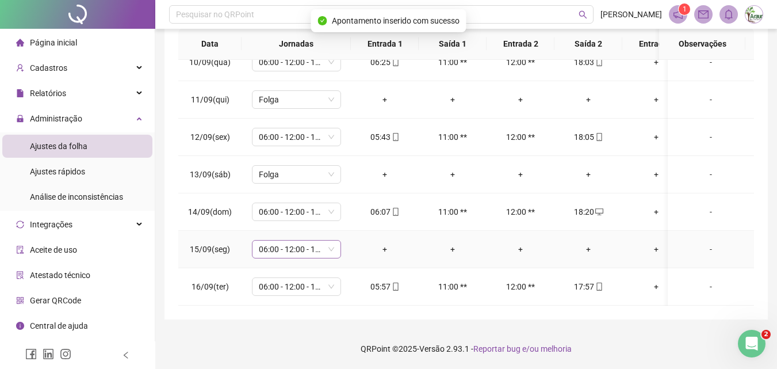
click at [285, 243] on span "06:00 - 12:00 - 13:00 - 18:00" at bounding box center [296, 249] width 75 height 17
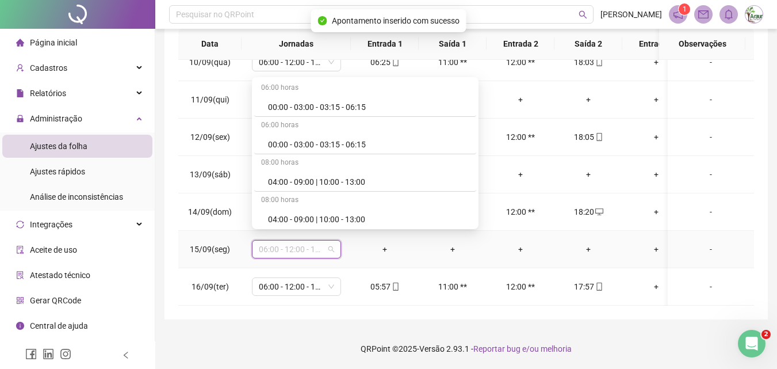
type input "*"
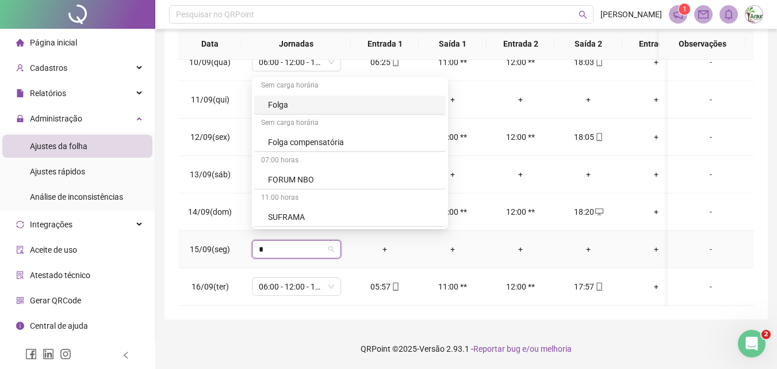
click at [293, 106] on div "Folga" at bounding box center [353, 104] width 171 height 13
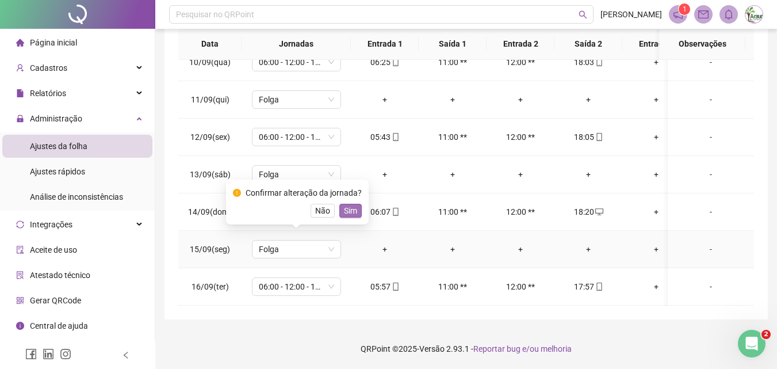
click at [349, 209] on span "Sim" at bounding box center [350, 210] width 13 height 13
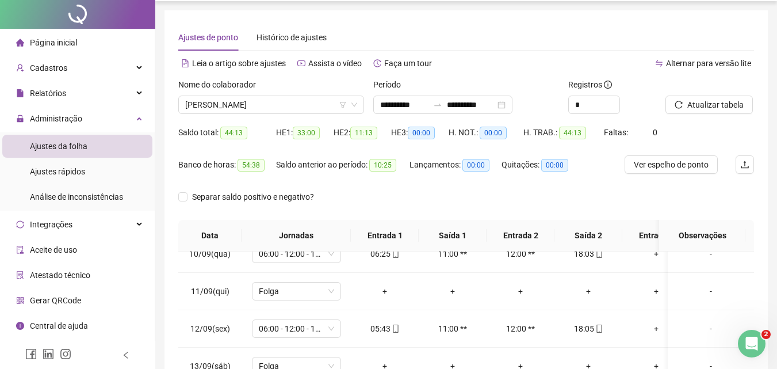
scroll to position [0, 0]
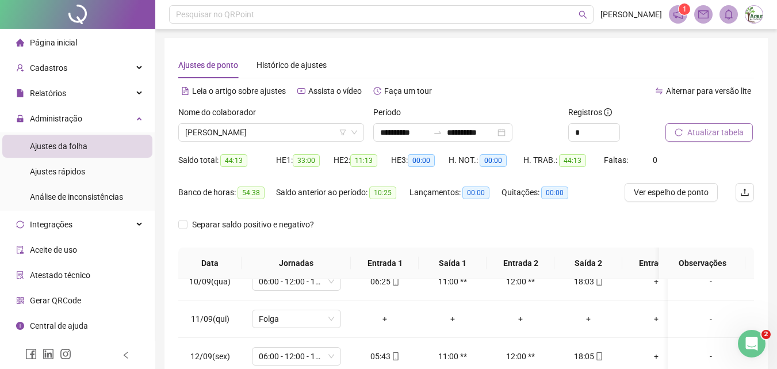
click at [688, 130] on span "Atualizar tabela" at bounding box center [716, 132] width 56 height 13
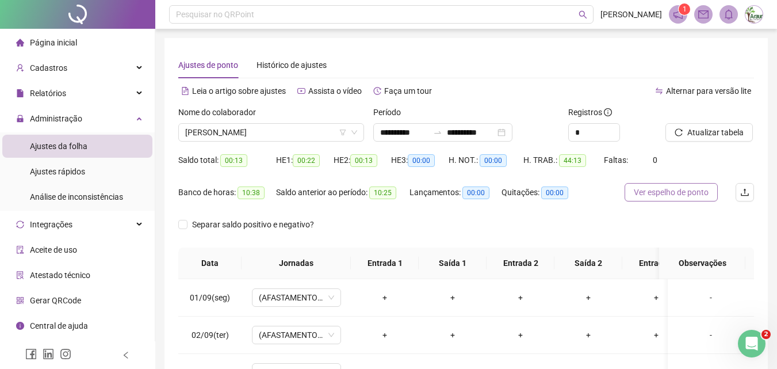
click at [682, 184] on button "Ver espelho de ponto" at bounding box center [671, 192] width 93 height 18
click at [269, 130] on span "[PERSON_NAME]" at bounding box center [271, 132] width 172 height 17
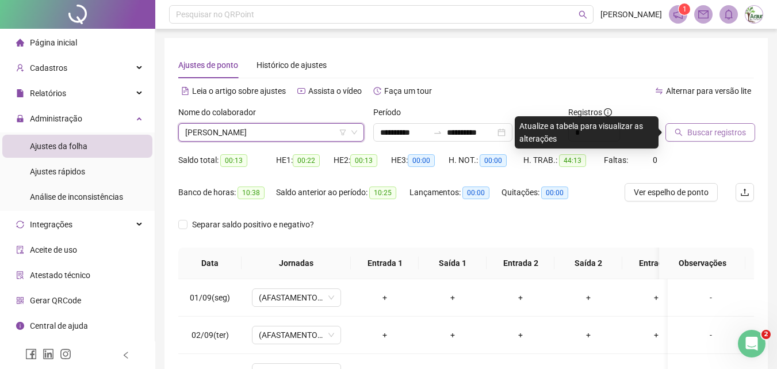
click at [691, 129] on span "Buscar registros" at bounding box center [717, 132] width 59 height 13
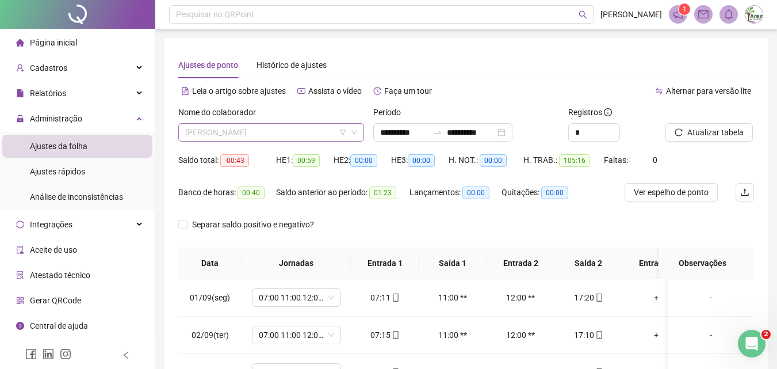
click at [272, 131] on span "[PERSON_NAME]" at bounding box center [271, 132] width 172 height 17
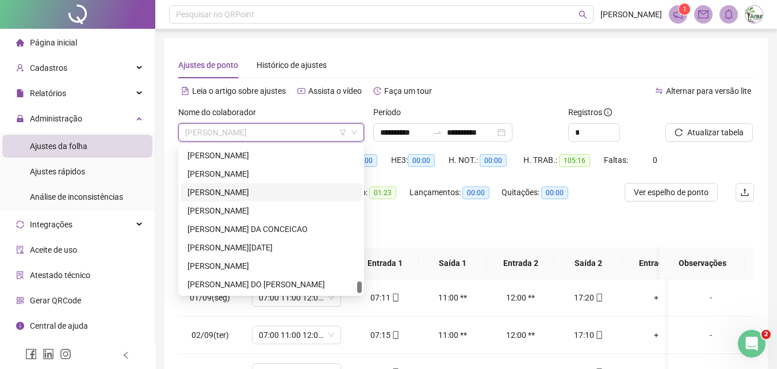
scroll to position [2852, 0]
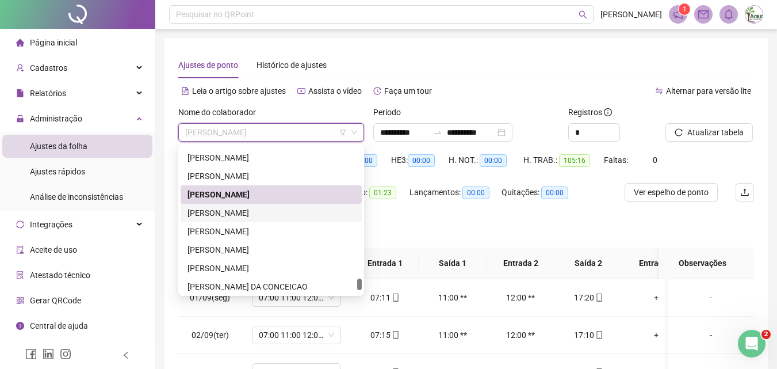
click at [234, 209] on div "[PERSON_NAME]" at bounding box center [271, 213] width 167 height 13
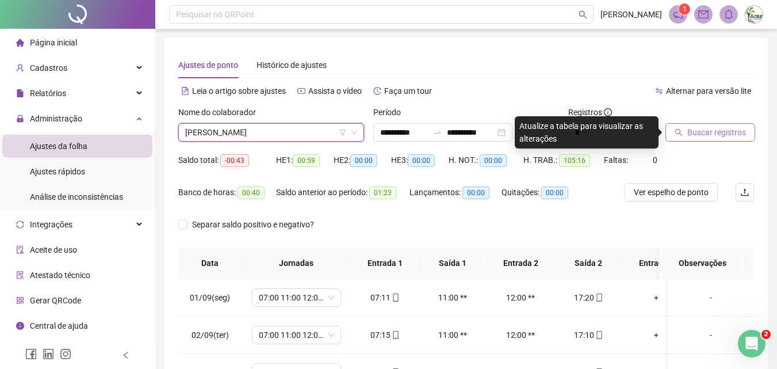
click at [692, 134] on span "Buscar registros" at bounding box center [717, 132] width 59 height 13
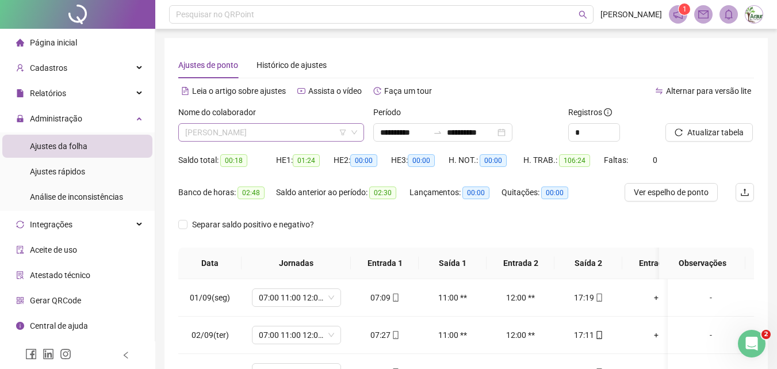
click at [262, 131] on span "[PERSON_NAME]" at bounding box center [271, 132] width 172 height 17
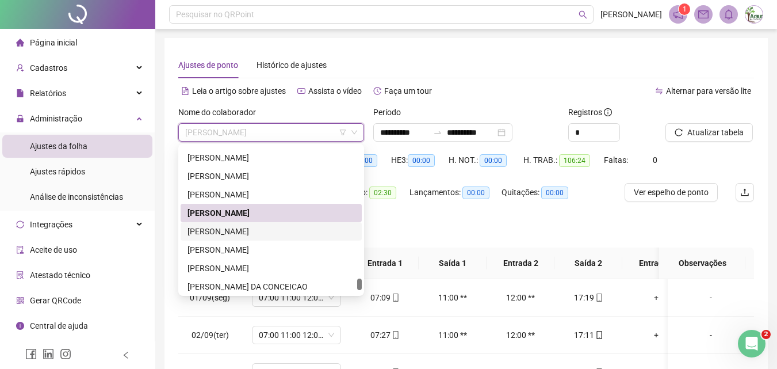
click at [254, 227] on div "[PERSON_NAME]" at bounding box center [271, 231] width 167 height 13
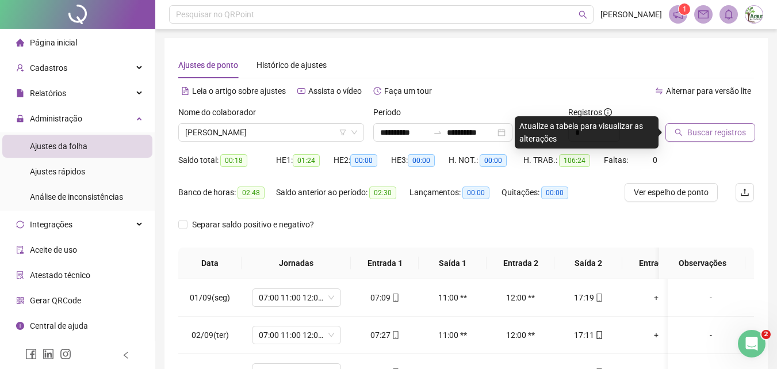
click at [692, 137] on span "Buscar registros" at bounding box center [717, 132] width 59 height 13
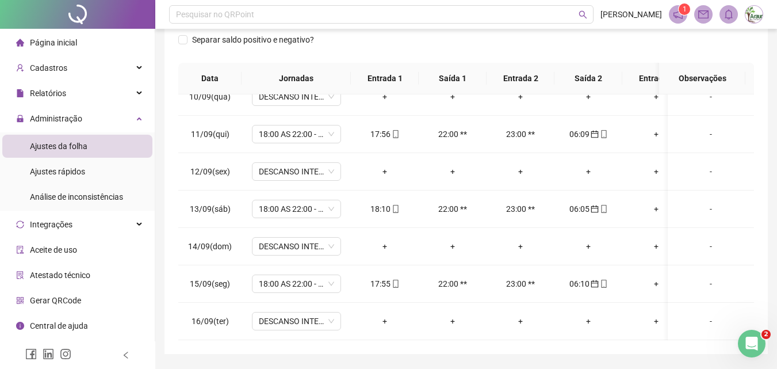
scroll to position [0, 0]
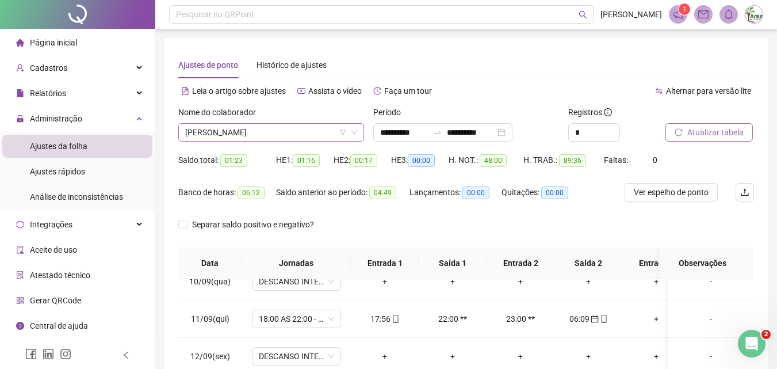
click at [239, 135] on span "[PERSON_NAME]" at bounding box center [271, 132] width 172 height 17
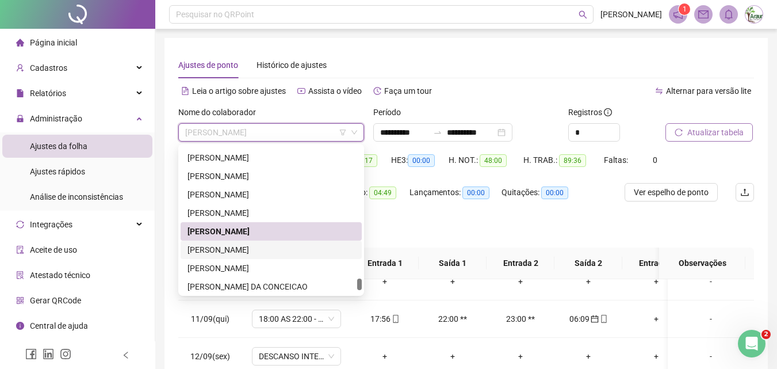
drag, startPoint x: 232, startPoint y: 248, endPoint x: 311, endPoint y: 225, distance: 82.1
click at [232, 249] on div "[PERSON_NAME]" at bounding box center [271, 249] width 167 height 13
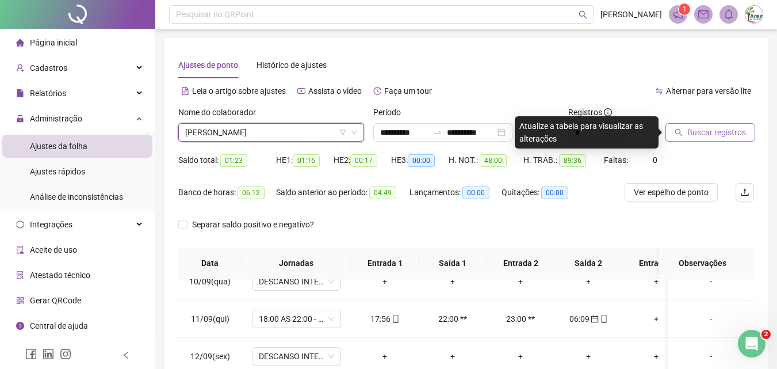
click at [703, 130] on span "Buscar registros" at bounding box center [717, 132] width 59 height 13
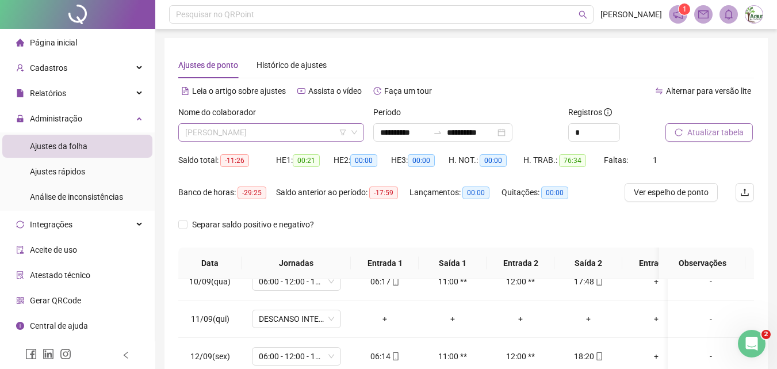
click at [238, 130] on span "[PERSON_NAME]" at bounding box center [271, 132] width 172 height 17
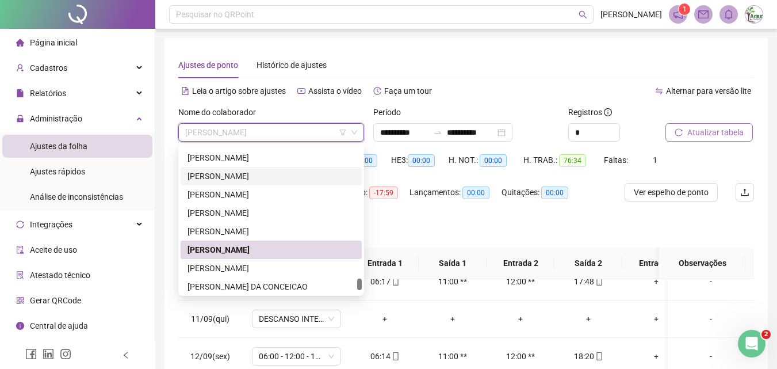
scroll to position [2909, 0]
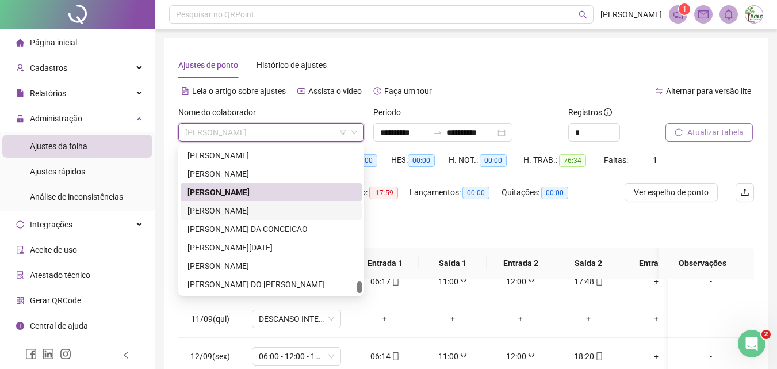
click at [260, 209] on div "[PERSON_NAME]" at bounding box center [271, 210] width 167 height 13
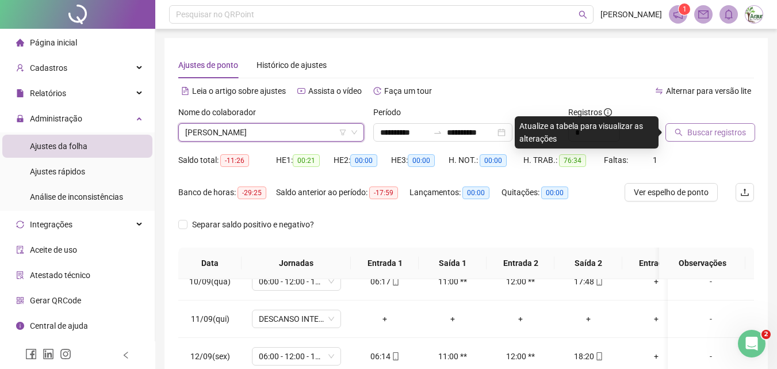
click at [712, 138] on span "Buscar registros" at bounding box center [717, 132] width 59 height 13
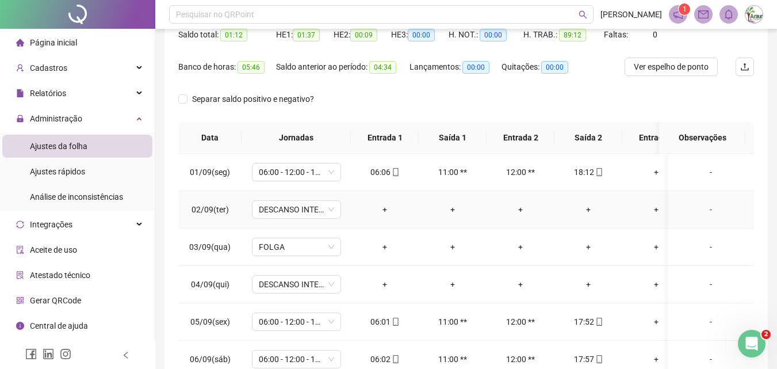
scroll to position [0, 0]
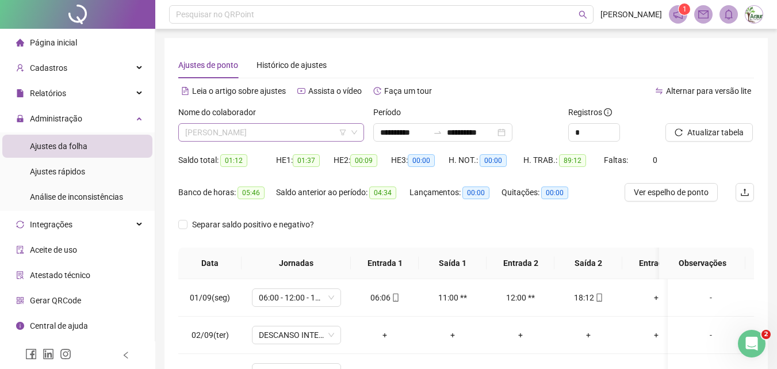
click at [260, 127] on span "[PERSON_NAME]" at bounding box center [271, 132] width 172 height 17
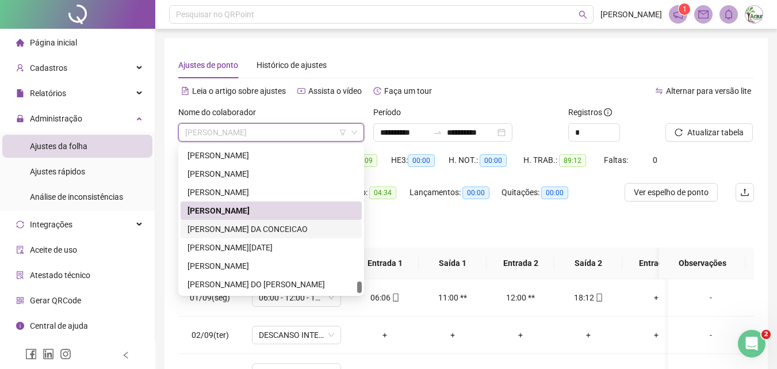
click at [248, 232] on div "[PERSON_NAME] DA CONCEICAO" at bounding box center [271, 229] width 167 height 13
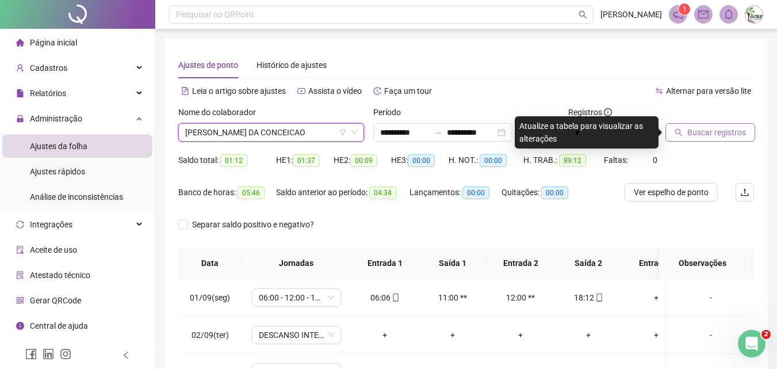
click at [684, 133] on button "Buscar registros" at bounding box center [711, 132] width 90 height 18
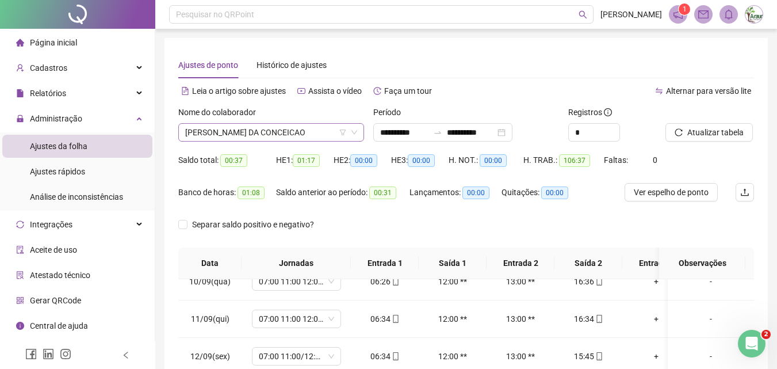
click at [277, 132] on span "[PERSON_NAME] DA CONCEICAO" at bounding box center [271, 132] width 172 height 17
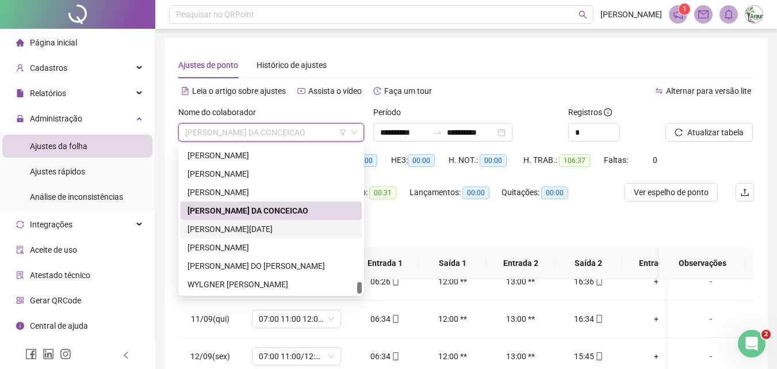
click at [260, 231] on div "[PERSON_NAME][DATE]" at bounding box center [271, 229] width 167 height 13
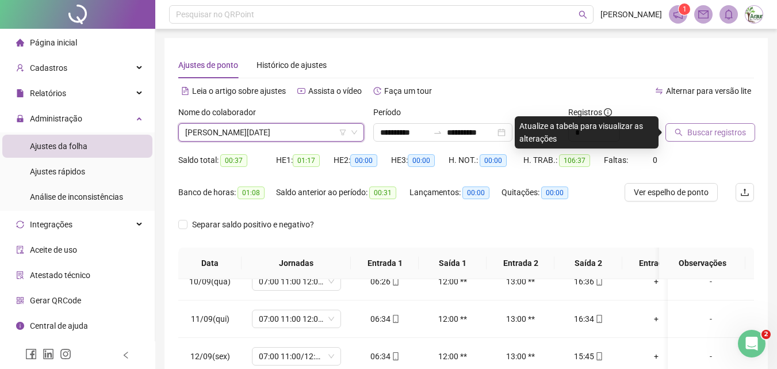
click at [697, 134] on span "Buscar registros" at bounding box center [717, 132] width 59 height 13
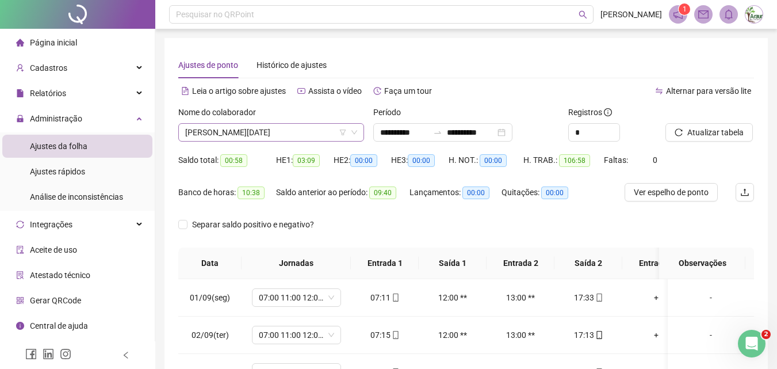
click at [269, 127] on span "[PERSON_NAME][DATE]" at bounding box center [271, 132] width 172 height 17
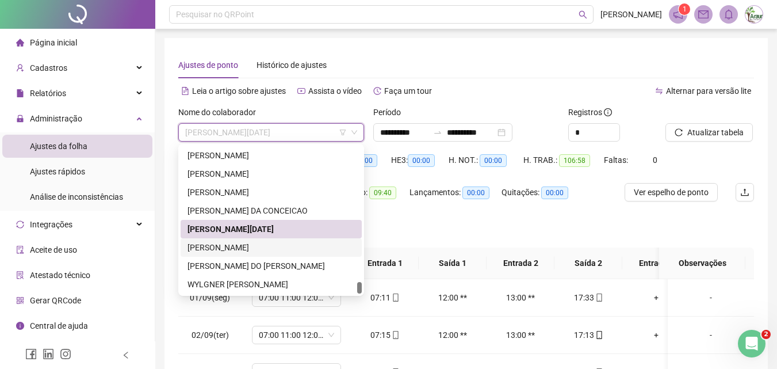
click at [261, 240] on div "WESLEY MENDES DE ABREU" at bounding box center [271, 247] width 181 height 18
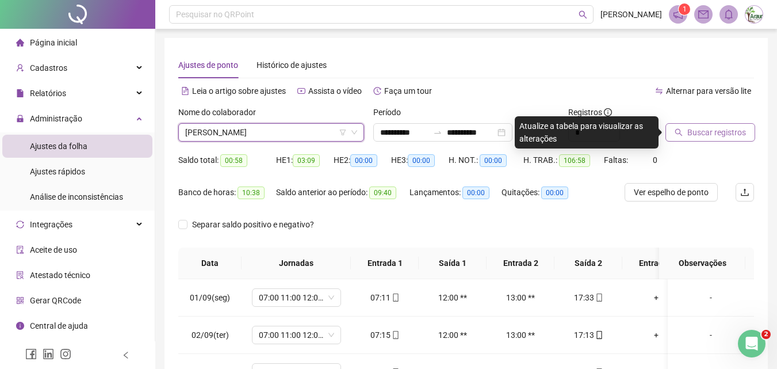
click at [711, 135] on span "Buscar registros" at bounding box center [717, 132] width 59 height 13
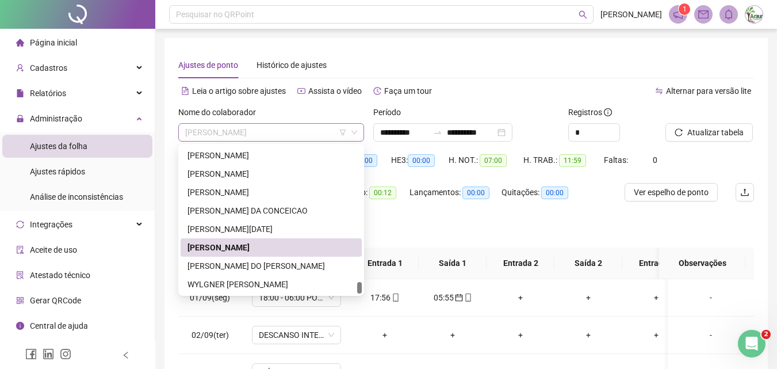
click at [290, 131] on span "WESLEY MENDES DE ABREU" at bounding box center [271, 132] width 172 height 17
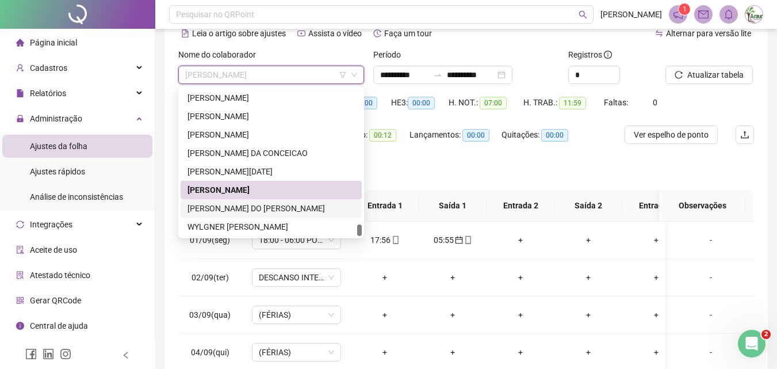
click at [254, 209] on div "[PERSON_NAME] DO [PERSON_NAME]" at bounding box center [271, 208] width 167 height 13
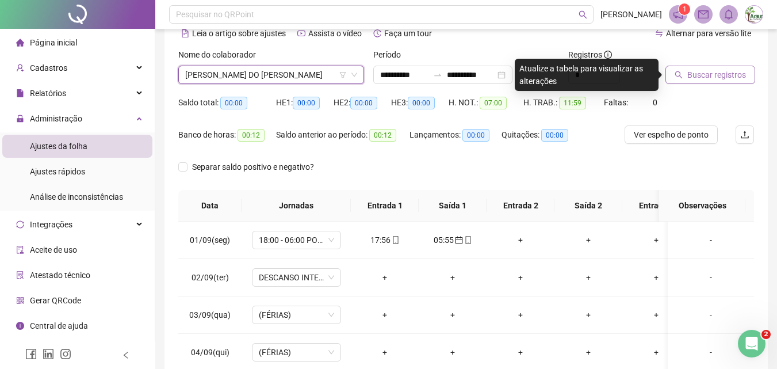
click at [713, 74] on span "Buscar registros" at bounding box center [717, 74] width 59 height 13
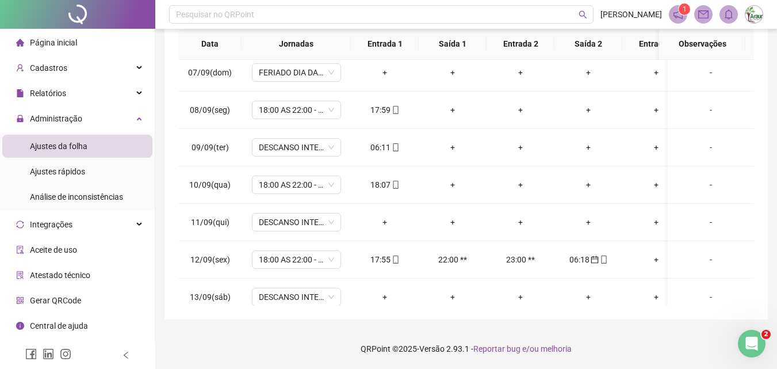
click at [373, 148] on div "06:11" at bounding box center [384, 147] width 49 height 13
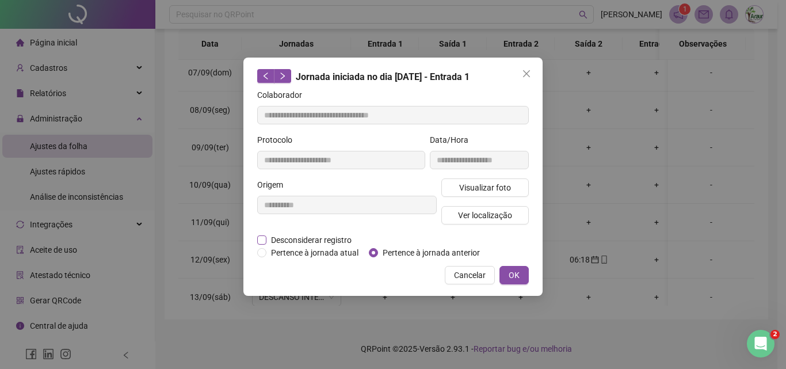
type input "**********"
click at [392, 258] on div "**********" at bounding box center [392, 177] width 299 height 238
click at [391, 255] on span "Pertence à jornada anterior" at bounding box center [431, 252] width 106 height 13
click at [514, 274] on span "OK" at bounding box center [514, 275] width 11 height 13
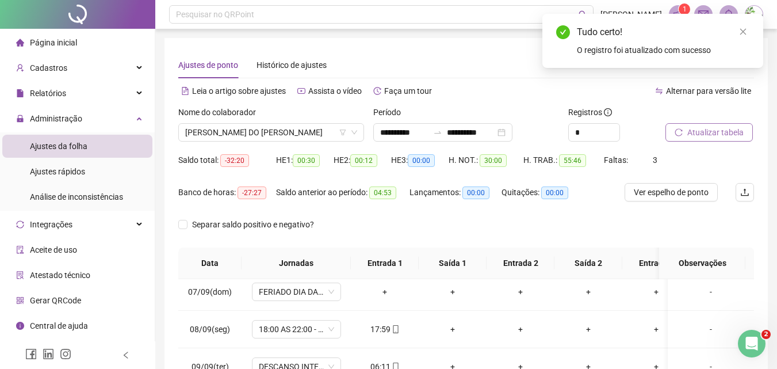
click at [709, 136] on span "Atualizar tabela" at bounding box center [716, 132] width 56 height 13
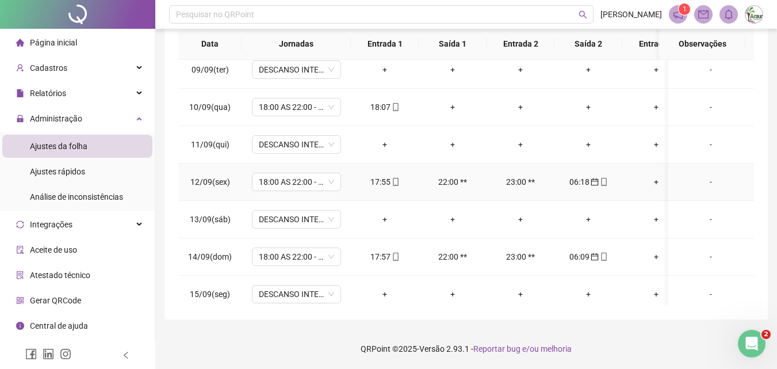
scroll to position [288, 0]
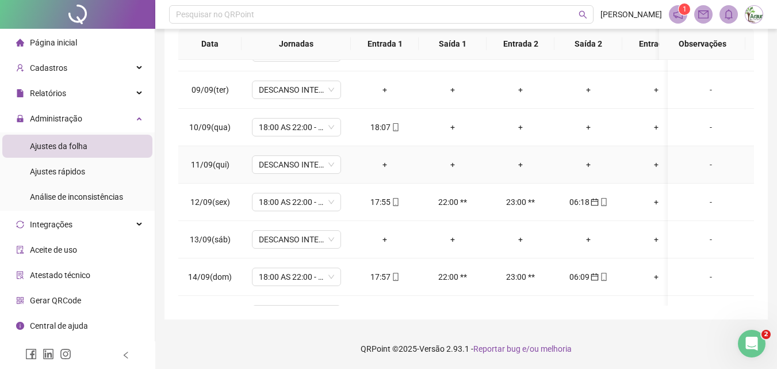
click at [386, 170] on div "+" at bounding box center [384, 164] width 49 height 13
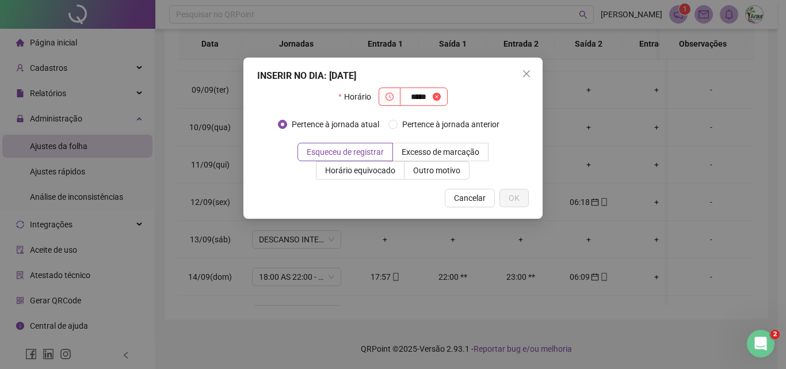
type input "*****"
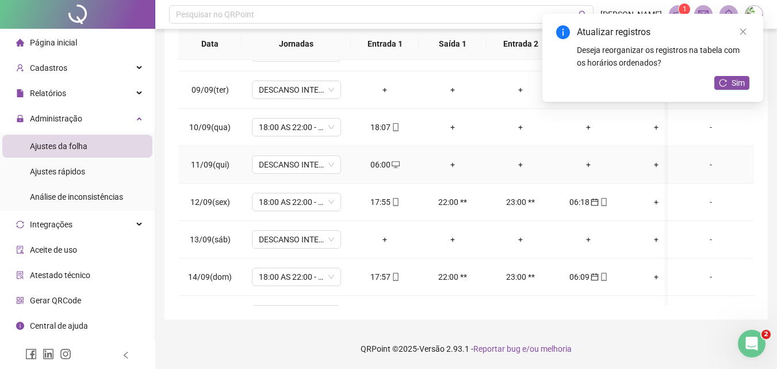
click at [377, 166] on div "06:00" at bounding box center [384, 164] width 49 height 13
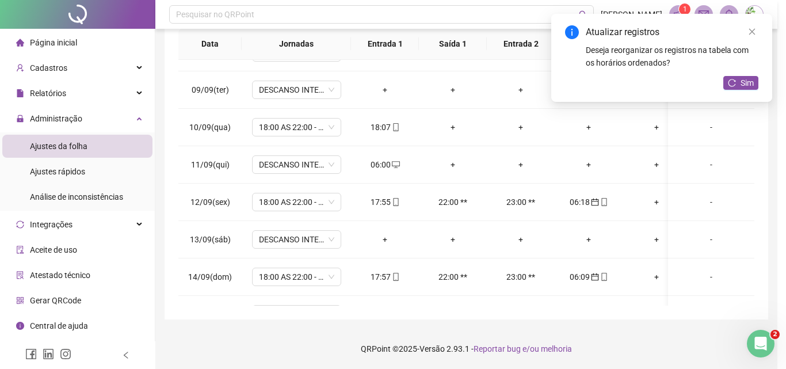
type input "**********"
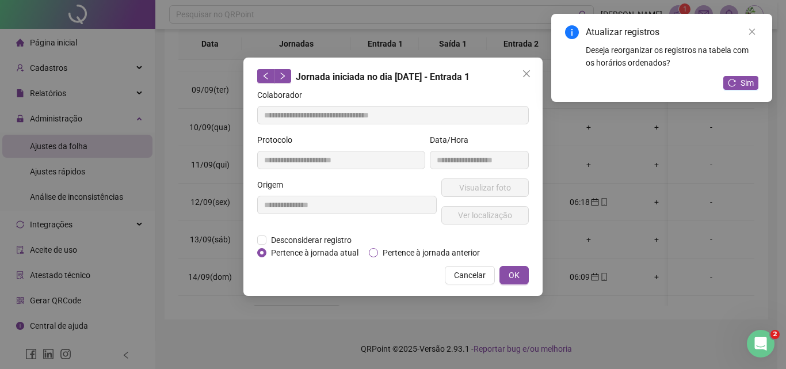
click at [394, 255] on span "Pertence à jornada anterior" at bounding box center [431, 252] width 106 height 13
click at [505, 279] on button "OK" at bounding box center [513, 275] width 29 height 18
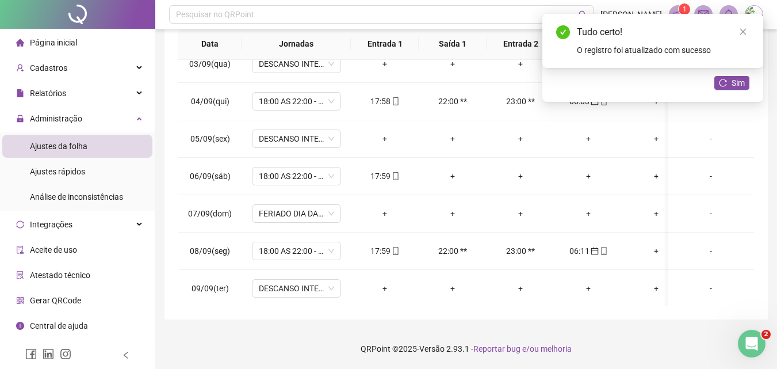
scroll to position [74, 0]
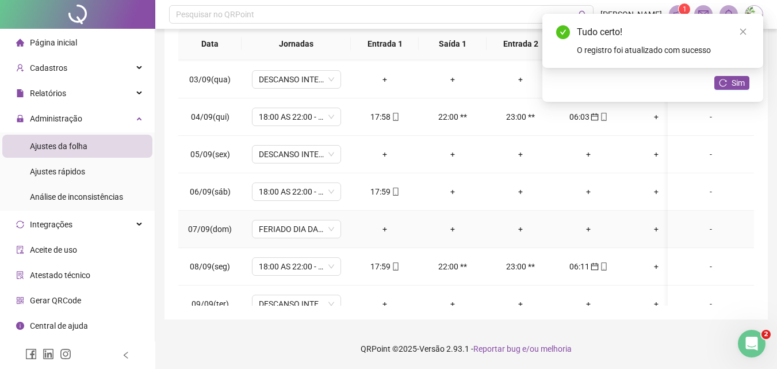
click at [379, 226] on div "+" at bounding box center [384, 229] width 49 height 13
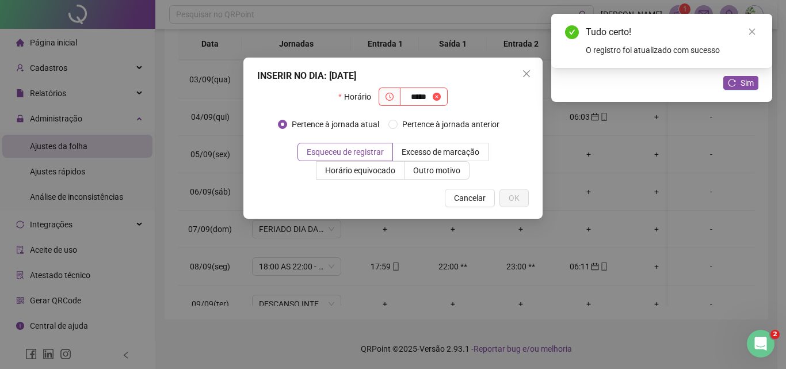
type input "*****"
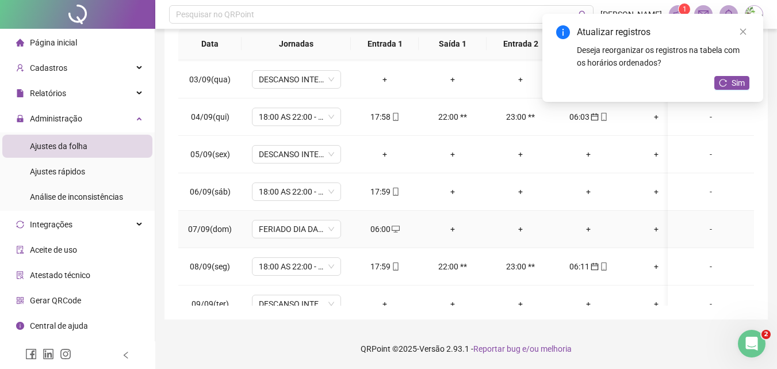
drag, startPoint x: 376, startPoint y: 226, endPoint x: 396, endPoint y: 235, distance: 22.9
click at [376, 226] on div "06:00" at bounding box center [384, 229] width 49 height 13
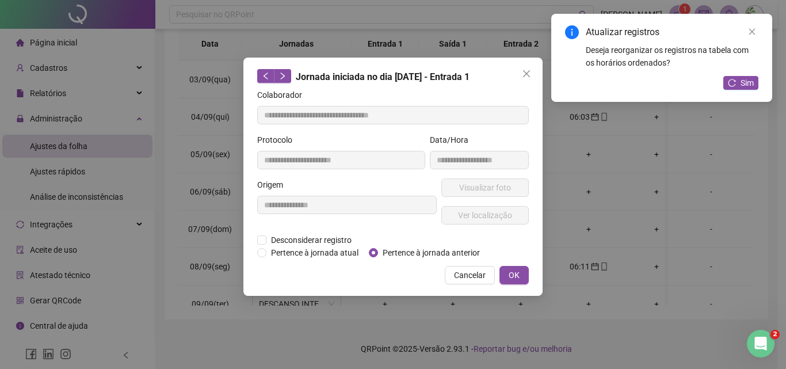
type input "**********"
click at [409, 255] on span "Pertence à jornada anterior" at bounding box center [431, 252] width 106 height 13
click at [516, 275] on span "OK" at bounding box center [514, 275] width 11 height 13
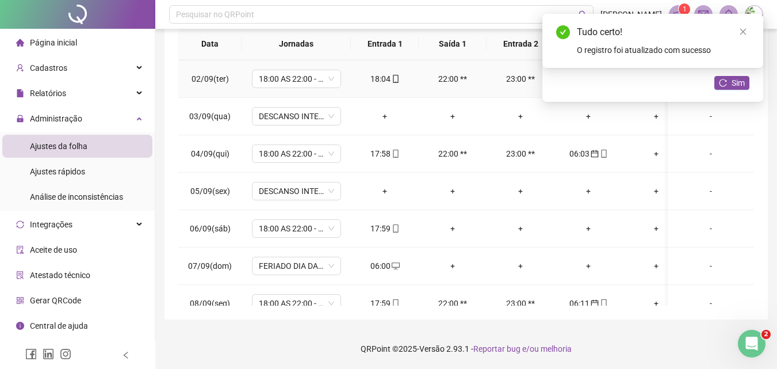
scroll to position [0, 0]
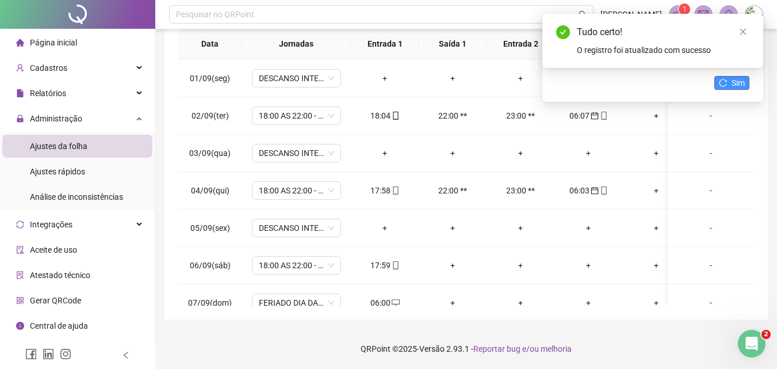
click at [724, 88] on button "Sim" at bounding box center [732, 83] width 35 height 14
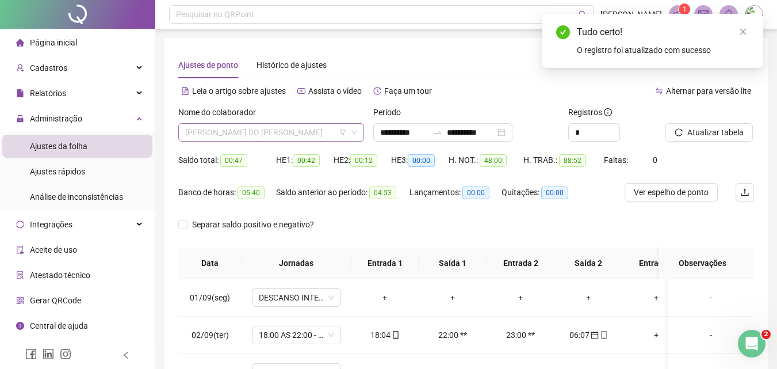
click at [270, 139] on span "[PERSON_NAME] DO [PERSON_NAME]" at bounding box center [271, 132] width 172 height 17
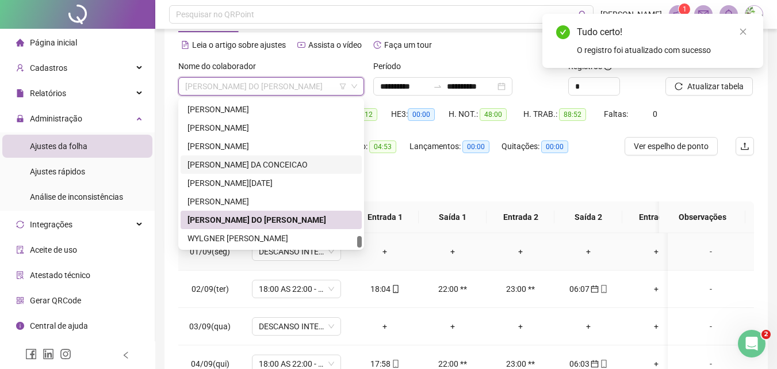
scroll to position [115, 0]
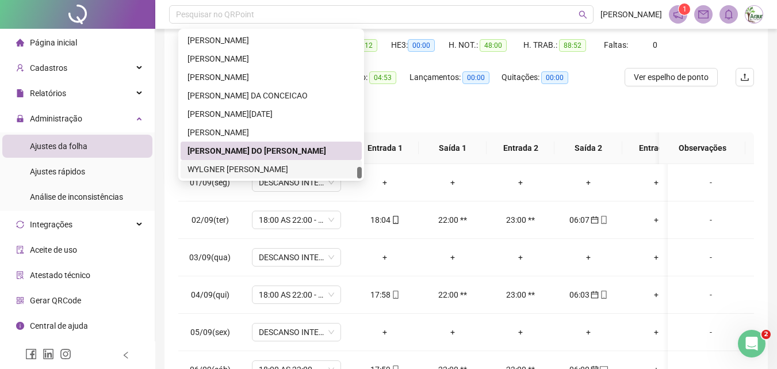
click at [231, 170] on div "WYLGNER [PERSON_NAME]" at bounding box center [271, 169] width 167 height 13
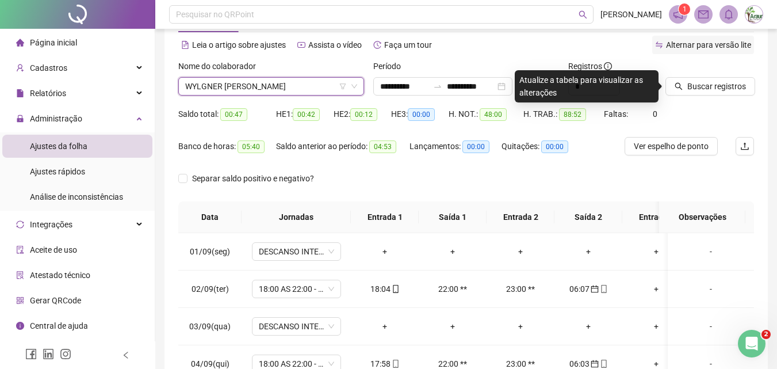
scroll to position [0, 0]
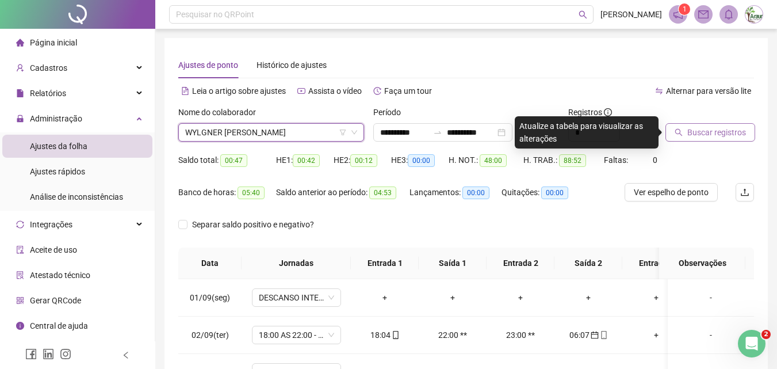
click at [686, 138] on button "Buscar registros" at bounding box center [711, 132] width 90 height 18
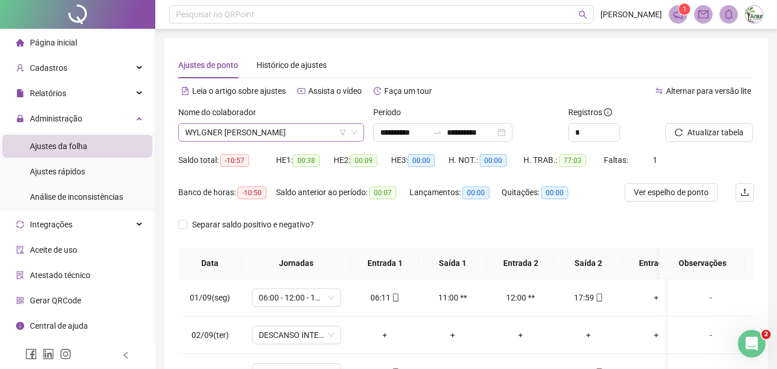
click at [289, 132] on span "WYLGNER [PERSON_NAME]" at bounding box center [271, 132] width 172 height 17
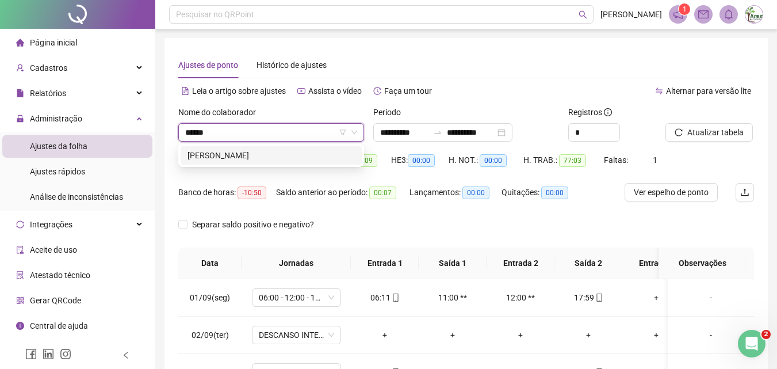
type input "*******"
click at [300, 161] on div "[PERSON_NAME]" at bounding box center [271, 155] width 167 height 13
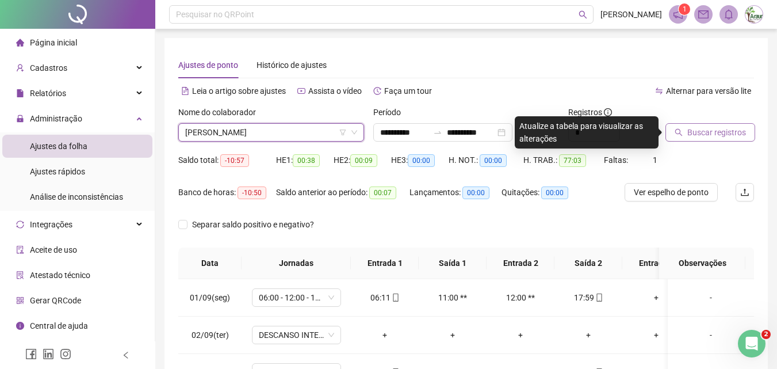
click at [728, 131] on span "Buscar registros" at bounding box center [717, 132] width 59 height 13
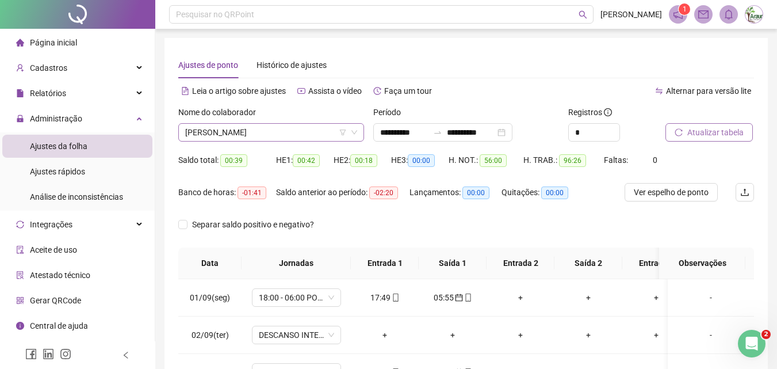
click at [287, 130] on span "[PERSON_NAME]" at bounding box center [271, 132] width 172 height 17
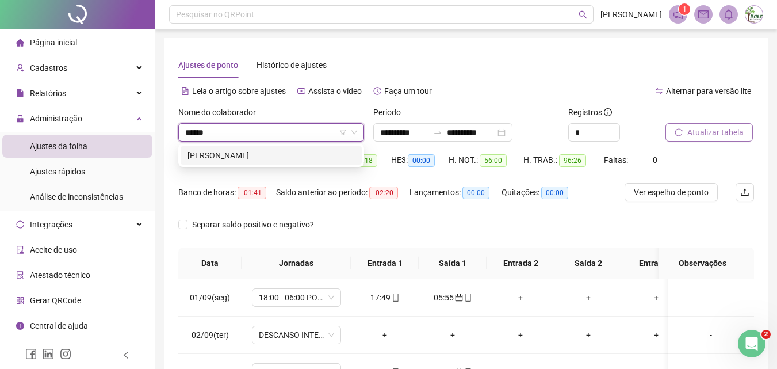
type input "*******"
click at [250, 157] on div "[PERSON_NAME]" at bounding box center [271, 155] width 167 height 13
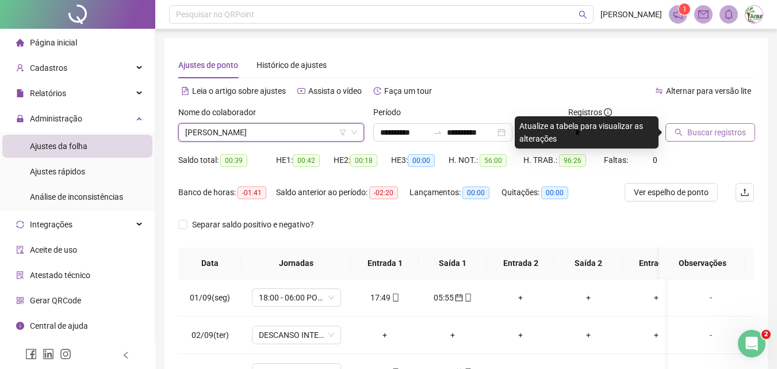
click at [739, 133] on span "Buscar registros" at bounding box center [717, 132] width 59 height 13
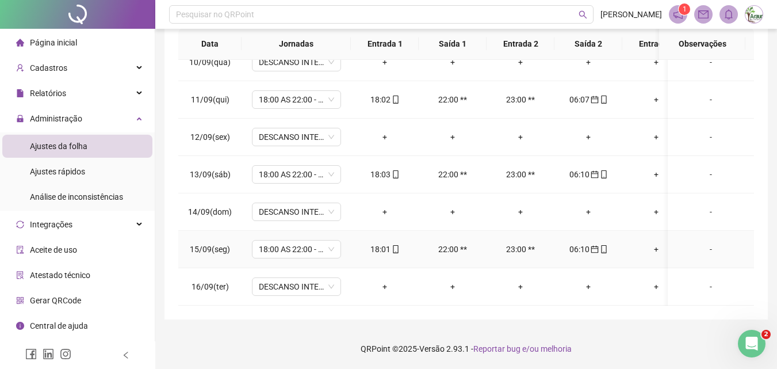
scroll to position [361, 0]
